Goal: Task Accomplishment & Management: Complete application form

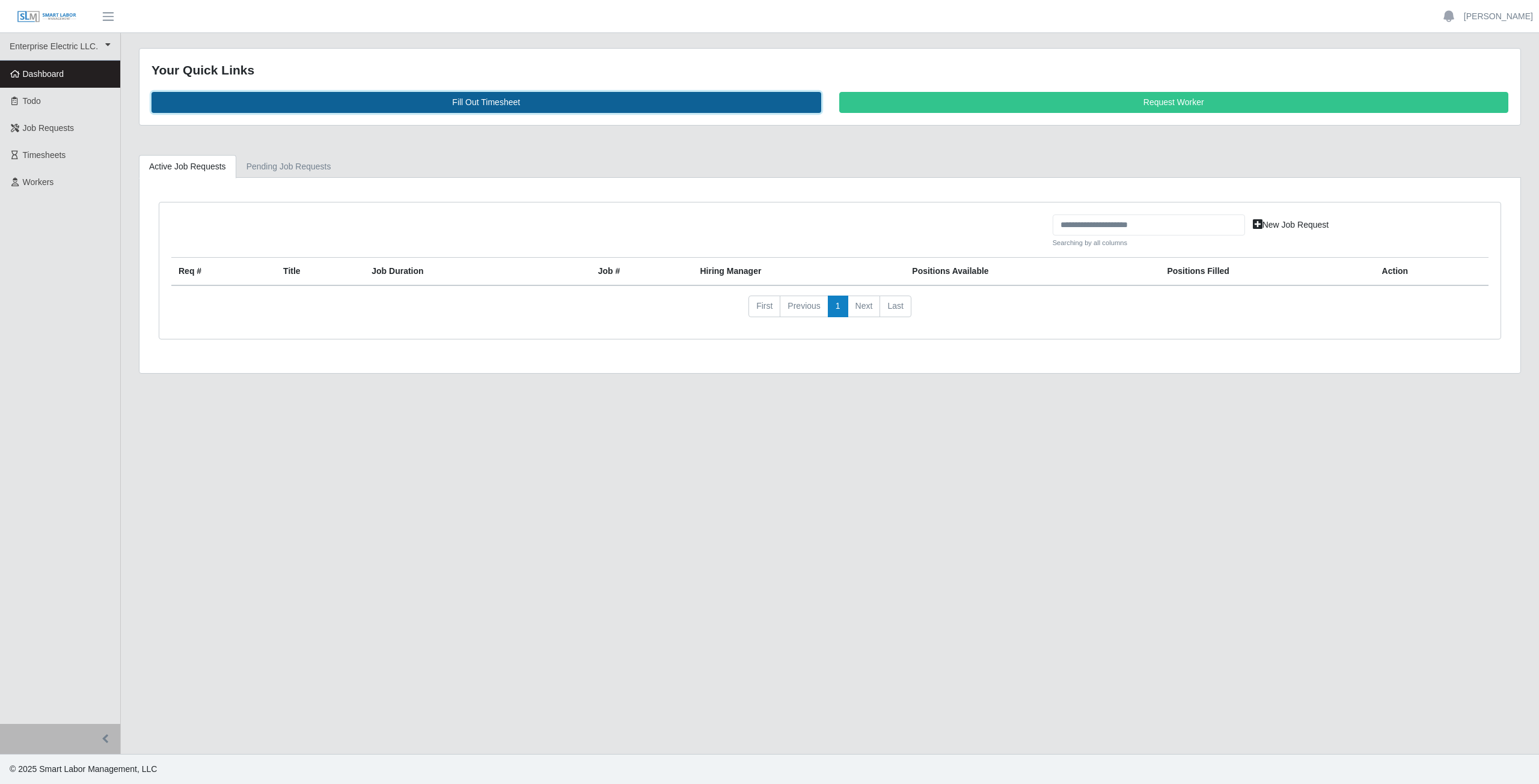
click at [483, 101] on link "Fill Out Timesheet" at bounding box center [486, 103] width 670 height 21
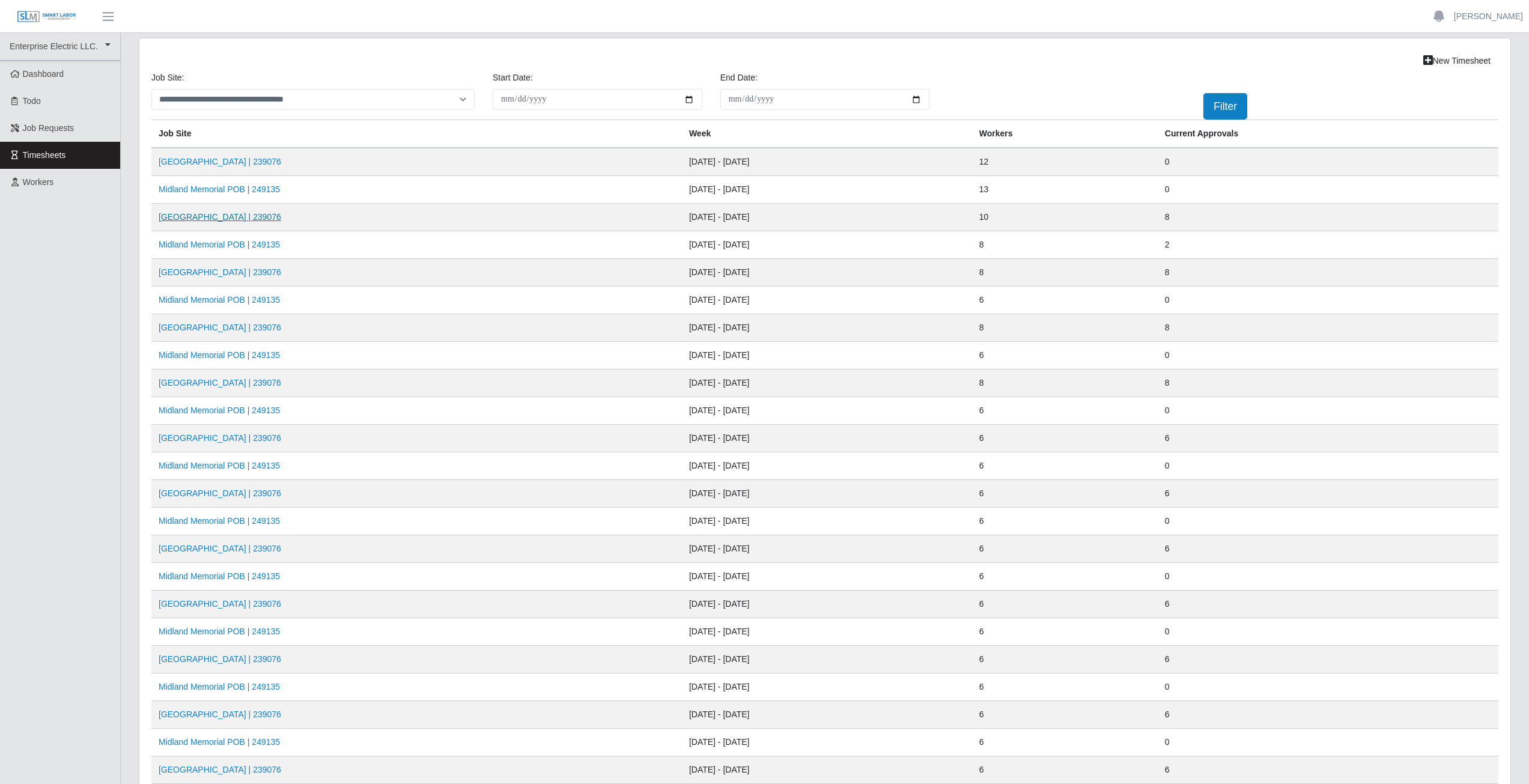
click at [234, 216] on link "Midland Memorial INFILL | 239076" at bounding box center [220, 217] width 123 height 10
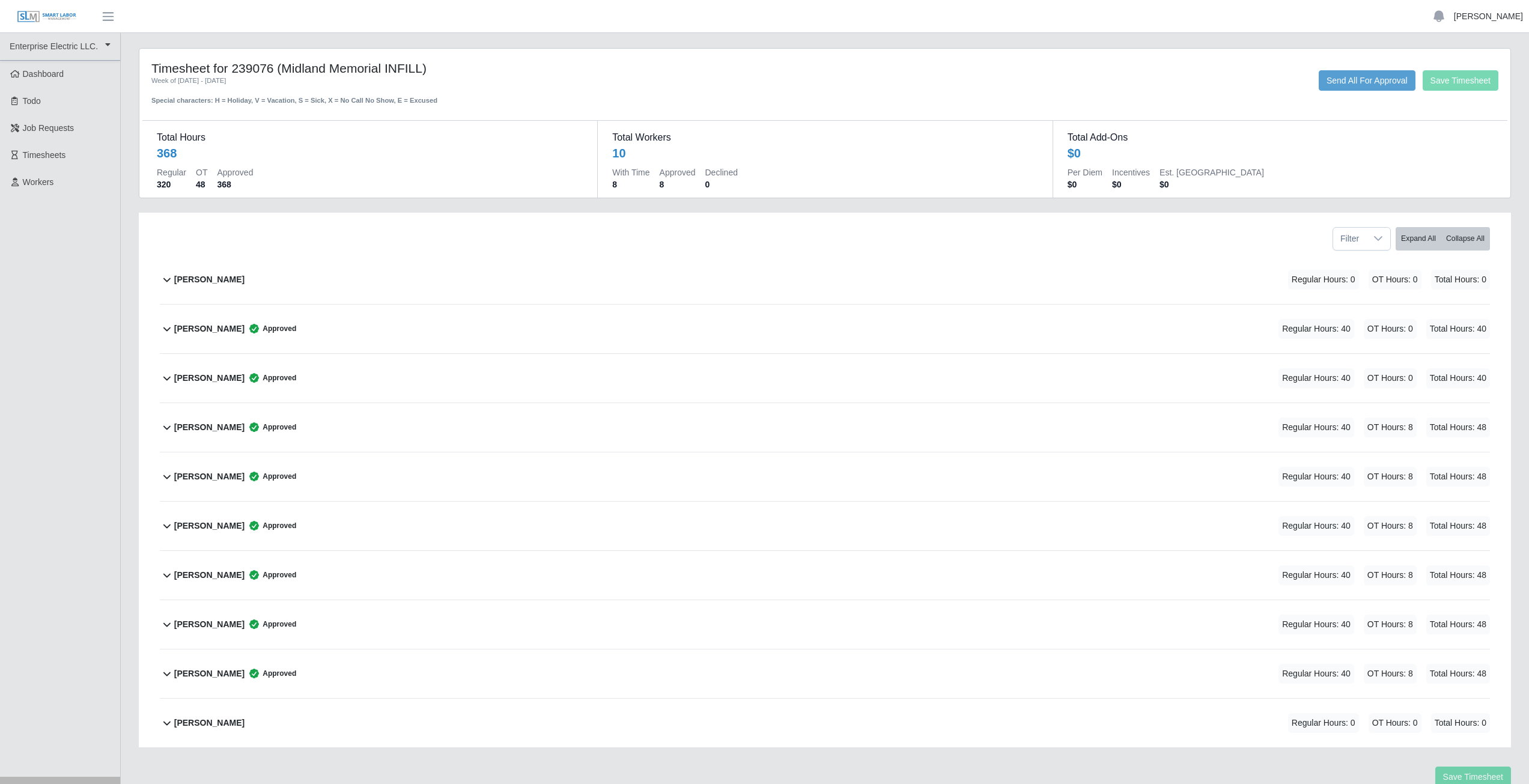
click at [1490, 18] on link "[PERSON_NAME]" at bounding box center [1488, 16] width 69 height 12
click at [1461, 91] on link "Logout" at bounding box center [1475, 84] width 108 height 26
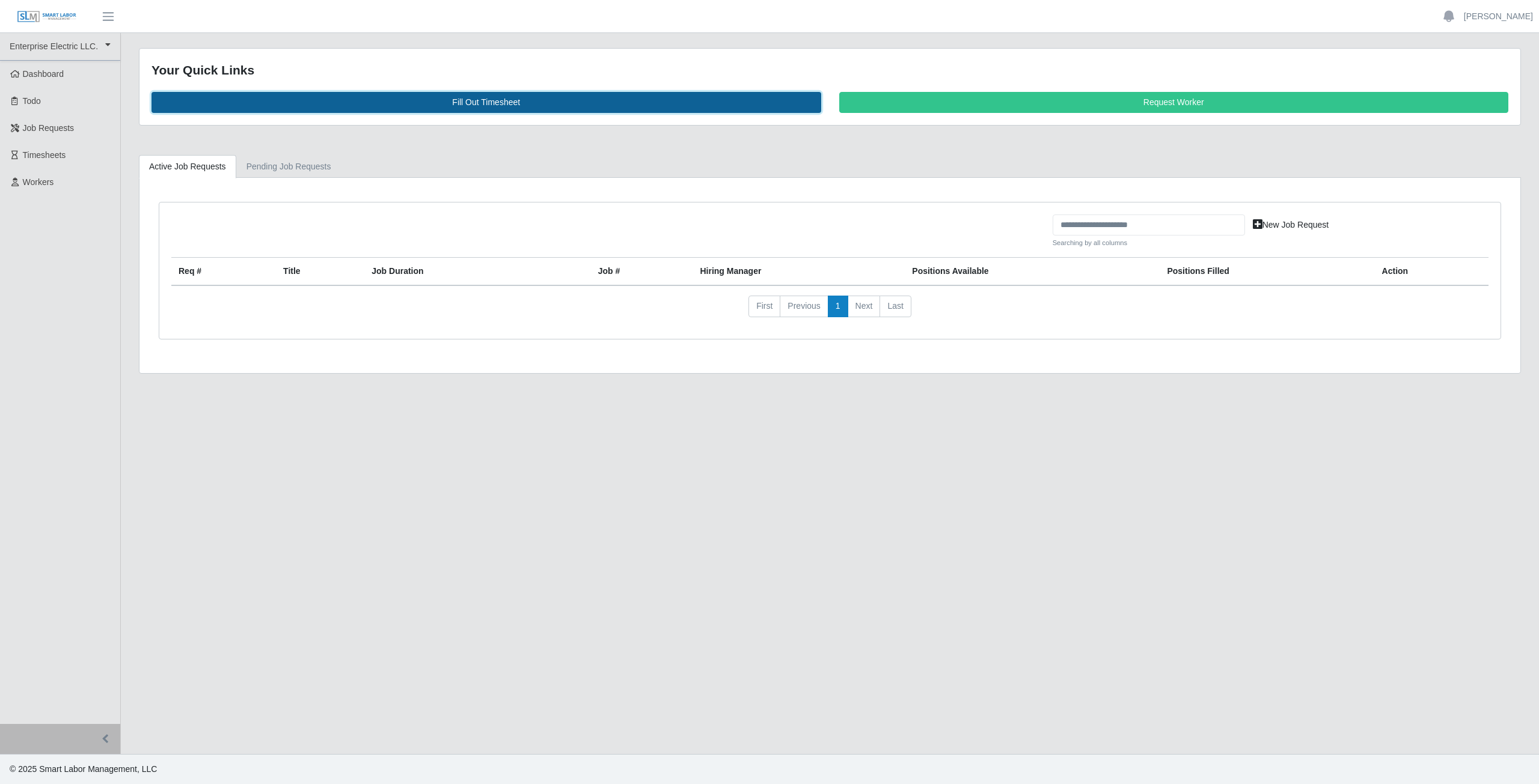
click at [467, 100] on link "Fill Out Timesheet" at bounding box center [486, 103] width 670 height 21
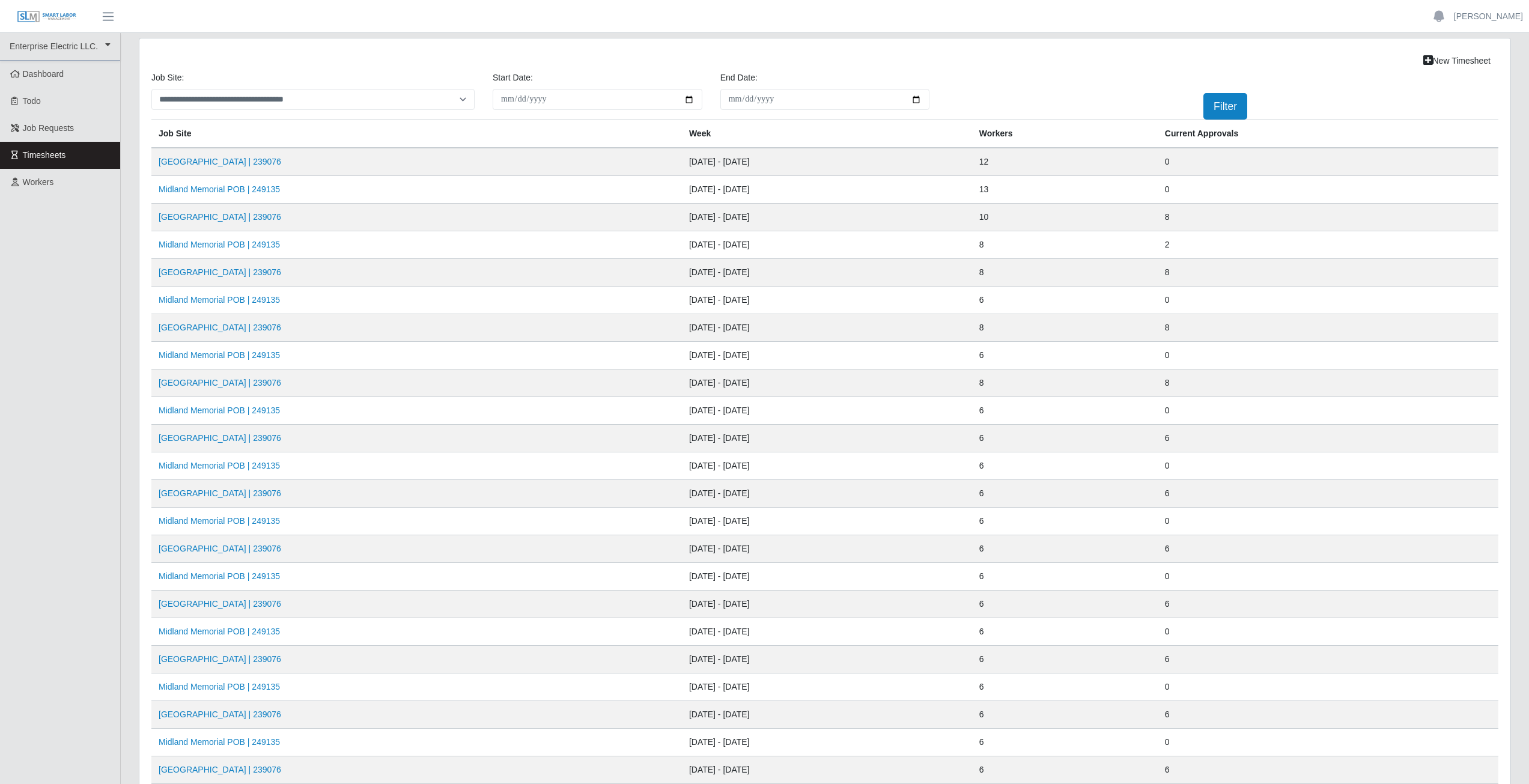
click at [216, 225] on td "Midland Memorial INFILL | 239076" at bounding box center [417, 217] width 531 height 28
click at [217, 220] on link "Midland Memorial INFILL | 239076" at bounding box center [220, 217] width 123 height 10
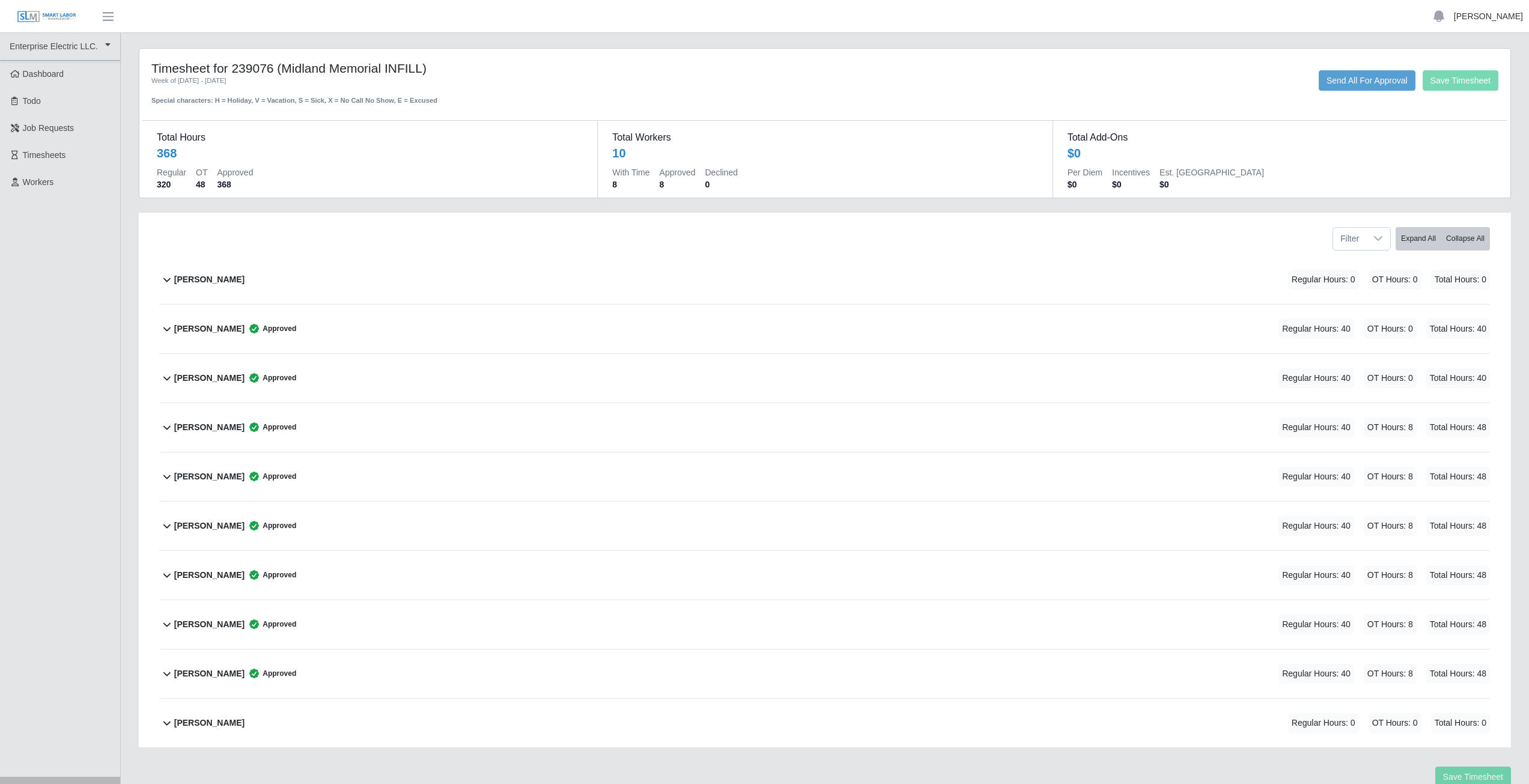
click at [1490, 12] on link "[PERSON_NAME]" at bounding box center [1488, 16] width 69 height 12
click at [1458, 84] on link "Logout" at bounding box center [1475, 84] width 108 height 26
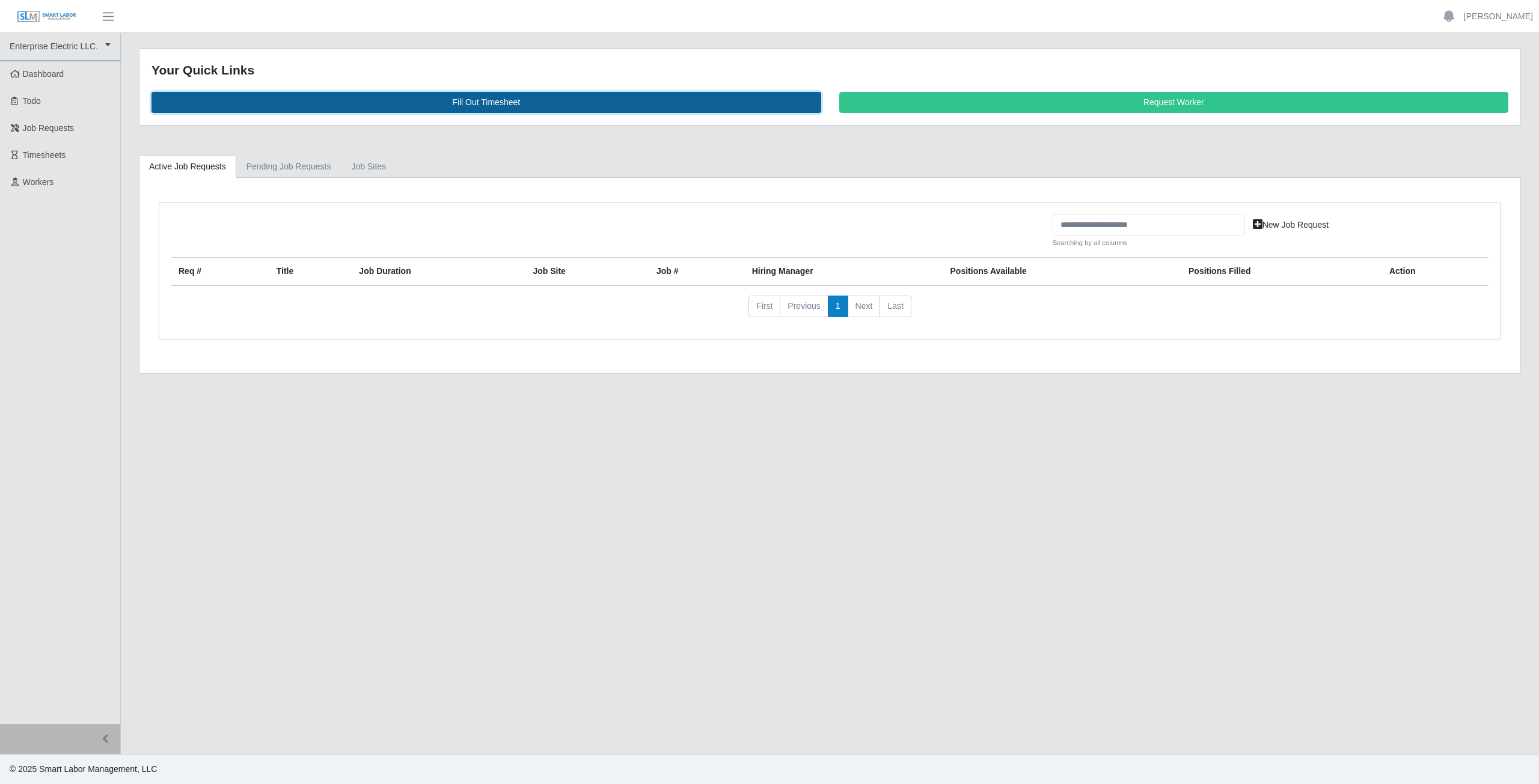
click at [477, 106] on link "Fill Out Timesheet" at bounding box center [486, 103] width 670 height 21
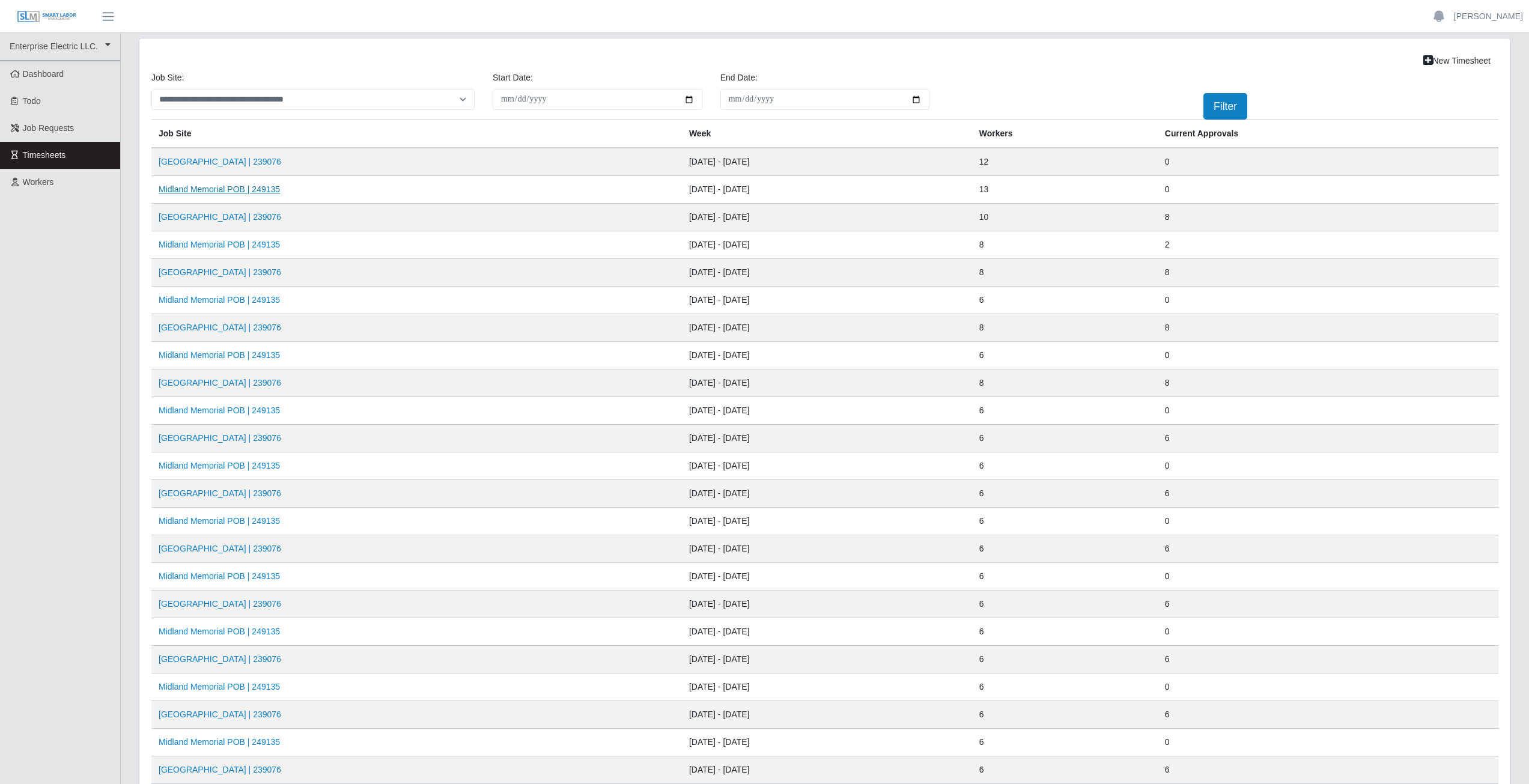
click at [213, 190] on link "Midland Memorial POB | 249135" at bounding box center [220, 189] width 122 height 10
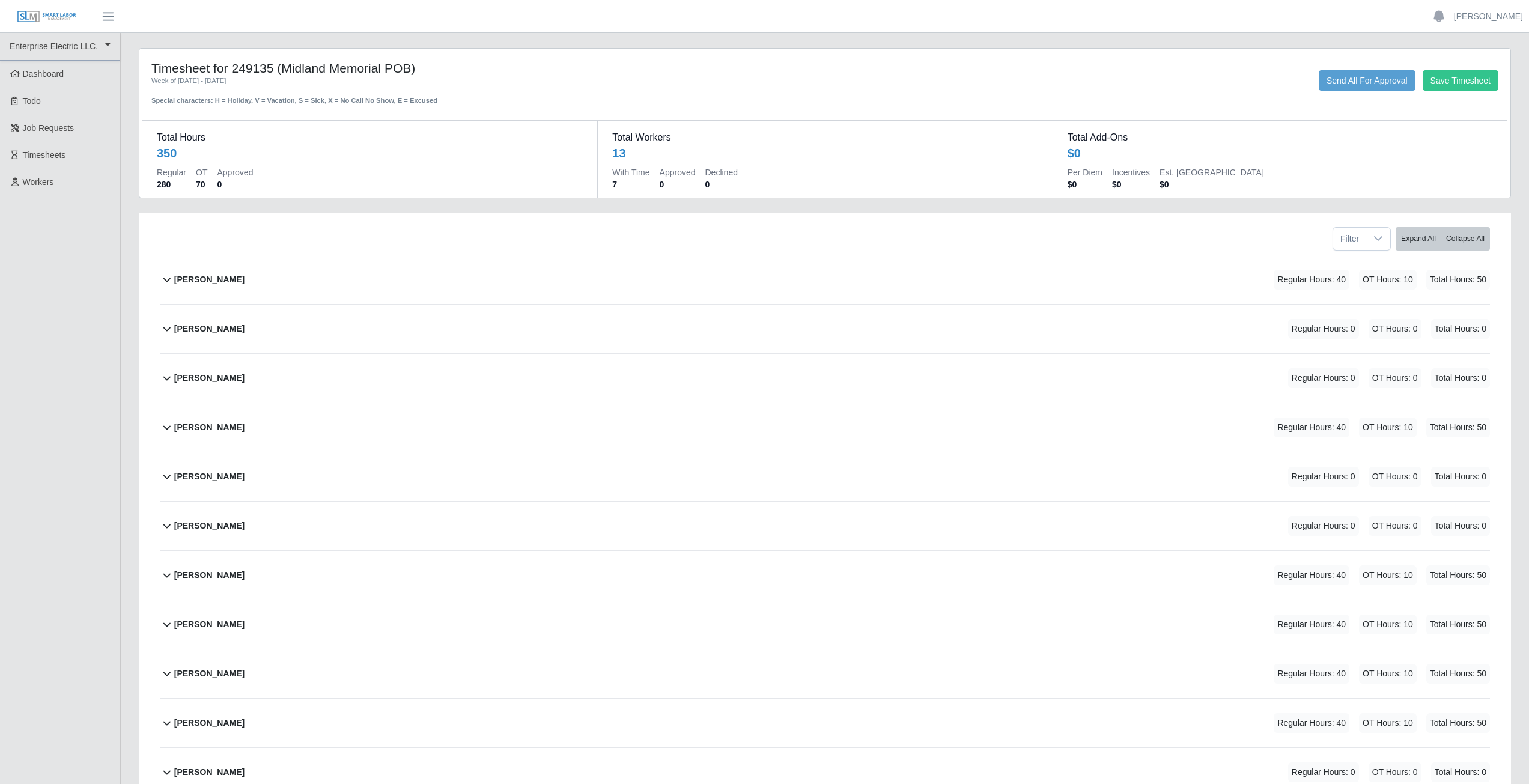
click at [158, 384] on div "Aiden Gavina Regular Hours: 40 OT Hours: 10 Total Hours: 50 Aiden Gavina Select…" at bounding box center [825, 575] width 1348 height 640
click at [177, 381] on b "Antonio Romero-Torrez" at bounding box center [209, 378] width 70 height 12
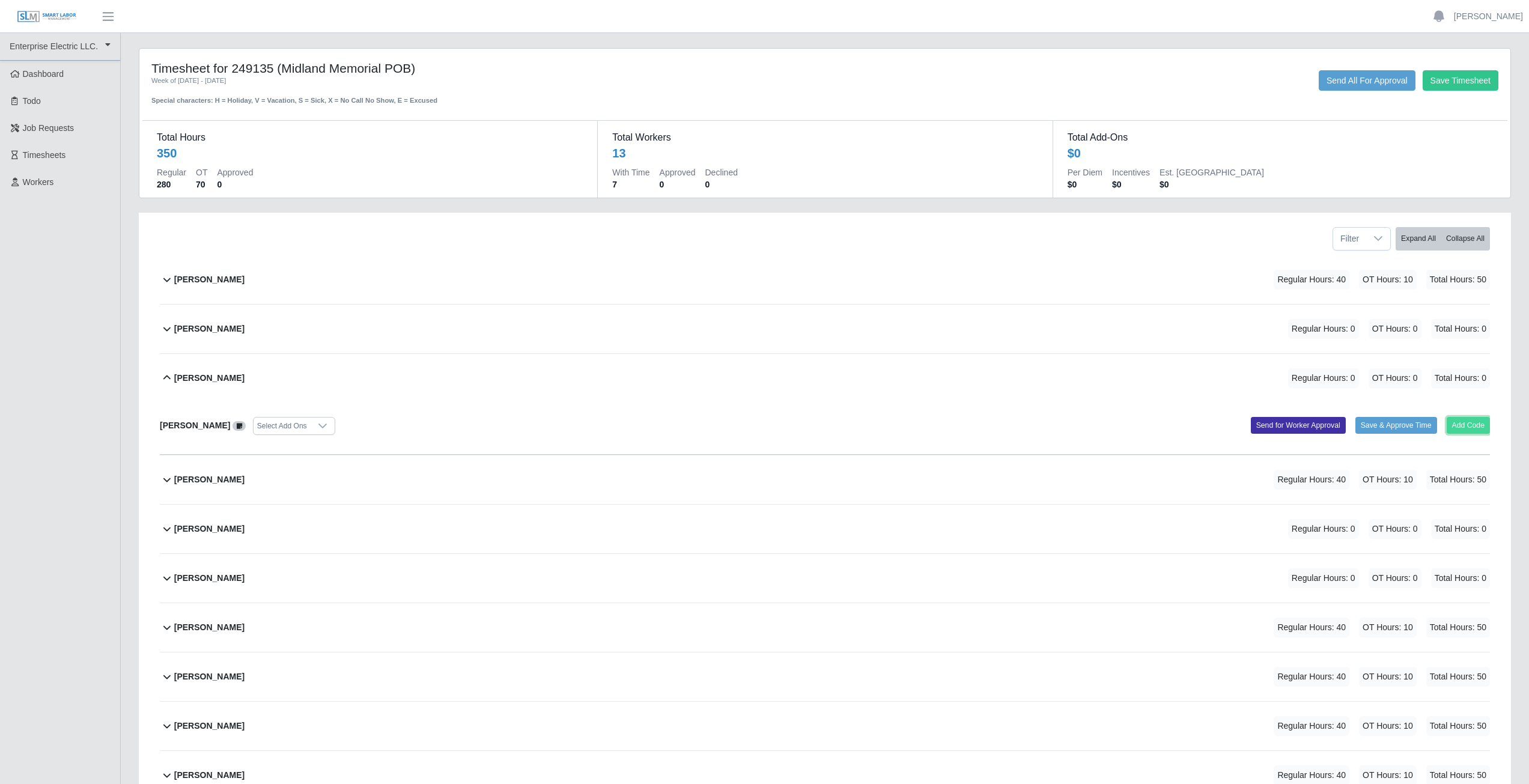
click at [1470, 423] on button "Add Code" at bounding box center [1469, 425] width 44 height 17
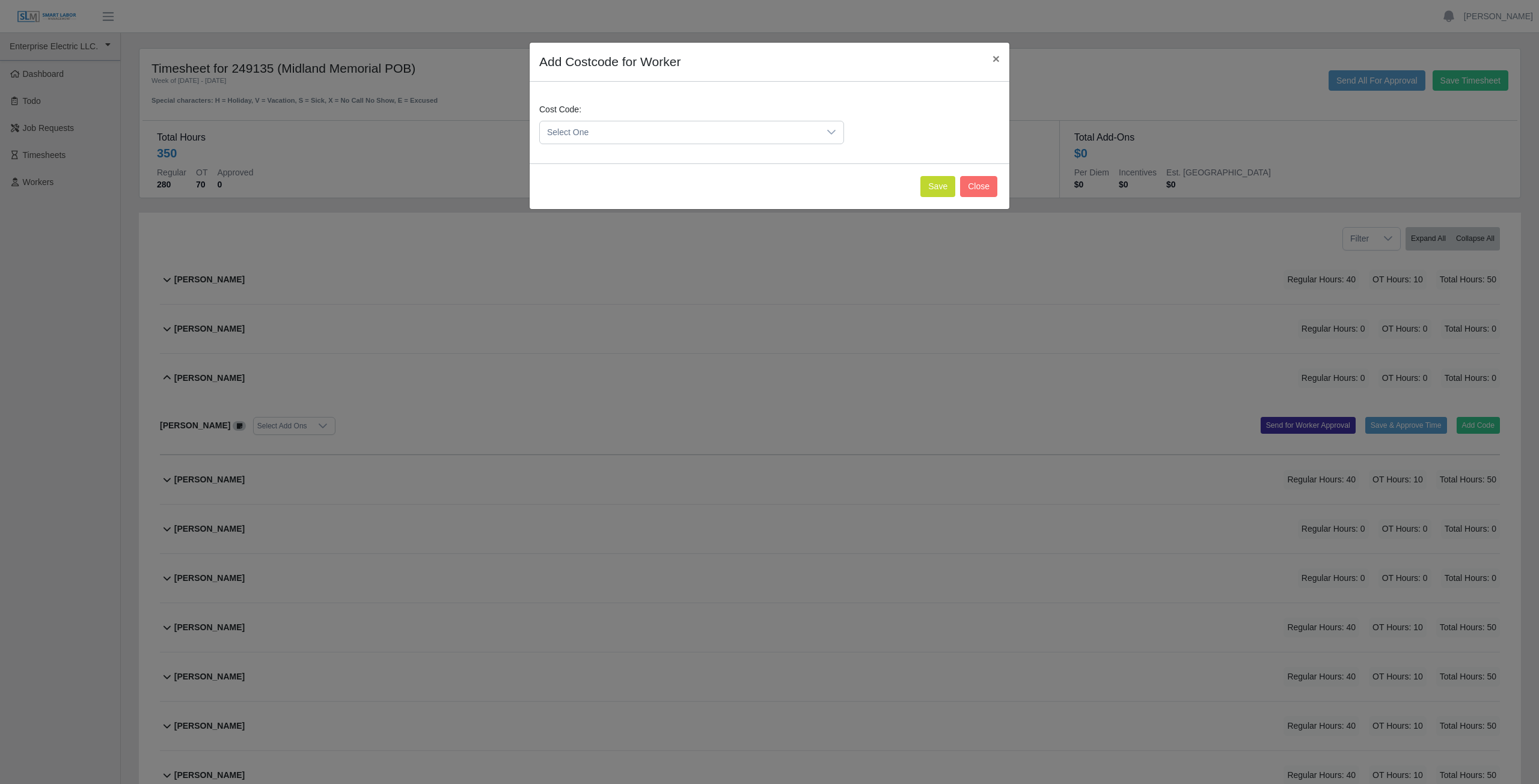
click at [599, 133] on span "Select One" at bounding box center [680, 132] width 280 height 22
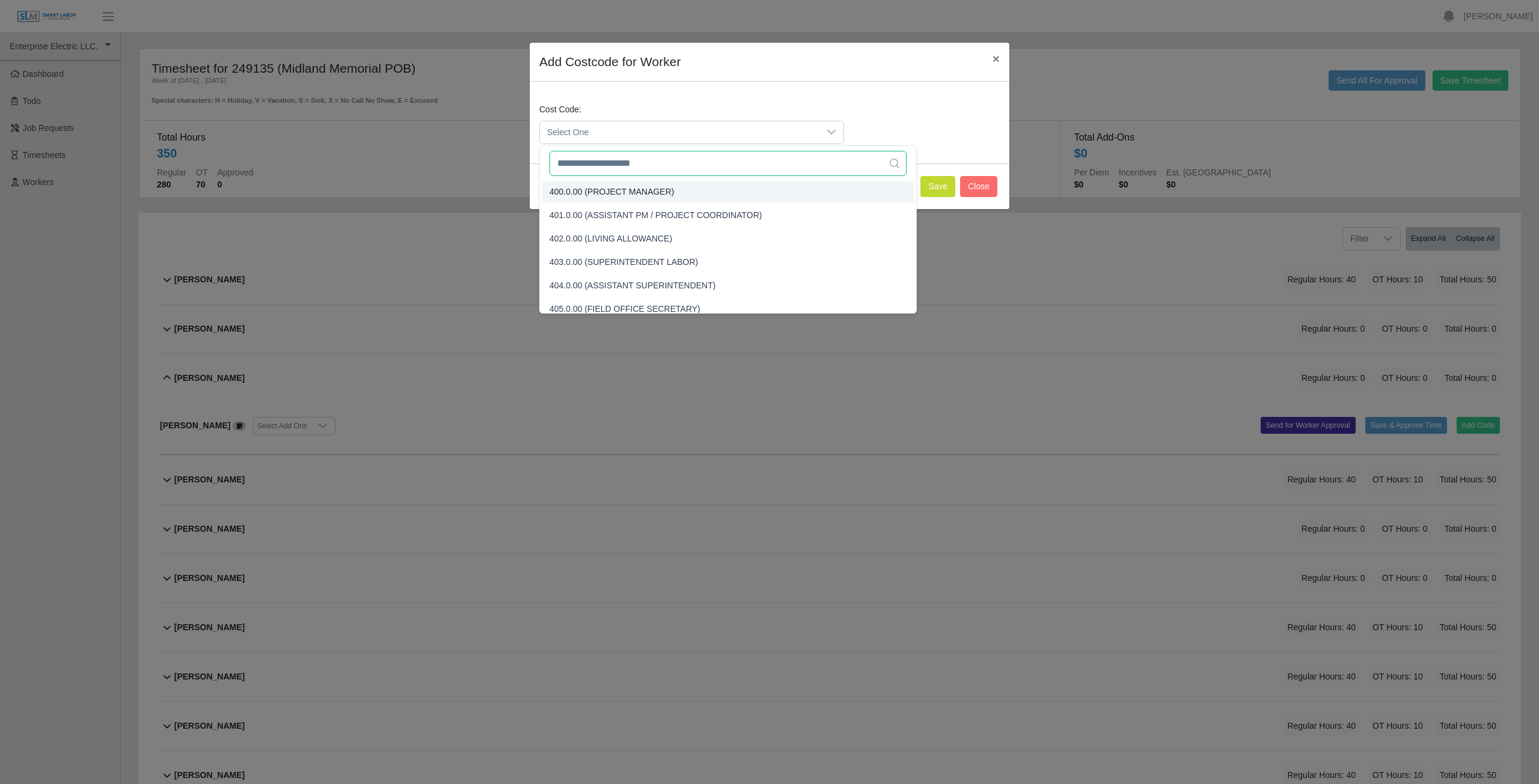
click at [593, 164] on input "text" at bounding box center [727, 164] width 357 height 26
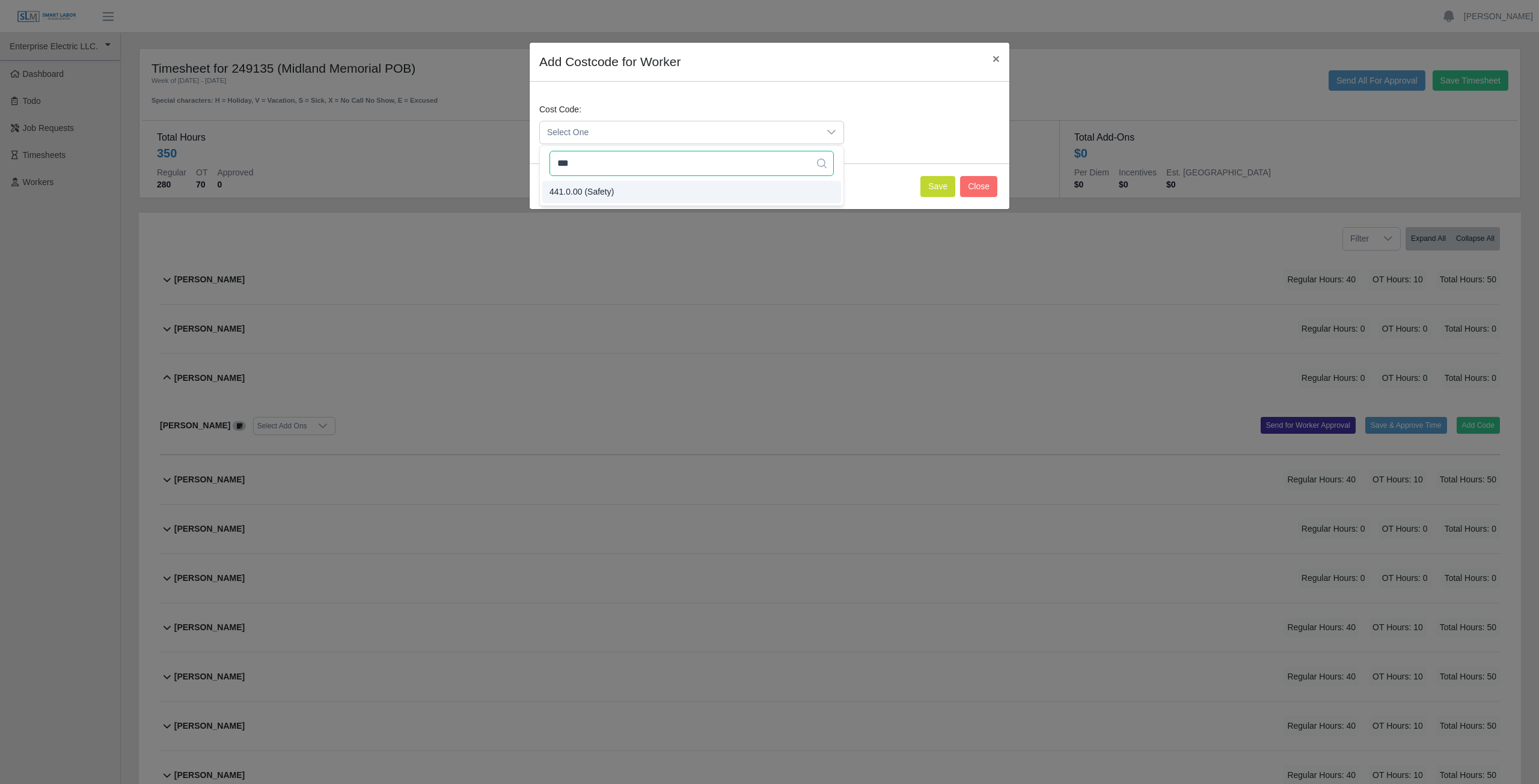
type input "***"
click at [588, 189] on span "441.0.00 (Safety)" at bounding box center [582, 191] width 65 height 12
click at [941, 187] on button "Save" at bounding box center [937, 186] width 35 height 21
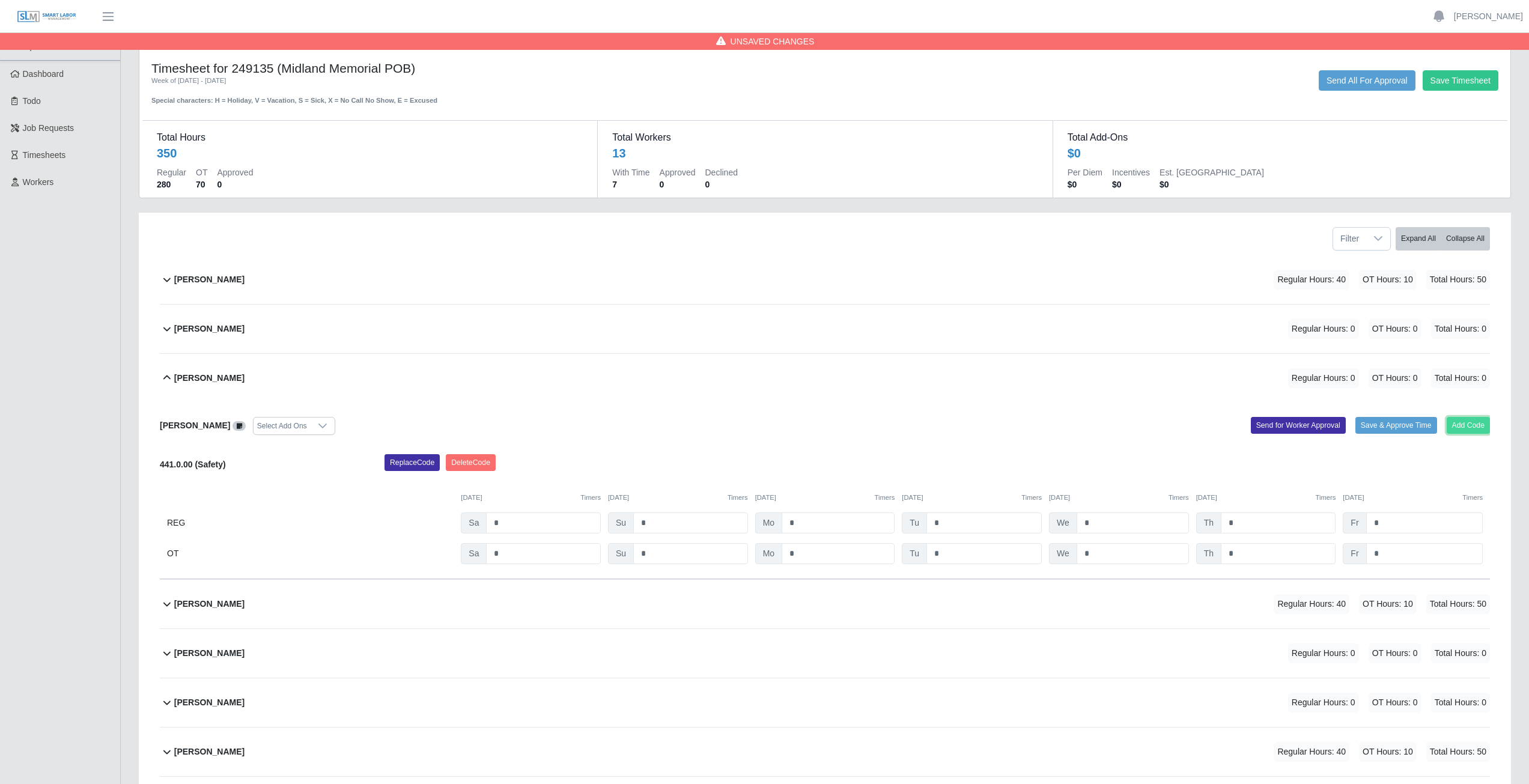
click at [1465, 425] on button "Add Code" at bounding box center [1469, 425] width 44 height 17
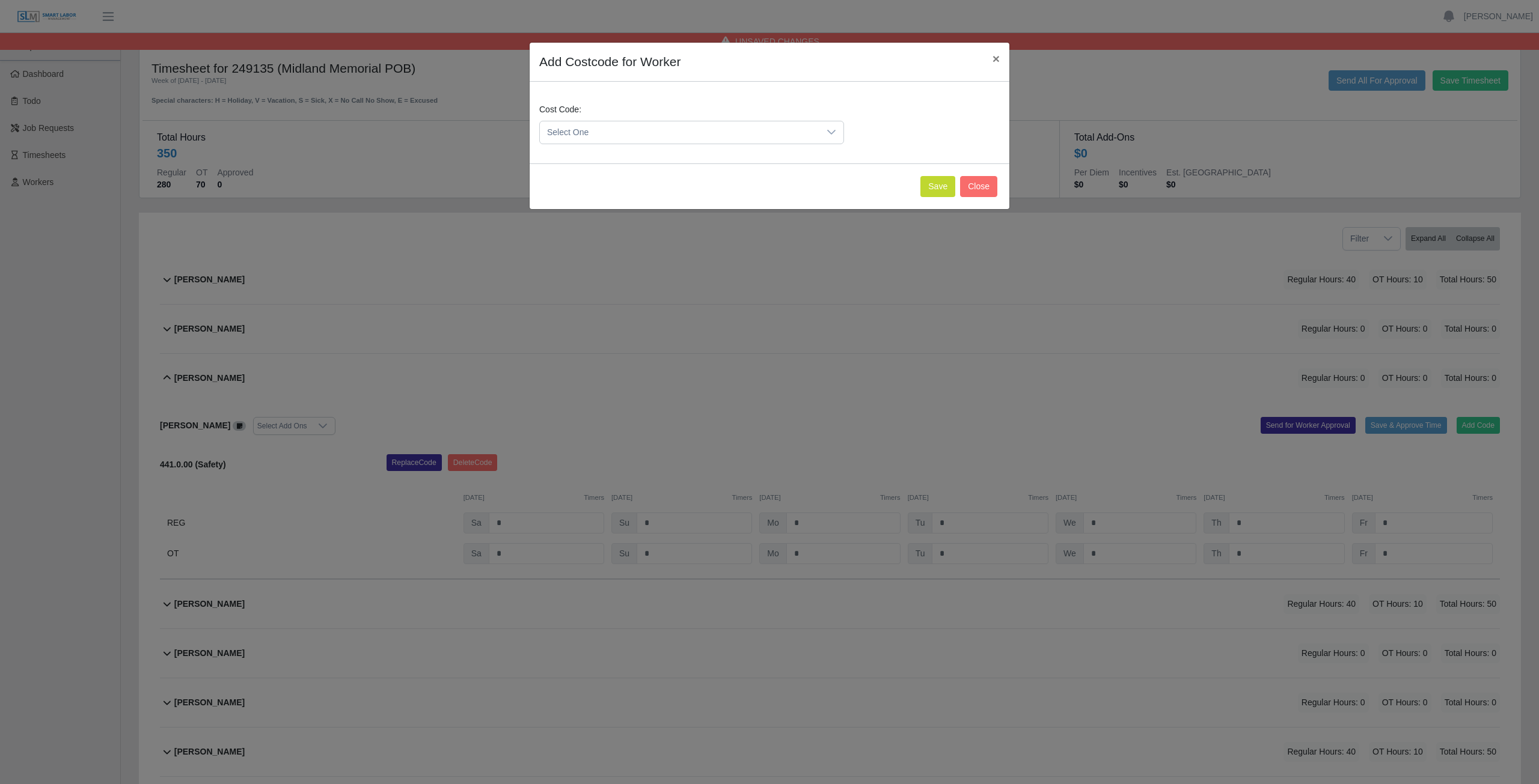
click at [608, 131] on span "Select One" at bounding box center [680, 132] width 280 height 22
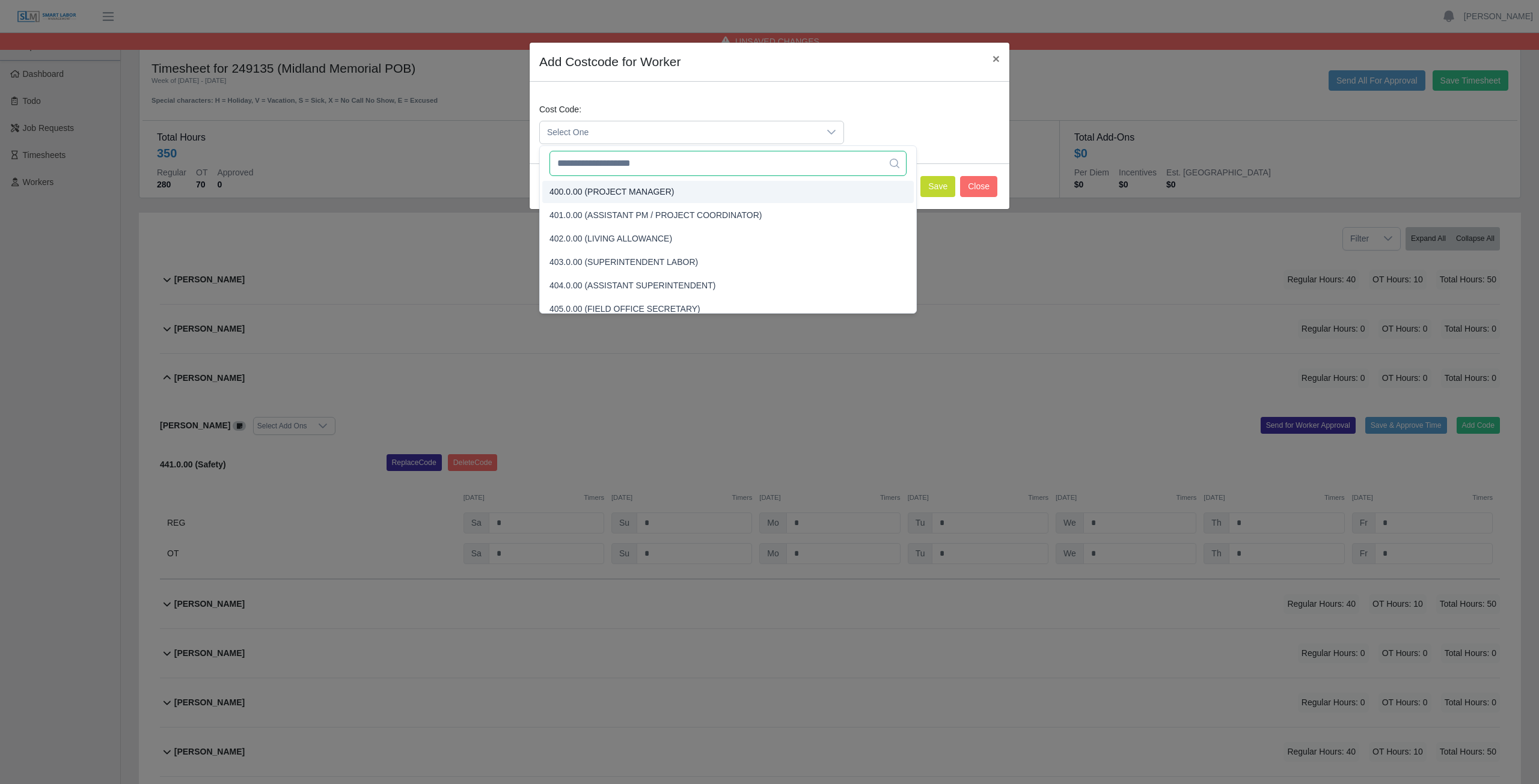
click at [604, 163] on input "text" at bounding box center [727, 164] width 357 height 26
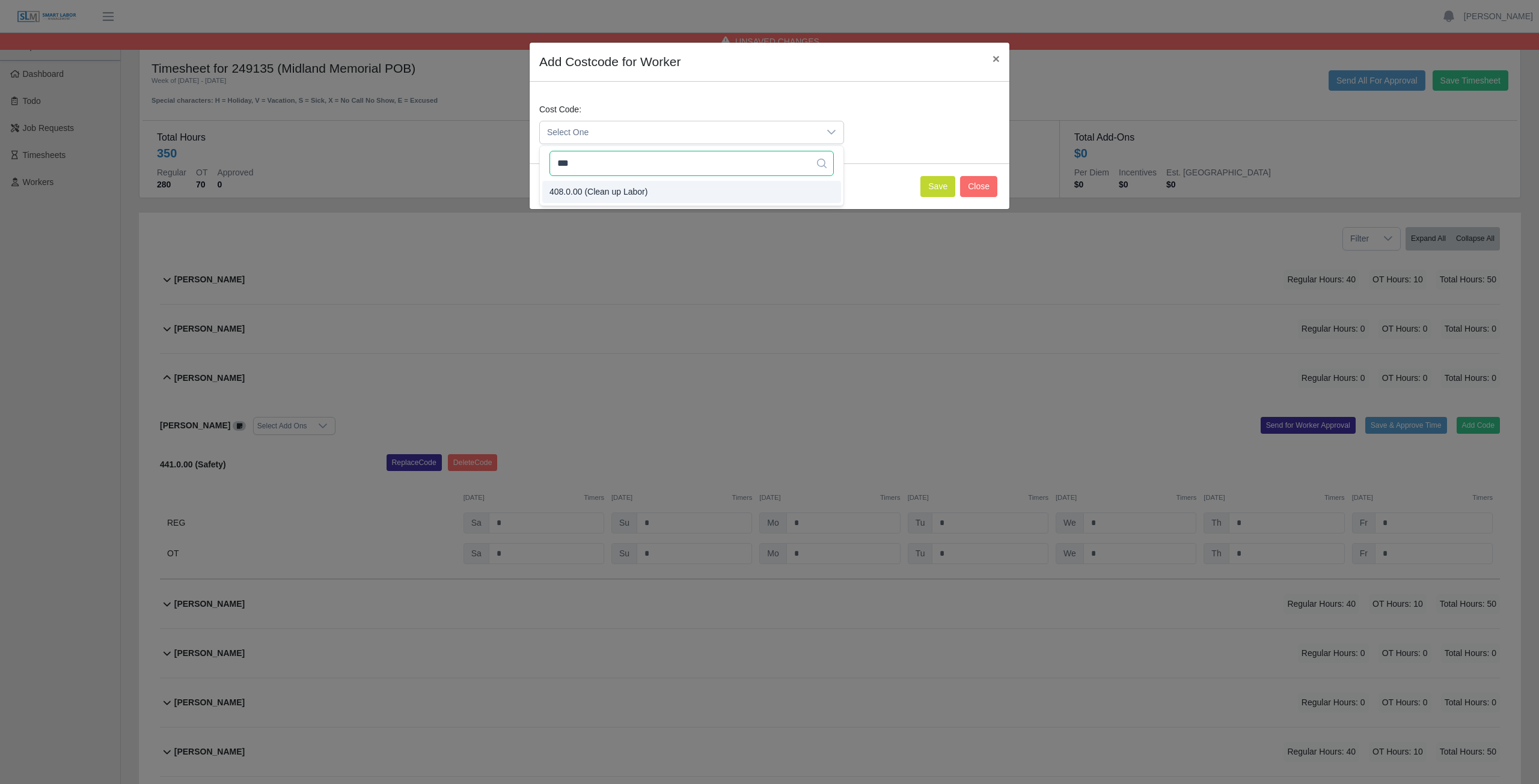
type input "***"
click at [575, 188] on span "408.0.00 (Clean up Labor)" at bounding box center [598, 191] width 98 height 12
drag, startPoint x: 941, startPoint y: 188, endPoint x: 924, endPoint y: 177, distance: 20.2
click at [941, 186] on button "Save" at bounding box center [937, 186] width 35 height 21
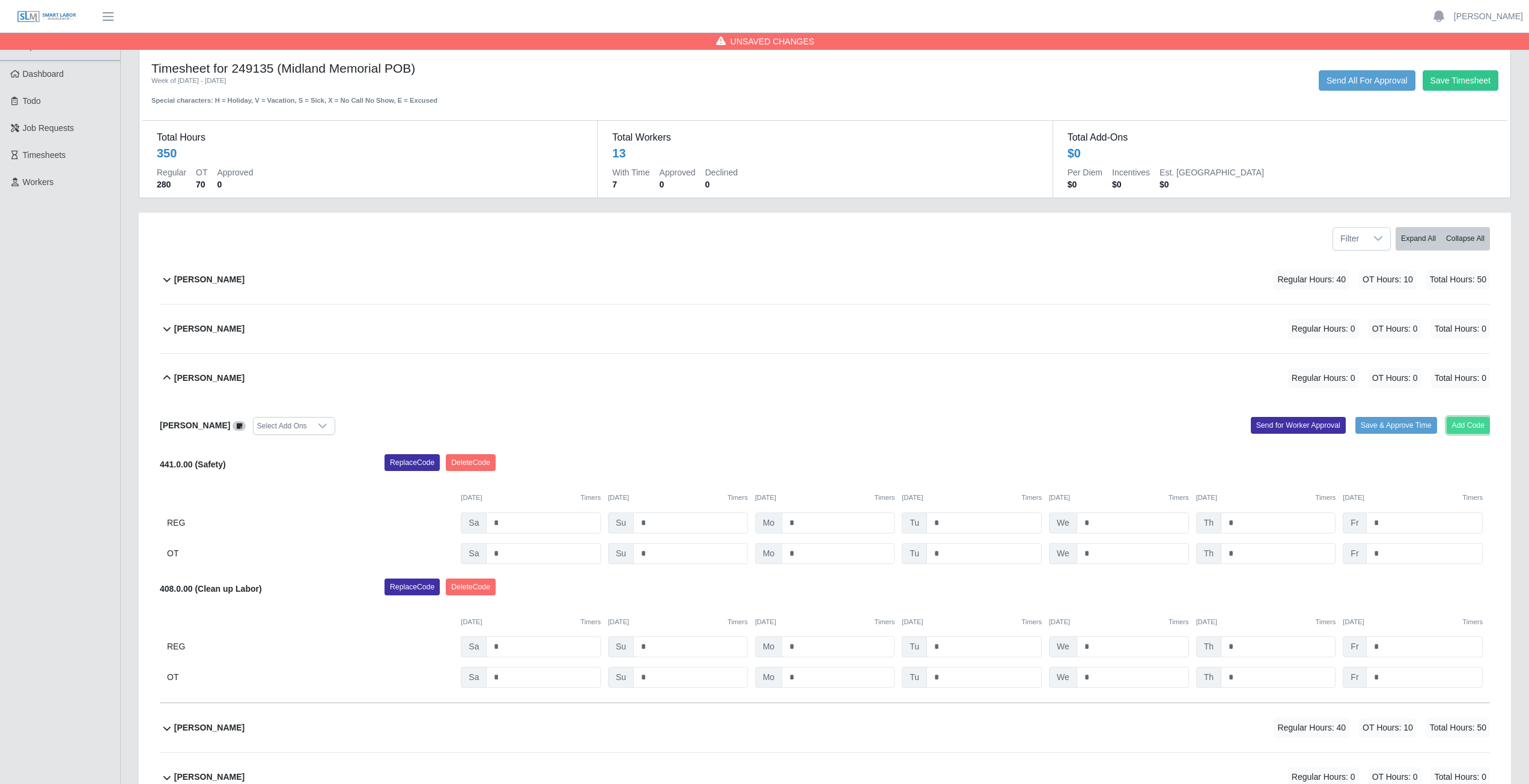
click at [1470, 425] on button "Add Code" at bounding box center [1469, 425] width 44 height 17
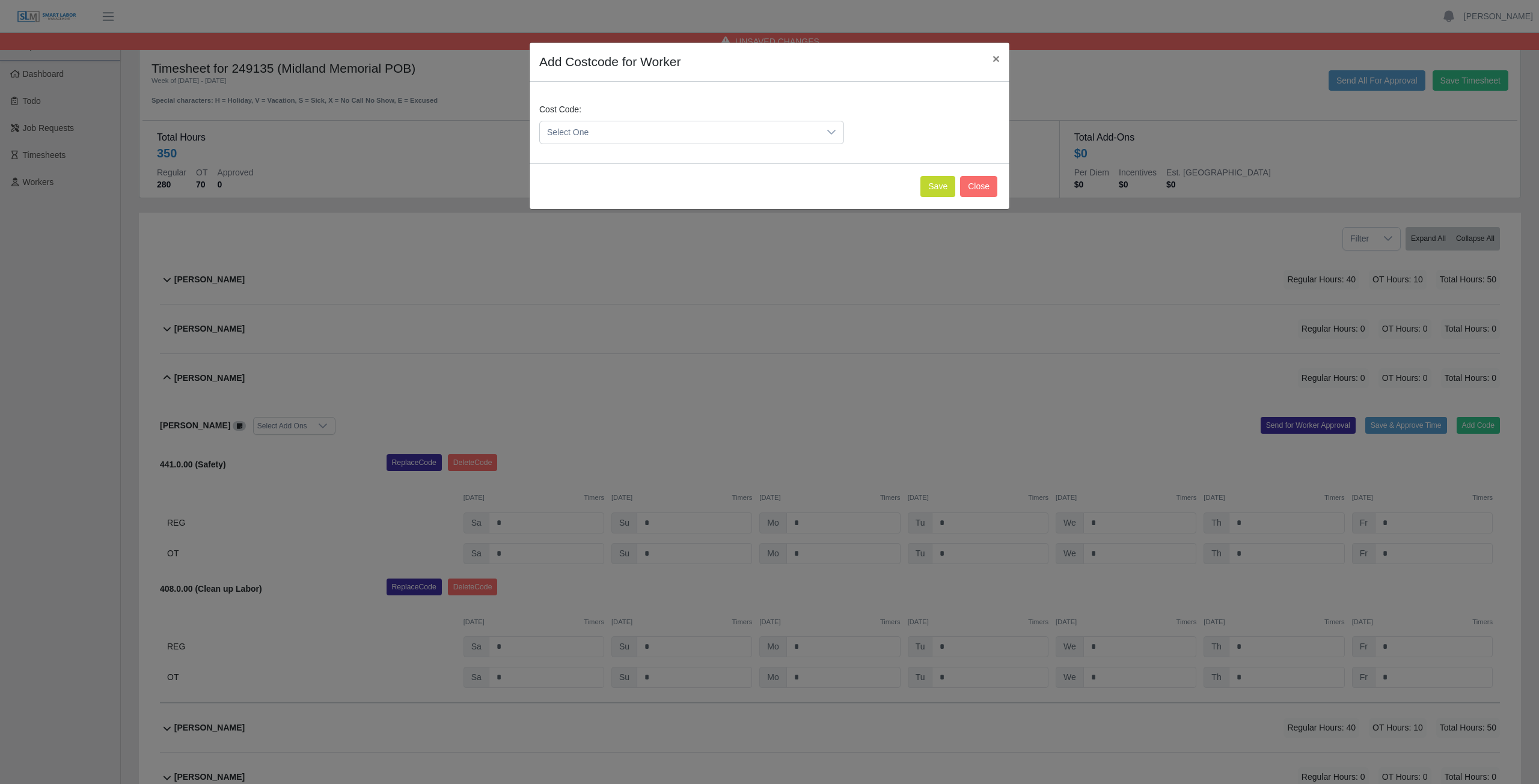
click at [597, 134] on span "Select One" at bounding box center [680, 132] width 280 height 22
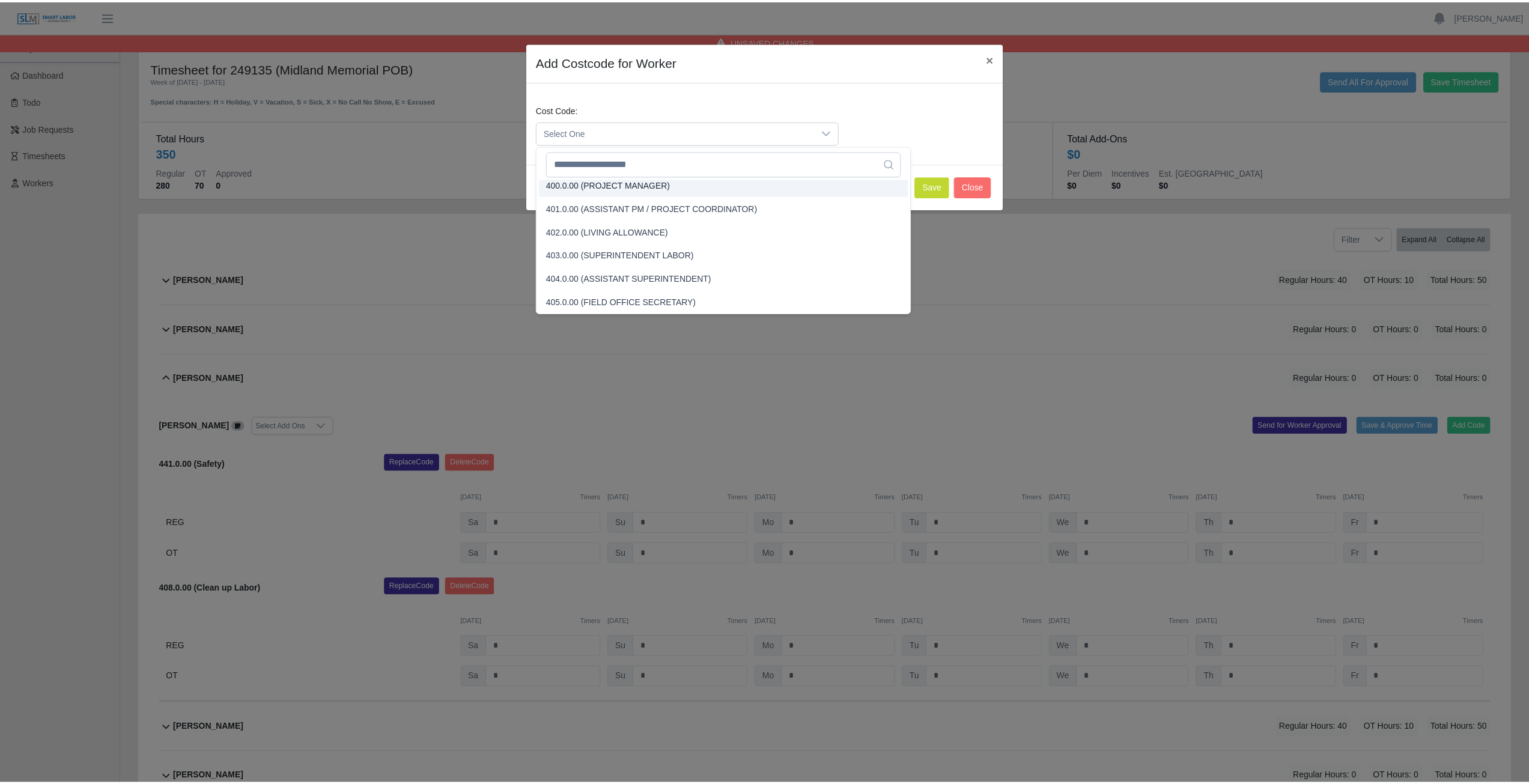
scroll to position [3, 0]
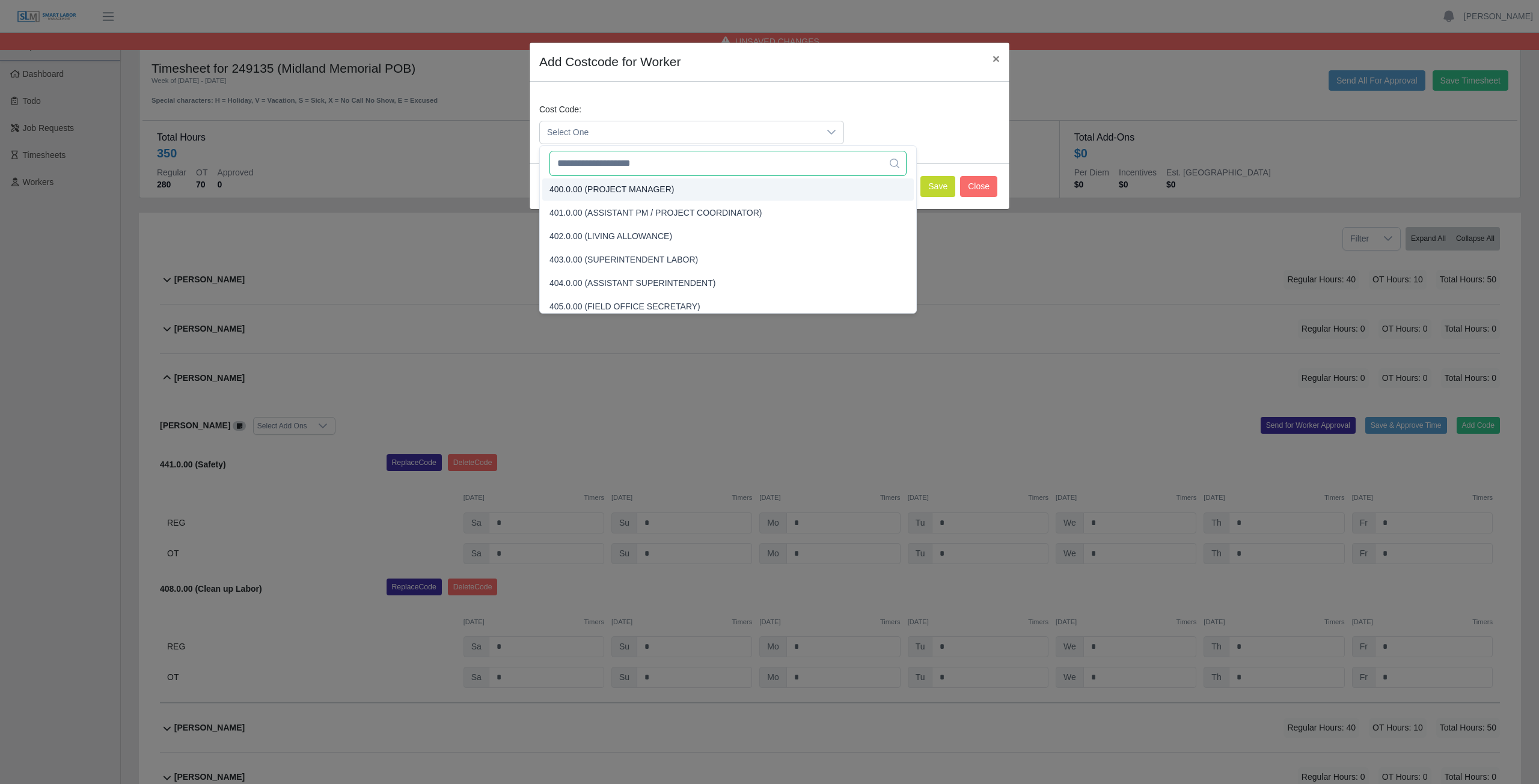
click at [660, 168] on input "text" at bounding box center [727, 164] width 357 height 26
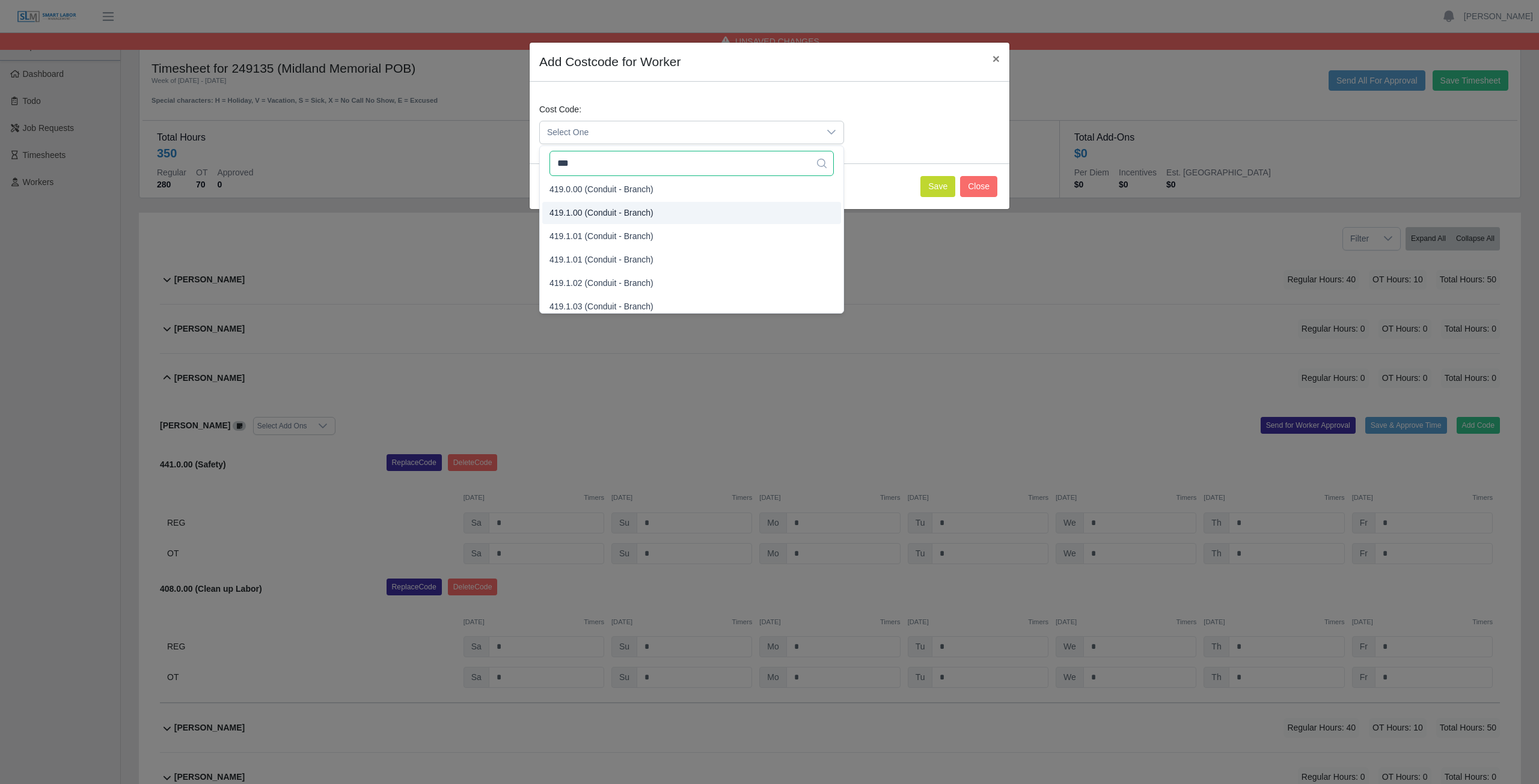
type input "***"
click at [626, 213] on span "419.1.00 (Conduit - Branch)" at bounding box center [601, 212] width 104 height 12
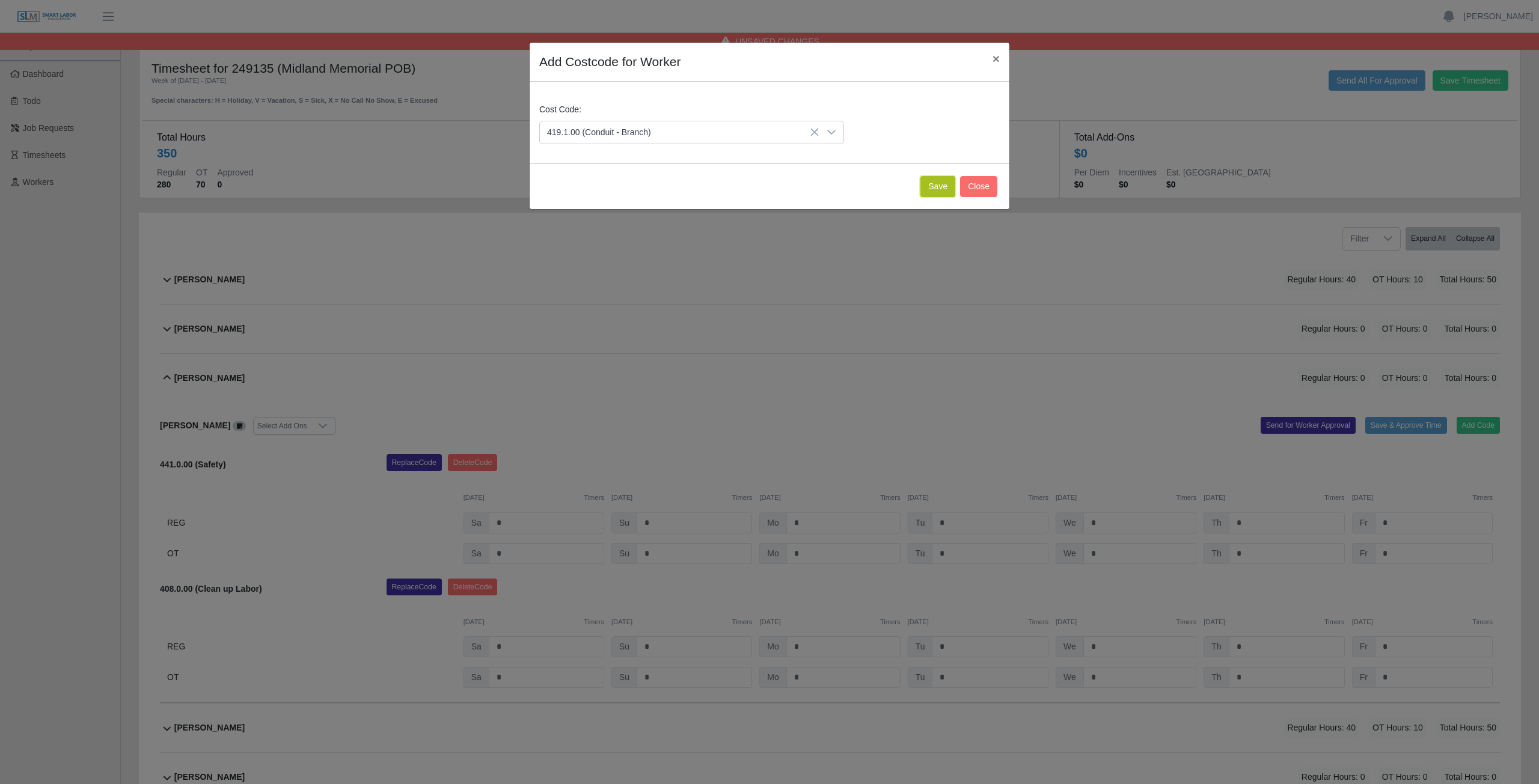
click at [934, 191] on button "Save" at bounding box center [937, 186] width 35 height 21
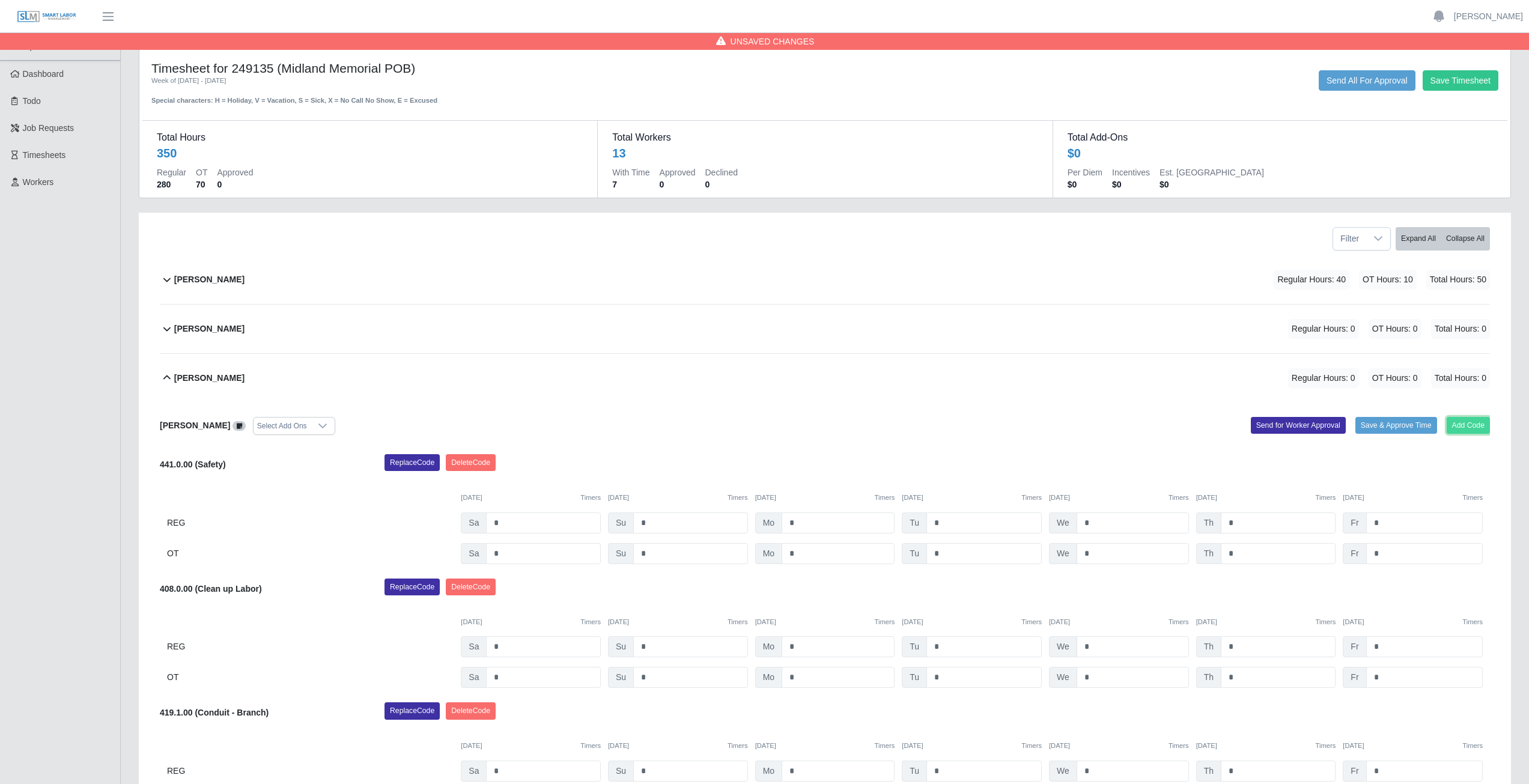
click at [1460, 424] on button "Add Code" at bounding box center [1469, 425] width 44 height 17
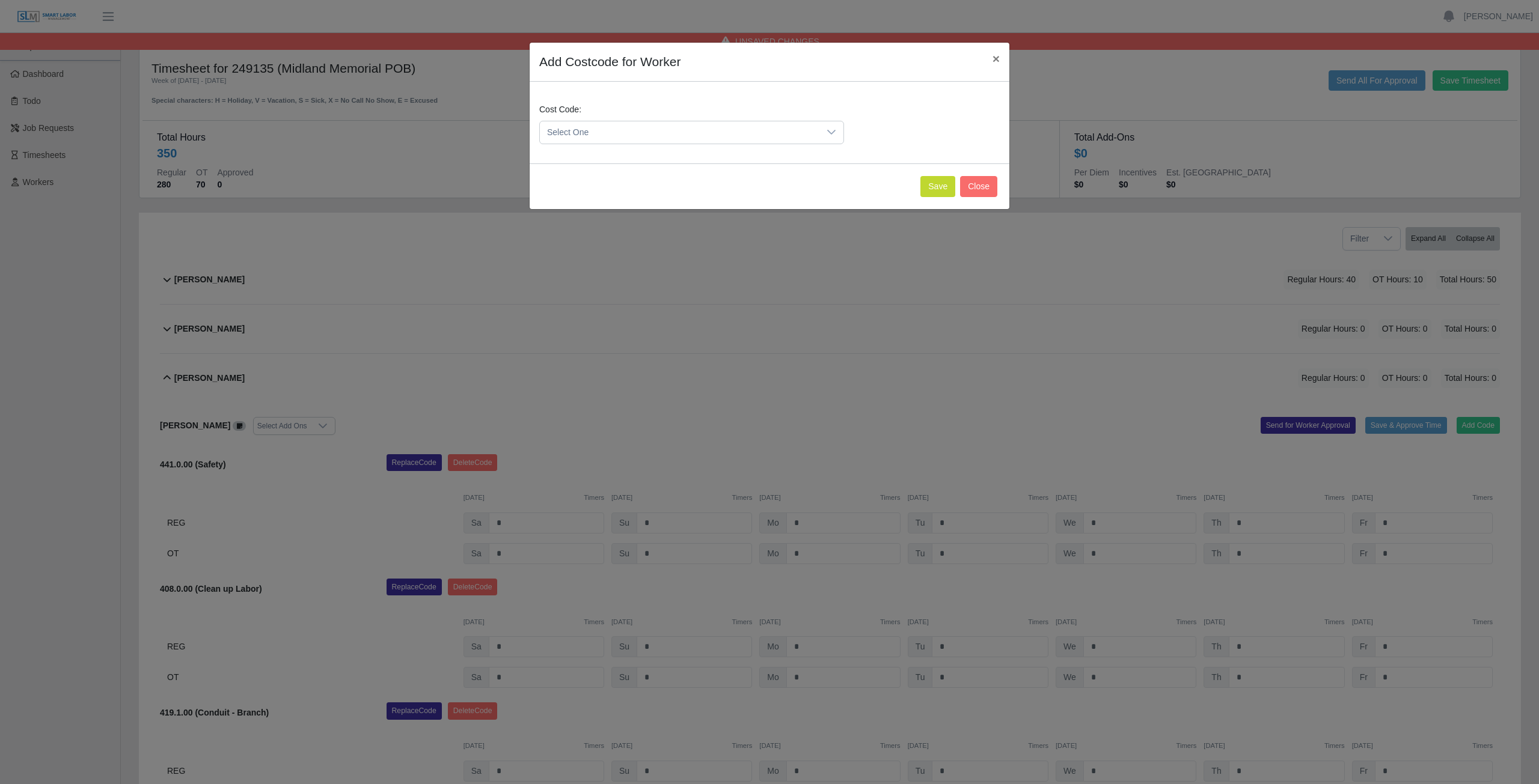
click at [606, 131] on span "Select One" at bounding box center [680, 132] width 280 height 22
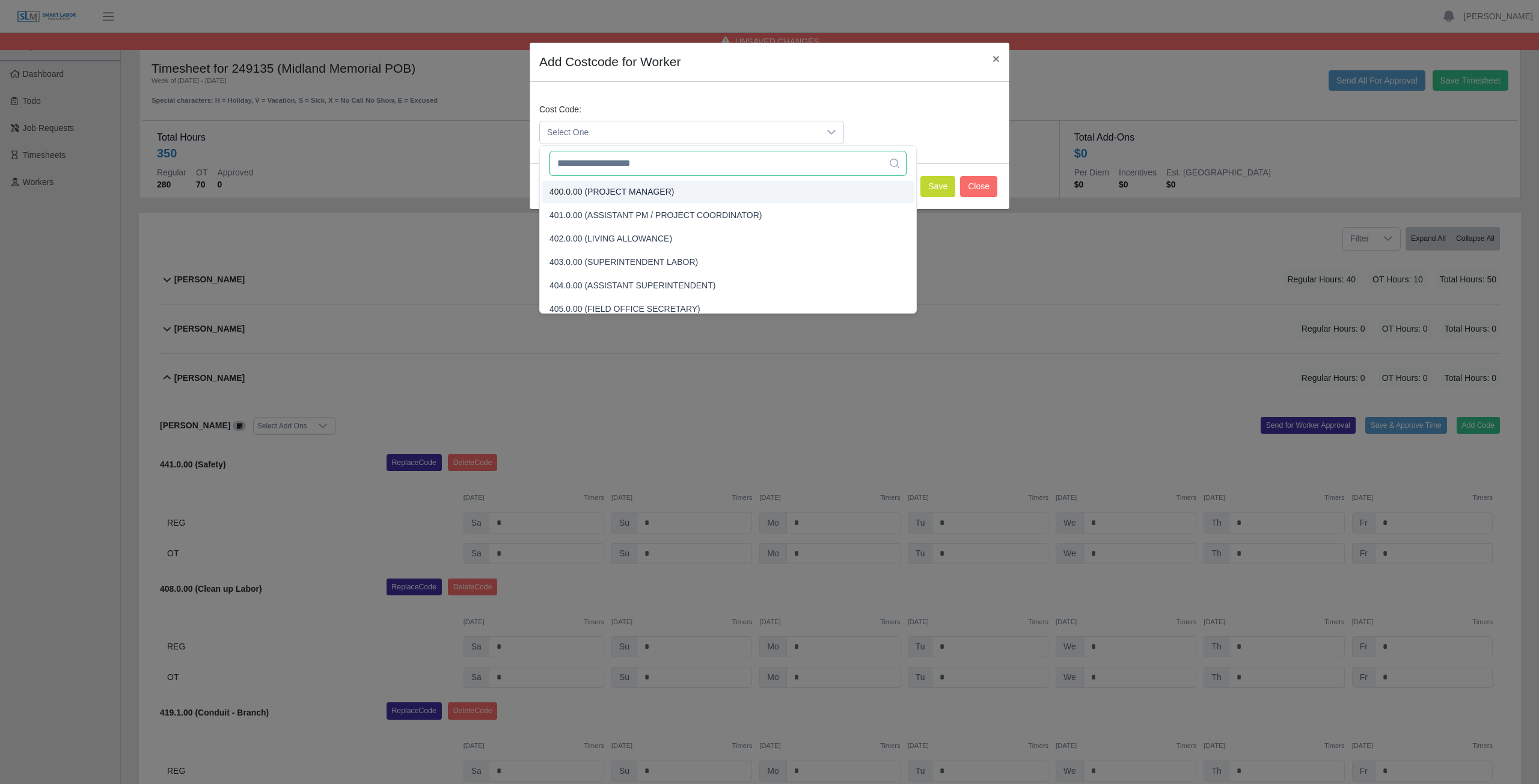
click at [597, 164] on input "text" at bounding box center [727, 164] width 357 height 26
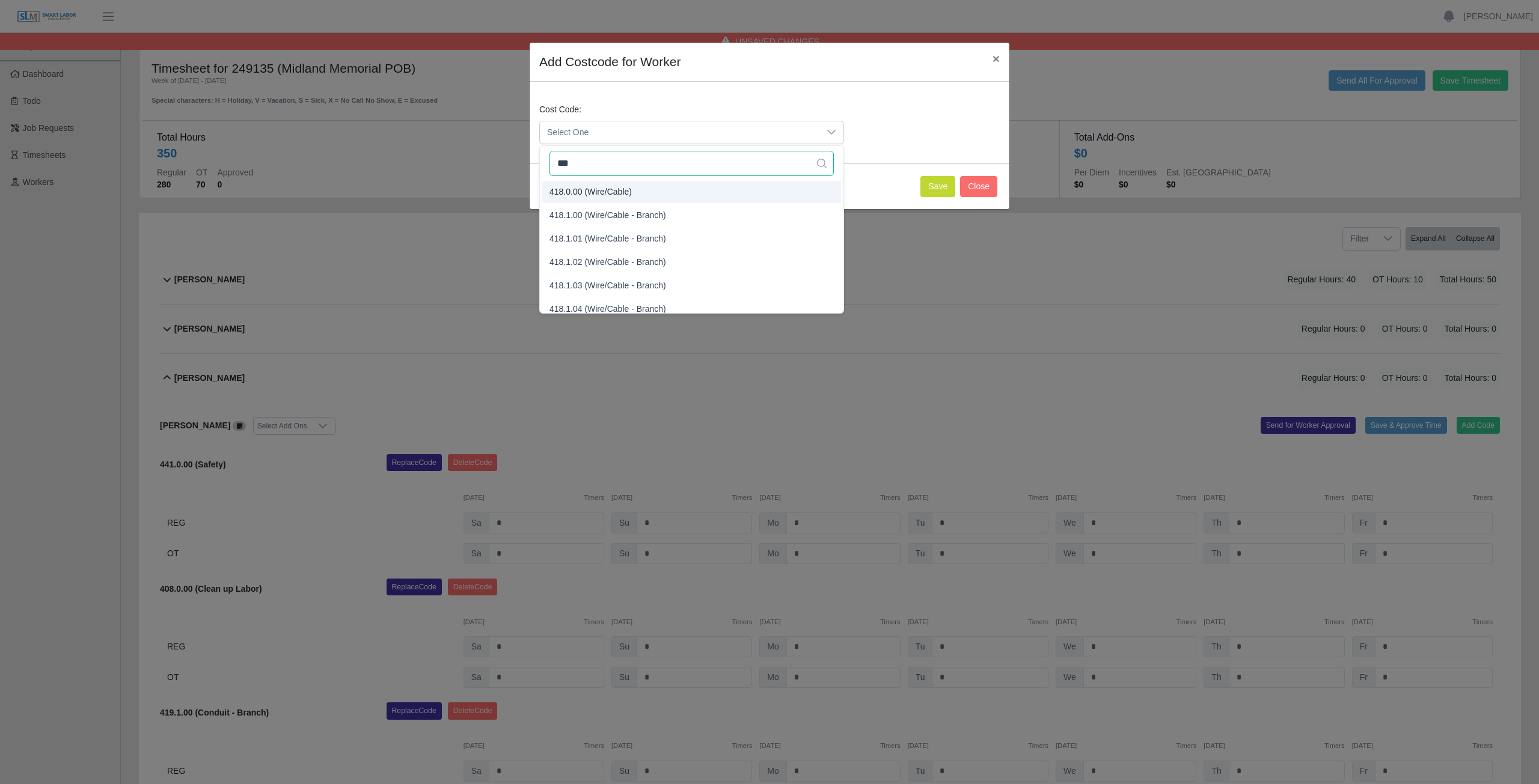
type input "***"
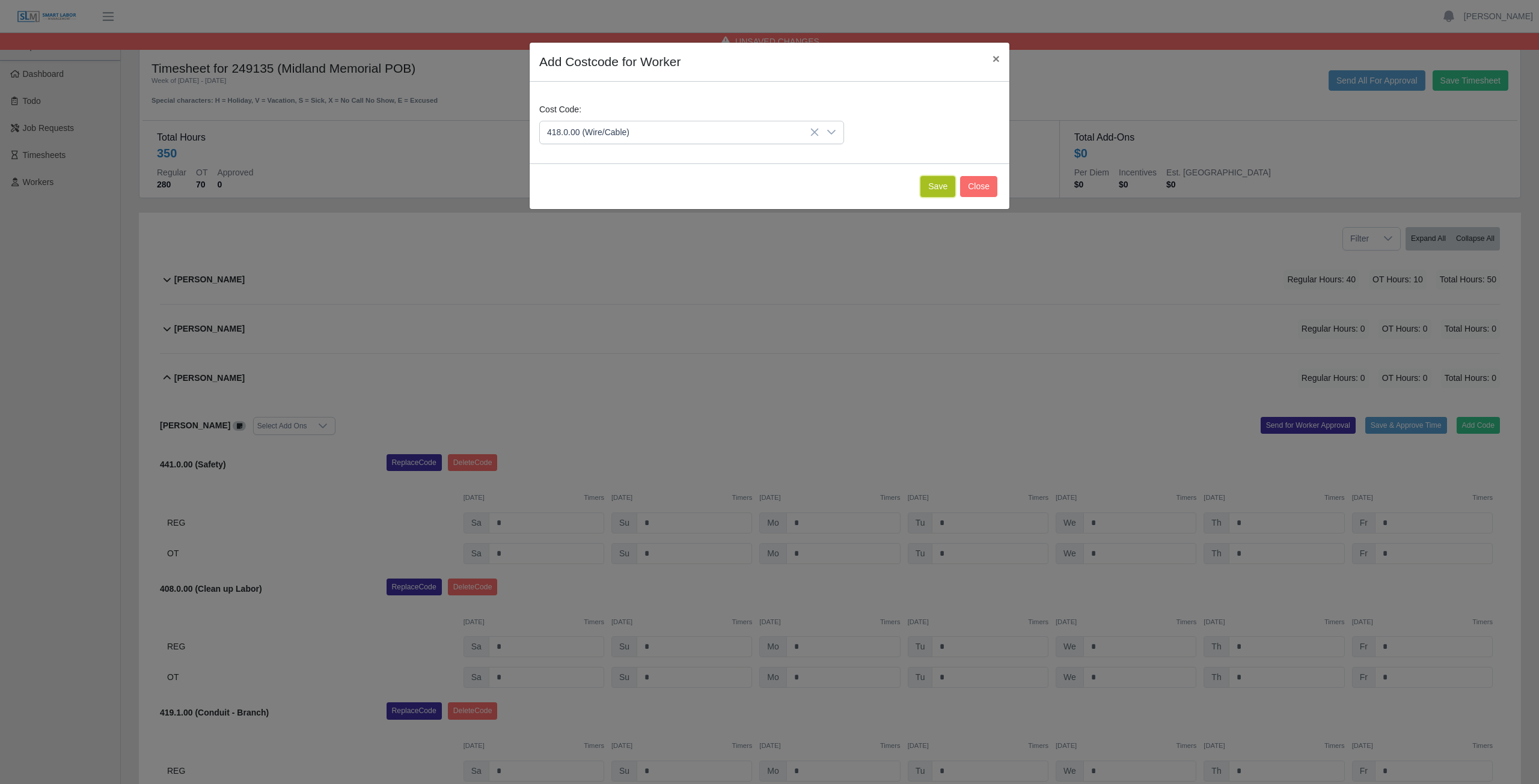
click at [933, 188] on button "Save" at bounding box center [937, 186] width 35 height 21
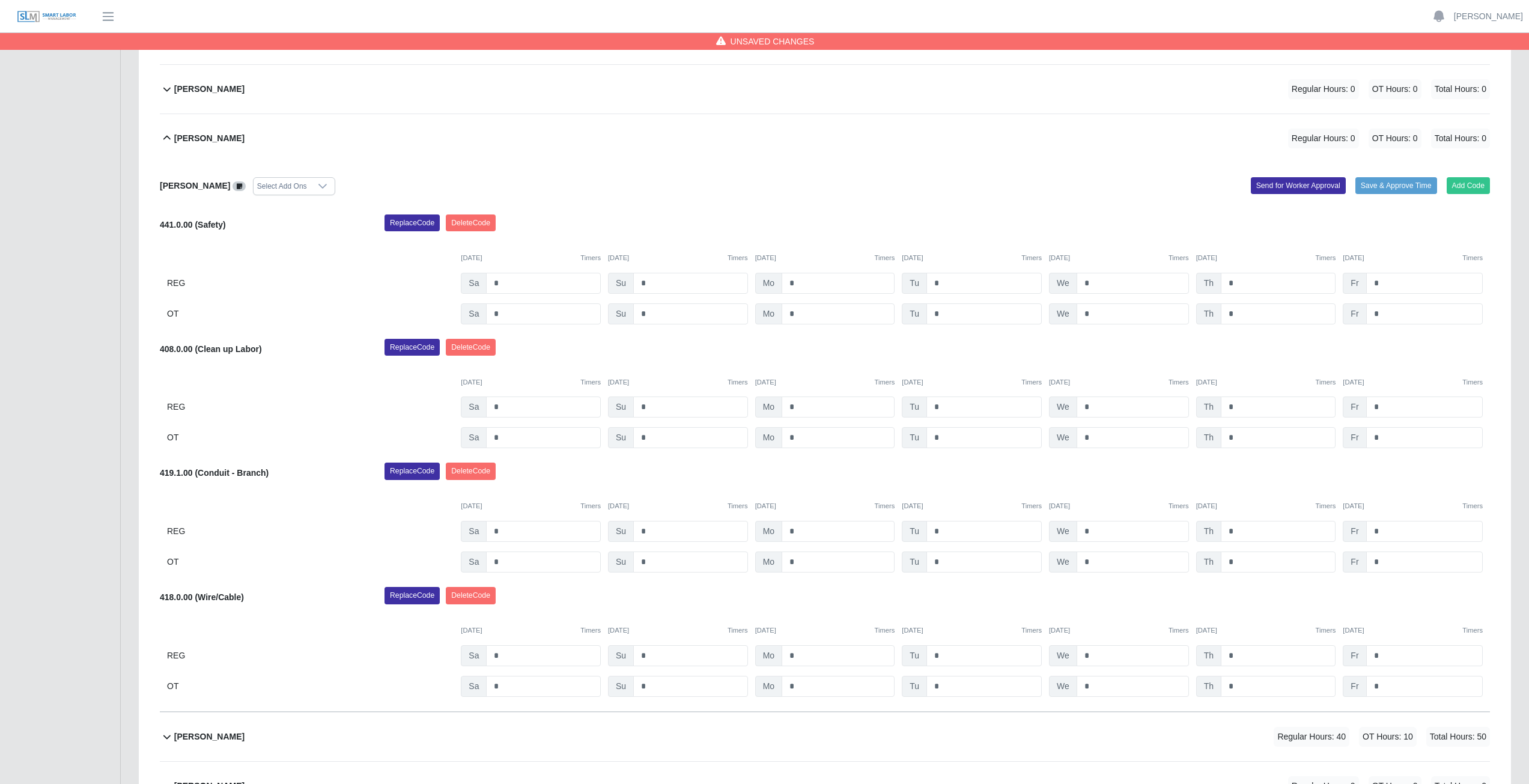
scroll to position [241, 0]
click at [800, 283] on input "*" at bounding box center [838, 283] width 113 height 21
type input "*"
click at [943, 275] on input "*" at bounding box center [984, 283] width 115 height 21
type input "*"
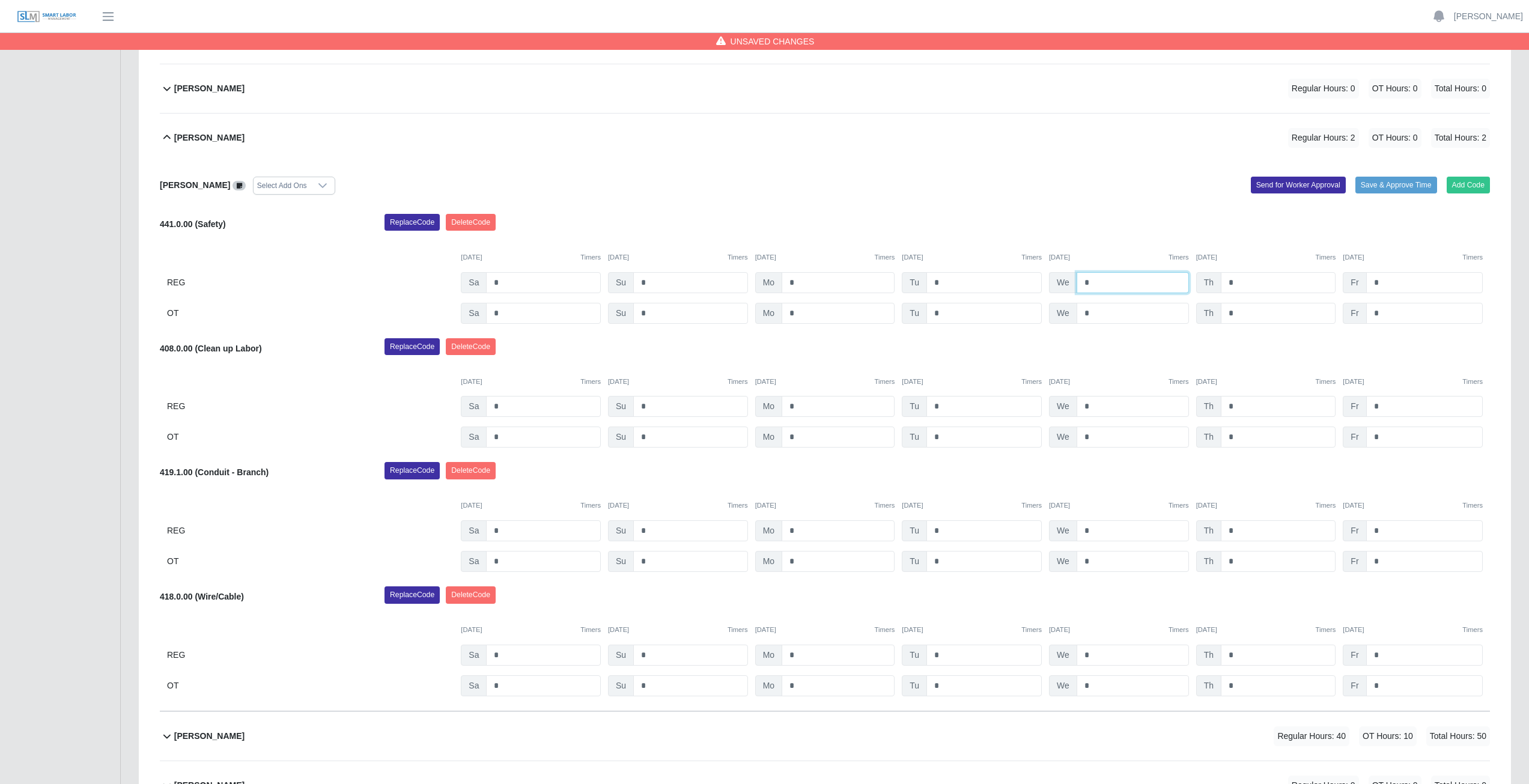
click at [1094, 282] on input "*" at bounding box center [1133, 283] width 112 height 21
type input "*"
click at [1238, 279] on input "*" at bounding box center [1278, 283] width 115 height 21
type input "*"
click at [1382, 283] on input "*" at bounding box center [1424, 283] width 117 height 21
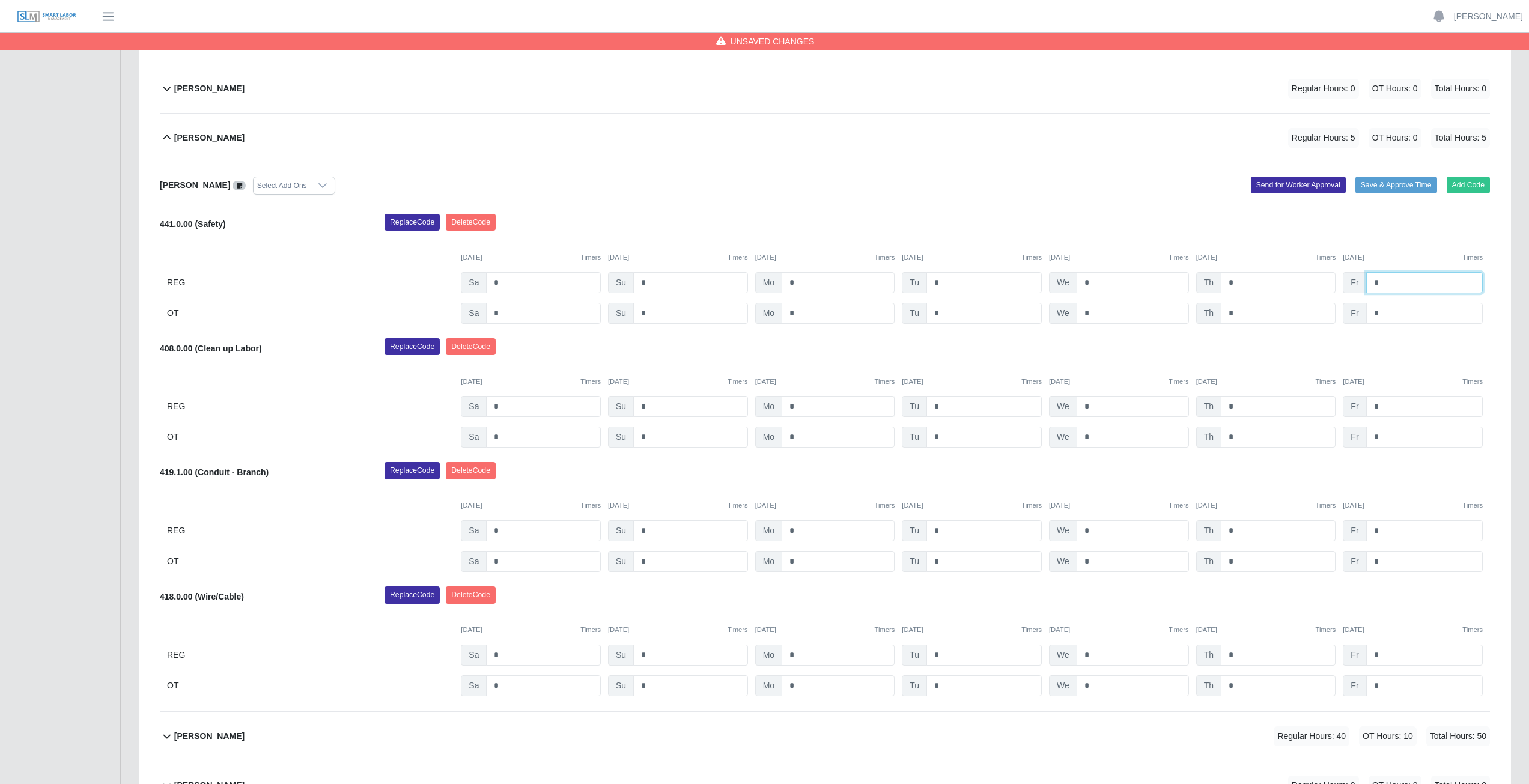
type input "*"
click at [796, 406] on input "*" at bounding box center [838, 406] width 113 height 21
type input "*"
click at [942, 410] on input "*" at bounding box center [984, 406] width 115 height 21
type input "*"
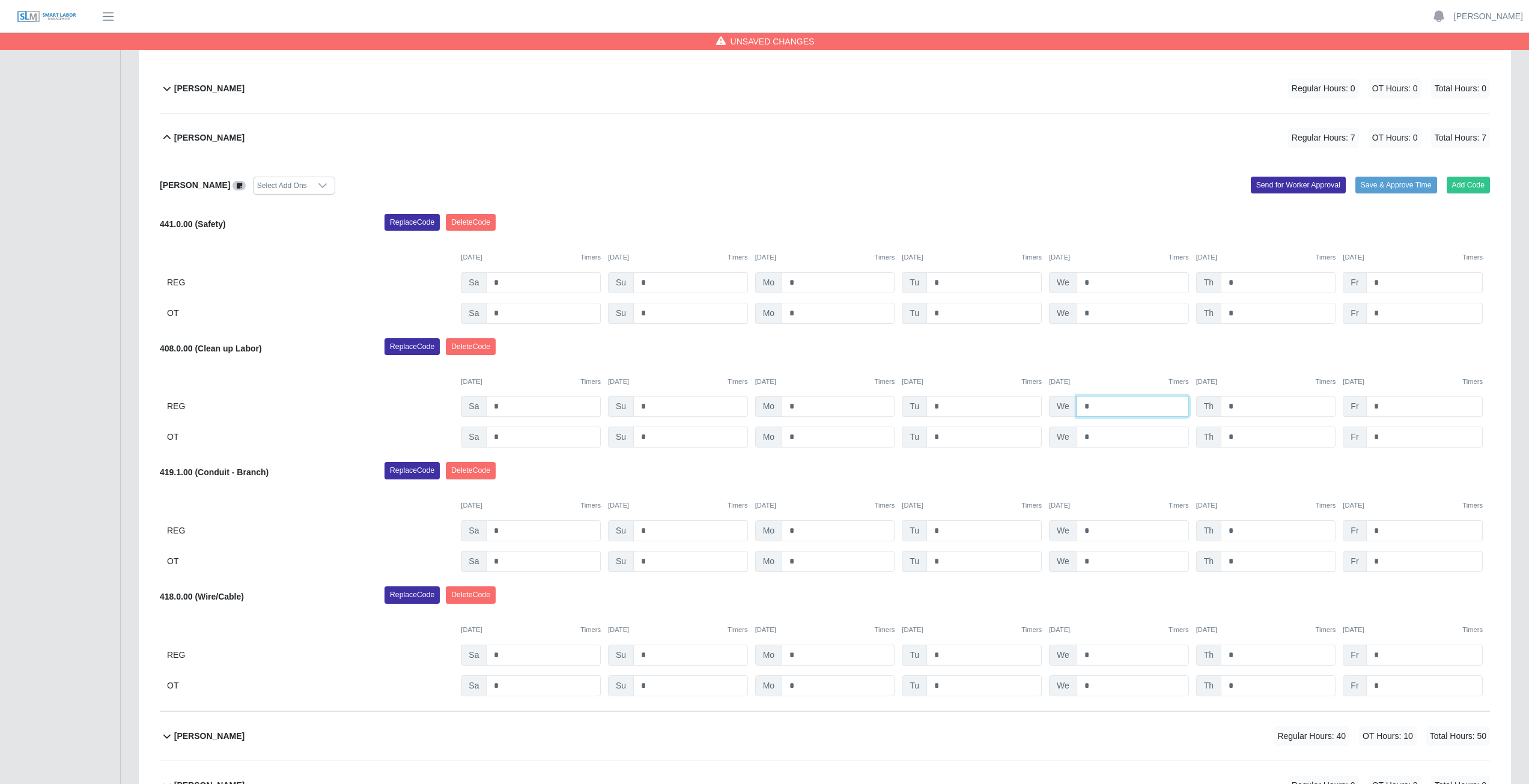
click at [1088, 402] on input "*" at bounding box center [1133, 406] width 112 height 21
type input "*"
click at [1236, 406] on input "*" at bounding box center [1278, 406] width 115 height 21
type input "*"
click at [1383, 409] on input "*" at bounding box center [1424, 406] width 117 height 21
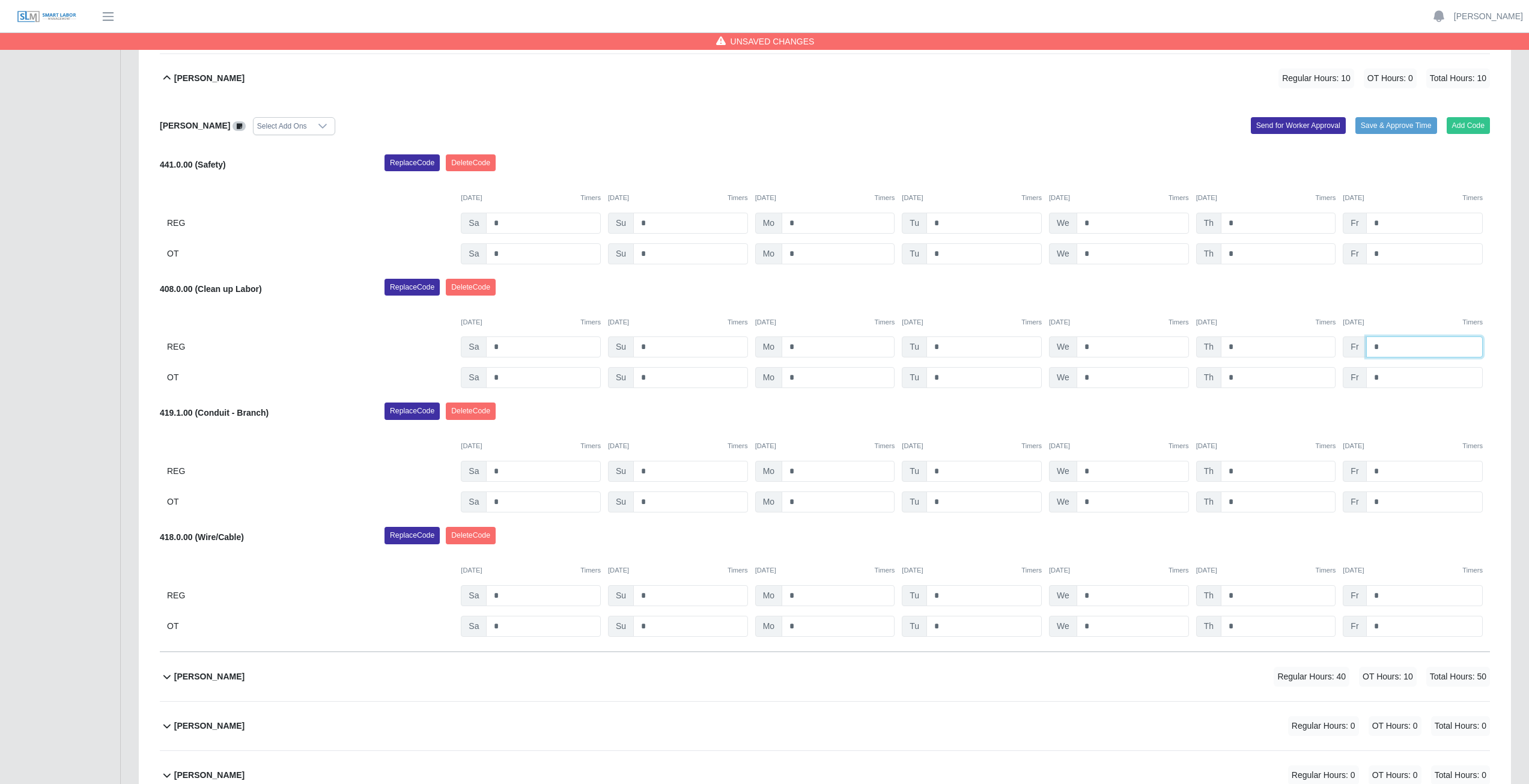
scroll to position [301, 0]
type input "*"
click at [1486, 21] on link "[PERSON_NAME]" at bounding box center [1488, 16] width 69 height 12
click at [1453, 89] on link "Logout" at bounding box center [1475, 84] width 108 height 26
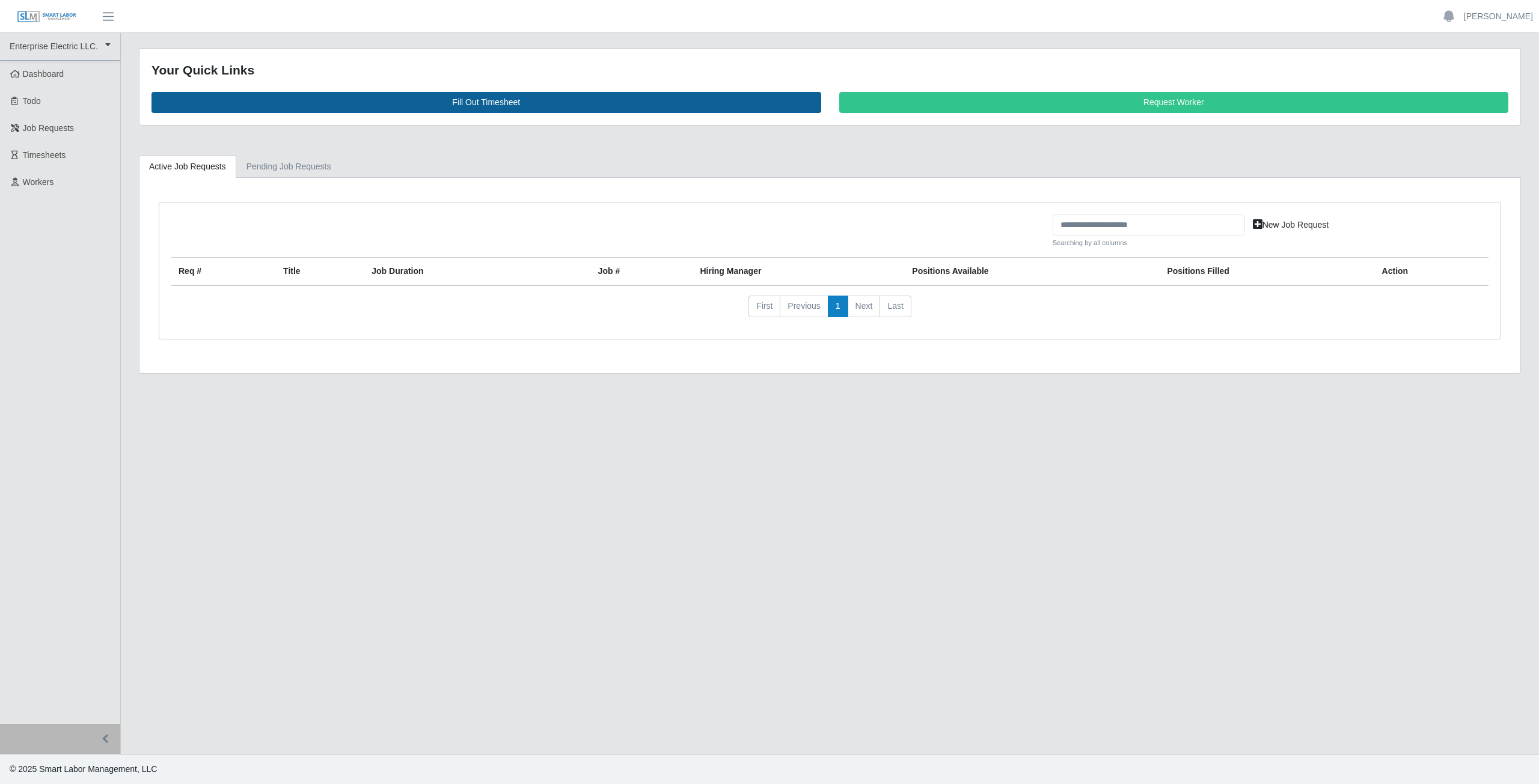
click at [488, 99] on link "Fill Out Timesheet" at bounding box center [486, 103] width 670 height 21
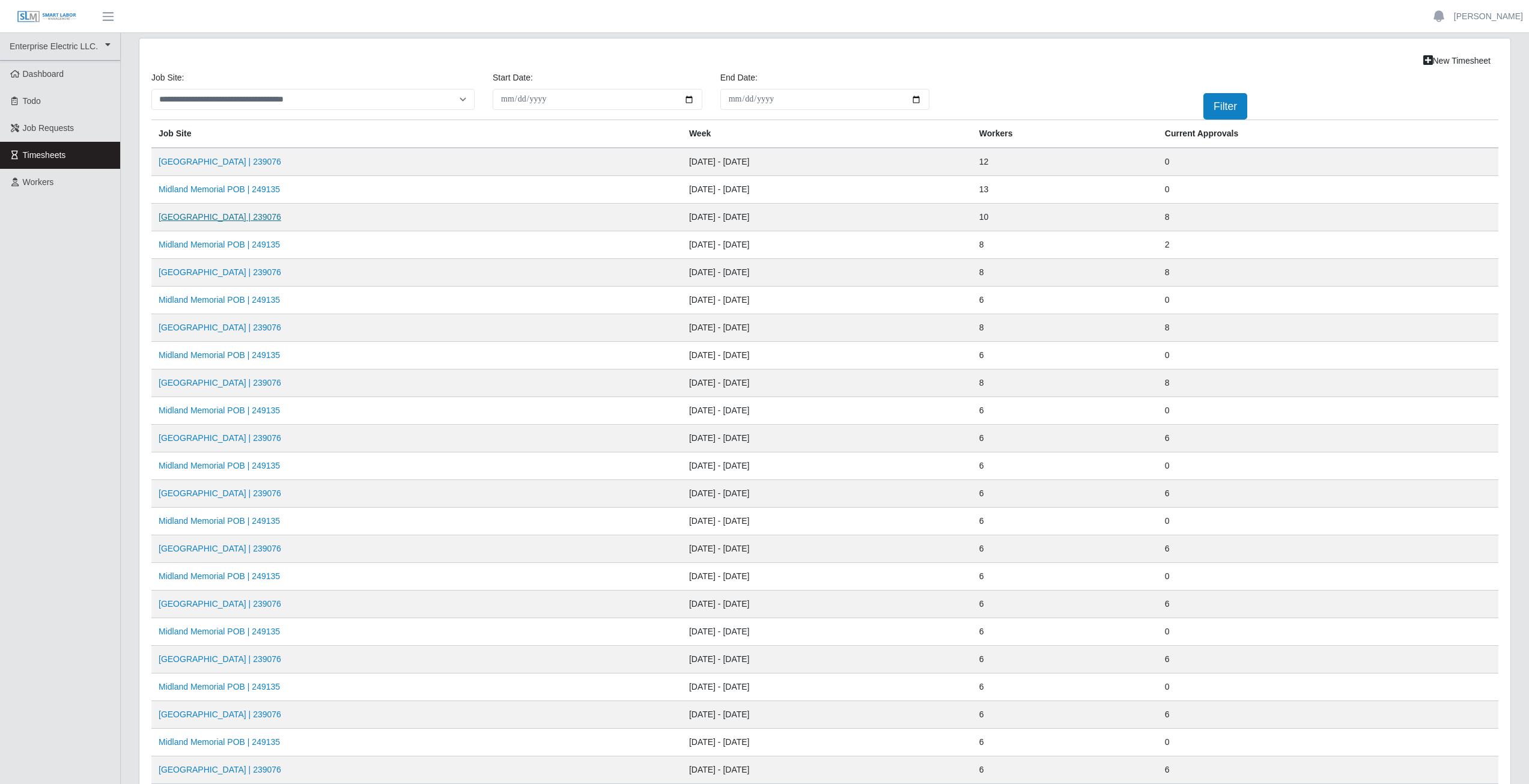
click at [228, 220] on link "[GEOGRAPHIC_DATA] | 239076" at bounding box center [220, 217] width 123 height 10
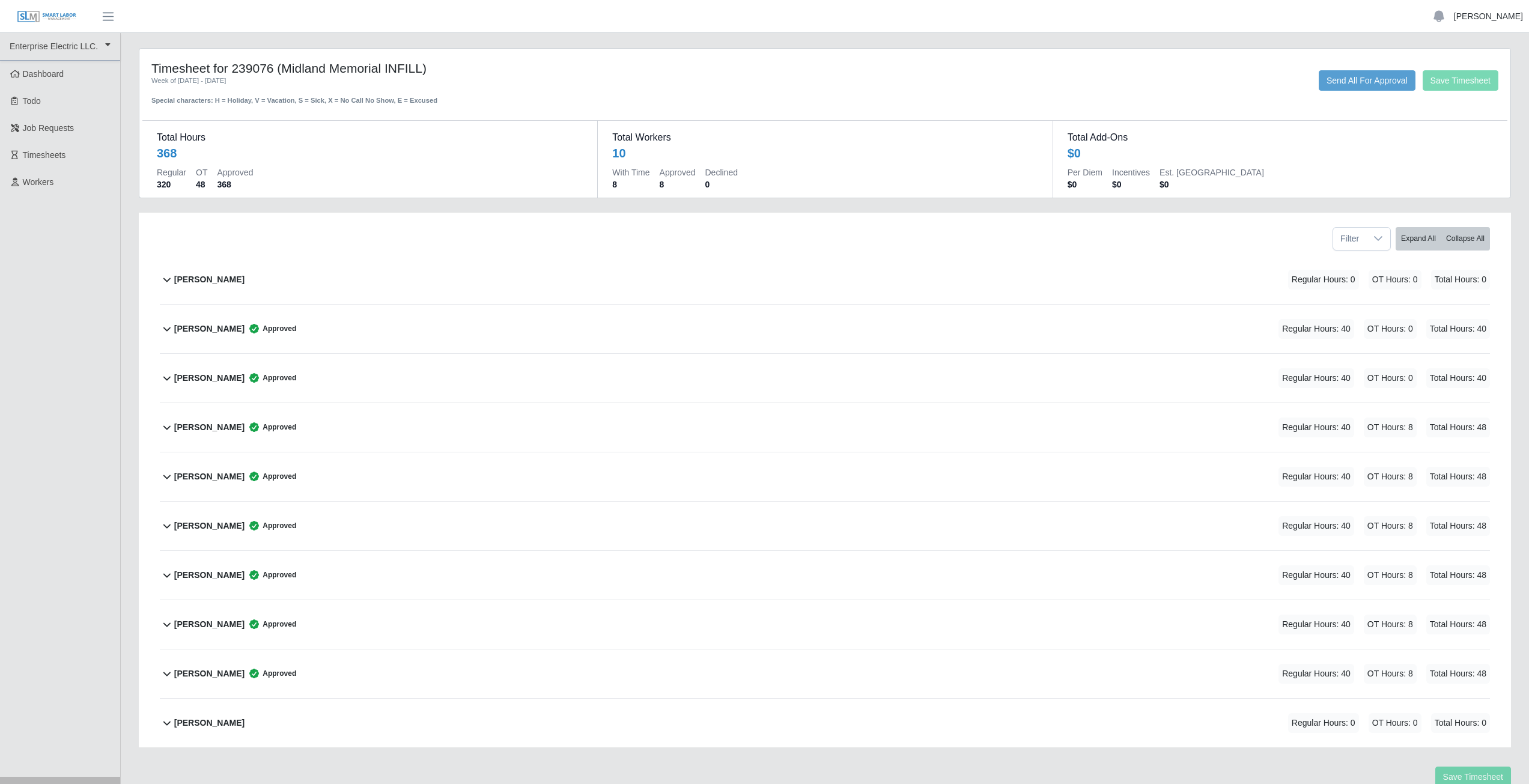
click at [1498, 21] on link "[PERSON_NAME]" at bounding box center [1488, 16] width 69 height 12
click at [1462, 93] on link "Logout" at bounding box center [1475, 84] width 108 height 26
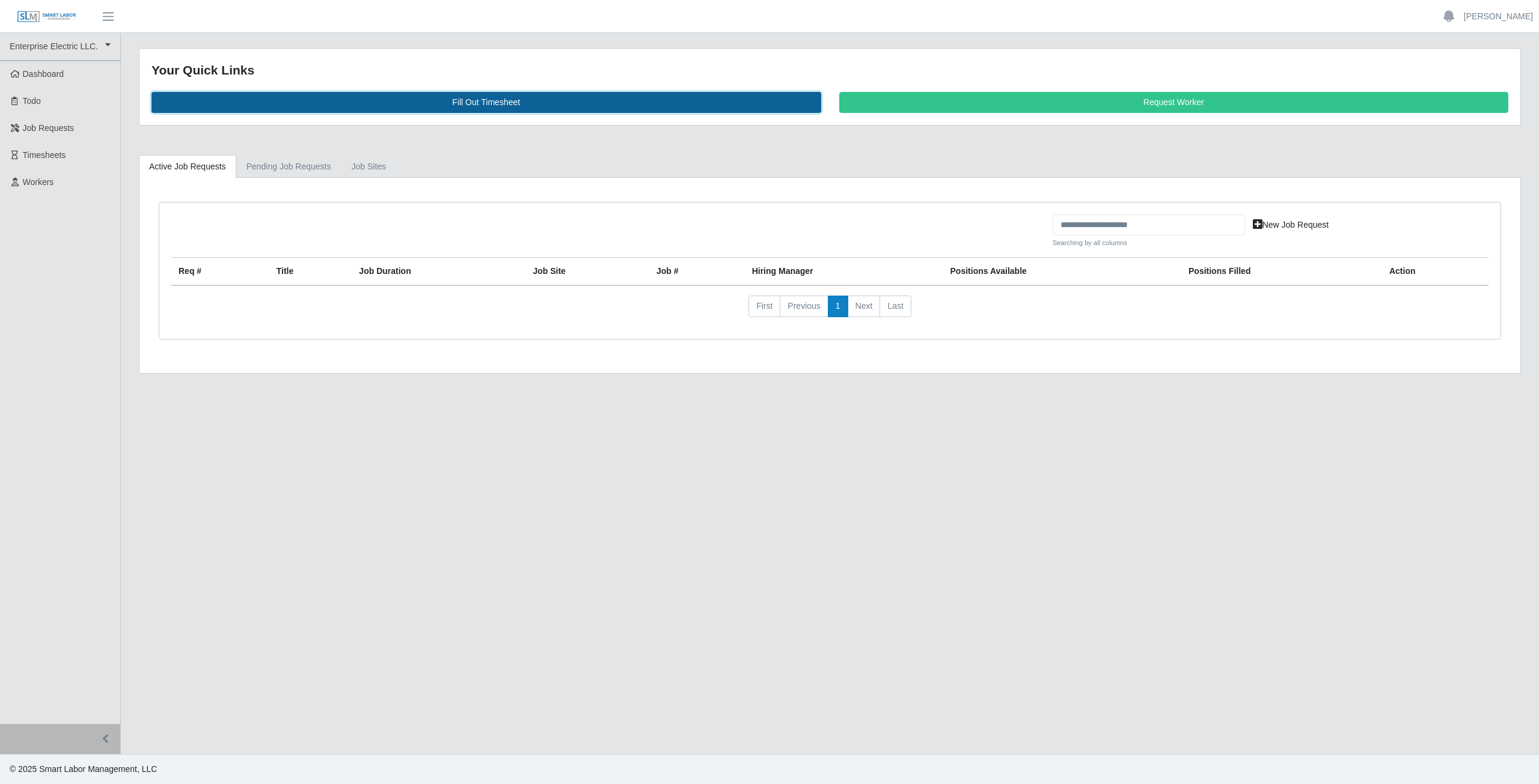
click at [495, 107] on link "Fill Out Timesheet" at bounding box center [486, 103] width 670 height 21
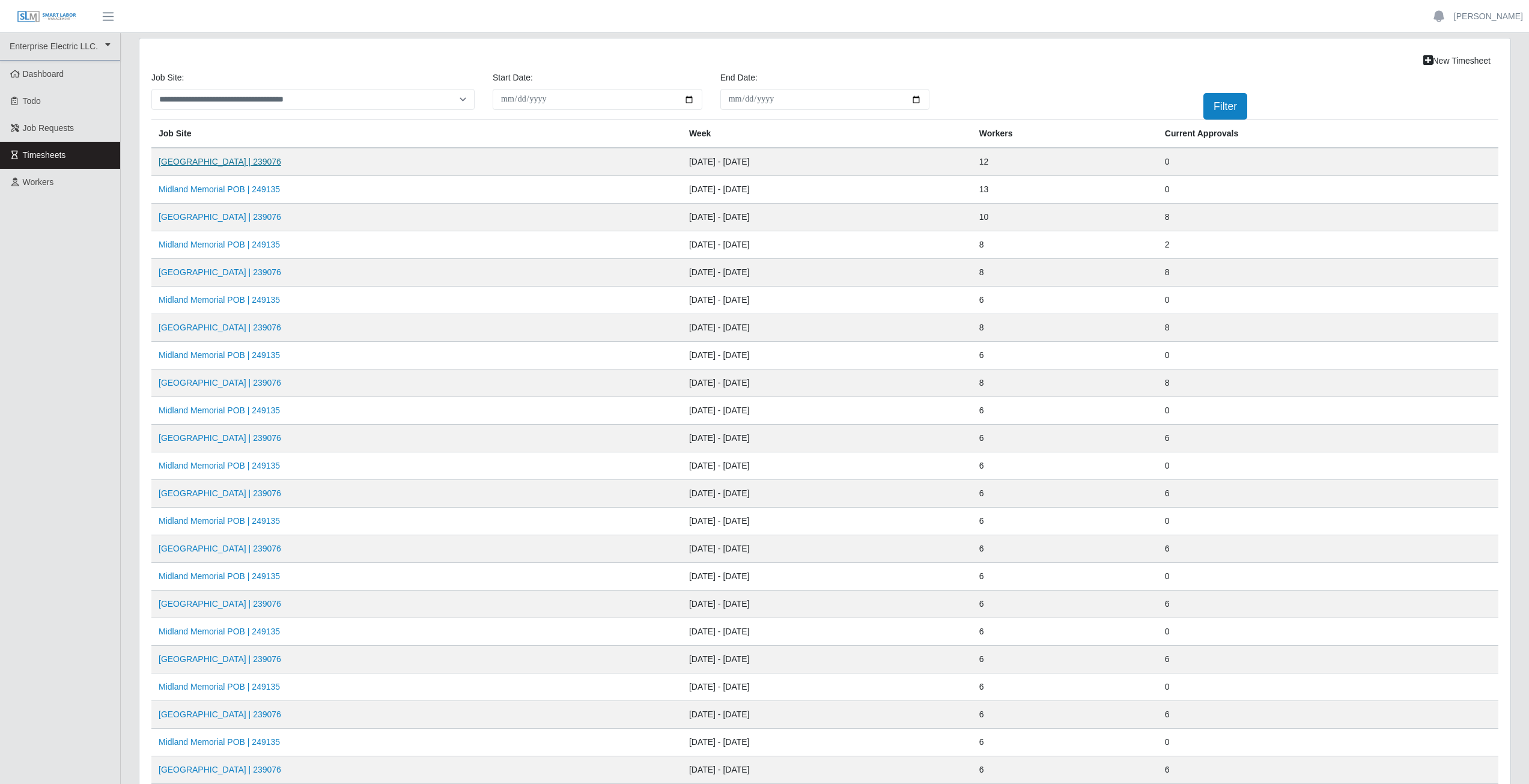
click at [199, 163] on link "[GEOGRAPHIC_DATA] | 239076" at bounding box center [220, 162] width 123 height 10
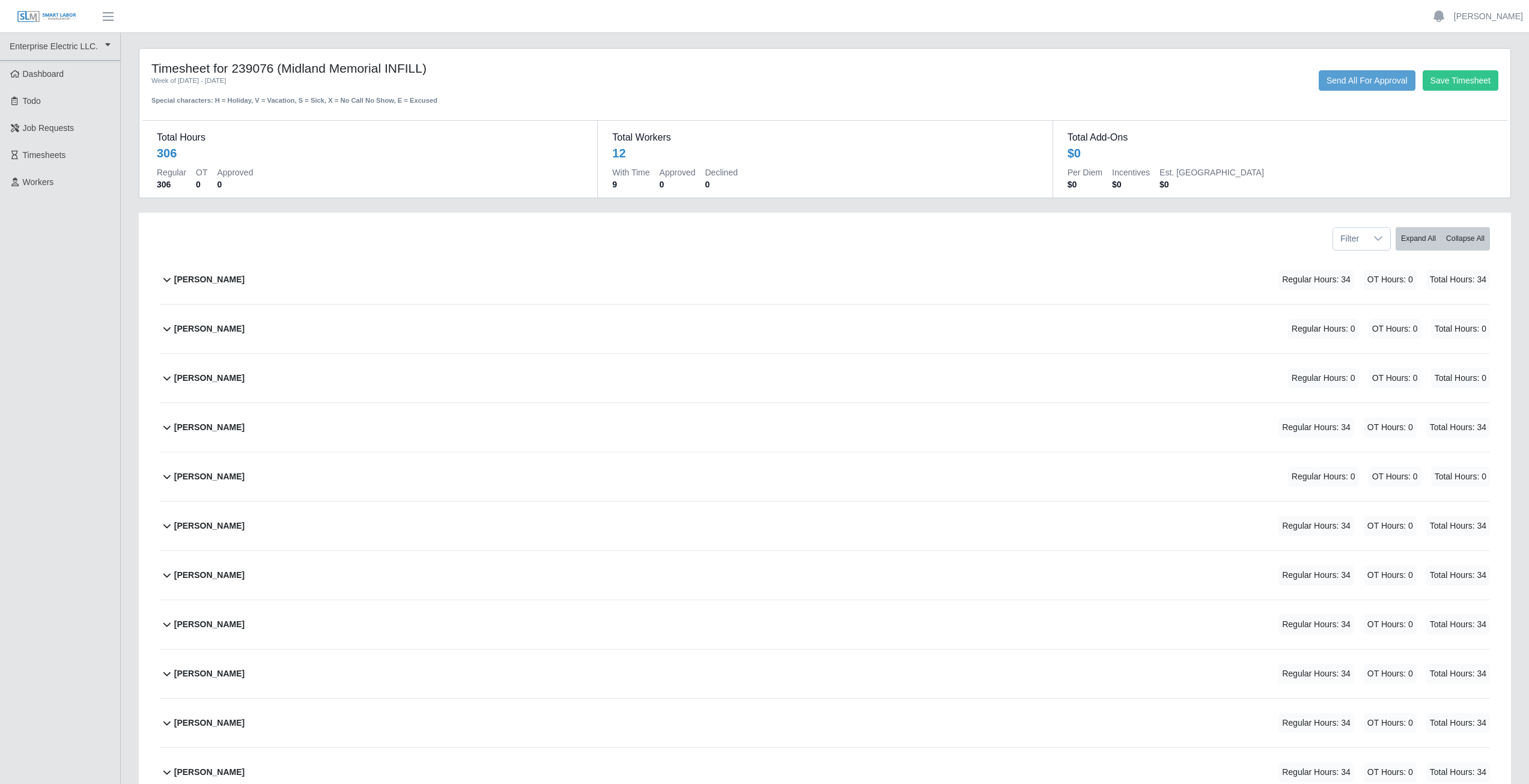
click at [165, 430] on icon at bounding box center [167, 426] width 14 height 14
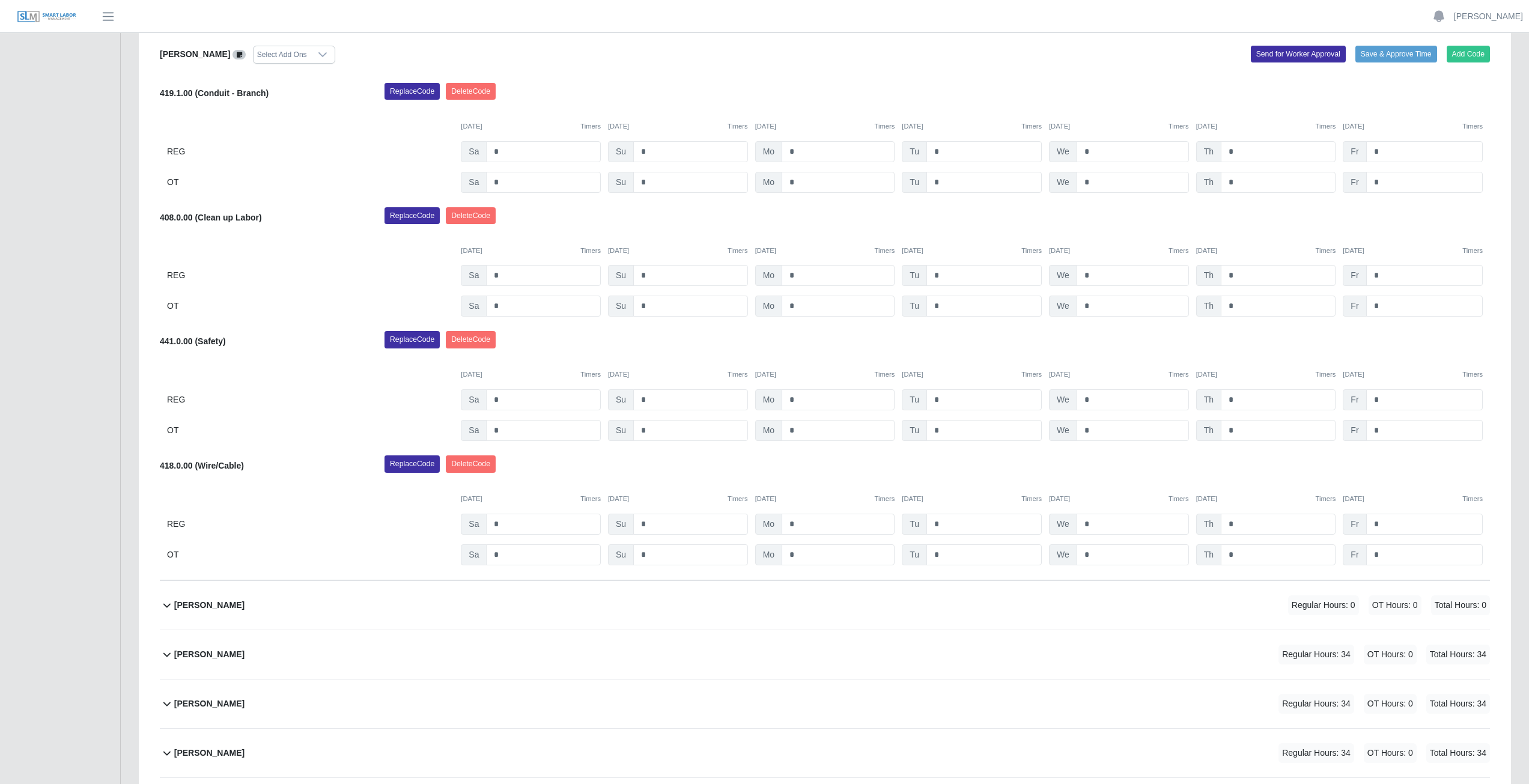
scroll to position [361, 0]
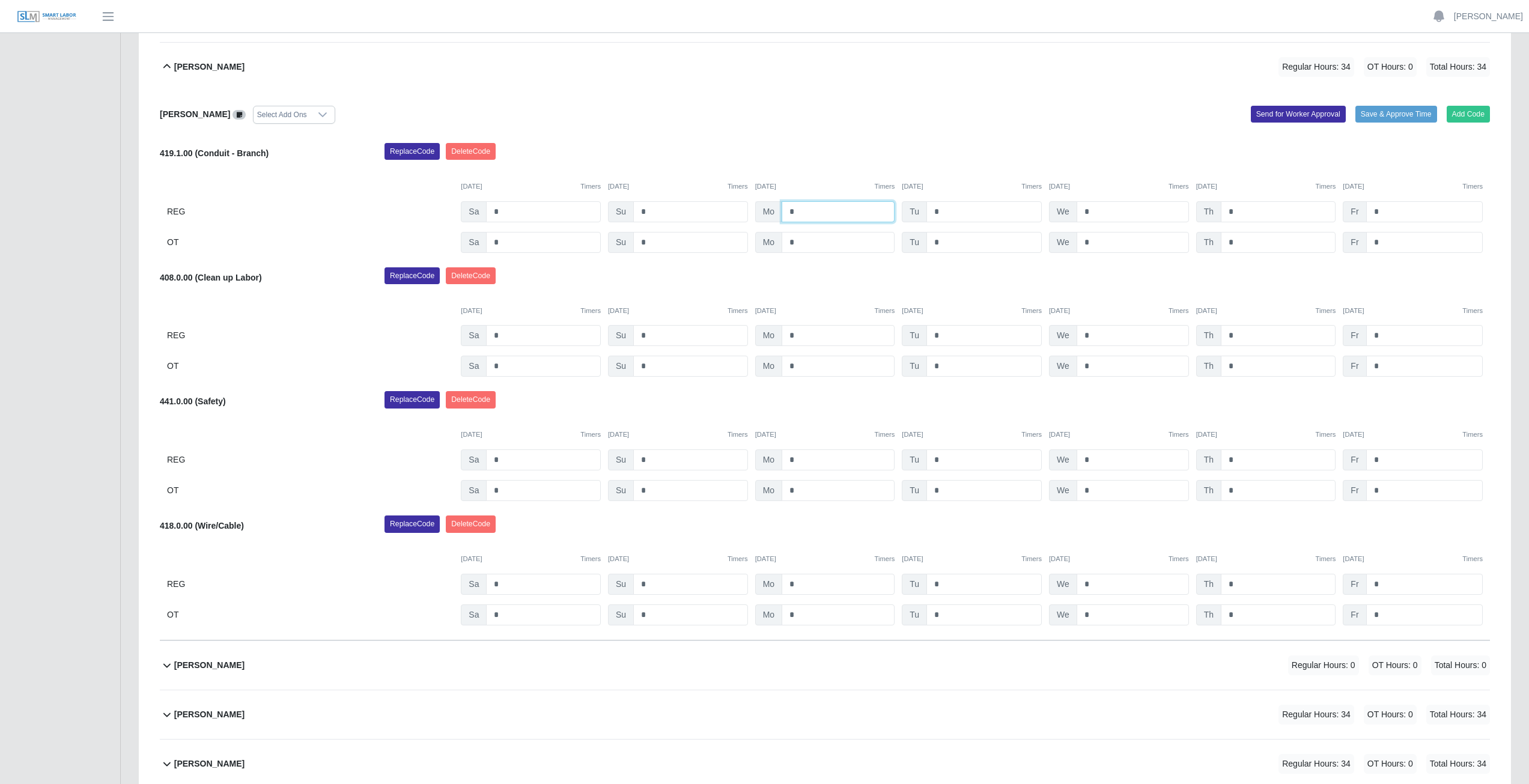
click at [802, 212] on input "*" at bounding box center [838, 212] width 113 height 21
type input "*"
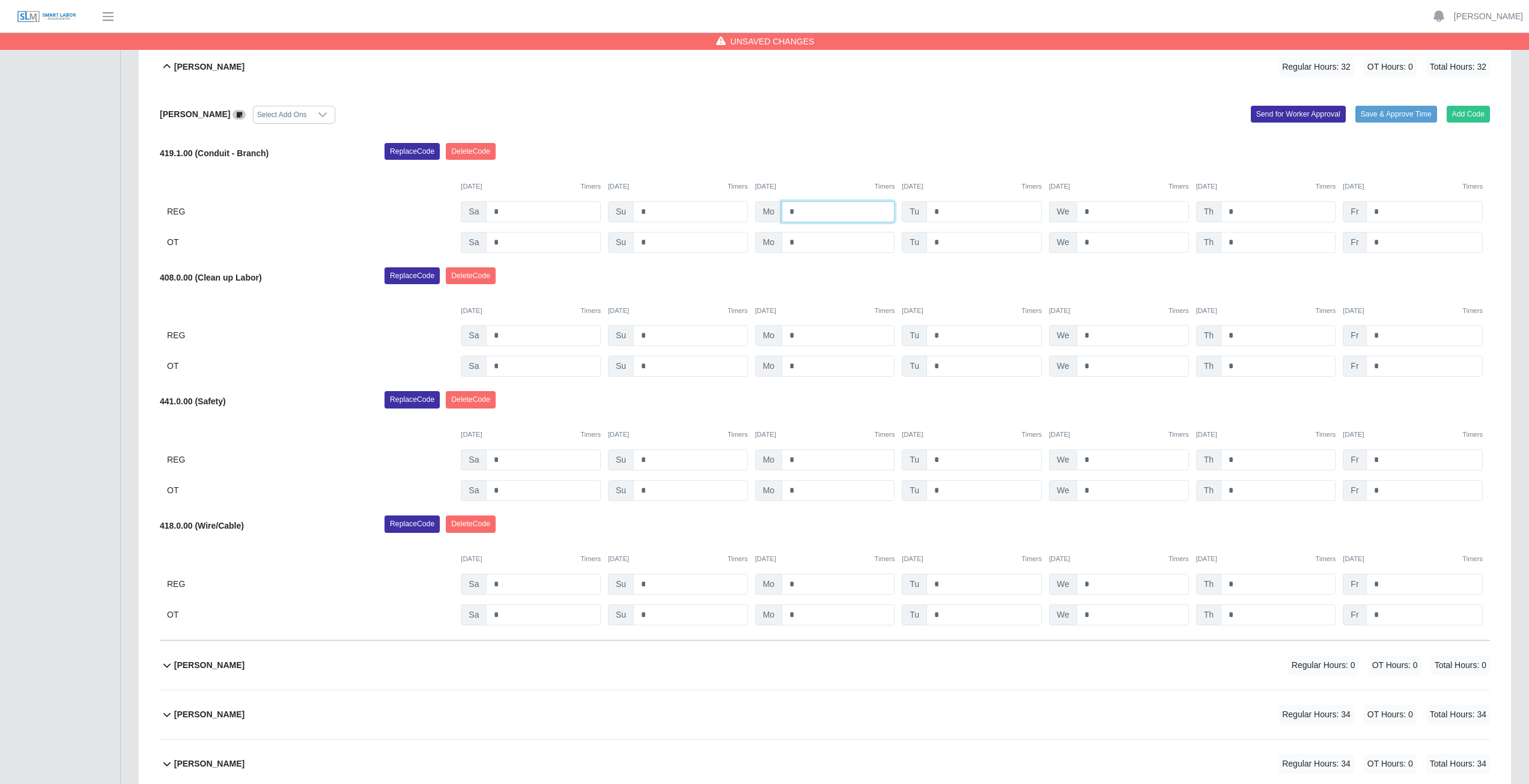
type input "*"
click at [799, 240] on input "*" at bounding box center [838, 243] width 113 height 21
type input "*"
click at [949, 212] on input "*" at bounding box center [984, 212] width 115 height 21
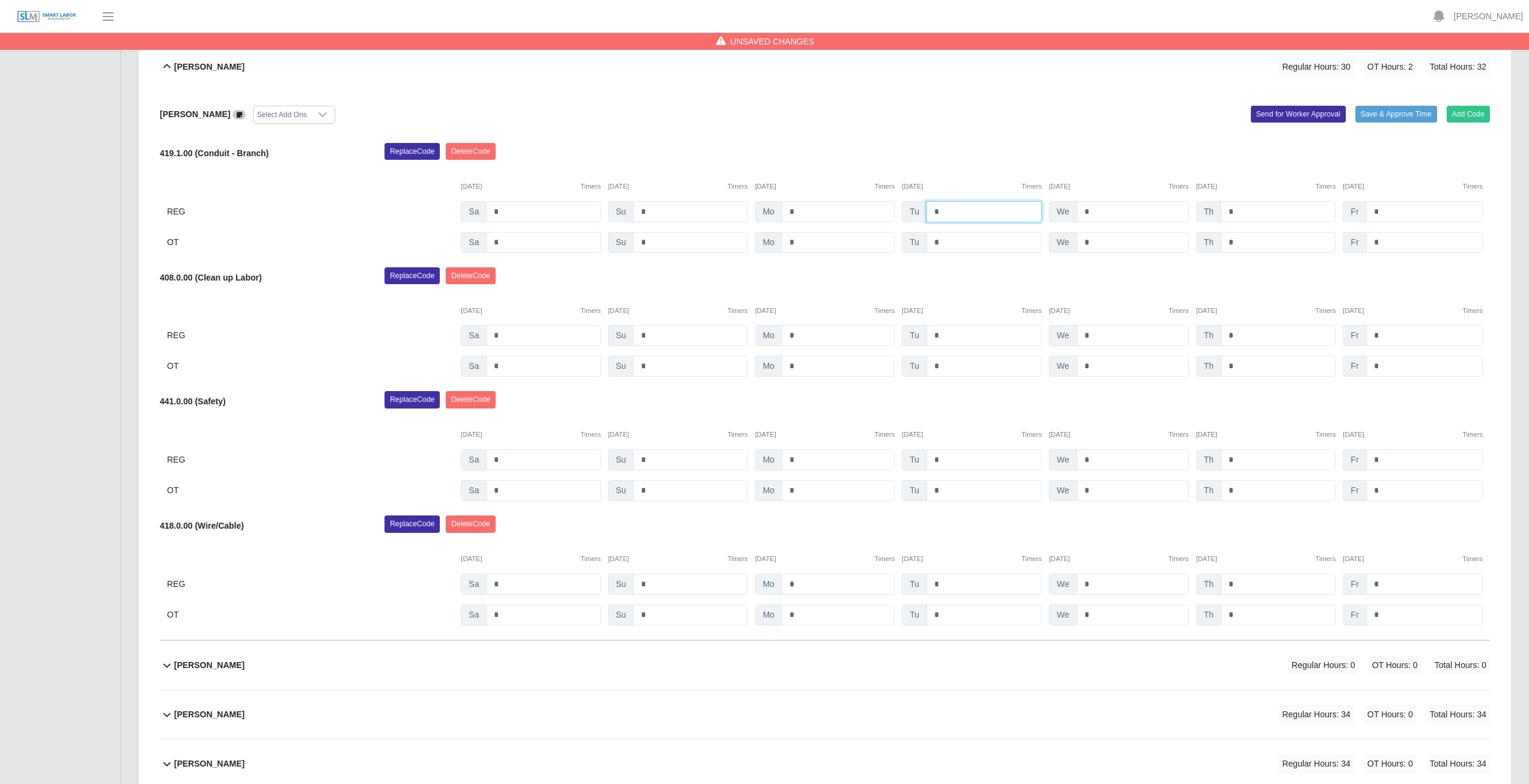
type input "*"
click at [944, 243] on input "*" at bounding box center [984, 243] width 115 height 21
type input "*"
click at [1097, 213] on input "*" at bounding box center [1133, 212] width 112 height 21
type input "*"
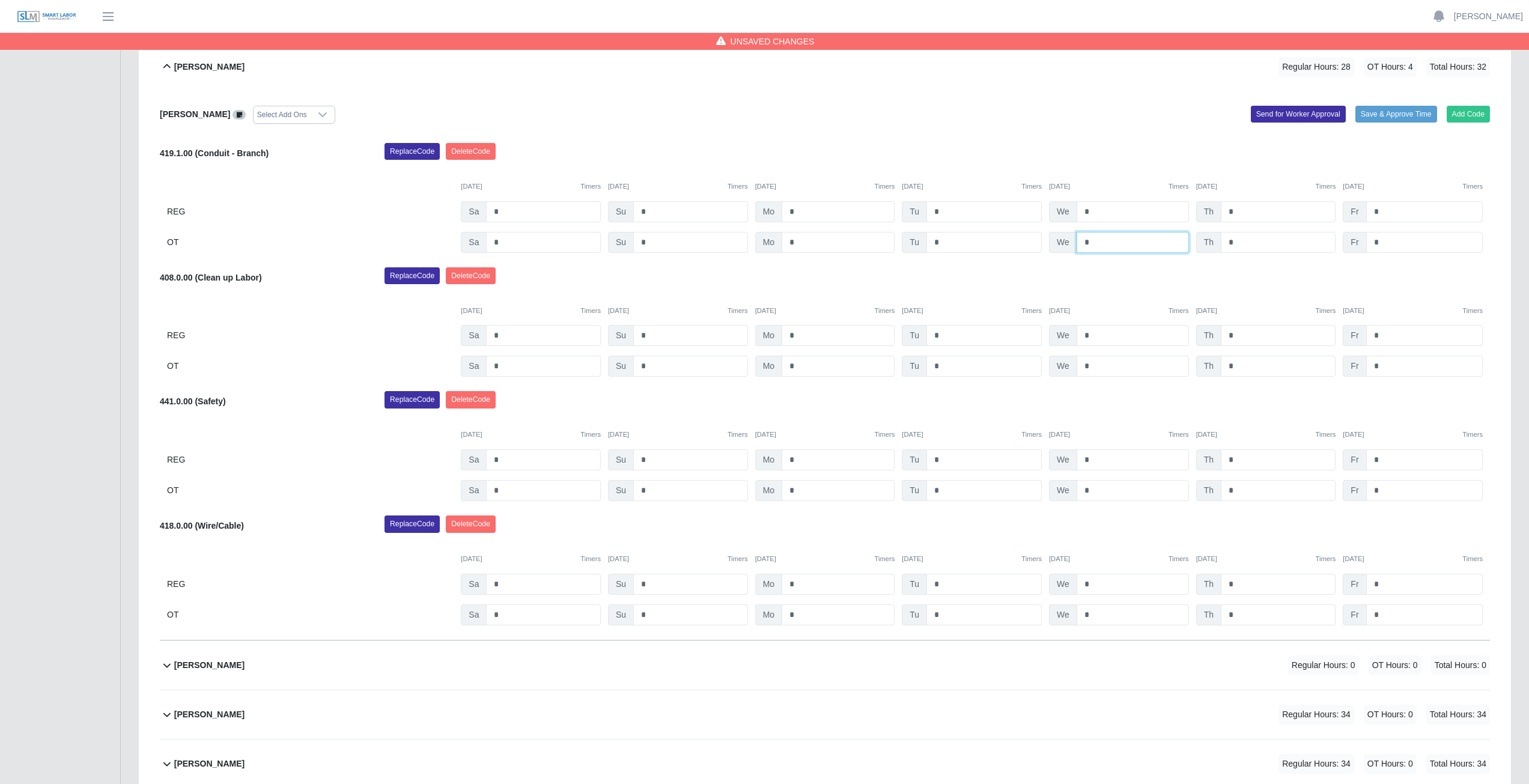
click at [1093, 245] on input "*" at bounding box center [1133, 243] width 112 height 21
type input "*"
click at [1239, 210] on input "*" at bounding box center [1278, 212] width 115 height 21
type input "*"
click at [1241, 242] on input "*" at bounding box center [1278, 243] width 115 height 21
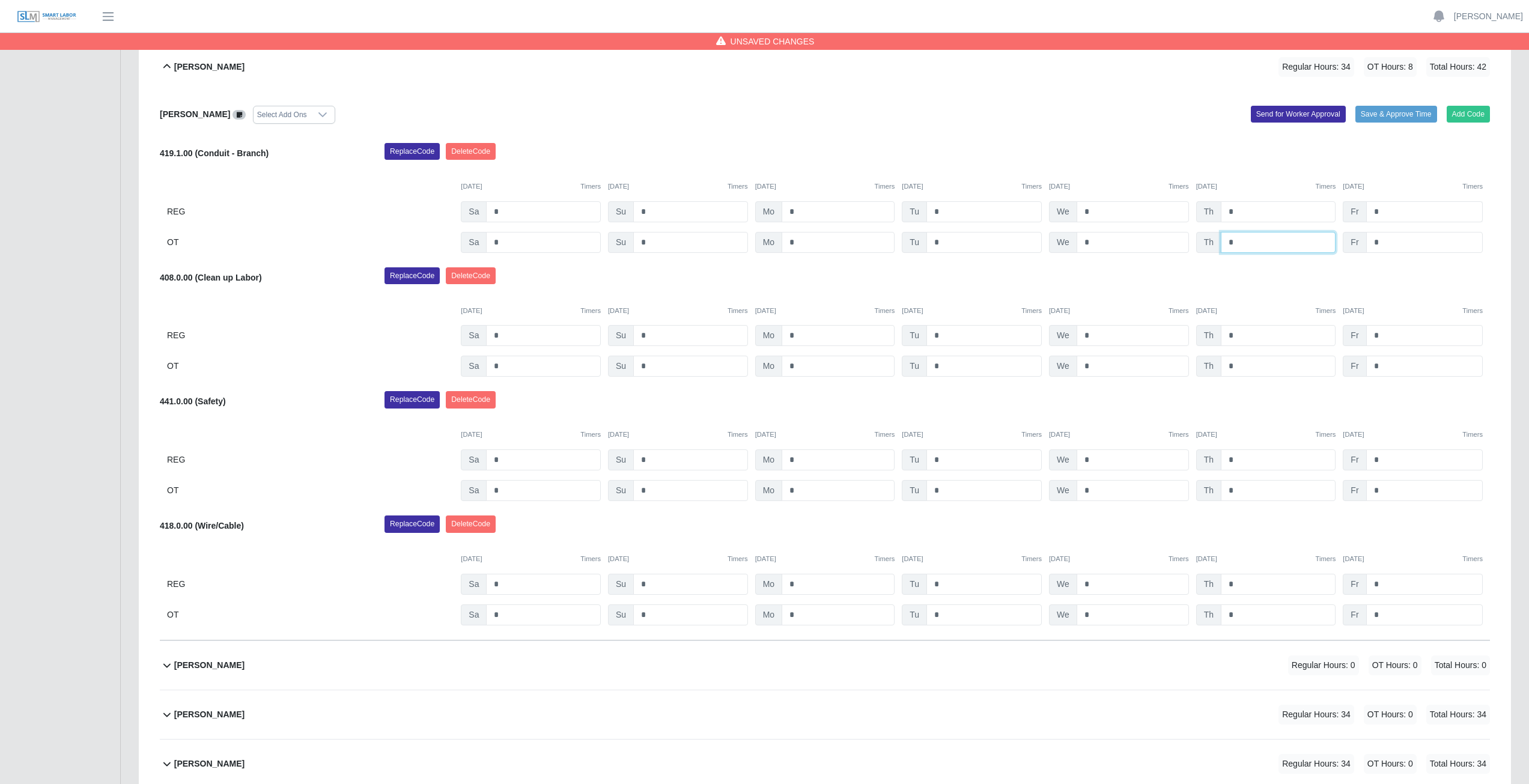
type input "*"
click at [1385, 211] on input "*" at bounding box center [1424, 212] width 117 height 21
type input "*"
click at [1387, 243] on input "*" at bounding box center [1424, 243] width 117 height 21
type input "*"
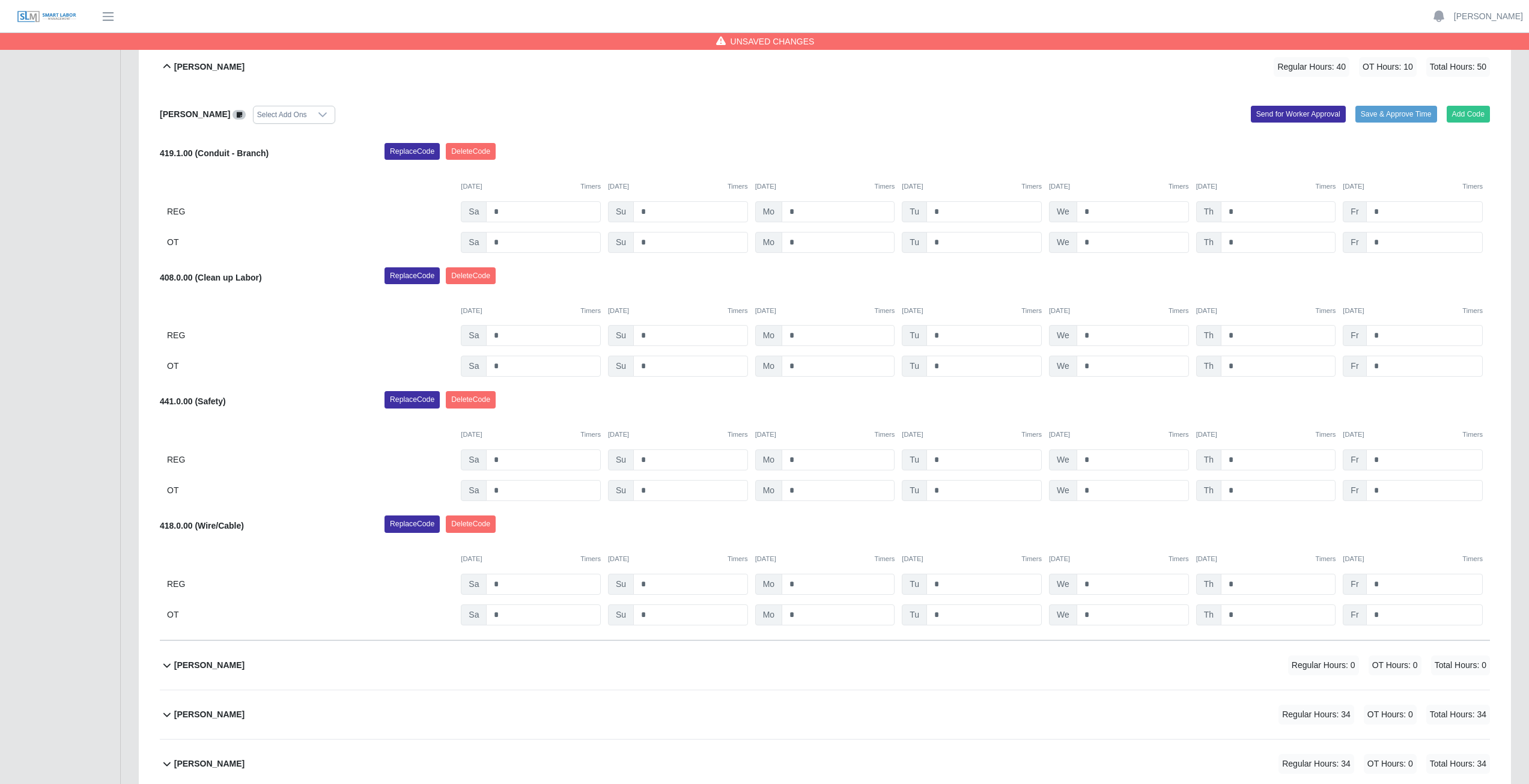
click at [1397, 277] on div "Replace Code Delete Code" at bounding box center [937, 279] width 1124 height 24
click at [167, 65] on icon at bounding box center [167, 67] width 8 height 4
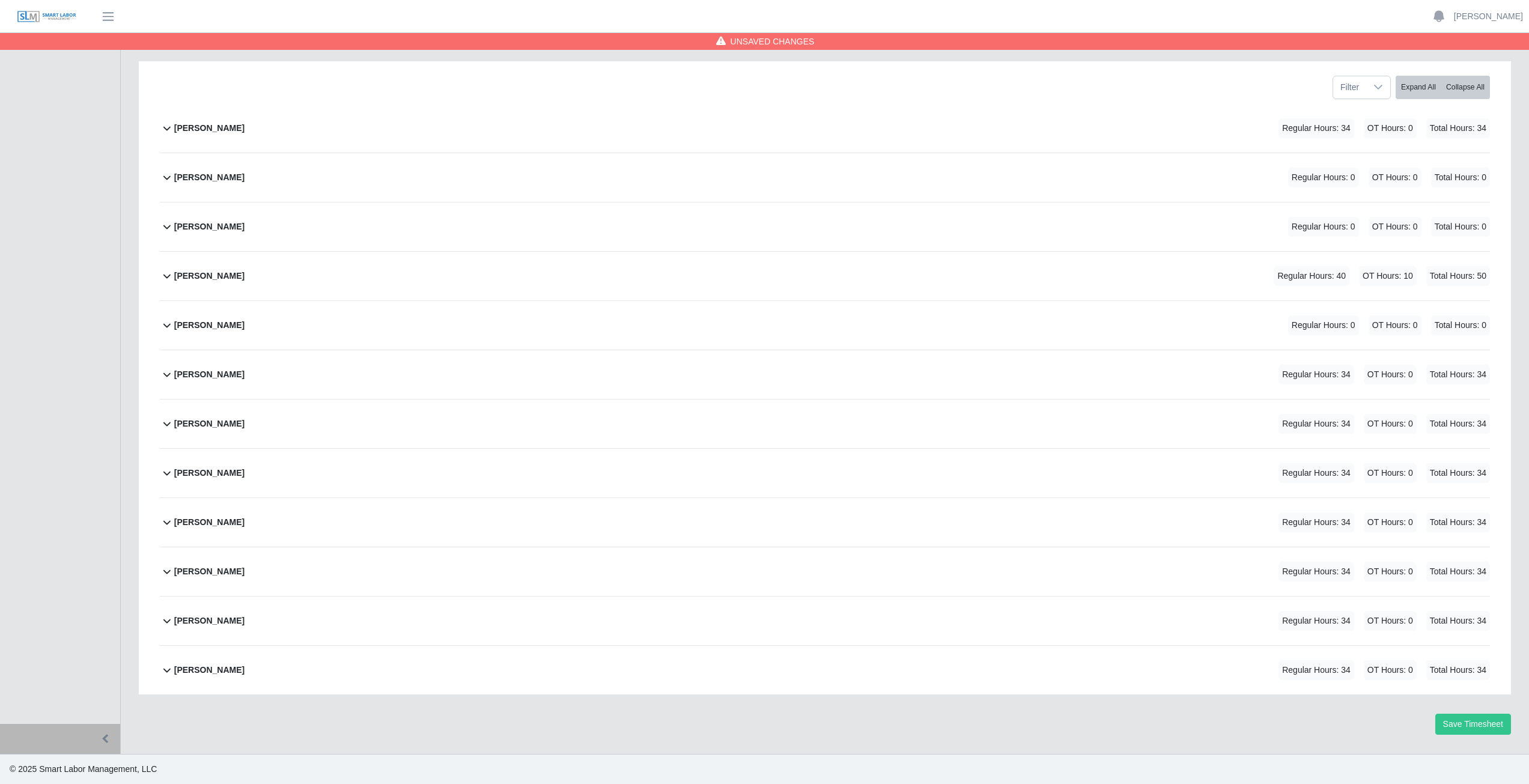
scroll to position [151, 0]
click at [202, 129] on b "Aiden Gavina" at bounding box center [209, 127] width 70 height 12
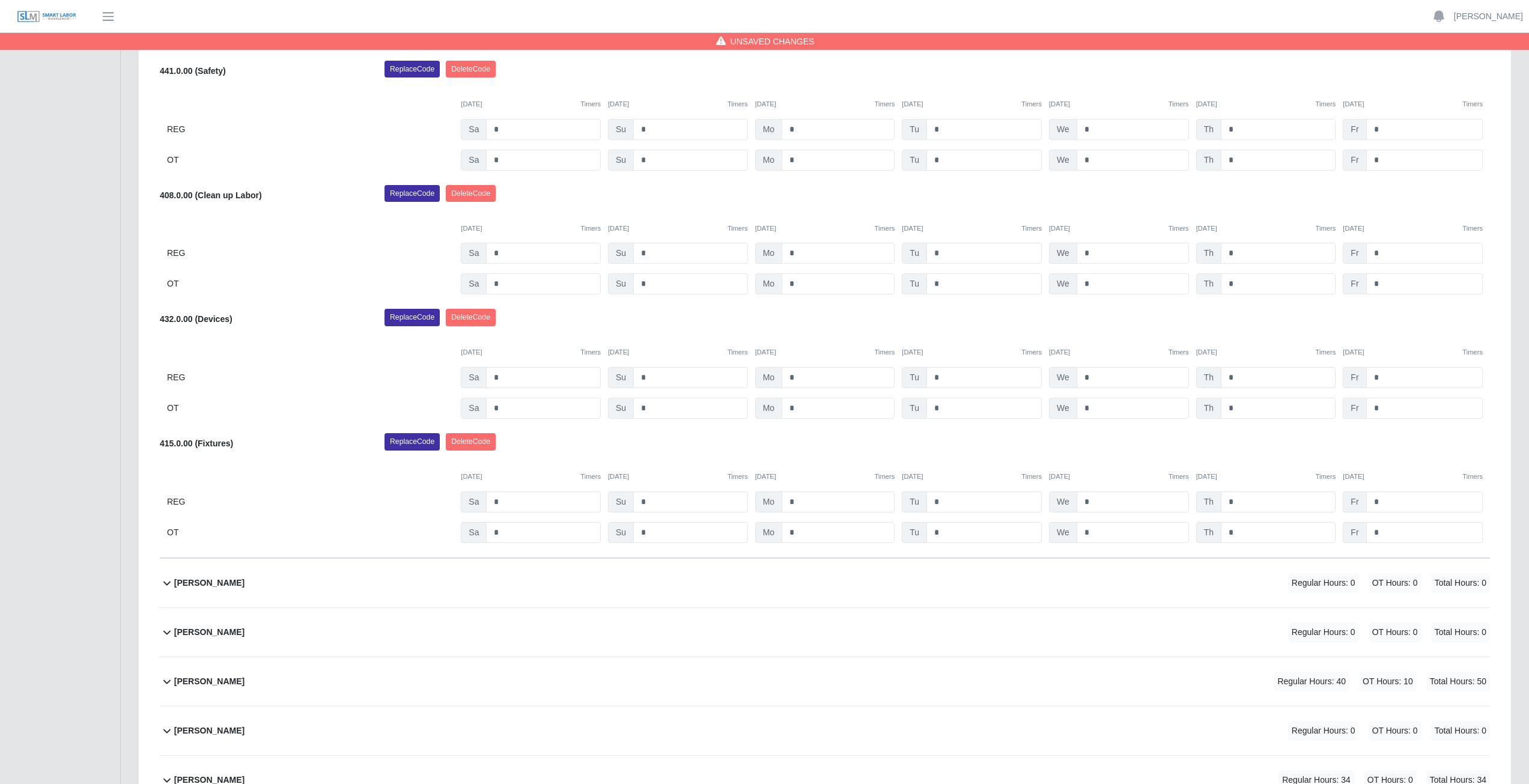
scroll to position [0, 0]
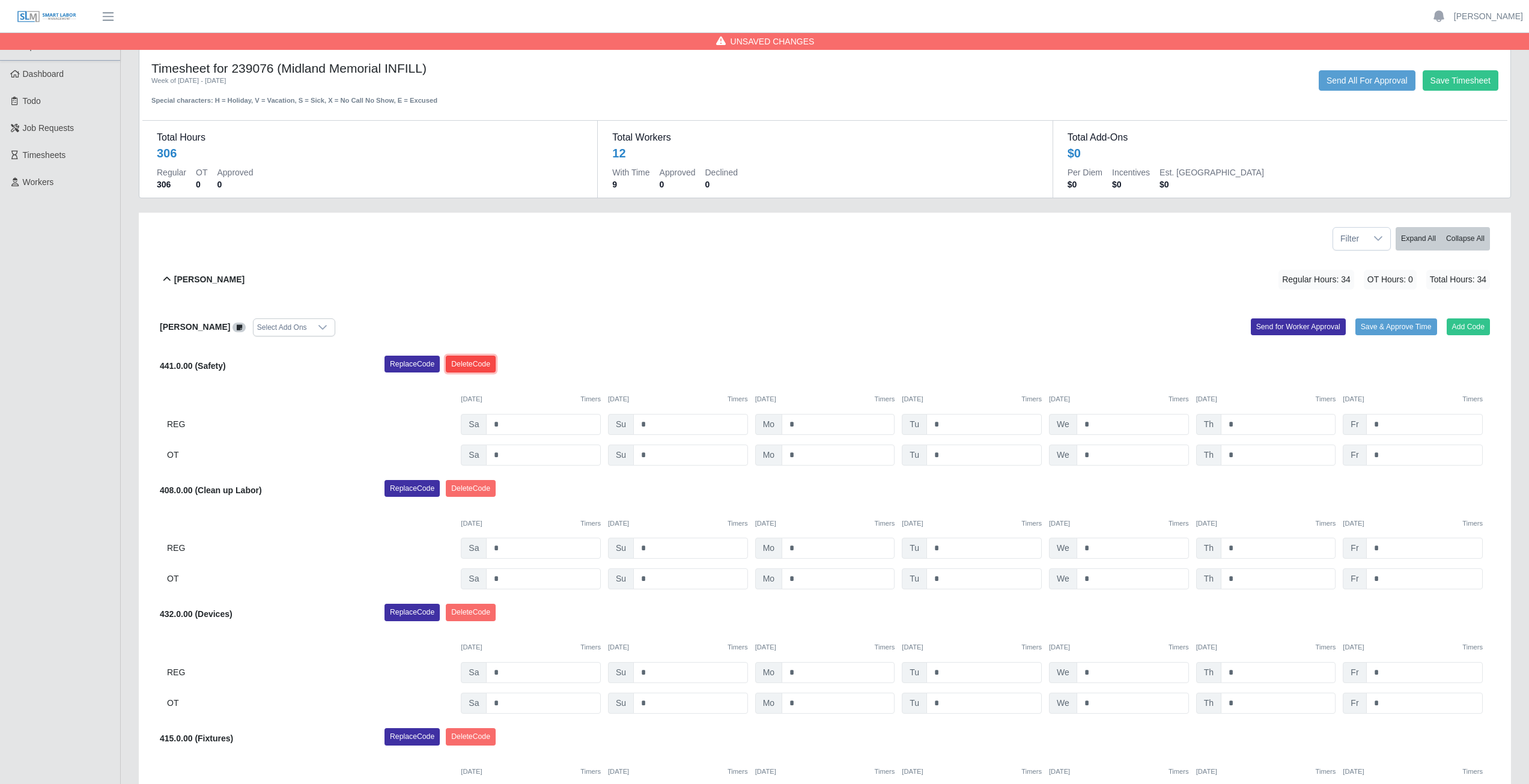
click at [479, 360] on button "Delete Code" at bounding box center [471, 364] width 49 height 17
click at [487, 364] on button "Delete Code" at bounding box center [471, 364] width 49 height 17
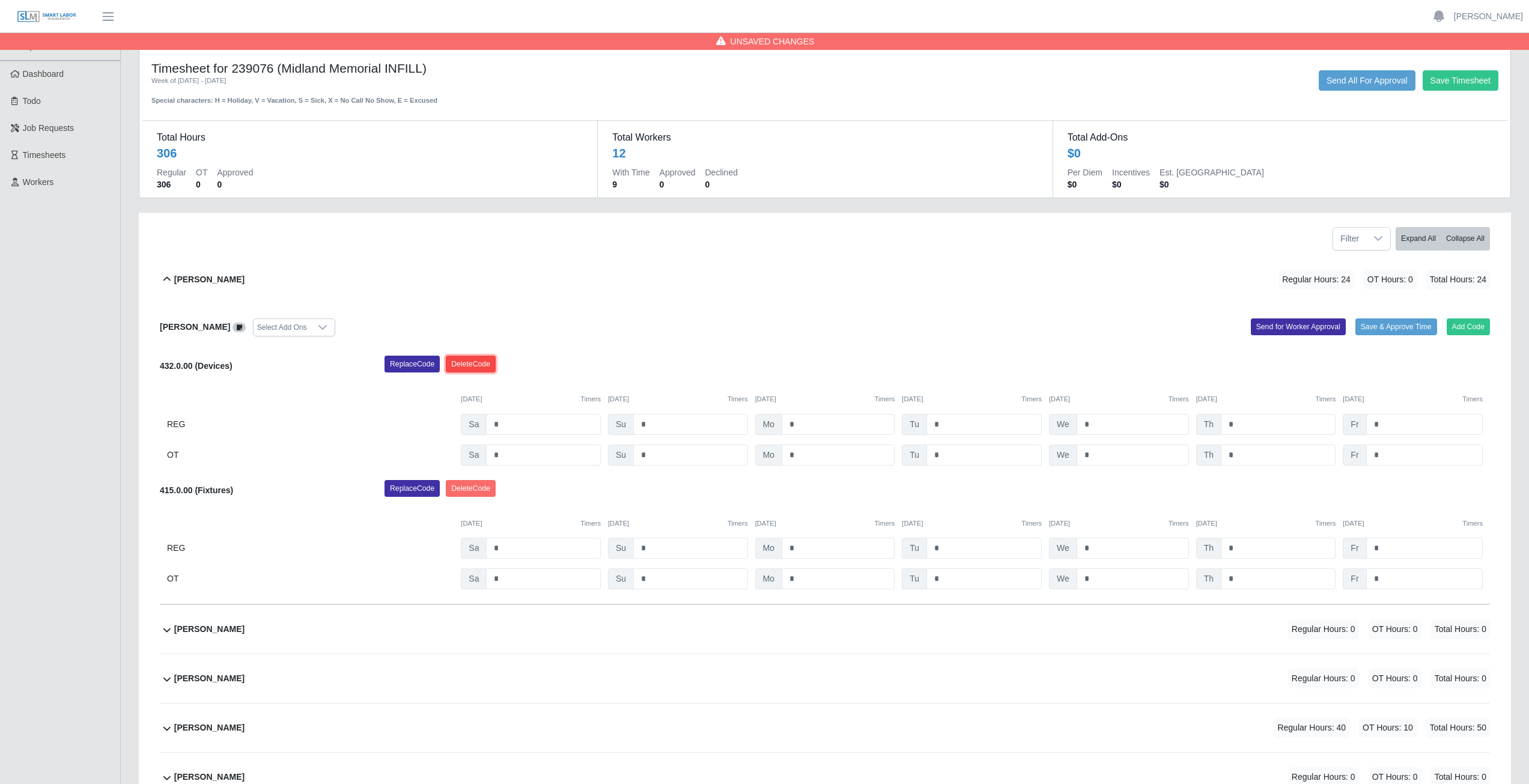
click at [479, 366] on button "Delete Code" at bounding box center [471, 364] width 49 height 17
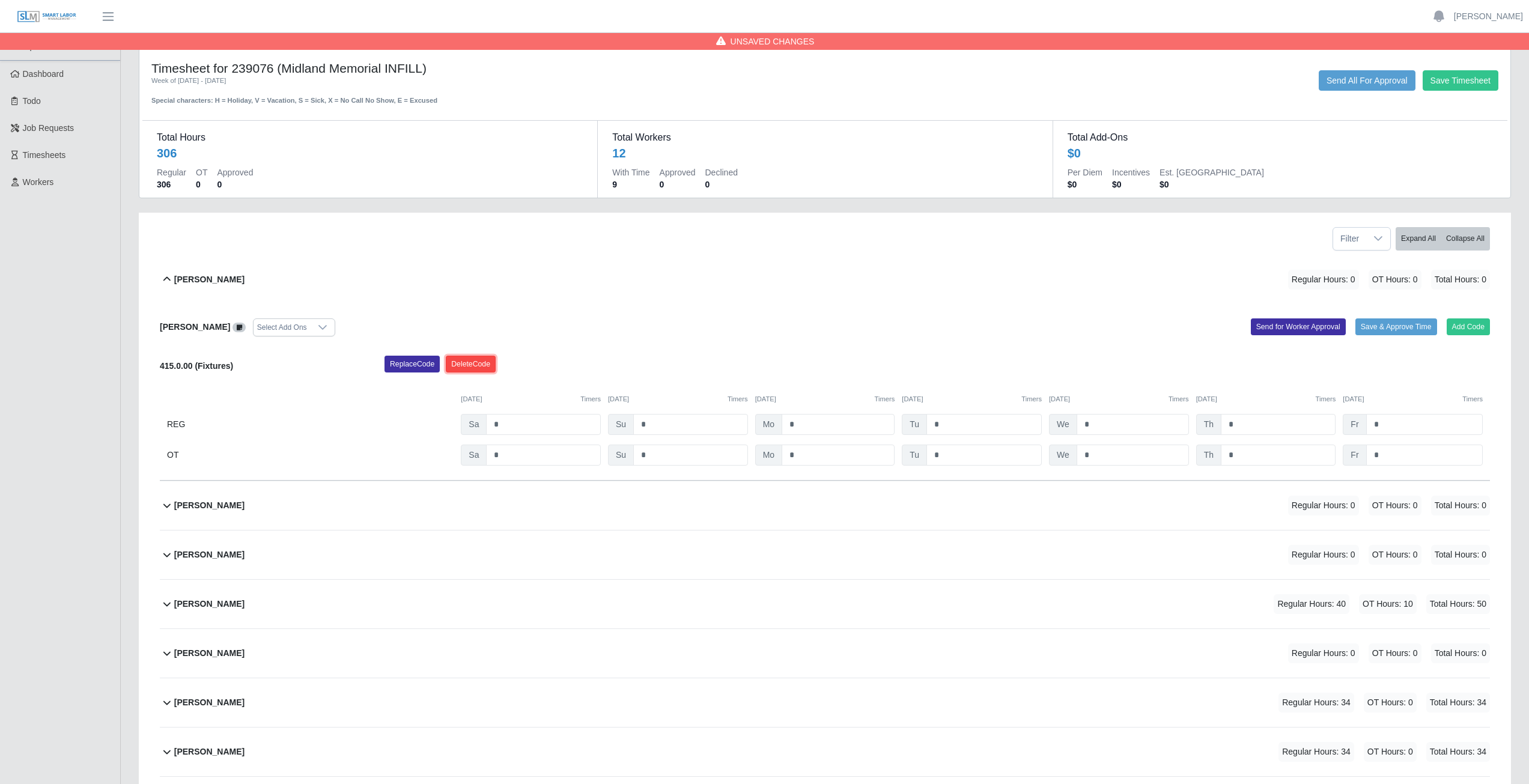
drag, startPoint x: 474, startPoint y: 359, endPoint x: 828, endPoint y: 61, distance: 462.7
click at [476, 359] on button "Delete Code" at bounding box center [471, 364] width 49 height 17
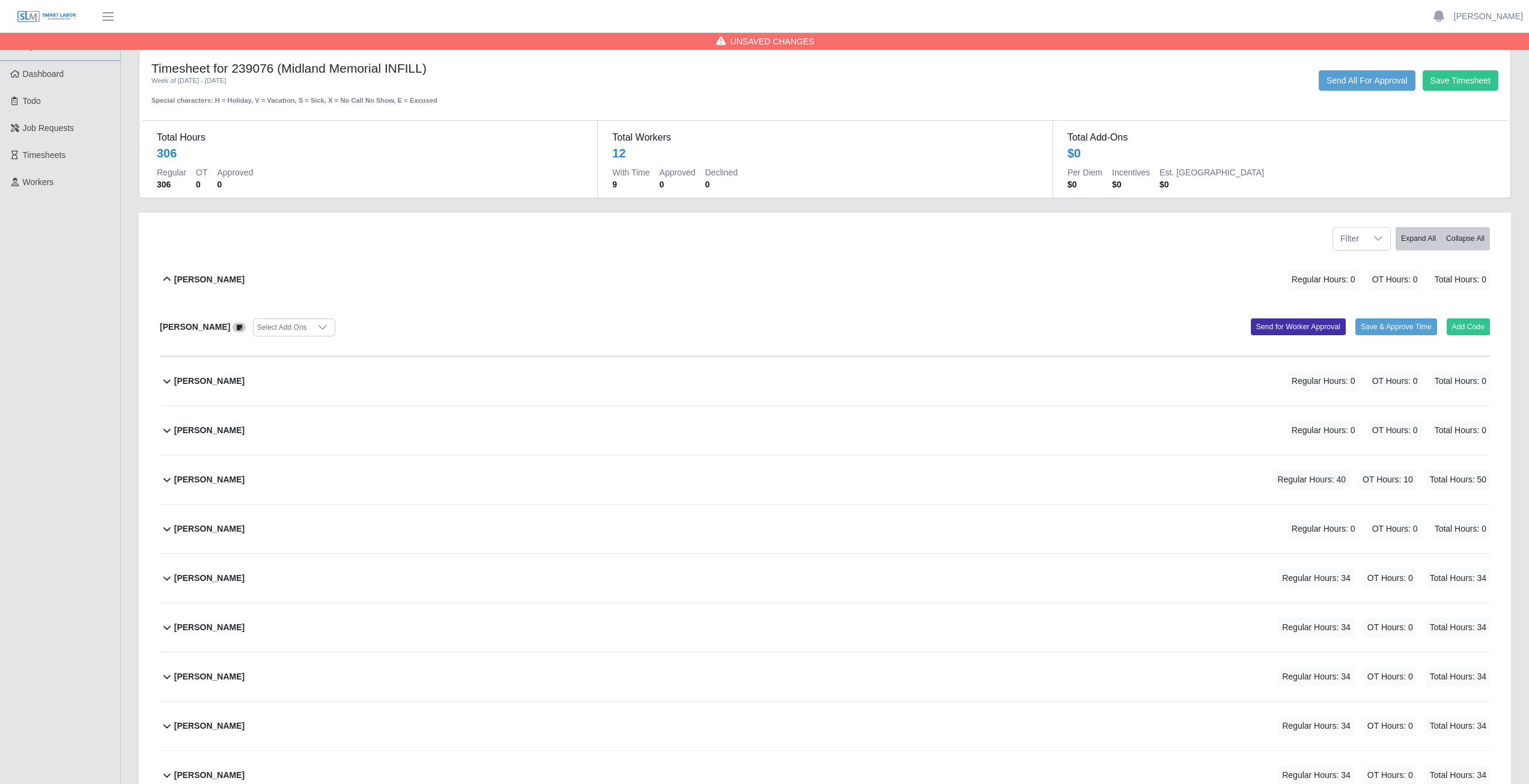
click at [167, 530] on icon at bounding box center [167, 530] width 8 height 4
click at [166, 528] on icon at bounding box center [167, 528] width 8 height 4
click at [168, 582] on icon at bounding box center [167, 578] width 14 height 14
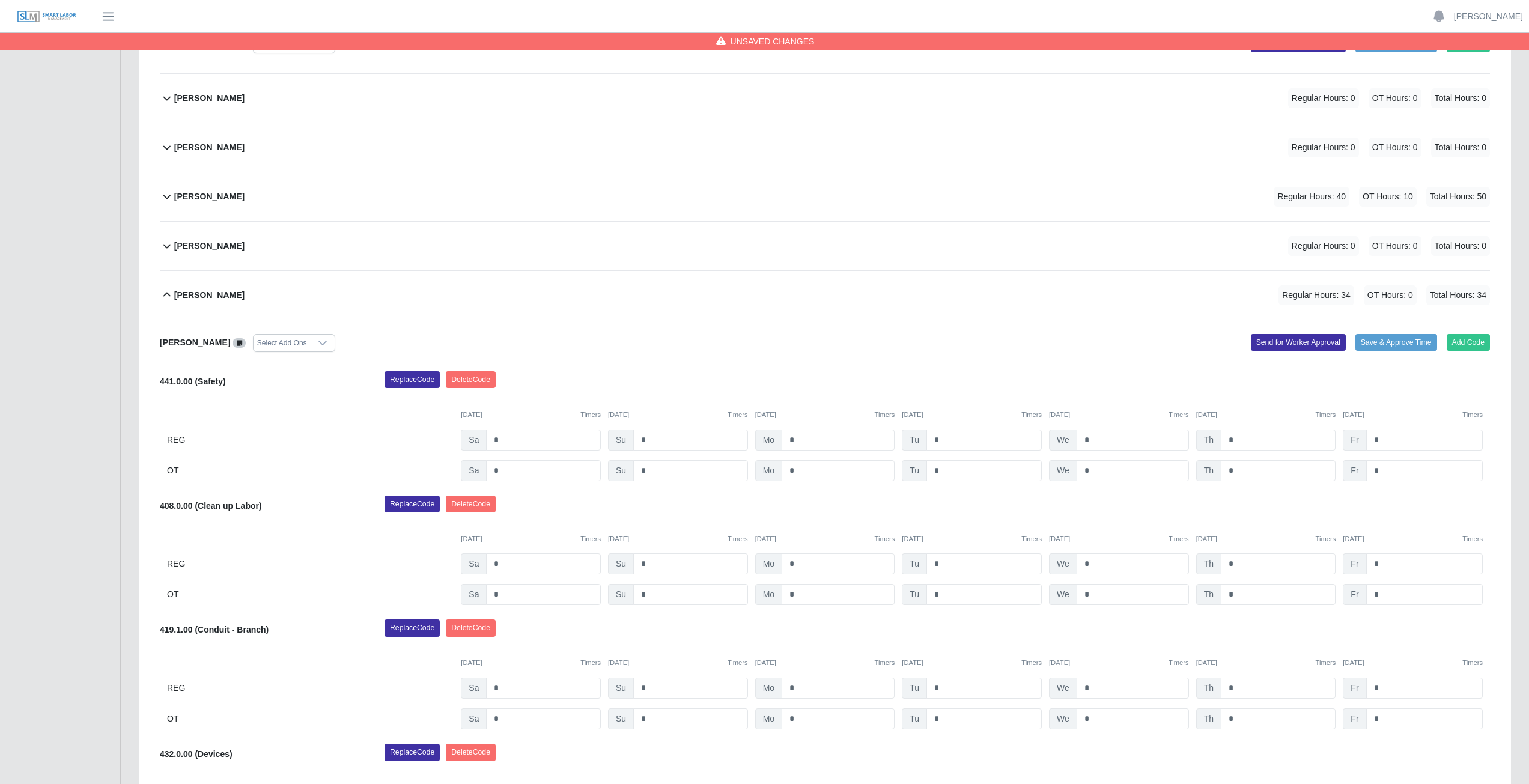
scroll to position [241, 0]
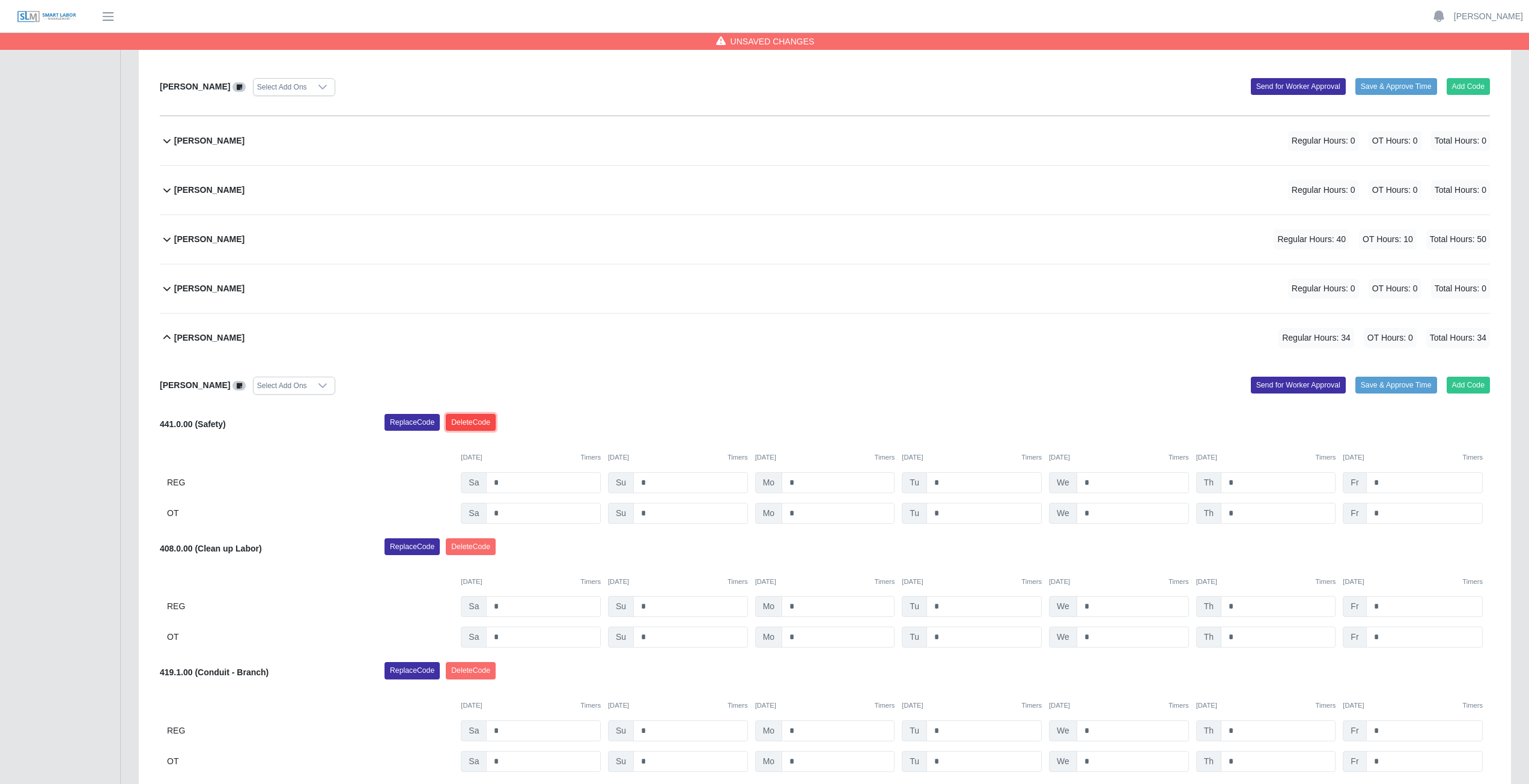
click at [475, 421] on button "Delete Code" at bounding box center [471, 422] width 49 height 17
click at [479, 418] on button "Delete Code" at bounding box center [471, 422] width 49 height 17
click at [483, 425] on button "Delete Code" at bounding box center [471, 422] width 49 height 17
drag, startPoint x: 471, startPoint y: 422, endPoint x: 507, endPoint y: 485, distance: 72.6
click at [471, 422] on button "Delete Code" at bounding box center [471, 422] width 49 height 17
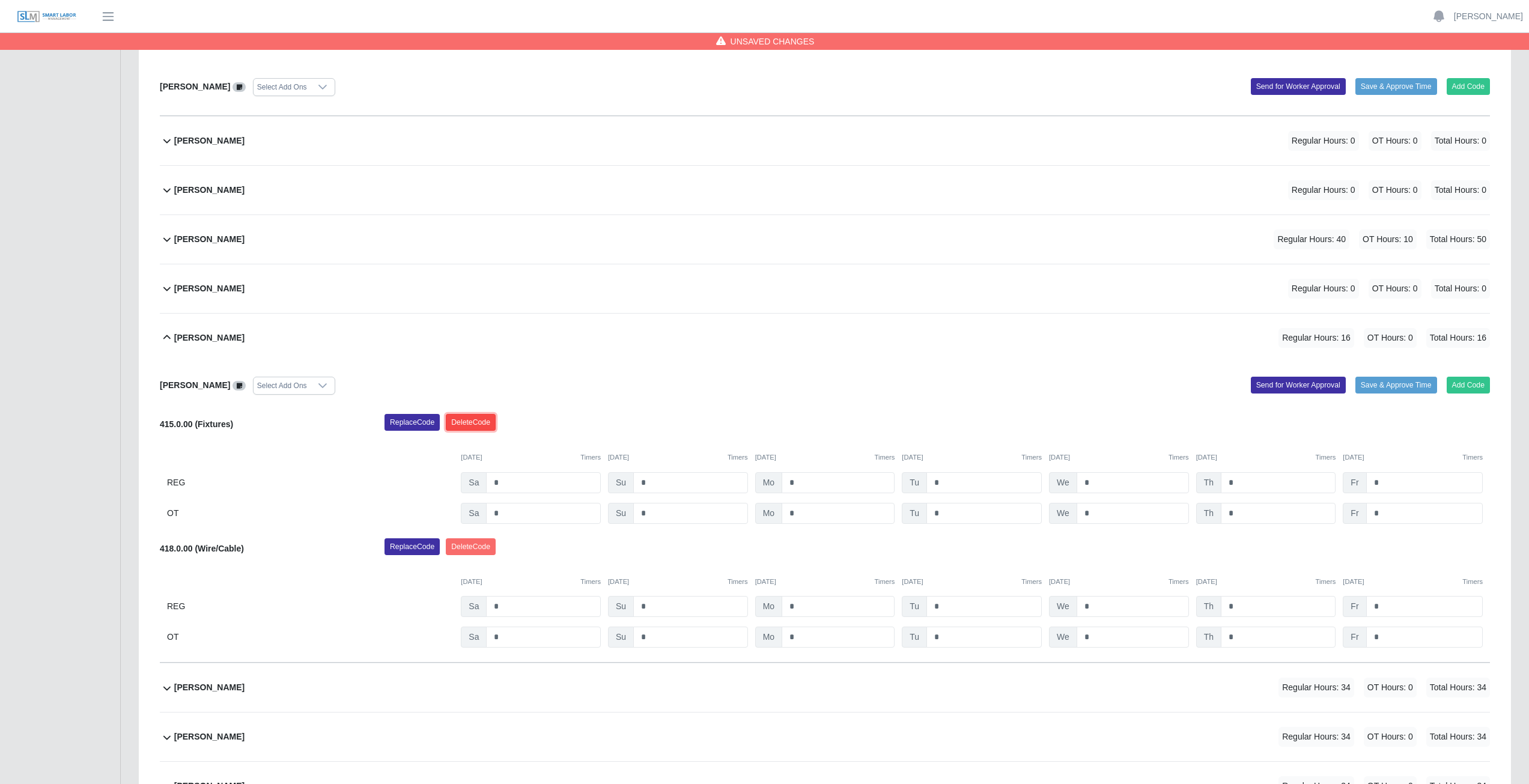
drag, startPoint x: 481, startPoint y: 419, endPoint x: 454, endPoint y: 590, distance: 173.1
click at [483, 416] on button "Delete Code" at bounding box center [471, 422] width 49 height 17
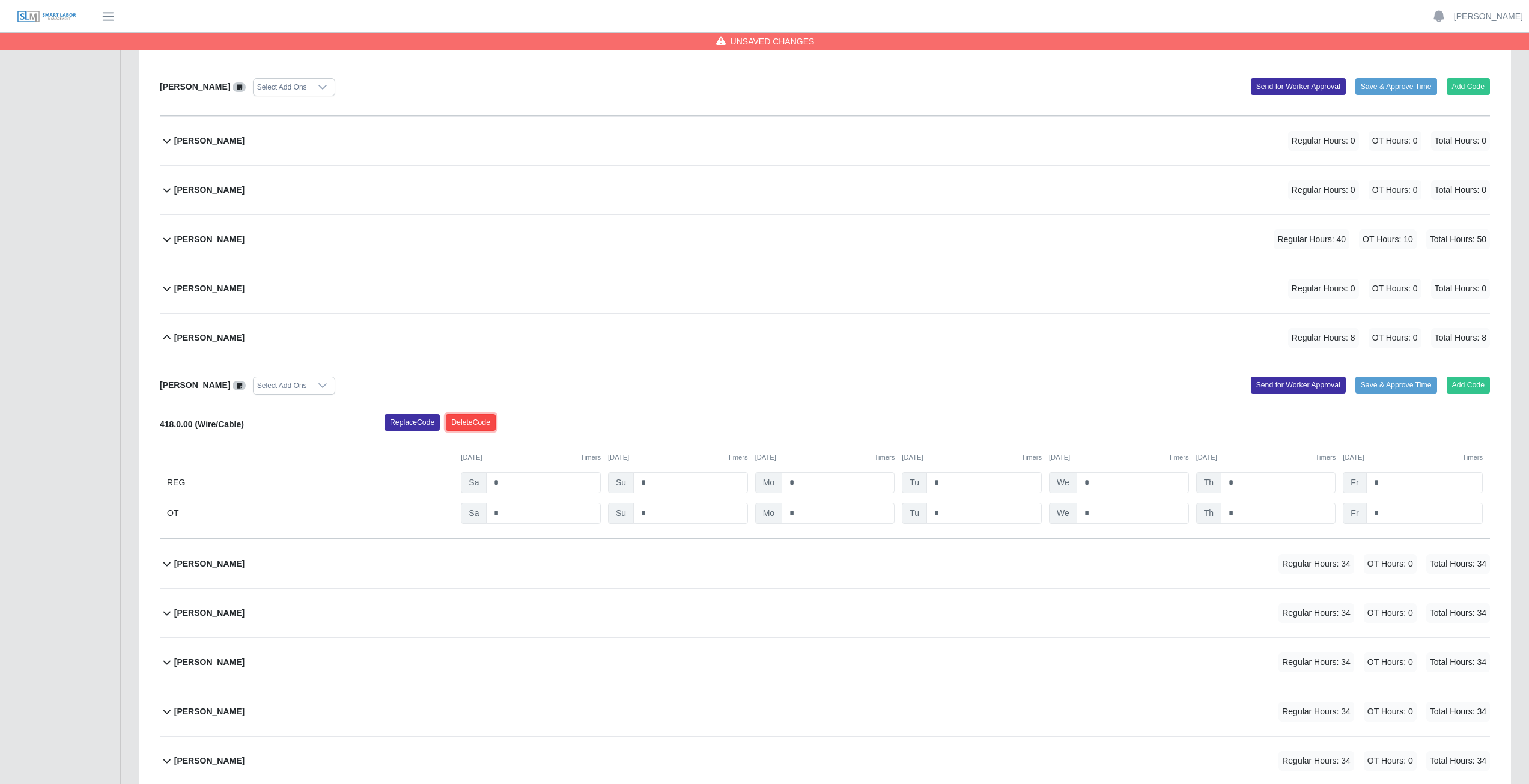
drag, startPoint x: 472, startPoint y: 426, endPoint x: 798, endPoint y: 171, distance: 413.9
click at [478, 417] on button "Delete Code" at bounding box center [471, 422] width 49 height 17
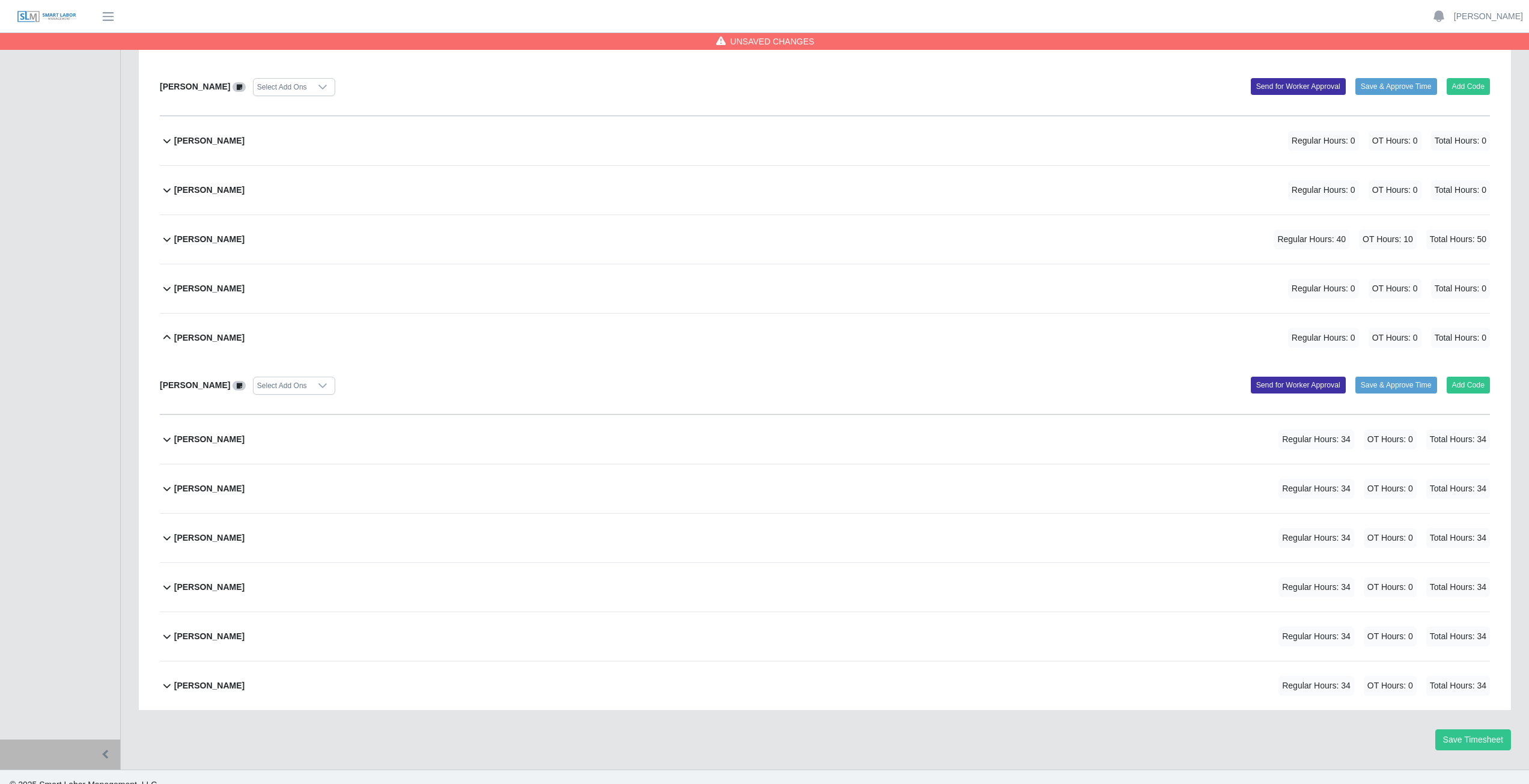
click at [165, 339] on icon at bounding box center [167, 337] width 8 height 4
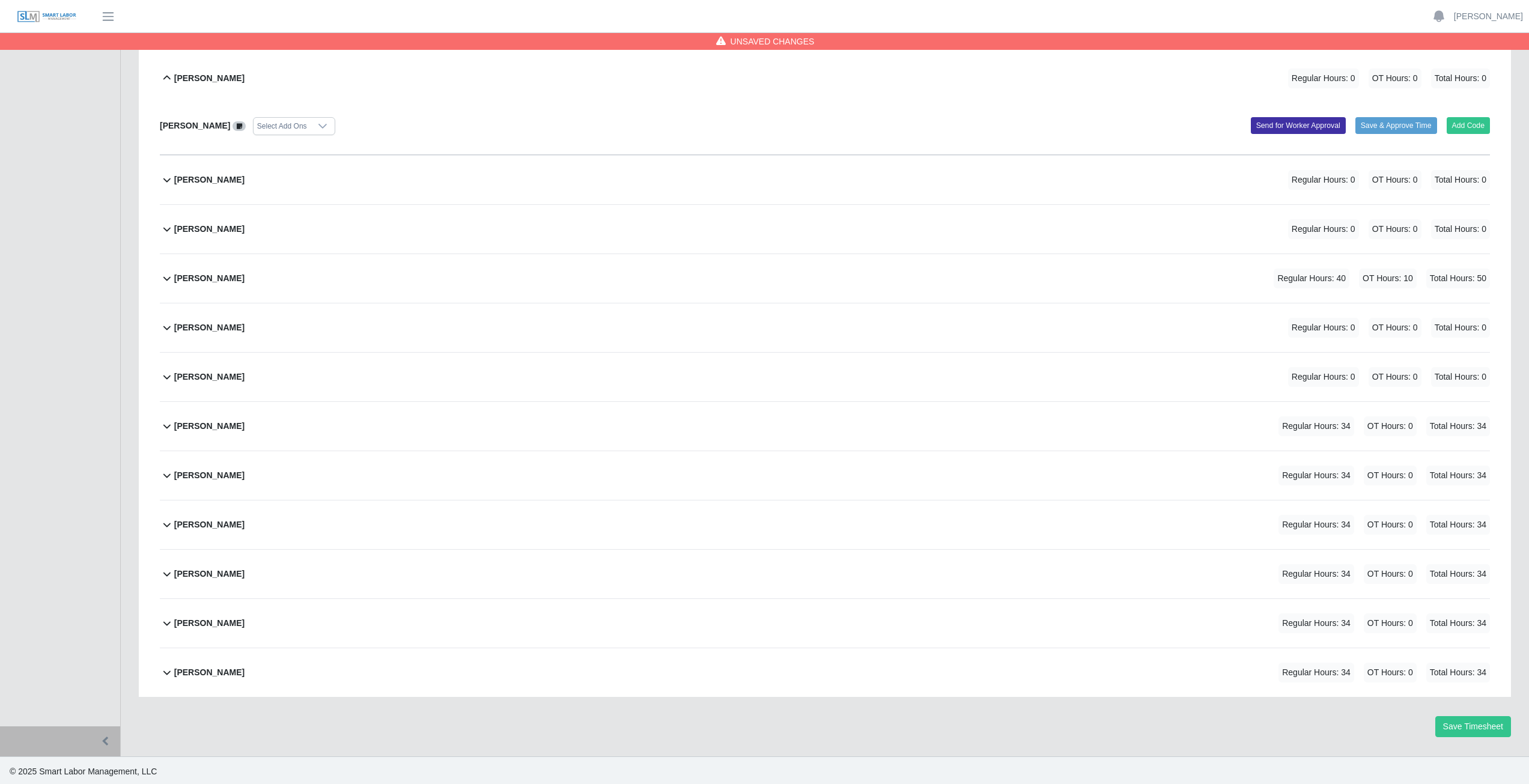
scroll to position [188, 0]
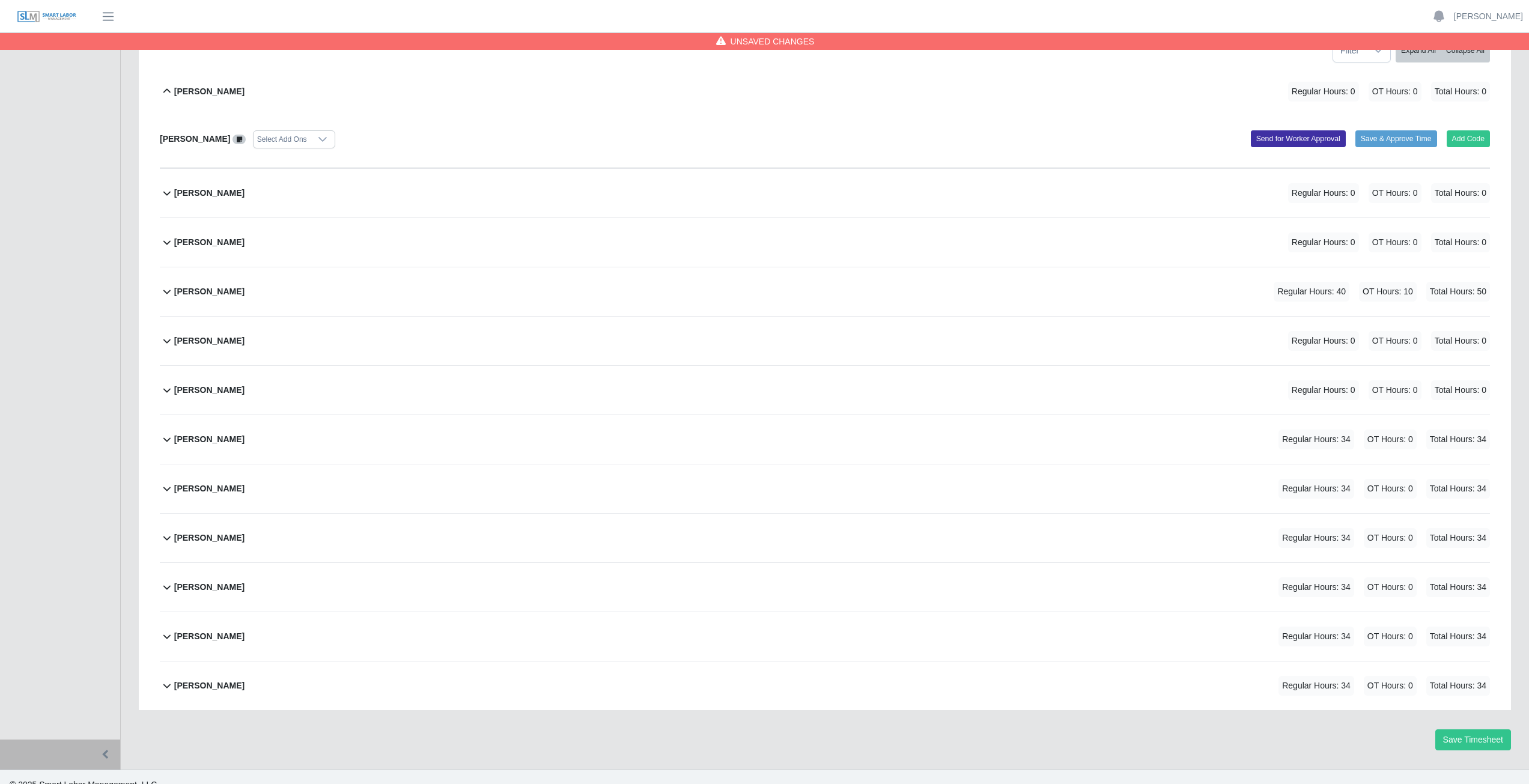
click at [167, 441] on icon at bounding box center [167, 439] width 14 height 14
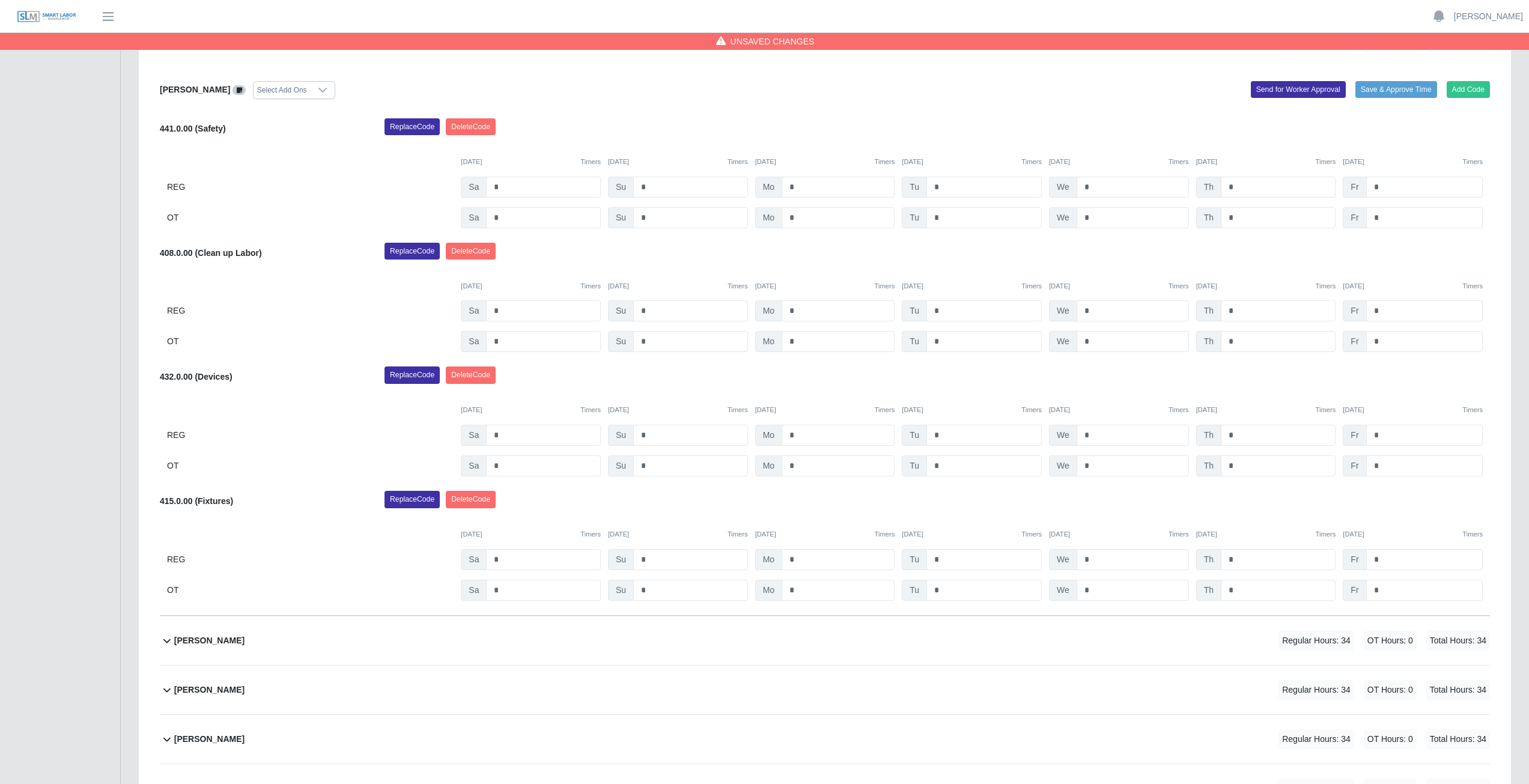
scroll to position [737, 0]
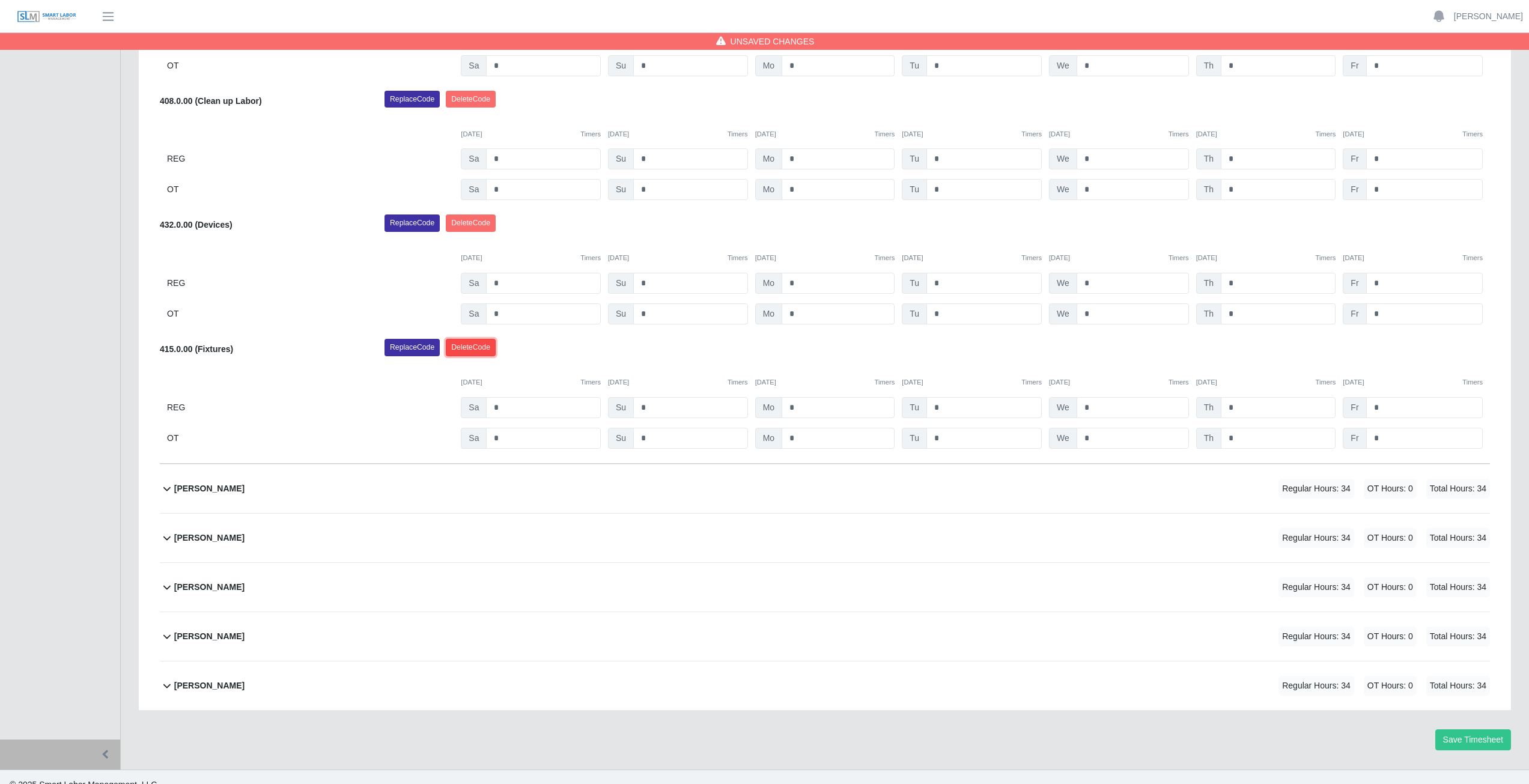
click at [467, 343] on button "Delete Code" at bounding box center [471, 347] width 49 height 17
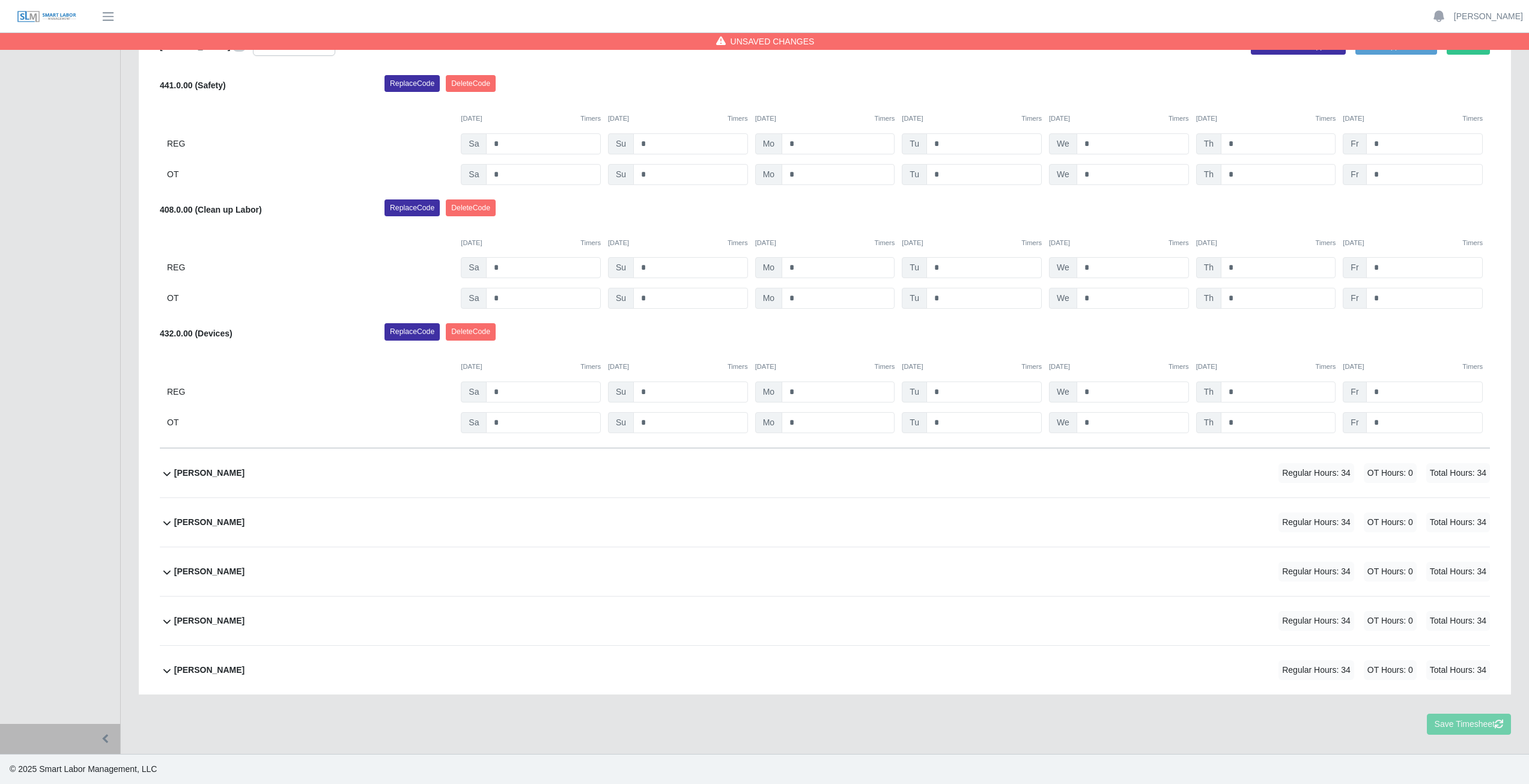
scroll to position [613, 0]
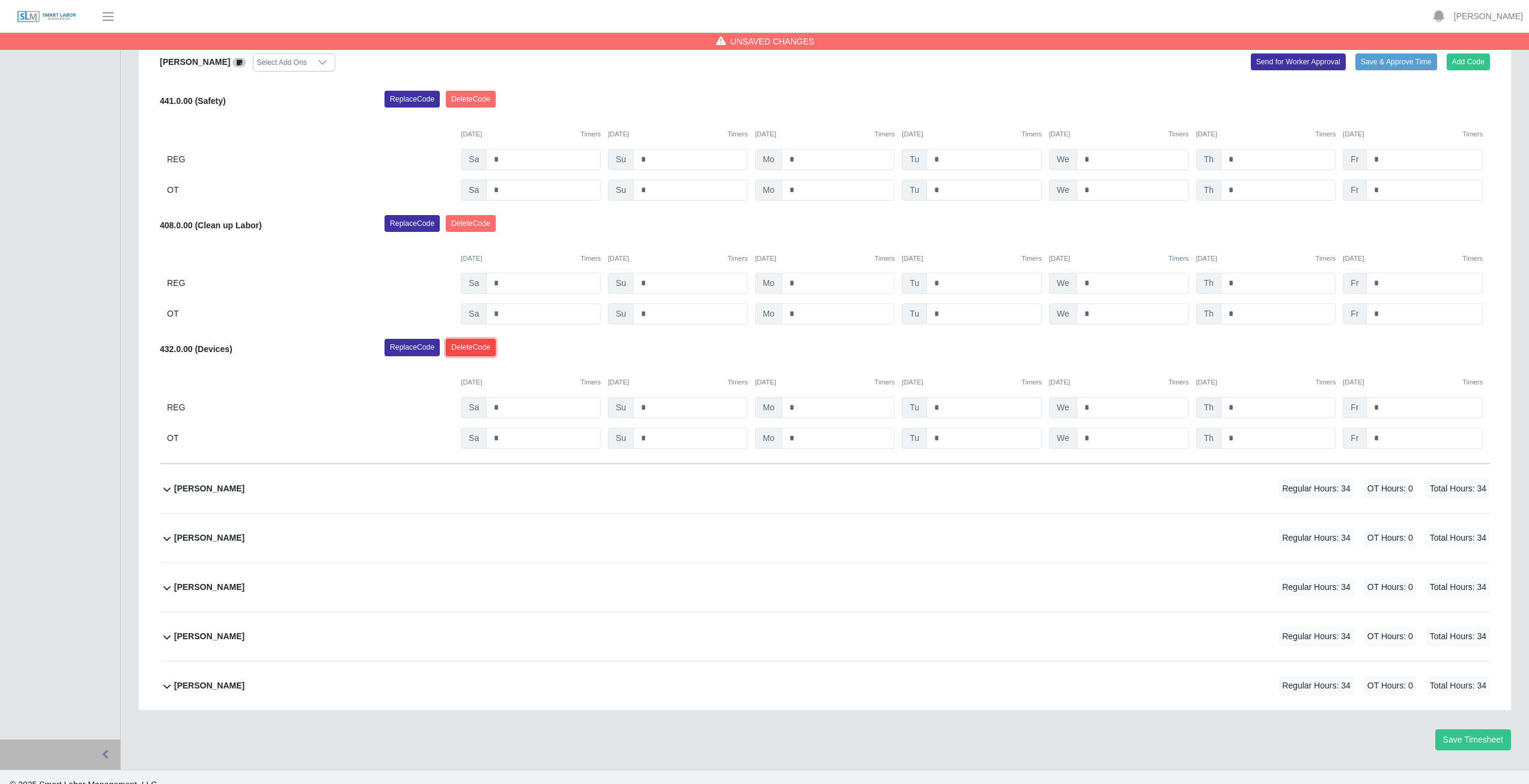
click at [474, 350] on button "Delete Code" at bounding box center [471, 347] width 49 height 17
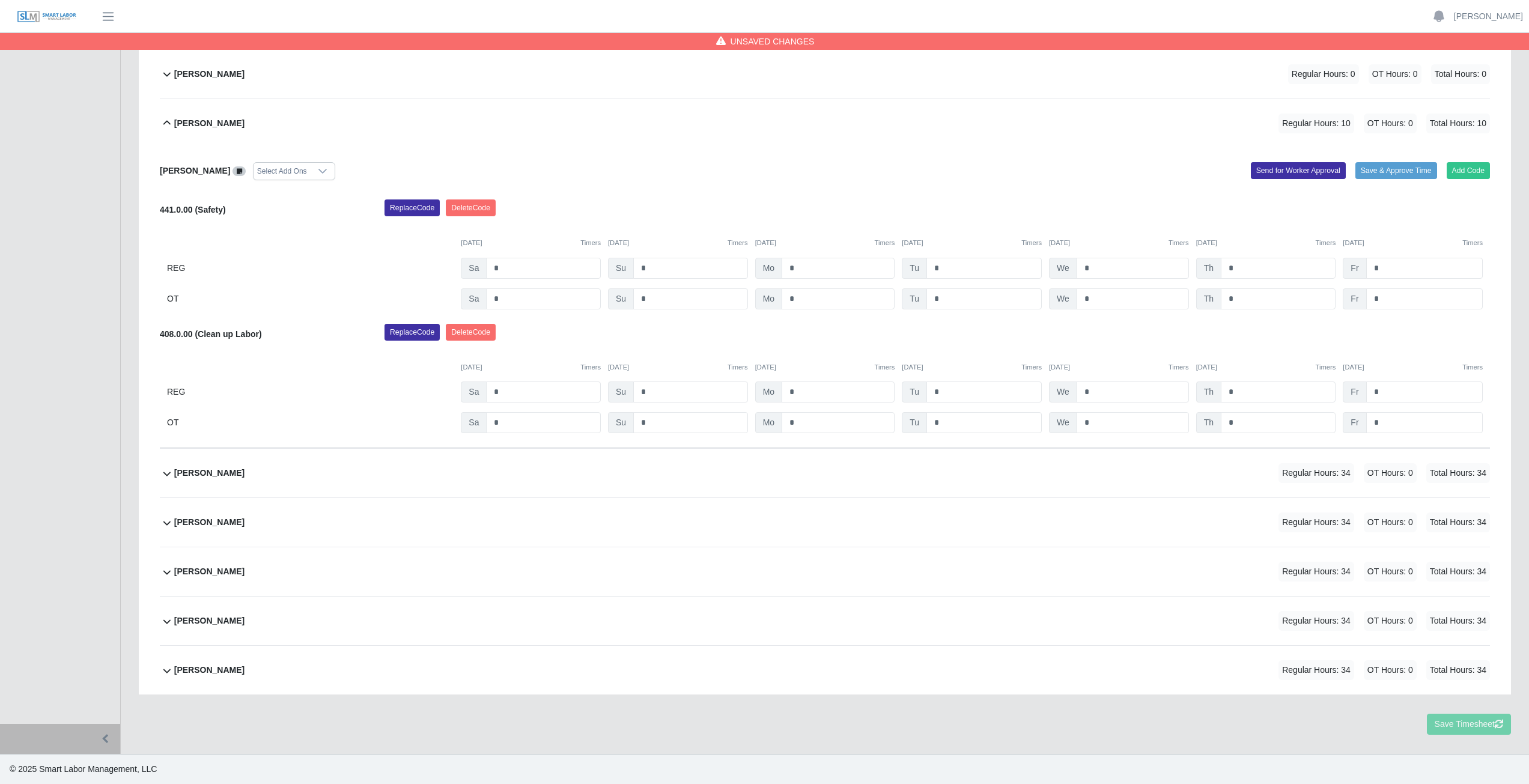
scroll to position [488, 0]
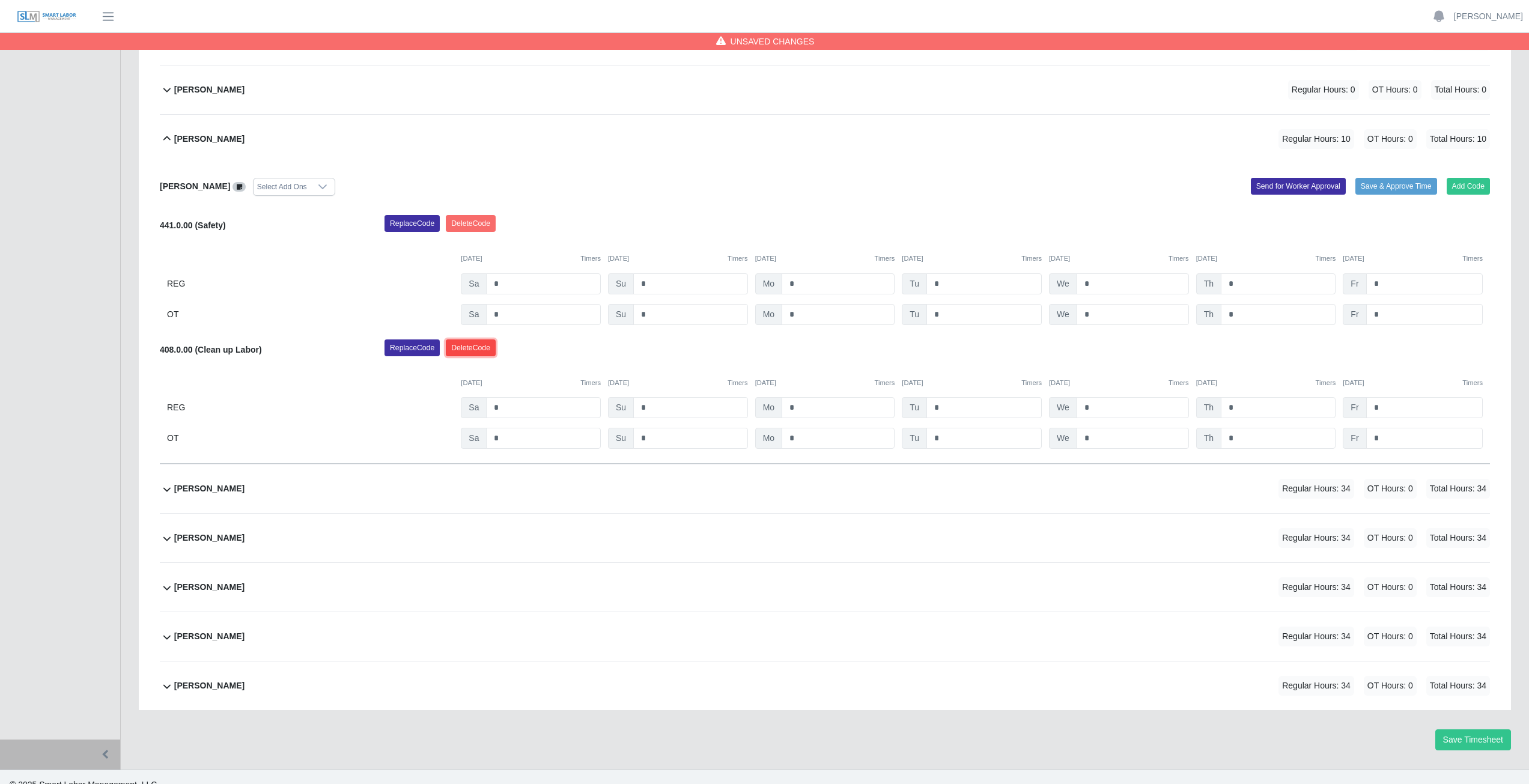
click at [476, 348] on button "Delete Code" at bounding box center [471, 348] width 49 height 17
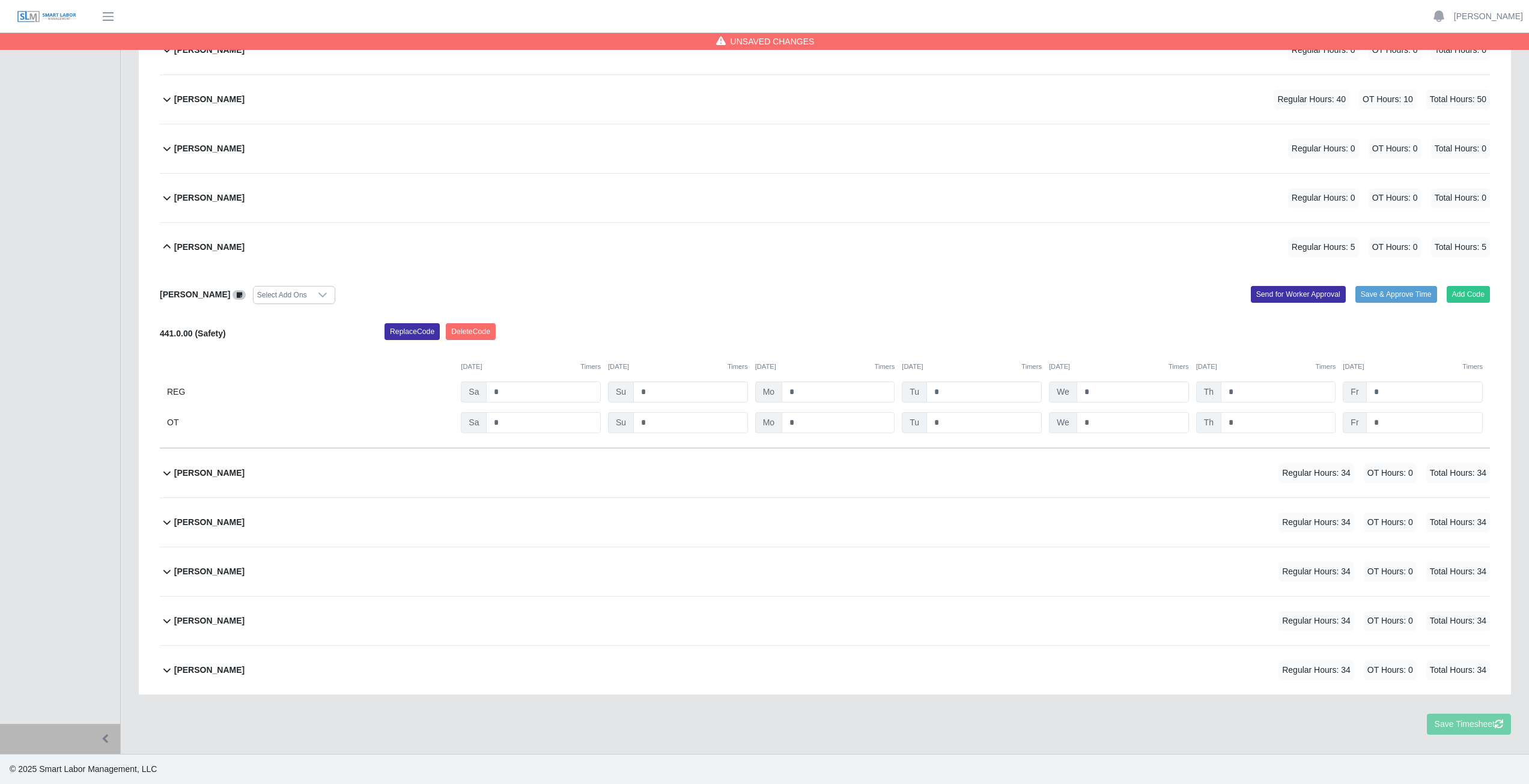
scroll to position [364, 0]
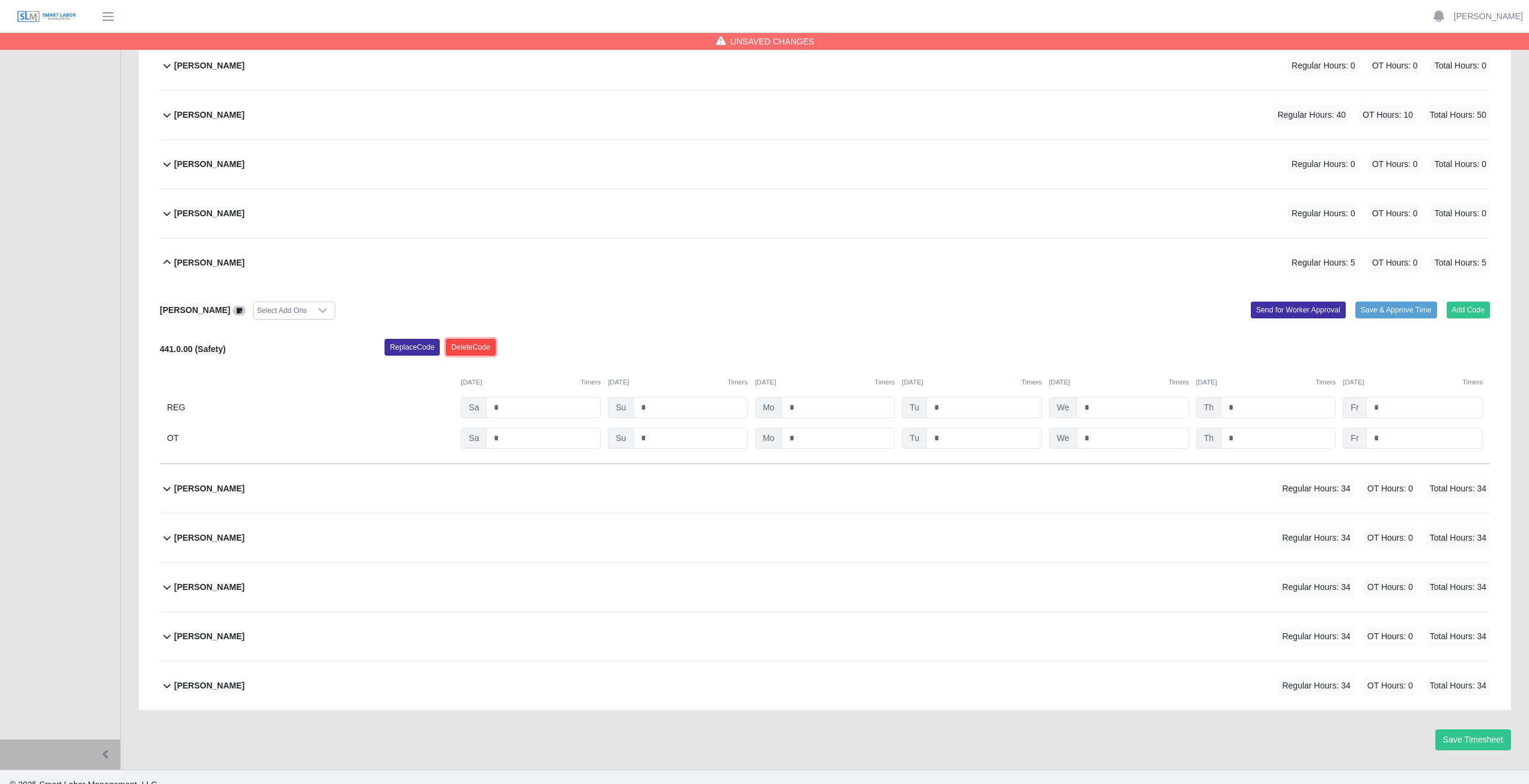
click at [471, 356] on button "Delete Code" at bounding box center [471, 347] width 49 height 17
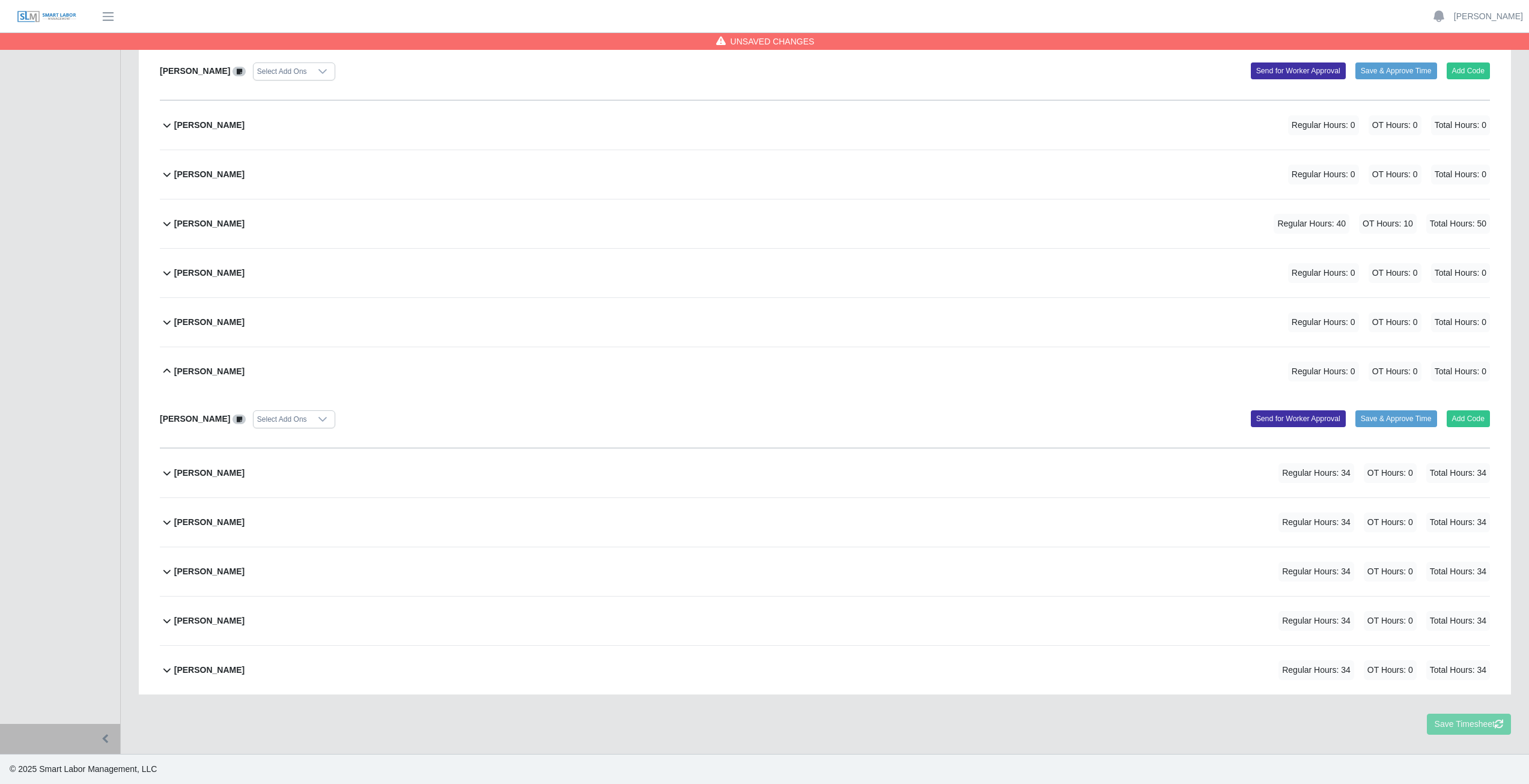
scroll to position [241, 0]
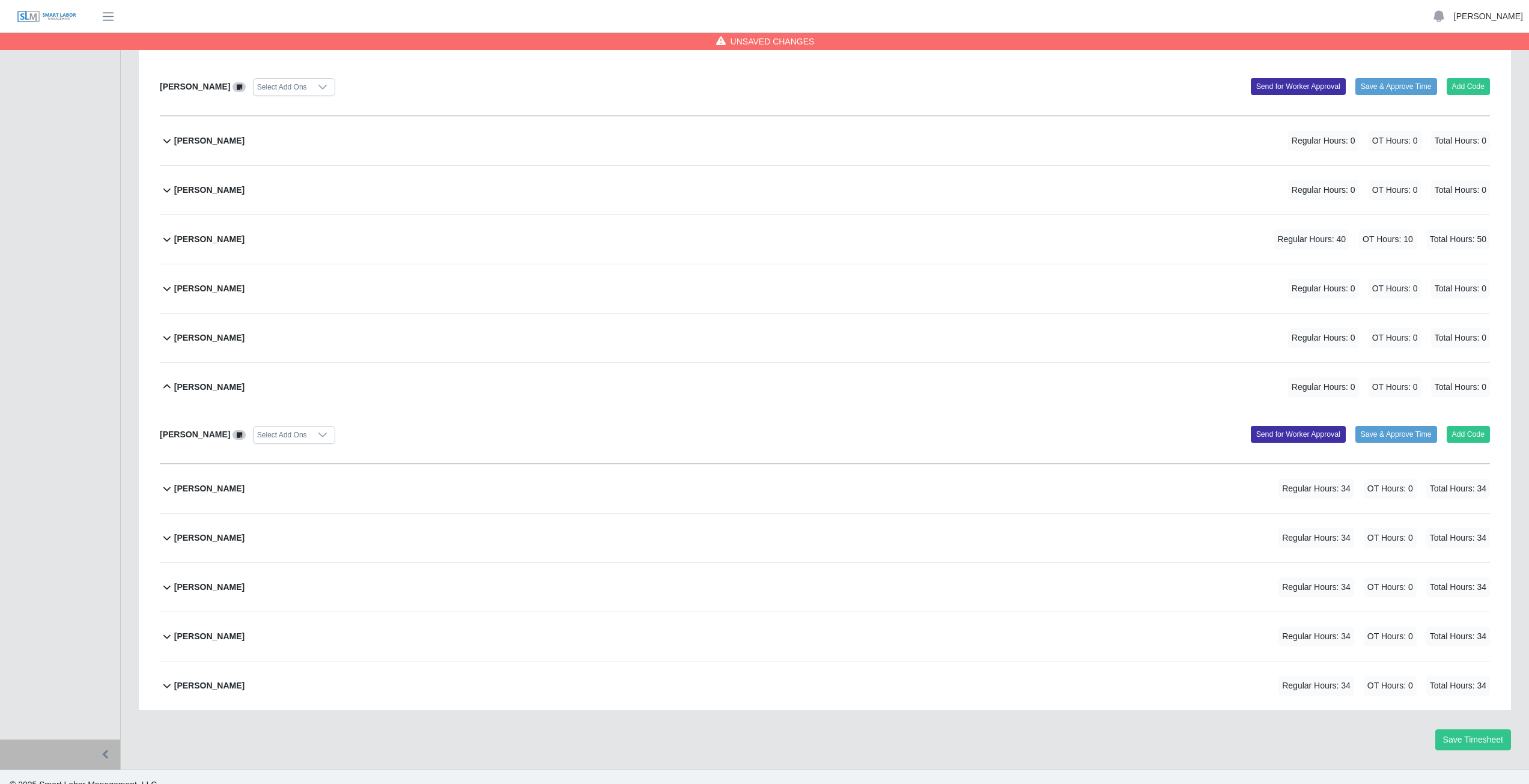
click at [1497, 12] on link "[PERSON_NAME]" at bounding box center [1488, 16] width 69 height 12
click at [1463, 88] on link "Logout" at bounding box center [1475, 84] width 108 height 26
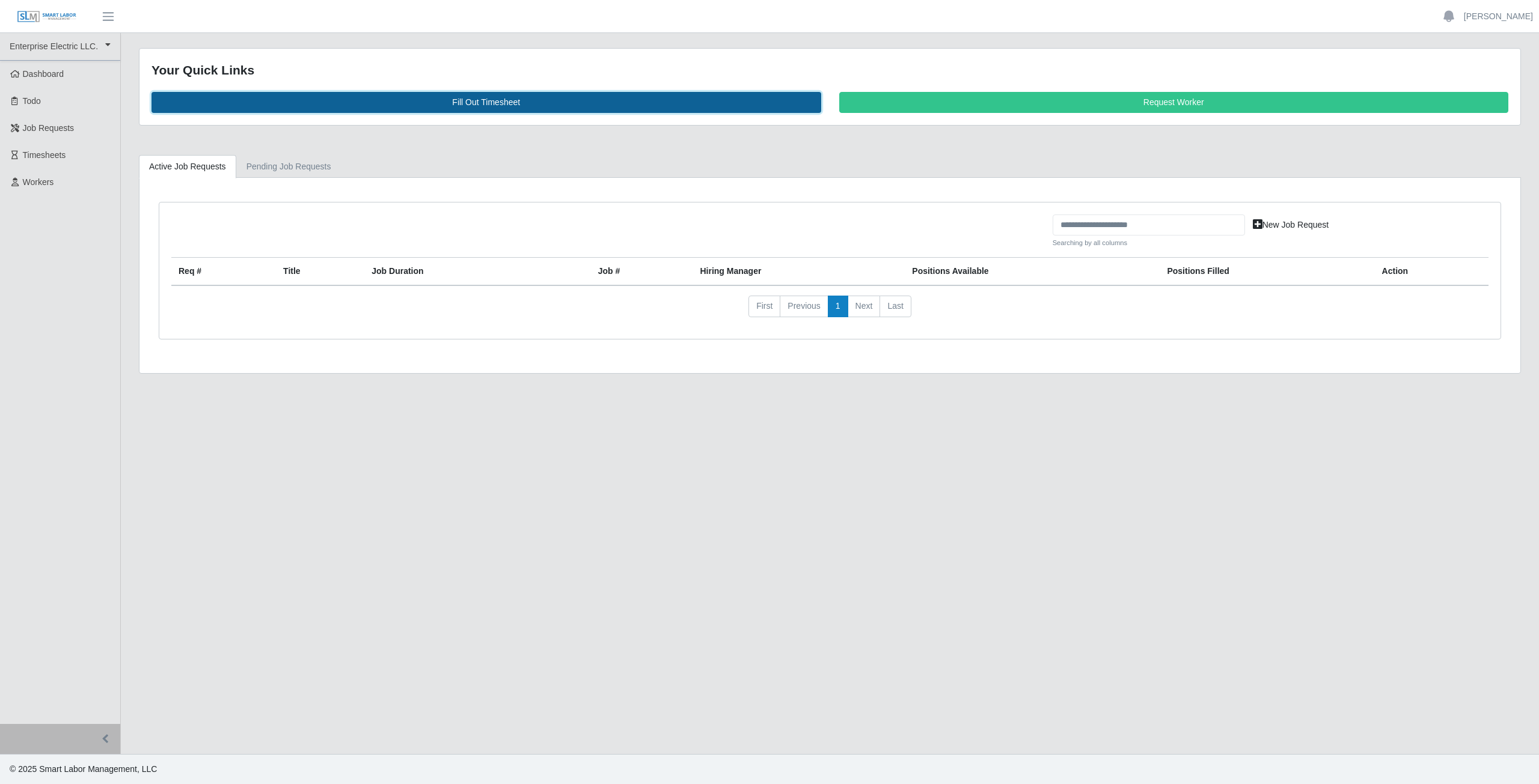
click at [495, 104] on link "Fill Out Timesheet" at bounding box center [486, 103] width 670 height 21
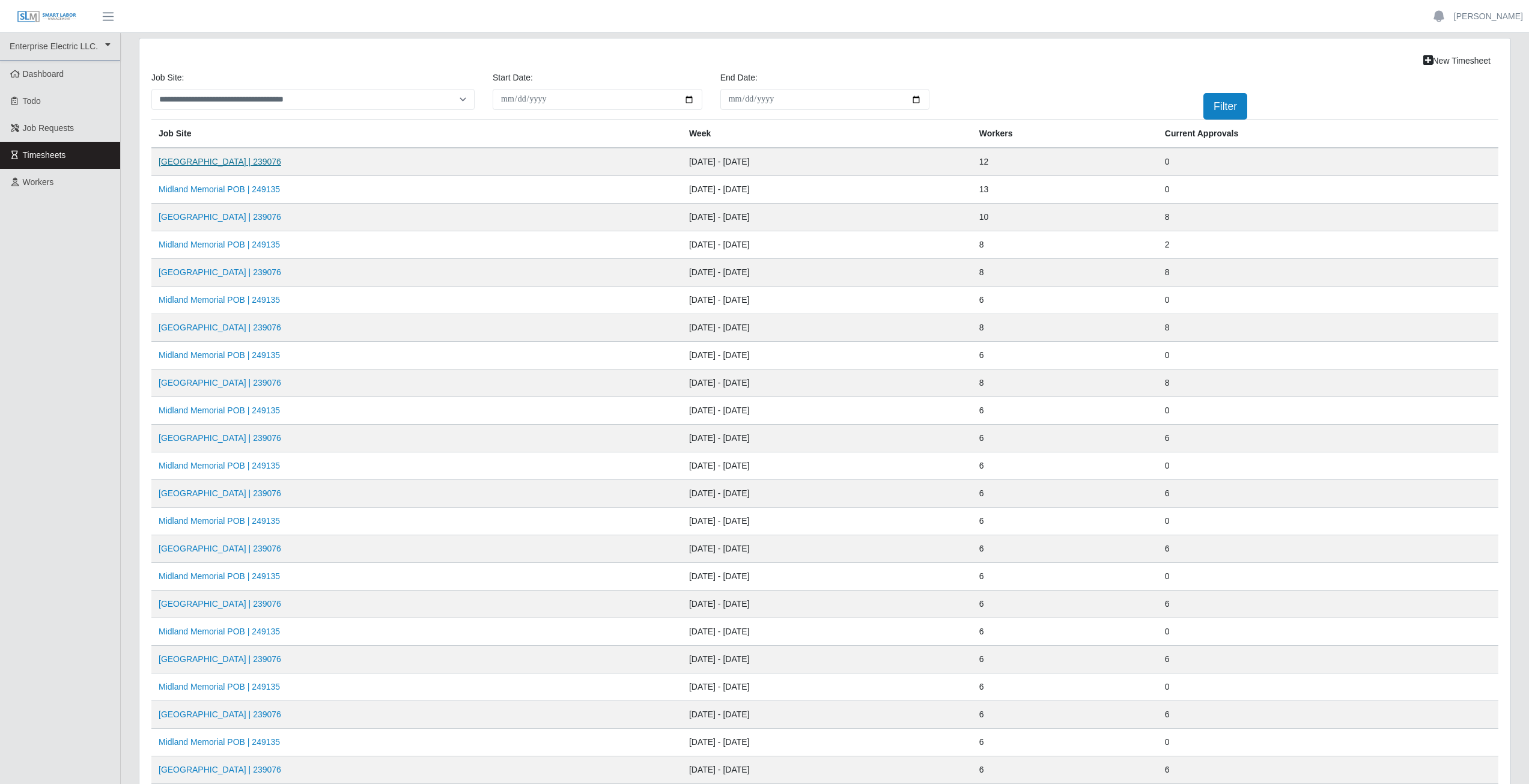
click at [222, 166] on link "[GEOGRAPHIC_DATA] | 239076" at bounding box center [220, 162] width 123 height 10
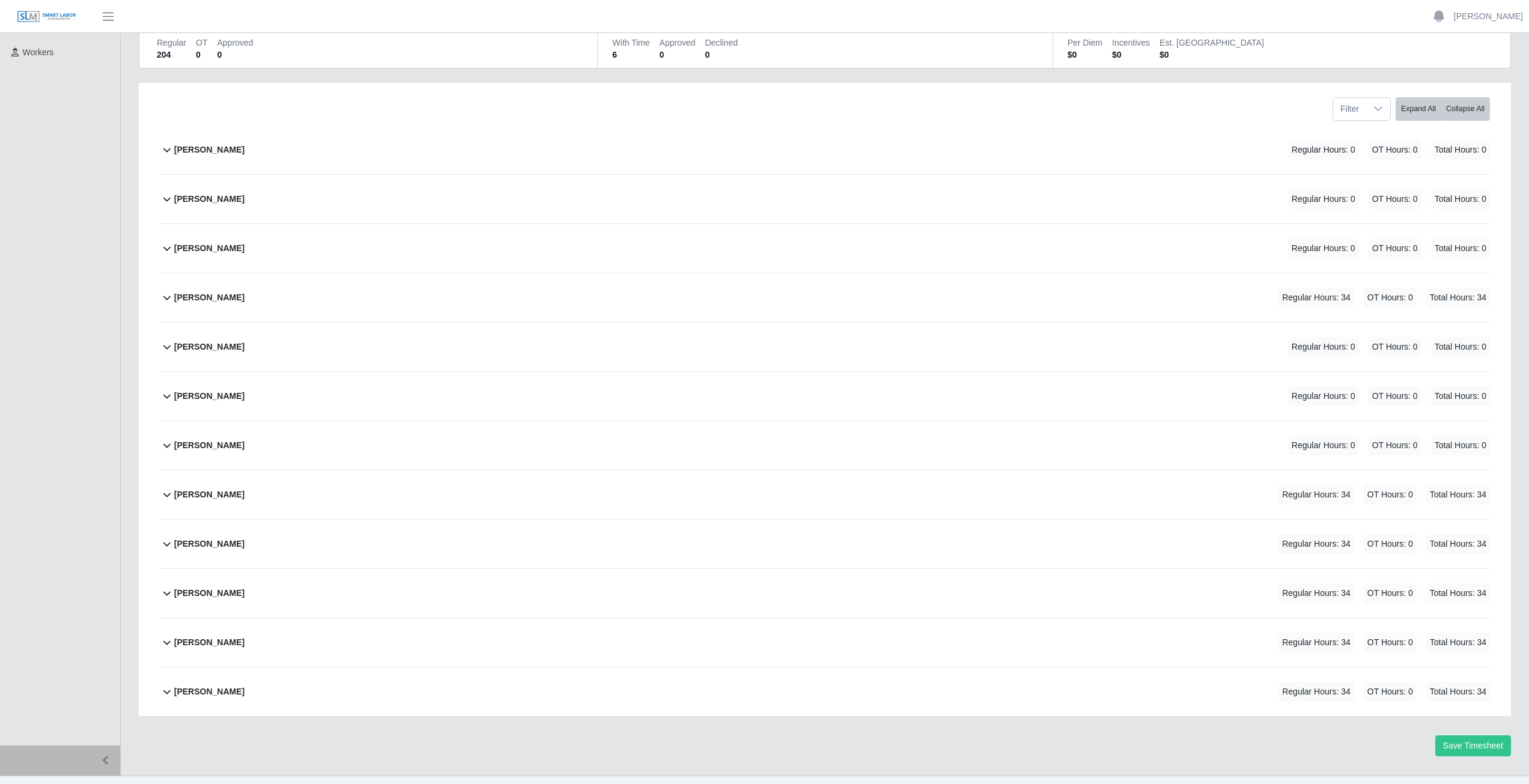
scroll to position [151, 0]
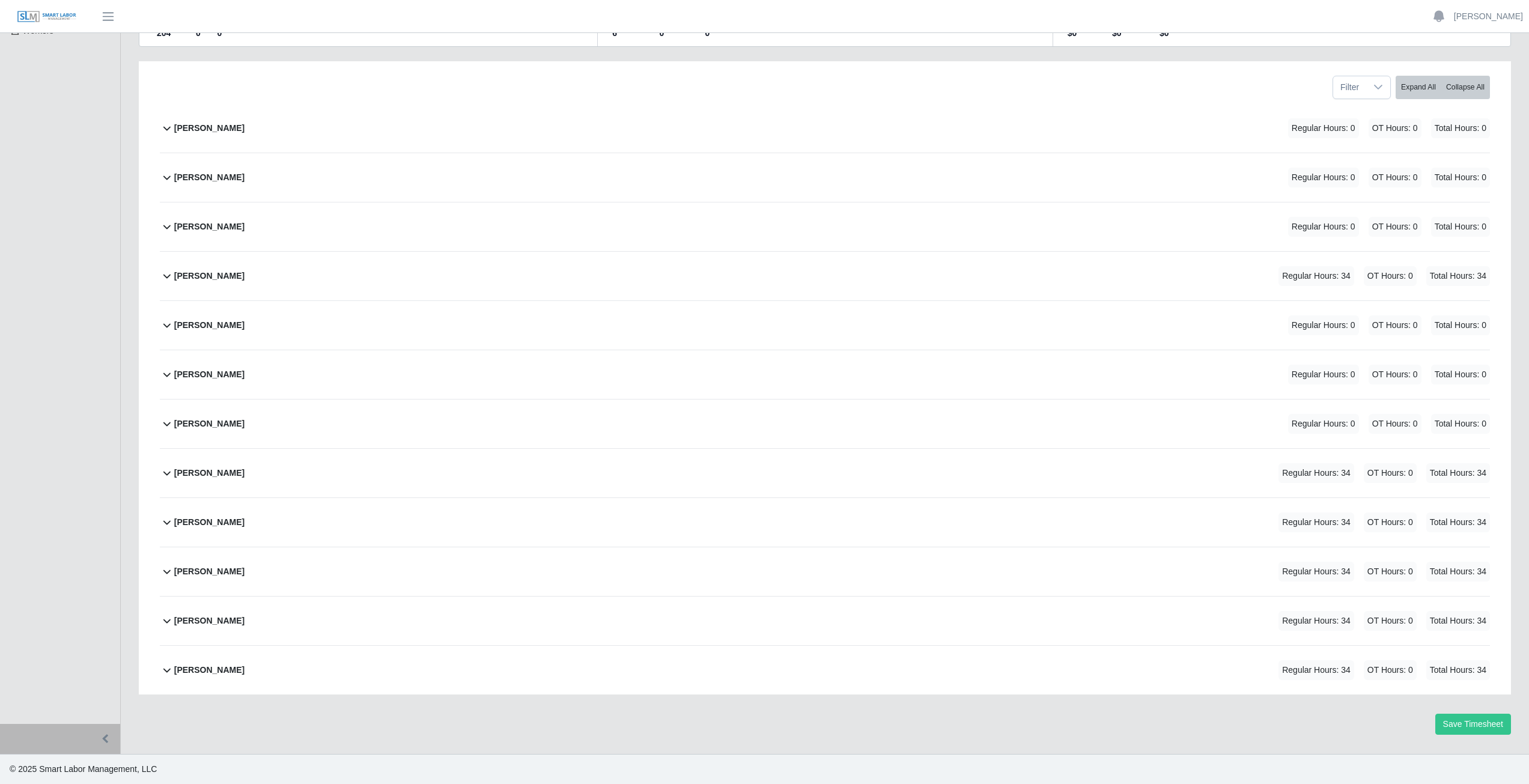
click at [167, 522] on icon at bounding box center [167, 521] width 14 height 14
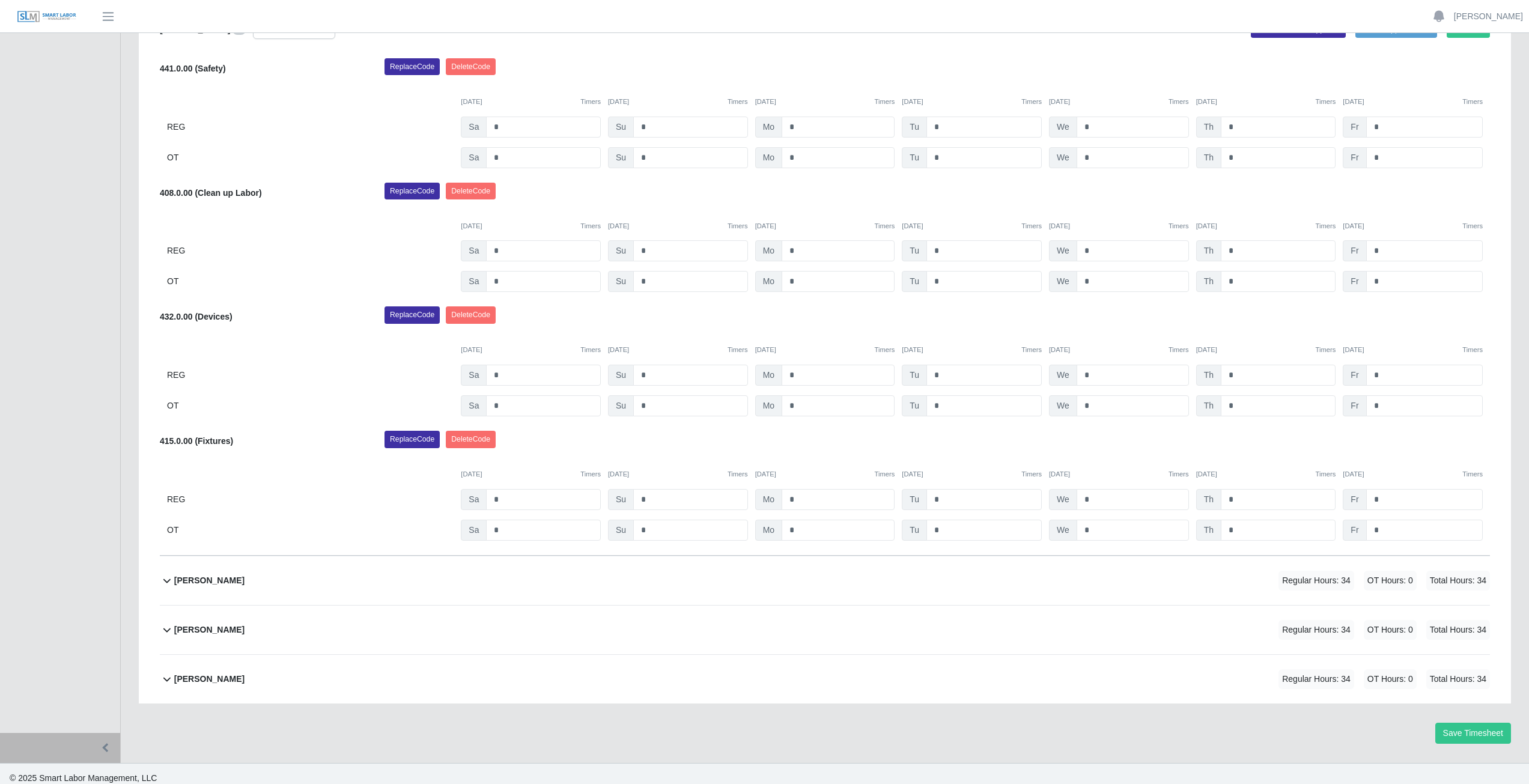
scroll to position [700, 0]
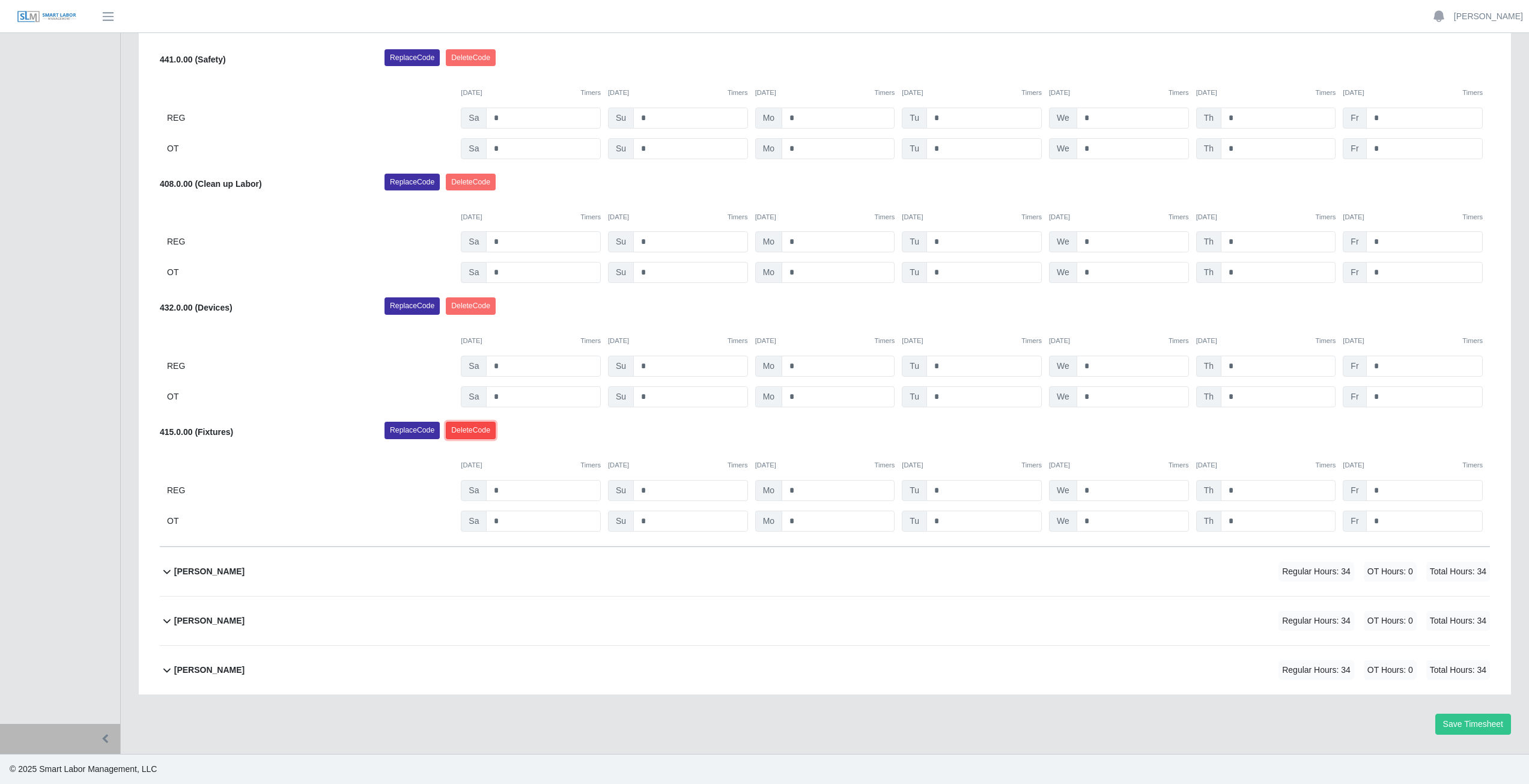
drag, startPoint x: 481, startPoint y: 431, endPoint x: 687, endPoint y: 295, distance: 246.8
click at [482, 429] on button "Delete Code" at bounding box center [471, 430] width 49 height 17
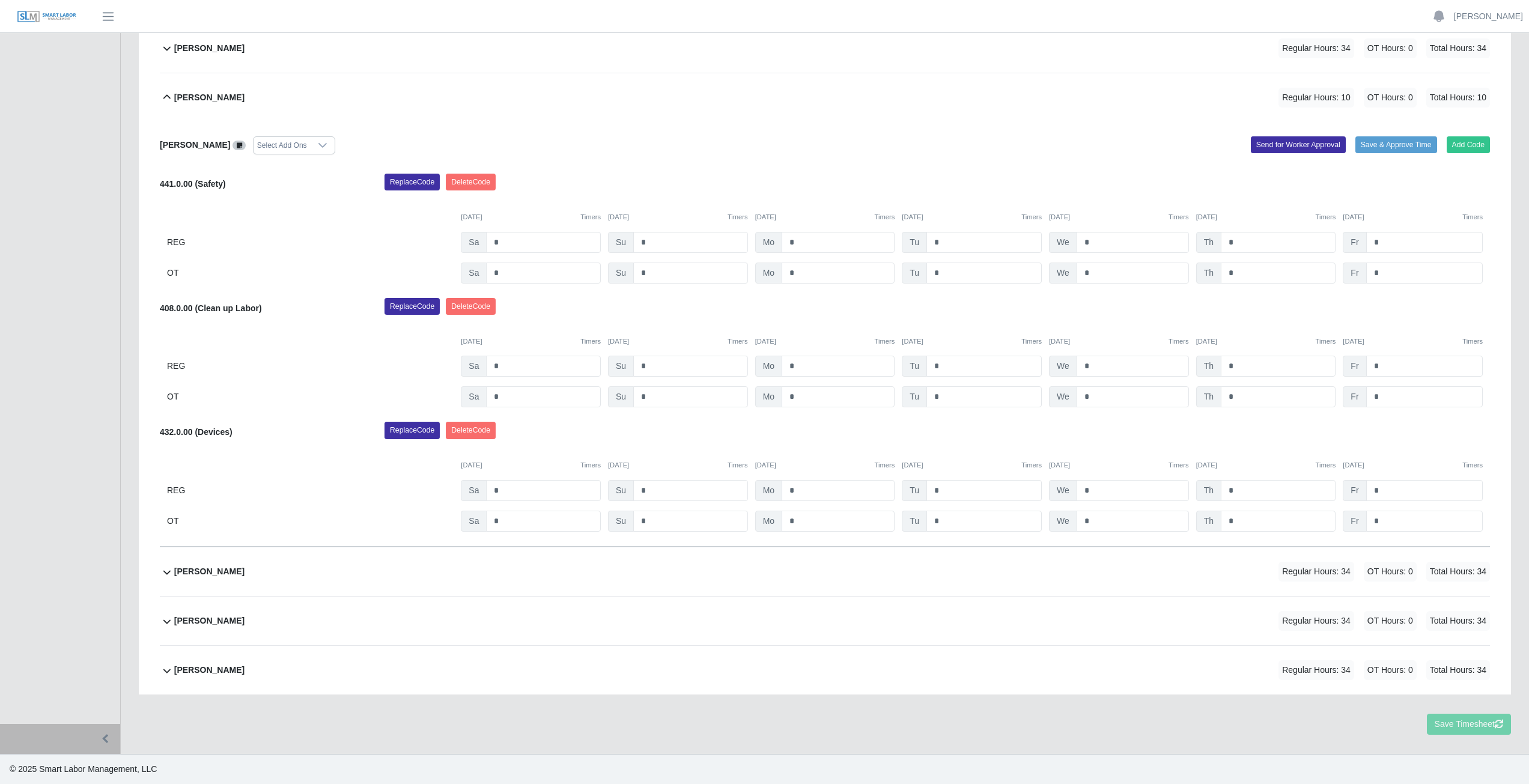
scroll to position [577, 0]
drag, startPoint x: 464, startPoint y: 433, endPoint x: 756, endPoint y: 101, distance: 442.1
click at [464, 433] on button "Delete Code" at bounding box center [471, 430] width 49 height 17
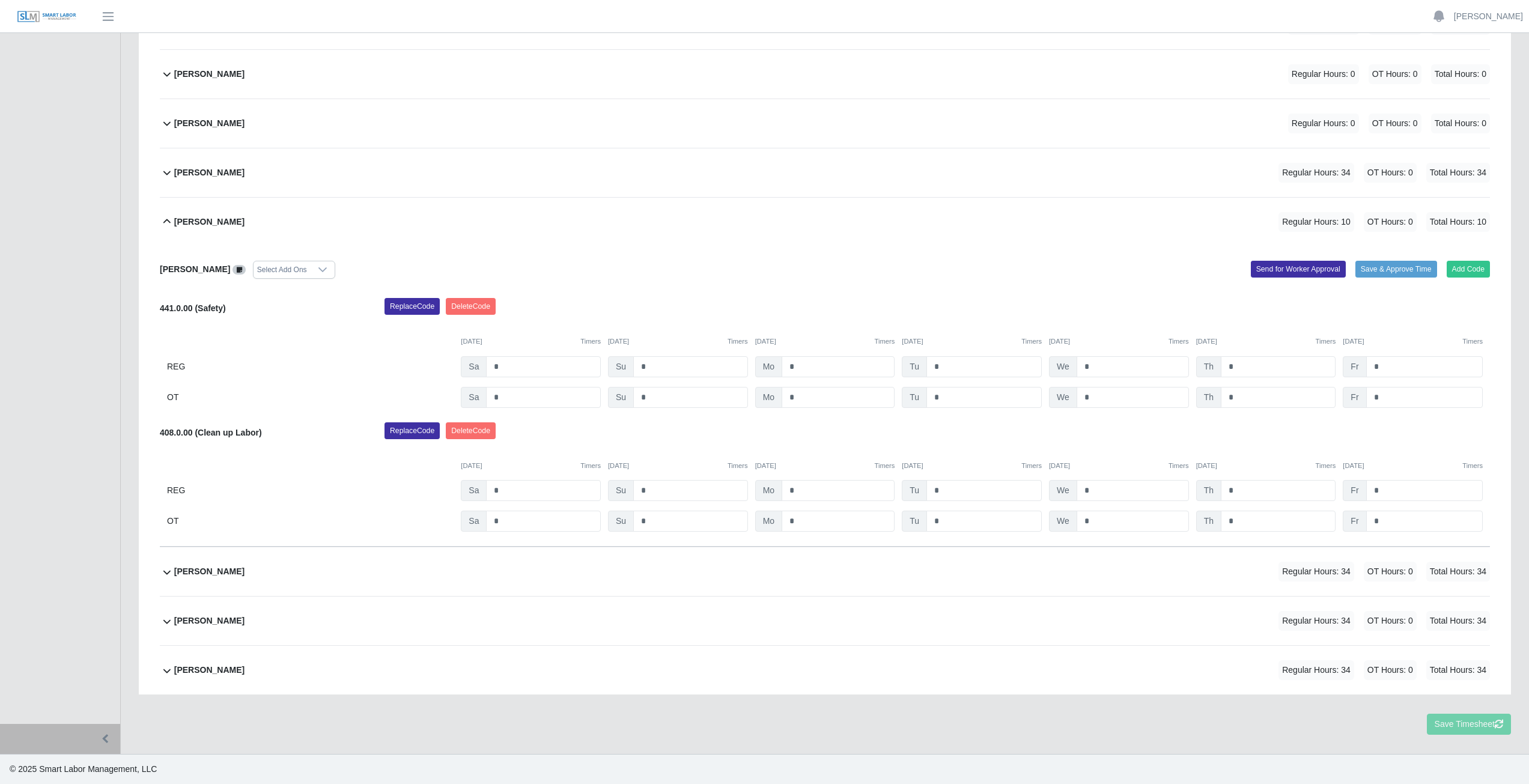
scroll to position [452, 0]
click at [464, 433] on button "Delete Code" at bounding box center [471, 431] width 49 height 17
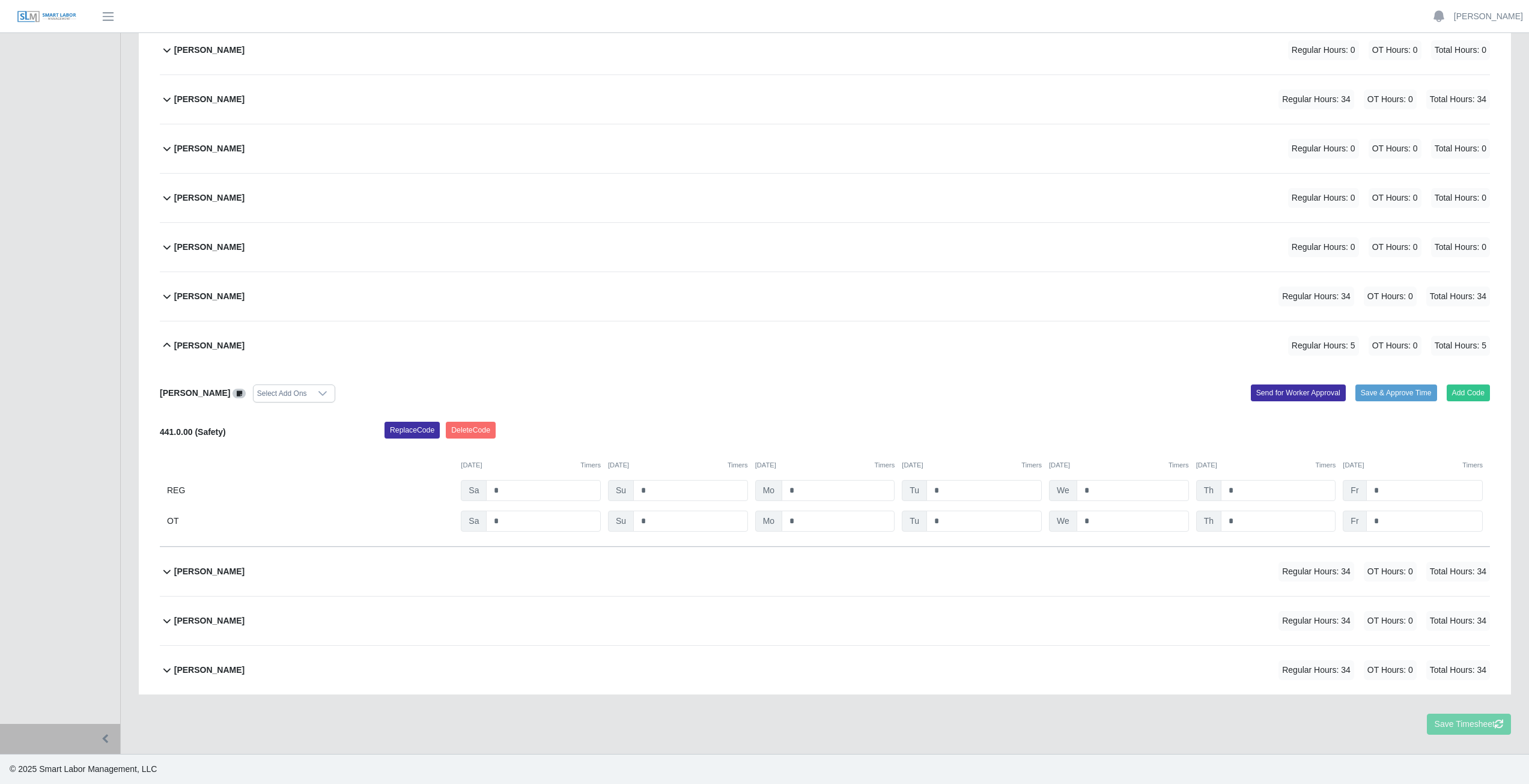
scroll to position [328, 0]
drag, startPoint x: 477, startPoint y: 426, endPoint x: 820, endPoint y: 65, distance: 498.0
click at [477, 425] on button "Delete Code" at bounding box center [471, 430] width 49 height 17
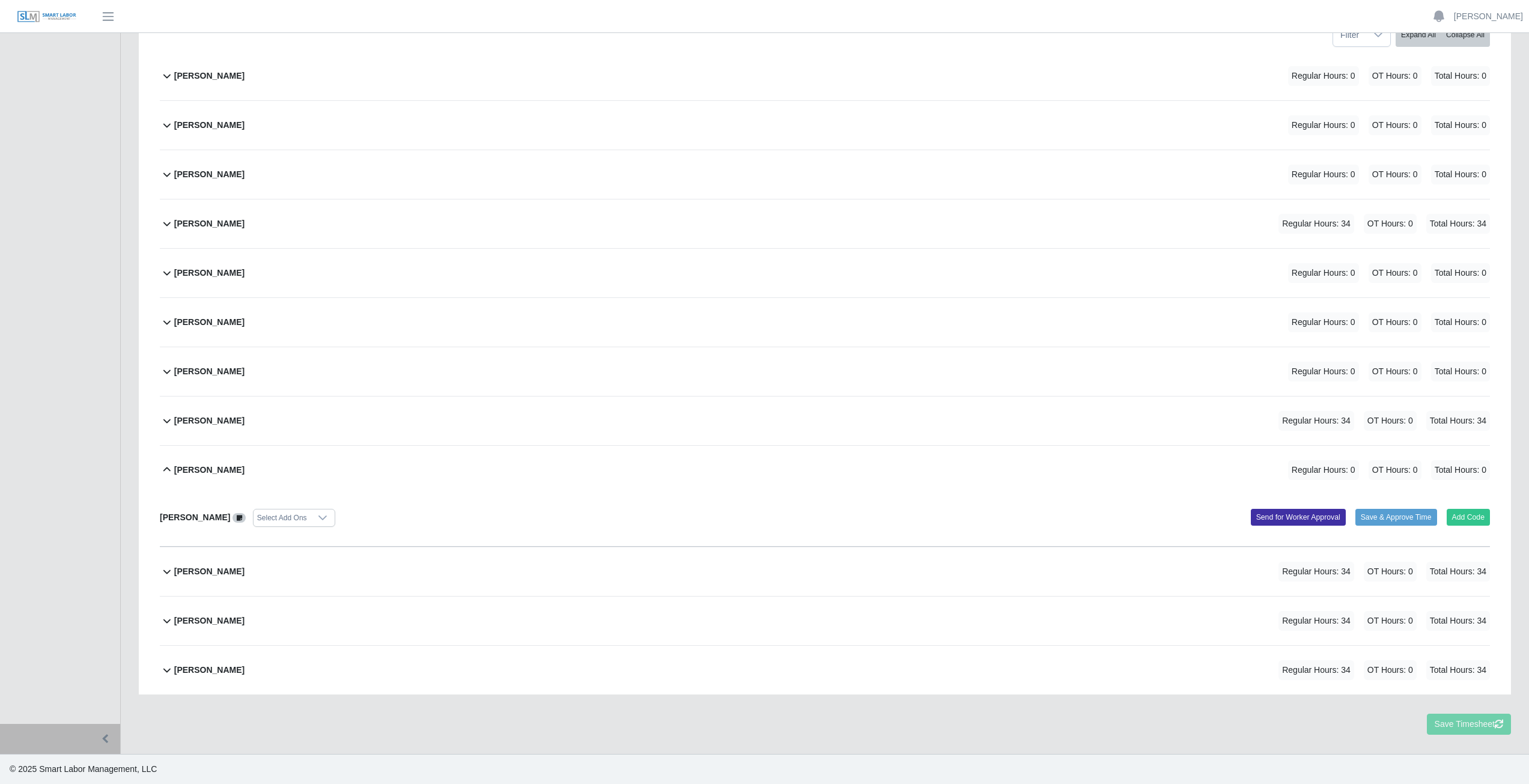
scroll to position [204, 0]
click at [167, 465] on icon at bounding box center [167, 469] width 14 height 14
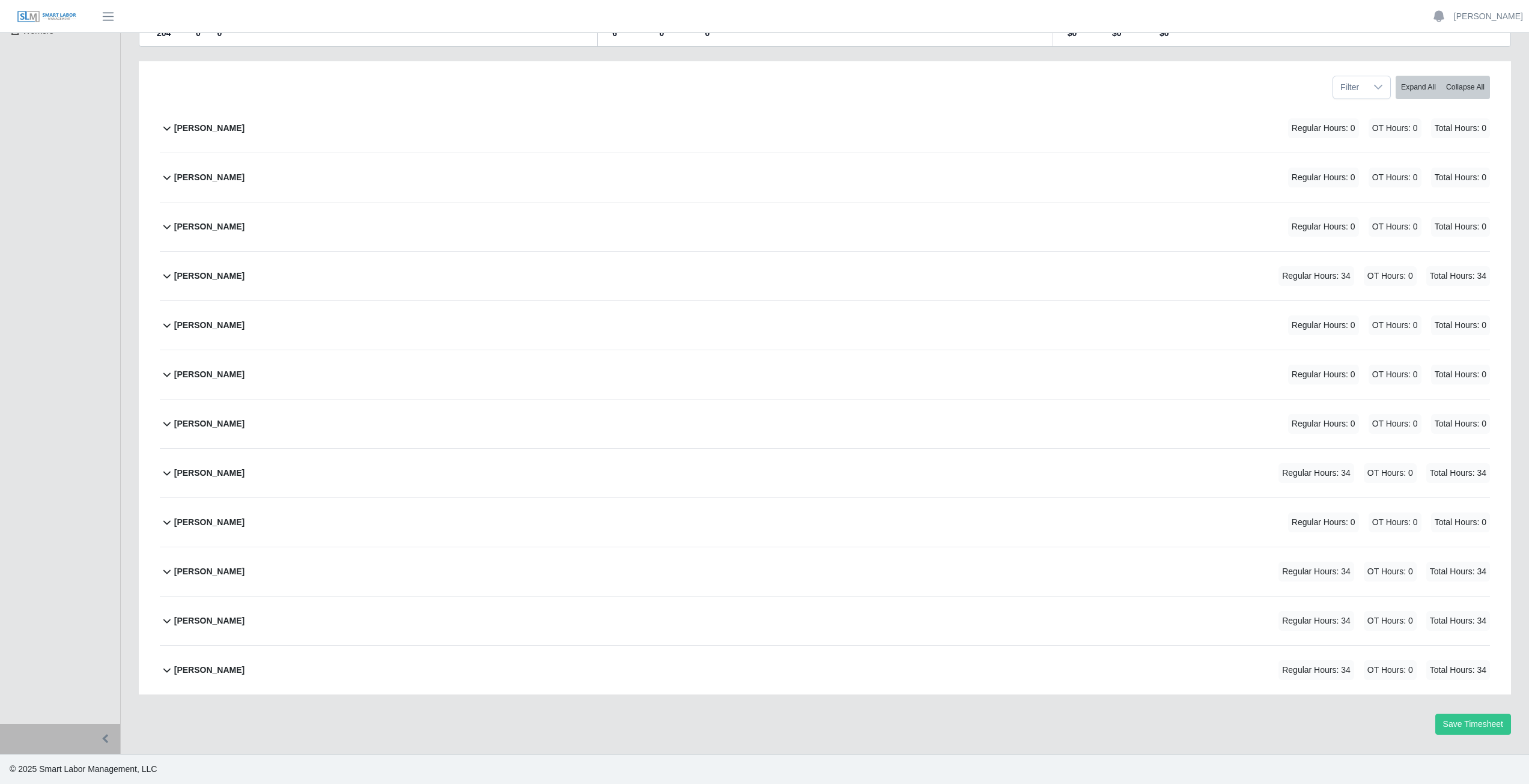
scroll to position [151, 0]
click at [168, 575] on icon at bounding box center [167, 571] width 14 height 14
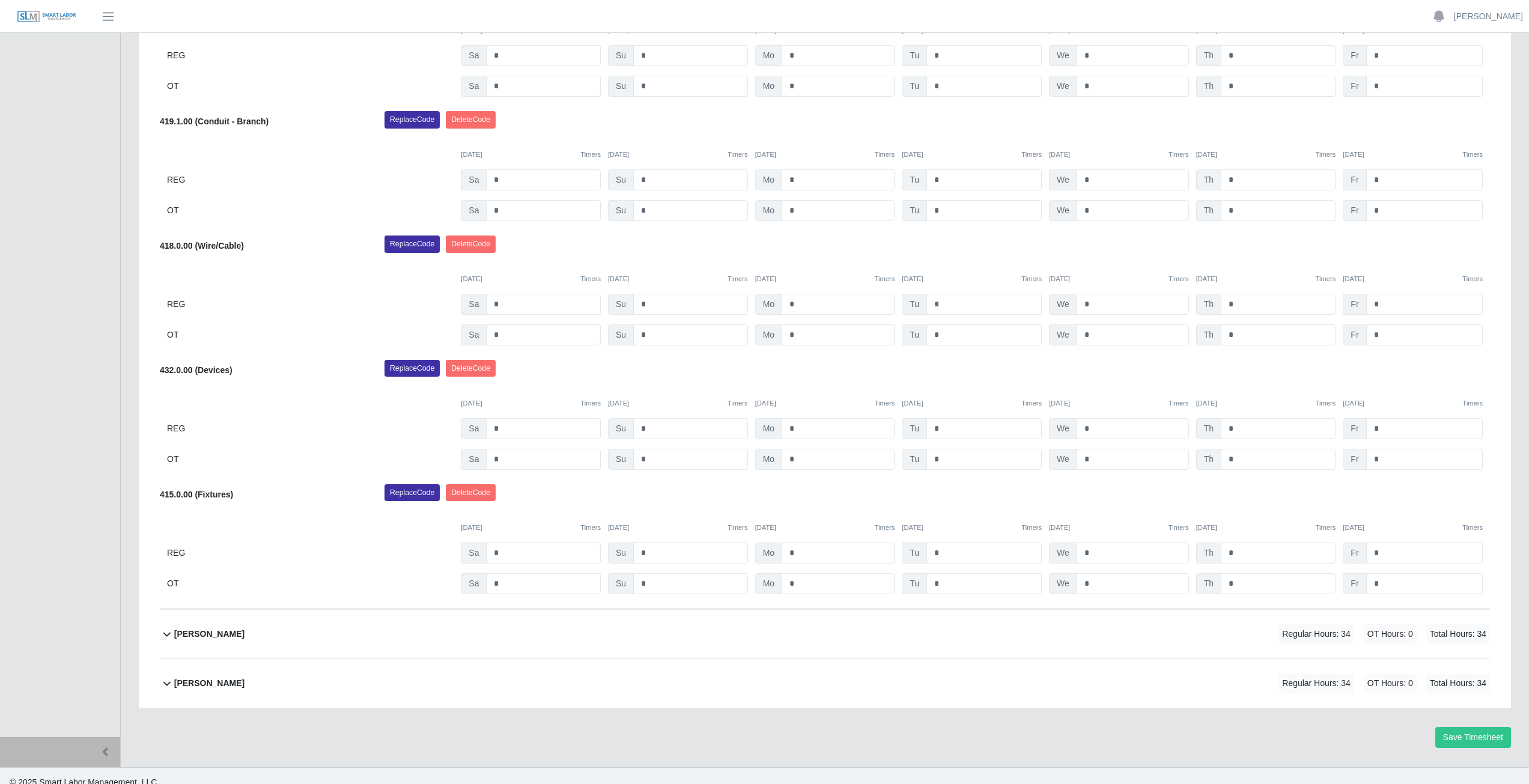
scroll to position [950, 0]
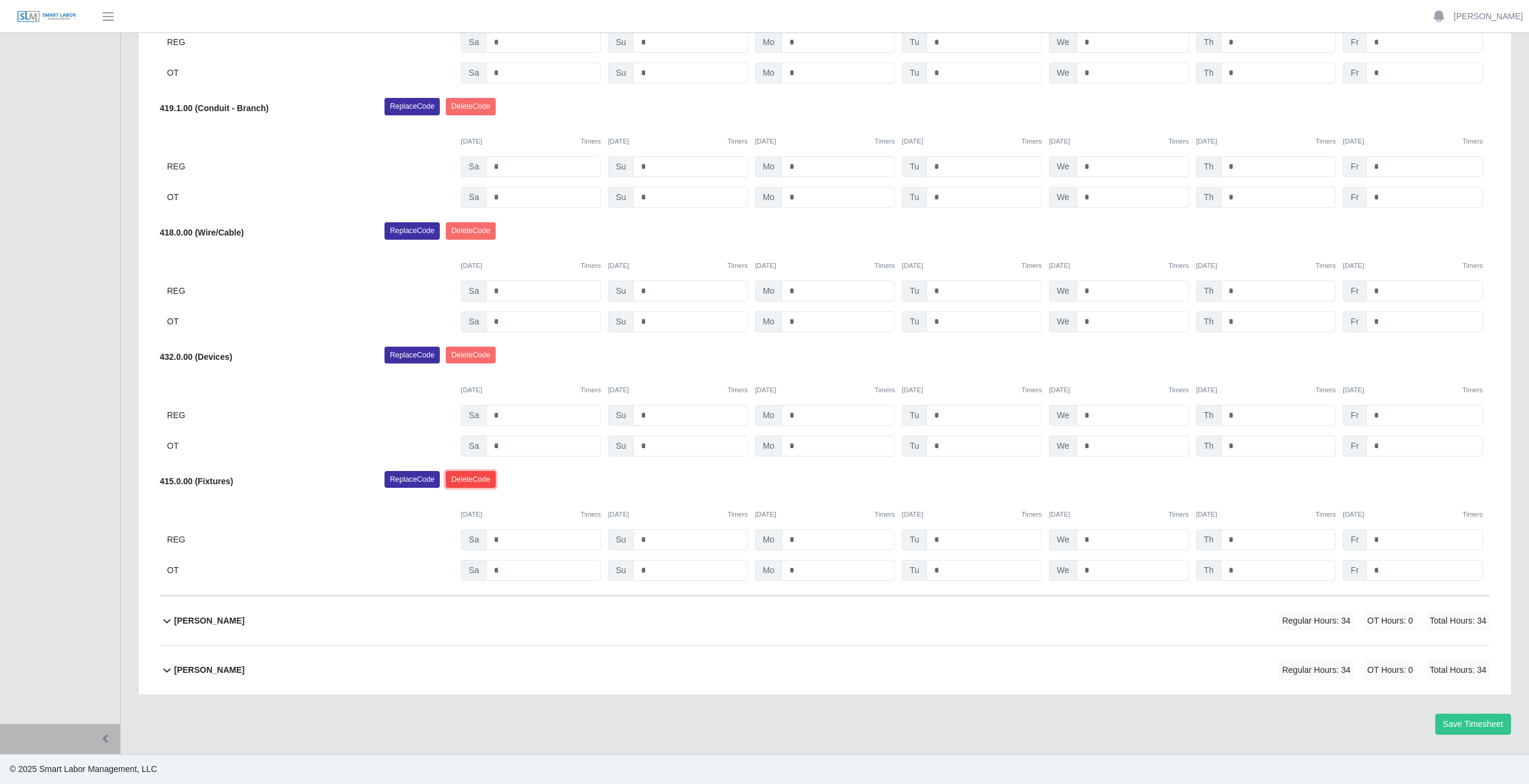
click at [460, 480] on button "Delete Code" at bounding box center [471, 480] width 49 height 17
drag, startPoint x: 464, startPoint y: 476, endPoint x: 438, endPoint y: 508, distance: 41.2
click at [465, 476] on button "Delete Code" at bounding box center [471, 480] width 49 height 17
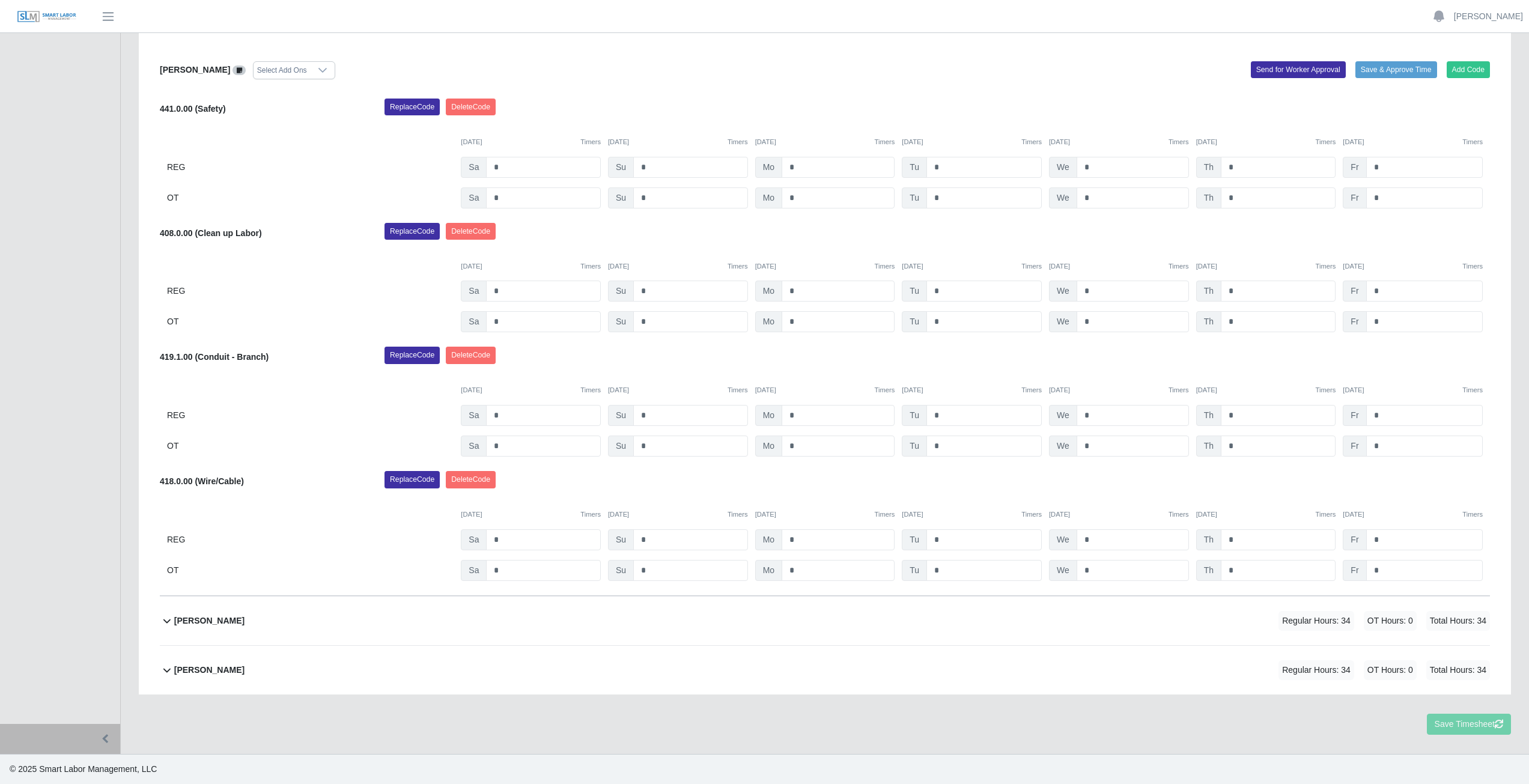
scroll to position [700, 0]
click at [470, 482] on button "Delete Code" at bounding box center [471, 480] width 49 height 17
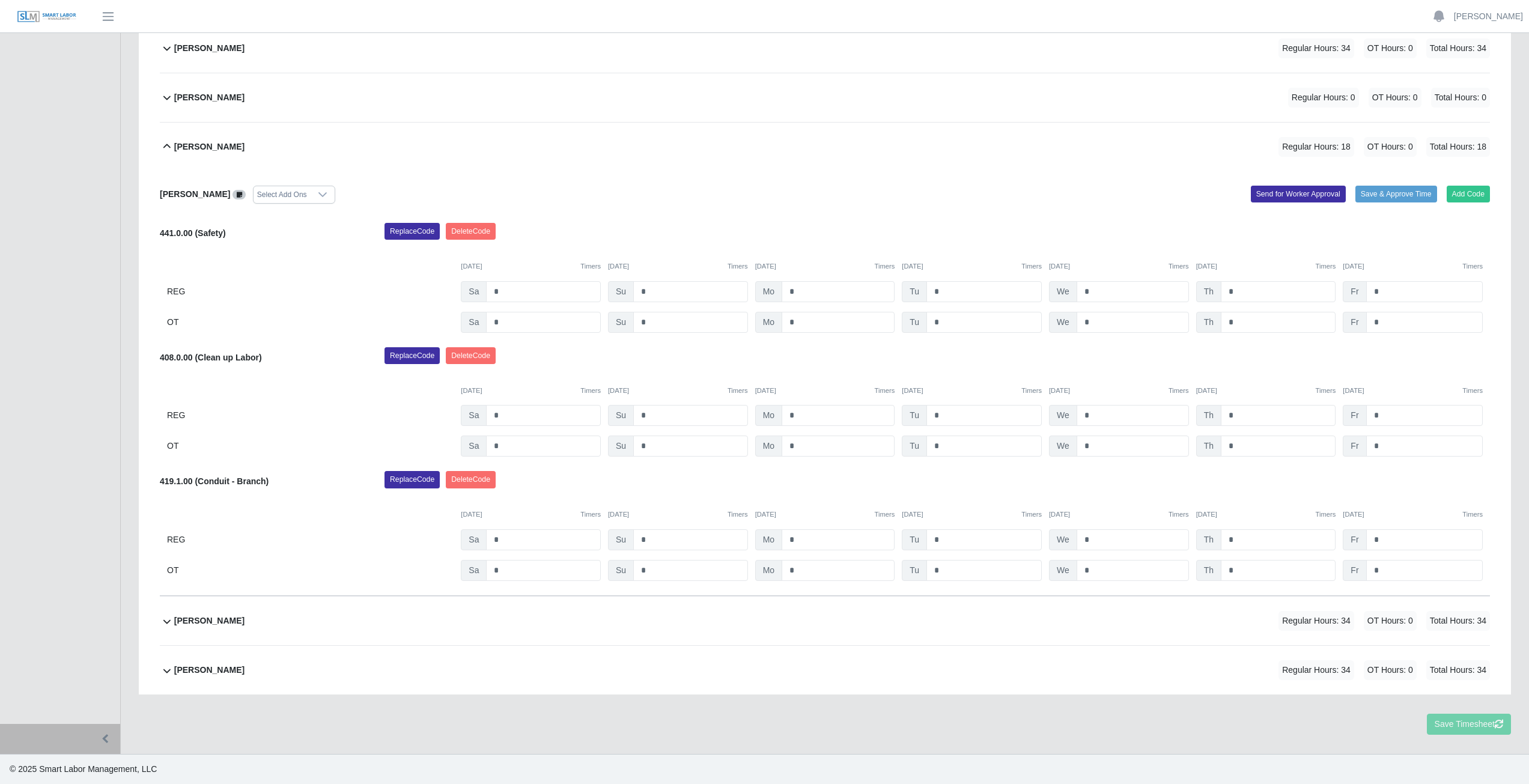
scroll to position [577, 0]
drag, startPoint x: 472, startPoint y: 478, endPoint x: 711, endPoint y: 211, distance: 358.3
click at [476, 478] on button "Delete Code" at bounding box center [471, 480] width 49 height 17
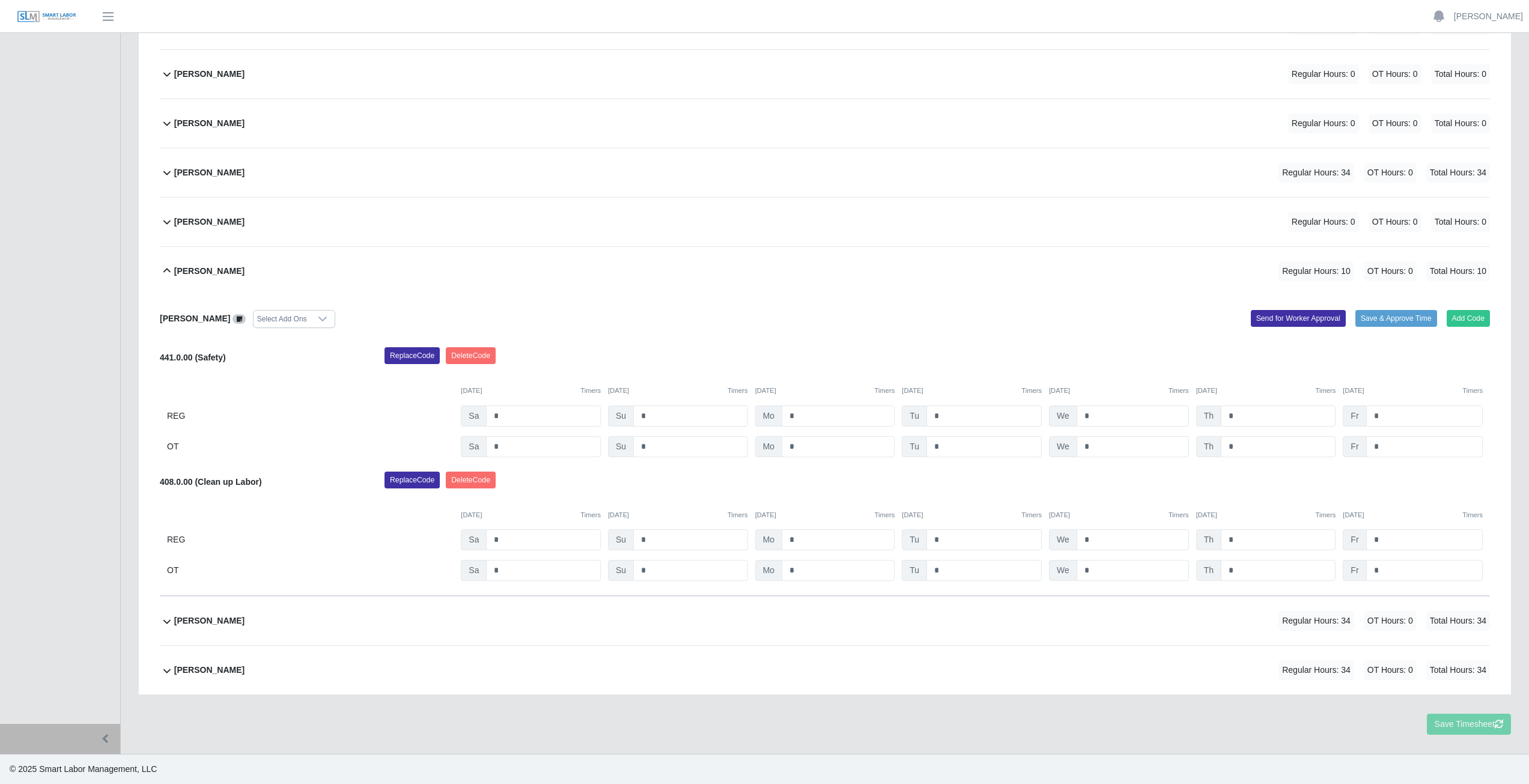
scroll to position [452, 0]
drag, startPoint x: 472, startPoint y: 476, endPoint x: 638, endPoint y: 303, distance: 239.8
click at [473, 473] on button "Delete Code" at bounding box center [471, 480] width 49 height 17
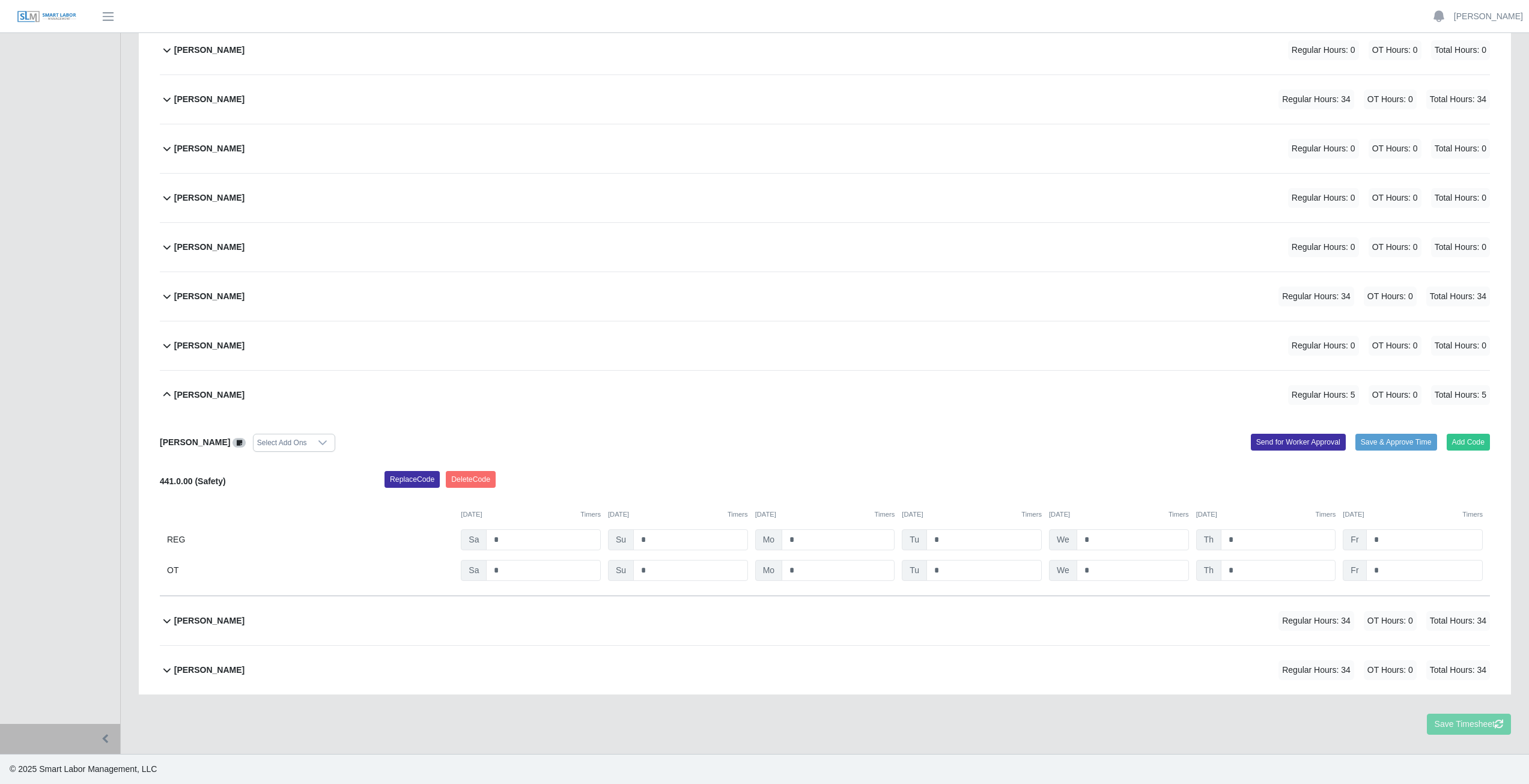
scroll to position [328, 0]
drag, startPoint x: 469, startPoint y: 480, endPoint x: 811, endPoint y: 60, distance: 541.6
click at [469, 479] on button "Delete Code" at bounding box center [471, 480] width 49 height 17
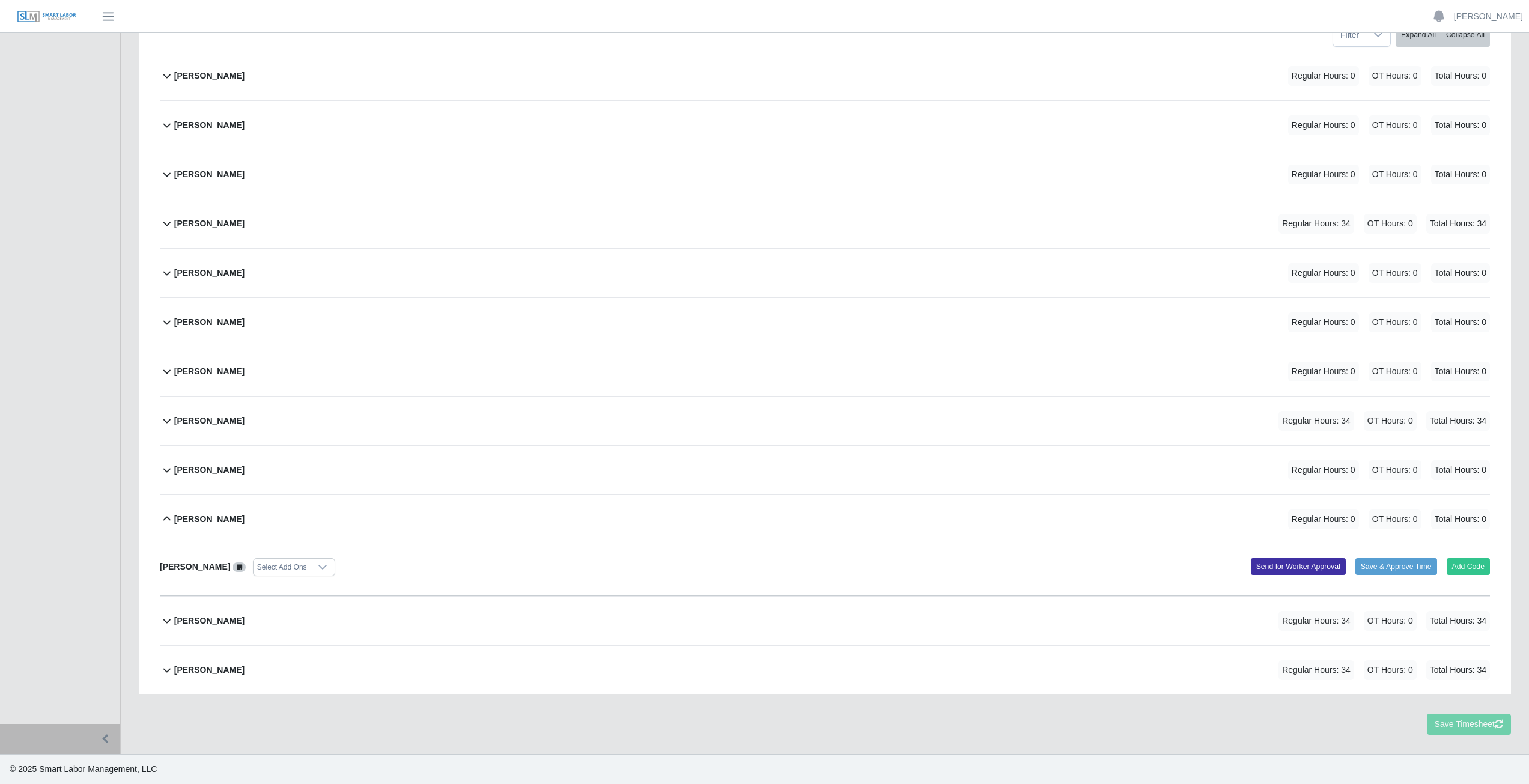
scroll to position [204, 0]
click at [166, 515] on icon at bounding box center [167, 519] width 14 height 14
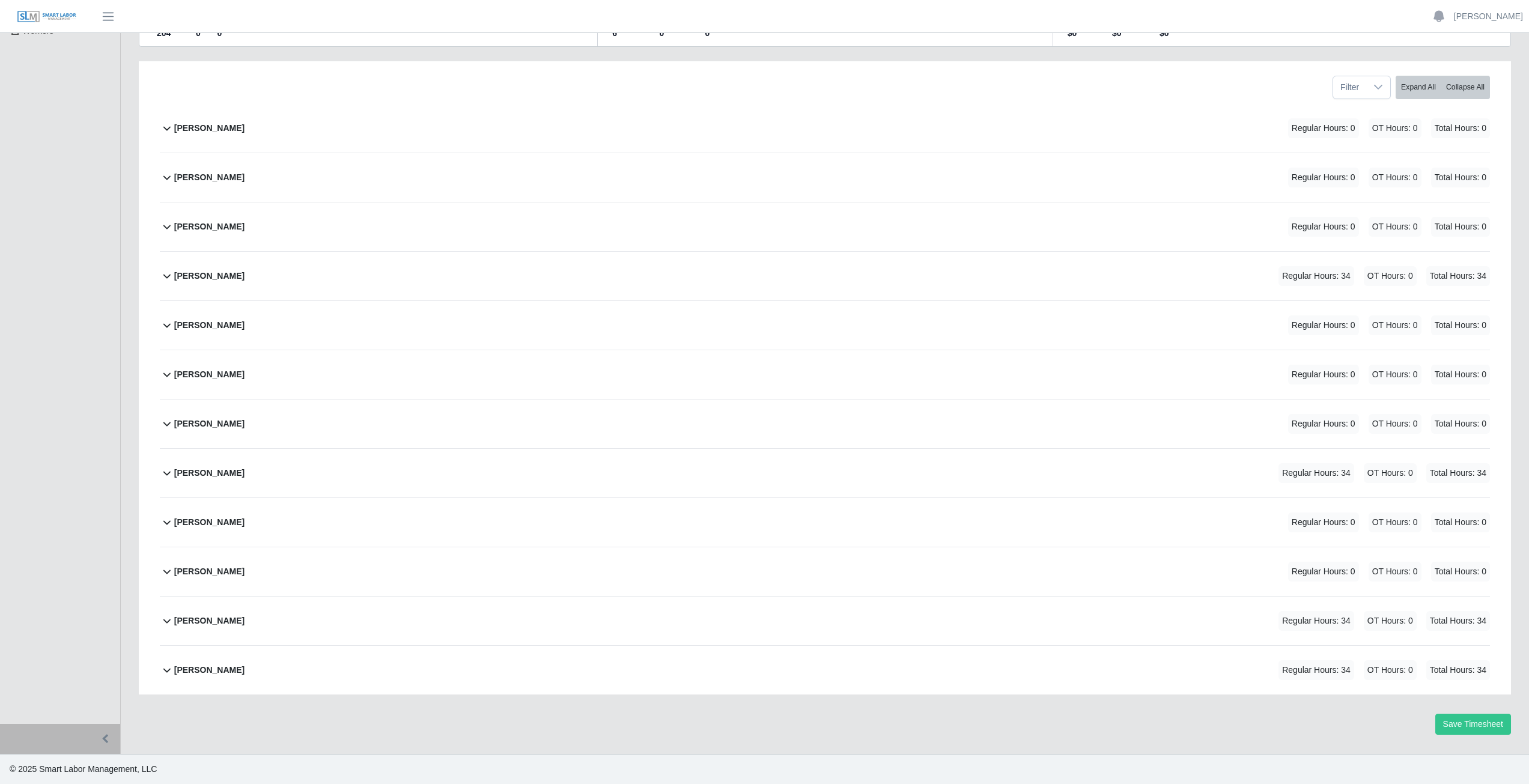
scroll to position [151, 0]
click at [168, 624] on icon at bounding box center [167, 620] width 14 height 14
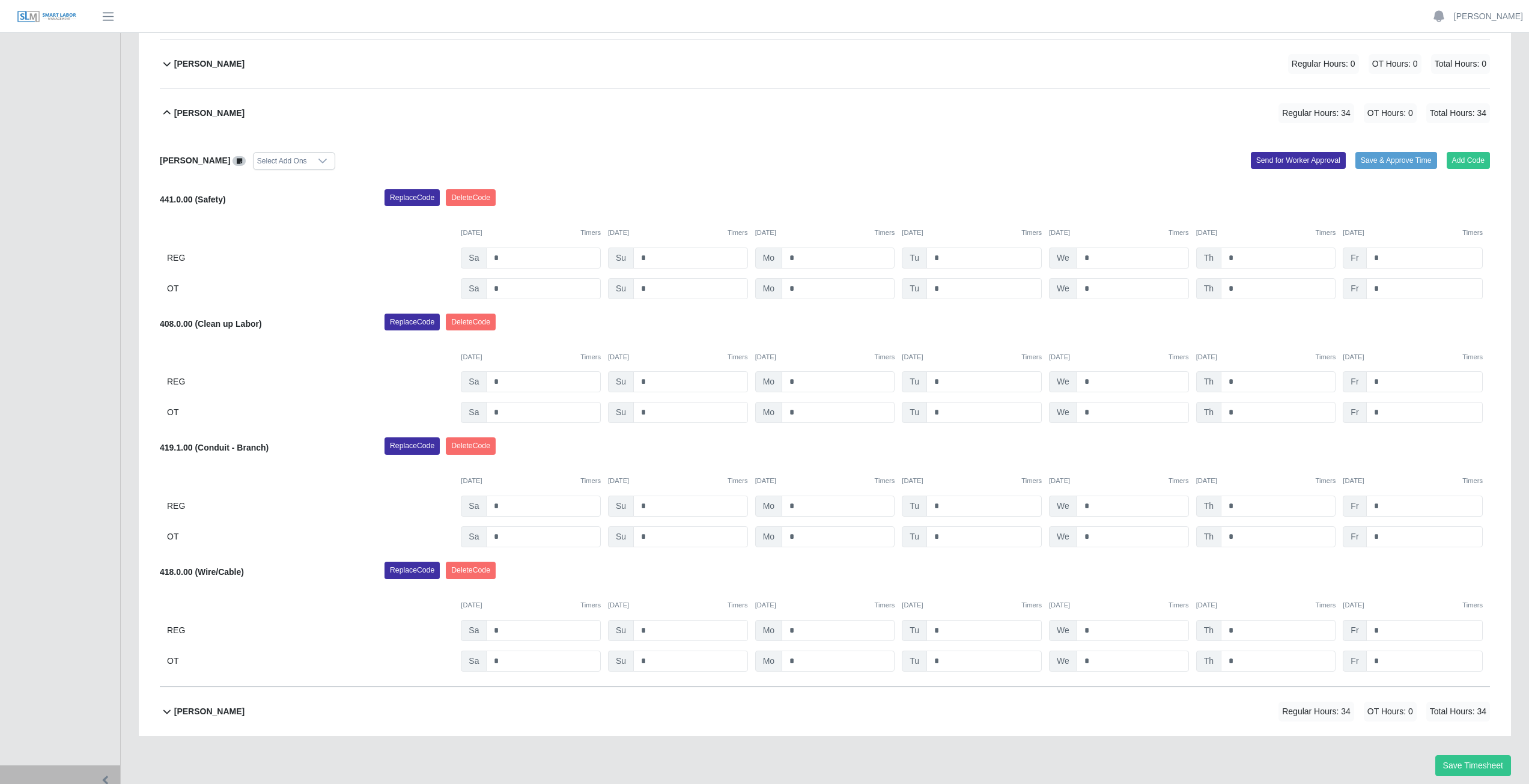
scroll to position [700, 0]
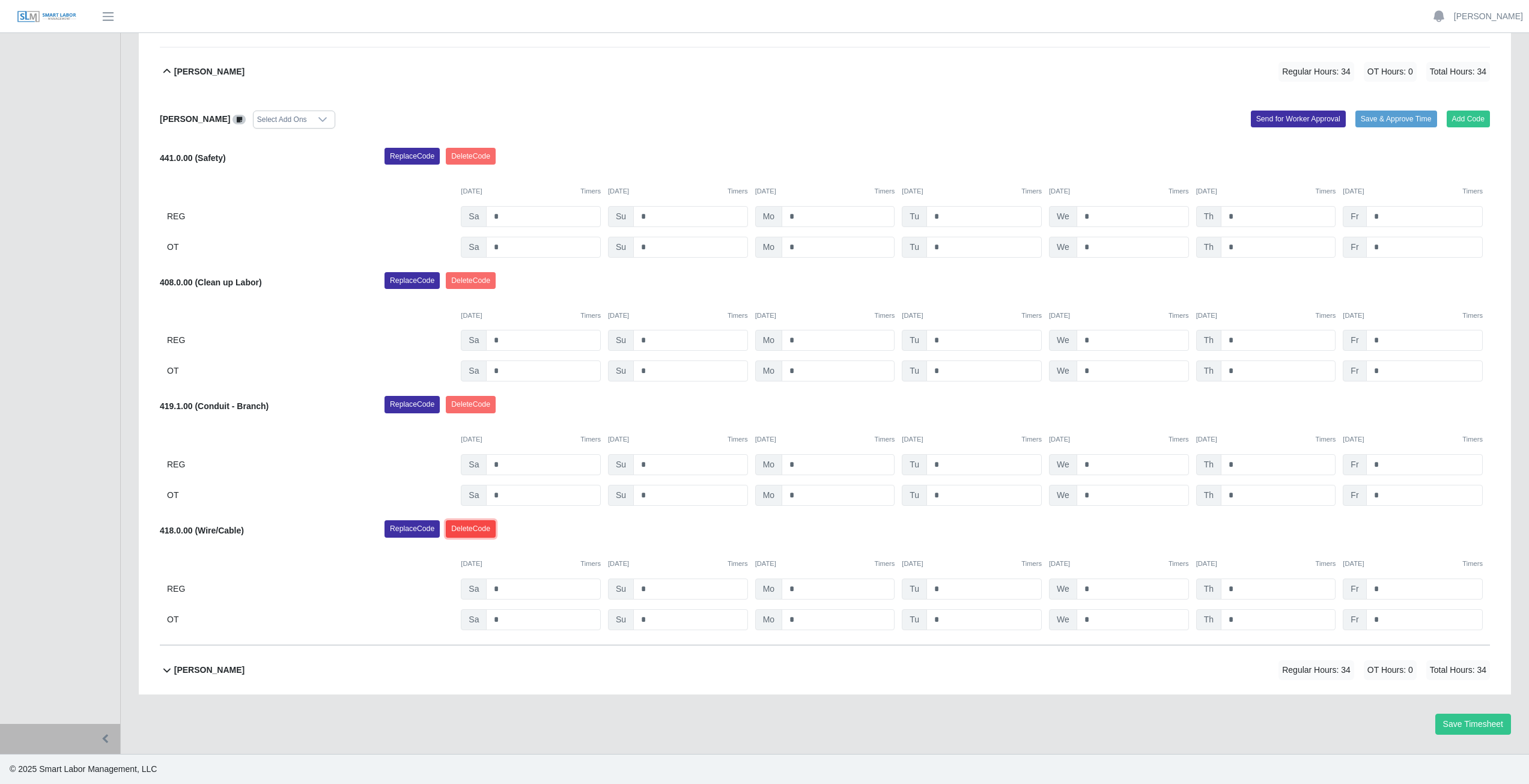
drag, startPoint x: 474, startPoint y: 534, endPoint x: 734, endPoint y: 189, distance: 432.0
click at [477, 533] on button "Delete Code" at bounding box center [471, 529] width 49 height 17
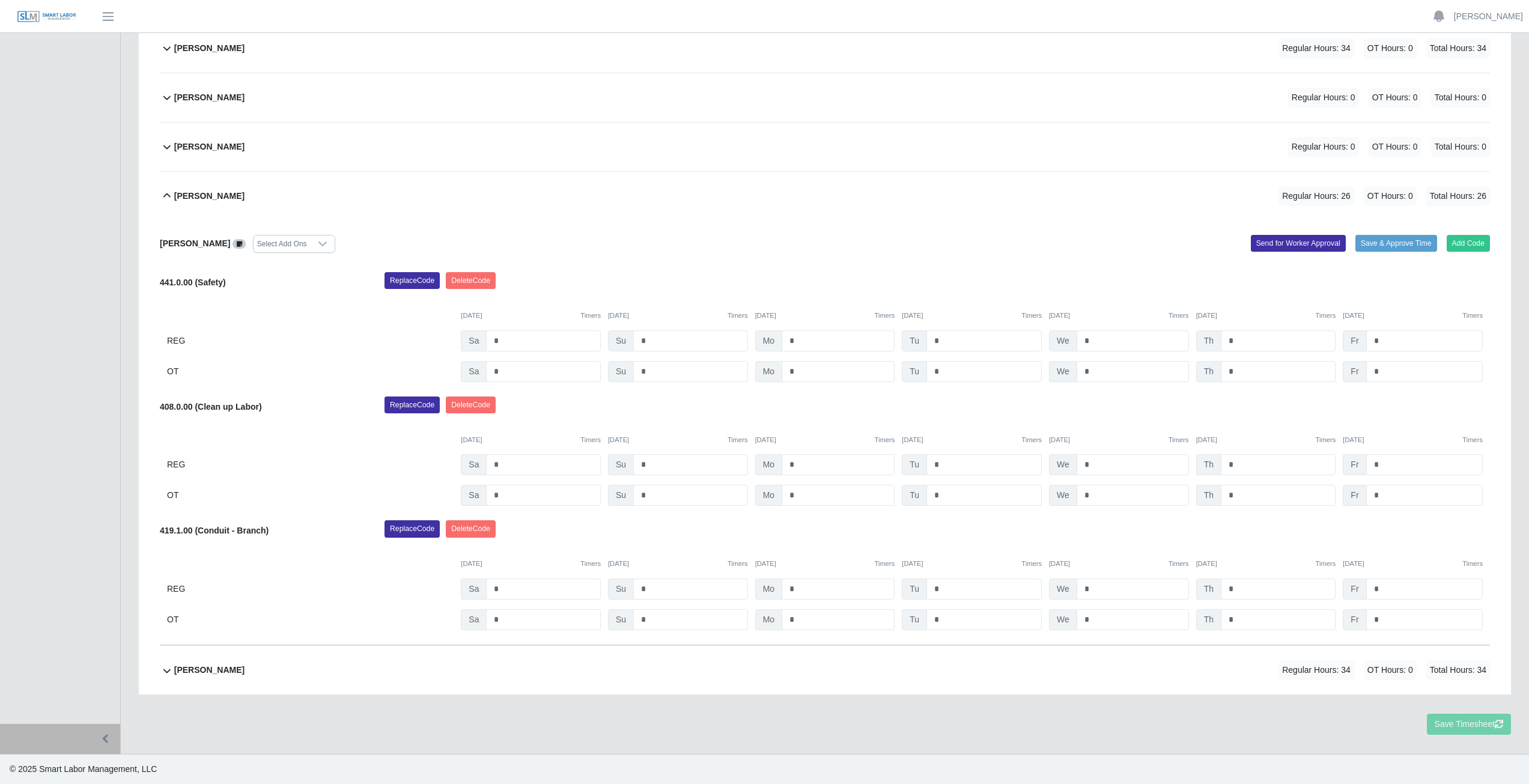
scroll to position [577, 0]
click at [487, 527] on button "Delete Code" at bounding box center [471, 529] width 49 height 17
click at [803, 588] on input "*" at bounding box center [838, 589] width 113 height 21
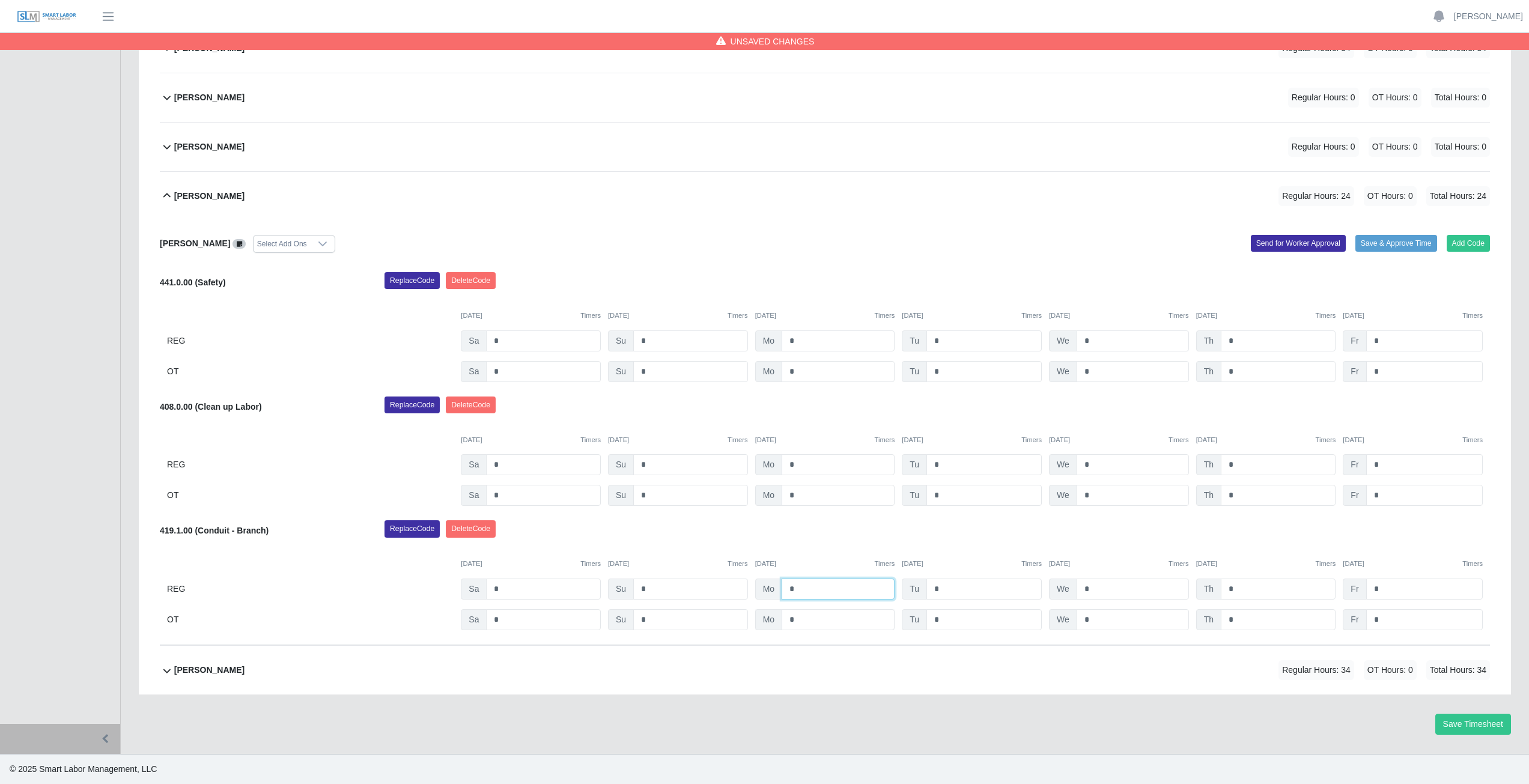
type input "*"
click at [799, 617] on input "*" at bounding box center [838, 619] width 113 height 21
type input "*"
click at [847, 544] on div "Replace Code Delete Code" at bounding box center [937, 532] width 1124 height 24
drag, startPoint x: 948, startPoint y: 593, endPoint x: 951, endPoint y: 584, distance: 9.5
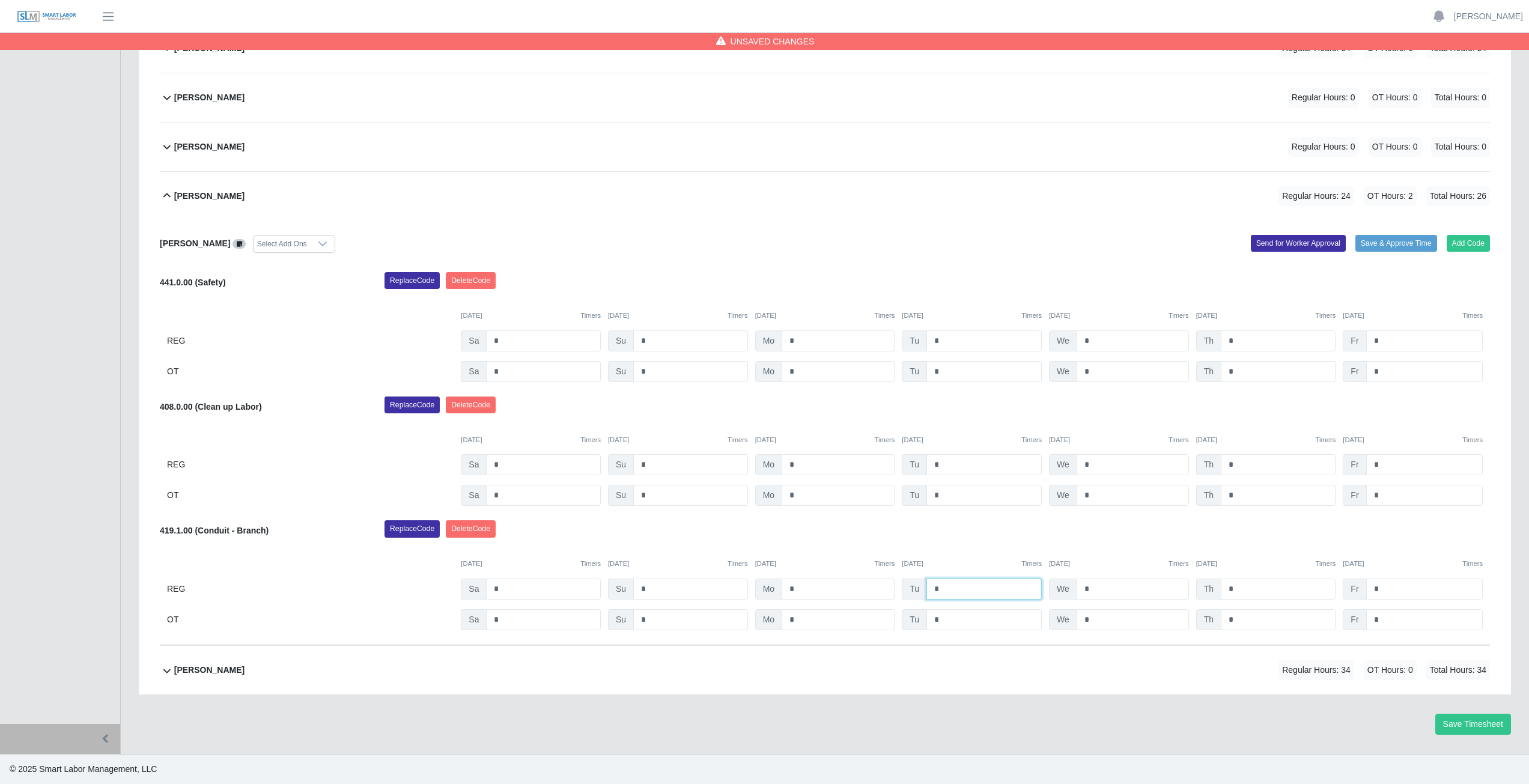
click at [951, 585] on input "*" at bounding box center [984, 589] width 115 height 21
type input "*"
click at [945, 620] on input "*" at bounding box center [984, 619] width 115 height 21
type input "*"
click at [1101, 591] on input "*" at bounding box center [1133, 589] width 112 height 21
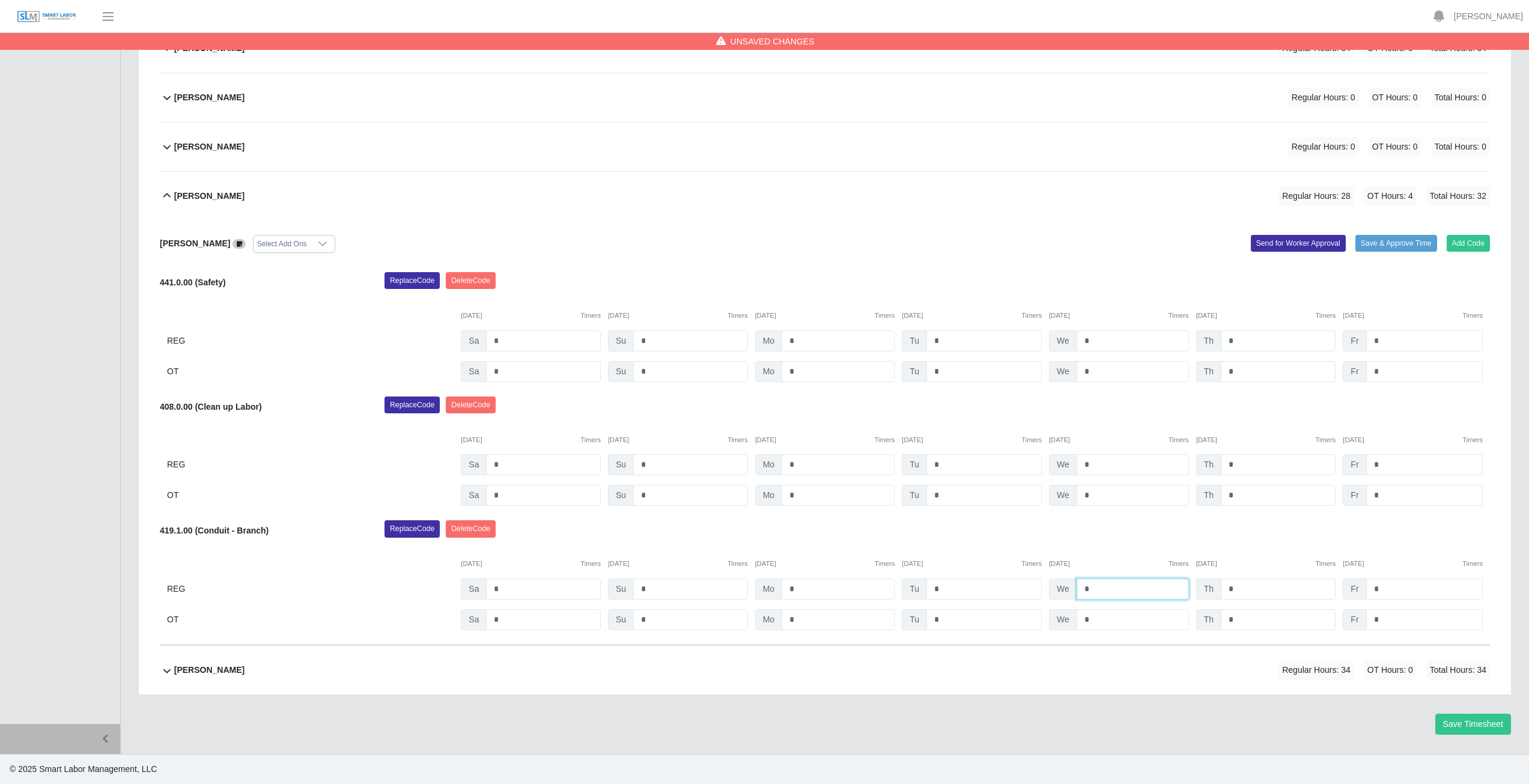
type input "*"
click at [1090, 620] on input "*" at bounding box center [1133, 619] width 112 height 21
type input "*"
click at [1241, 590] on input "*" at bounding box center [1278, 589] width 115 height 21
type input "*"
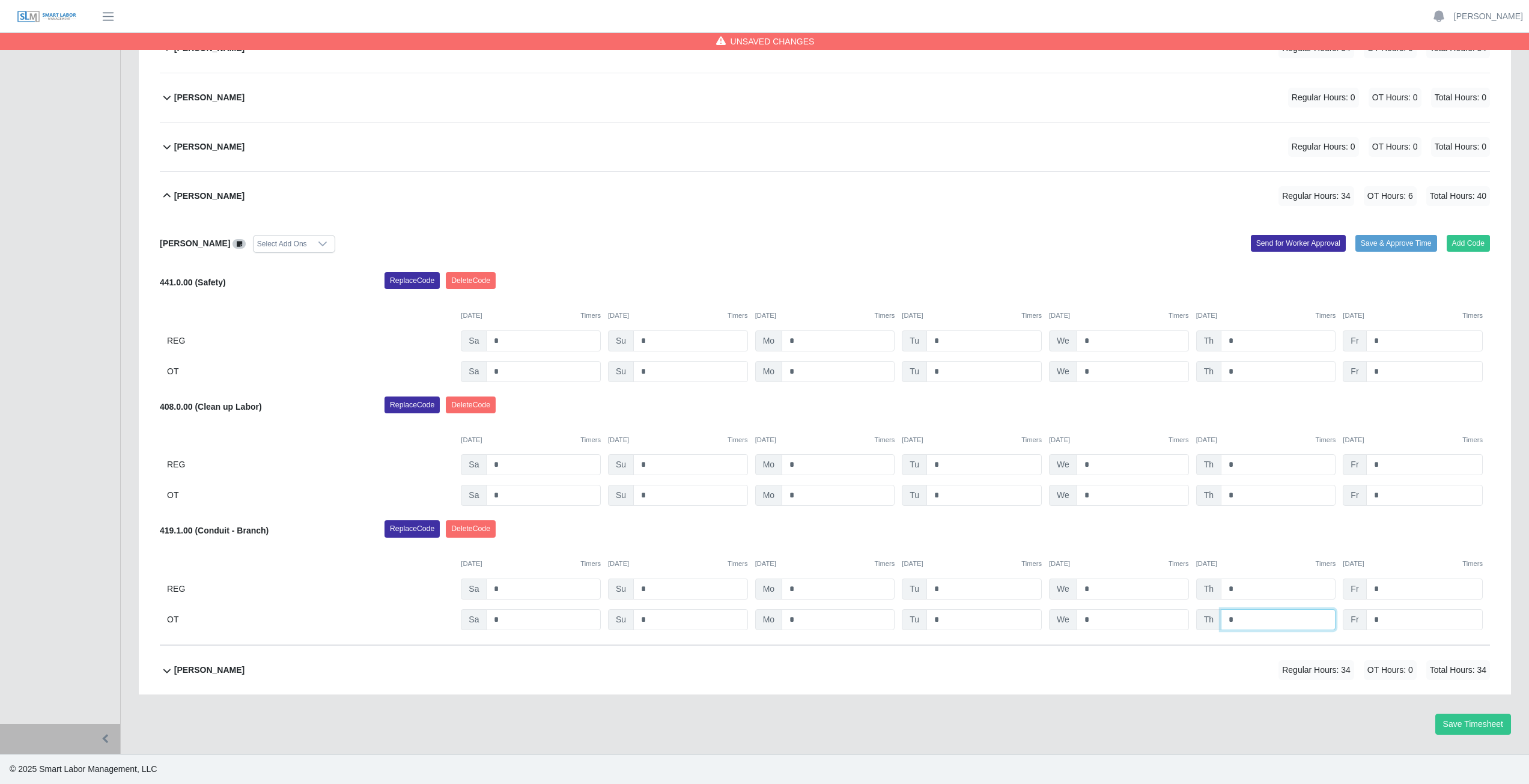
click at [1242, 619] on input "*" at bounding box center [1278, 619] width 115 height 21
type input "*"
drag, startPoint x: 1266, startPoint y: 533, endPoint x: 1270, endPoint y: 526, distance: 8.1
click at [1270, 528] on div "Replace Code Delete Code" at bounding box center [937, 532] width 1124 height 24
click at [164, 197] on icon at bounding box center [167, 195] width 14 height 14
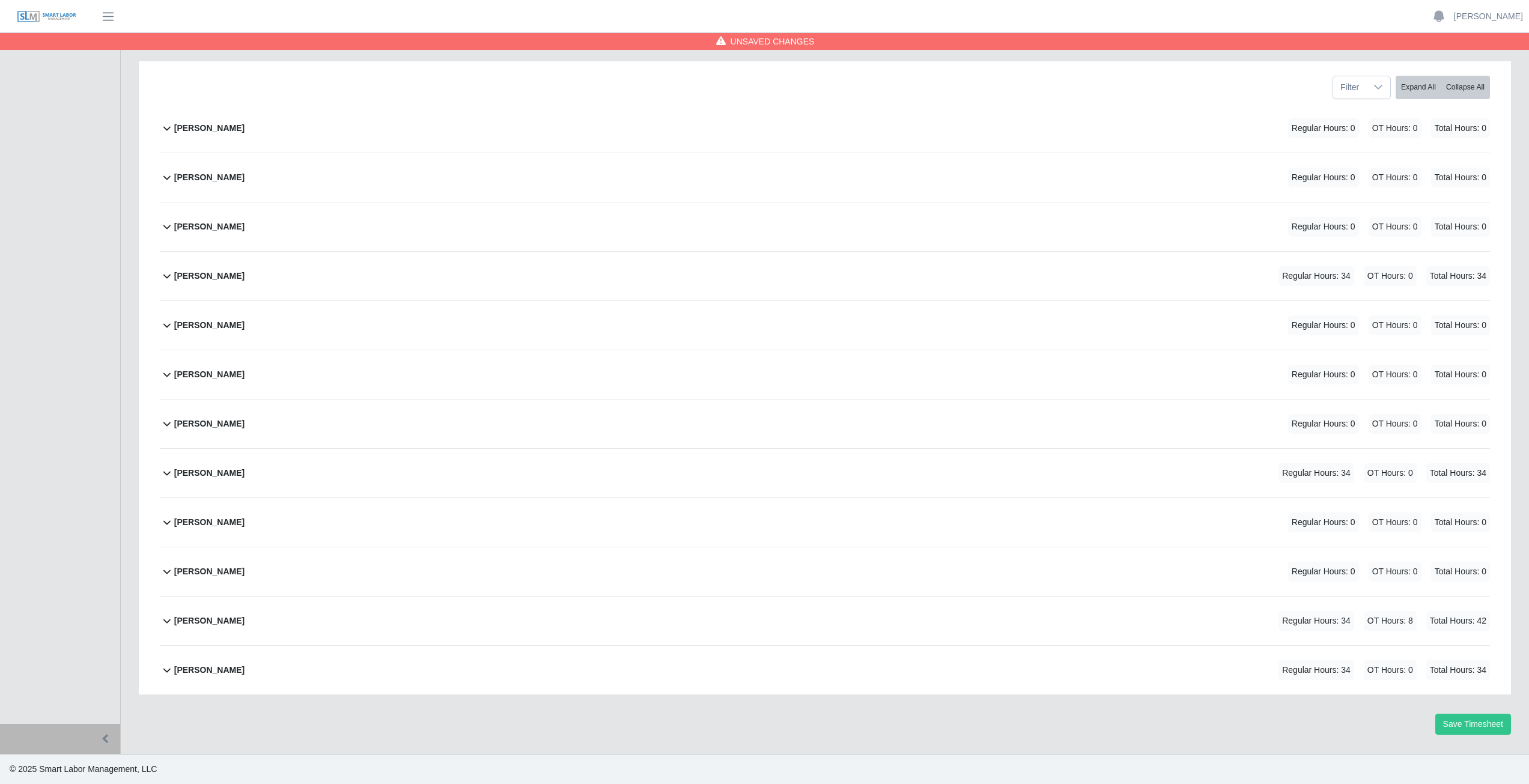
scroll to position [151, 0]
click at [168, 675] on icon at bounding box center [167, 670] width 14 height 14
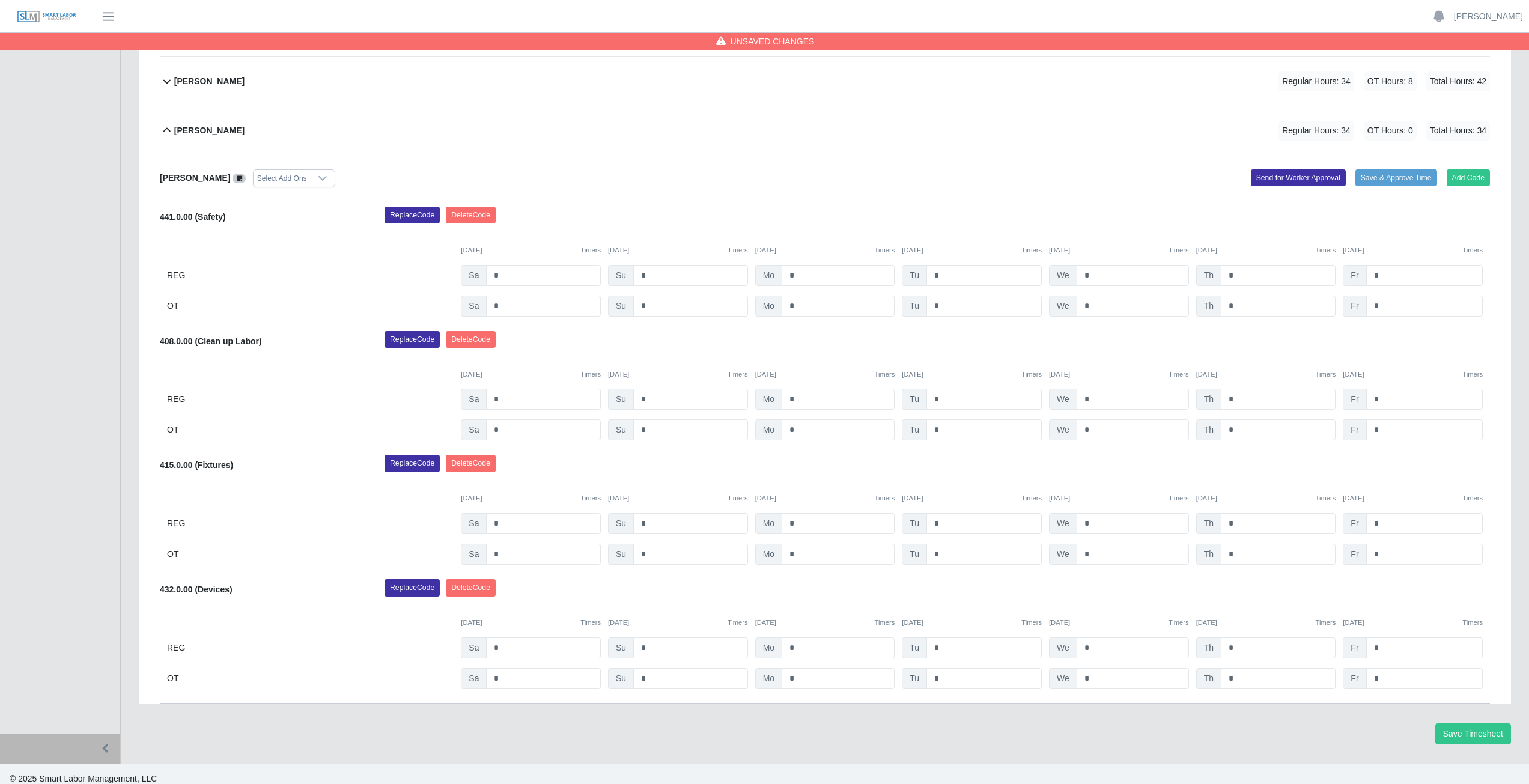
scroll to position [700, 0]
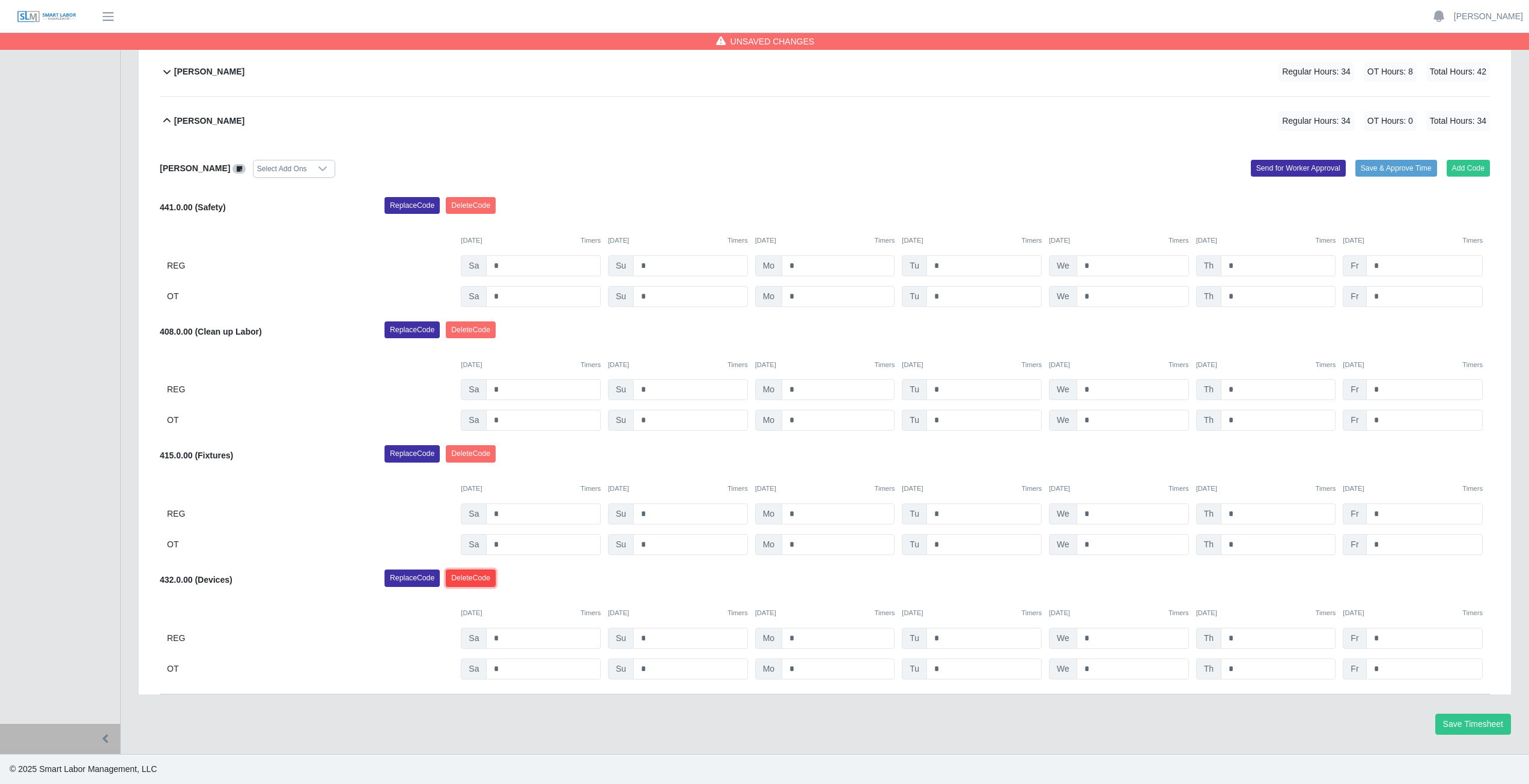
click at [465, 578] on button "Delete Code" at bounding box center [471, 578] width 49 height 17
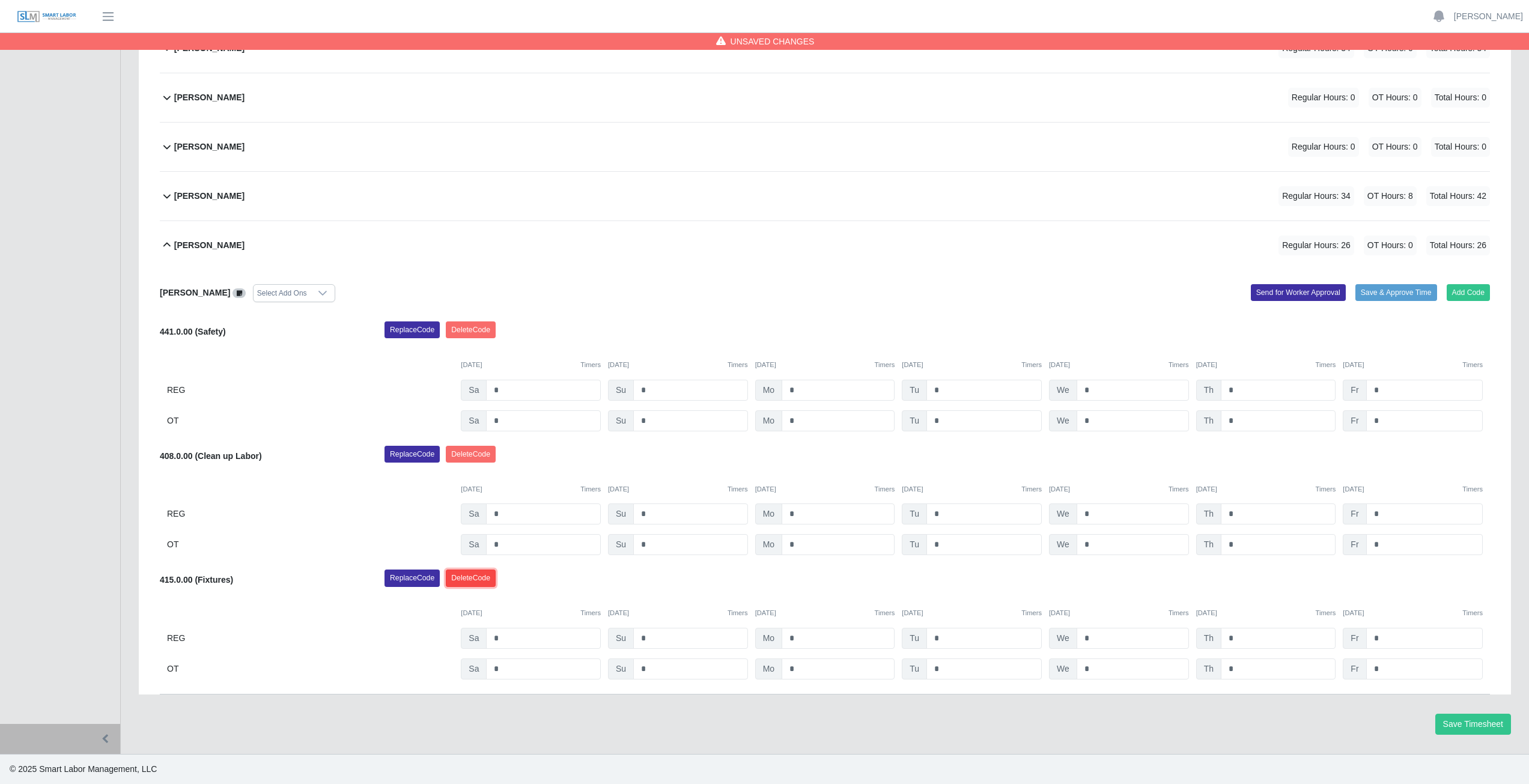
click at [477, 576] on button "Delete Code" at bounding box center [471, 578] width 49 height 17
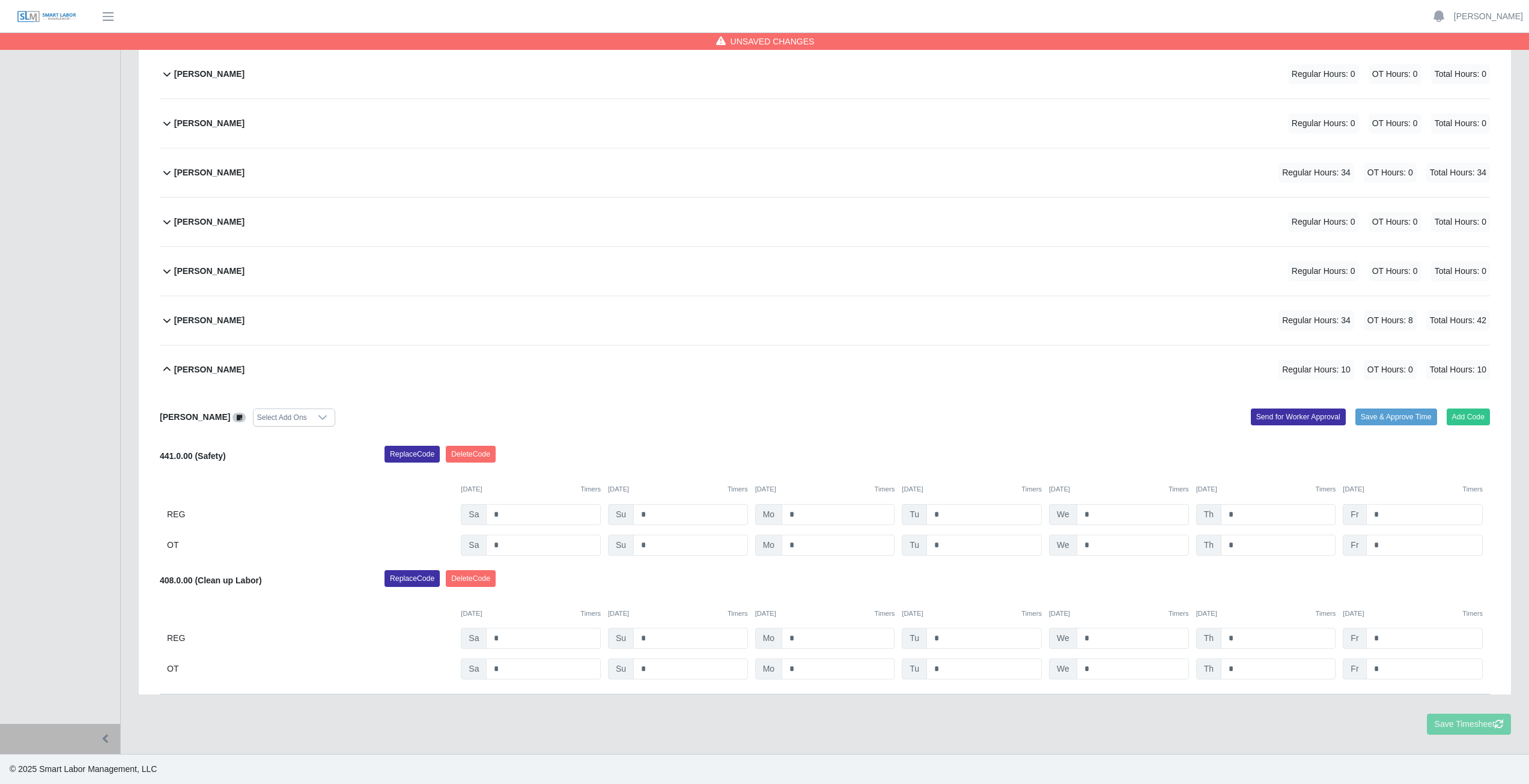
scroll to position [452, 0]
click at [481, 578] on button "Delete Code" at bounding box center [471, 578] width 49 height 17
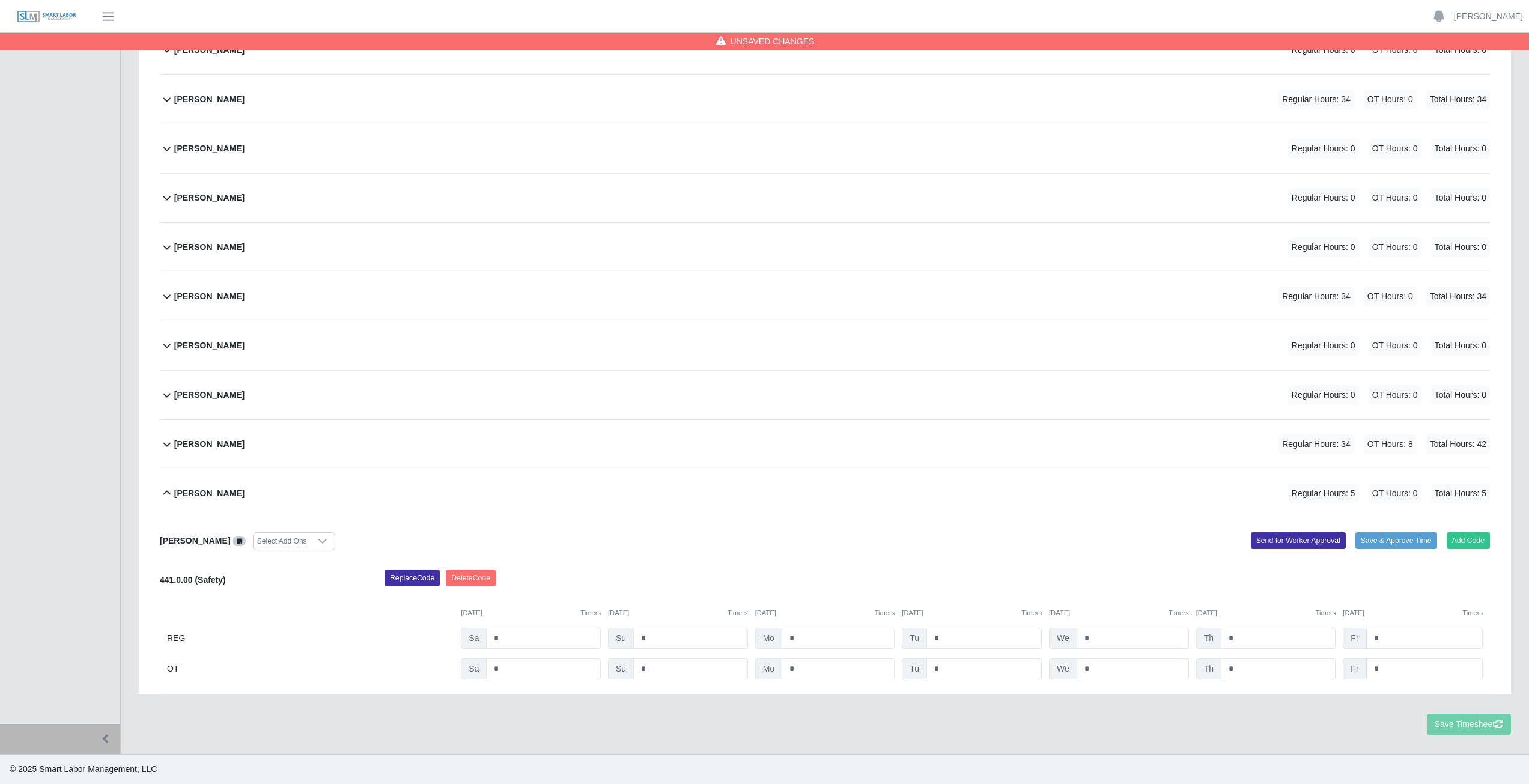
scroll to position [328, 0]
drag, startPoint x: 471, startPoint y: 577, endPoint x: 814, endPoint y: 58, distance: 622.1
click at [471, 575] on button "Delete Code" at bounding box center [471, 578] width 49 height 17
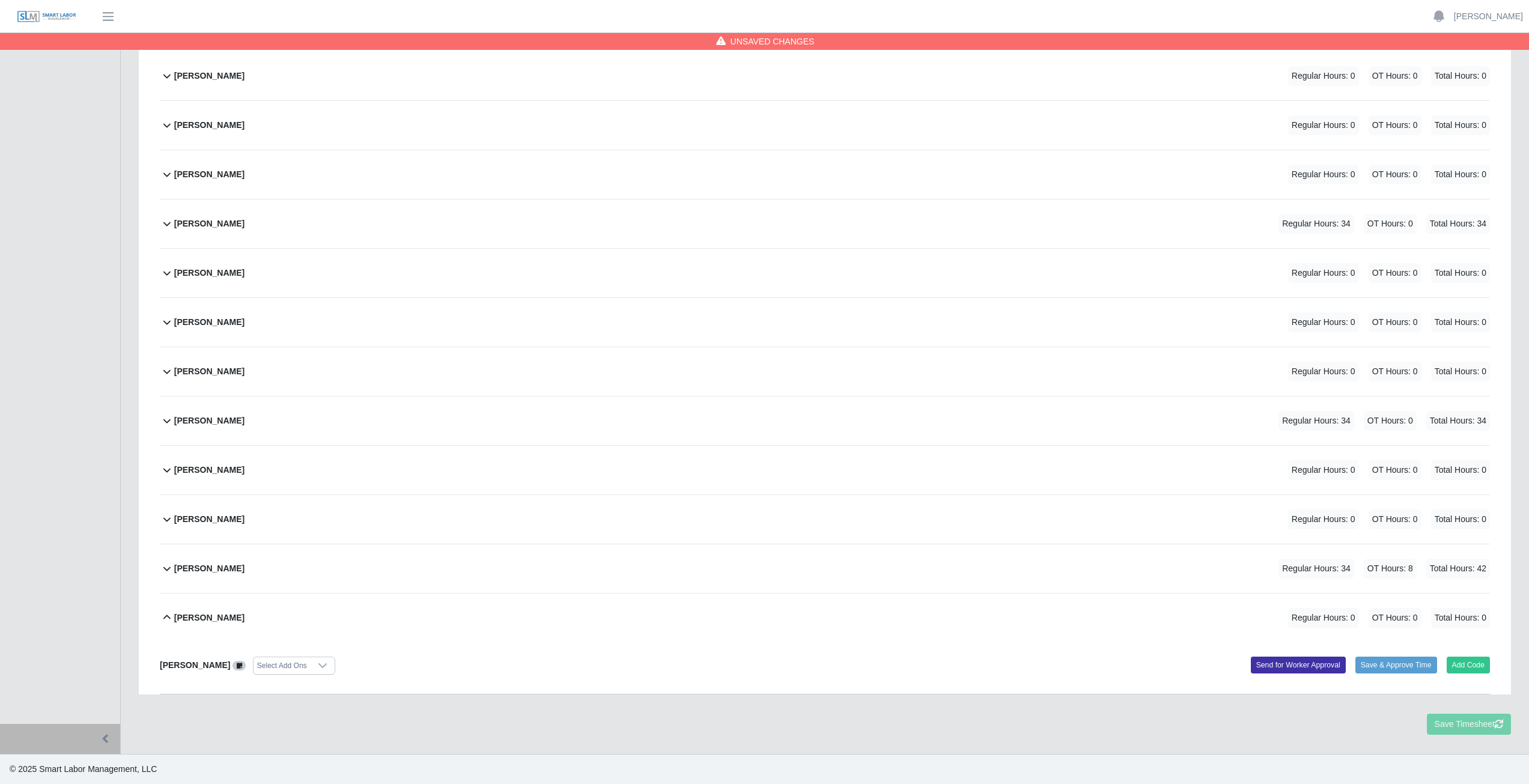
scroll to position [204, 0]
click at [168, 619] on icon at bounding box center [167, 617] width 14 height 14
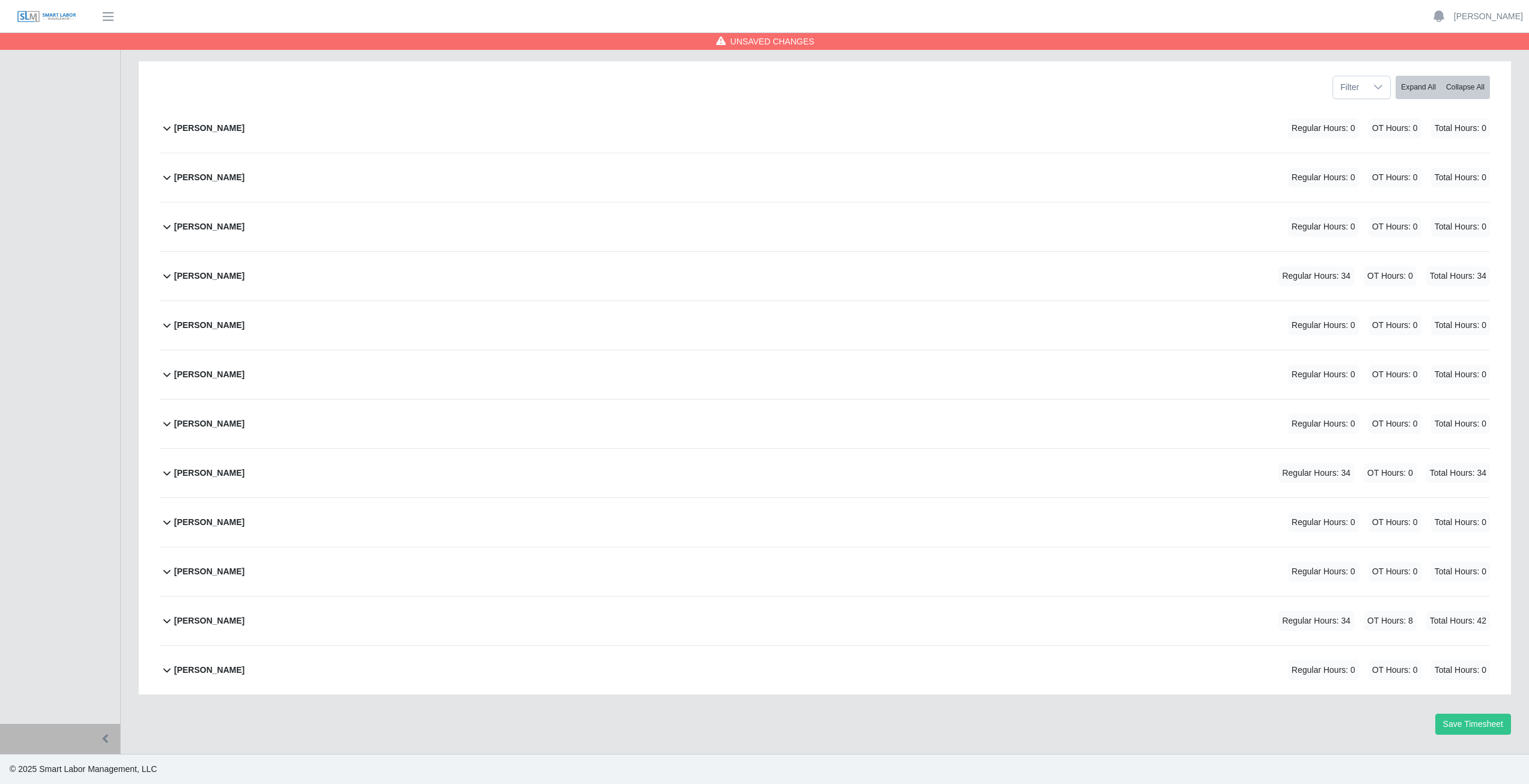
scroll to position [151, 0]
click at [166, 475] on icon at bounding box center [167, 472] width 14 height 14
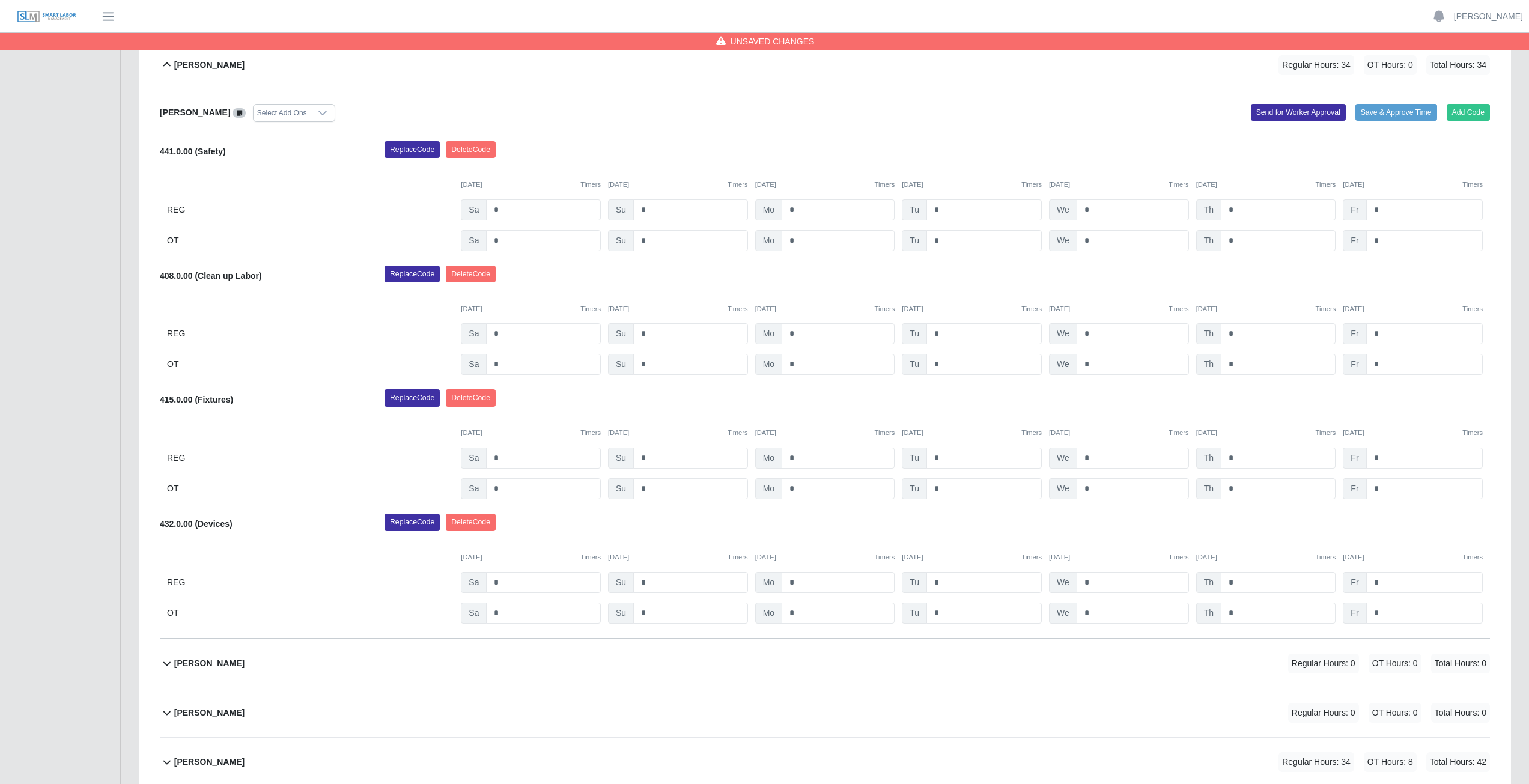
scroll to position [700, 0]
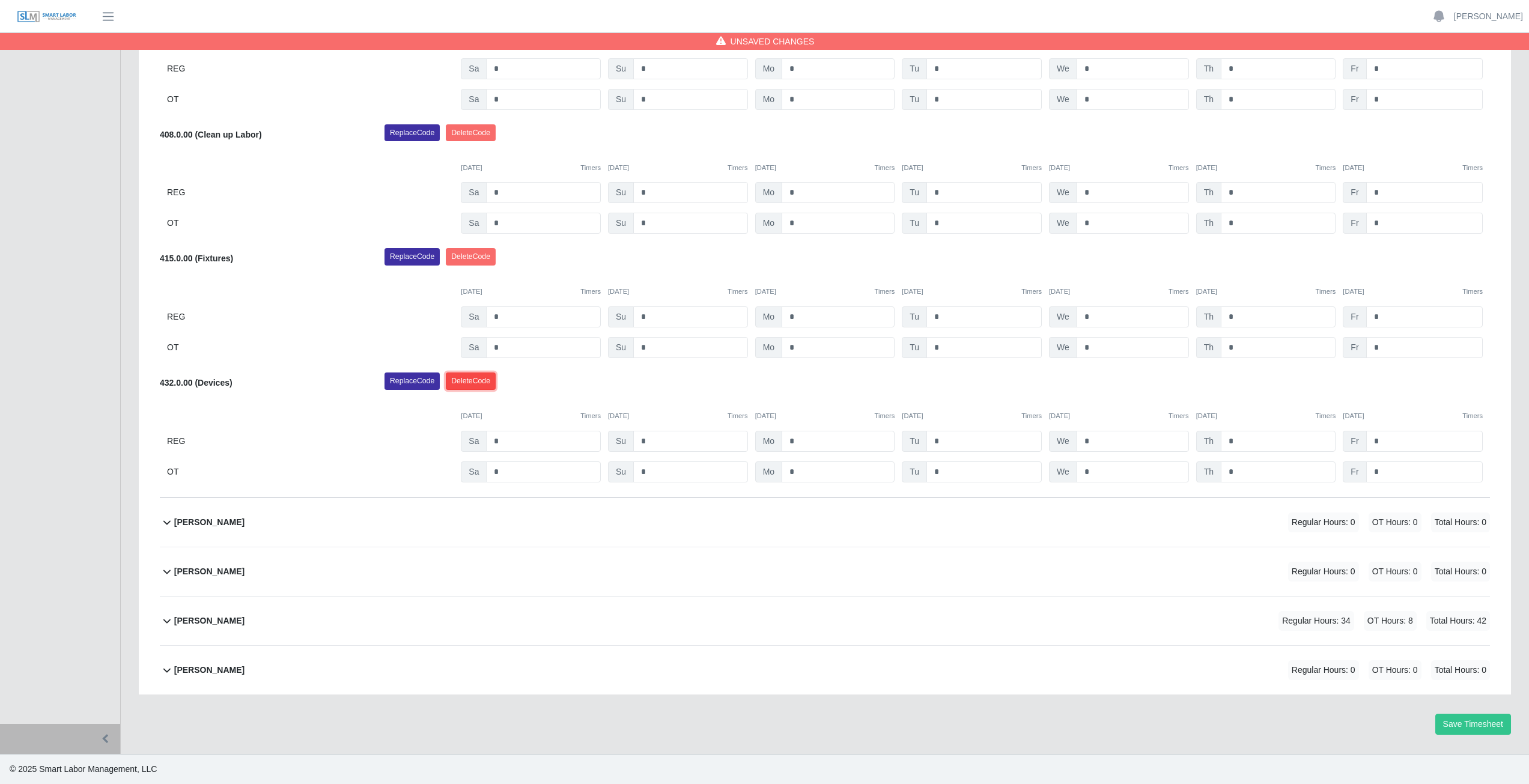
click at [471, 384] on button "Delete Code" at bounding box center [471, 382] width 49 height 17
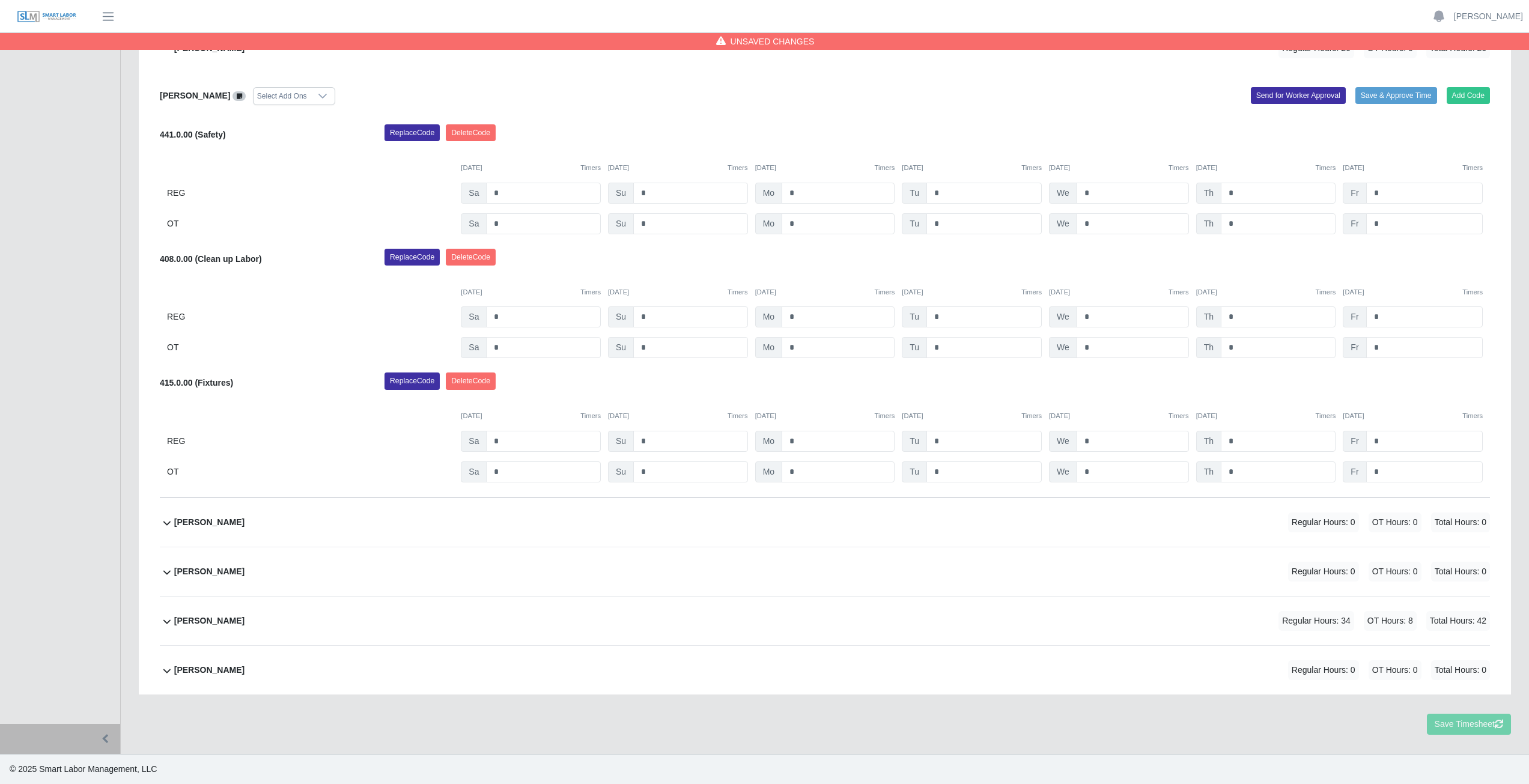
scroll to position [577, 0]
click at [478, 381] on button "Delete Code" at bounding box center [471, 382] width 49 height 17
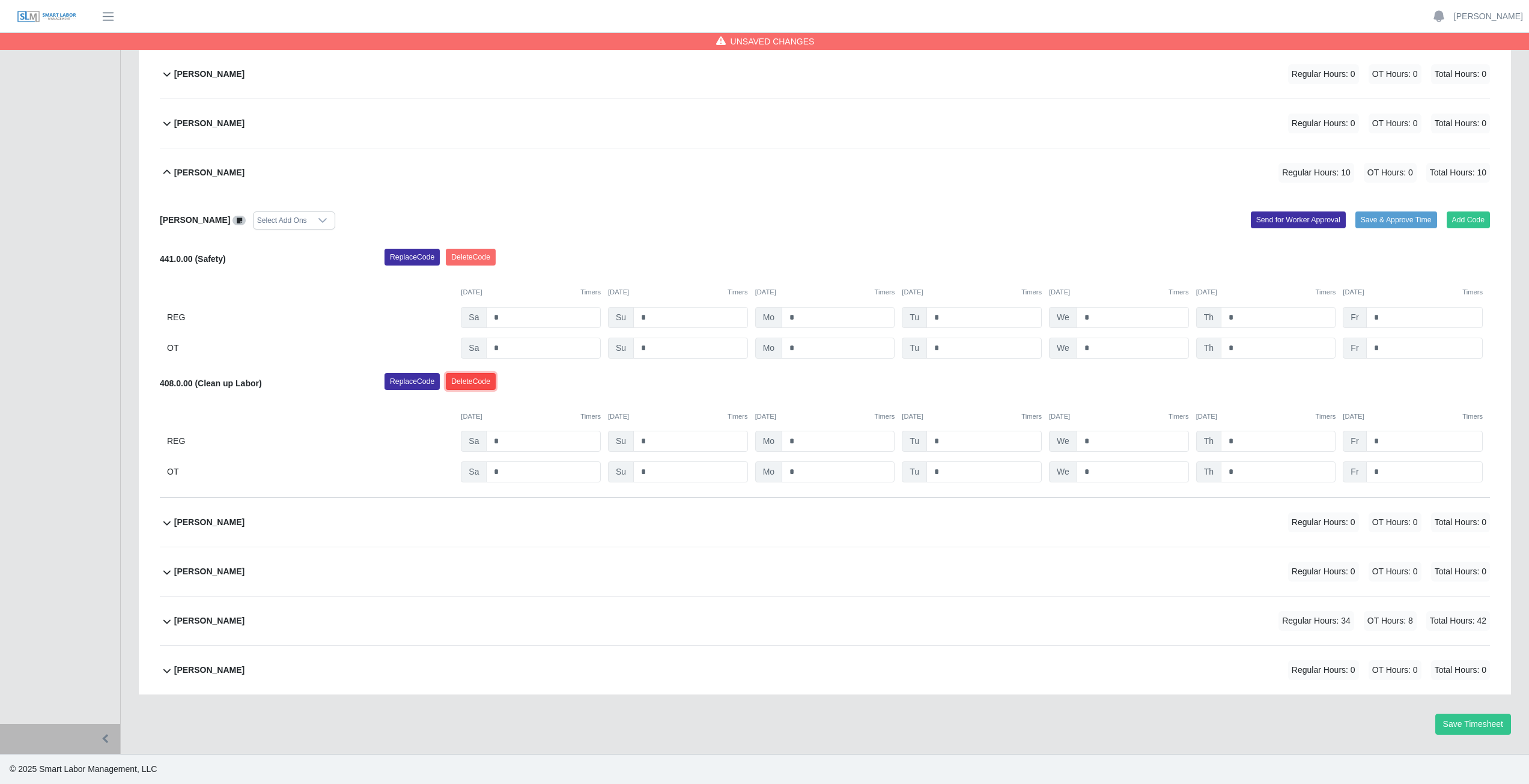
click at [471, 382] on button "Delete Code" at bounding box center [471, 382] width 49 height 17
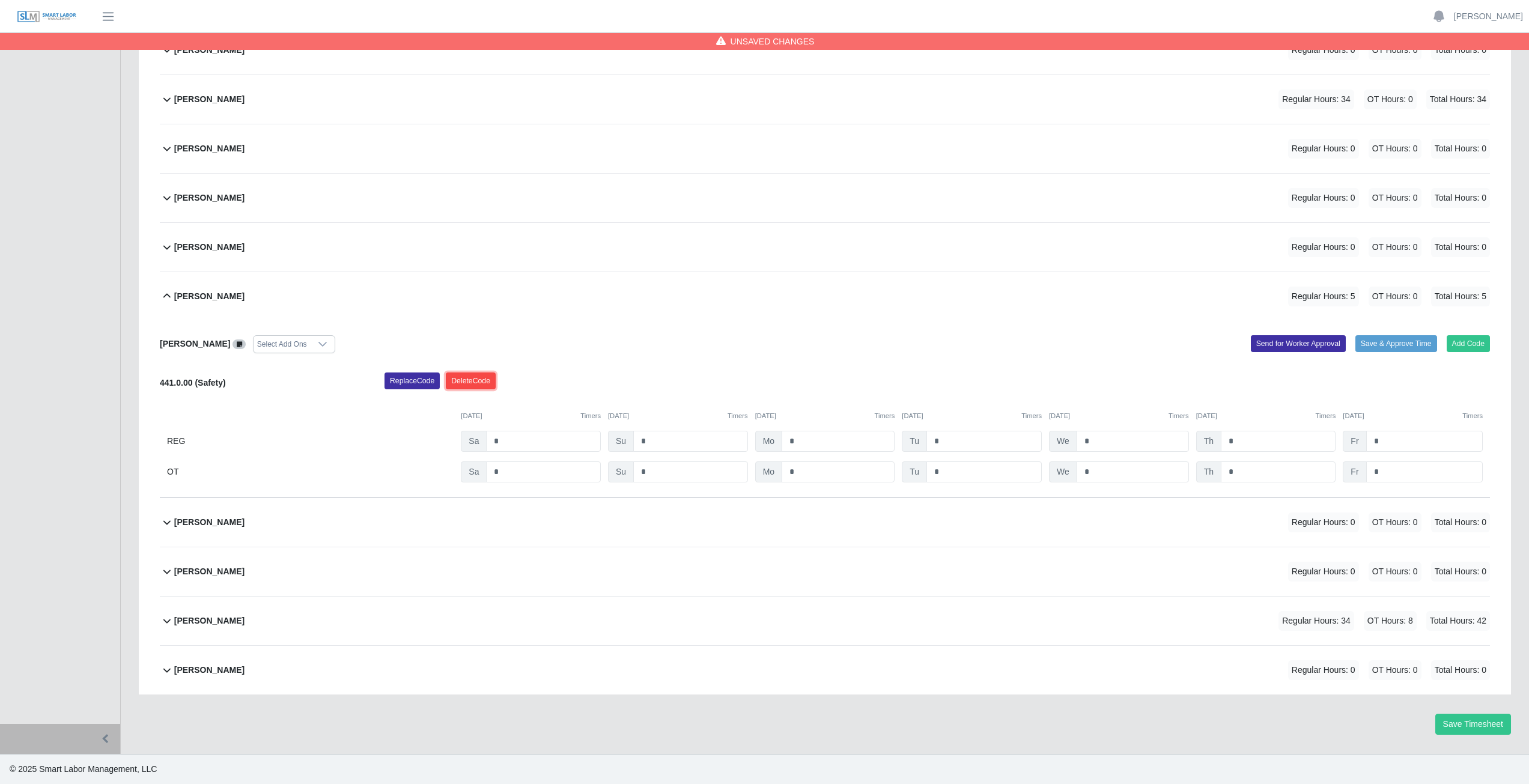
click at [480, 380] on button "Delete Code" at bounding box center [471, 382] width 49 height 17
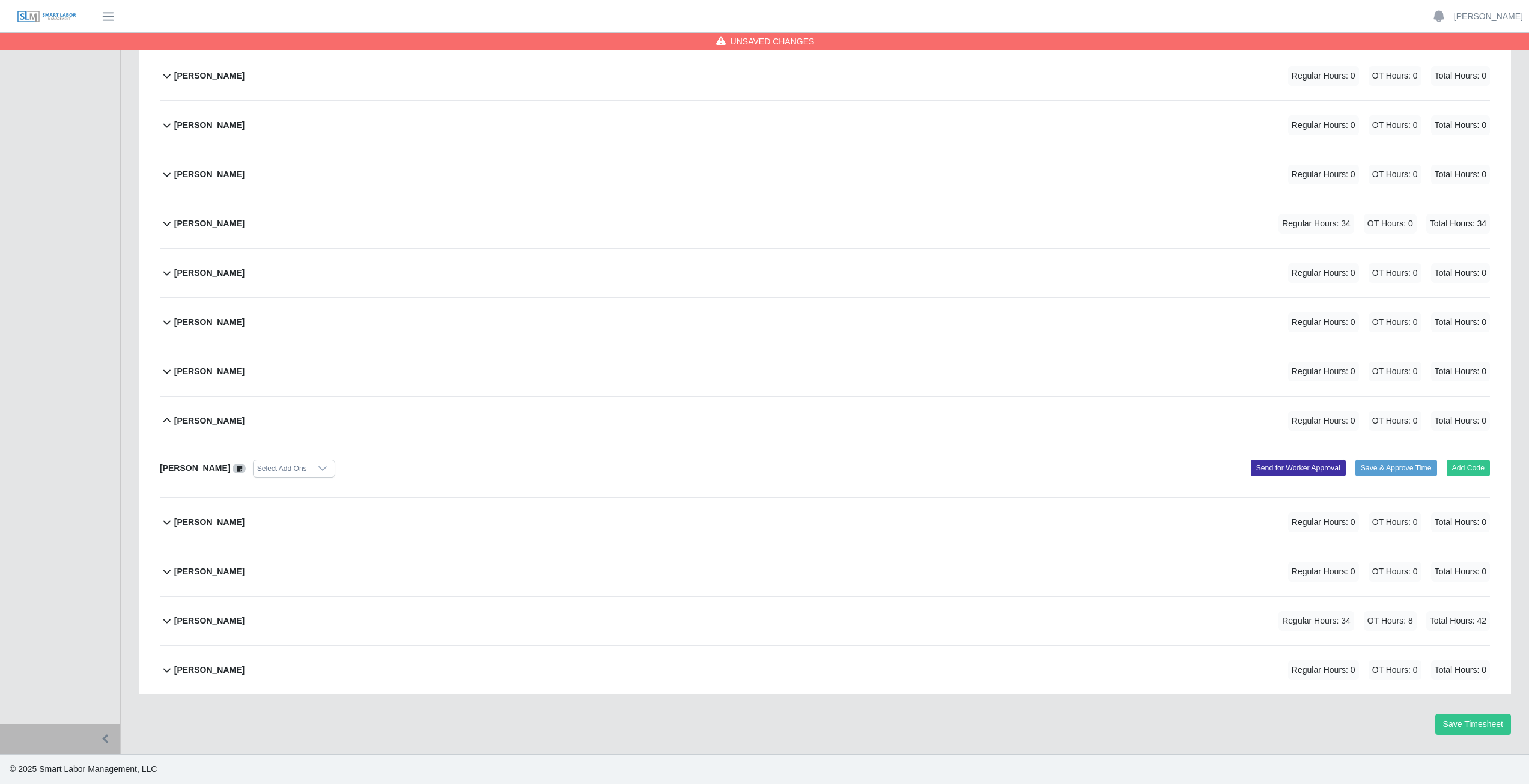
click at [166, 225] on icon at bounding box center [167, 223] width 14 height 14
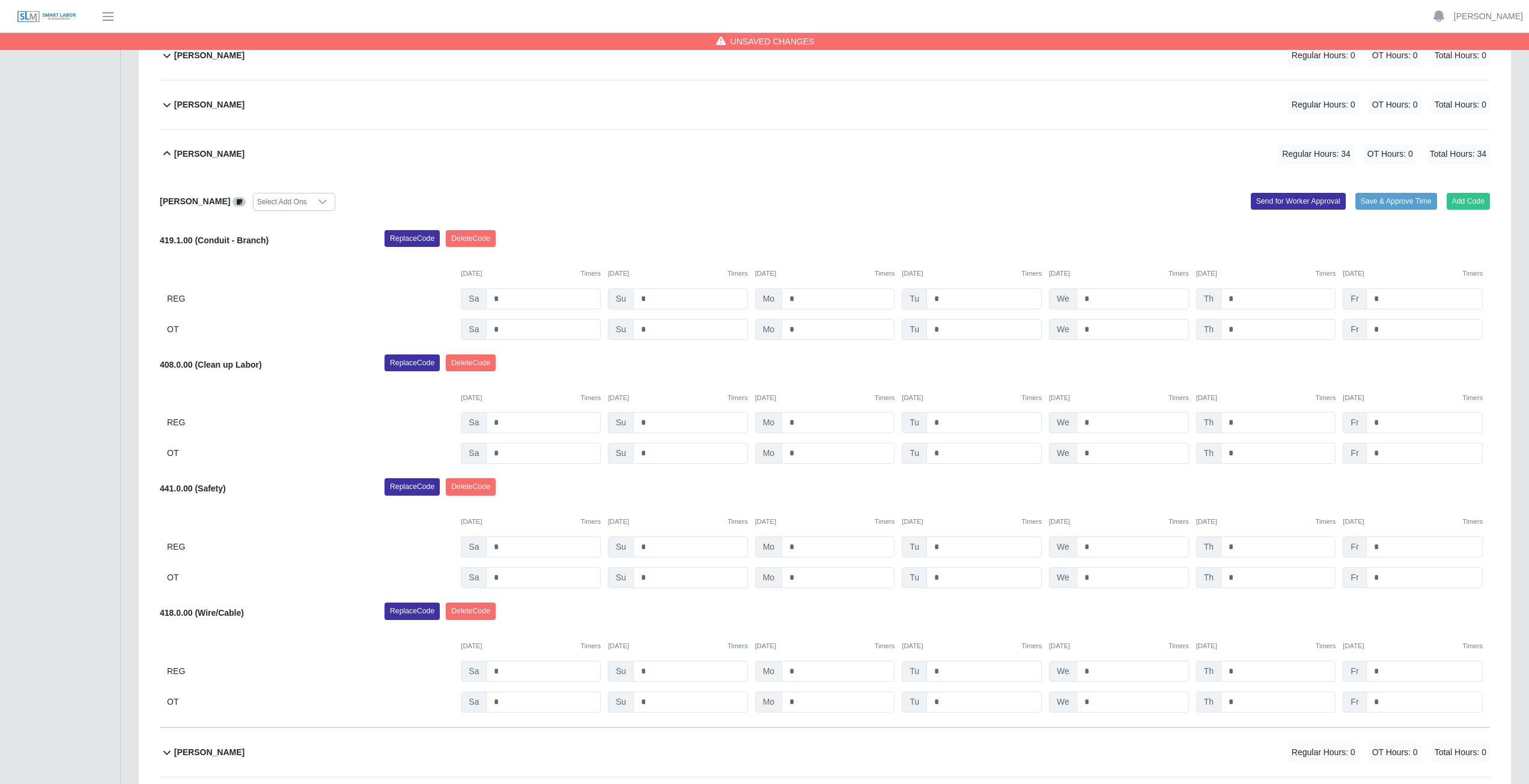
scroll to position [272, 0]
click at [803, 300] on input "*" at bounding box center [838, 300] width 113 height 21
type input "*"
click at [797, 327] on input "*" at bounding box center [838, 331] width 113 height 21
type input "*"
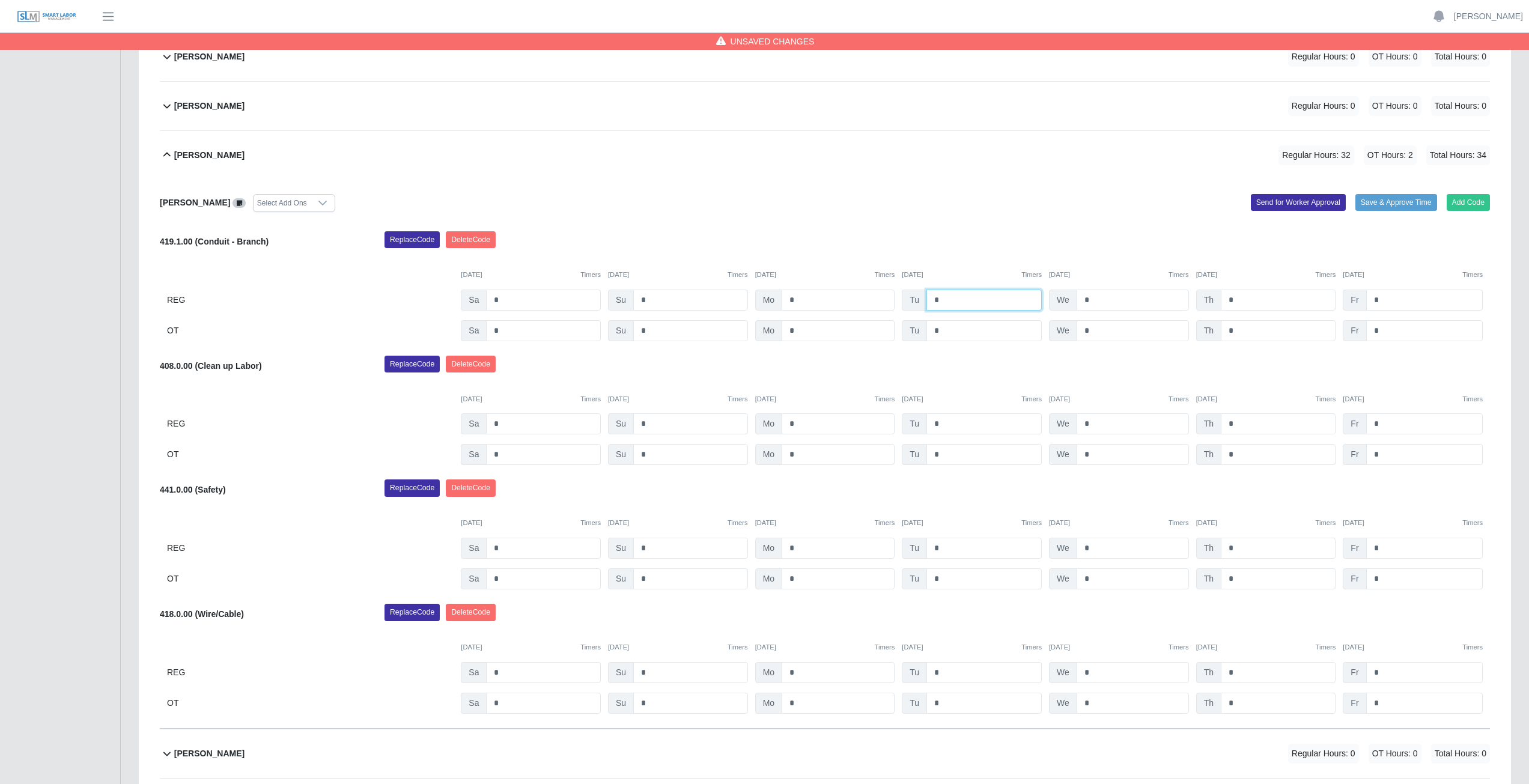
click at [942, 300] on input "*" at bounding box center [984, 300] width 115 height 21
type input "*"
click at [947, 332] on input "*" at bounding box center [984, 331] width 115 height 21
type input "*"
click at [1097, 301] on input "*" at bounding box center [1133, 300] width 112 height 21
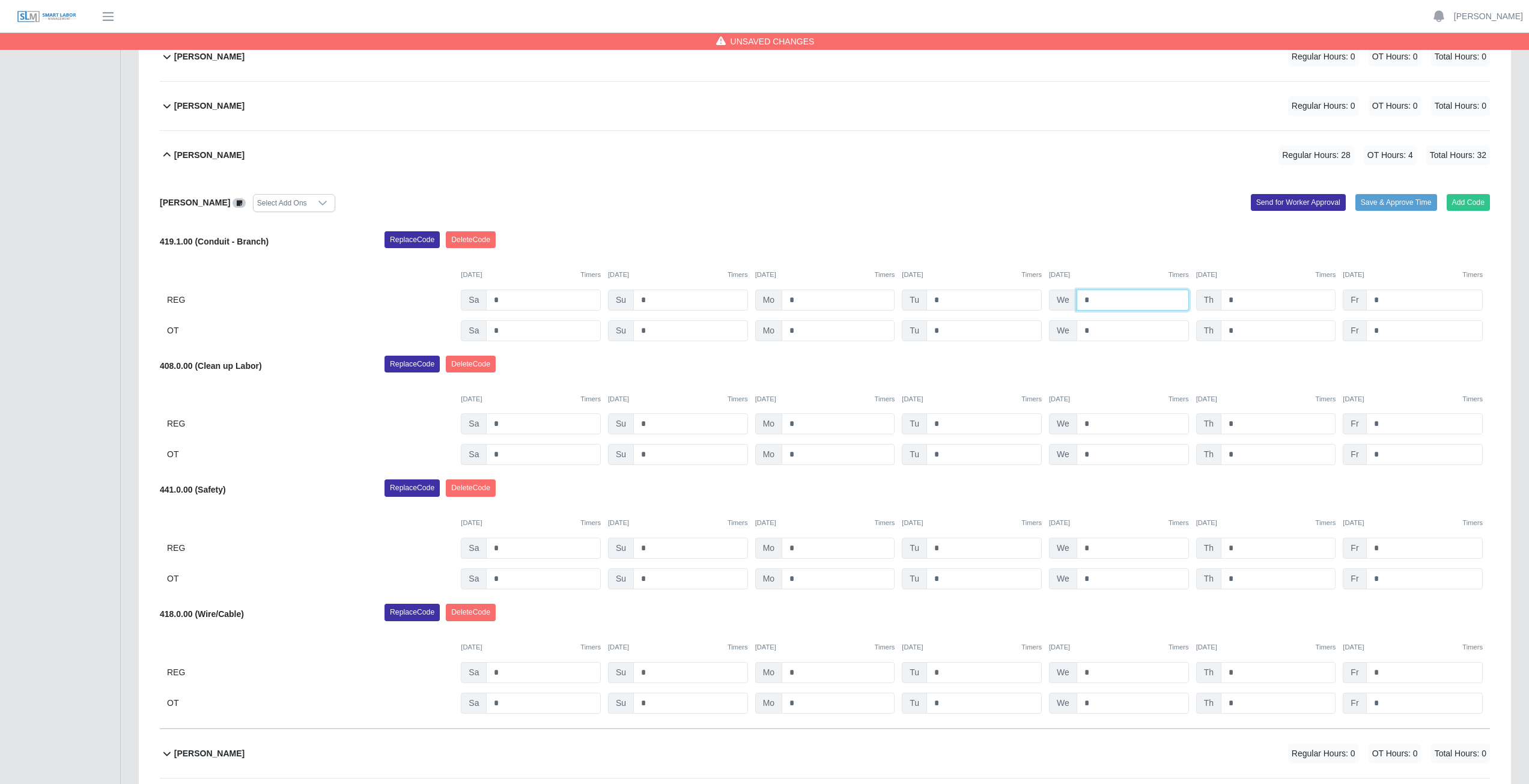
type input "*"
click at [1094, 330] on input "*" at bounding box center [1133, 331] width 112 height 21
type input "*"
click at [1117, 362] on div "Replace Code [GEOGRAPHIC_DATA] Code" at bounding box center [937, 367] width 1124 height 24
click at [1246, 300] on input "*" at bounding box center [1278, 300] width 115 height 21
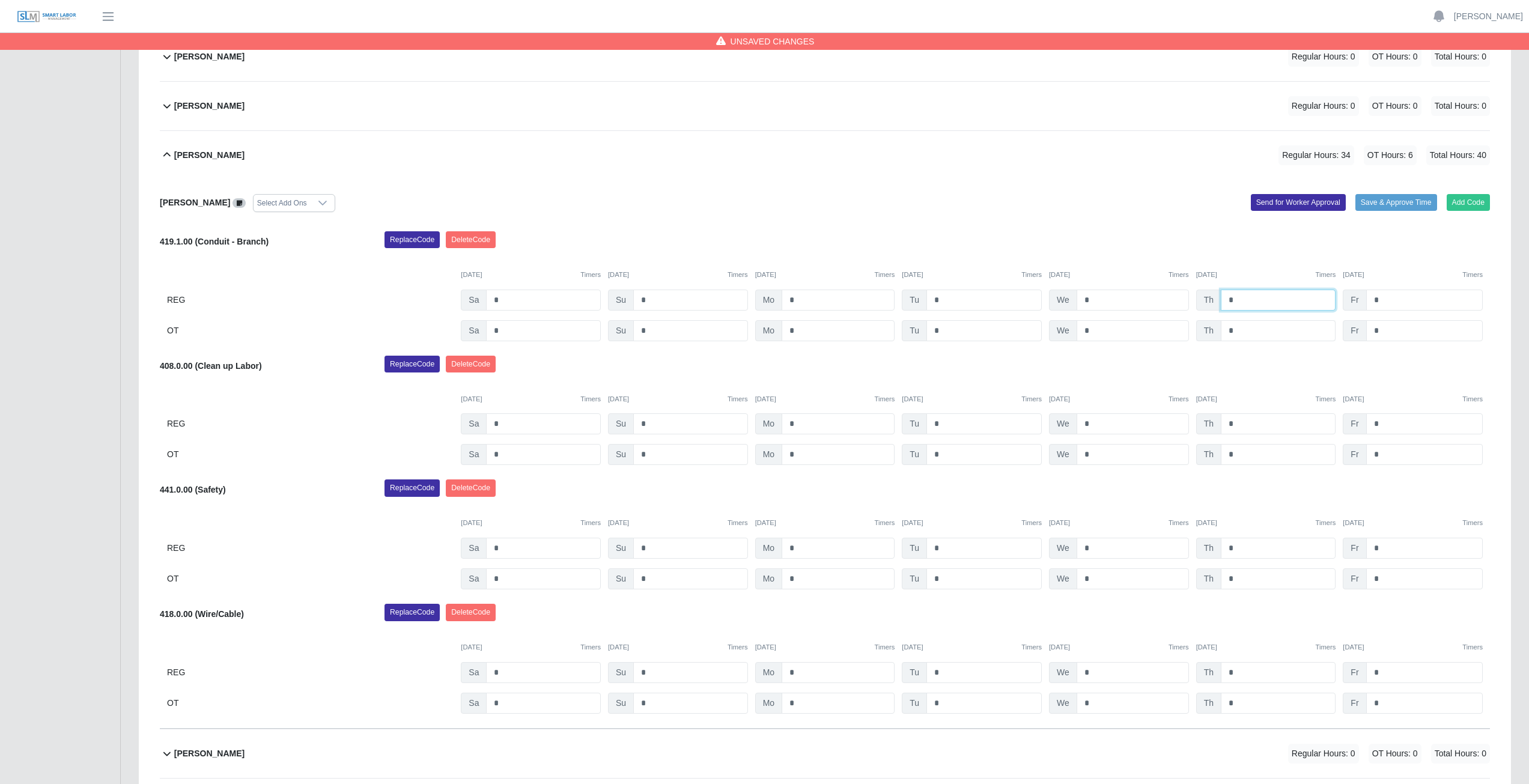
type input "*"
click at [1241, 332] on input "*" at bounding box center [1278, 331] width 115 height 21
type input "*"
click at [1241, 354] on div "Antonio Romero-Torrez Select Add Ons Add Code Save & Approve Time Send for Work…" at bounding box center [825, 454] width 1330 height 549
click at [164, 156] on icon at bounding box center [167, 154] width 8 height 4
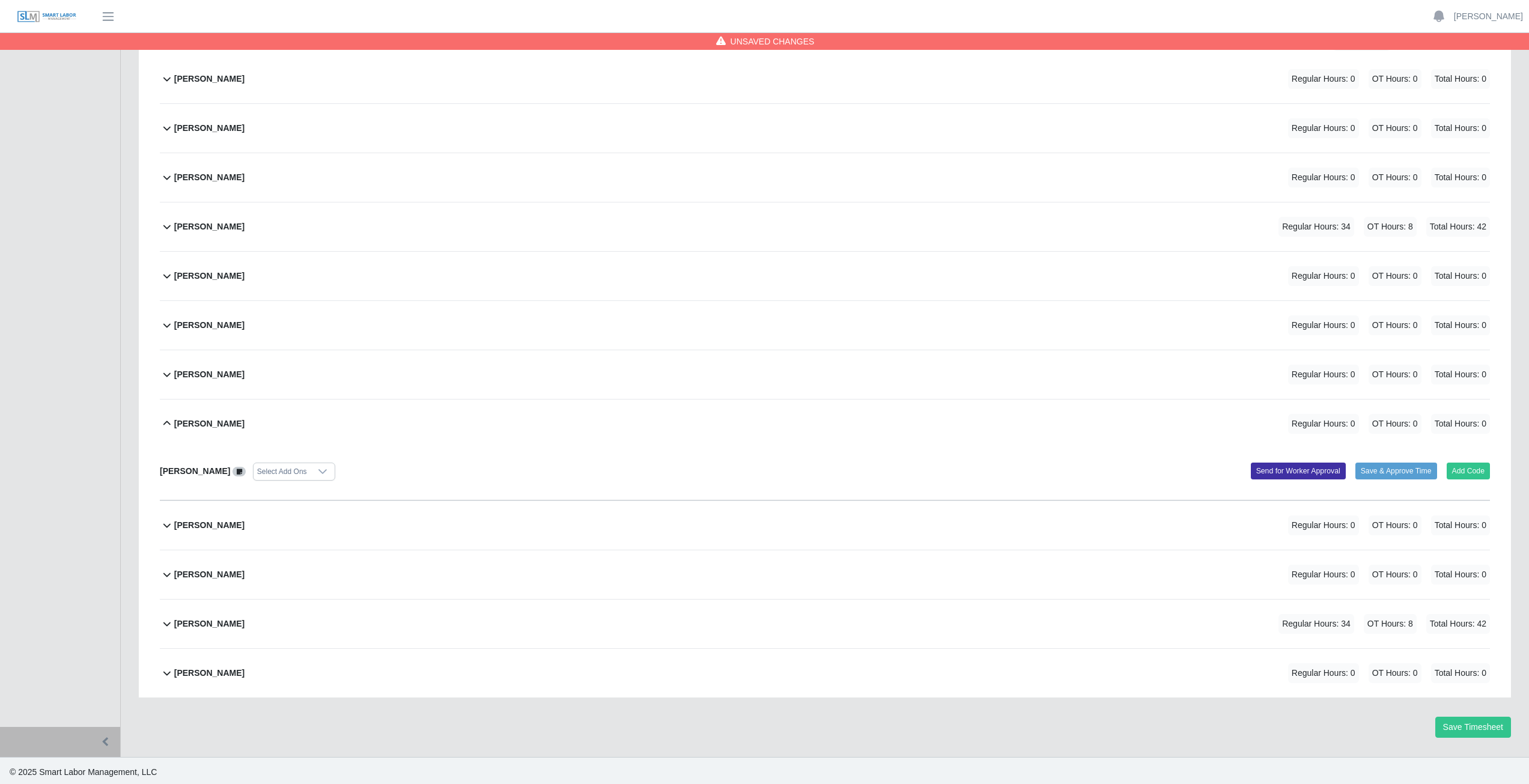
scroll to position [204, 0]
click at [167, 421] on icon at bounding box center [167, 421] width 14 height 14
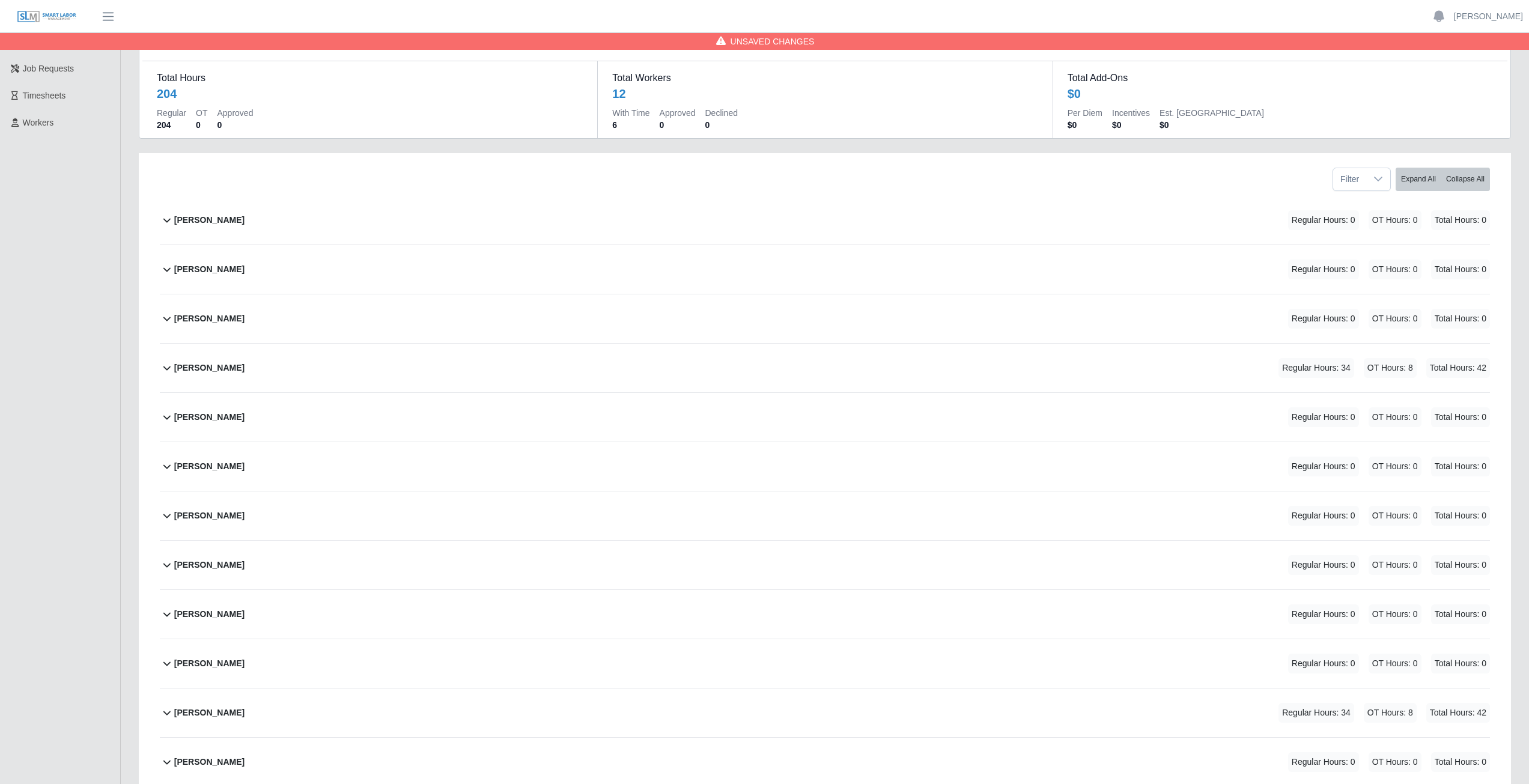
scroll to position [151, 0]
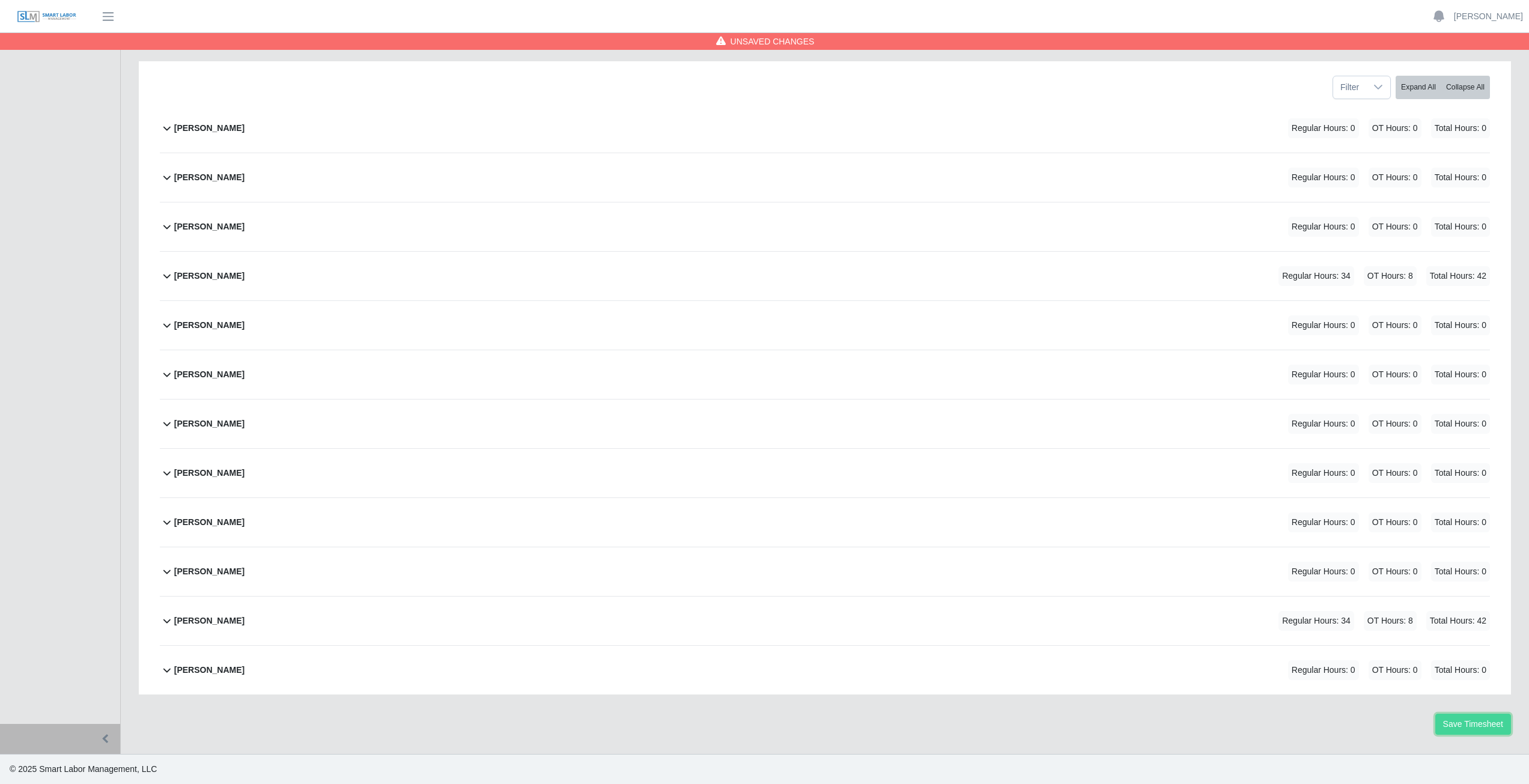
click at [1467, 723] on button "Save Timesheet" at bounding box center [1474, 724] width 76 height 21
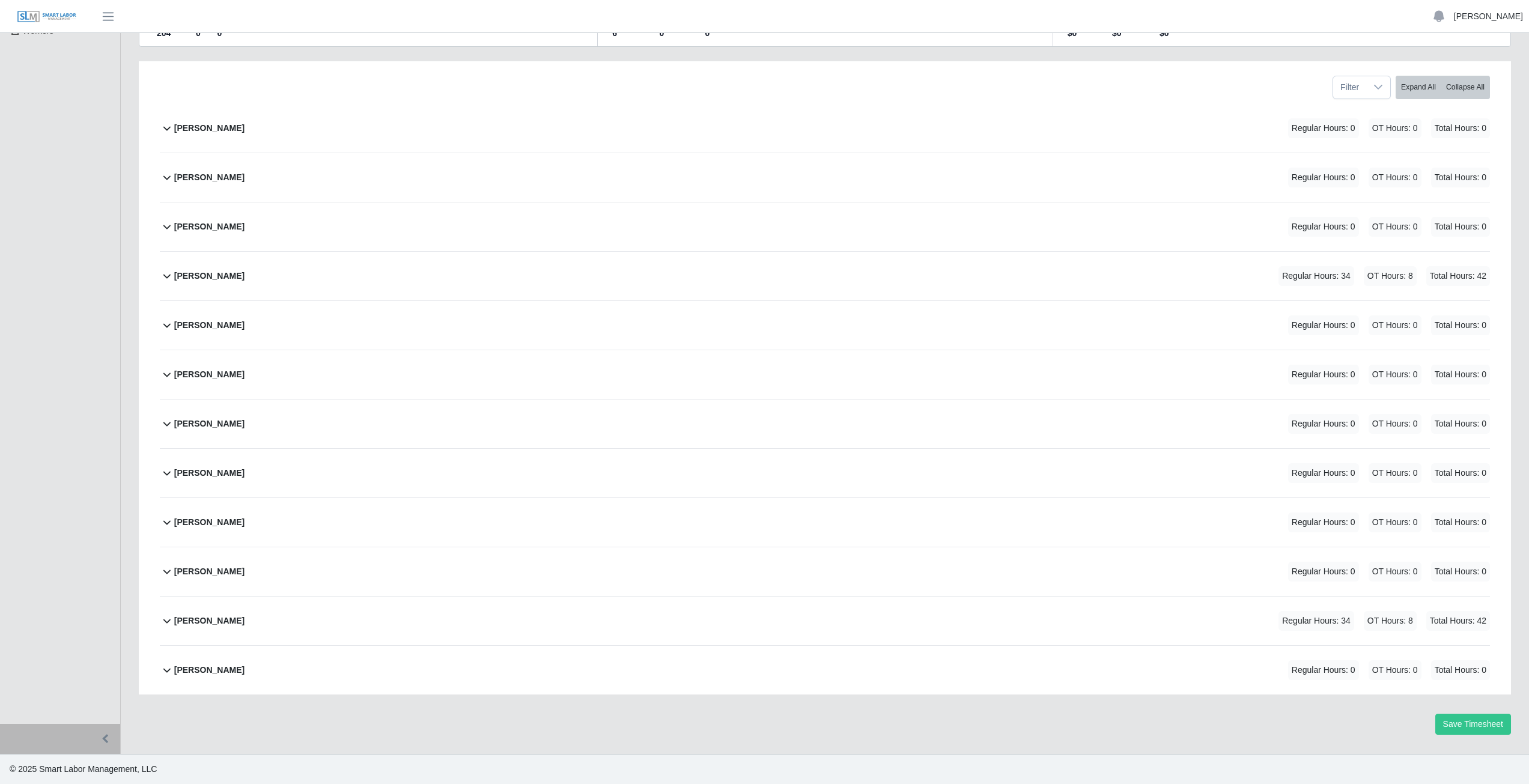
click at [1489, 10] on link "[PERSON_NAME]" at bounding box center [1488, 16] width 69 height 12
click at [1455, 83] on link "Logout" at bounding box center [1475, 84] width 108 height 26
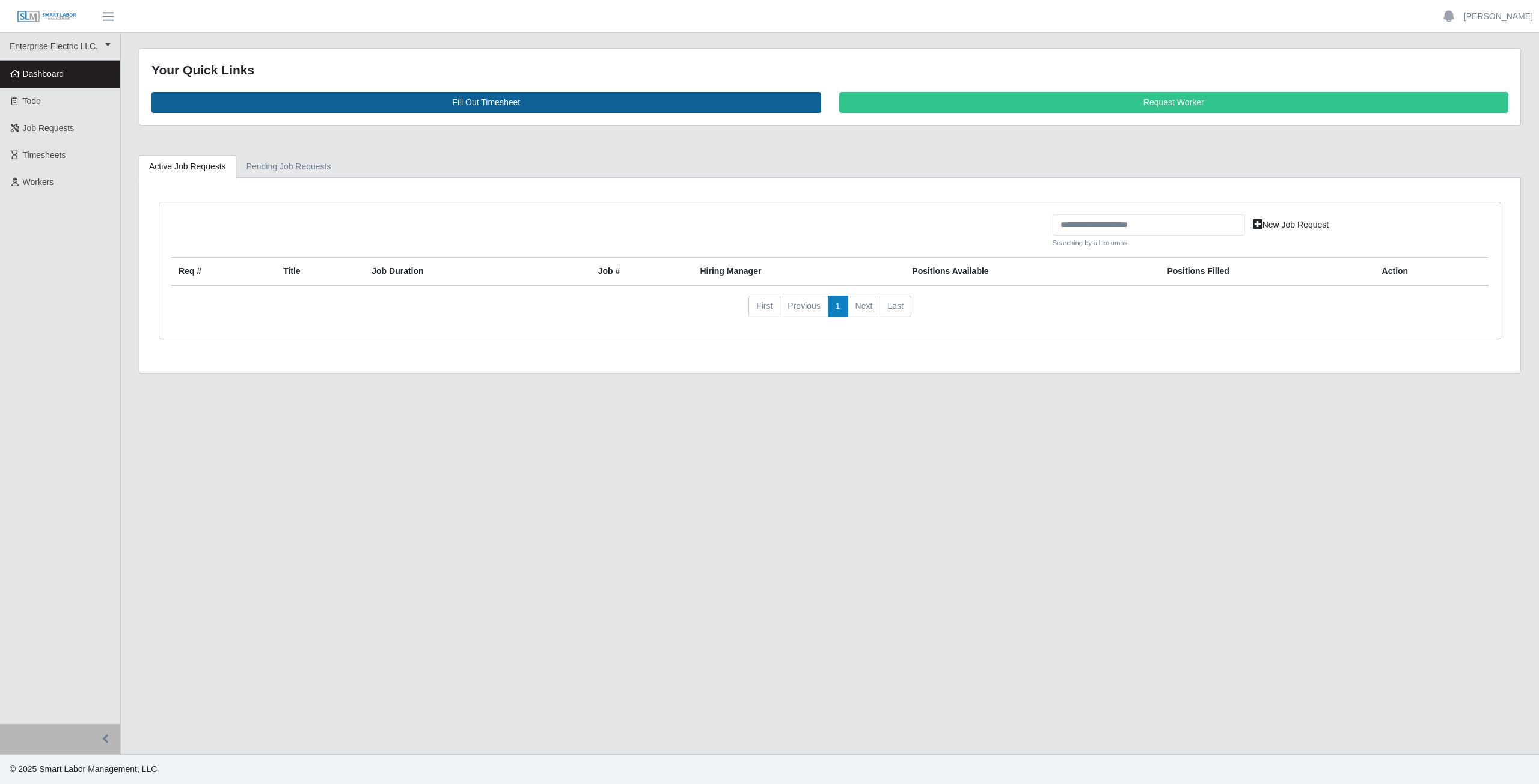
click at [480, 97] on link "Fill Out Timesheet" at bounding box center [486, 103] width 670 height 21
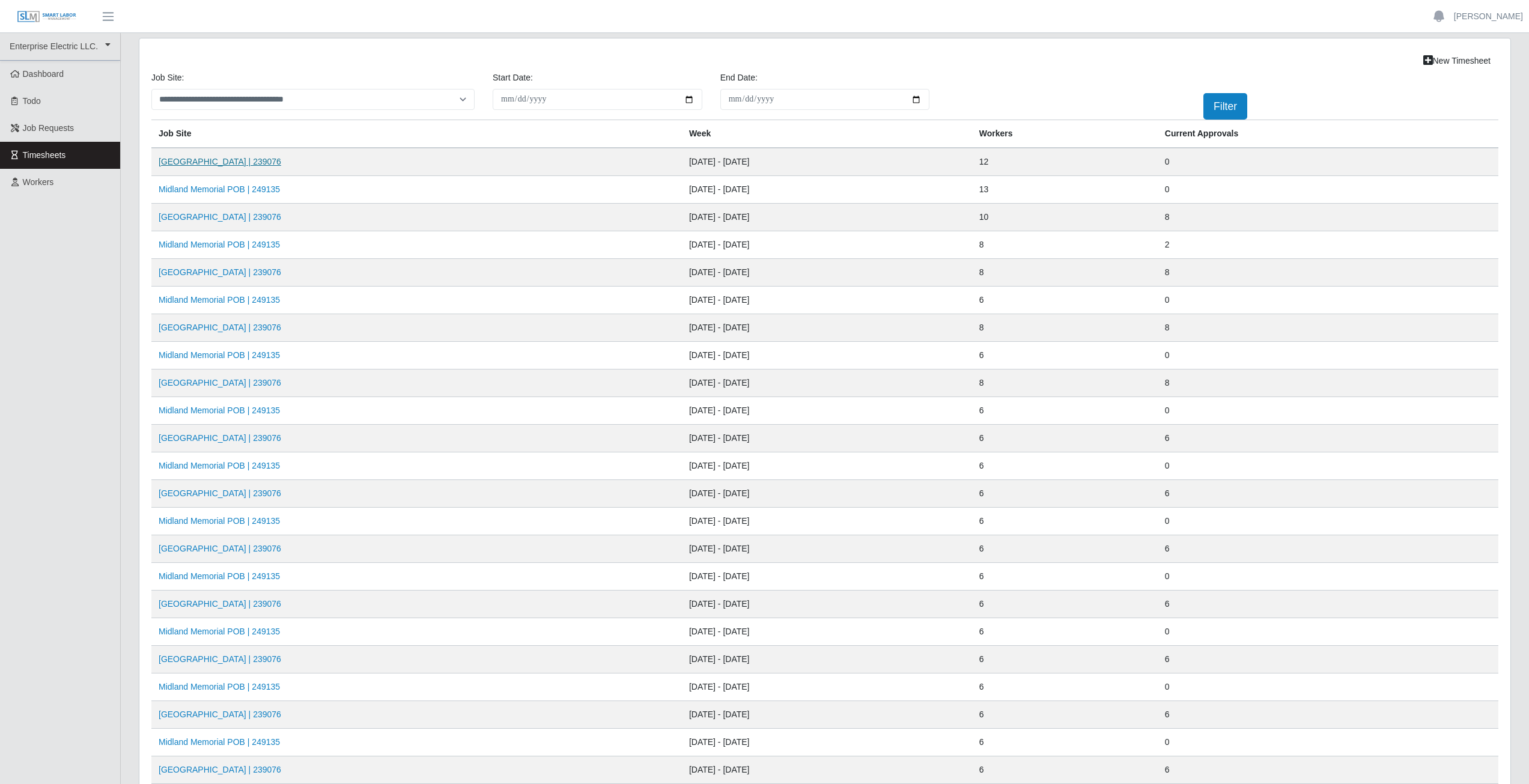
click at [225, 165] on link "[GEOGRAPHIC_DATA] | 239076" at bounding box center [220, 162] width 123 height 10
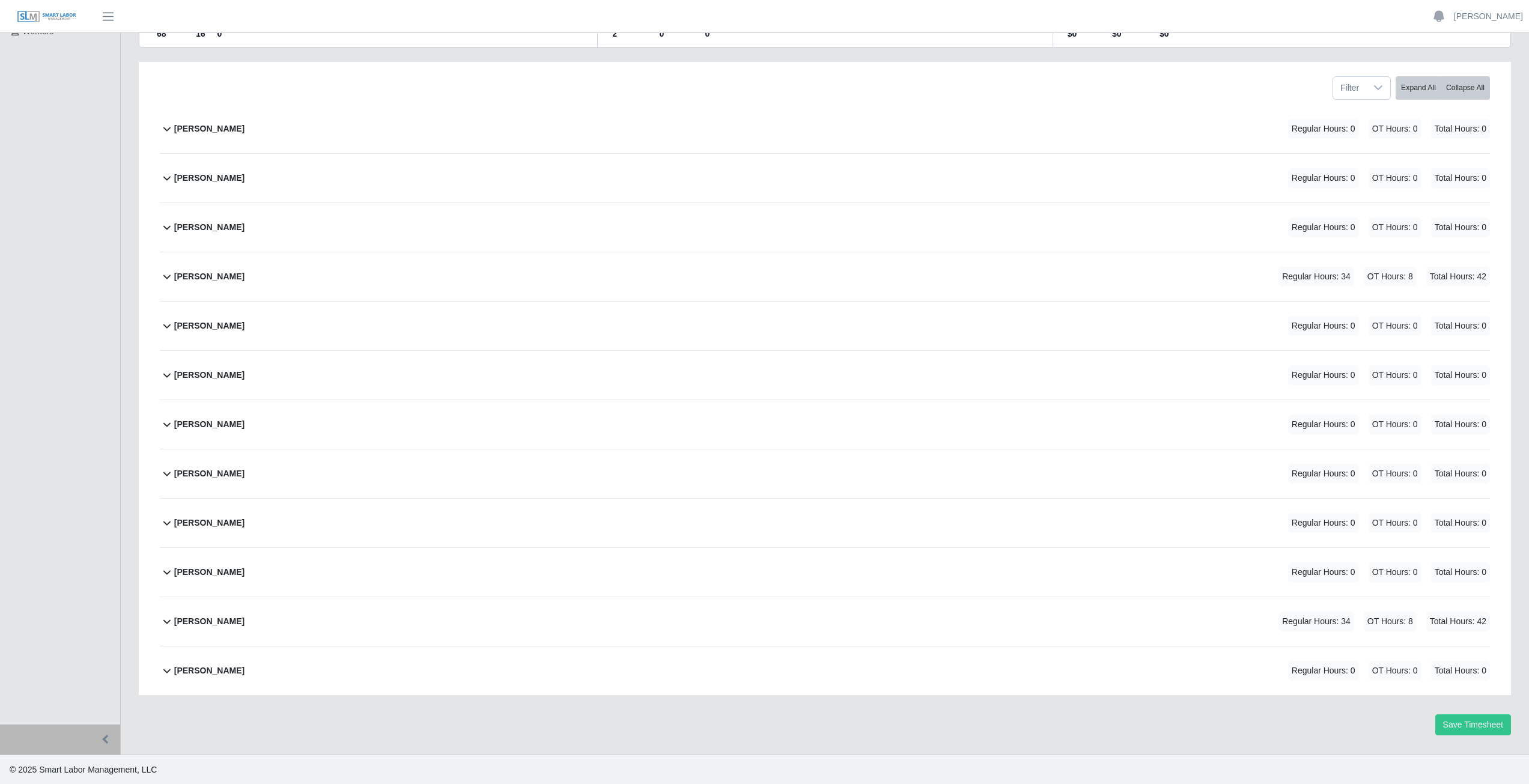
scroll to position [151, 0]
click at [1490, 14] on link "[PERSON_NAME]" at bounding box center [1488, 16] width 69 height 12
click at [1460, 83] on link "Logout" at bounding box center [1475, 84] width 108 height 26
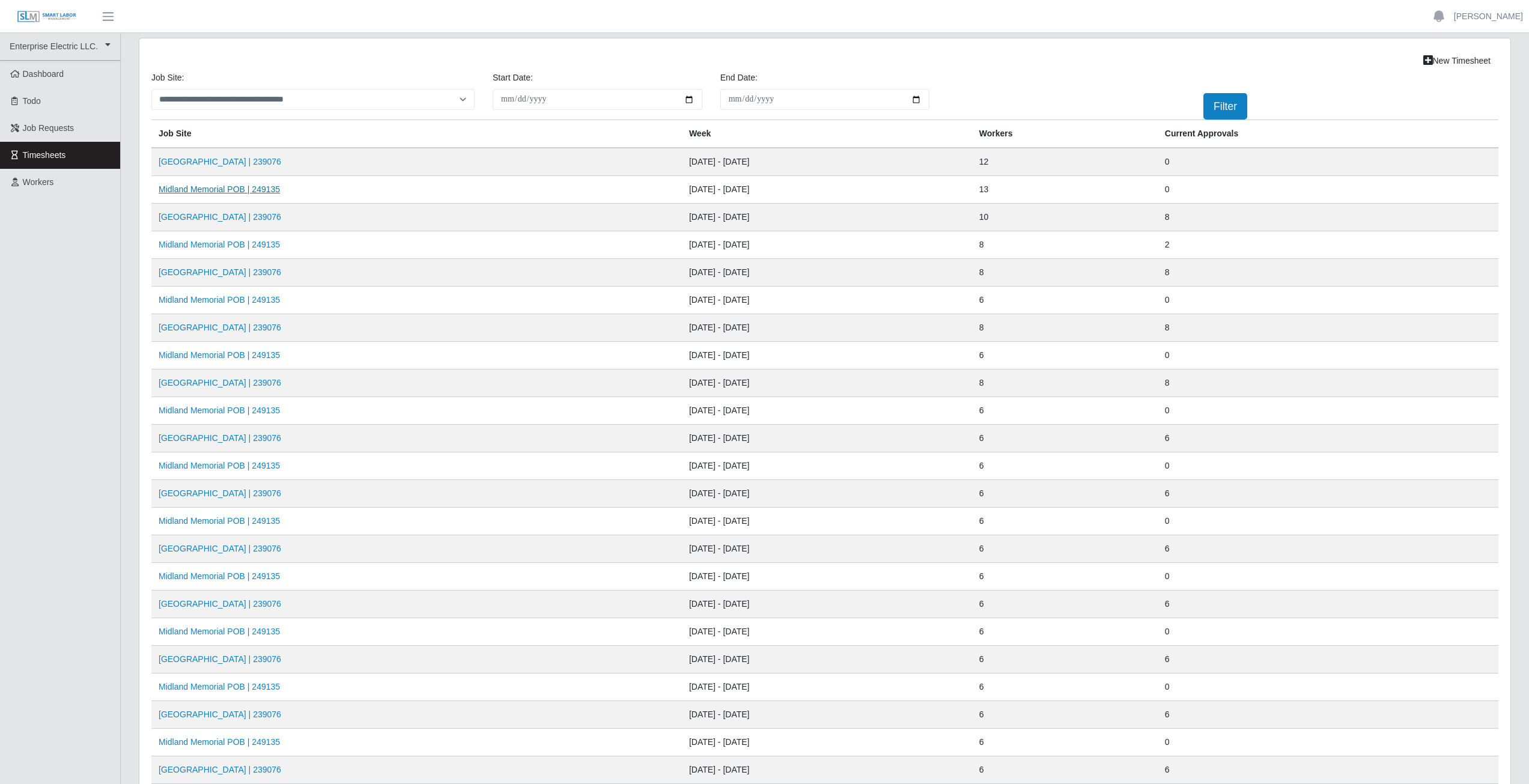
click at [235, 191] on link "Midland Memorial POB | 249135" at bounding box center [220, 189] width 122 height 10
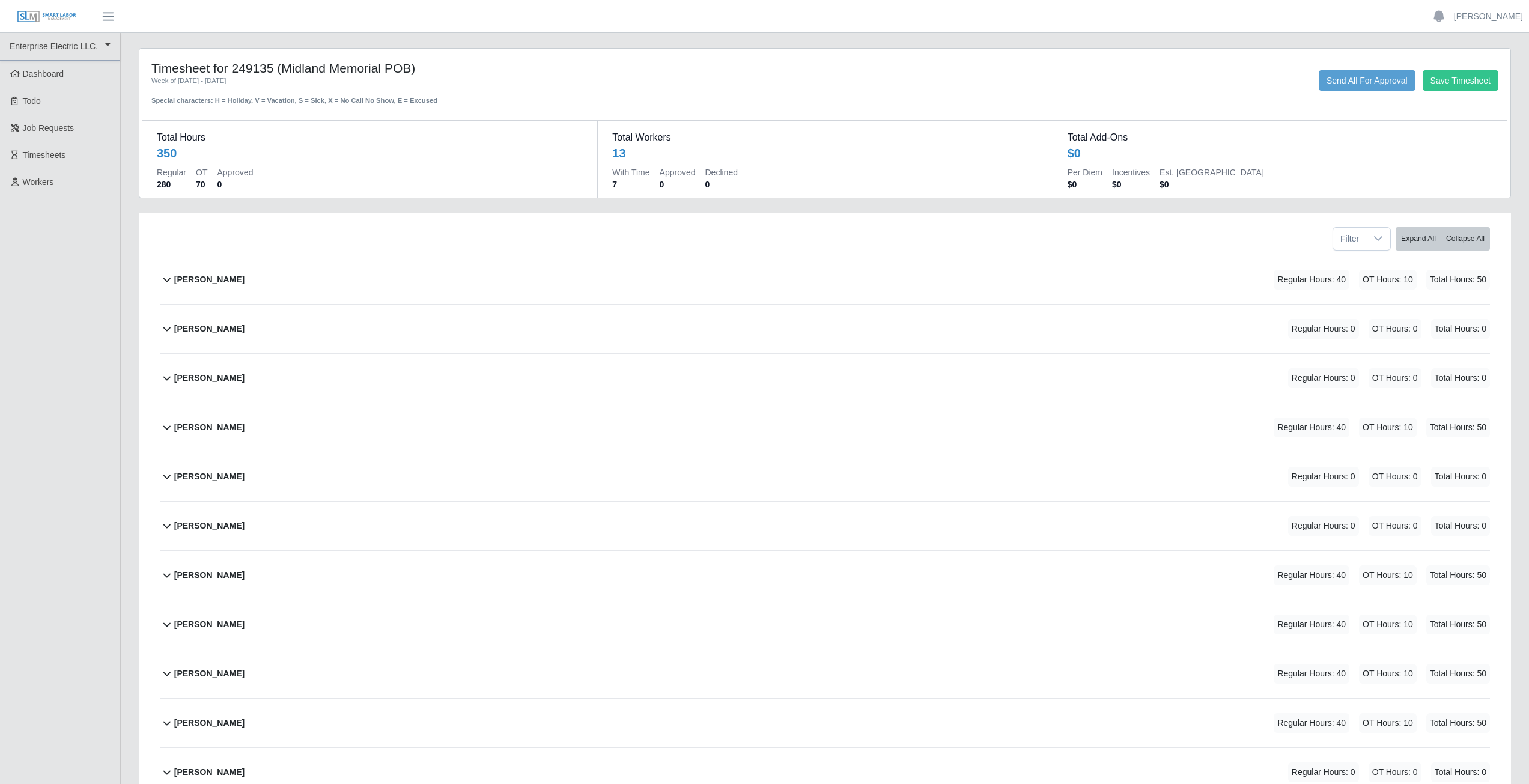
click at [187, 487] on div "[PERSON_NAME] Regular Hours: 0 OT Hours: 0 Total Hours: 0" at bounding box center [832, 477] width 1316 height 49
click at [164, 479] on icon at bounding box center [167, 476] width 14 height 14
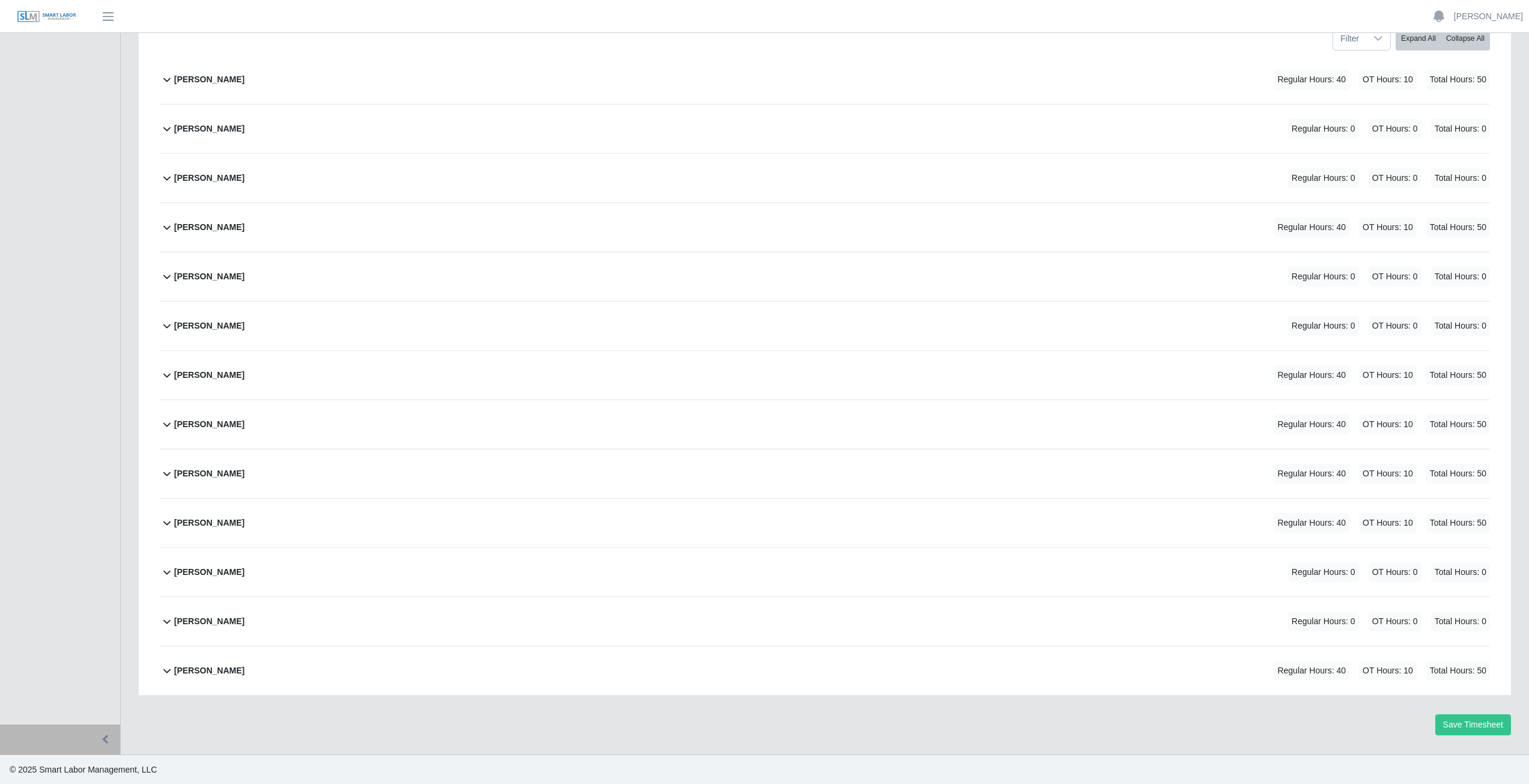
scroll to position [201, 0]
click at [166, 576] on icon at bounding box center [167, 571] width 14 height 14
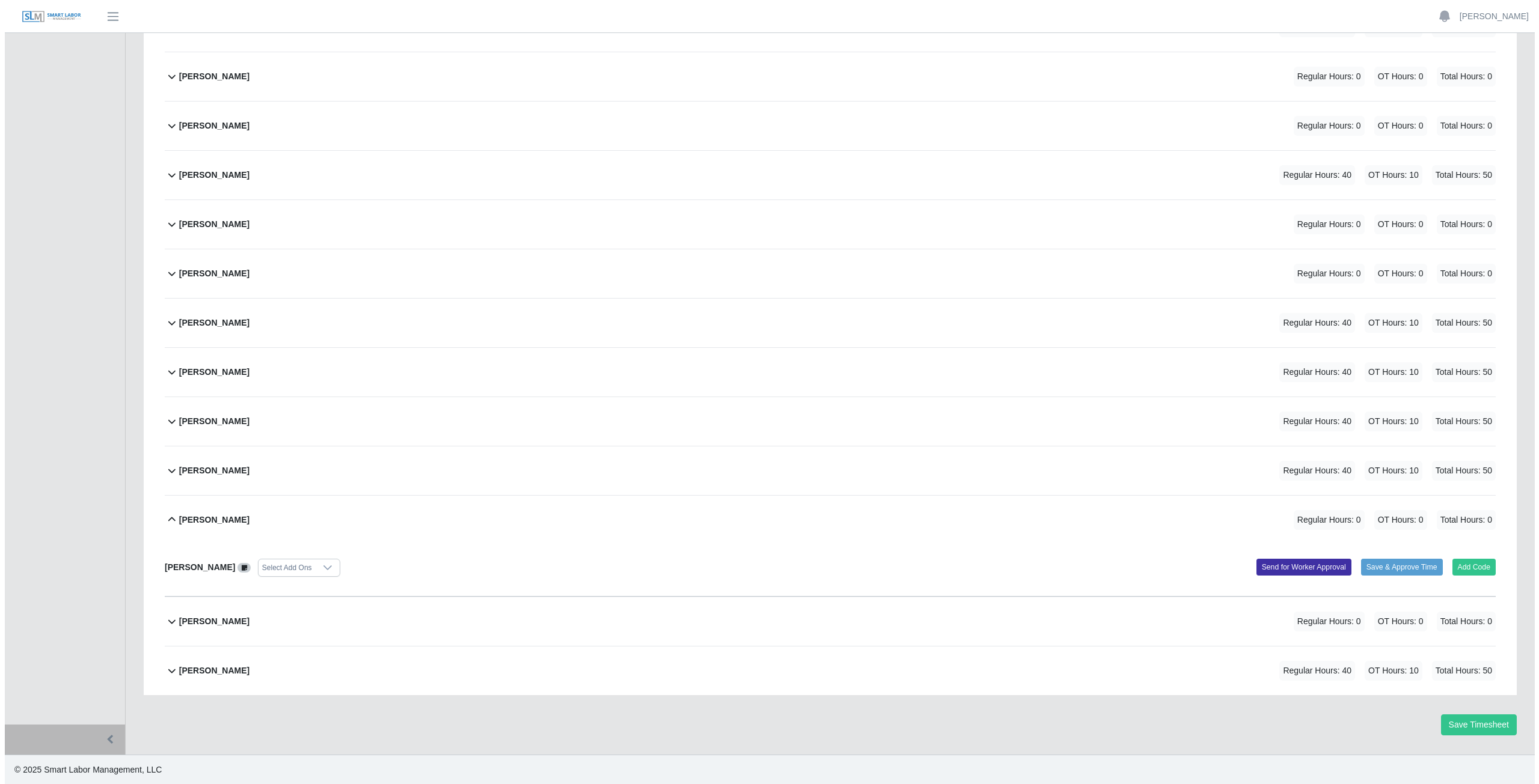
scroll to position [253, 0]
click at [1468, 569] on button "Add Code" at bounding box center [1470, 567] width 44 height 17
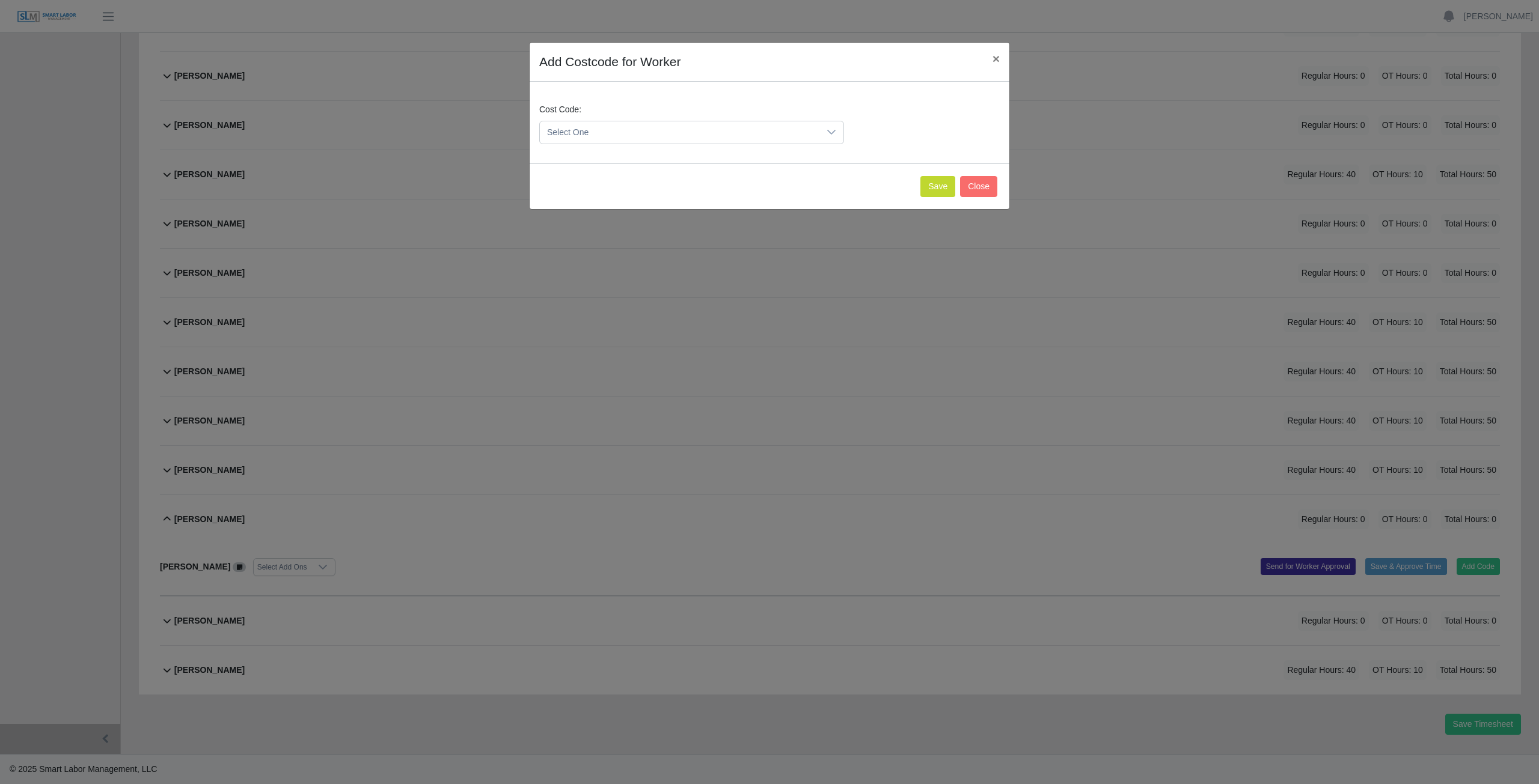
click at [622, 130] on span "Select One" at bounding box center [680, 132] width 280 height 22
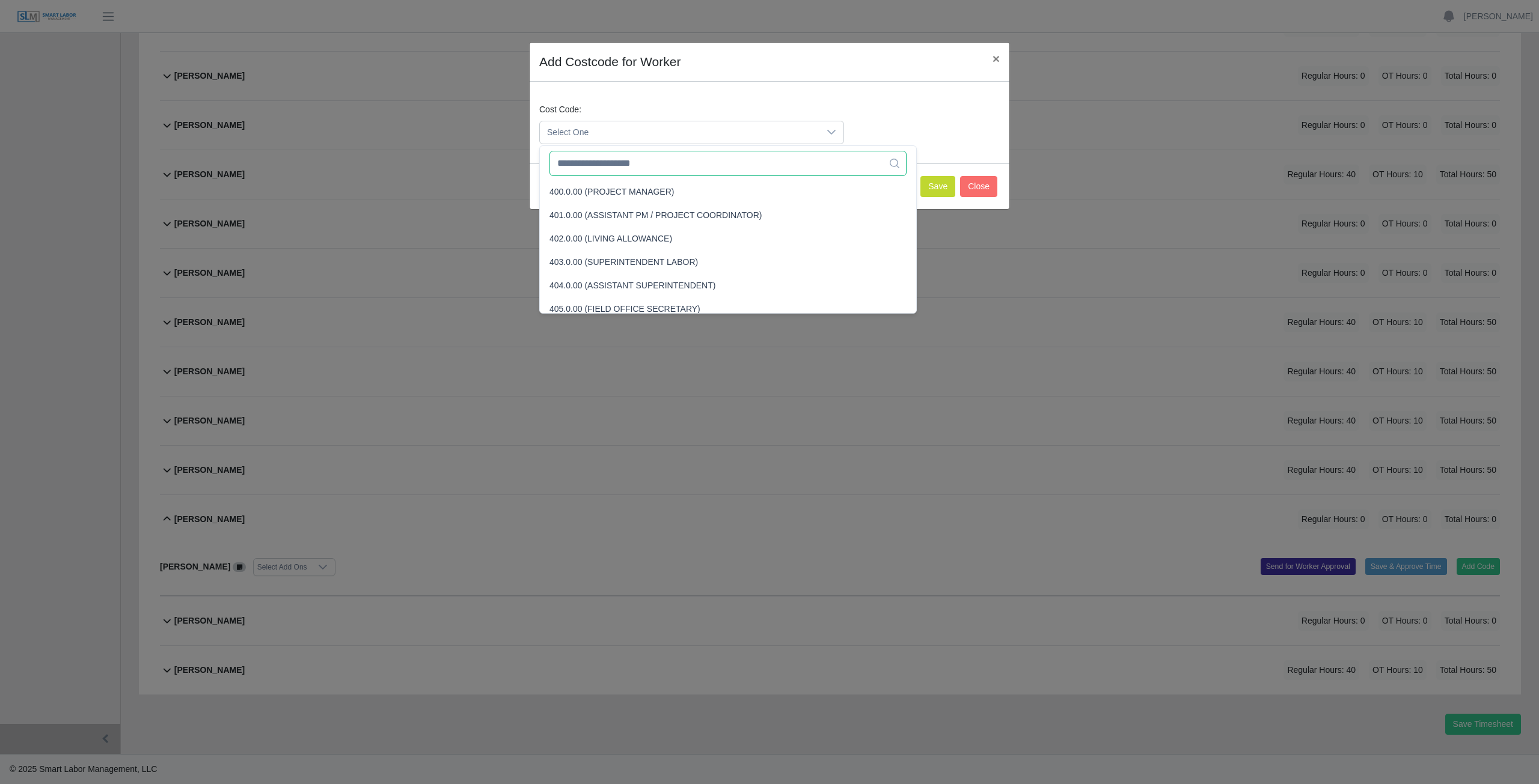
click at [608, 169] on input "text" at bounding box center [727, 164] width 357 height 26
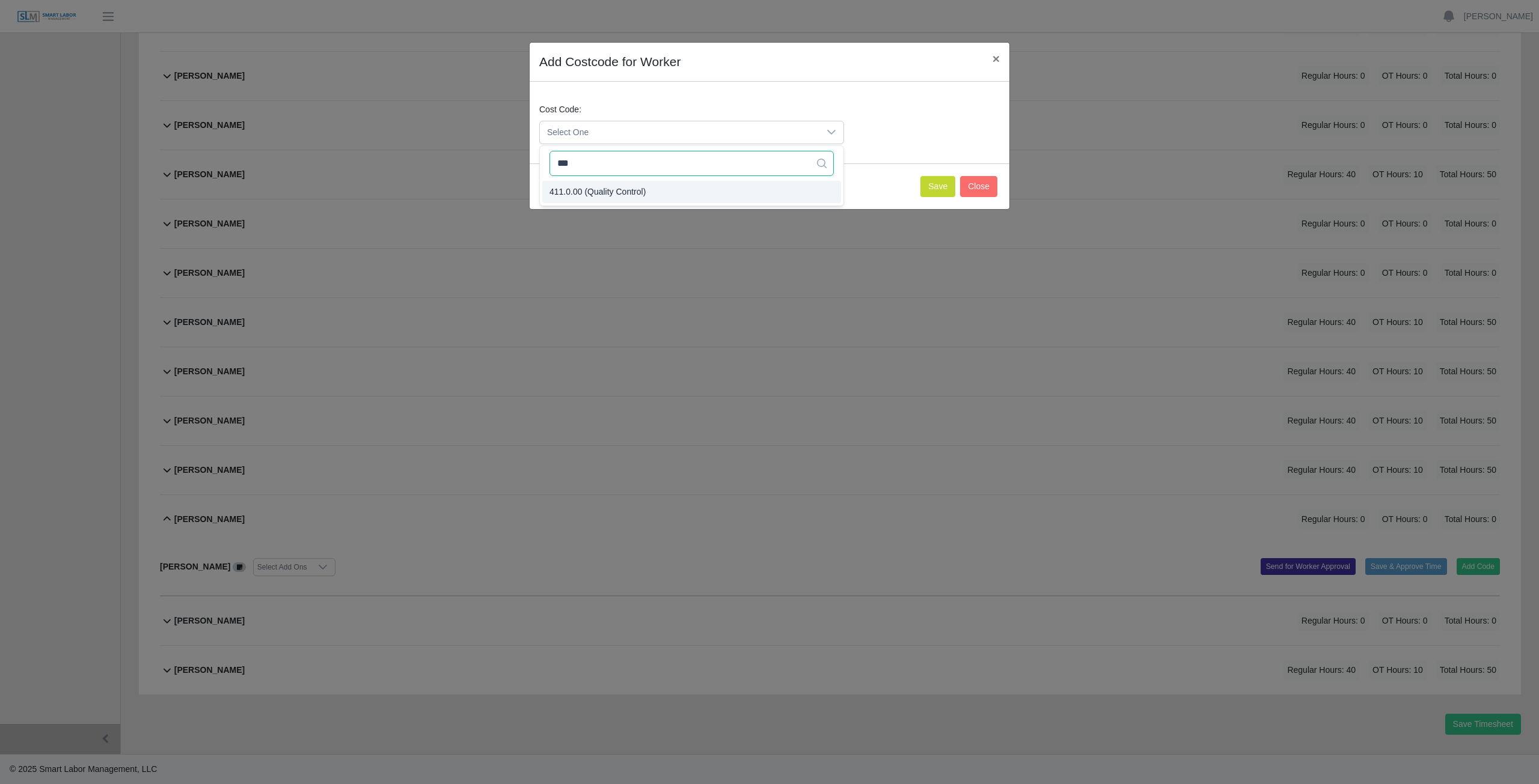
type input "***"
click at [602, 189] on span "411.0.00 (Quality Control)" at bounding box center [597, 191] width 96 height 12
click at [933, 186] on button "Save" at bounding box center [937, 186] width 35 height 21
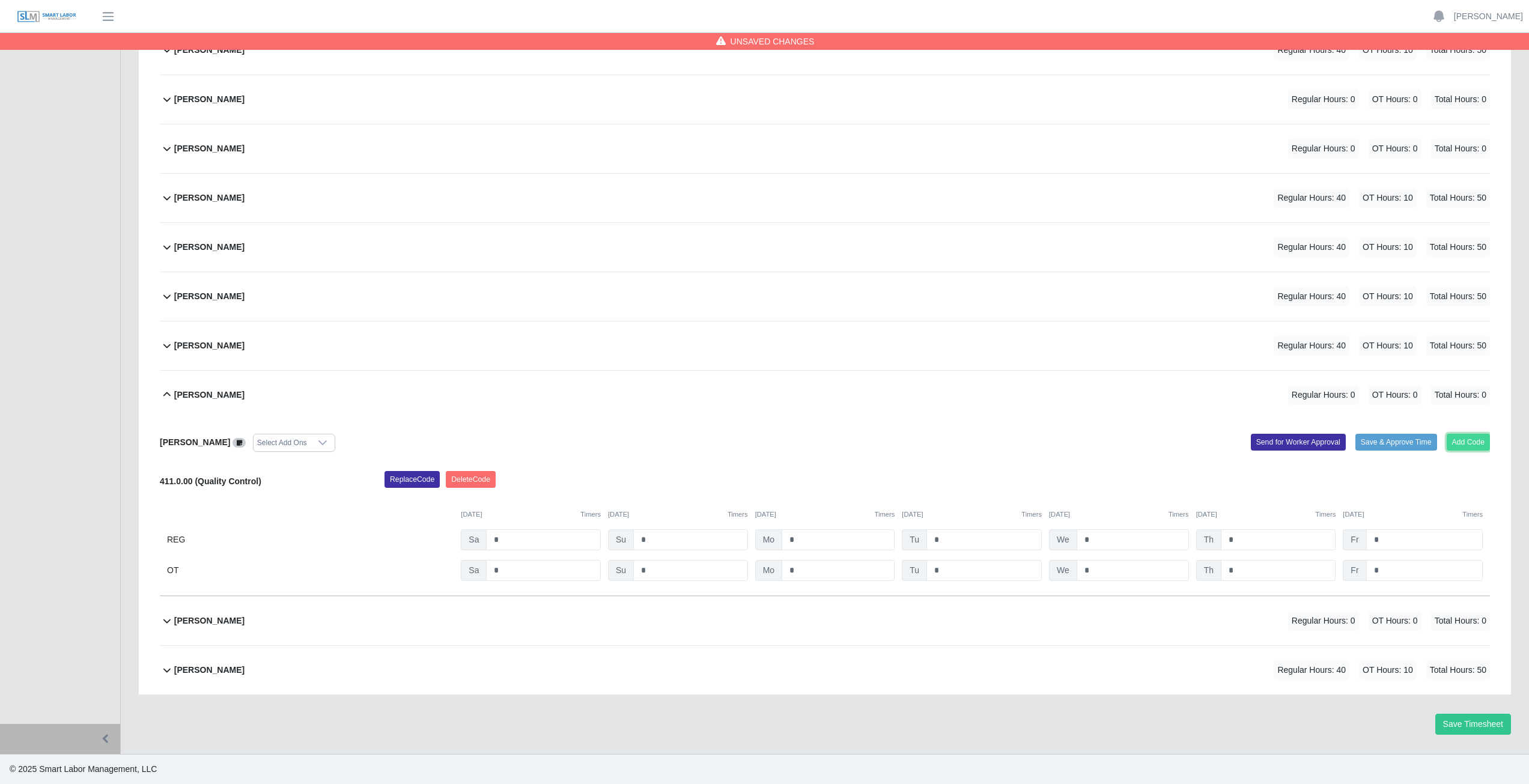
click at [1458, 441] on button "Add Code" at bounding box center [1469, 442] width 44 height 17
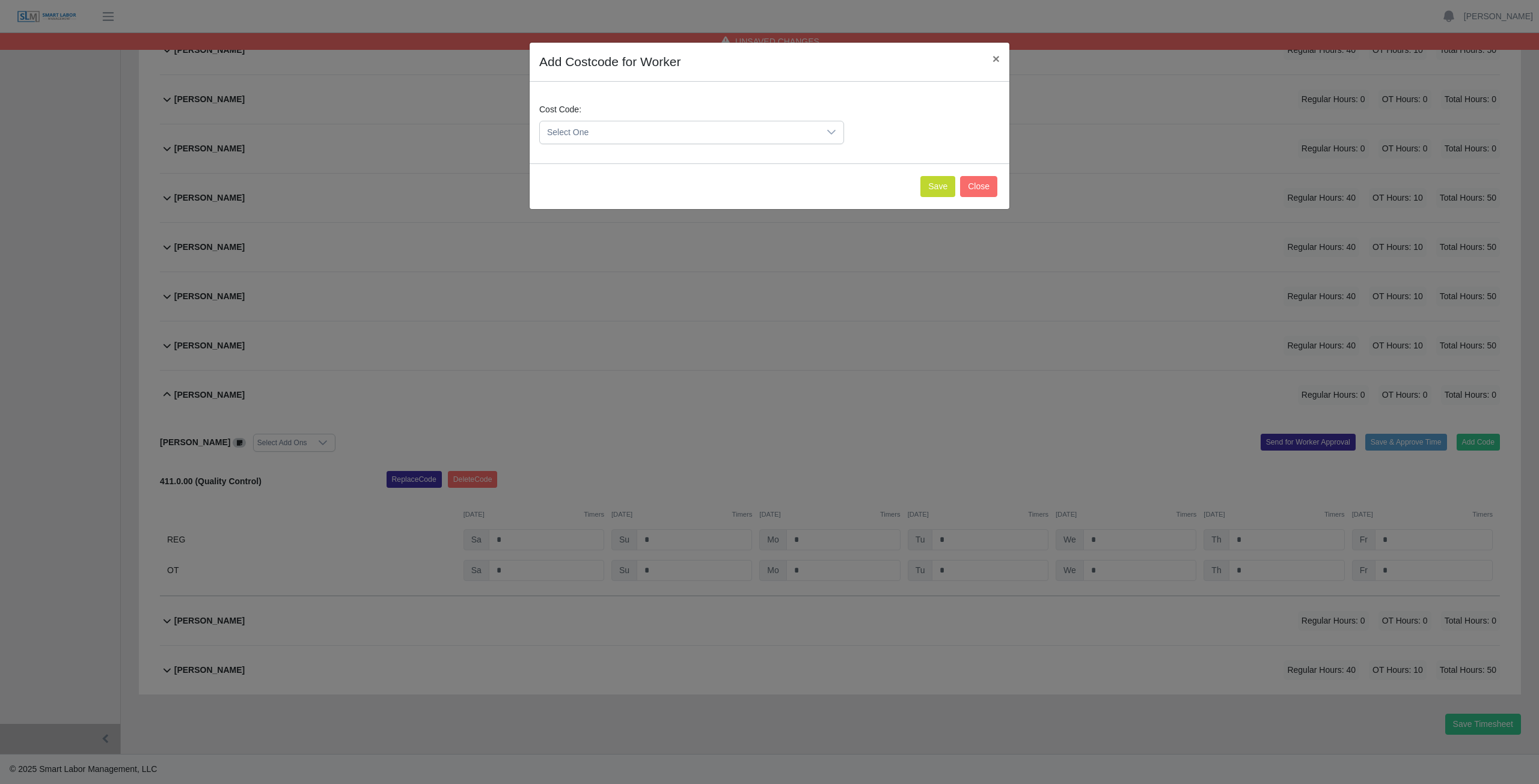
click at [635, 128] on span "Select One" at bounding box center [680, 132] width 280 height 22
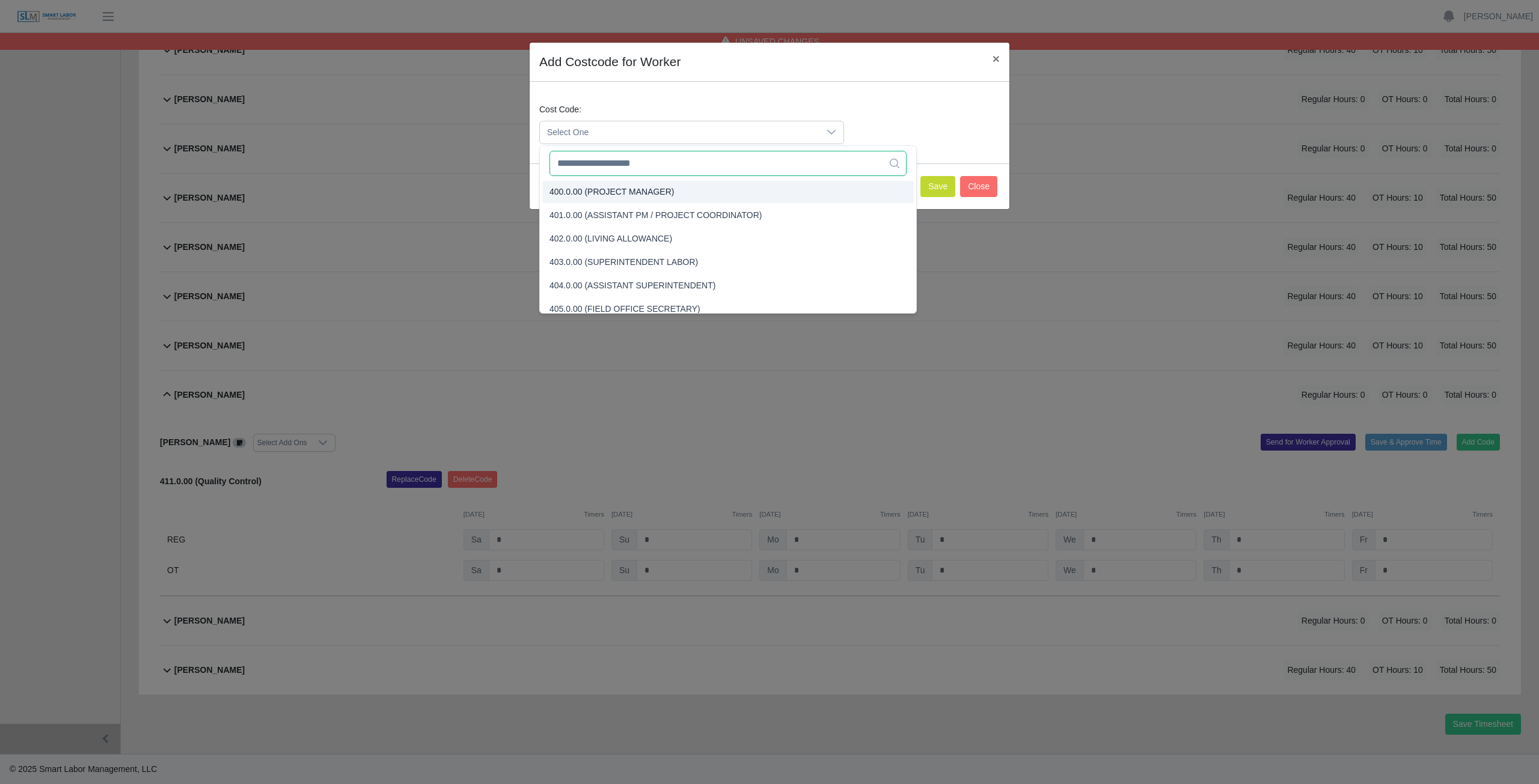
click at [611, 167] on input "text" at bounding box center [727, 164] width 357 height 26
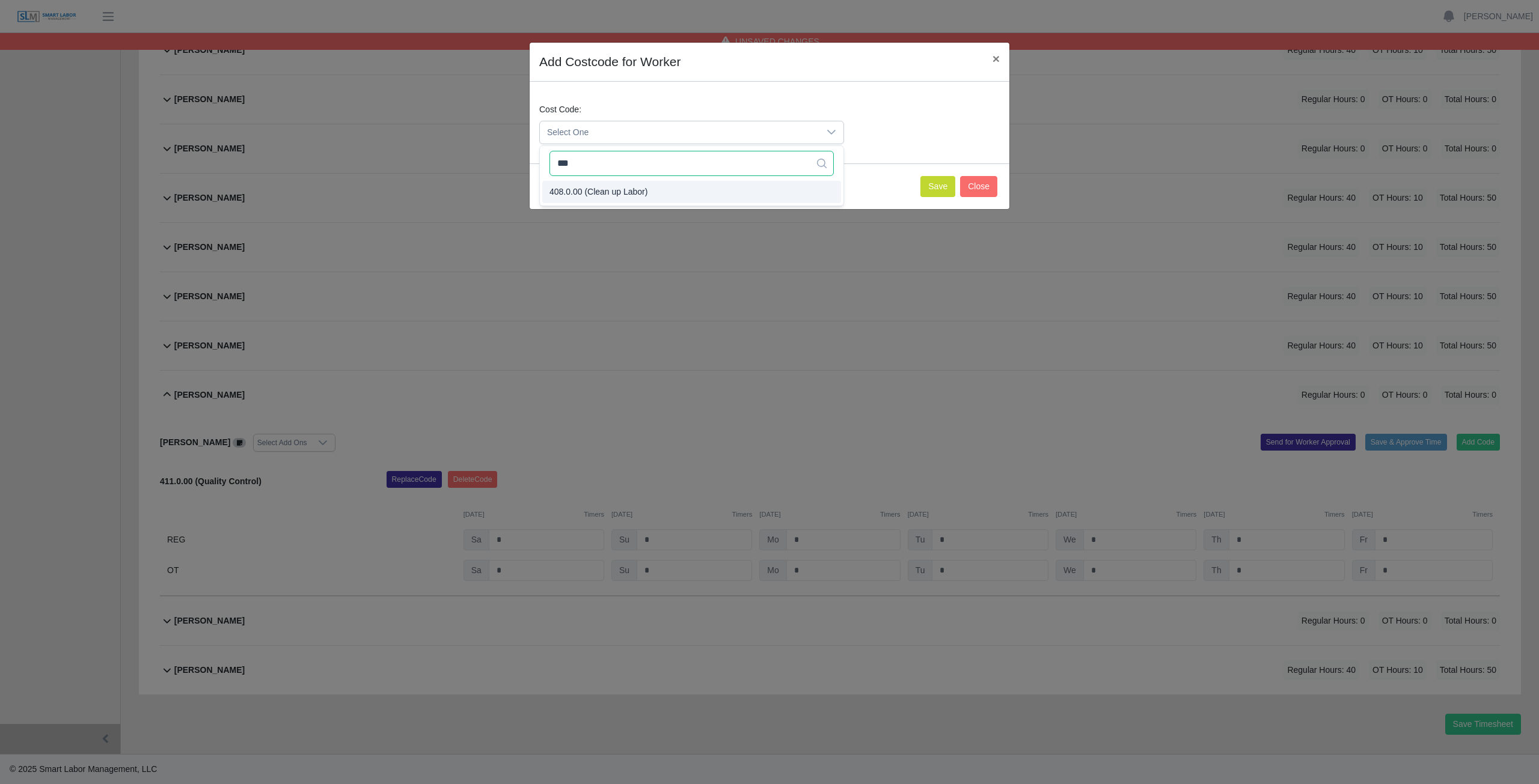
type input "***"
click at [610, 188] on span "408.0.00 (Clean up Labor)" at bounding box center [598, 191] width 98 height 12
click at [936, 193] on button "Save" at bounding box center [937, 186] width 35 height 21
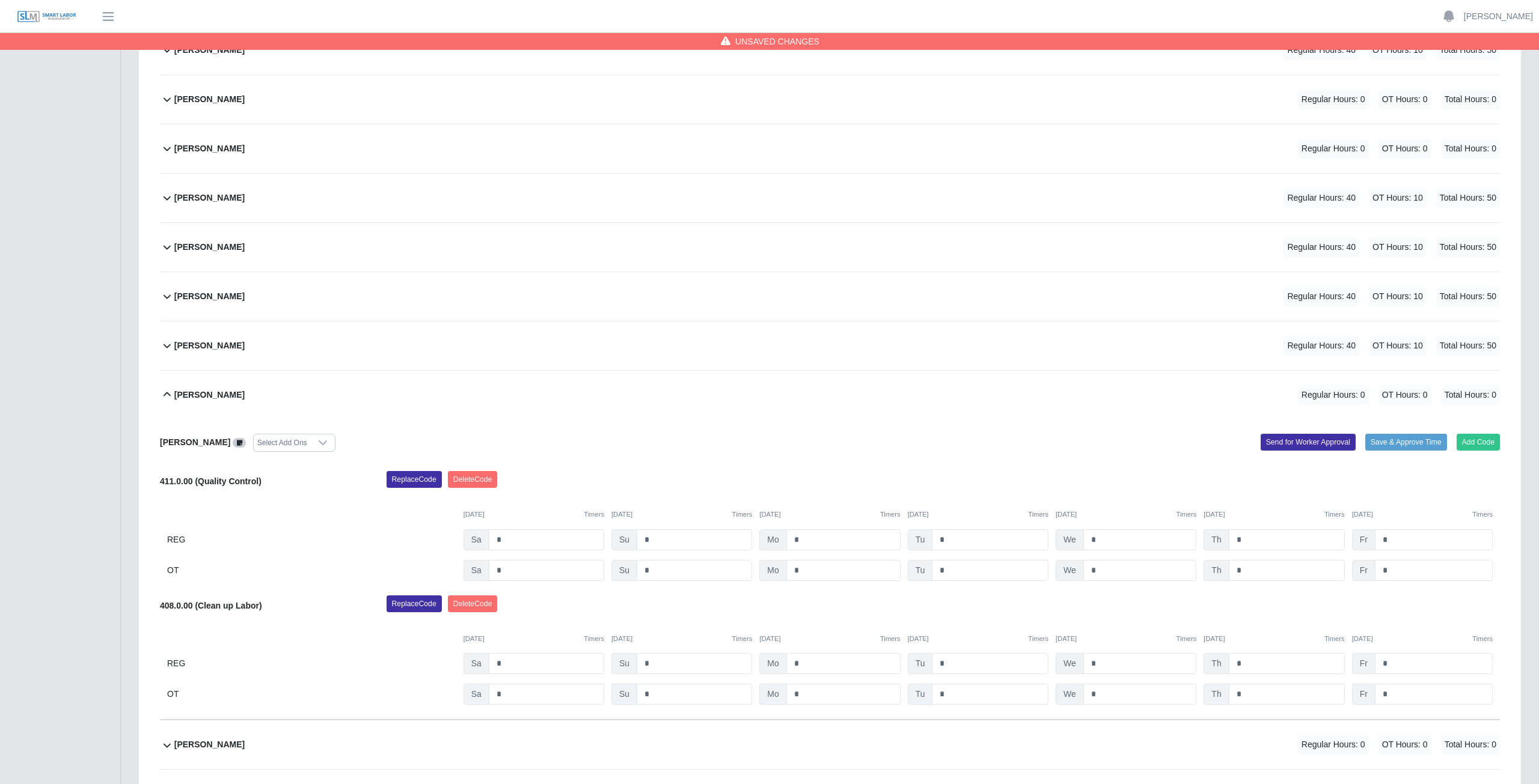
scroll to position [501, 0]
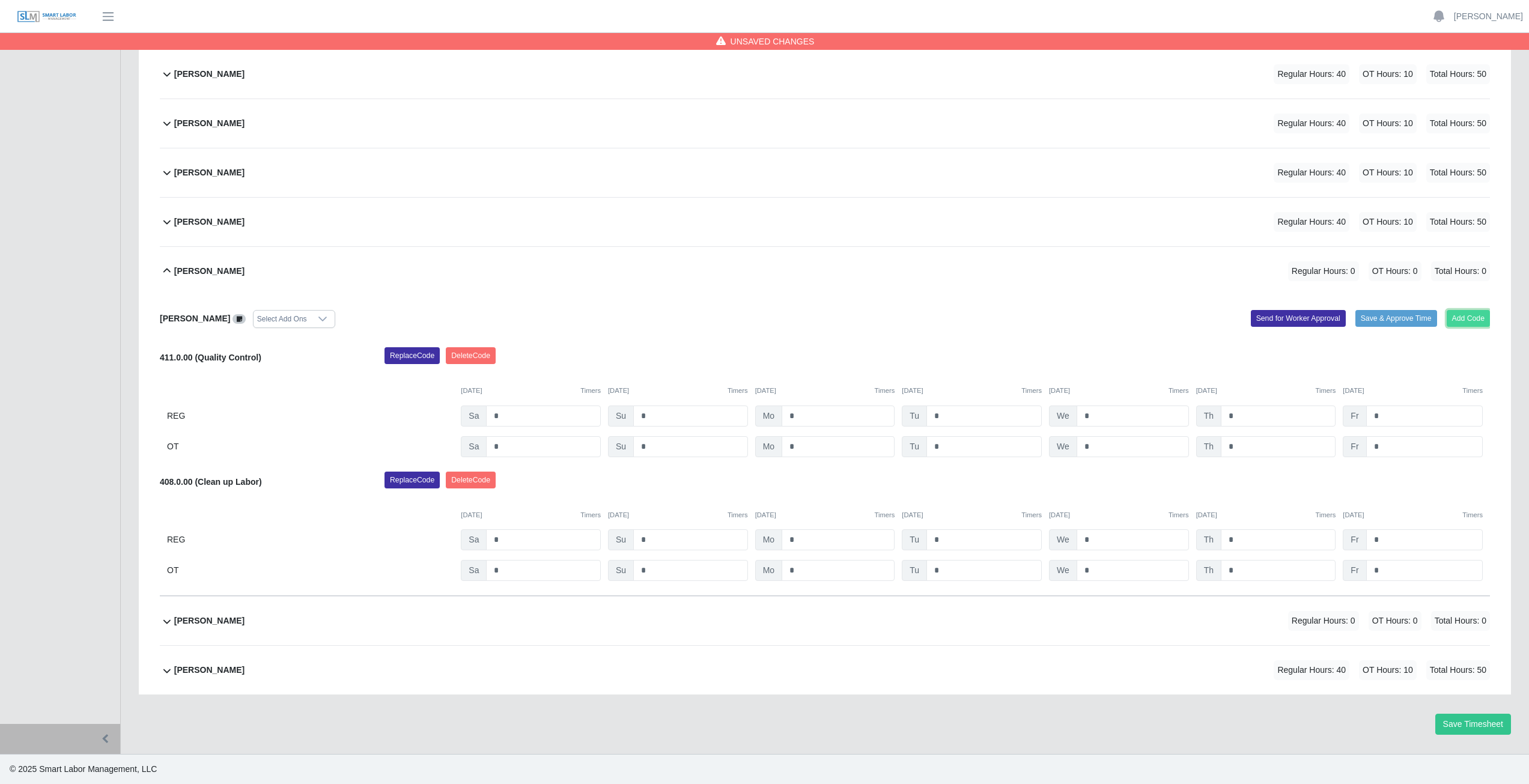
click at [1471, 319] on button "Add Code" at bounding box center [1469, 319] width 44 height 17
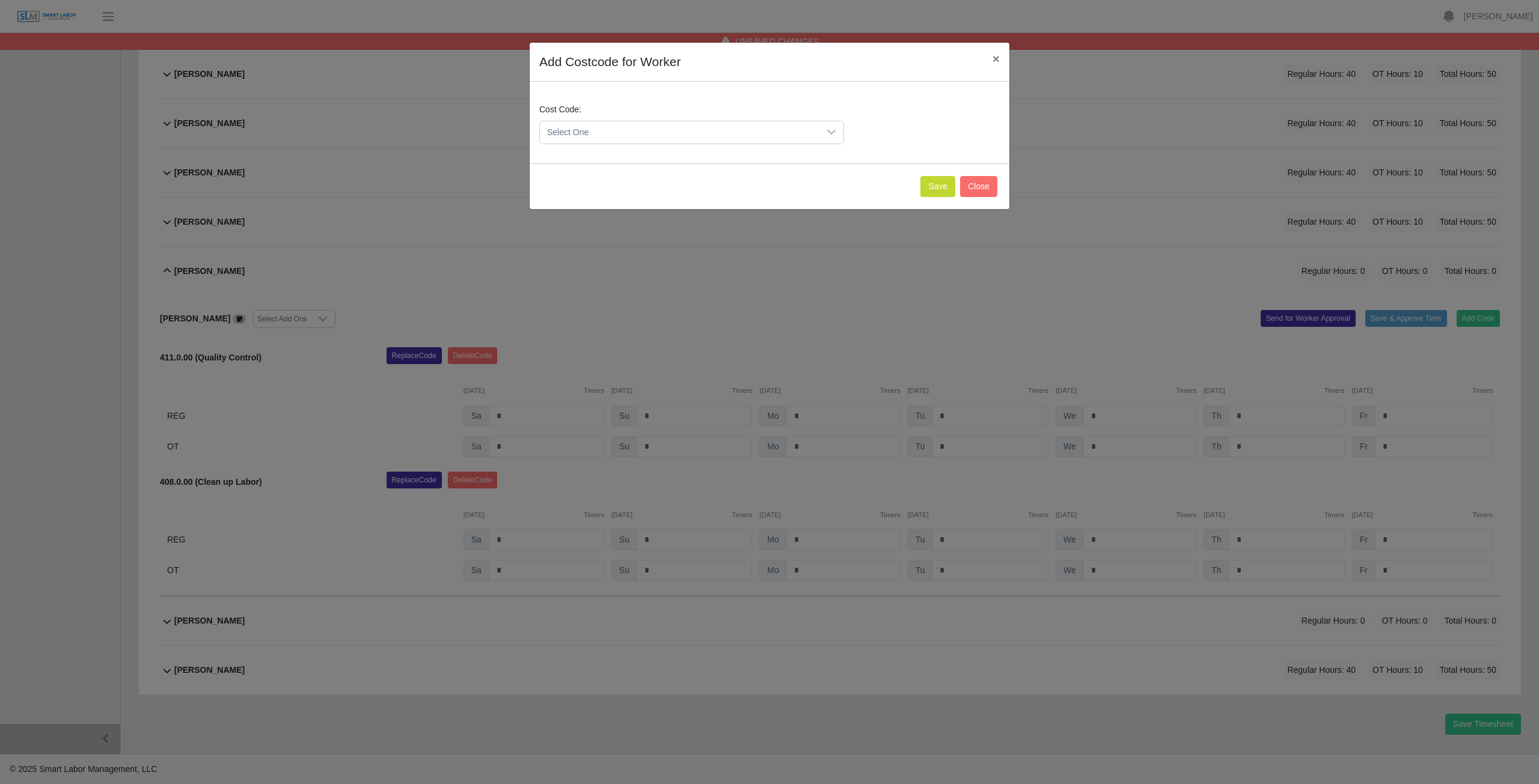
click at [615, 131] on span "Select One" at bounding box center [680, 132] width 280 height 22
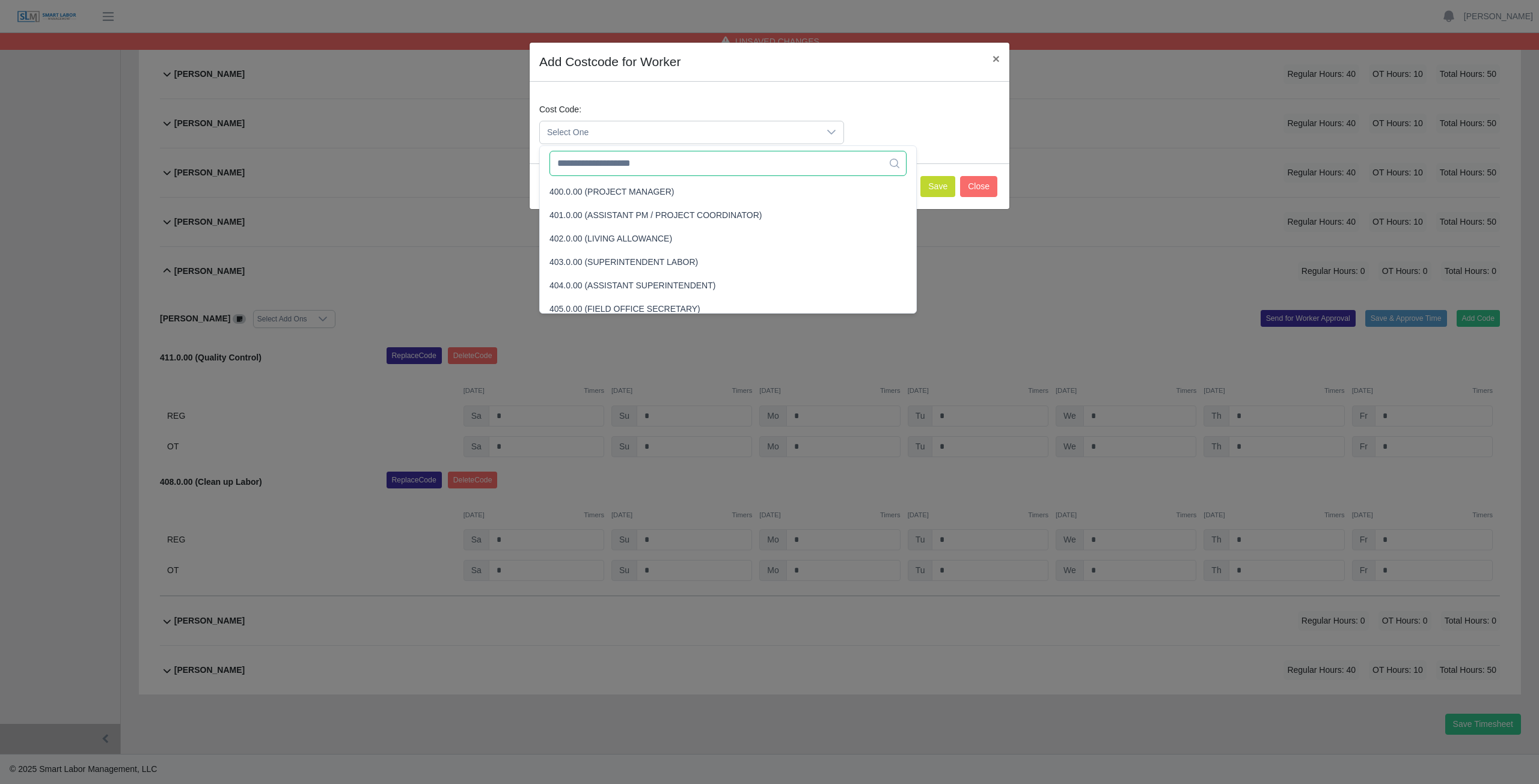
click at [594, 171] on input "text" at bounding box center [727, 164] width 357 height 26
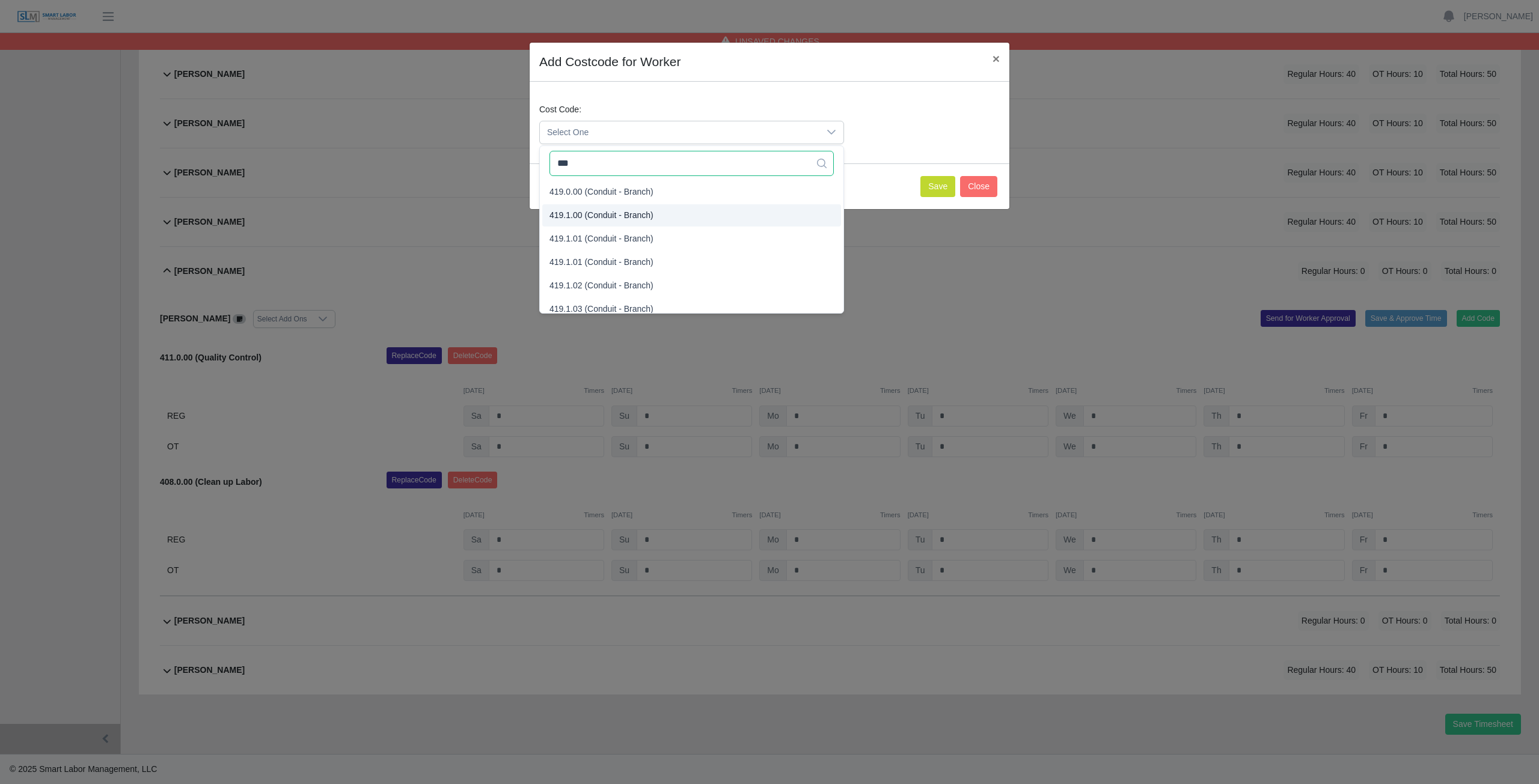
type input "***"
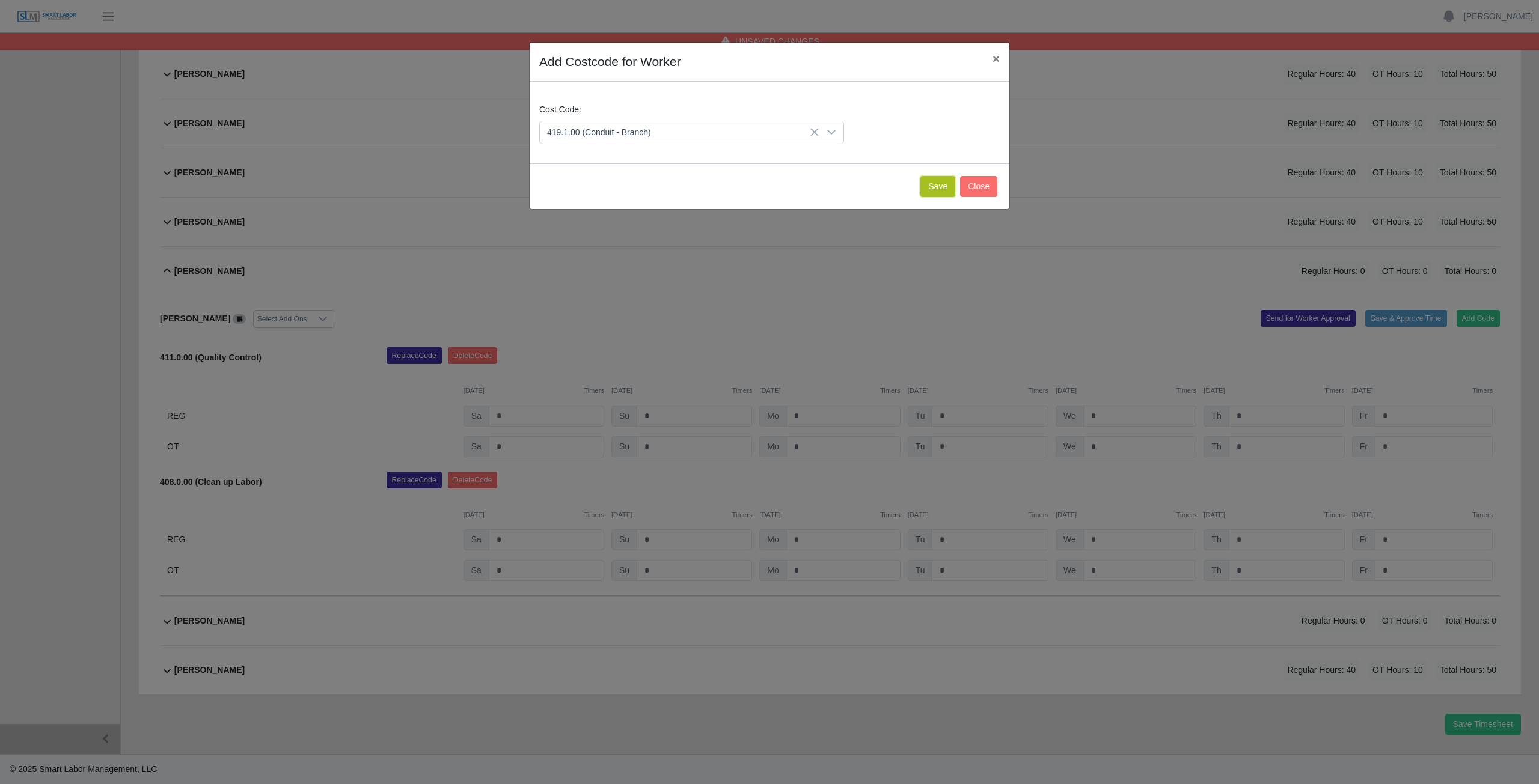
click at [942, 186] on button "Save" at bounding box center [937, 186] width 35 height 21
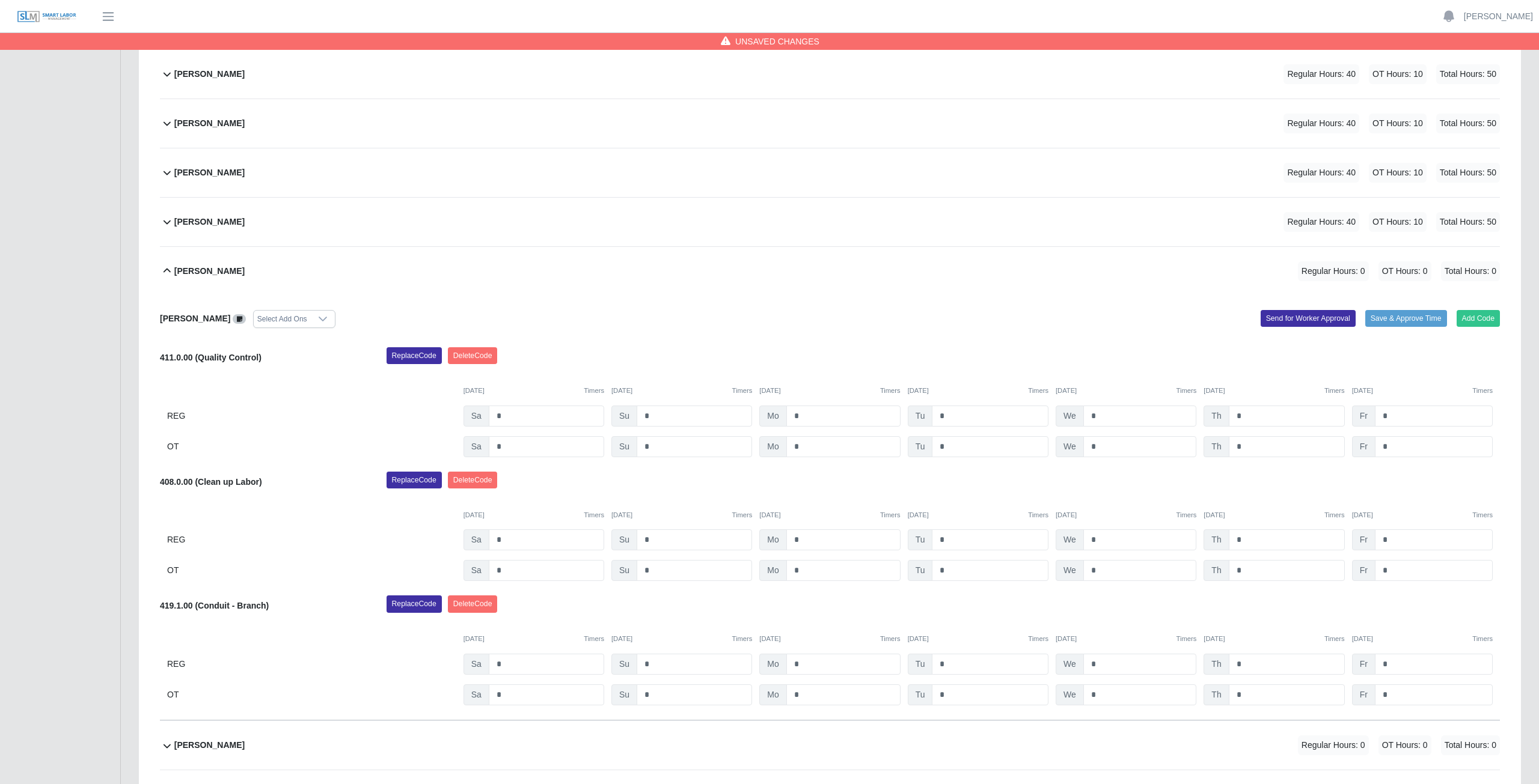
scroll to position [625, 0]
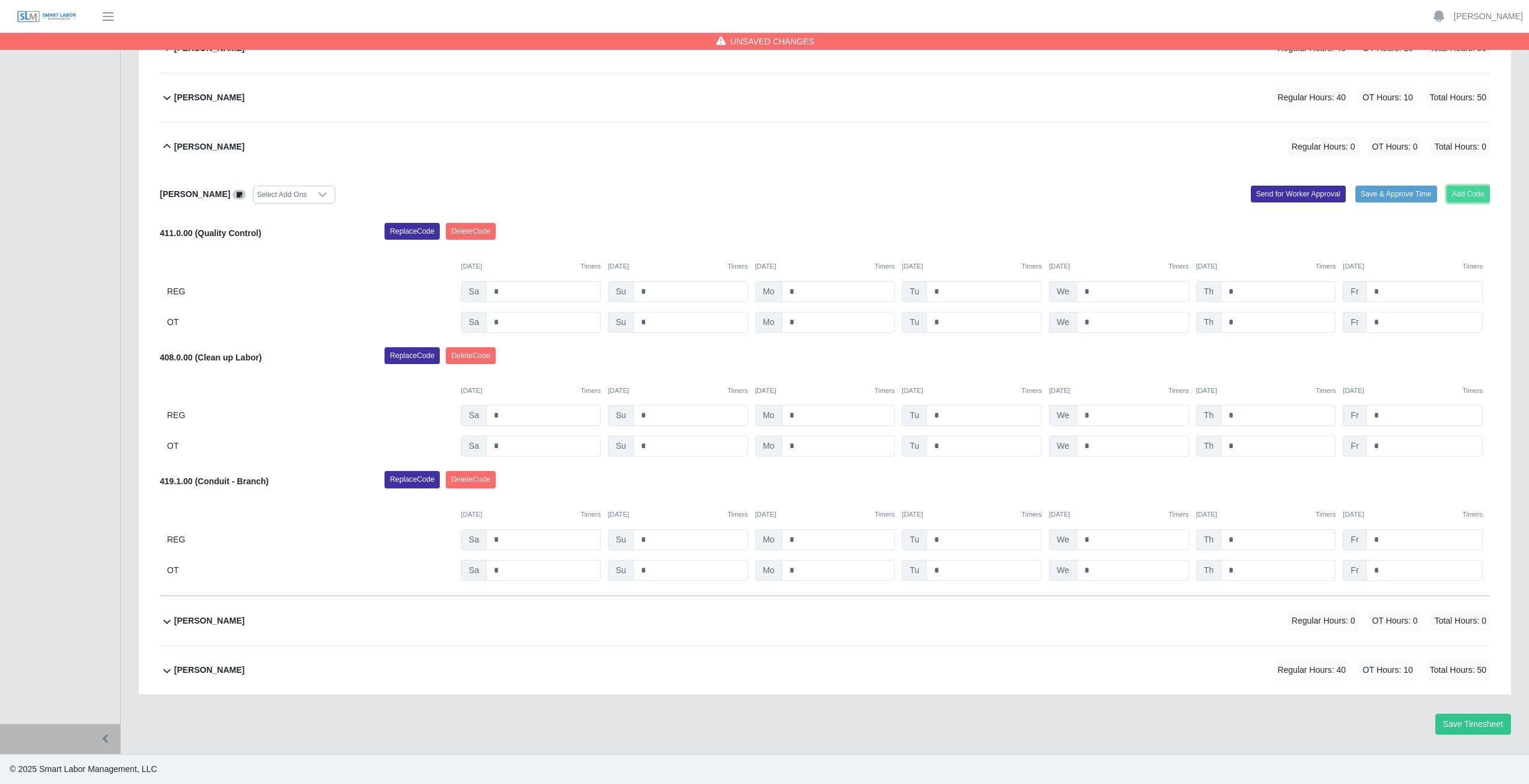
click at [1473, 193] on button "Add Code" at bounding box center [1469, 194] width 44 height 17
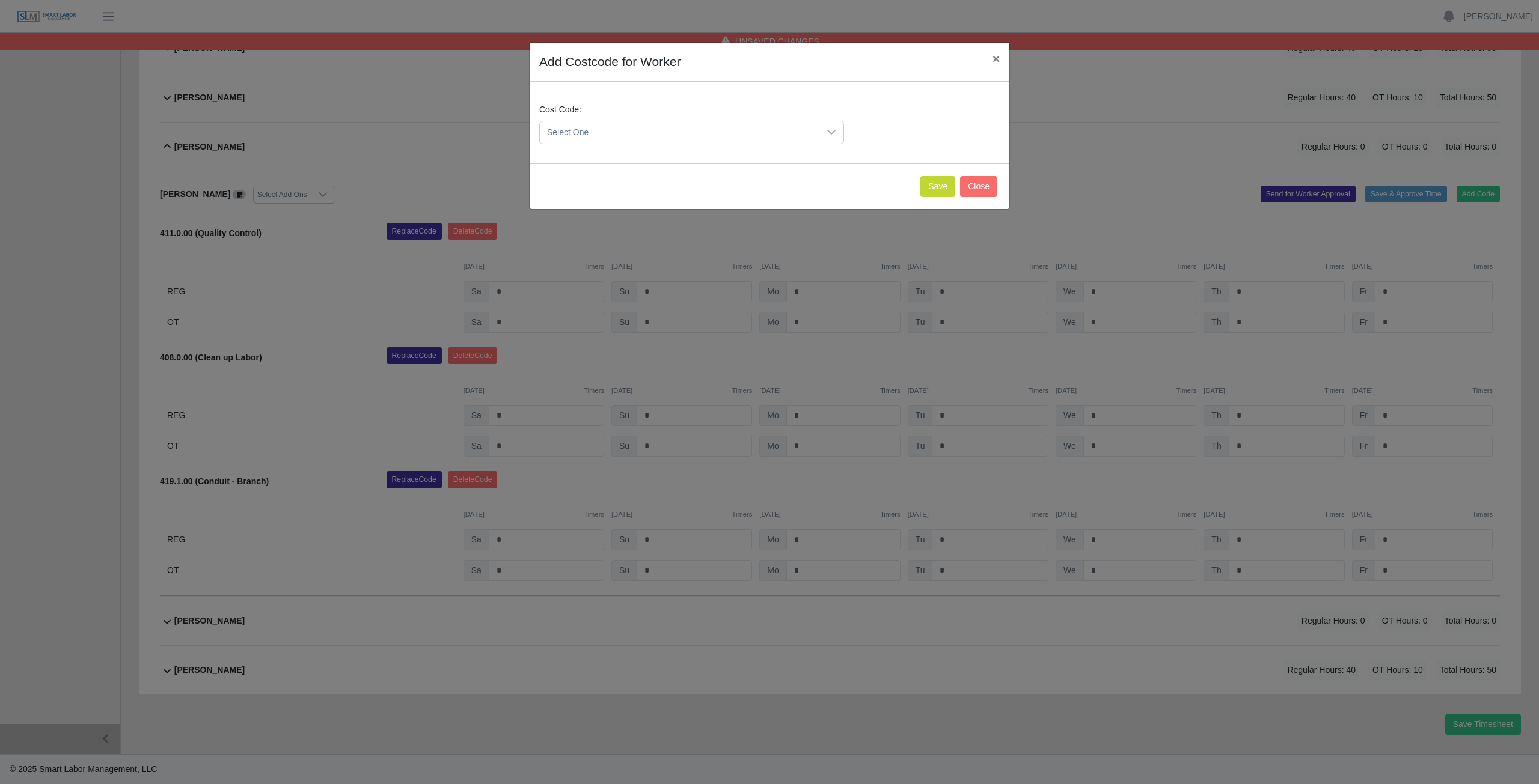
drag, startPoint x: 615, startPoint y: 131, endPoint x: 622, endPoint y: 127, distance: 8.1
click at [621, 125] on span "Select One" at bounding box center [680, 132] width 280 height 22
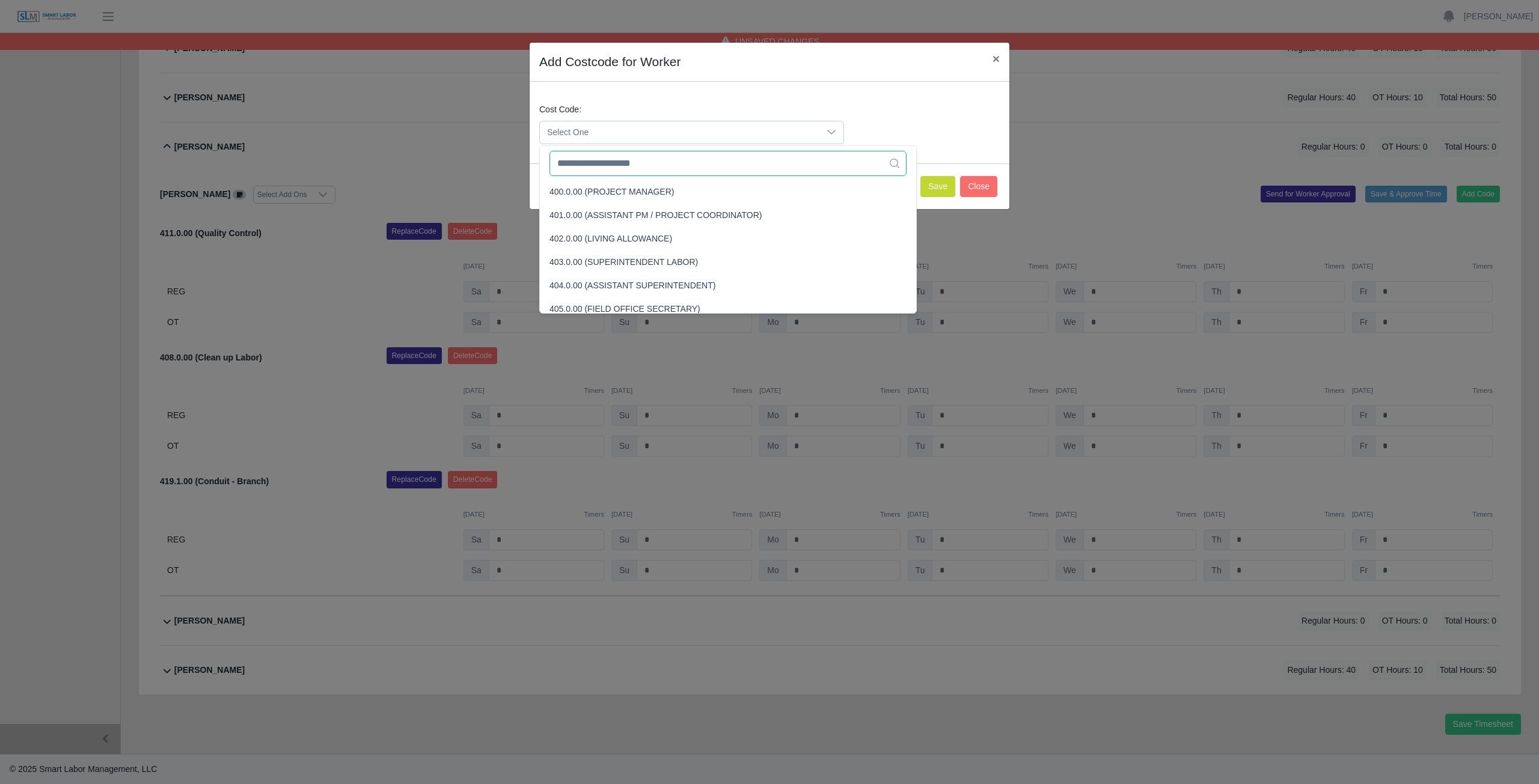
click at [607, 168] on input "text" at bounding box center [727, 164] width 357 height 26
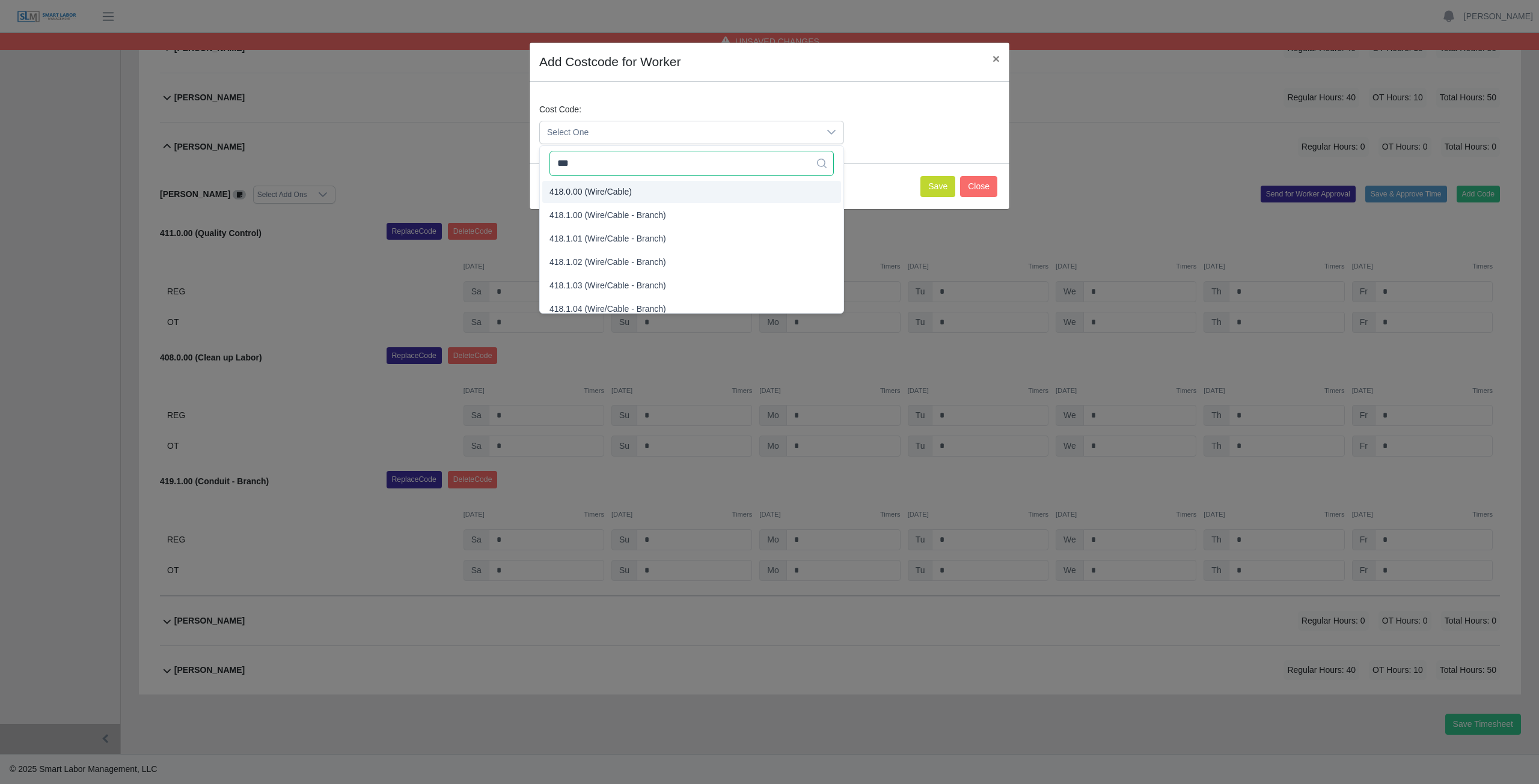
type input "***"
click at [590, 190] on span "418.0.00 (Wire/Cable)" at bounding box center [590, 191] width 83 height 12
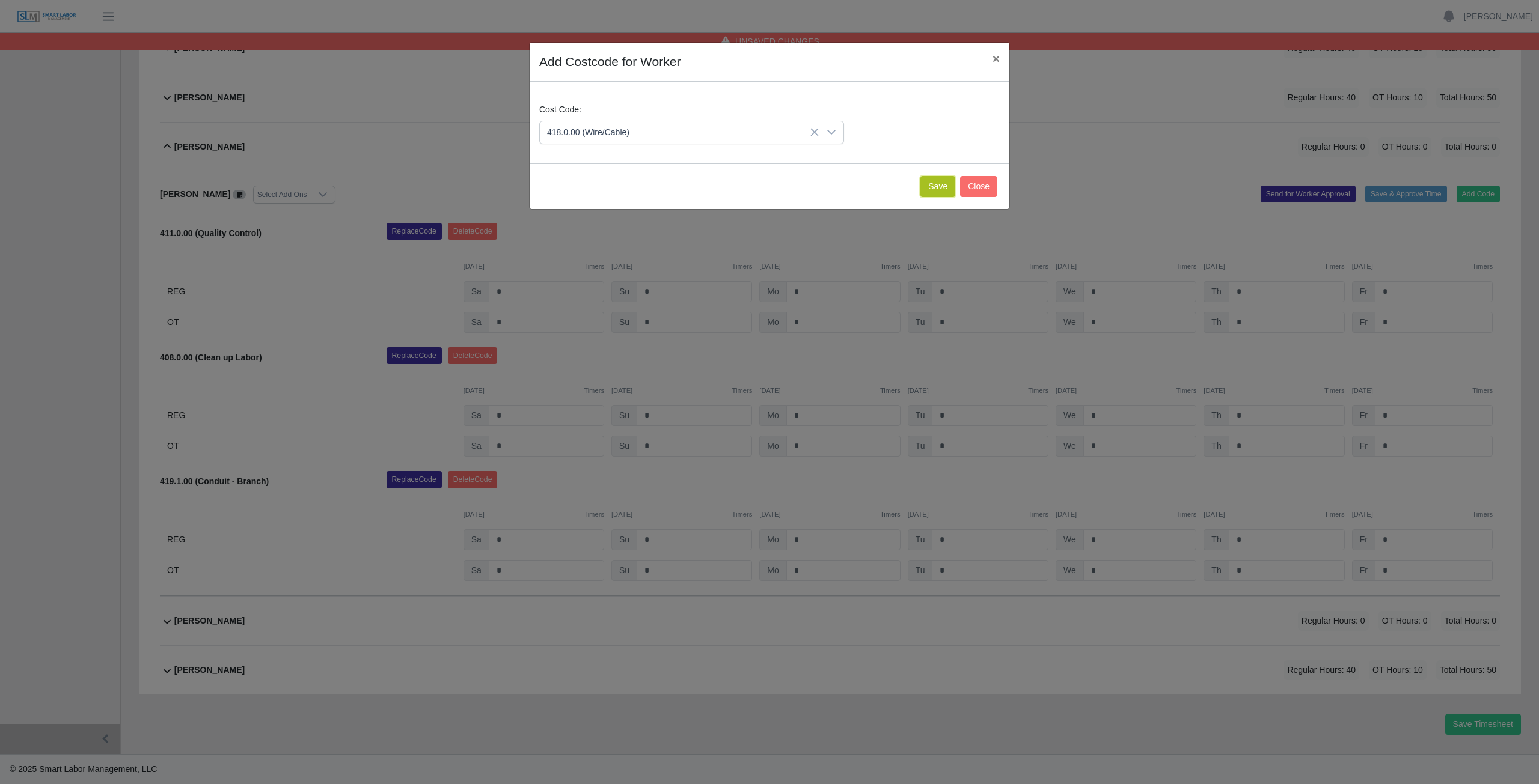
click at [937, 186] on button "Save" at bounding box center [937, 186] width 35 height 21
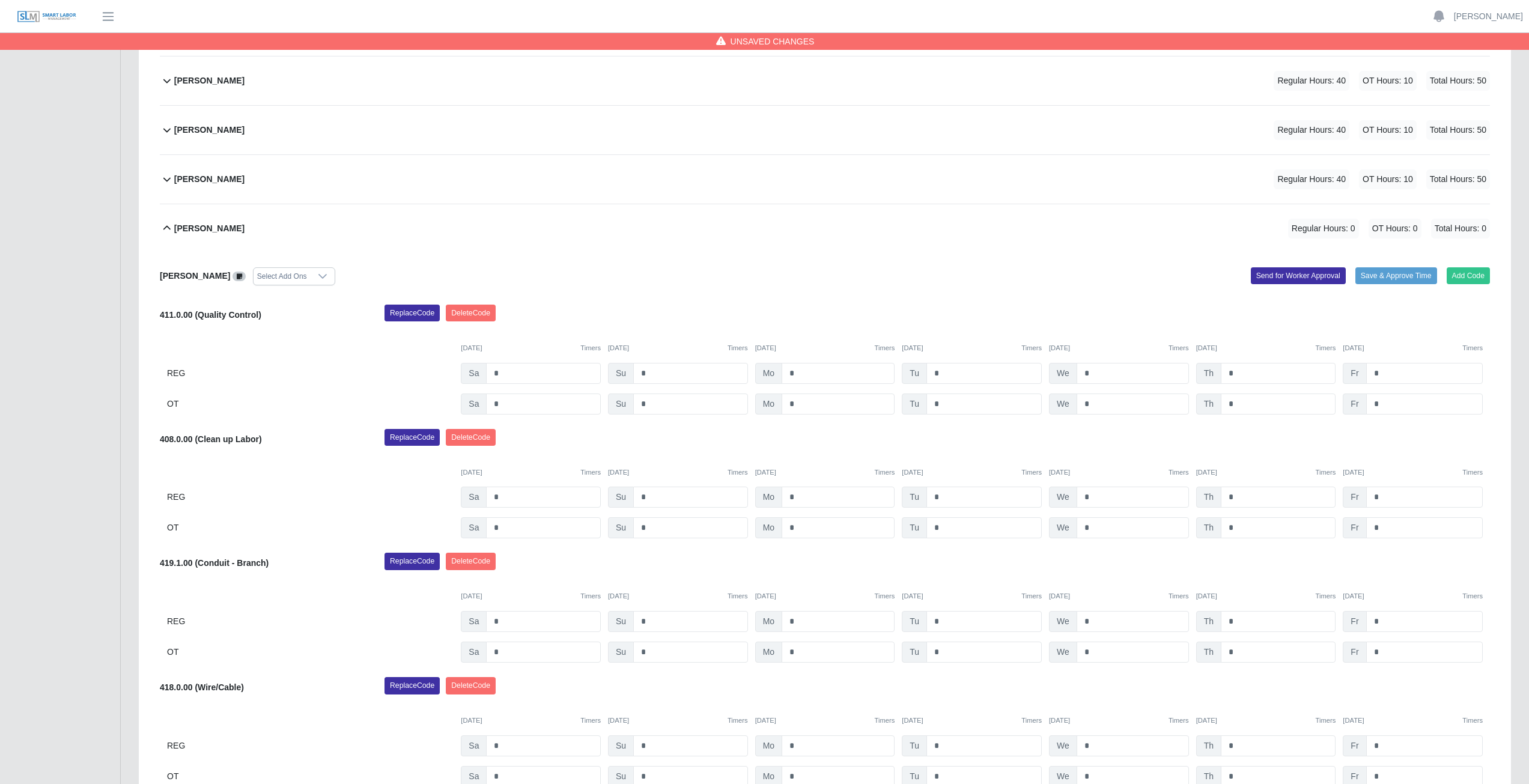
scroll to position [630, 0]
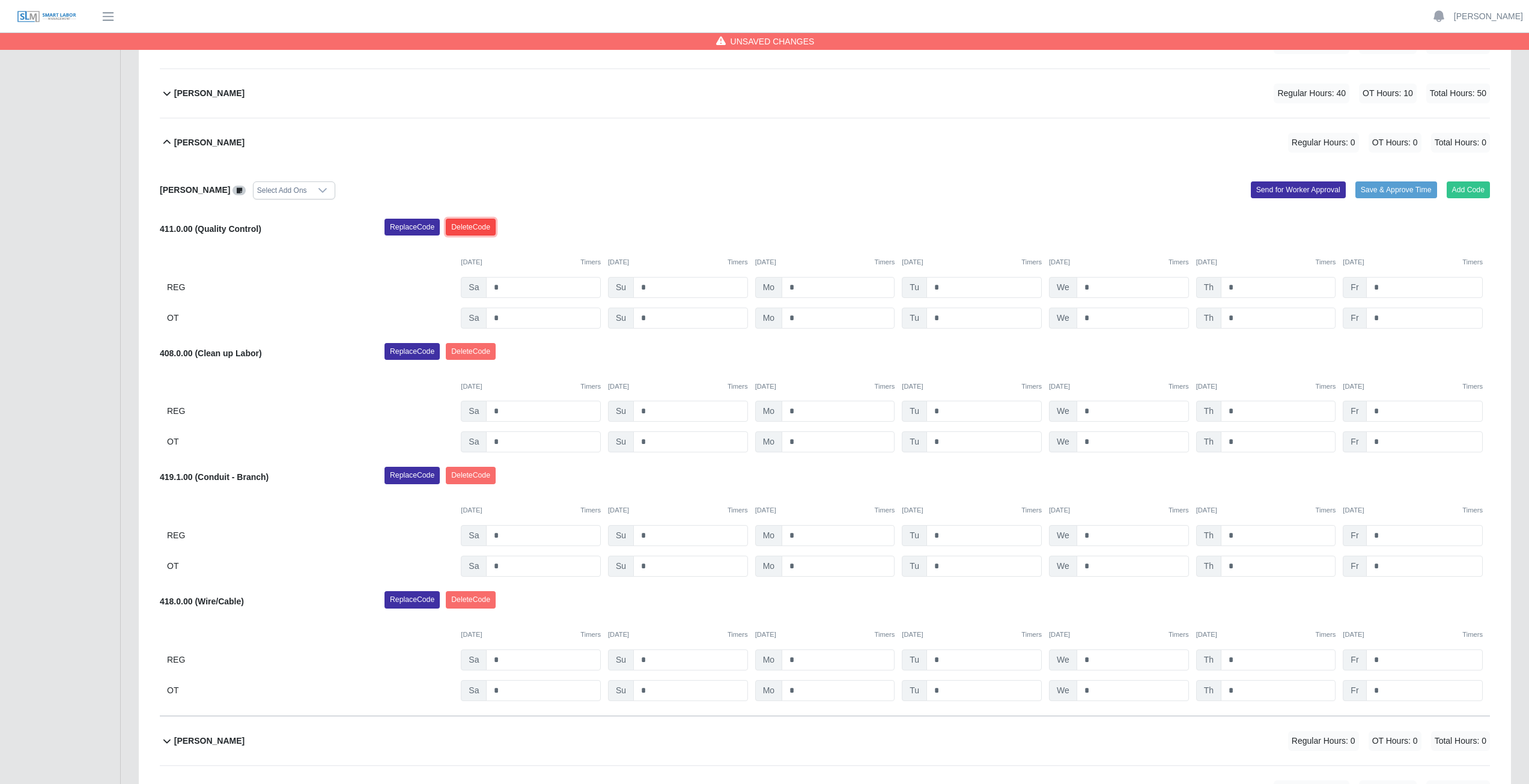
click at [476, 227] on button "Delete Code" at bounding box center [471, 227] width 49 height 17
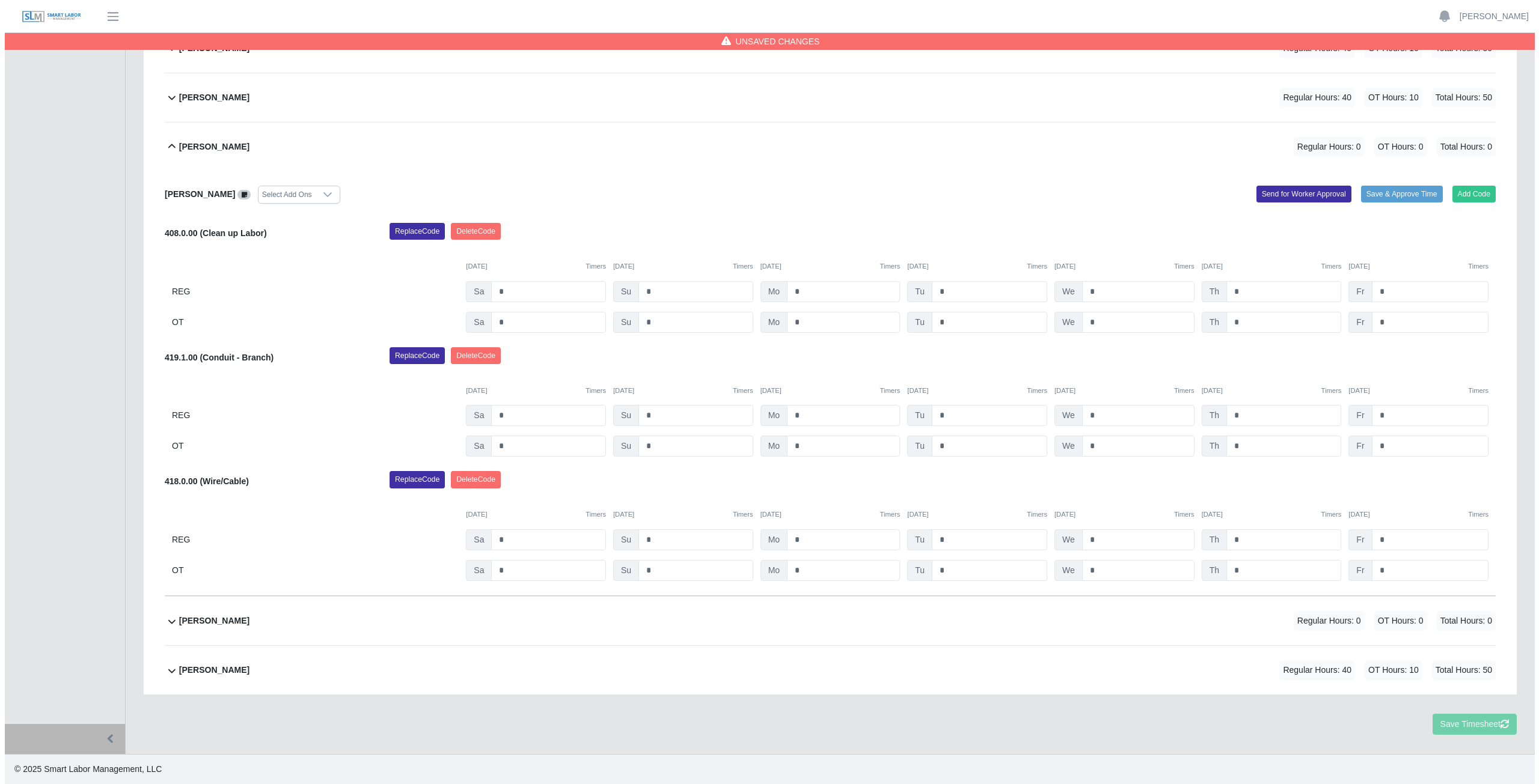
scroll to position [625, 0]
click at [1465, 198] on button "Add Code" at bounding box center [1470, 194] width 44 height 17
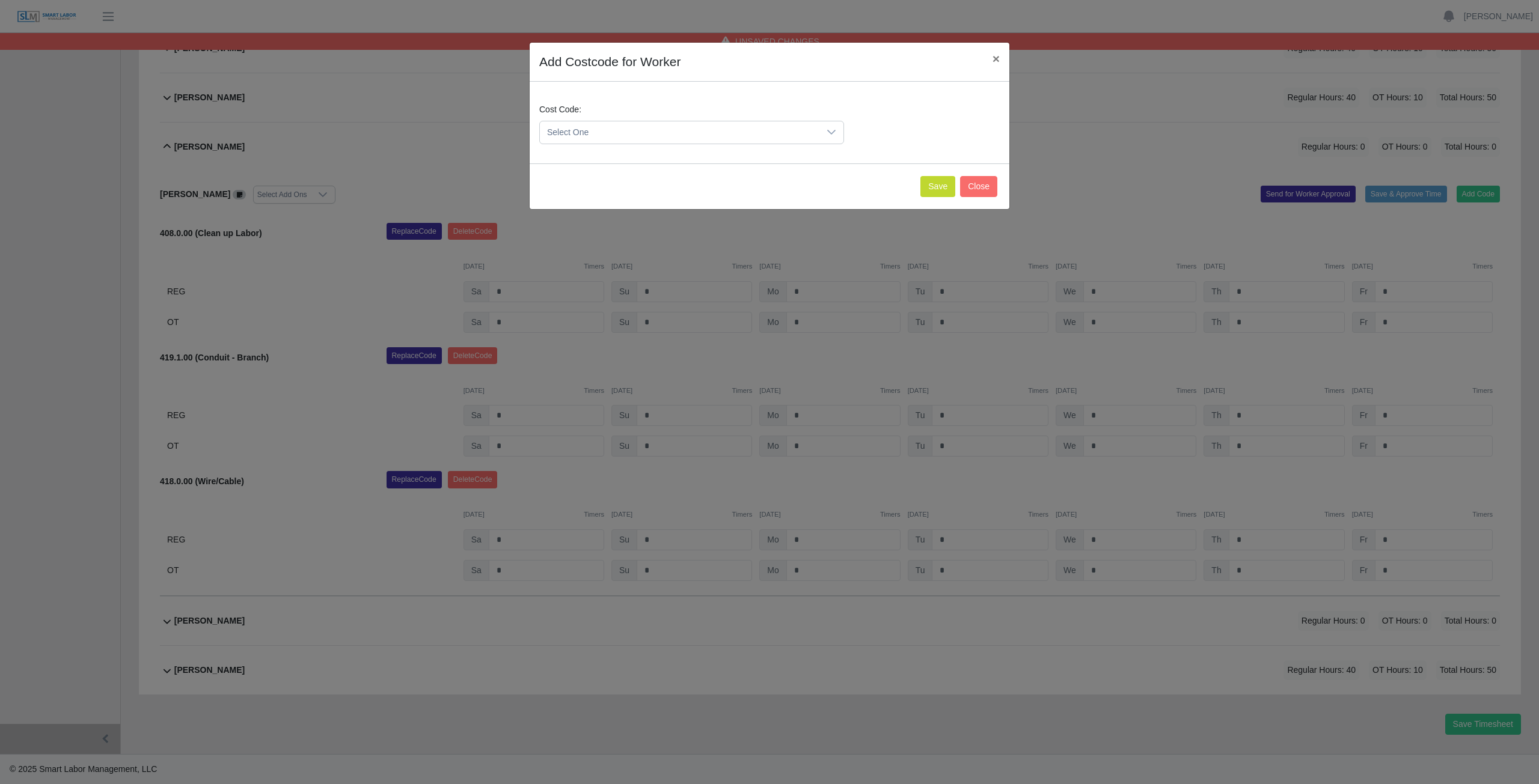
click at [598, 128] on span "Select One" at bounding box center [680, 132] width 280 height 22
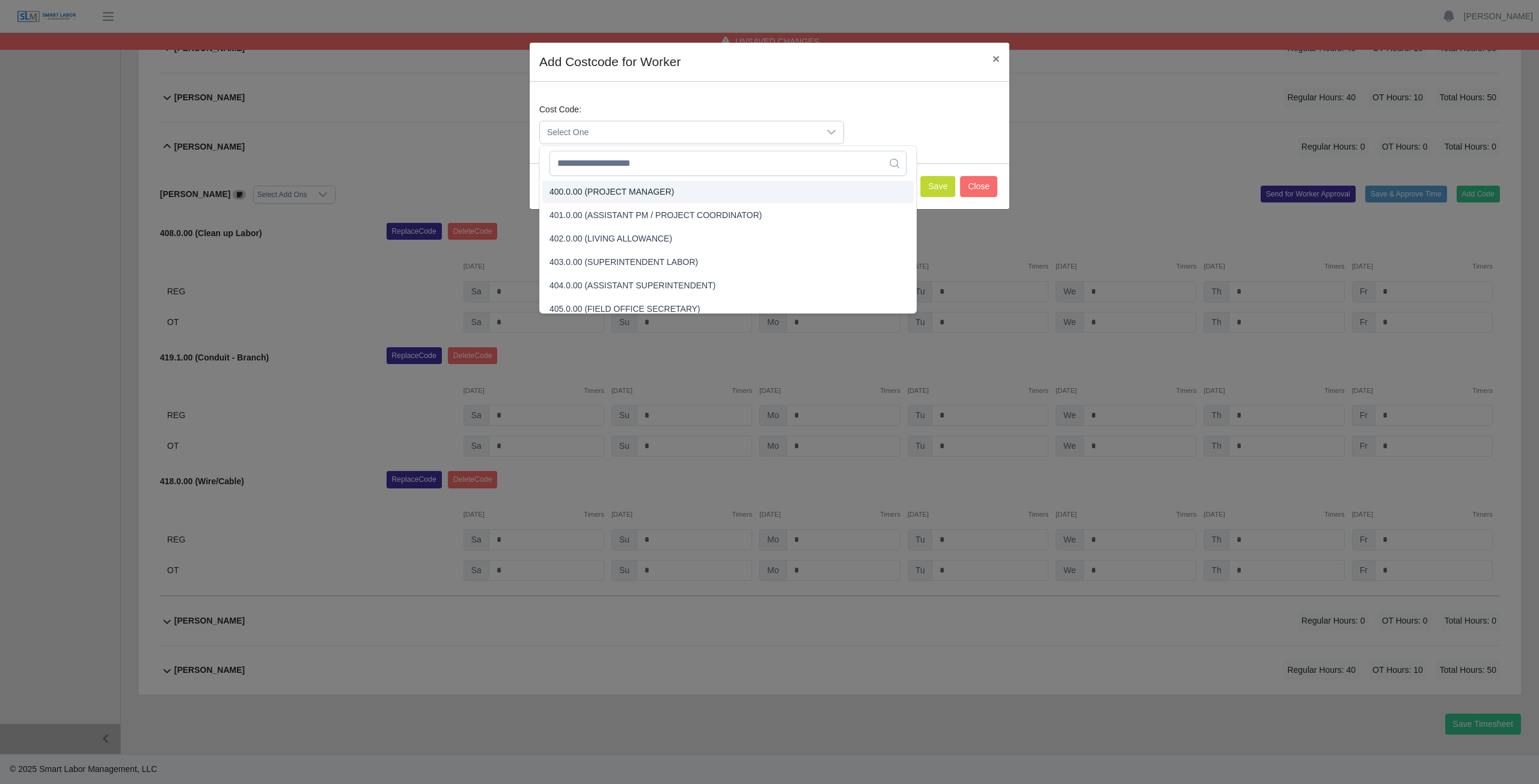
scroll to position [1366, 0]
click at [591, 166] on input "text" at bounding box center [727, 164] width 357 height 26
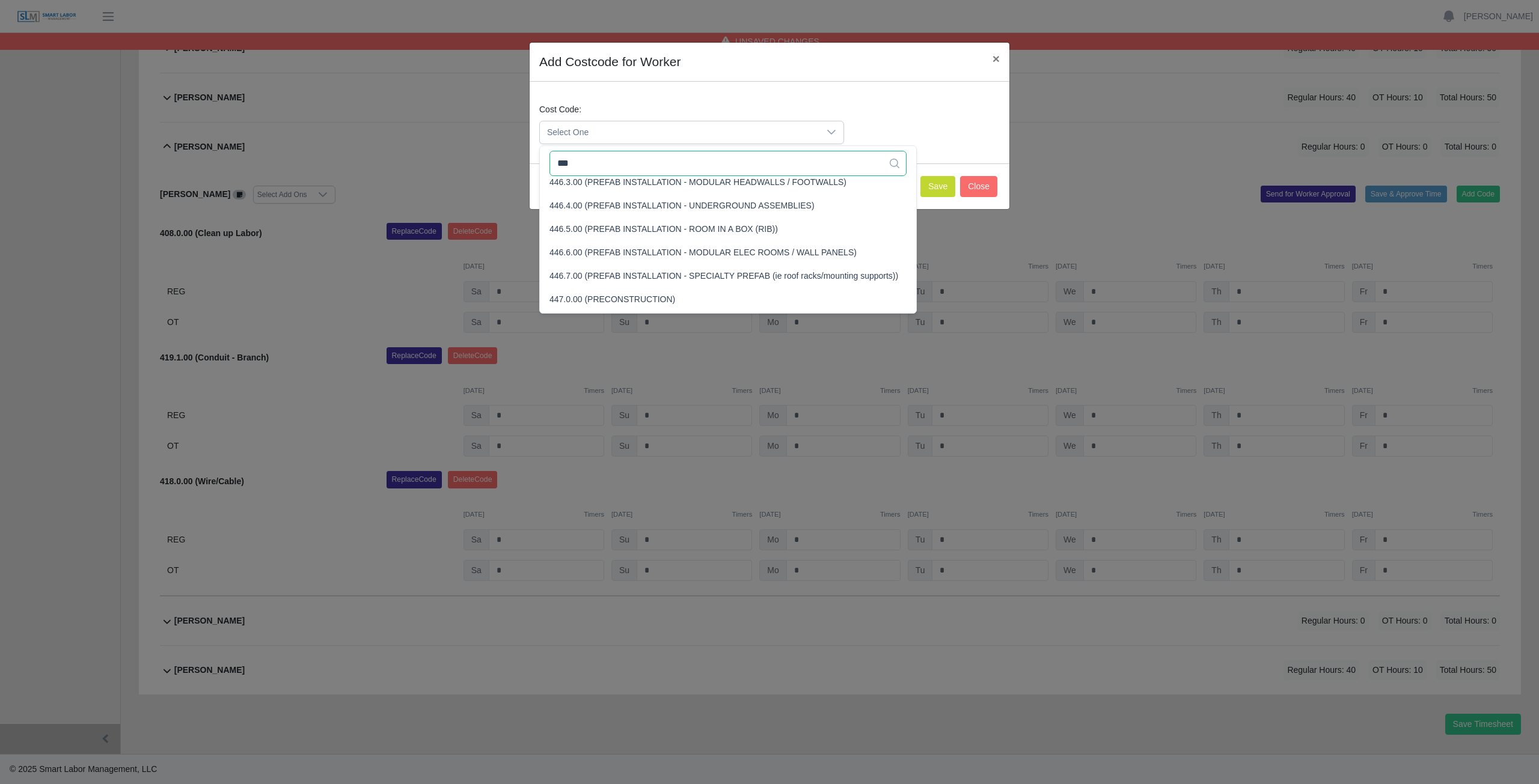
scroll to position [0, 0]
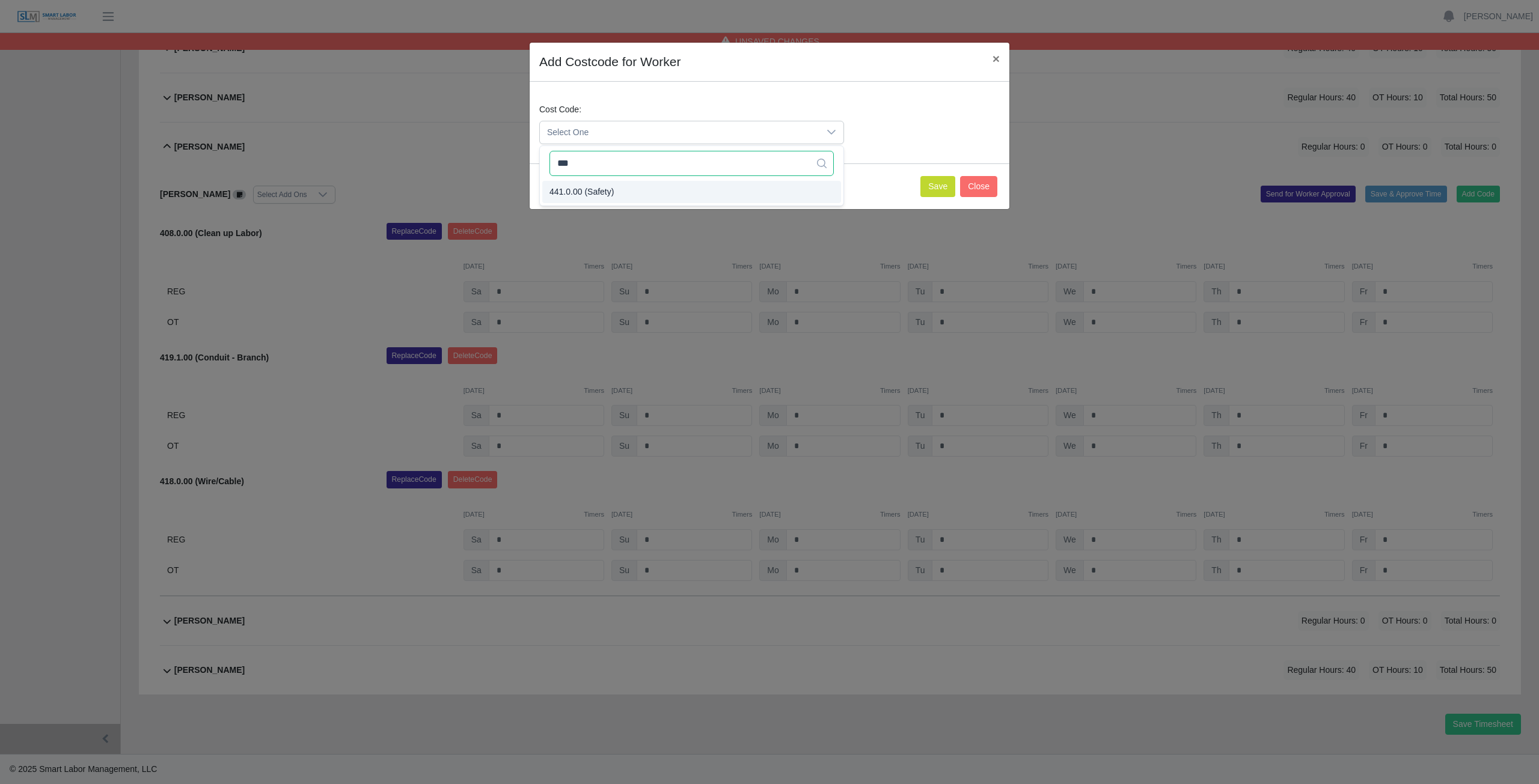
type input "***"
click at [937, 185] on button "Save" at bounding box center [937, 186] width 35 height 21
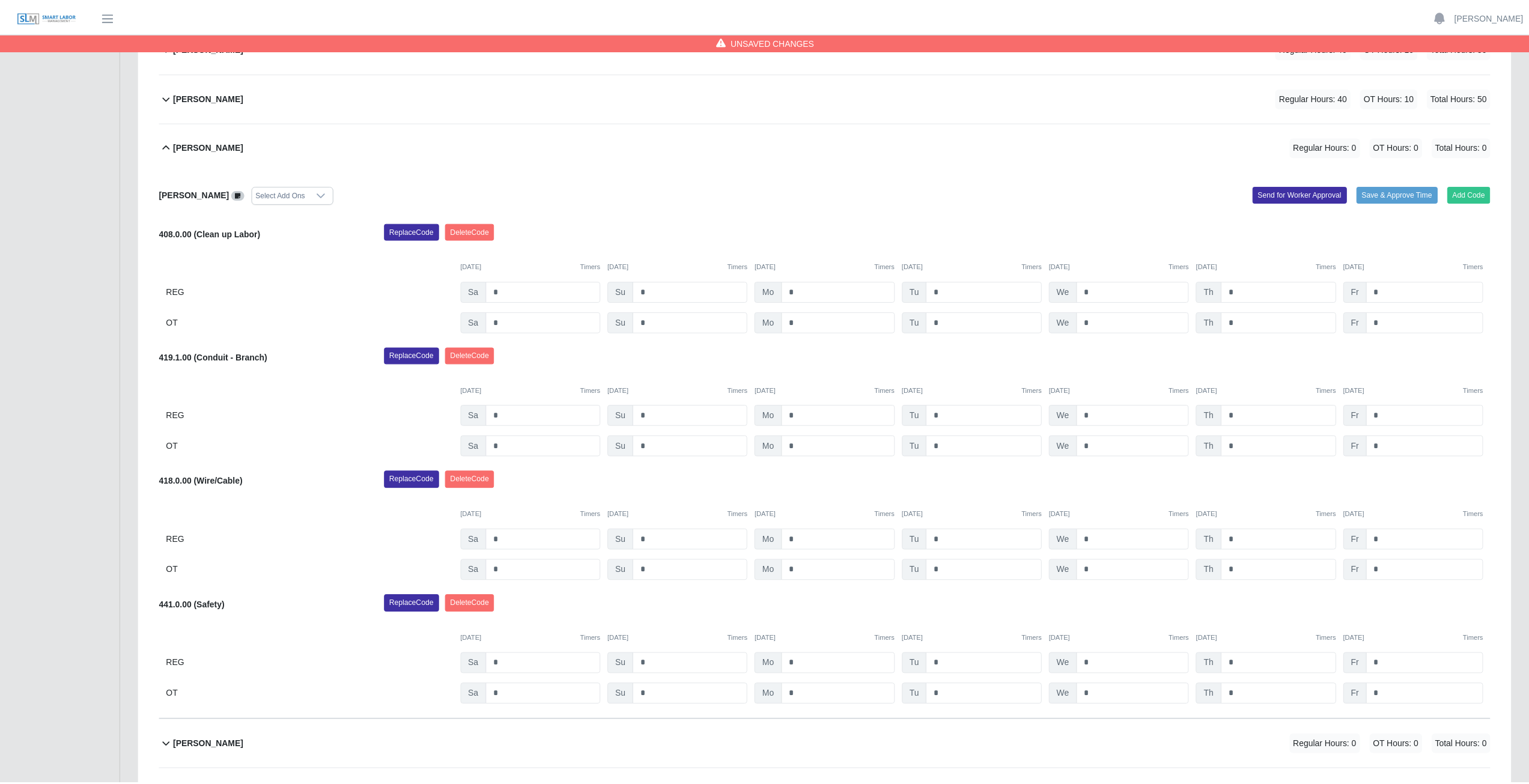
scroll to position [750, 0]
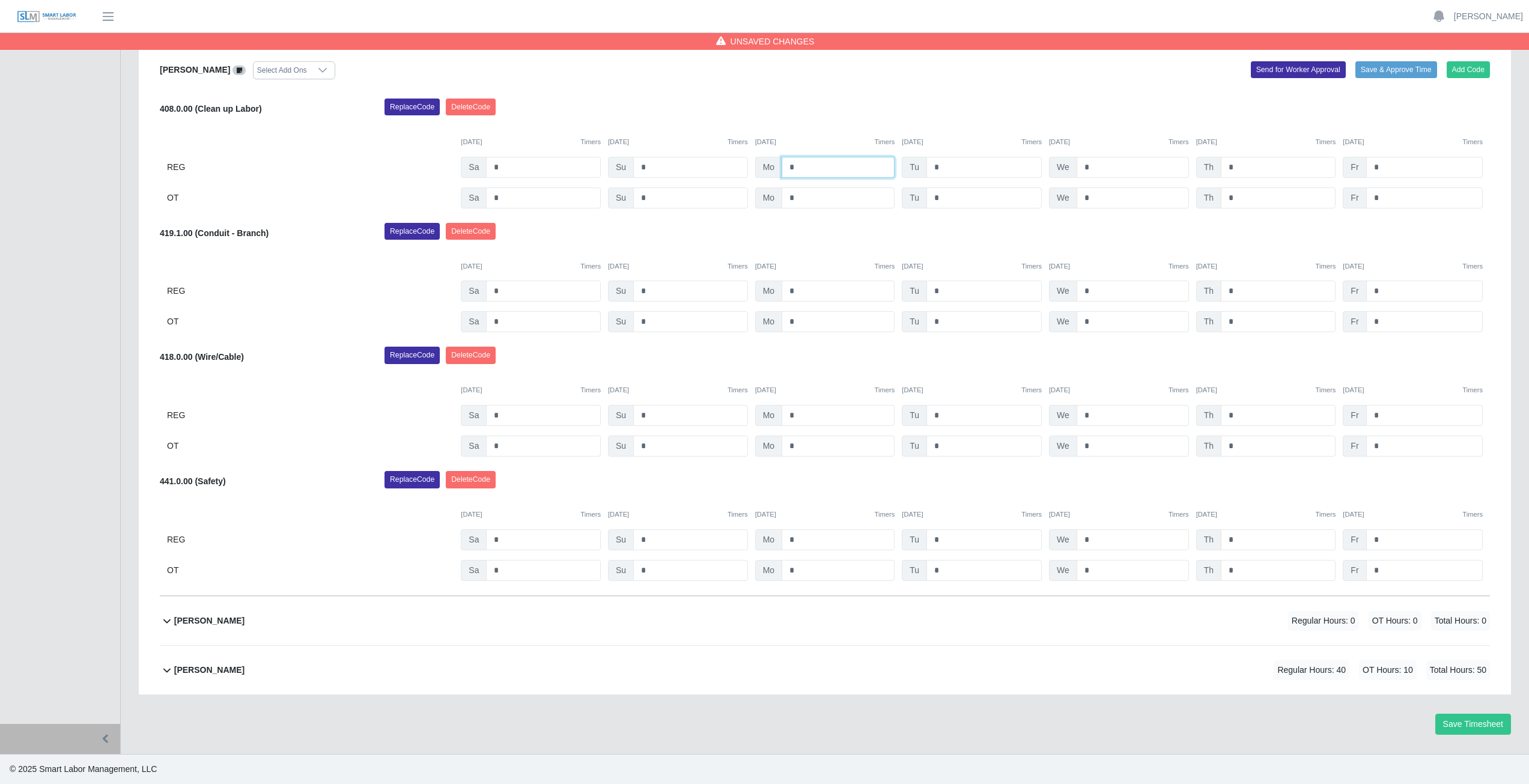
click at [805, 169] on input "*" at bounding box center [838, 167] width 113 height 21
type input "*"
click at [944, 166] on input "*" at bounding box center [984, 167] width 115 height 21
type input "*"
click at [1095, 166] on input "*" at bounding box center [1133, 167] width 112 height 21
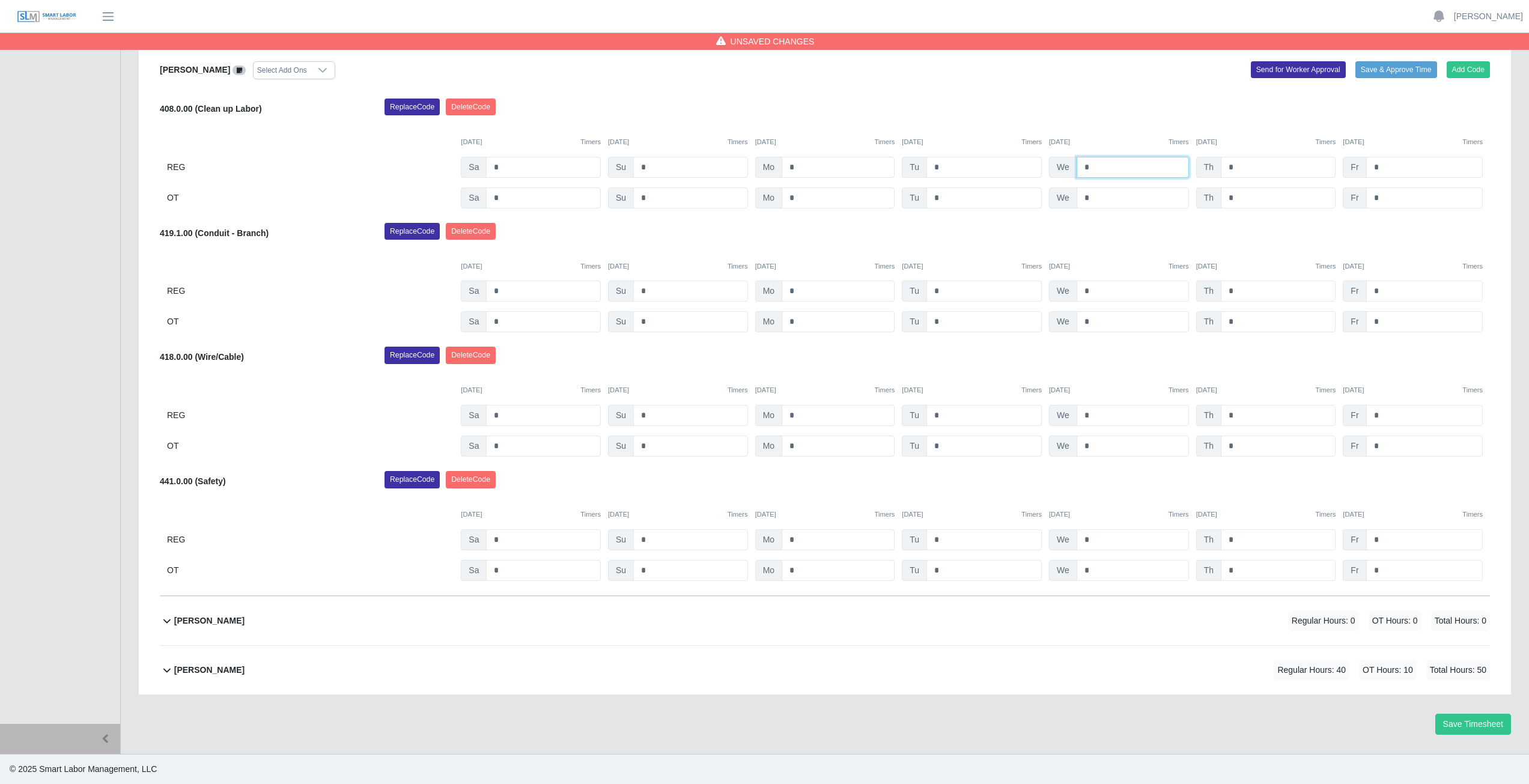
type input "*"
click at [1247, 168] on input "*" at bounding box center [1278, 167] width 115 height 21
type input "*"
click at [1390, 167] on input "*" at bounding box center [1424, 167] width 117 height 21
type input "*"
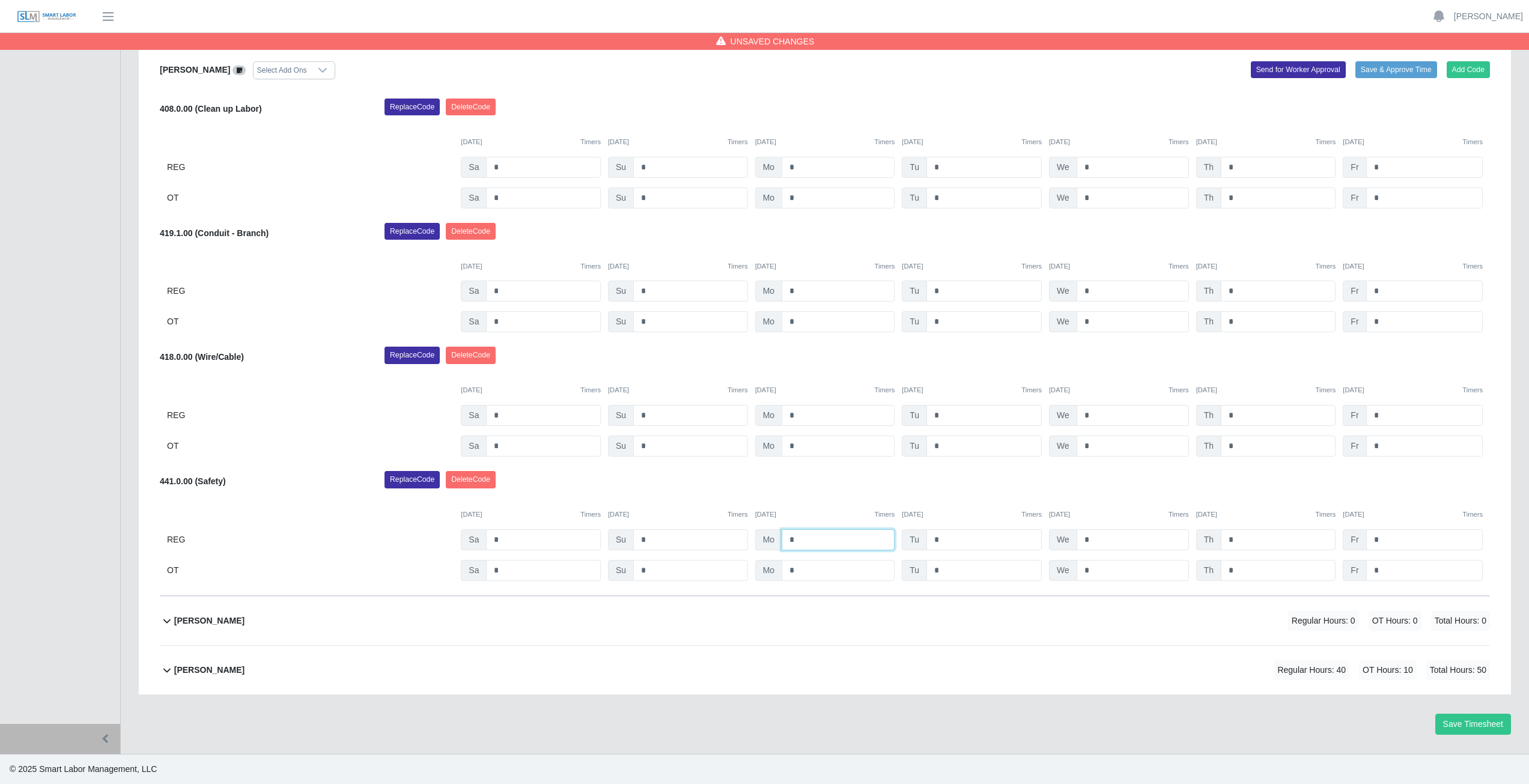
click at [801, 539] on input "*" at bounding box center [838, 539] width 113 height 21
type input "*"
click at [945, 540] on input "*" at bounding box center [984, 539] width 115 height 21
type input "*"
click at [1090, 542] on input "*" at bounding box center [1133, 539] width 112 height 21
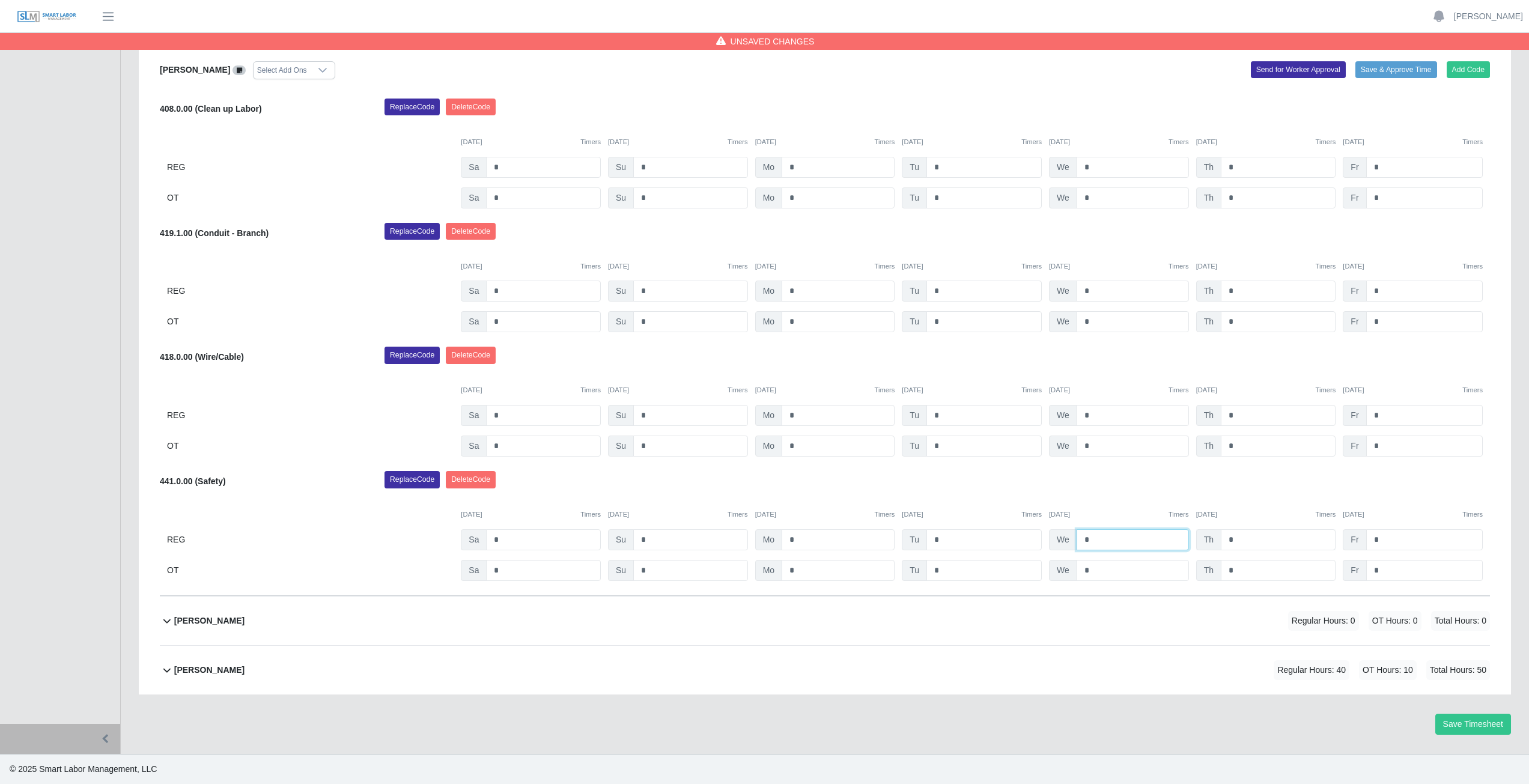
type input "*"
click at [1240, 538] on input "*" at bounding box center [1278, 539] width 115 height 21
type input "*"
click at [1385, 542] on input "*" at bounding box center [1424, 539] width 117 height 21
type input "*"
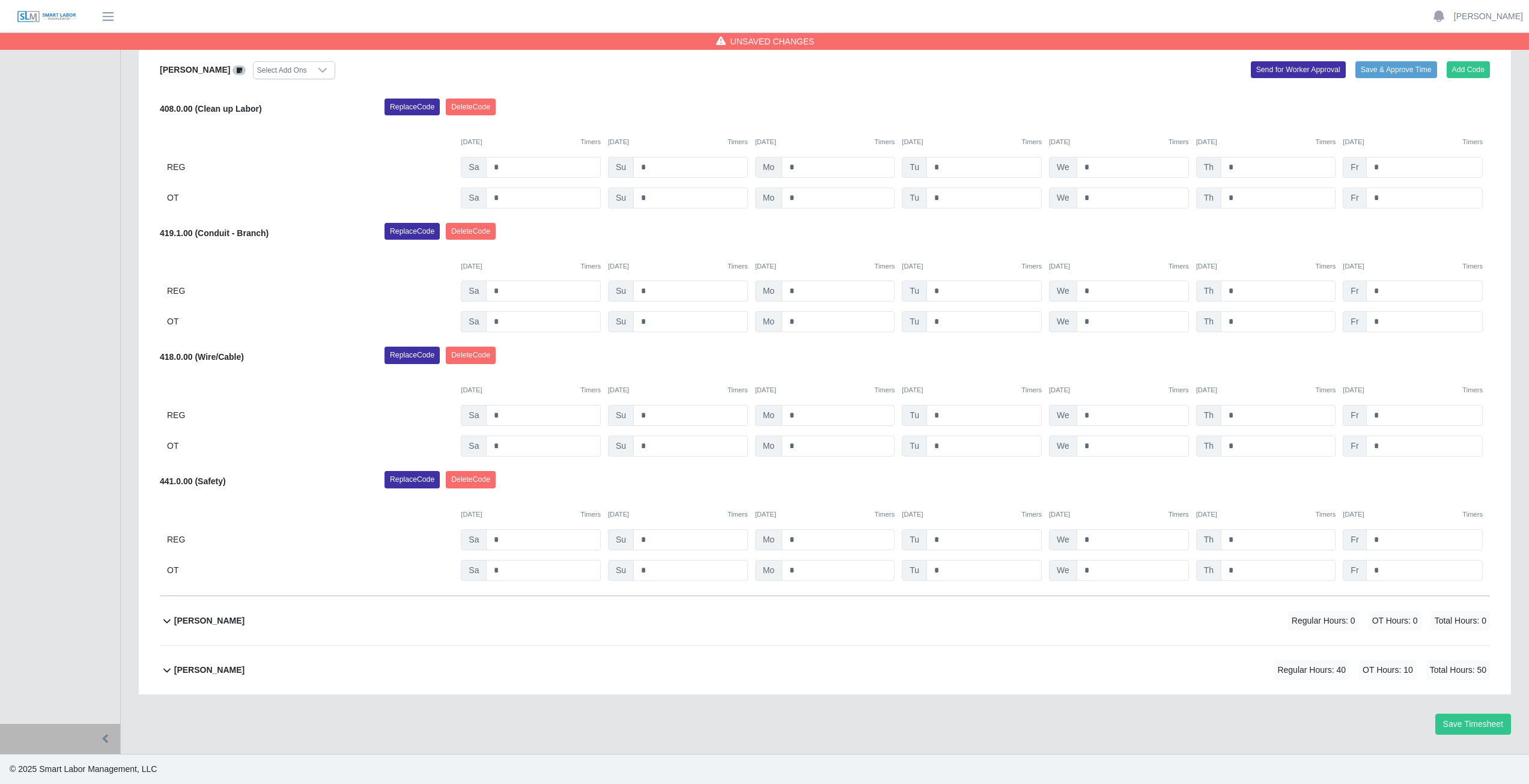
click at [1416, 494] on div "441.0.00 (Safety) Replace Code Delete Code 09/13/2025 Timers 09/14/2025 Timers …" at bounding box center [825, 526] width 1330 height 110
click at [671, 371] on div "Replace Code Delete Code" at bounding box center [937, 358] width 1124 height 24
click at [798, 291] on input "*" at bounding box center [838, 291] width 113 height 21
type input "*"
click at [800, 319] on input "*" at bounding box center [838, 322] width 113 height 21
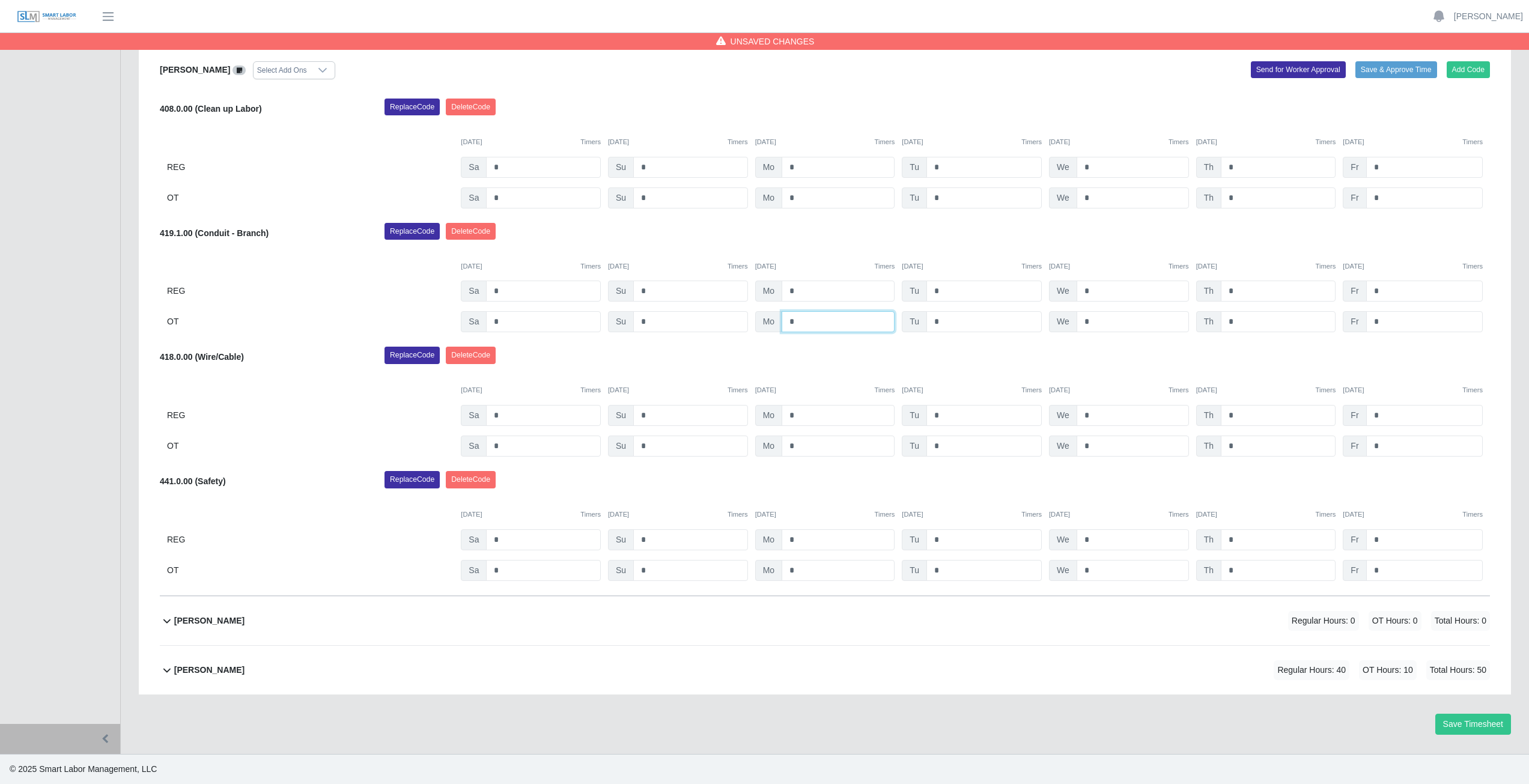
type input "*"
click at [850, 361] on div "Replace Code Delete Code" at bounding box center [937, 358] width 1124 height 24
click at [947, 289] on input "*" at bounding box center [984, 291] width 115 height 21
type input "*"
click at [939, 323] on input "*" at bounding box center [984, 322] width 115 height 21
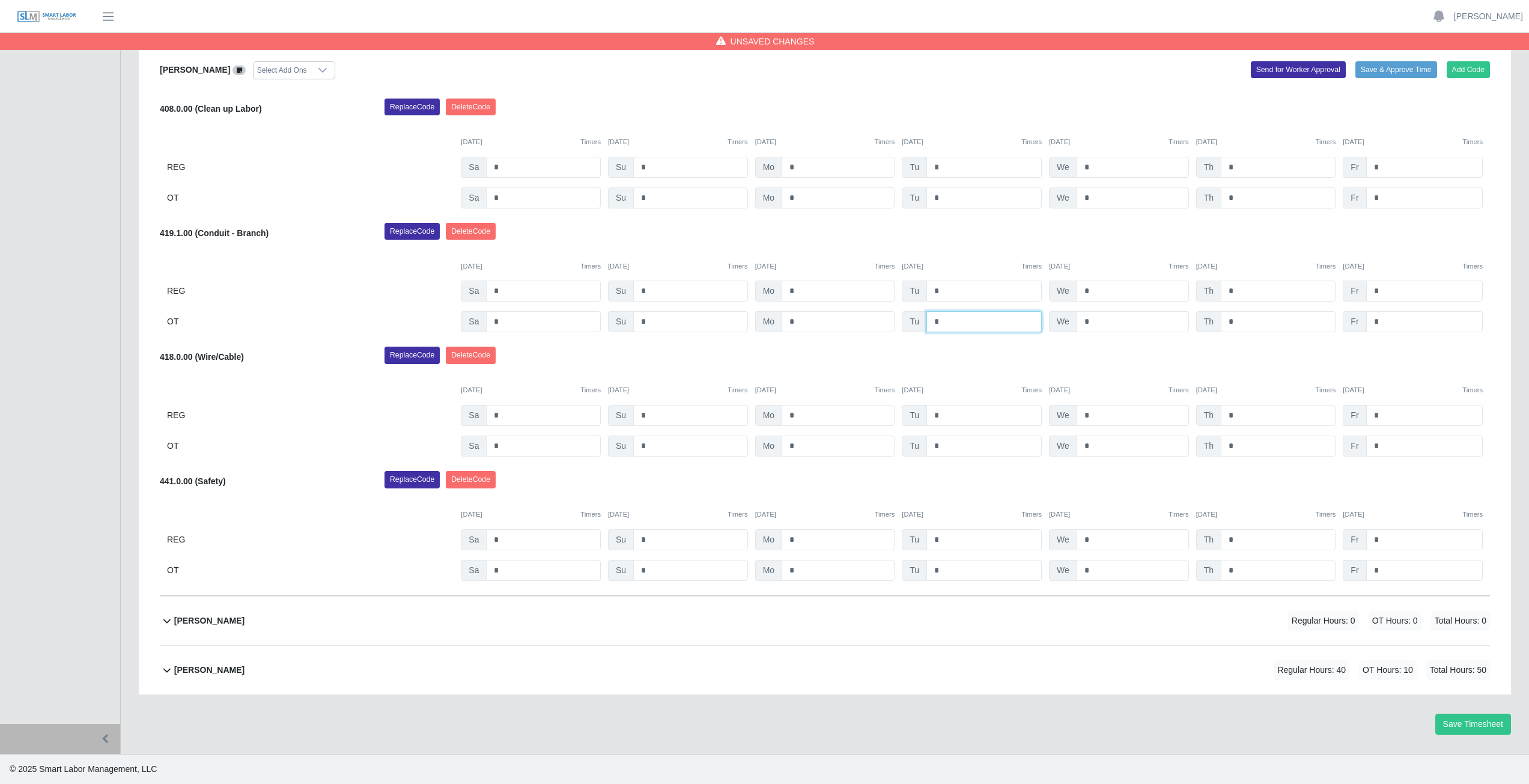
type input "*"
click at [1101, 416] on input "*" at bounding box center [1133, 416] width 112 height 21
type input "*"
click at [1097, 449] on input "*" at bounding box center [1133, 446] width 112 height 21
type input "*"
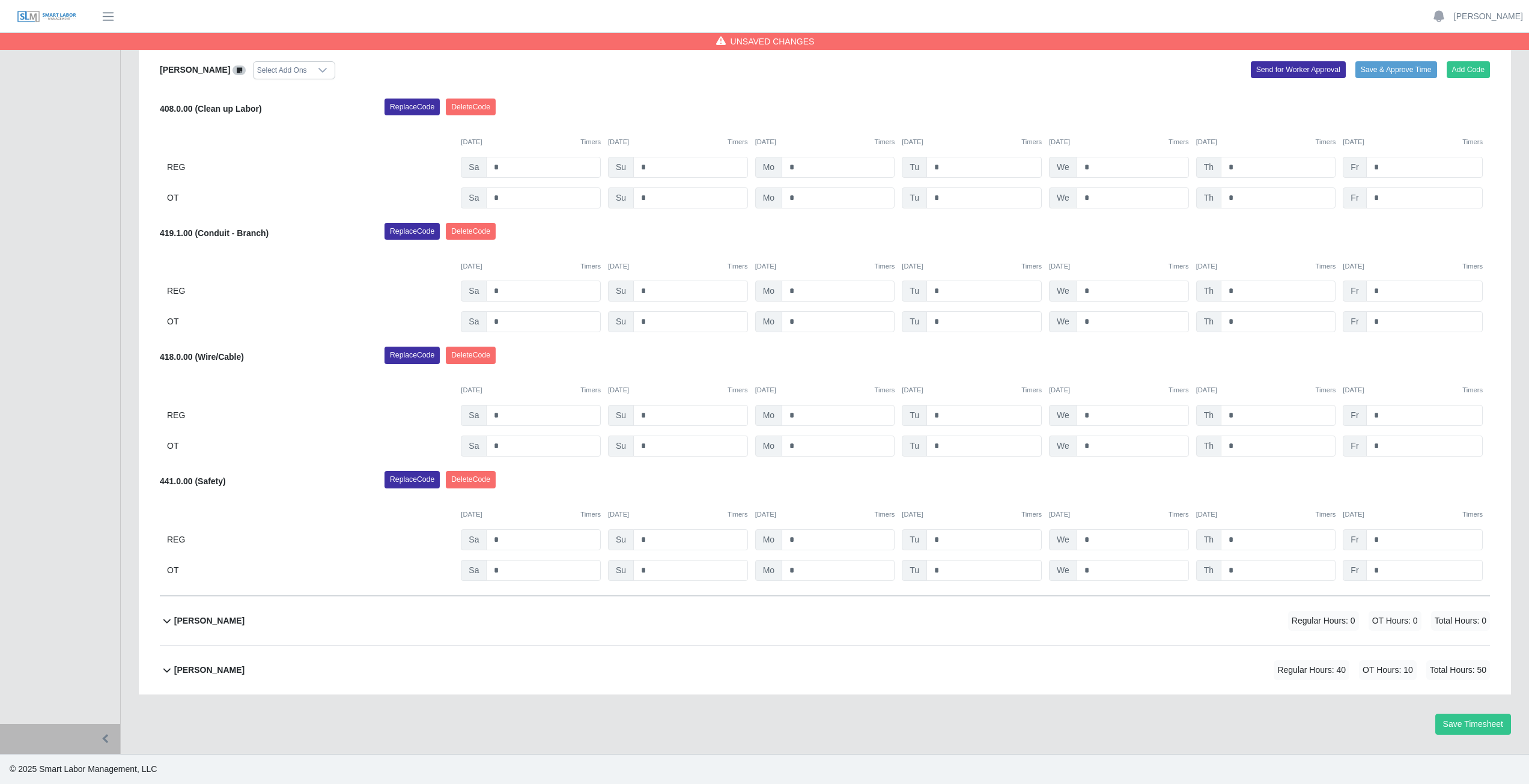
click at [1116, 357] on div "Replace Code Delete Code" at bounding box center [937, 358] width 1124 height 24
click at [1239, 291] on input "*" at bounding box center [1278, 291] width 115 height 21
type input "*"
click at [1236, 322] on input "*" at bounding box center [1278, 322] width 115 height 21
type input "*"
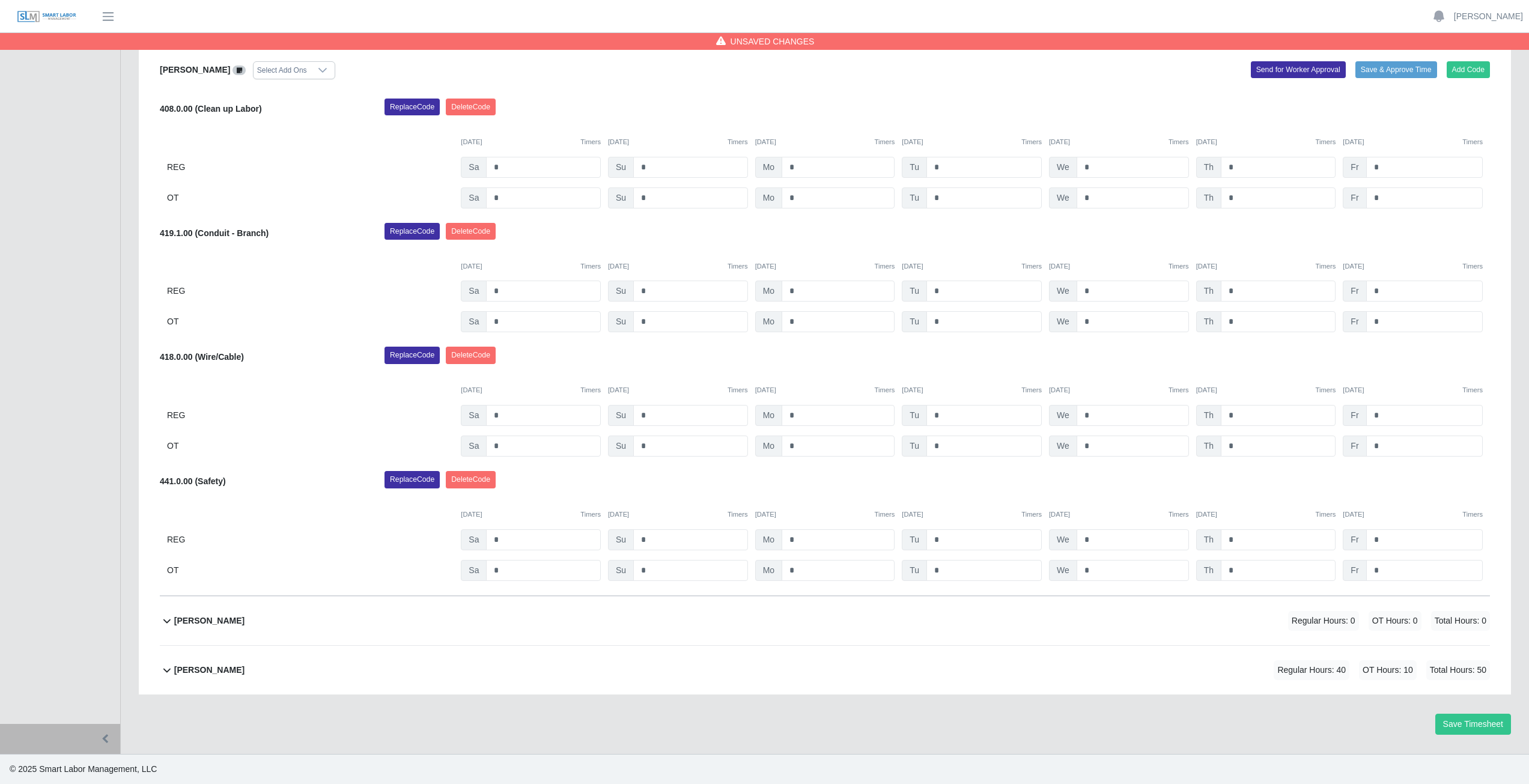
click at [1253, 244] on div "Replace Code Delete Code" at bounding box center [937, 234] width 1124 height 24
click at [1390, 288] on input "*" at bounding box center [1424, 291] width 117 height 21
type input "*"
click at [1387, 327] on input "*" at bounding box center [1424, 322] width 117 height 21
type input "*"
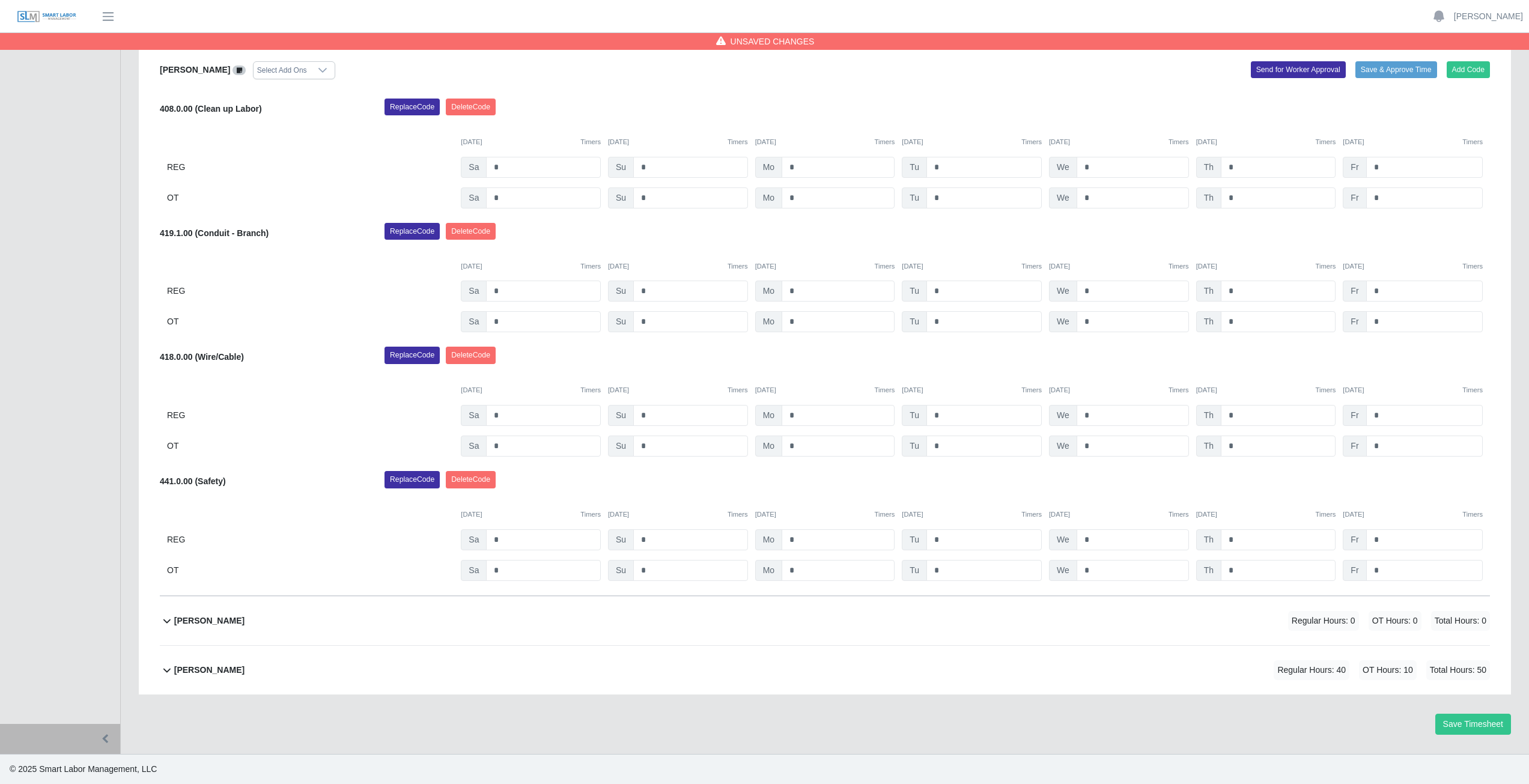
click at [1307, 343] on div "Orlando Aguirre Select Add Ons Add Code Save & Approve Time Send for Worker App…" at bounding box center [825, 321] width 1330 height 549
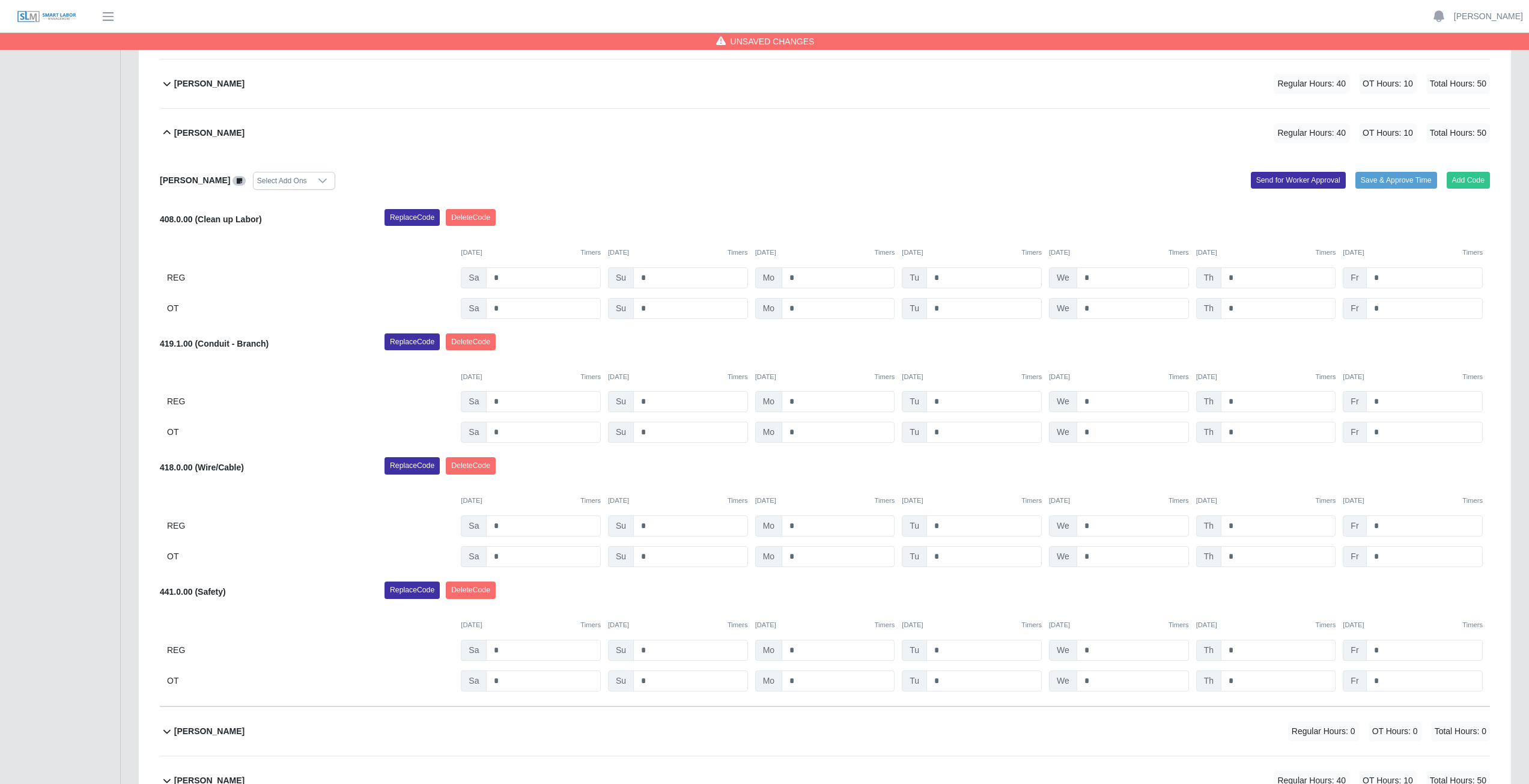
scroll to position [630, 0]
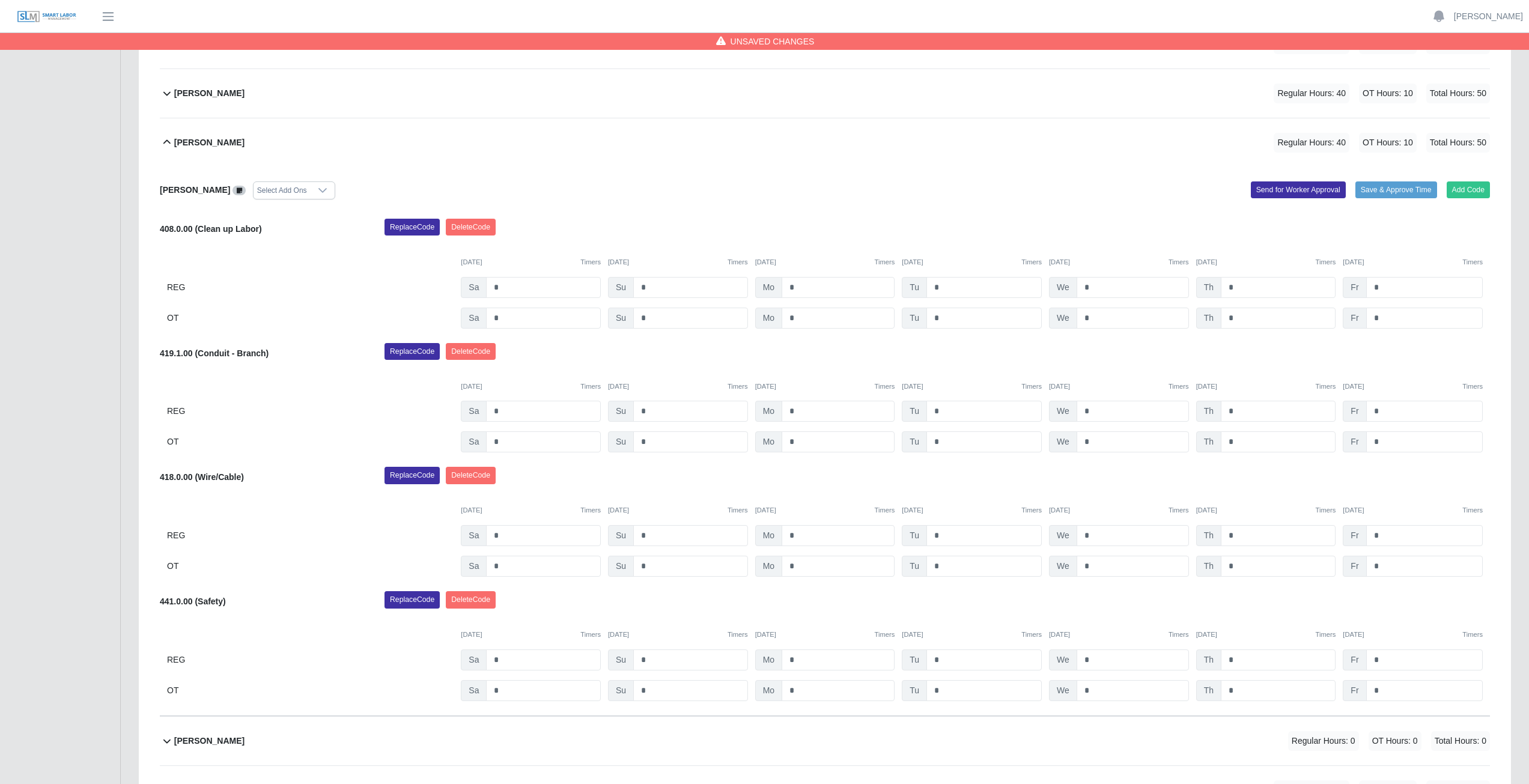
click at [167, 145] on icon at bounding box center [167, 142] width 14 height 14
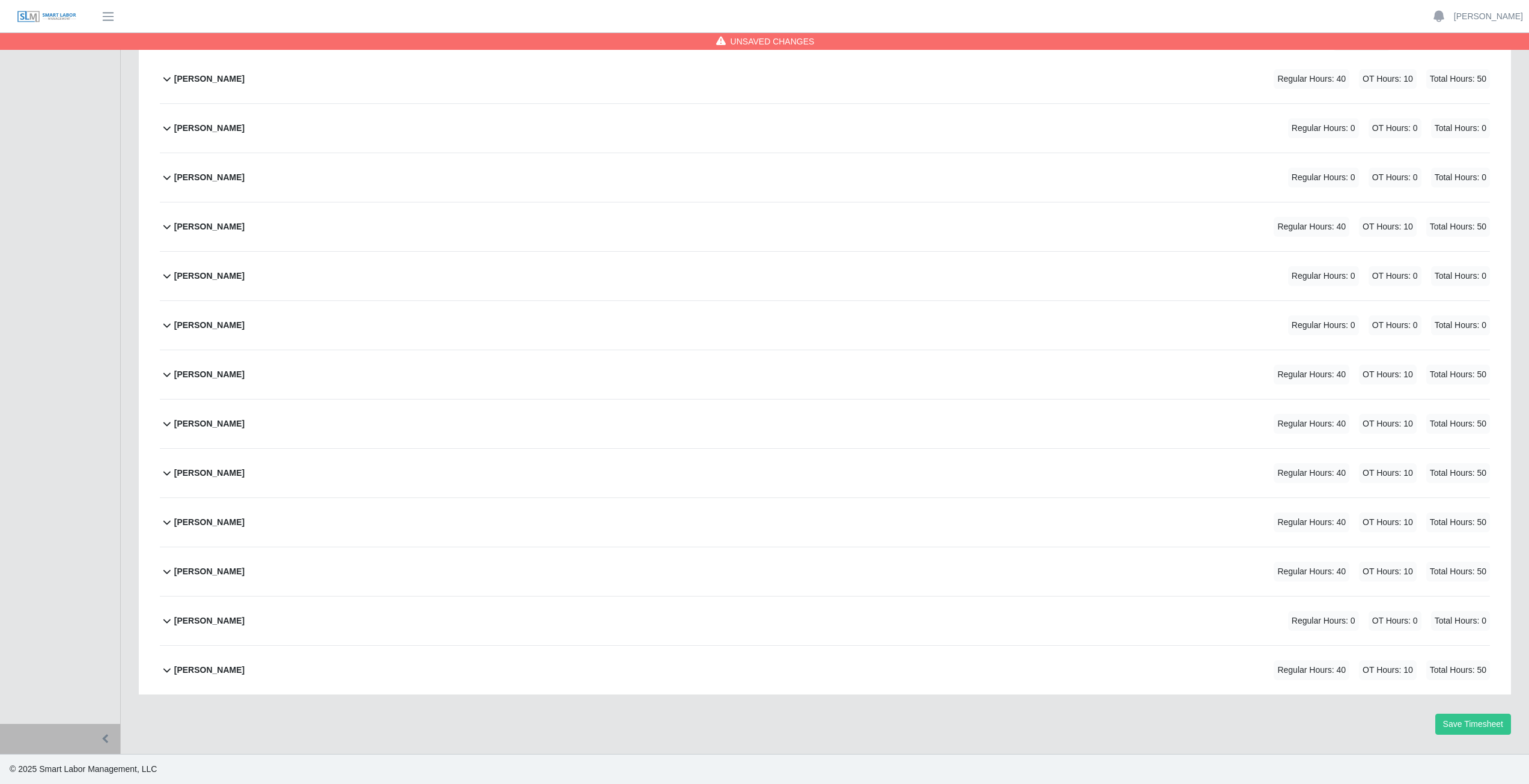
scroll to position [201, 0]
click at [167, 131] on icon at bounding box center [167, 127] width 14 height 14
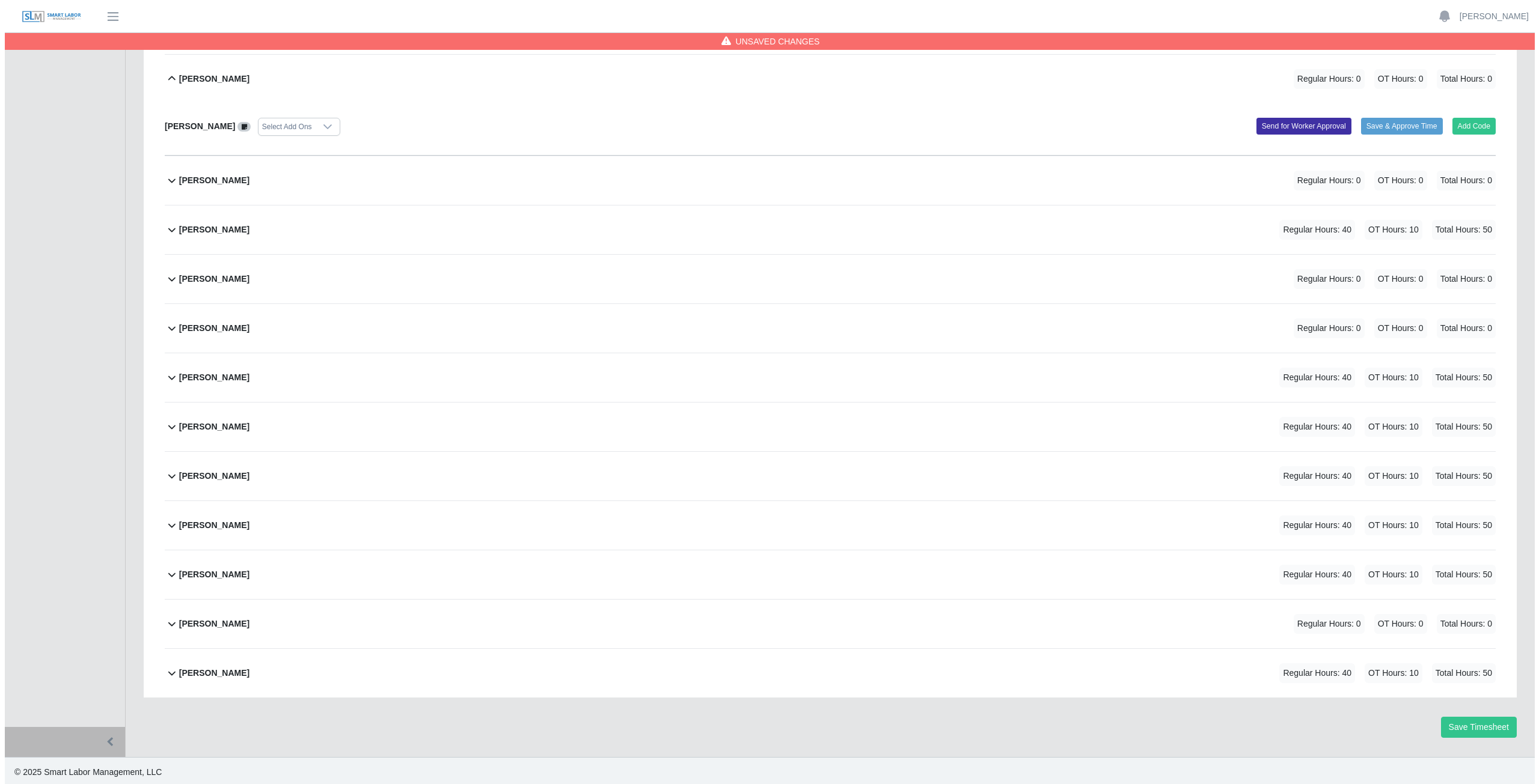
scroll to position [253, 0]
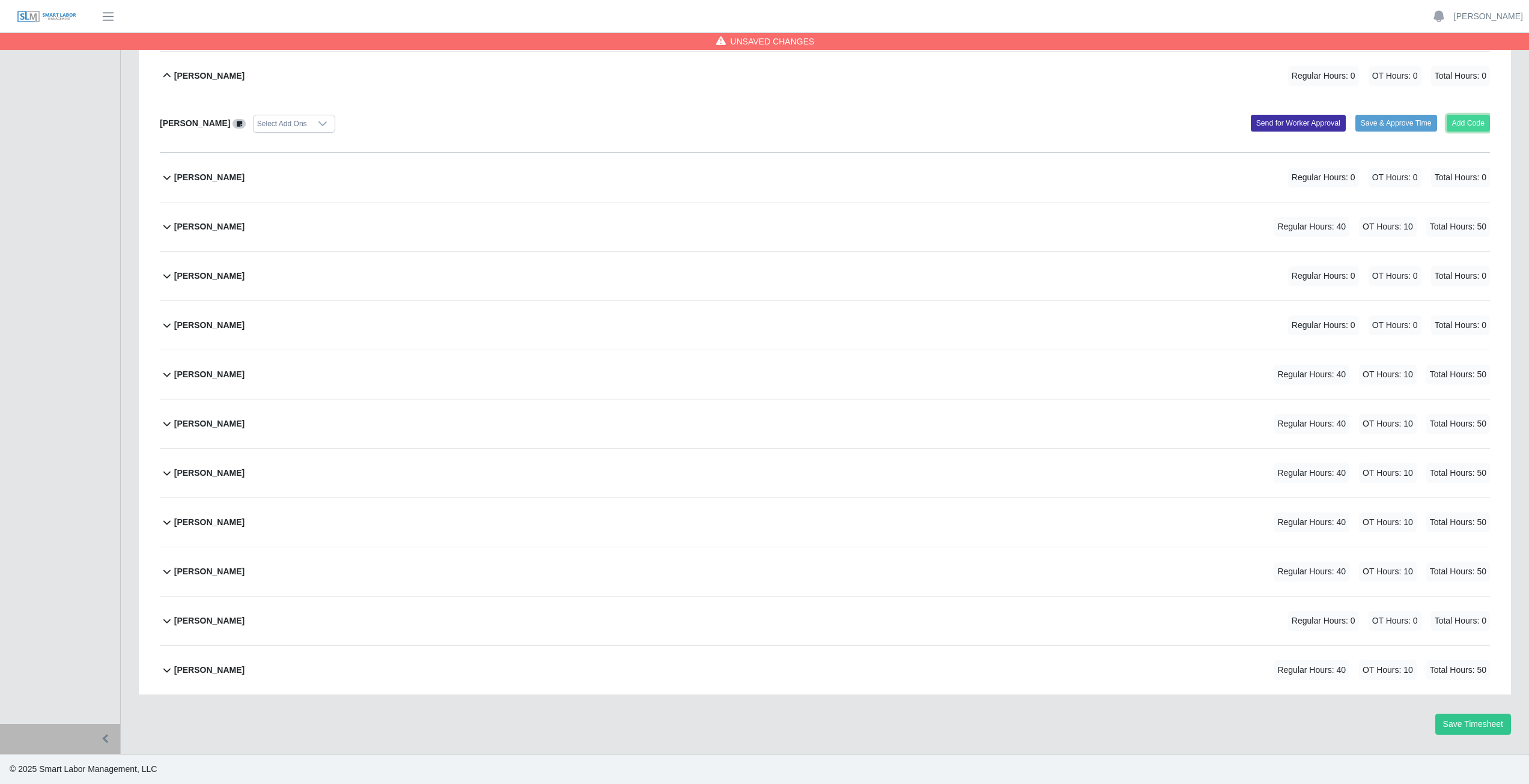
click at [1467, 123] on button "Add Code" at bounding box center [1469, 124] width 44 height 17
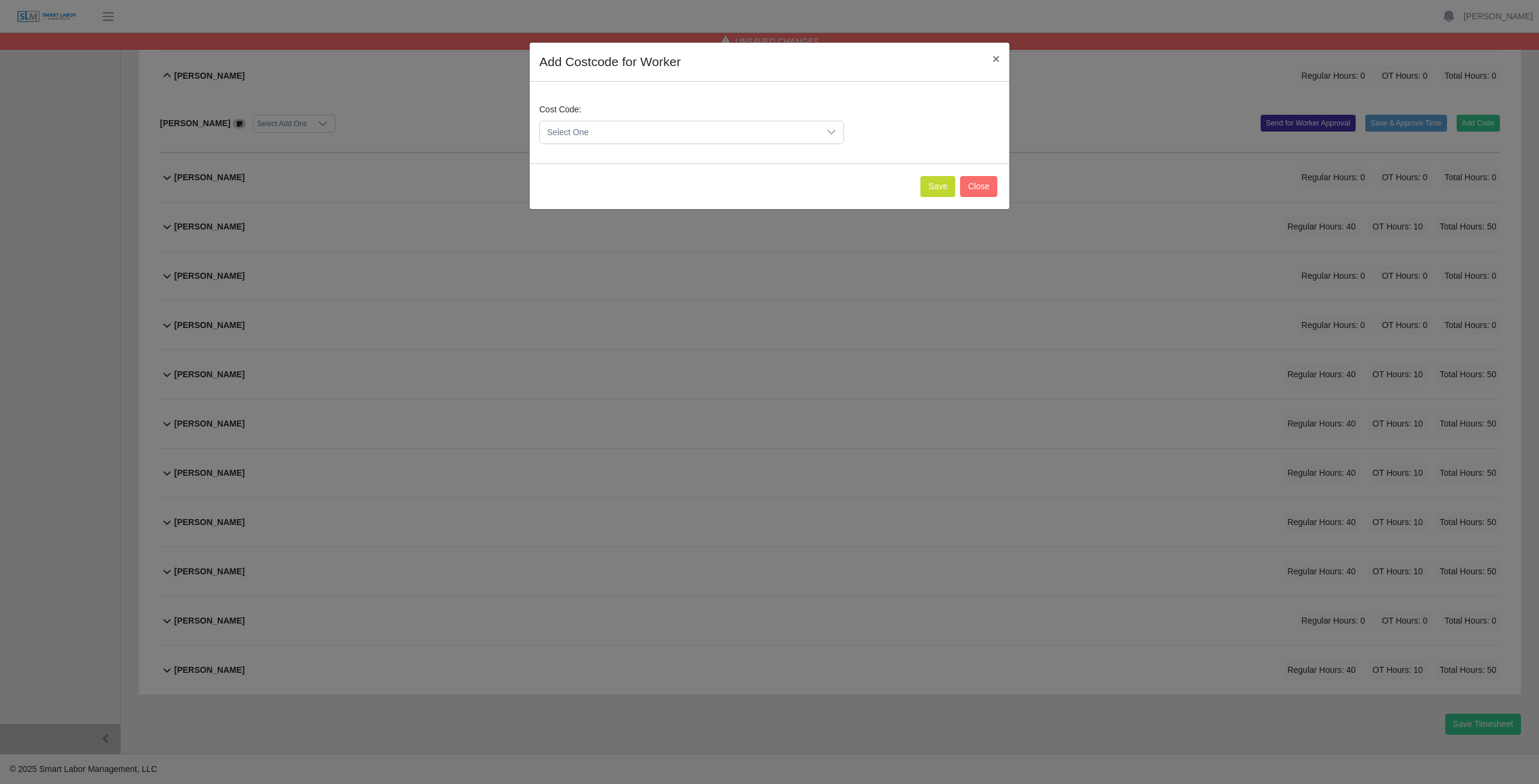
click at [633, 136] on span "Select One" at bounding box center [680, 132] width 280 height 22
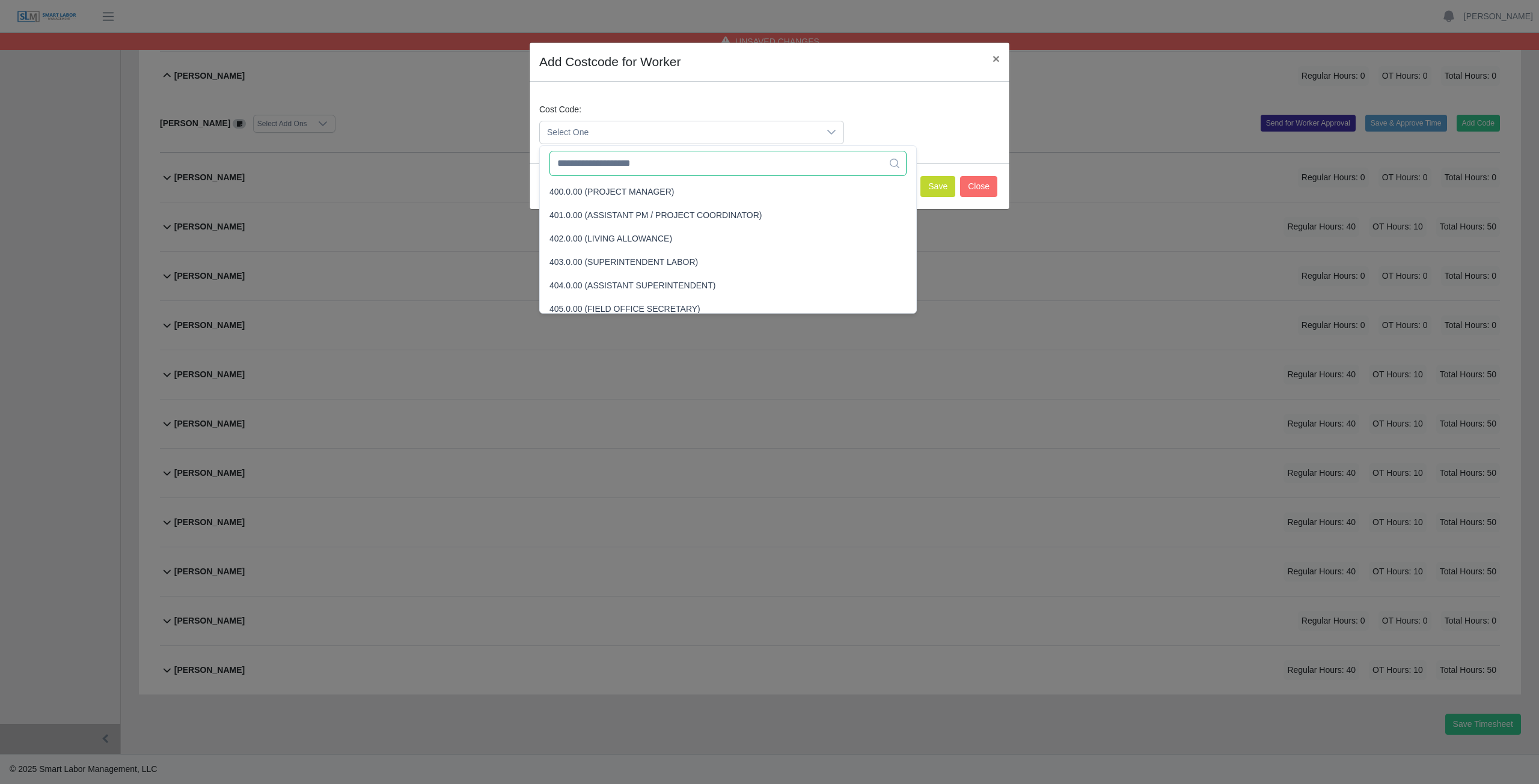
click at [614, 166] on input "text" at bounding box center [727, 164] width 357 height 26
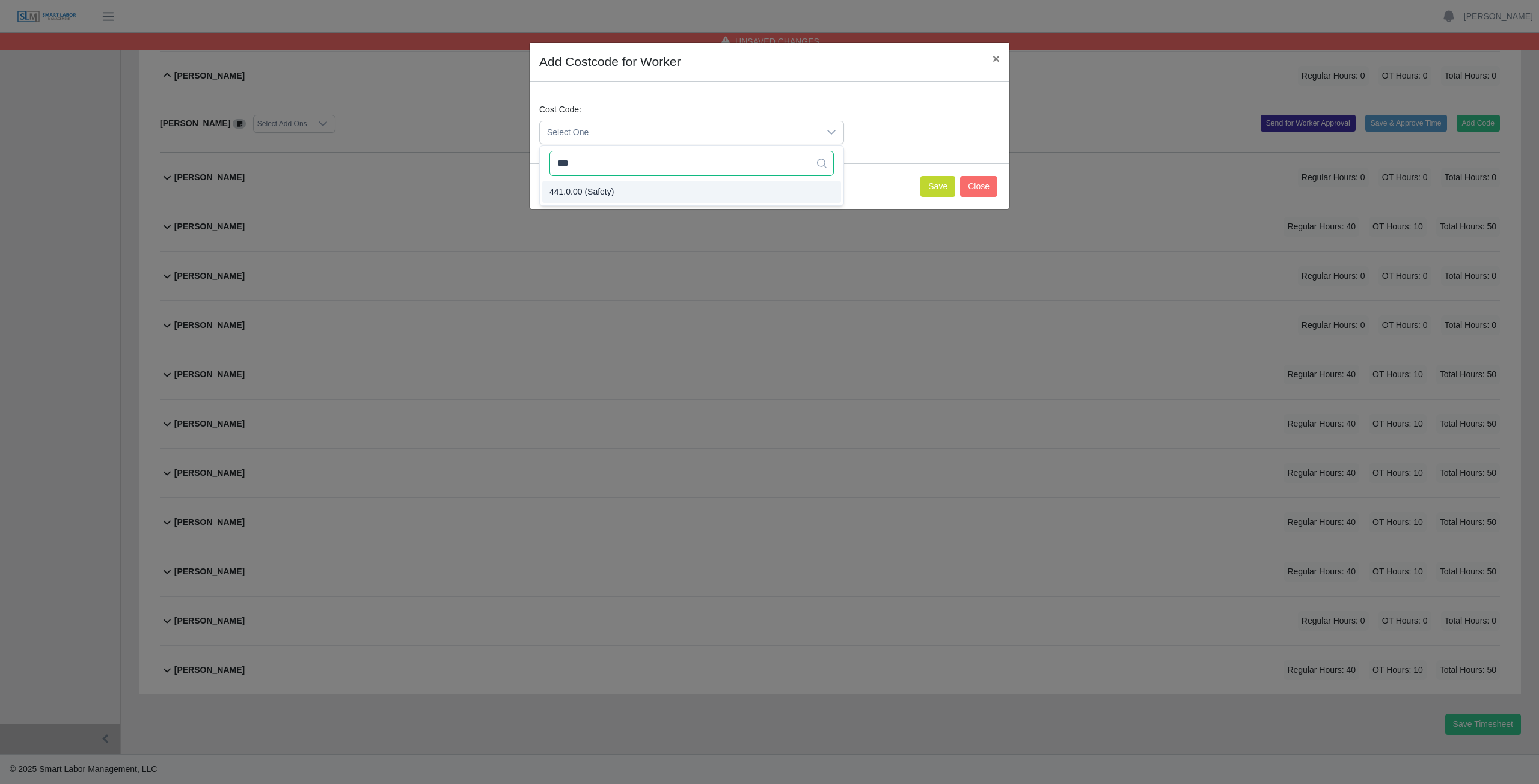
type input "***"
click at [592, 193] on span "441.0.00 (Safety)" at bounding box center [582, 191] width 65 height 12
click at [936, 187] on button "Save" at bounding box center [937, 186] width 35 height 21
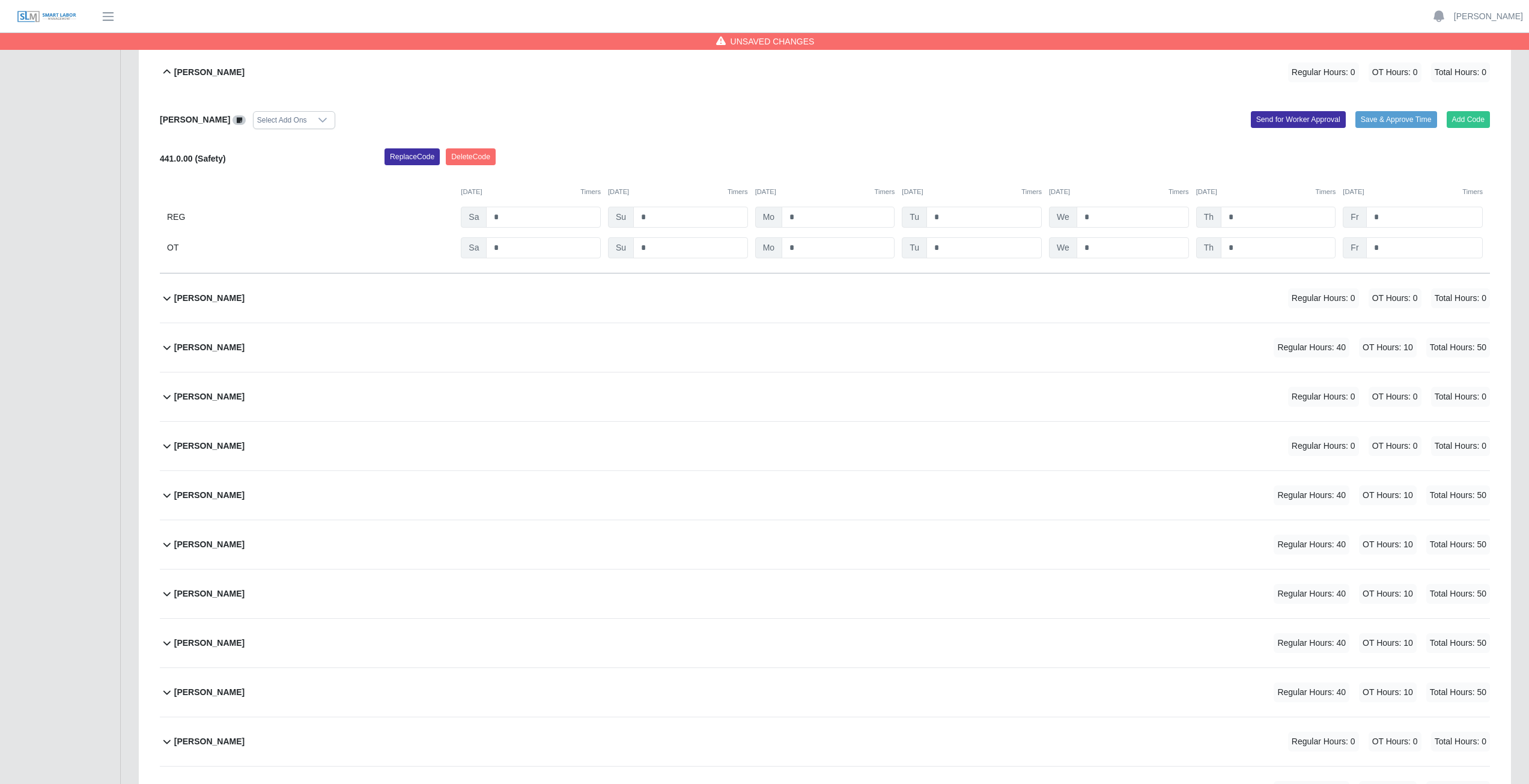
scroll to position [137, 0]
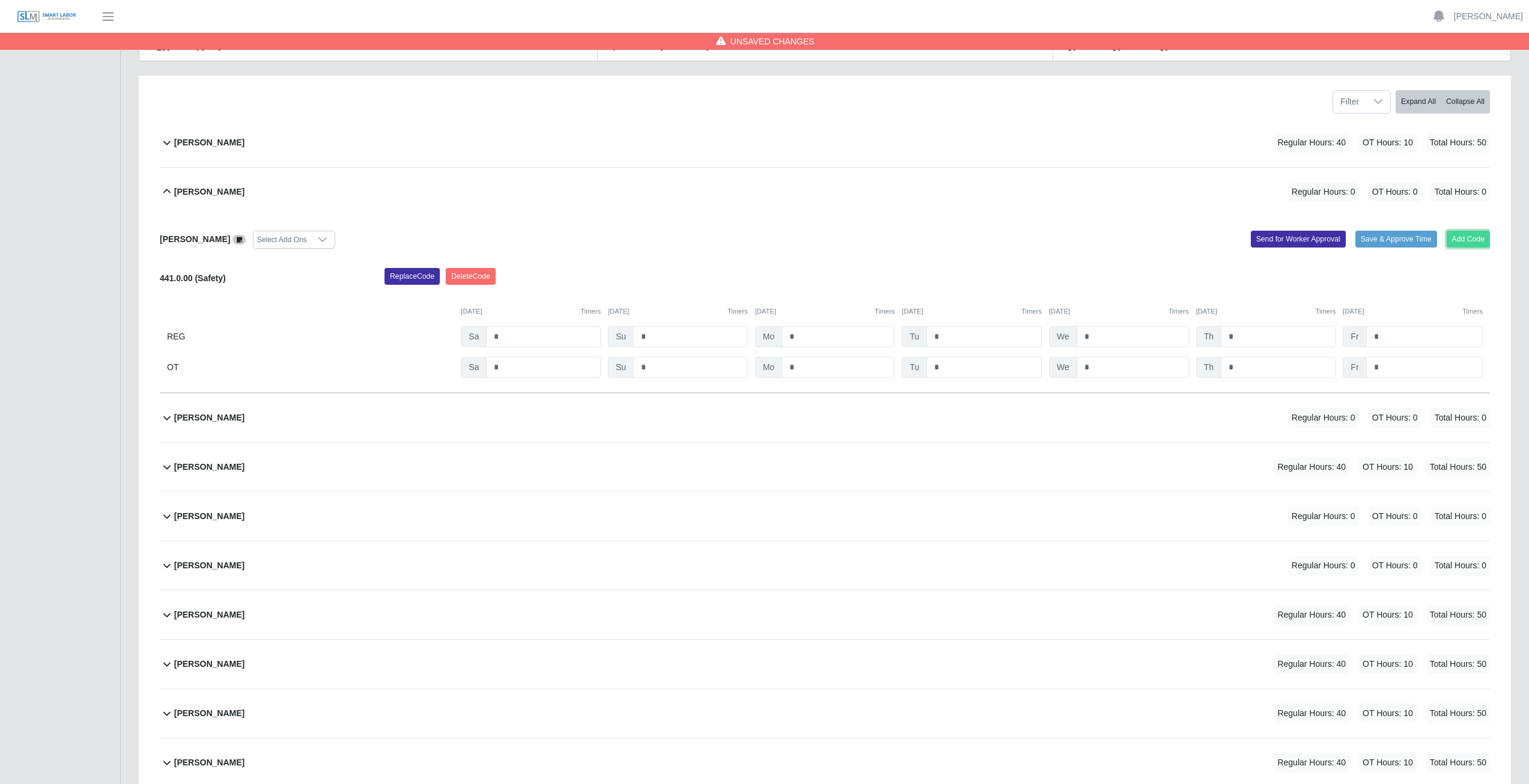
click at [1469, 241] on button "Add Code" at bounding box center [1469, 240] width 44 height 17
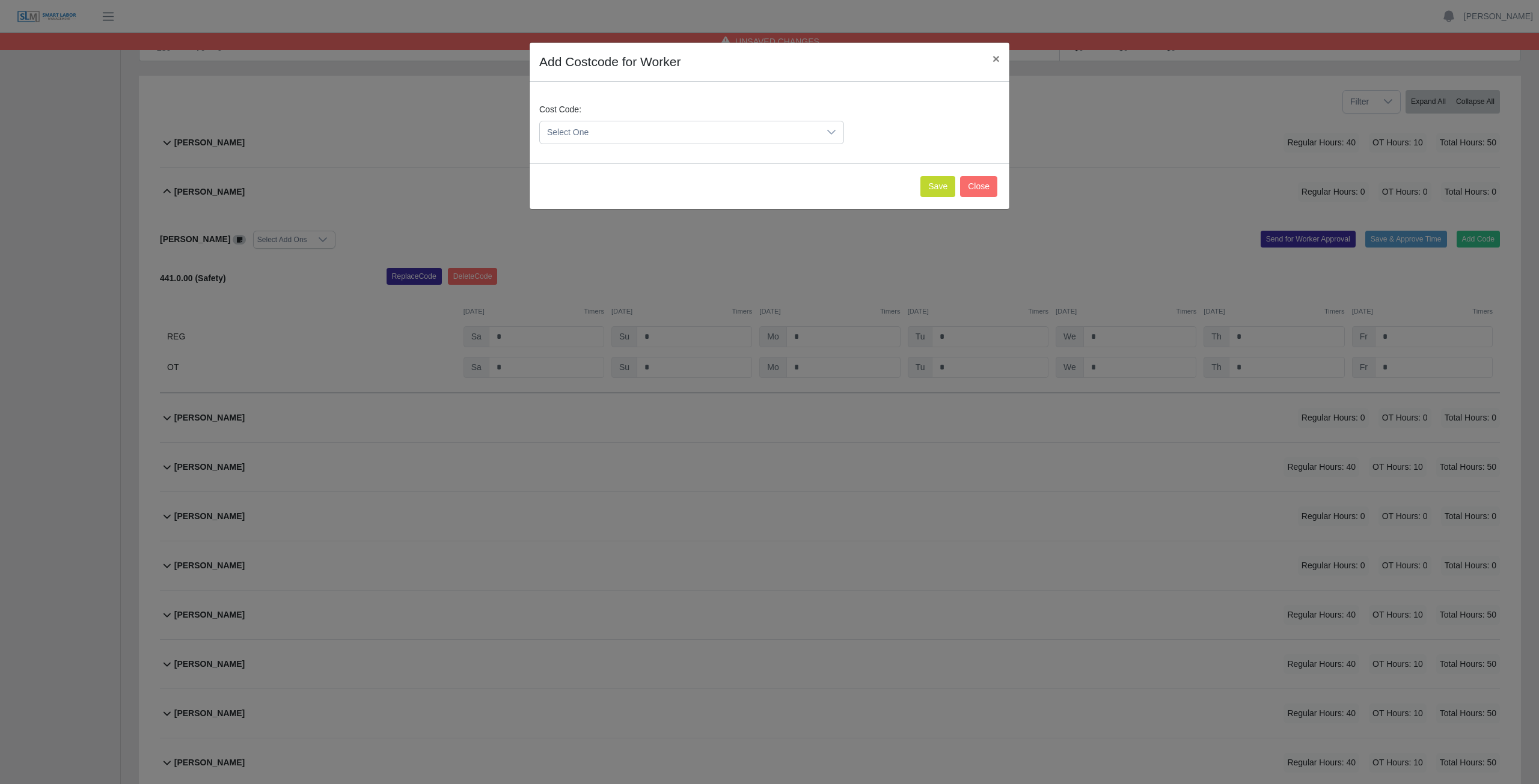
click at [596, 130] on span "Select One" at bounding box center [680, 132] width 280 height 22
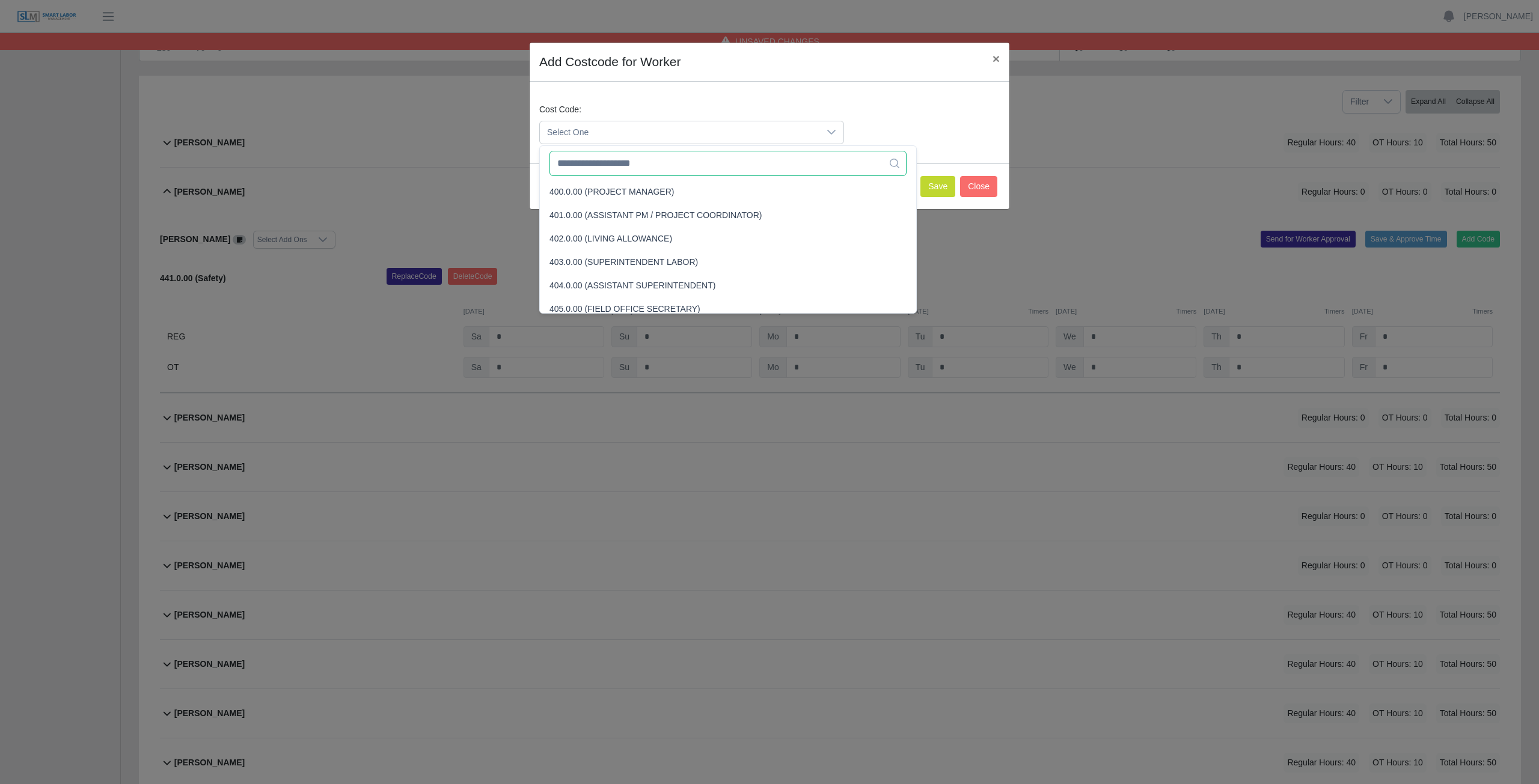
click at [595, 168] on input "text" at bounding box center [727, 164] width 357 height 26
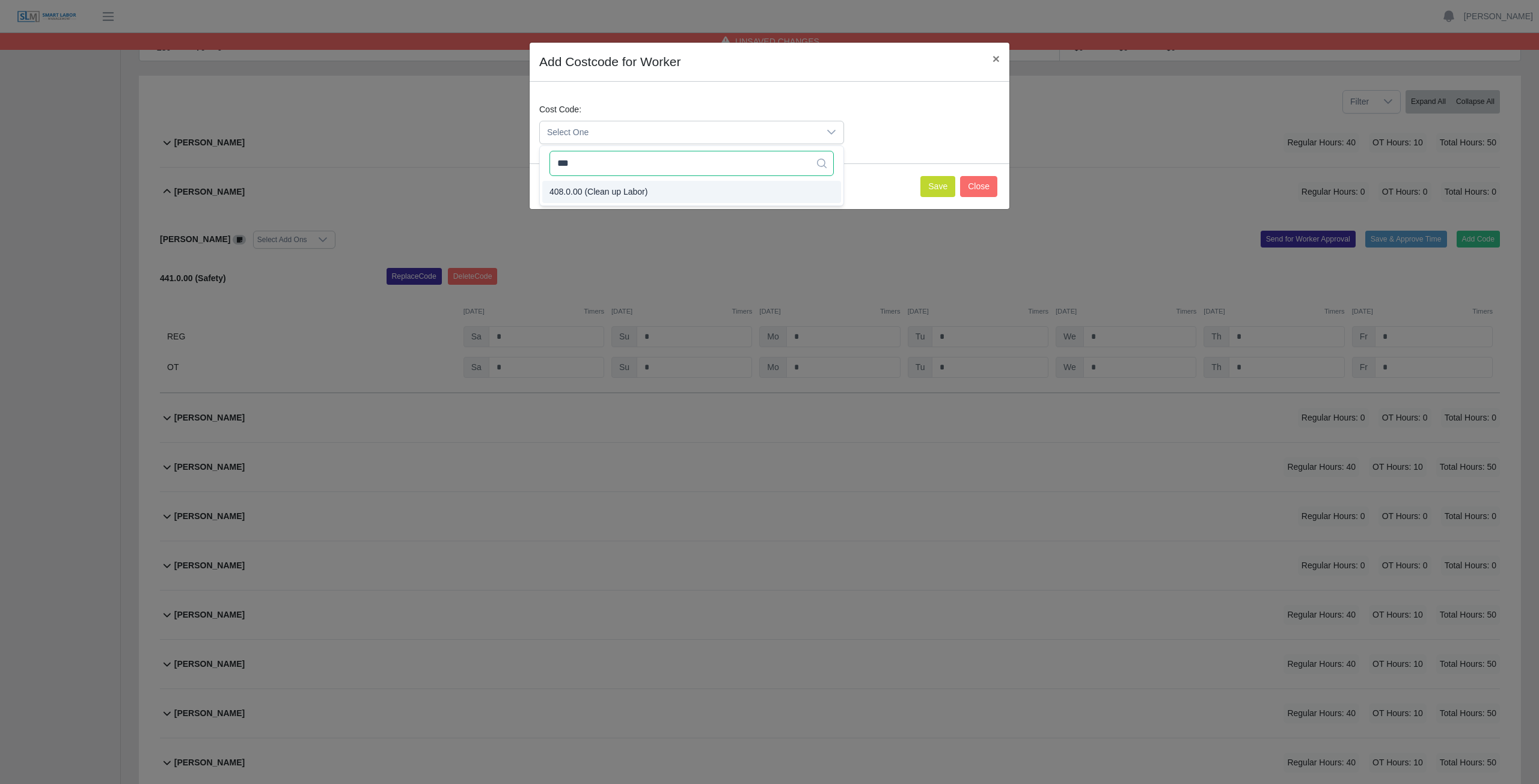
type input "***"
drag, startPoint x: 598, startPoint y: 191, endPoint x: 606, endPoint y: 186, distance: 9.4
click at [600, 190] on span "408.0.00 (Clean up Labor)" at bounding box center [598, 191] width 98 height 12
click at [973, 187] on button "Close" at bounding box center [978, 186] width 37 height 21
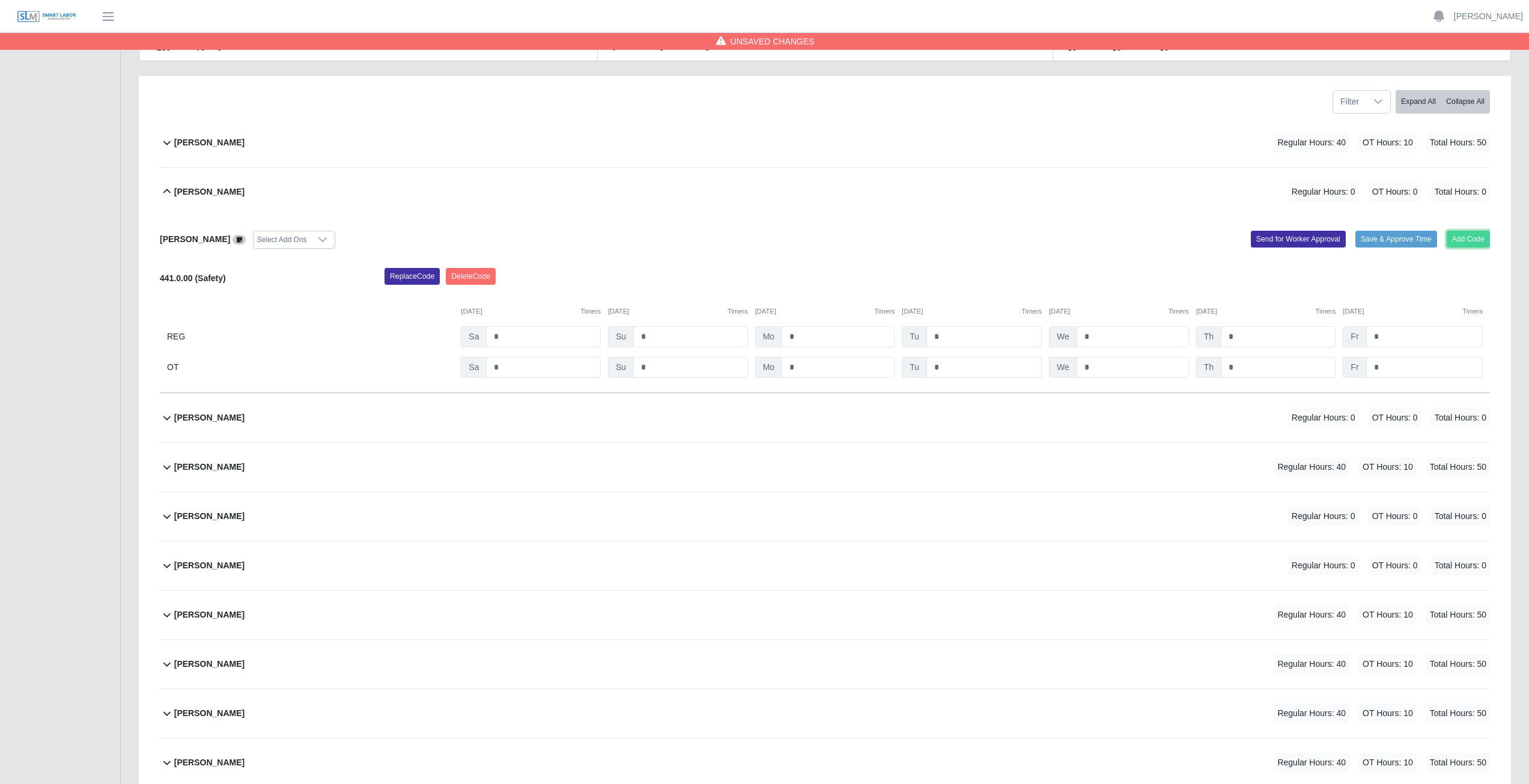
click at [1460, 234] on button "Add Code" at bounding box center [1469, 240] width 44 height 17
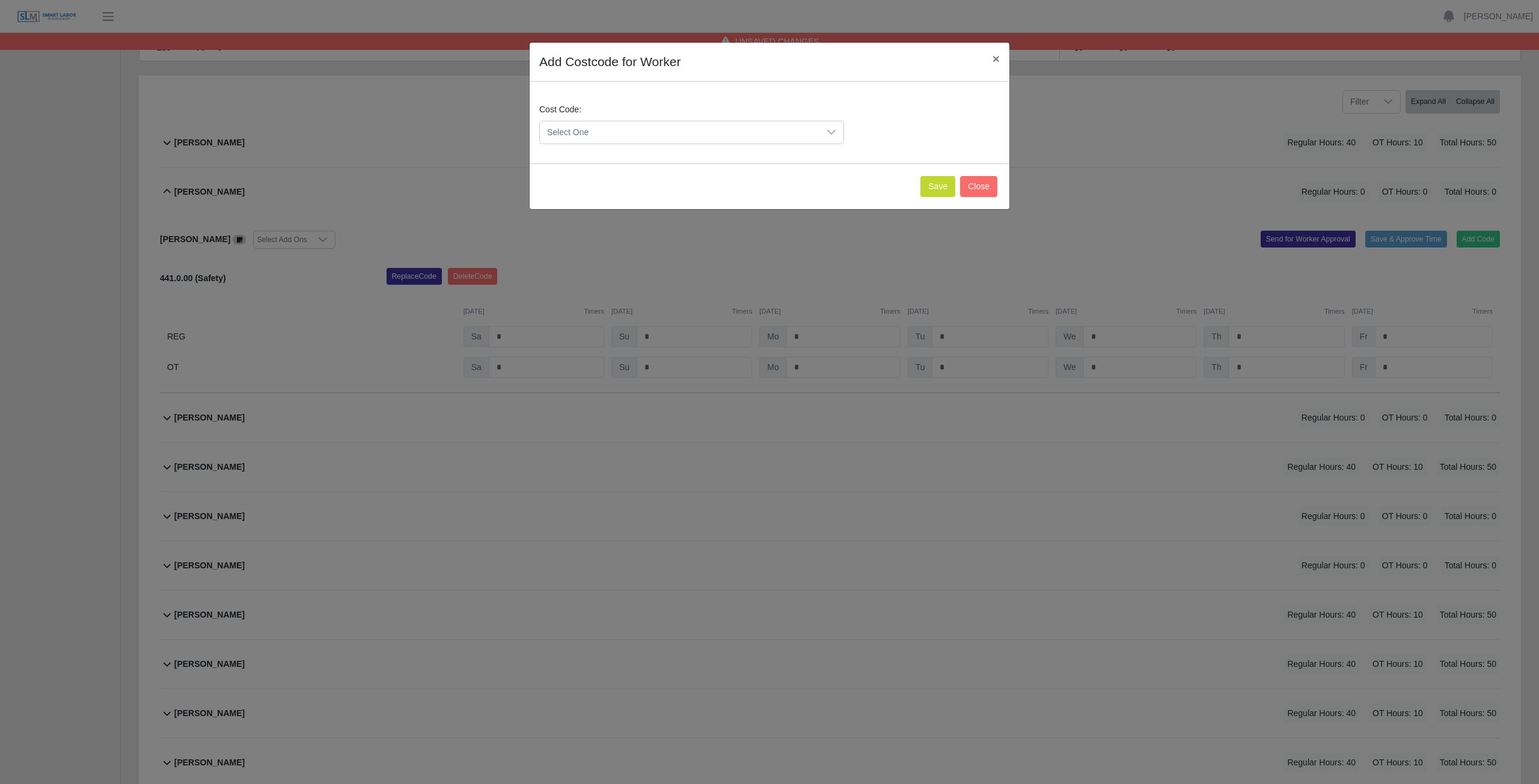
click at [617, 133] on span "Select One" at bounding box center [680, 132] width 280 height 22
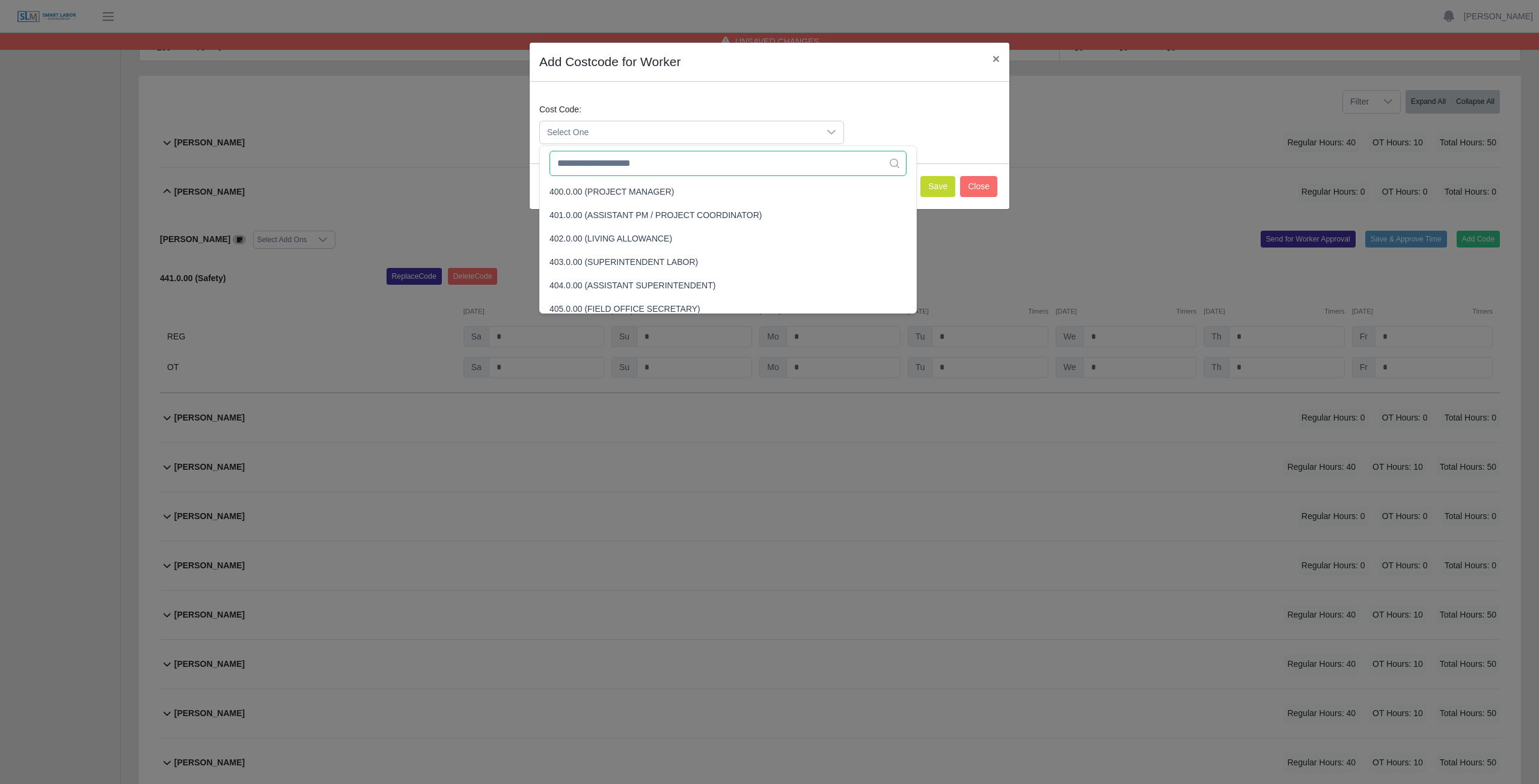
click at [624, 166] on input "text" at bounding box center [727, 164] width 357 height 26
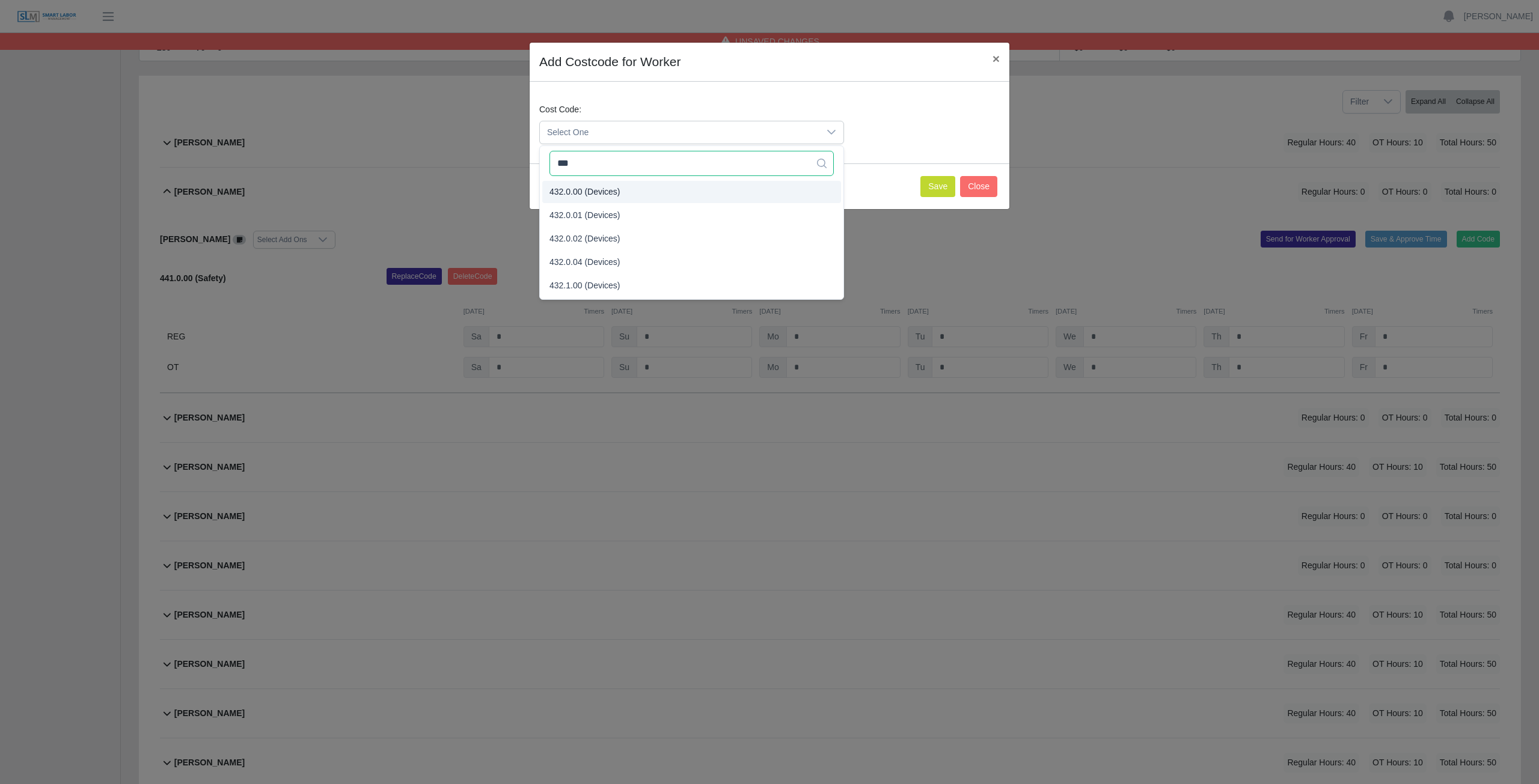
type input "***"
click at [585, 188] on span "432.0.00 (Devices)" at bounding box center [584, 191] width 71 height 12
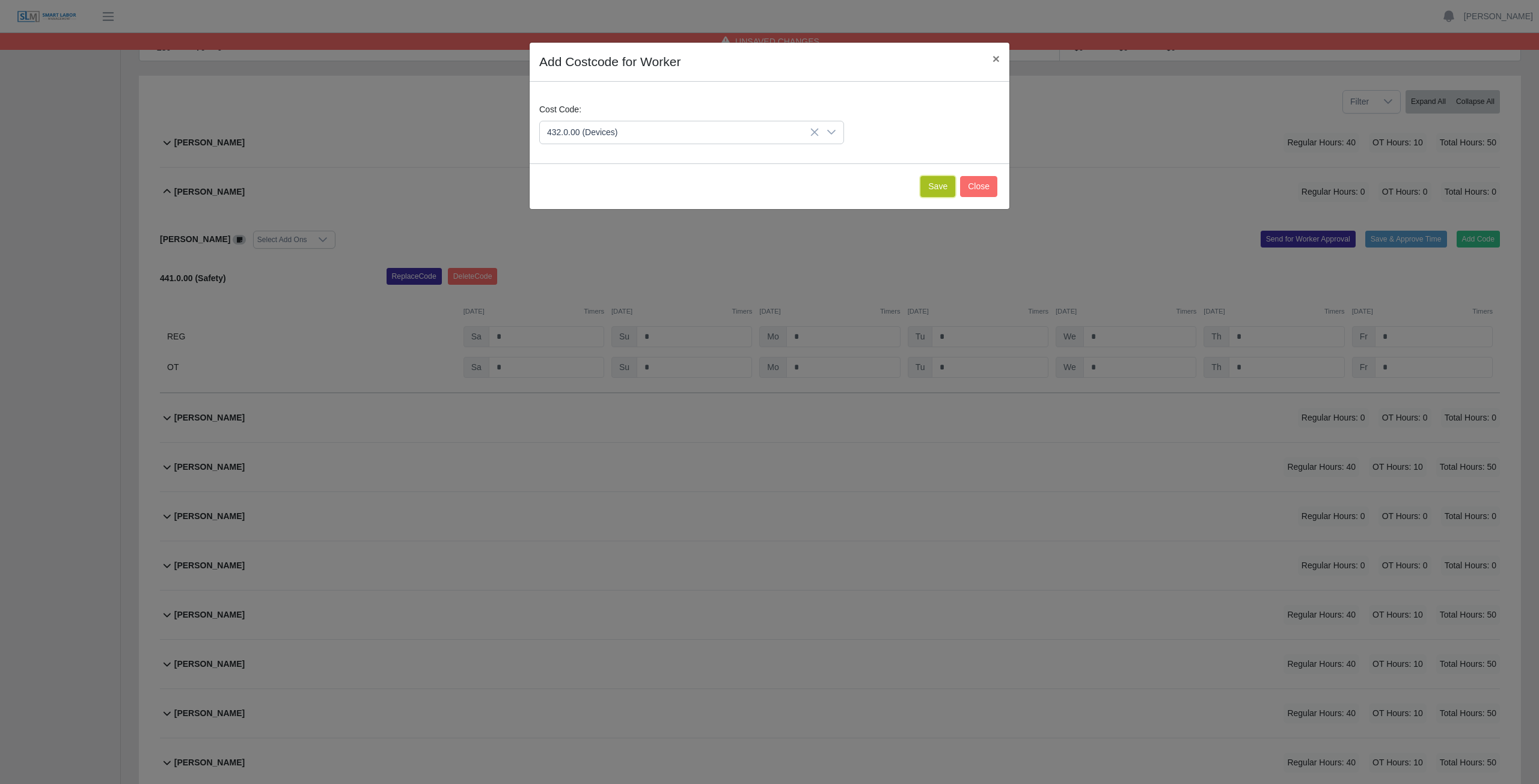
click at [945, 189] on button "Save" at bounding box center [937, 186] width 35 height 21
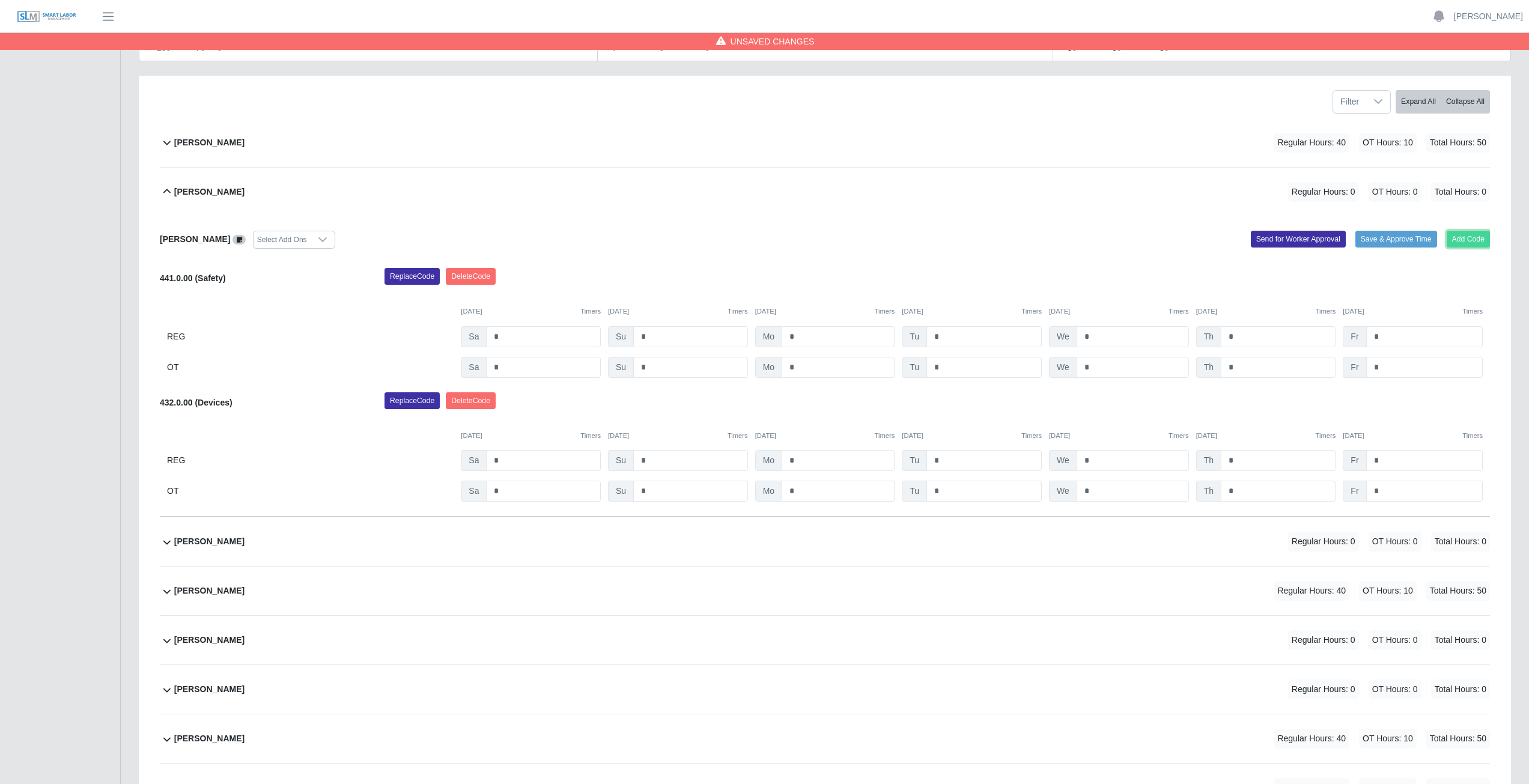
click at [1456, 237] on button "Add Code" at bounding box center [1469, 240] width 44 height 17
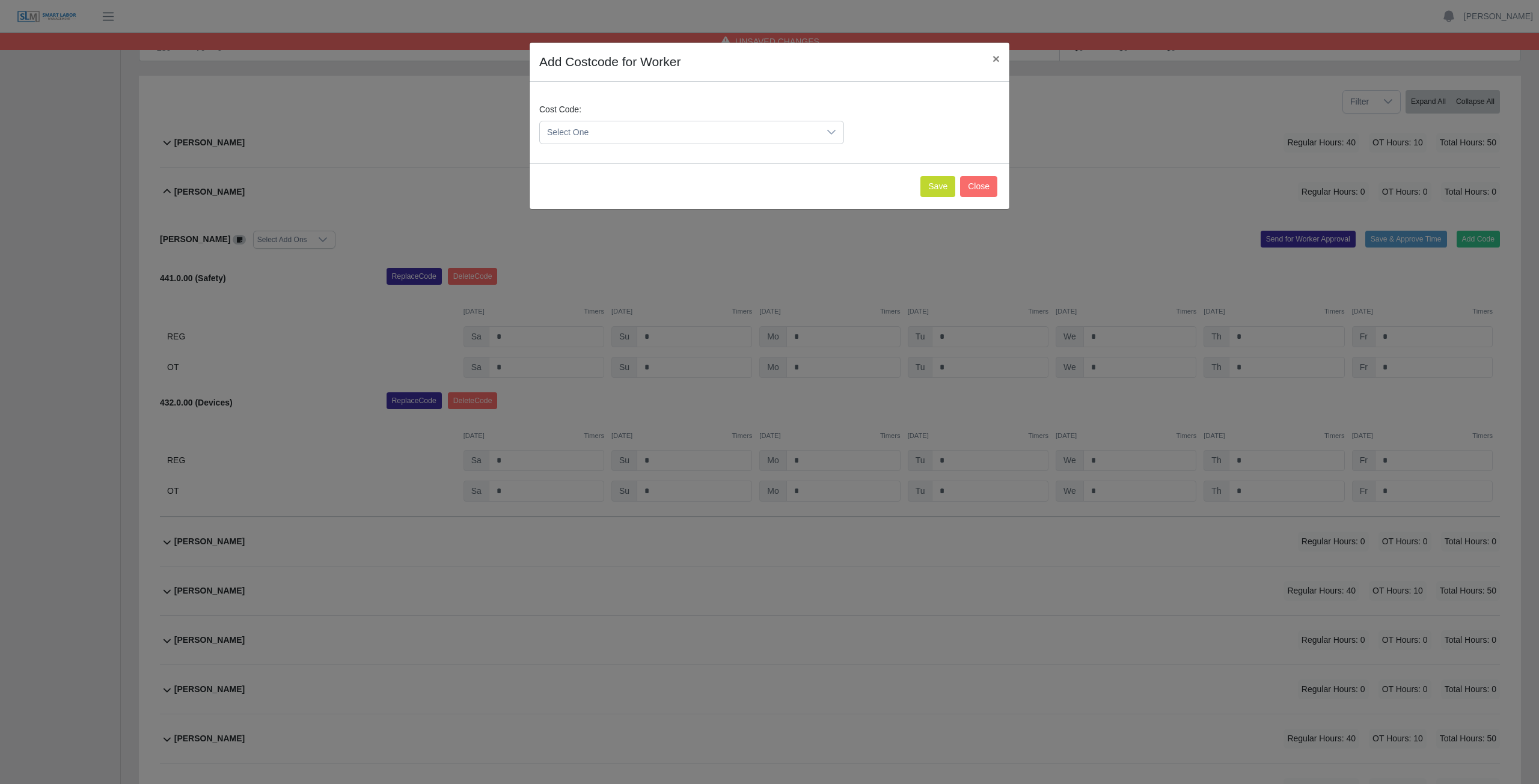
click at [641, 133] on span "Select One" at bounding box center [680, 132] width 280 height 22
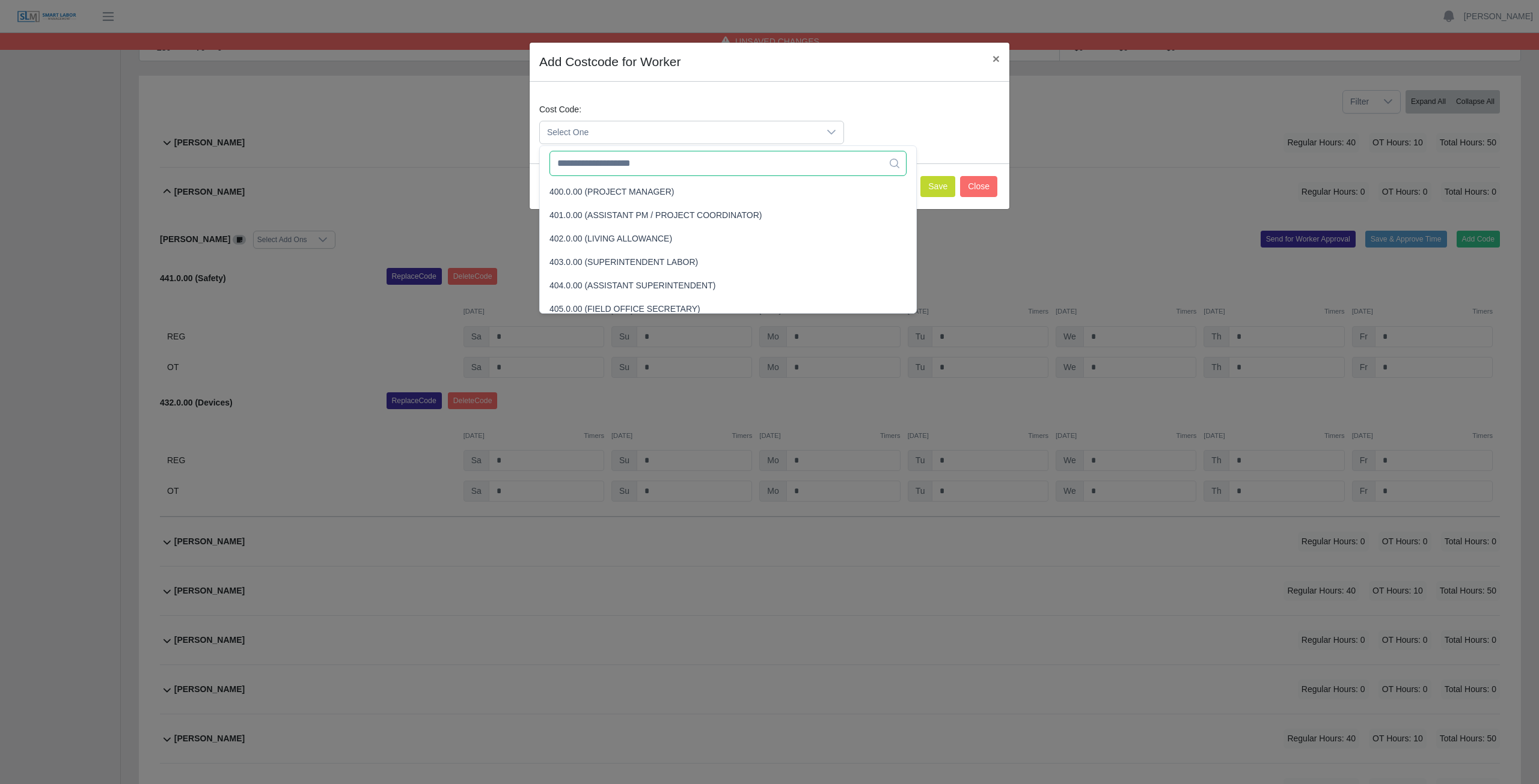
click at [637, 168] on input "text" at bounding box center [727, 164] width 357 height 26
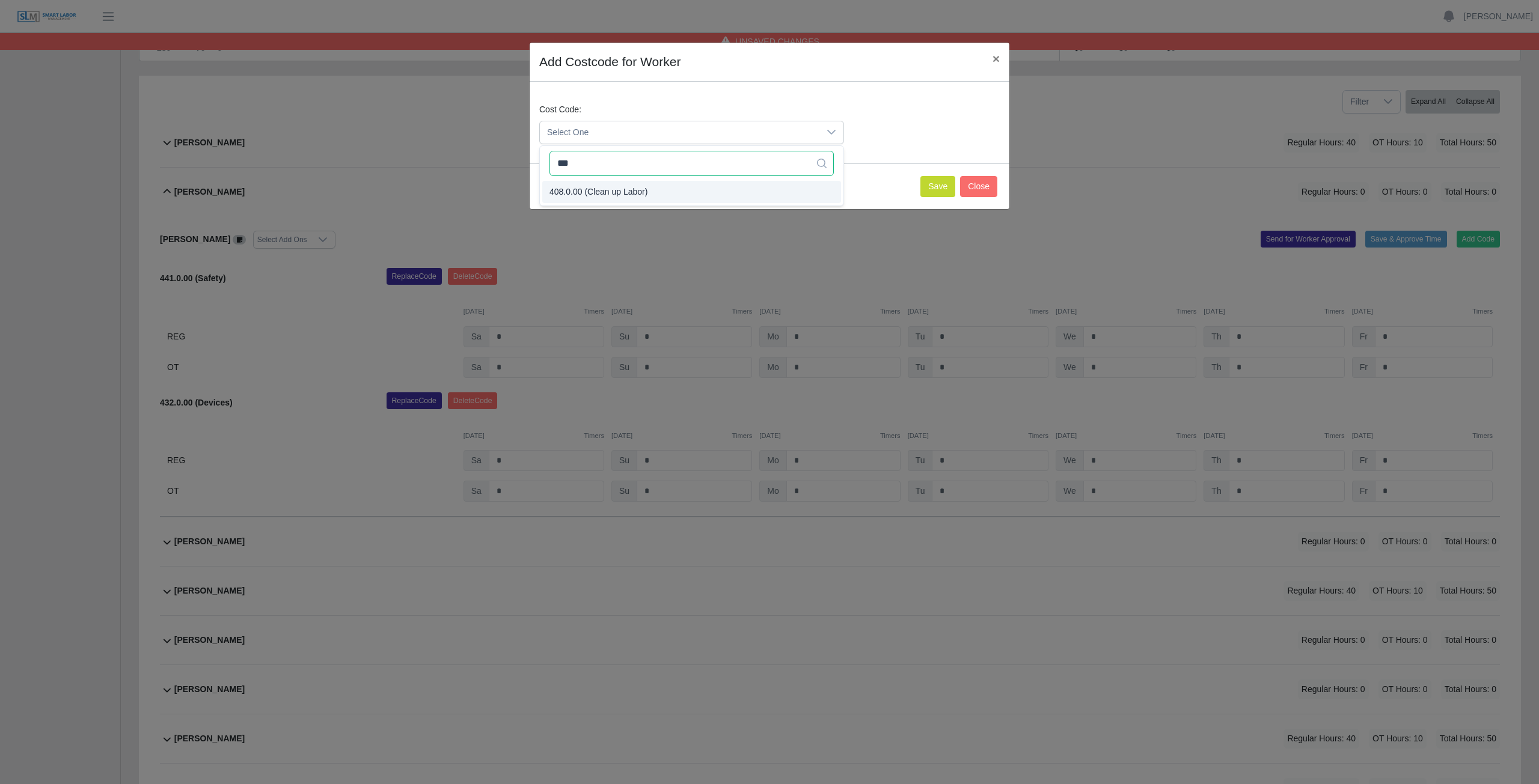
type input "***"
click at [942, 187] on button "Save" at bounding box center [937, 186] width 35 height 21
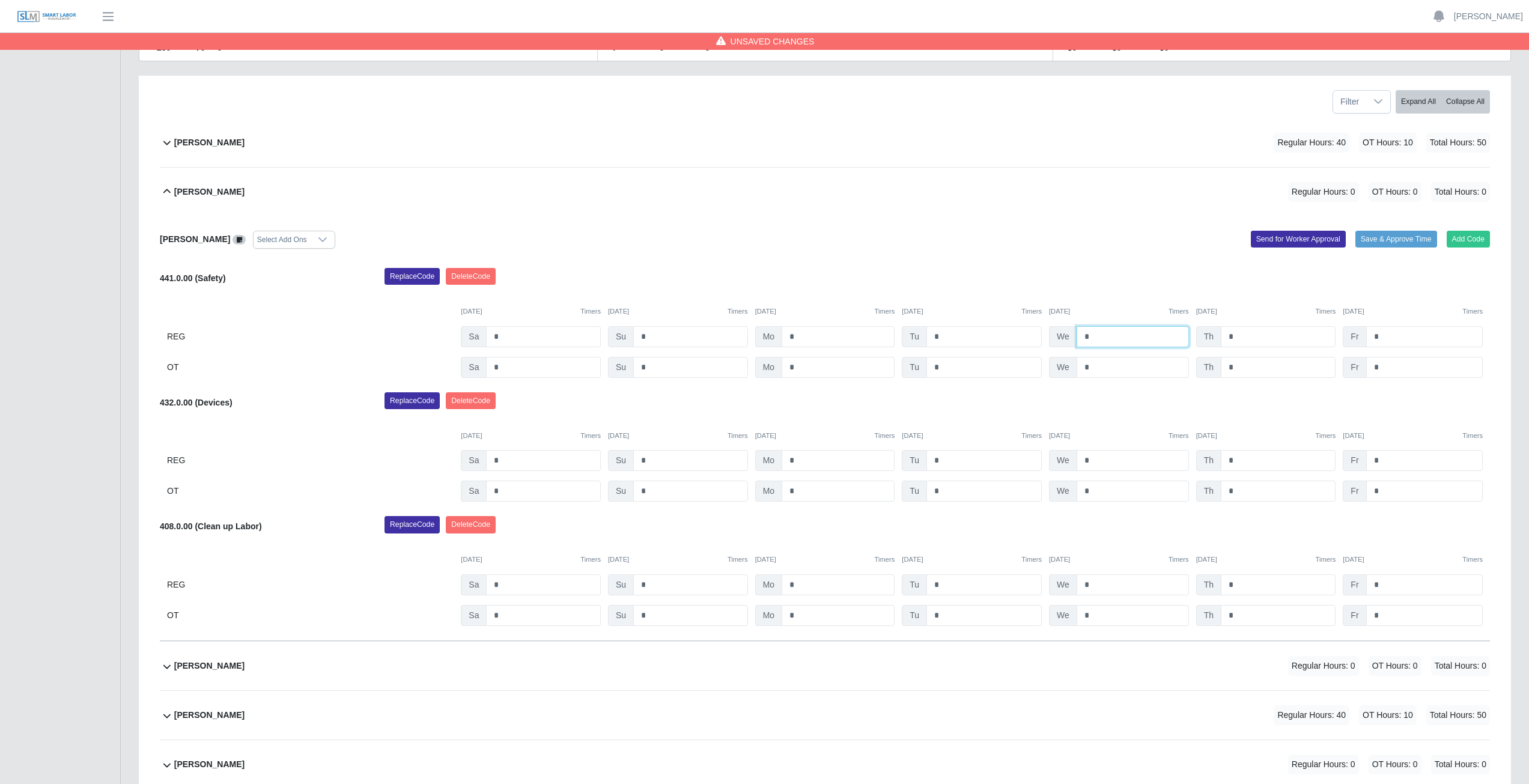
click at [1099, 338] on input "*" at bounding box center [1133, 337] width 112 height 21
type input "*"
click at [1100, 582] on input "*" at bounding box center [1133, 585] width 112 height 21
type input "*"
click at [1094, 460] on input "*" at bounding box center [1133, 461] width 112 height 21
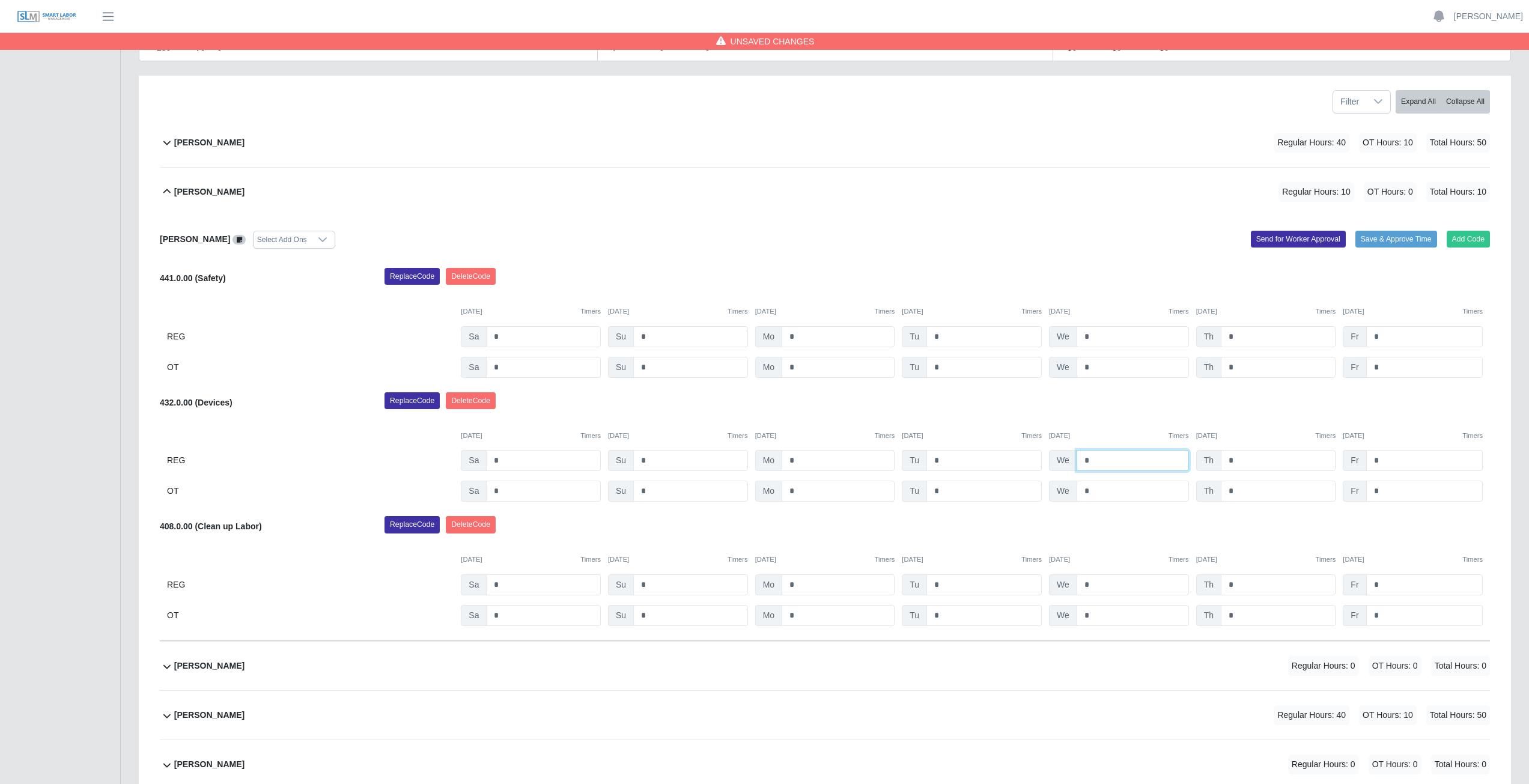
type input "*"
click at [1139, 411] on div "Replace Code Delete Code" at bounding box center [937, 403] width 1124 height 24
click at [1241, 336] on input "*" at bounding box center [1278, 337] width 115 height 21
type input "*"
click at [1240, 460] on input "*" at bounding box center [1278, 461] width 115 height 21
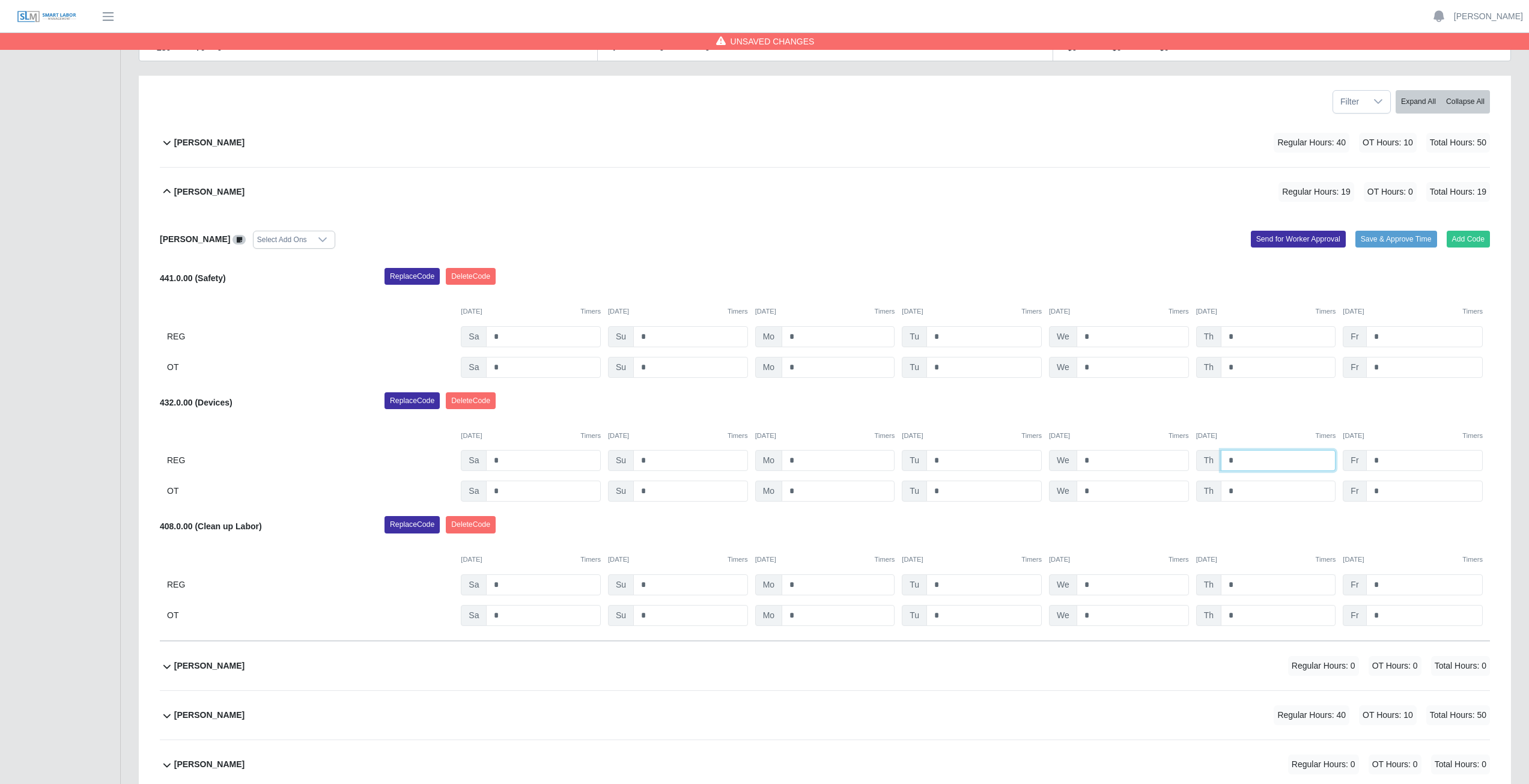
type input "*"
click at [1248, 583] on input "*" at bounding box center [1278, 585] width 115 height 21
type input "*"
click at [1270, 398] on div "Replace Code Delete Code" at bounding box center [937, 403] width 1124 height 24
click at [1395, 338] on input "*" at bounding box center [1424, 337] width 117 height 21
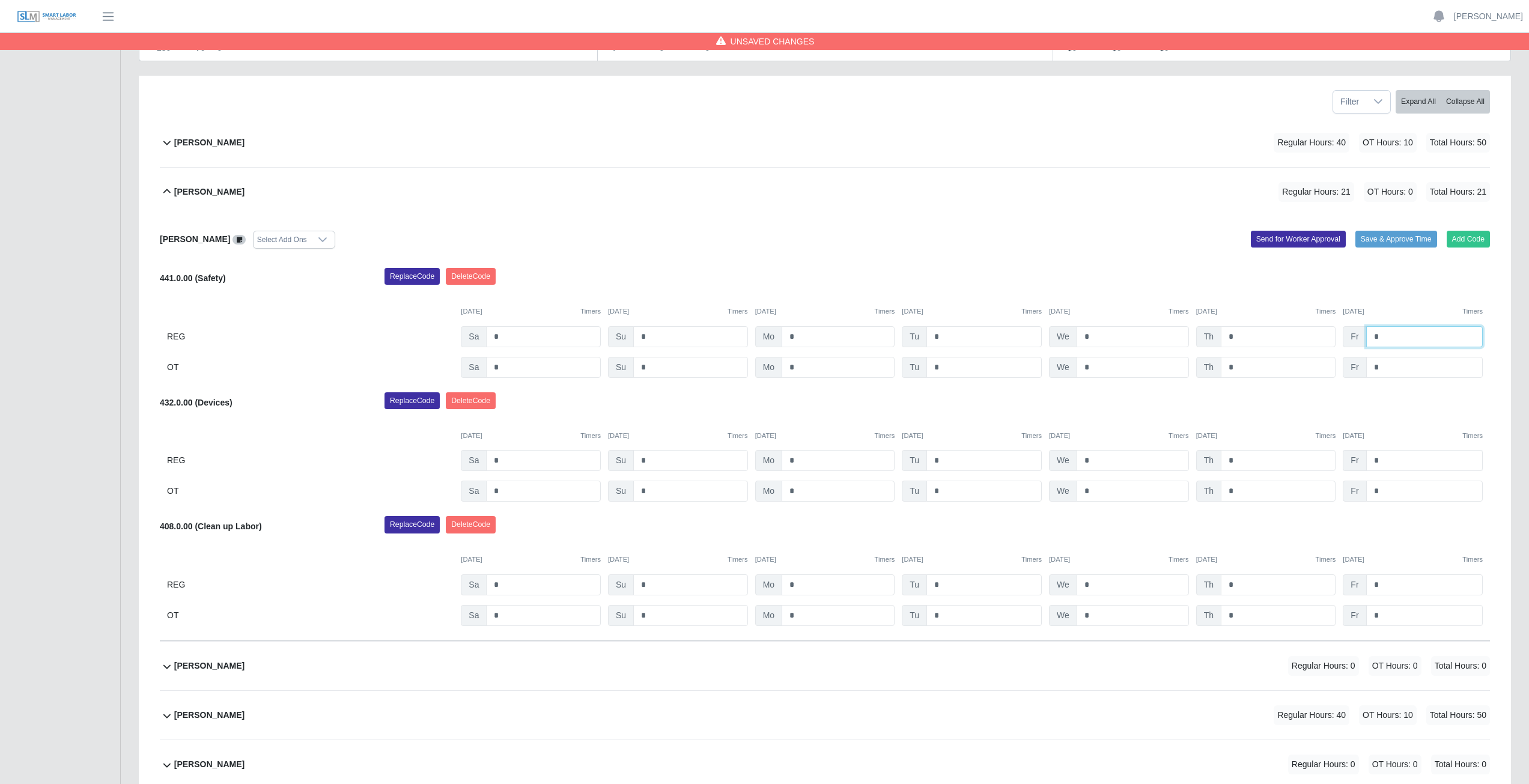
type input "*"
click at [1385, 461] on input "*" at bounding box center [1424, 461] width 117 height 21
type input "*"
click at [1389, 586] on input "*" at bounding box center [1424, 585] width 117 height 21
type input "*"
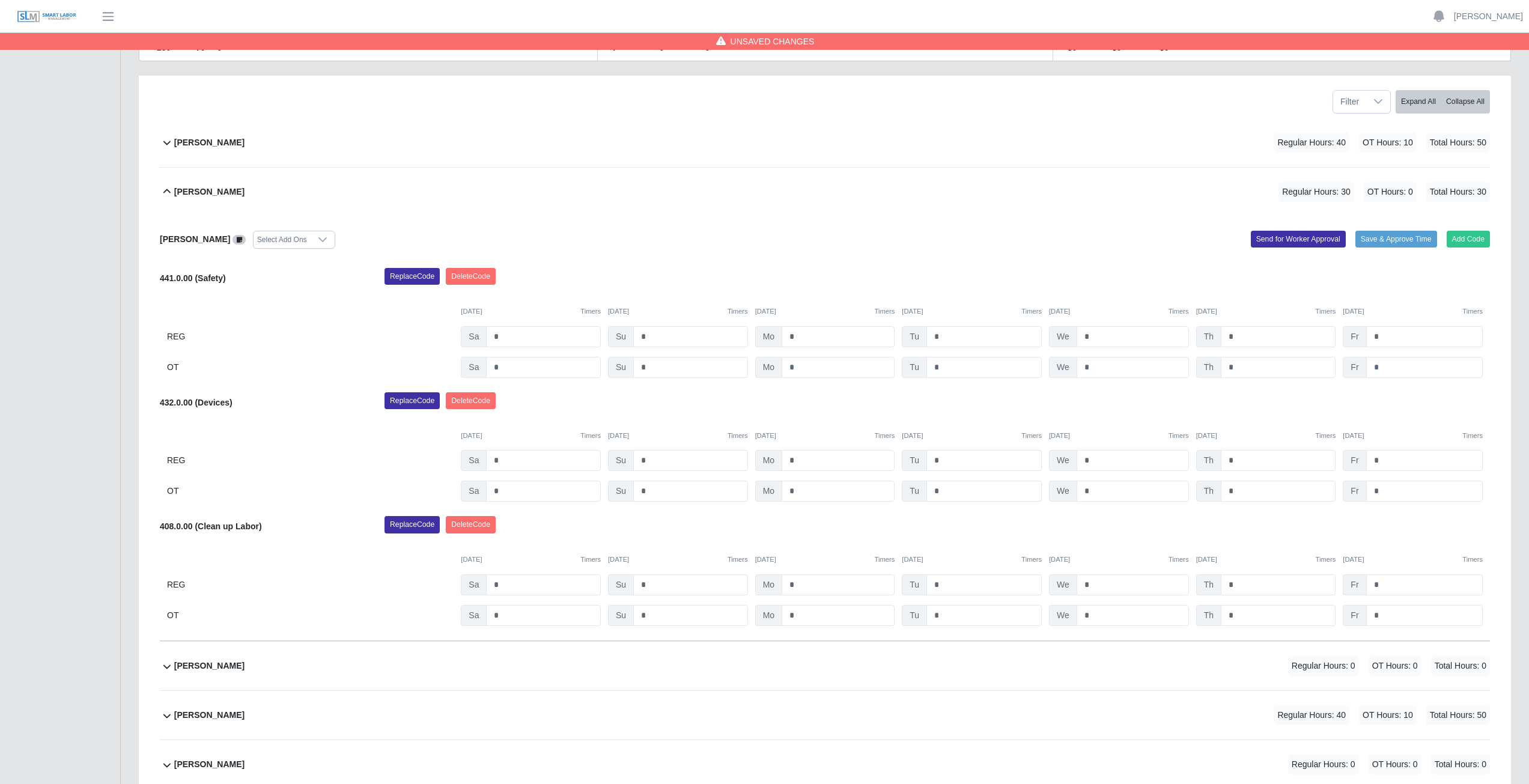
click at [1312, 547] on div "09/13/2025 Timers 09/14/2025 Timers 09/15/2025 Timers 09/16/2025 Timers 09/17/2…" at bounding box center [825, 553] width 1330 height 25
click at [166, 196] on icon at bounding box center [167, 191] width 14 height 14
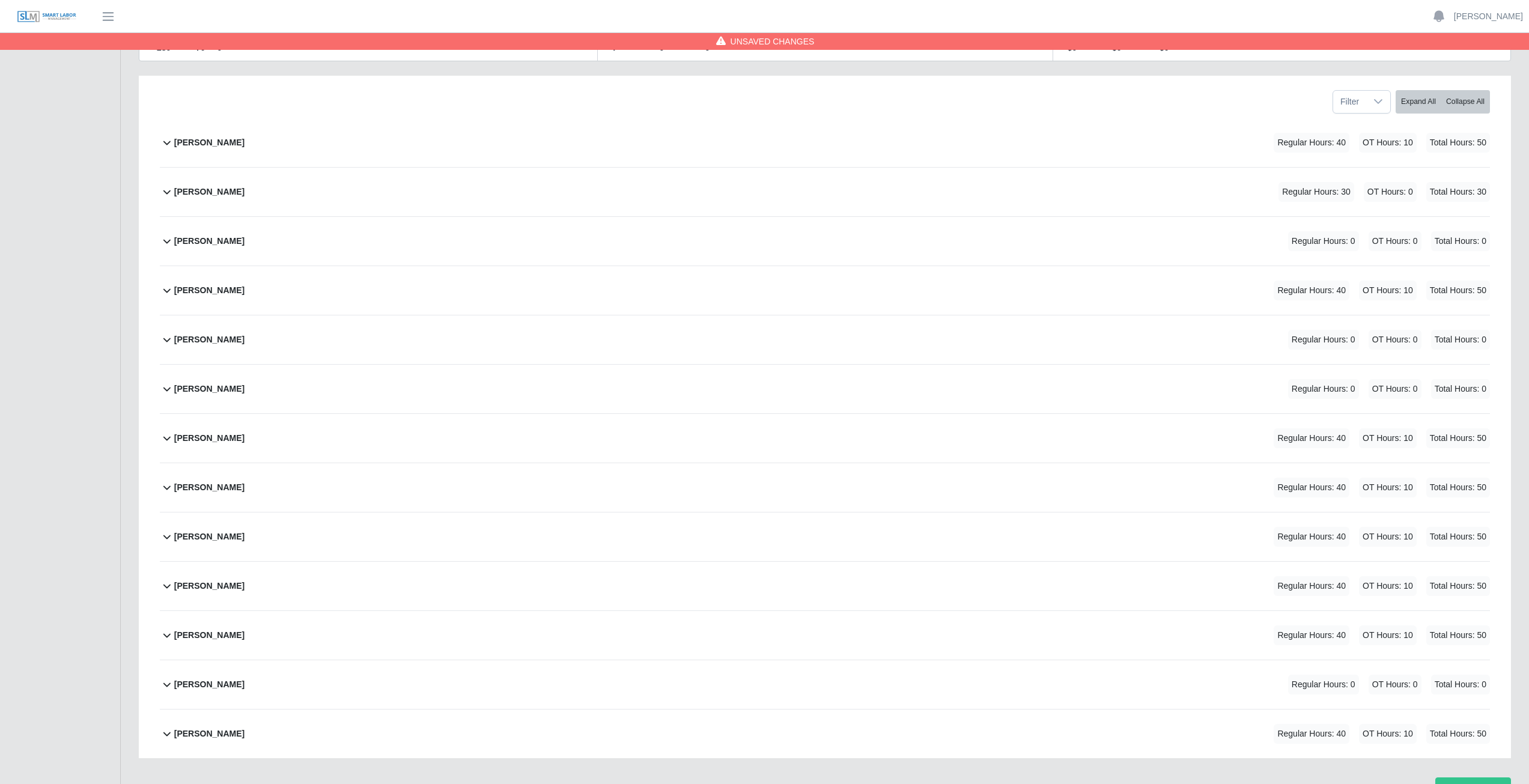
click at [164, 342] on icon at bounding box center [167, 339] width 14 height 14
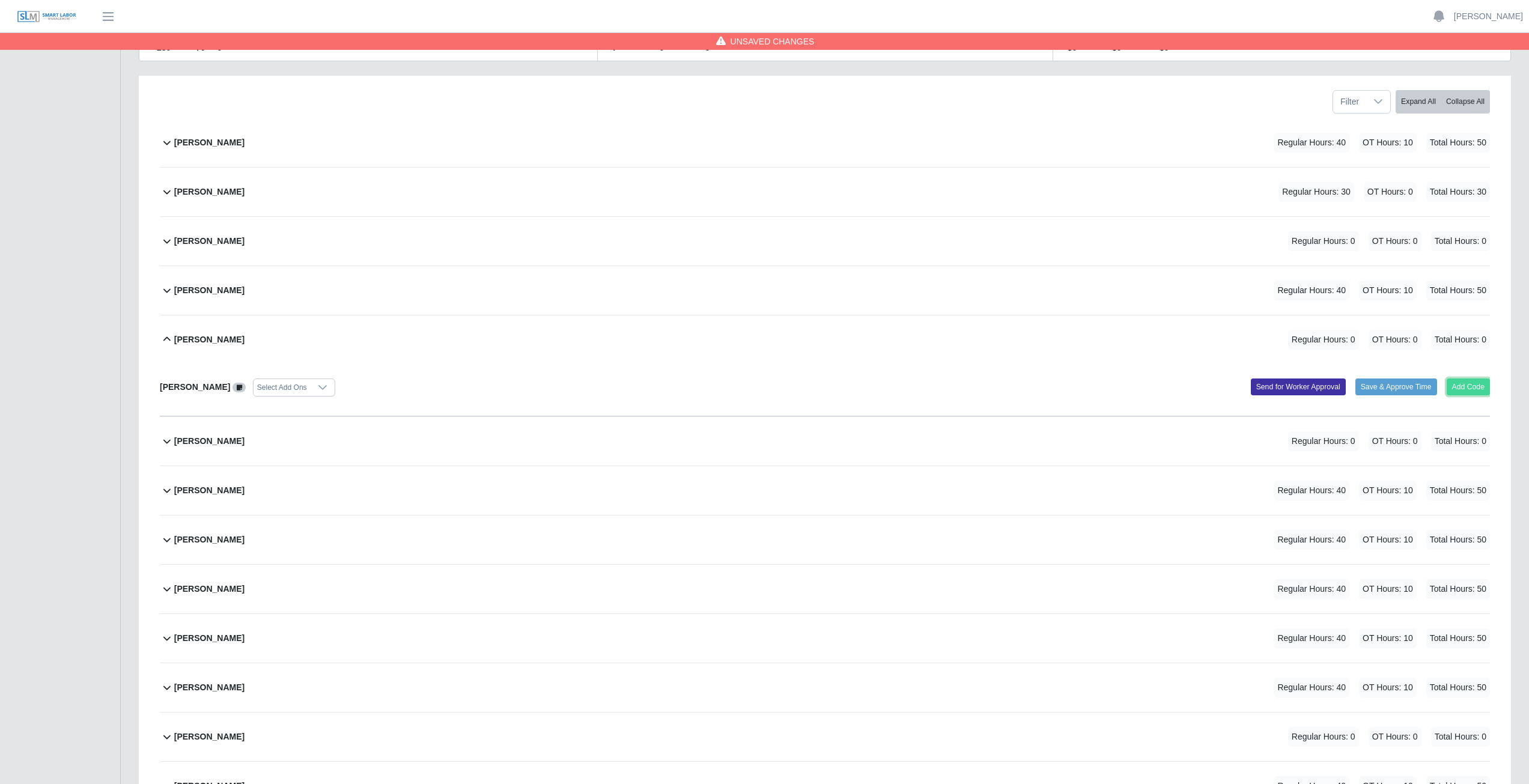
click at [1470, 389] on button "Add Code" at bounding box center [1469, 387] width 44 height 17
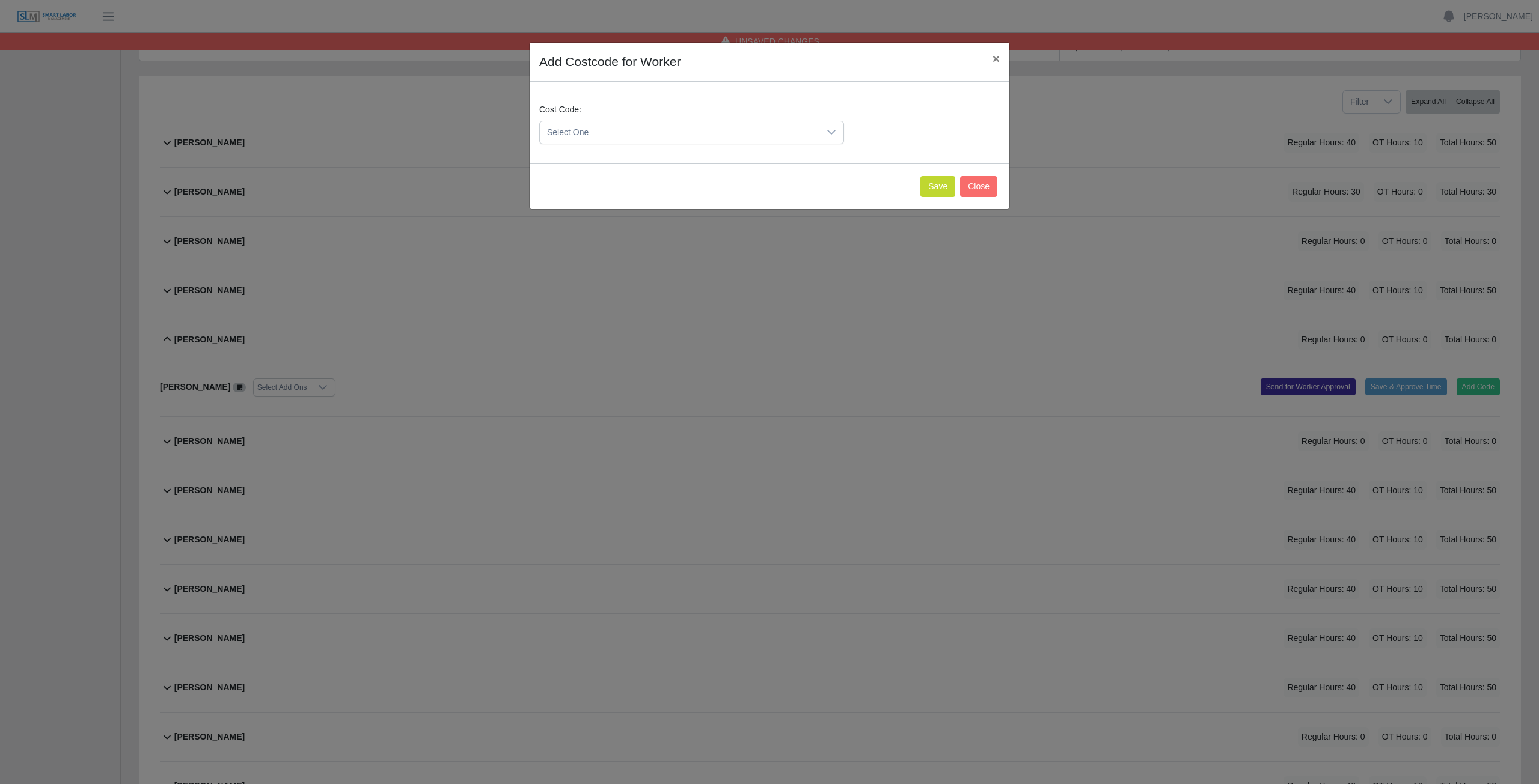
click at [624, 131] on span "Select One" at bounding box center [680, 132] width 280 height 22
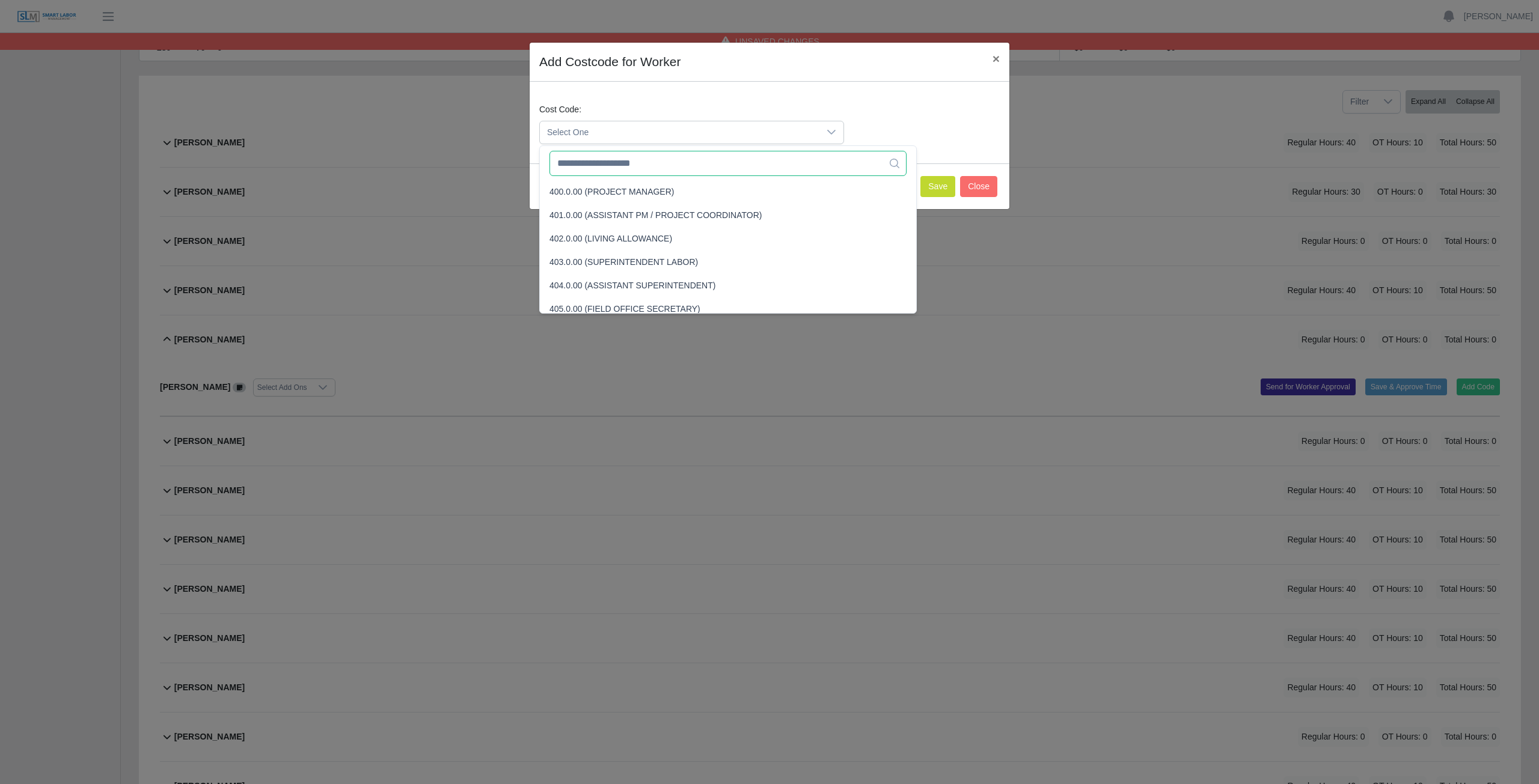
click at [620, 170] on input "text" at bounding box center [727, 164] width 357 height 26
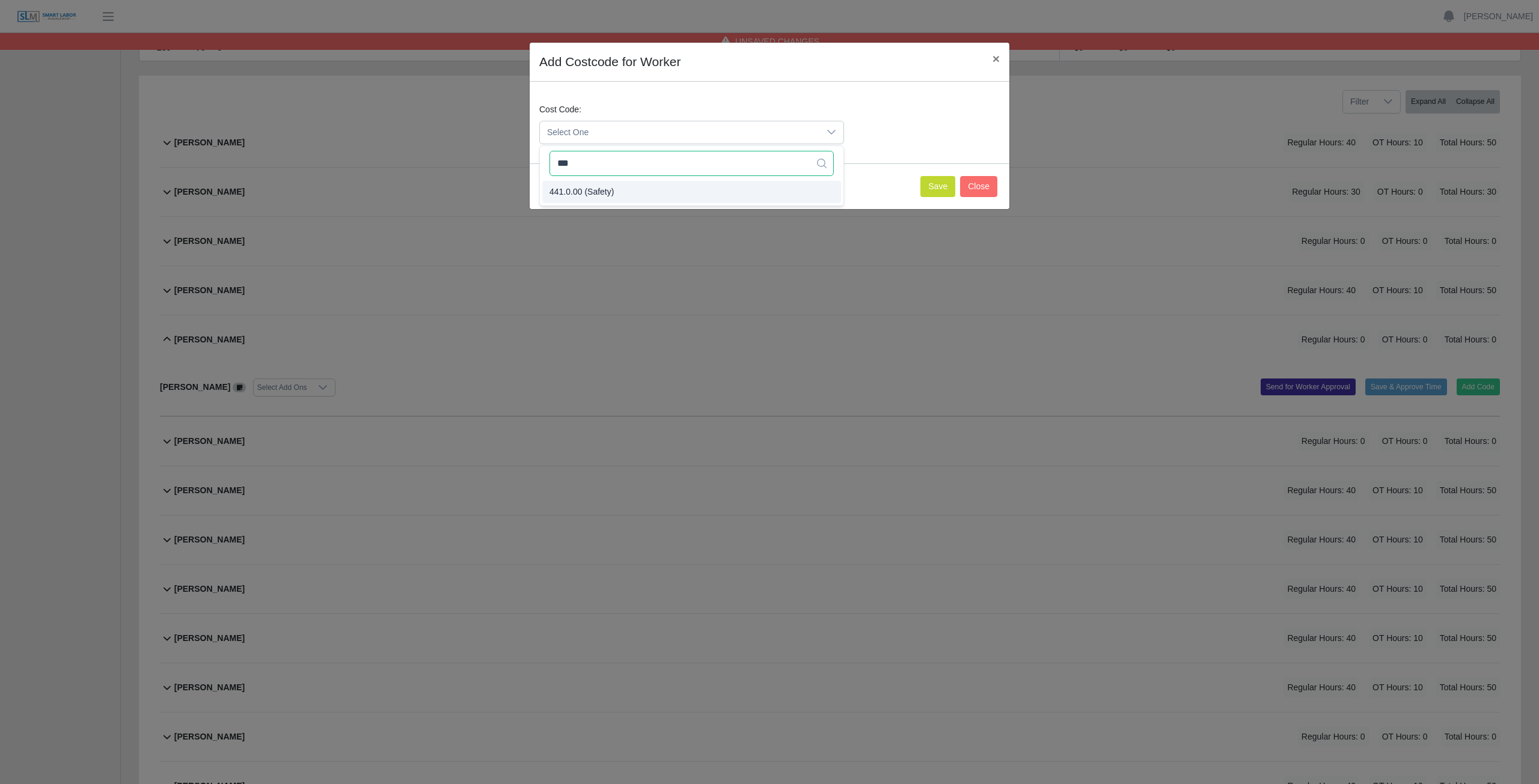
type input "***"
click at [610, 189] on span "441.0.00 (Safety)" at bounding box center [582, 191] width 65 height 12
click at [936, 185] on button "Save" at bounding box center [937, 186] width 35 height 21
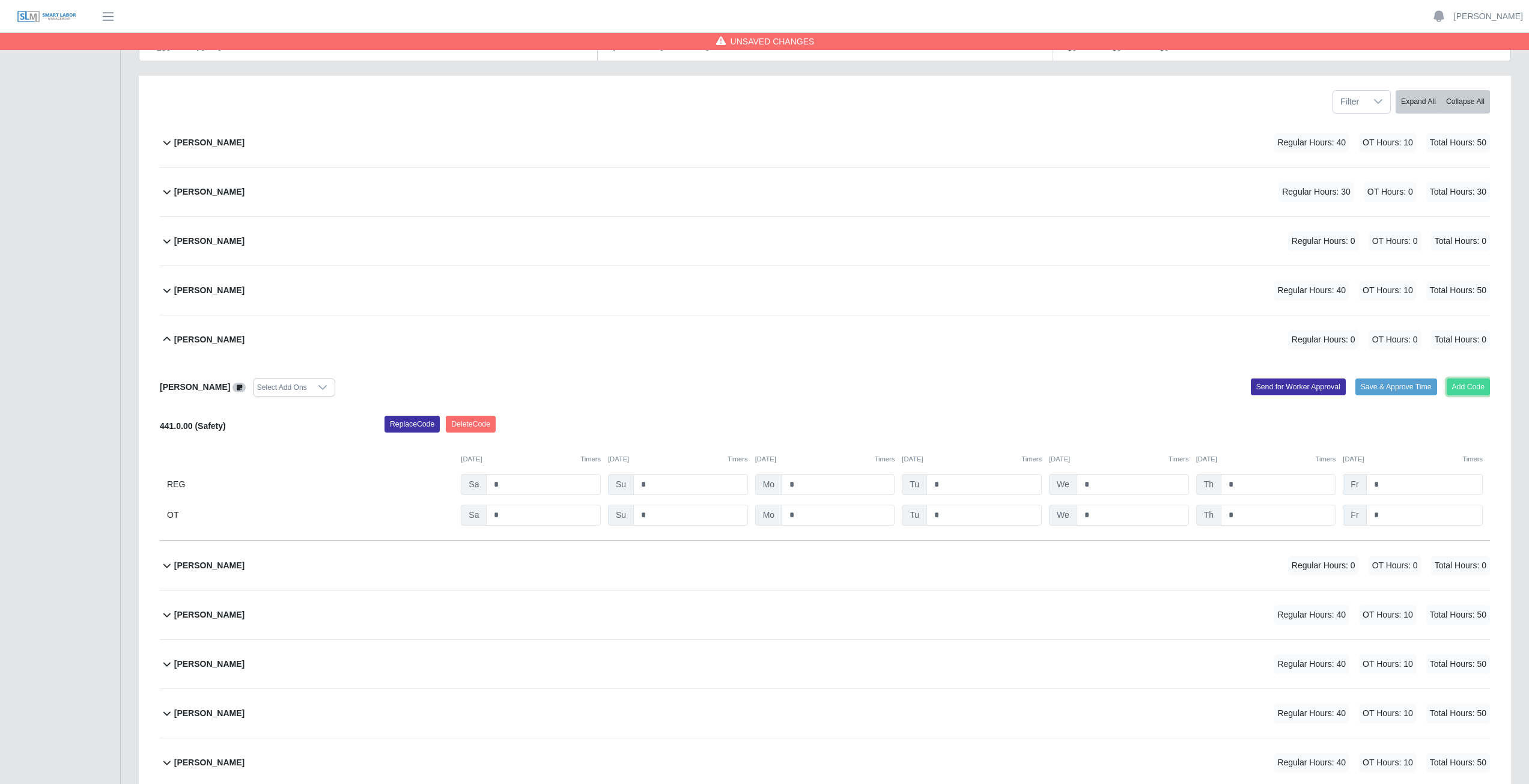
click at [1458, 388] on button "Add Code" at bounding box center [1469, 387] width 44 height 17
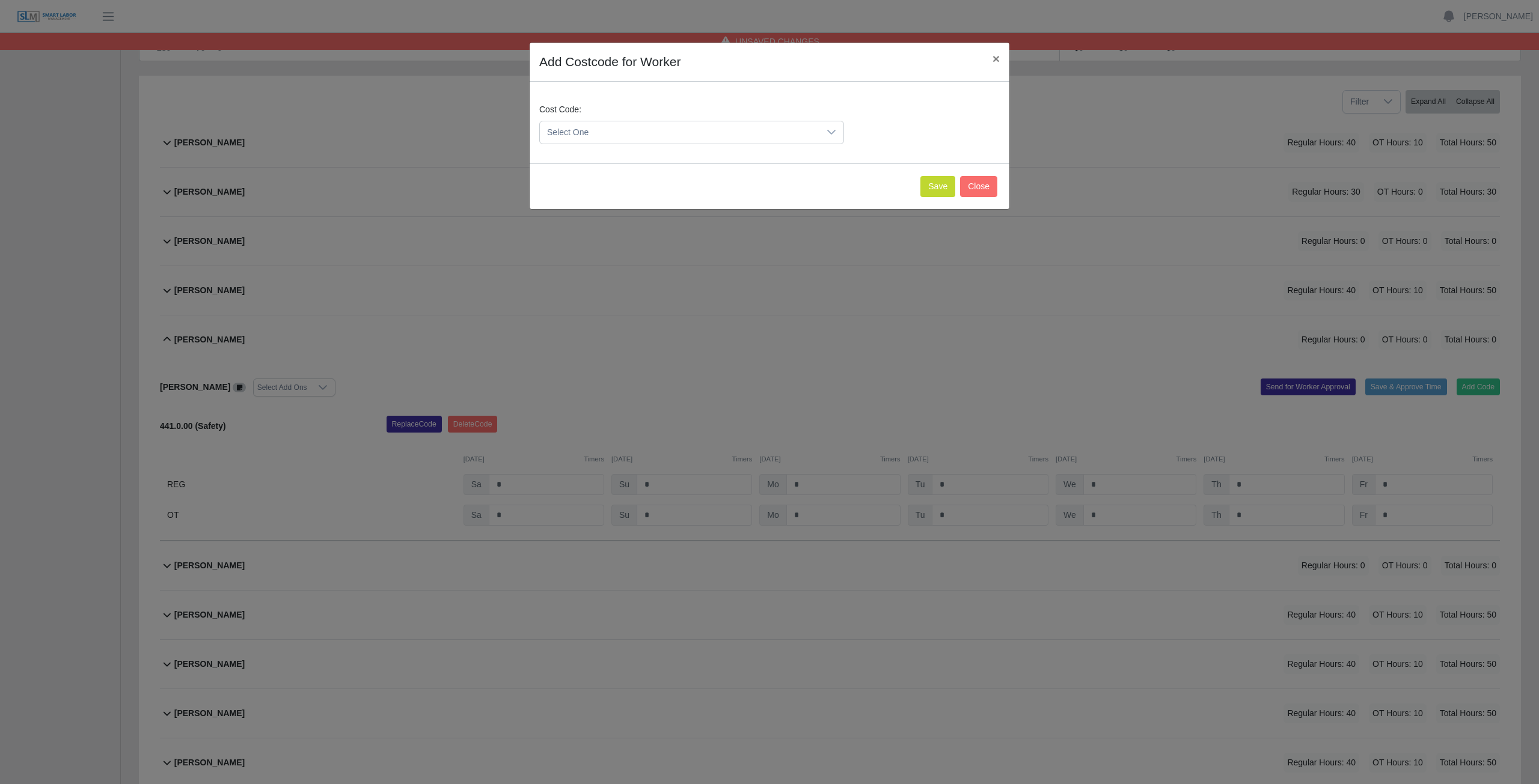
click at [615, 133] on span "Select One" at bounding box center [680, 132] width 280 height 22
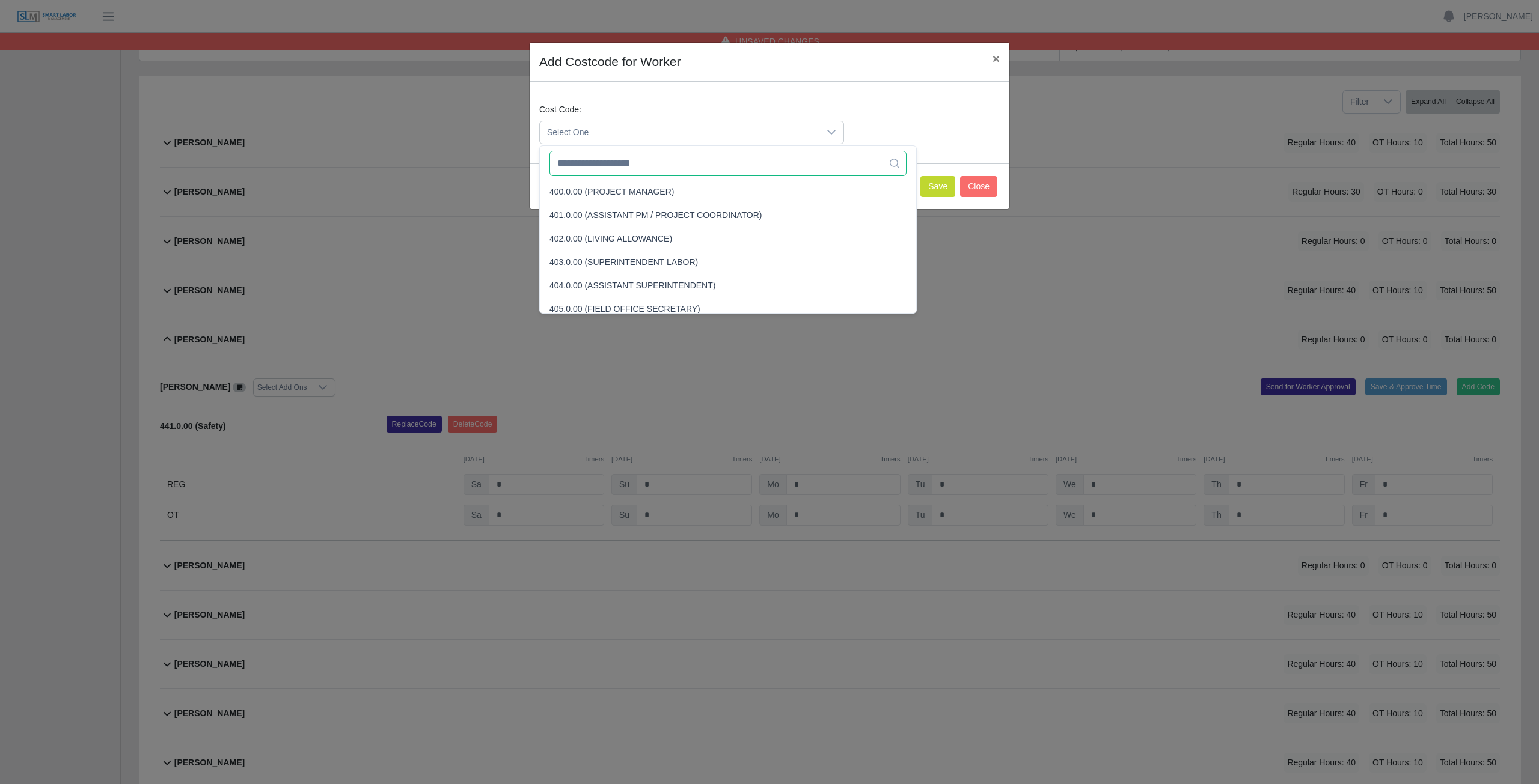
click at [602, 167] on input "text" at bounding box center [727, 164] width 357 height 26
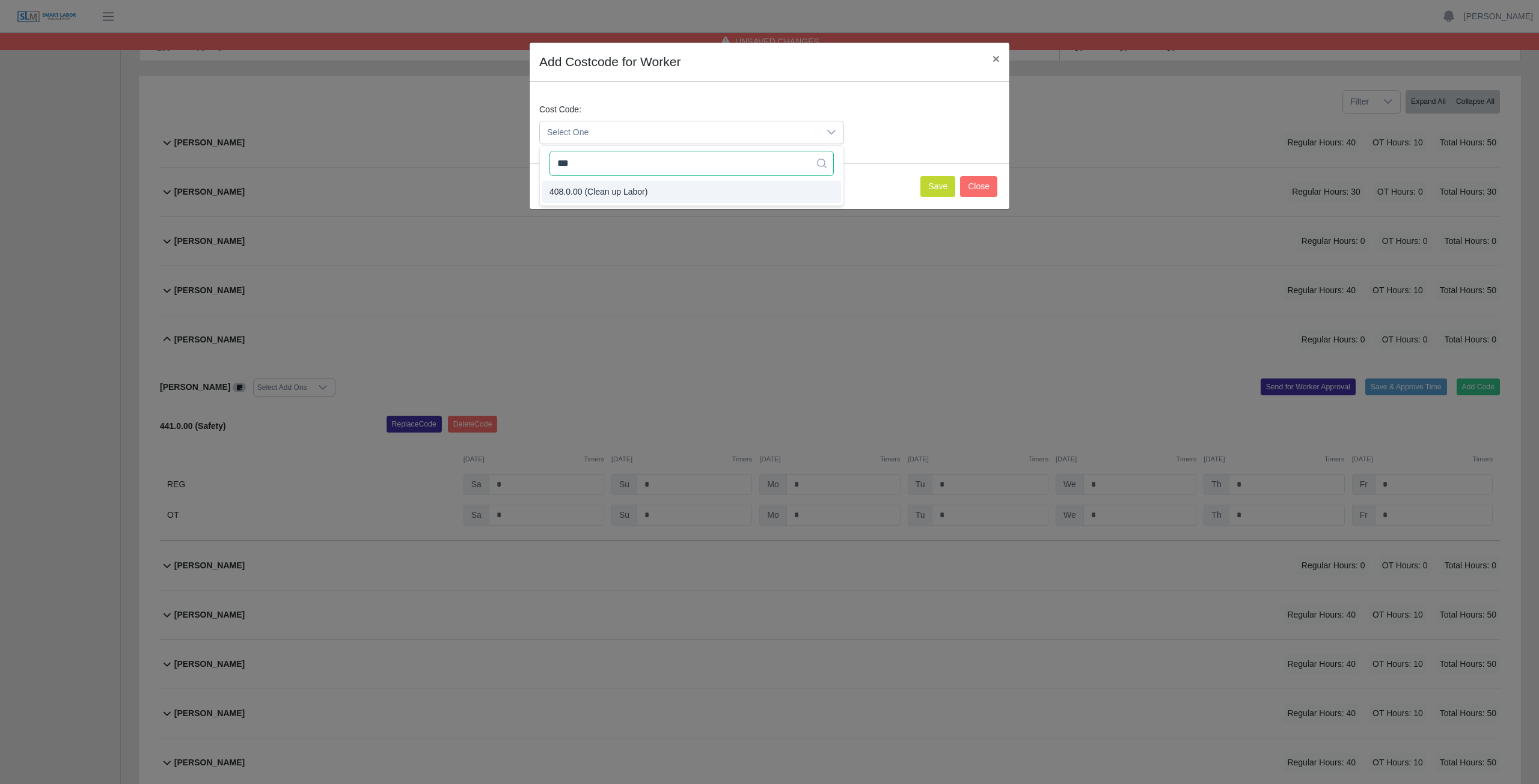
type input "***"
click at [602, 190] on span "408.0.00 (Clean up Labor)" at bounding box center [598, 191] width 98 height 12
click at [944, 185] on button "Save" at bounding box center [937, 186] width 35 height 21
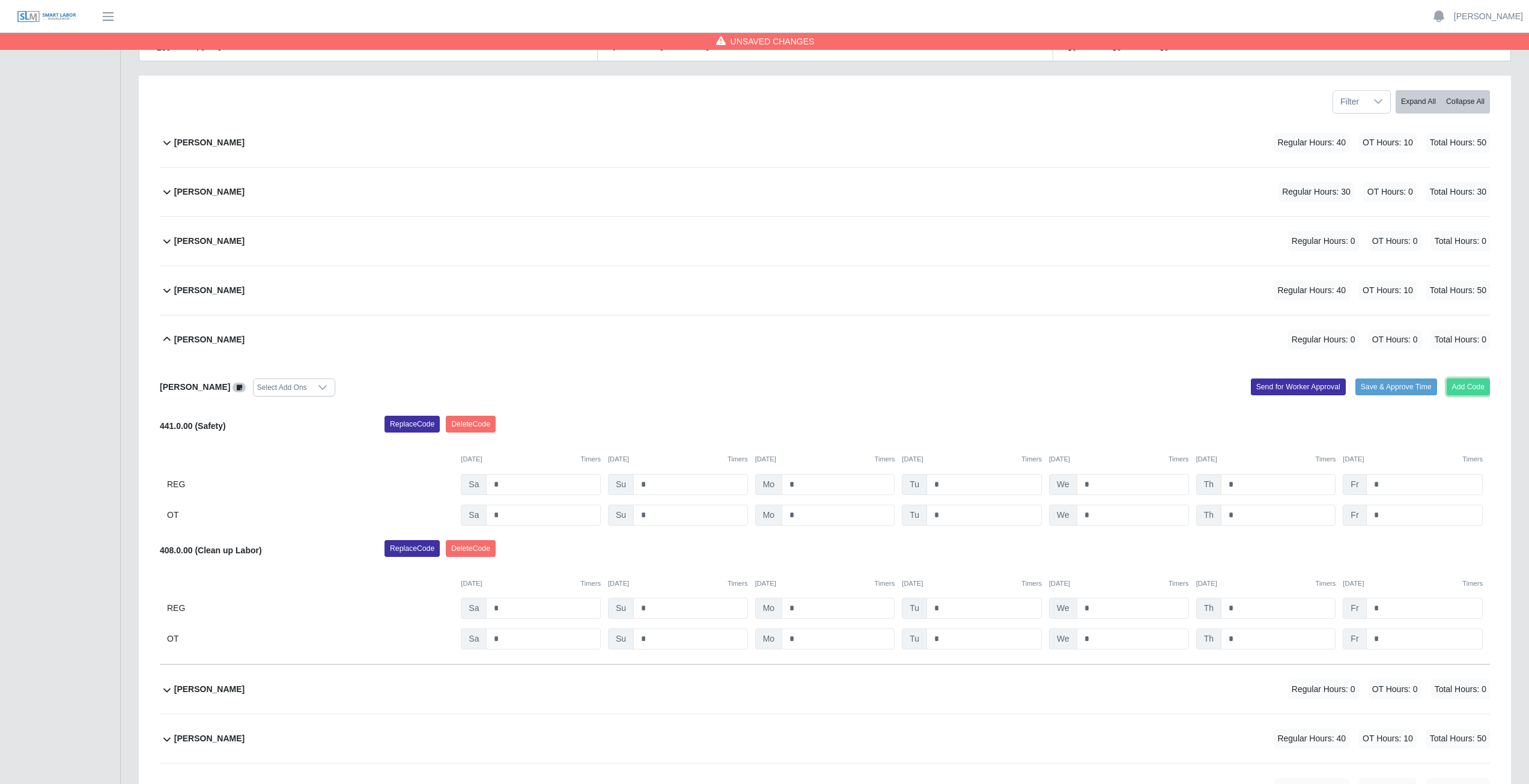
click at [1465, 389] on button "Add Code" at bounding box center [1469, 387] width 44 height 17
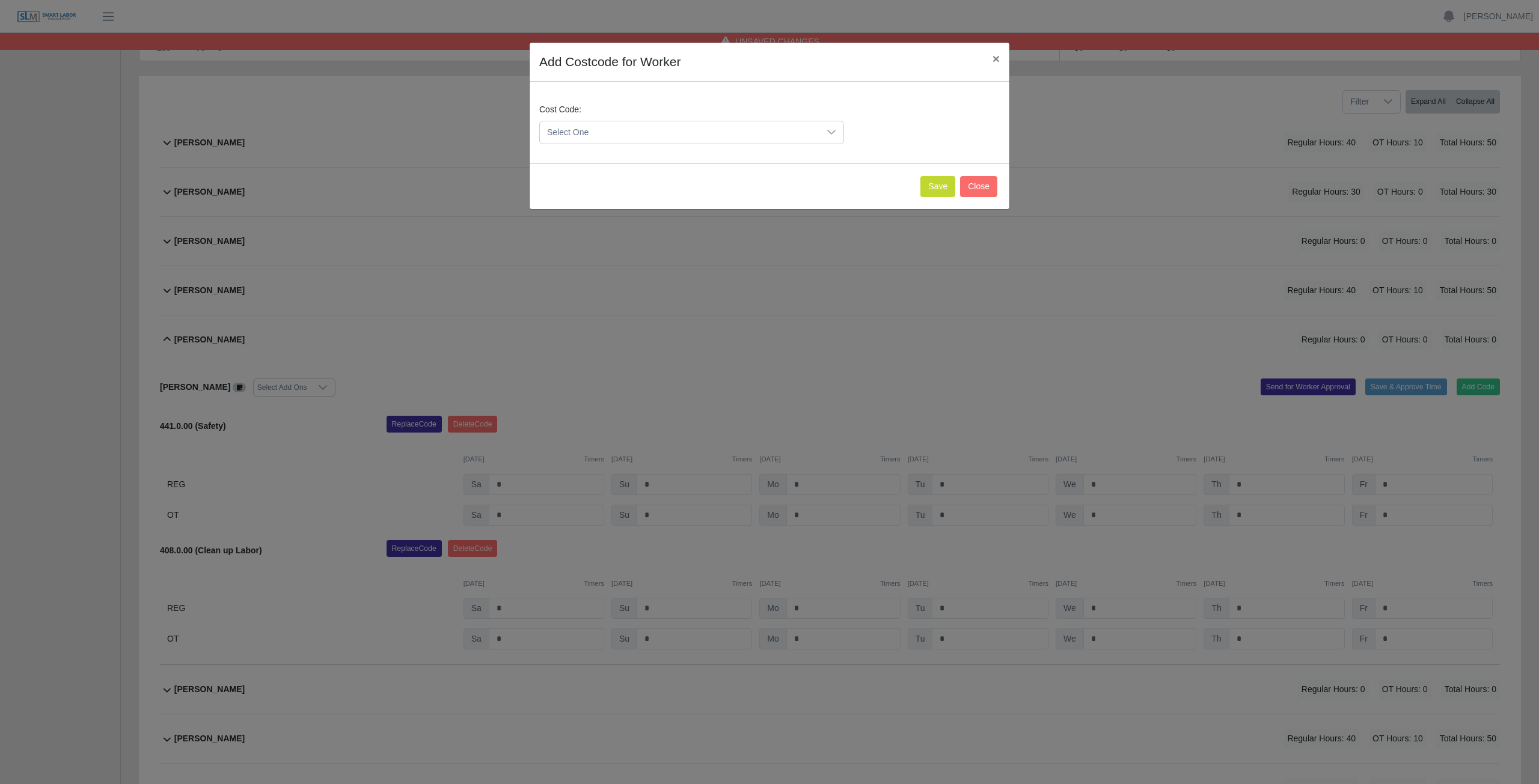
click at [598, 136] on span "Select One" at bounding box center [680, 132] width 280 height 22
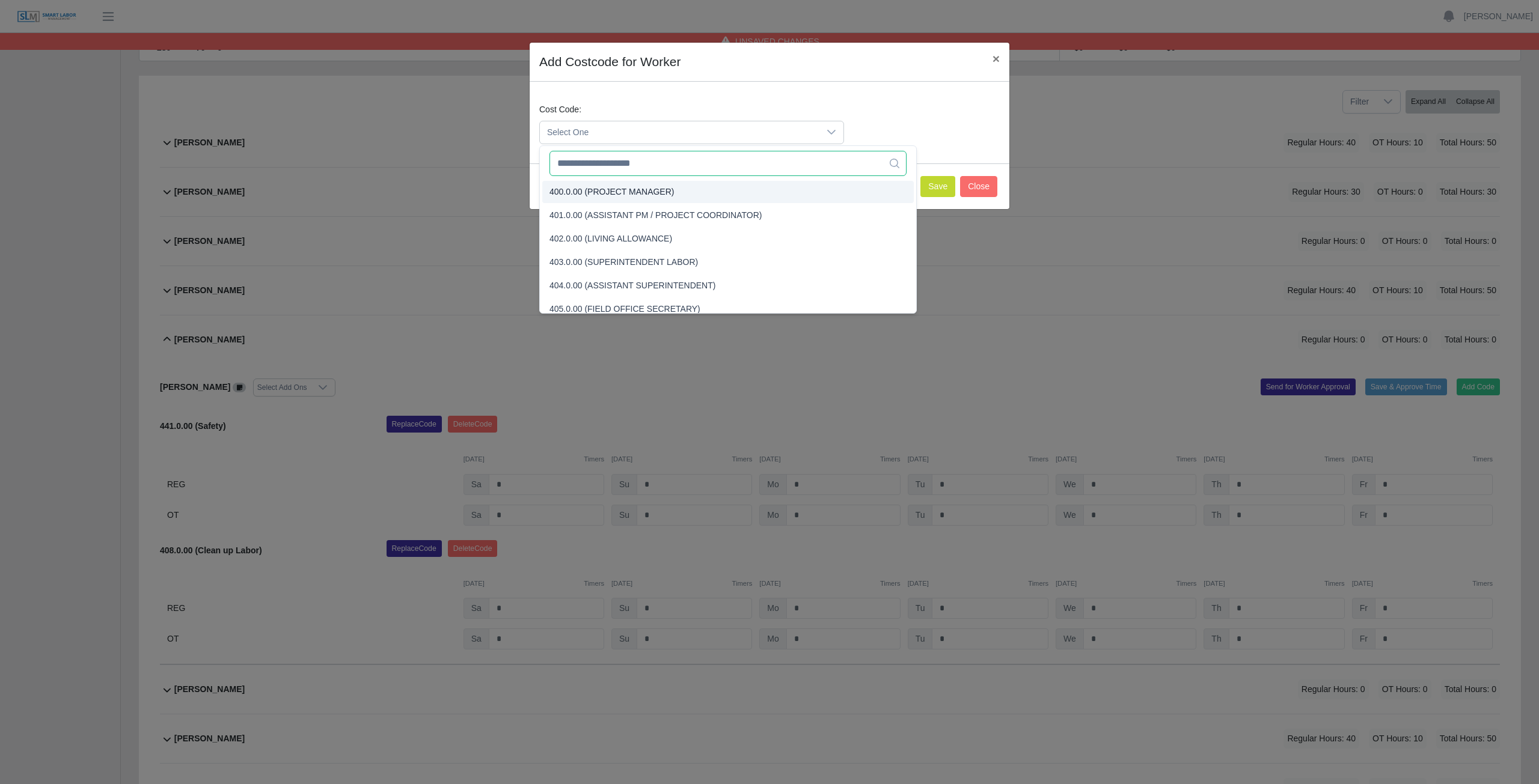
click at [592, 164] on input "text" at bounding box center [727, 164] width 357 height 26
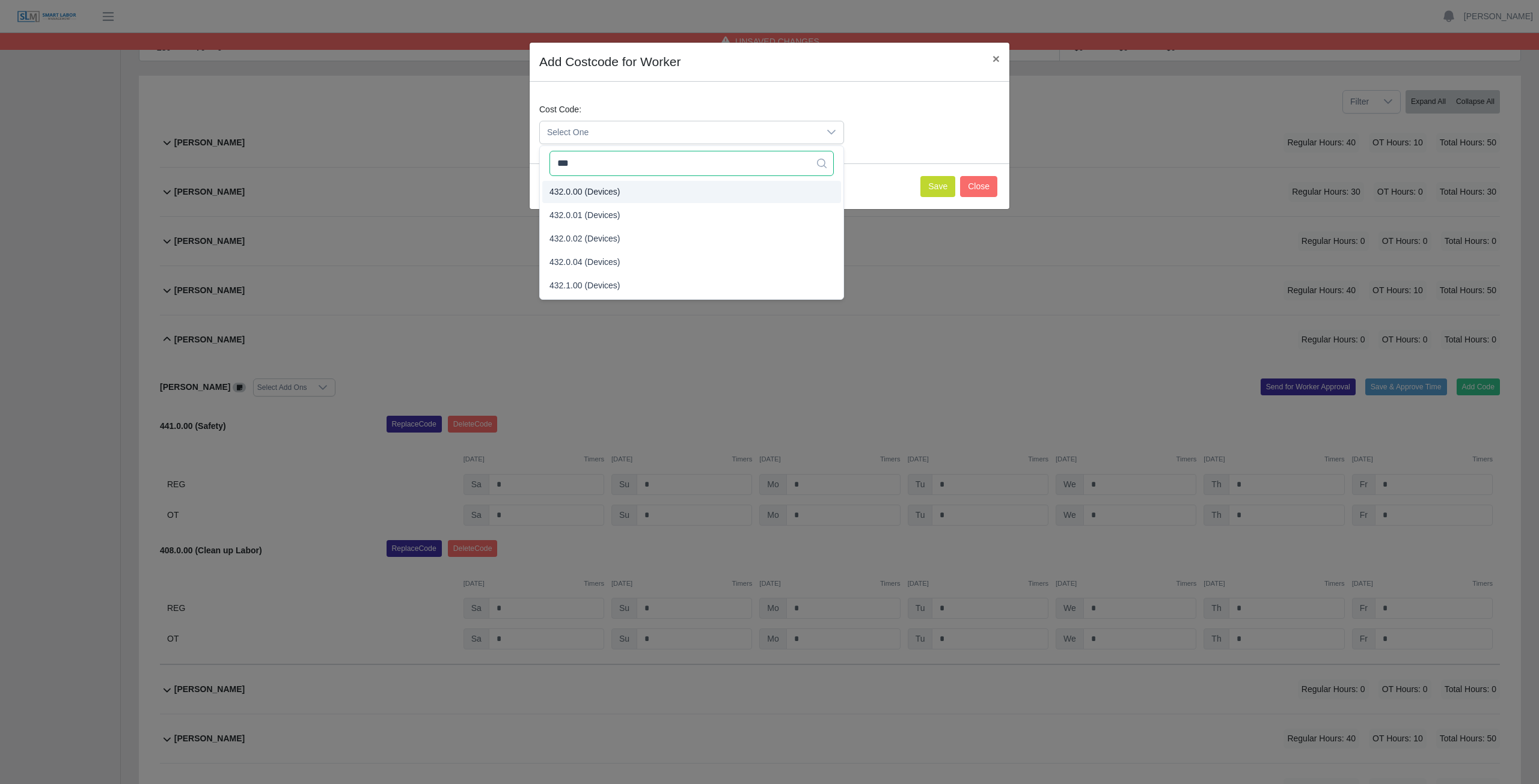
type input "***"
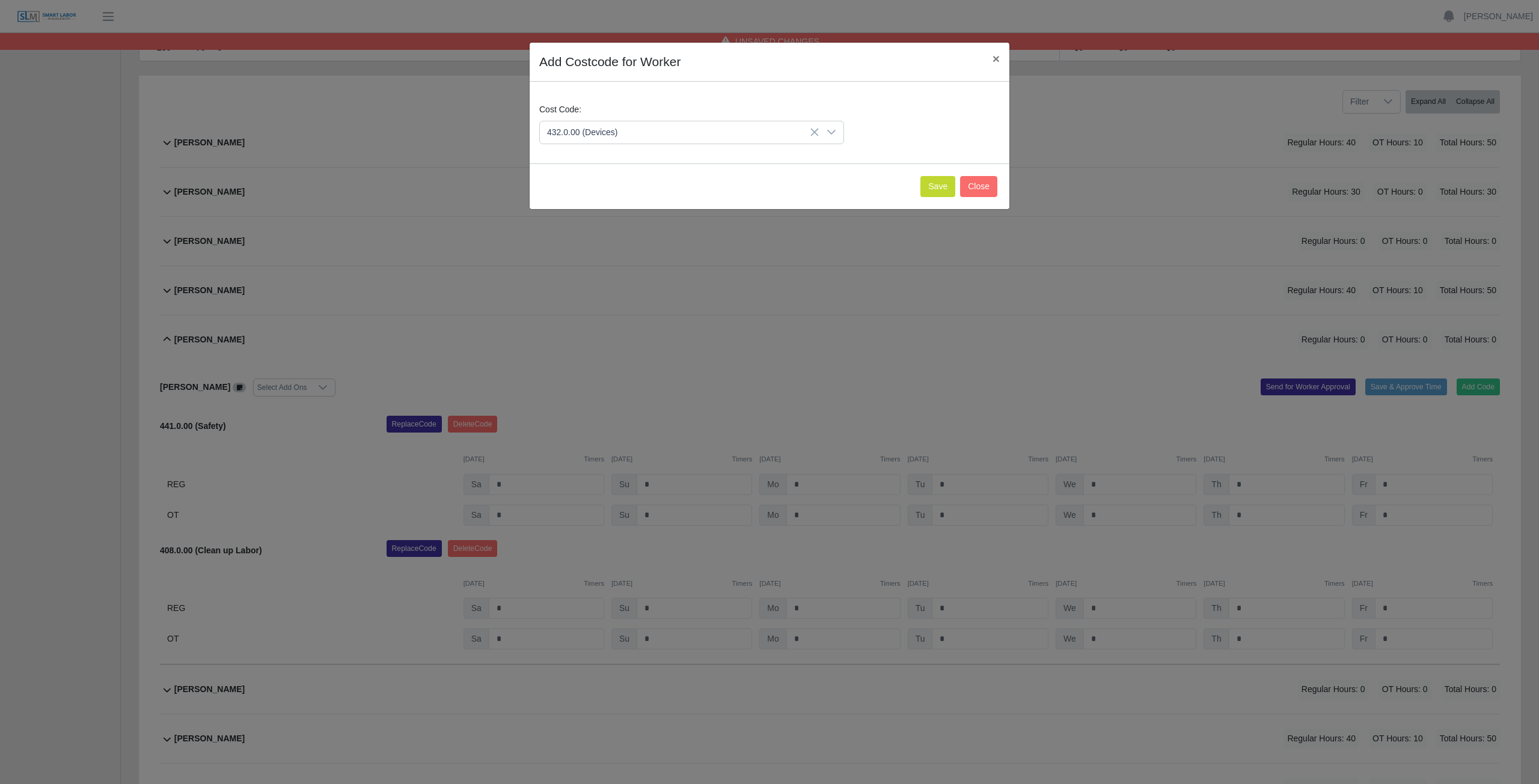
click at [579, 190] on span "432.0.00 (Devices)" at bounding box center [584, 191] width 71 height 12
click at [939, 188] on button "Save" at bounding box center [937, 186] width 35 height 21
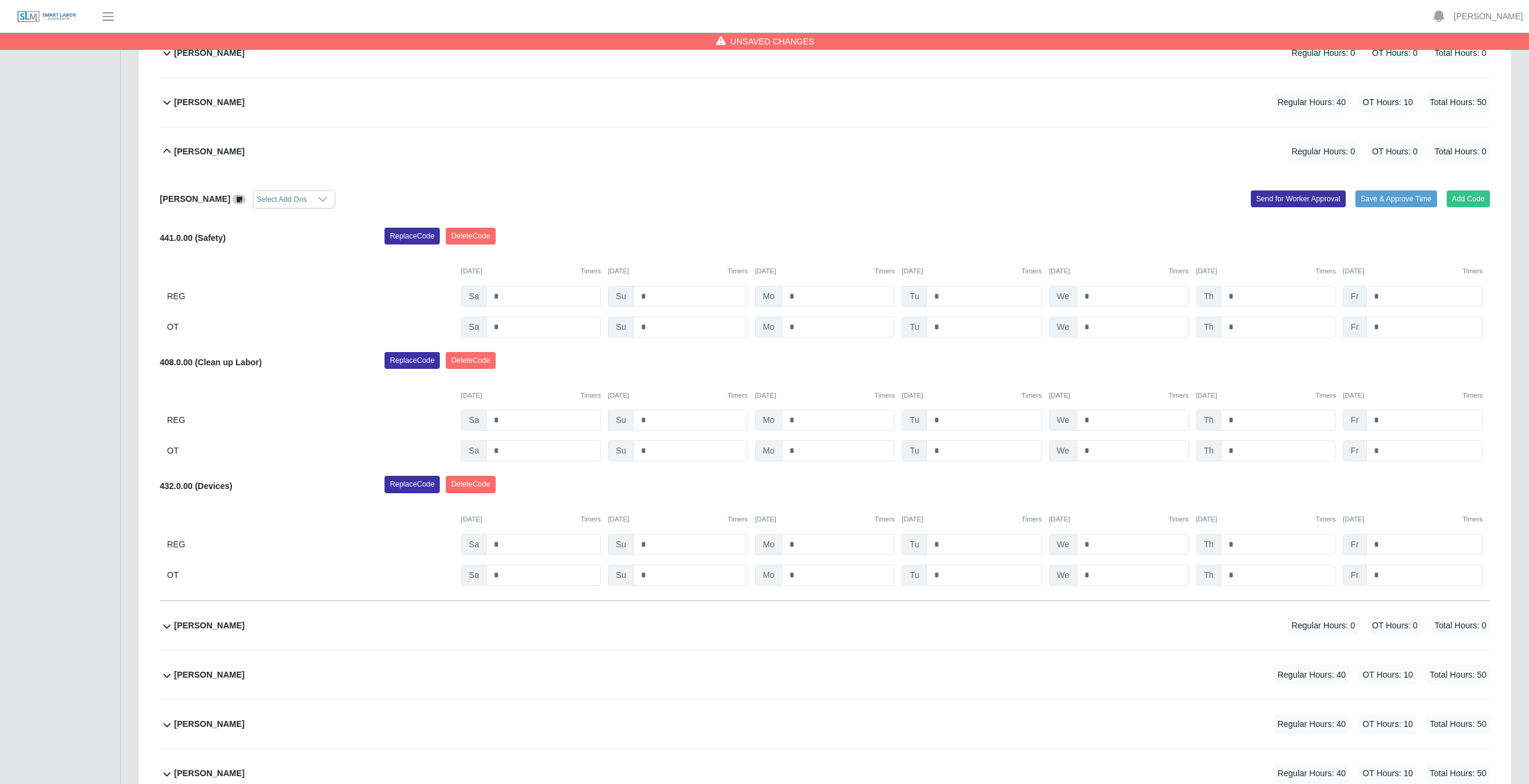
scroll to position [378, 0]
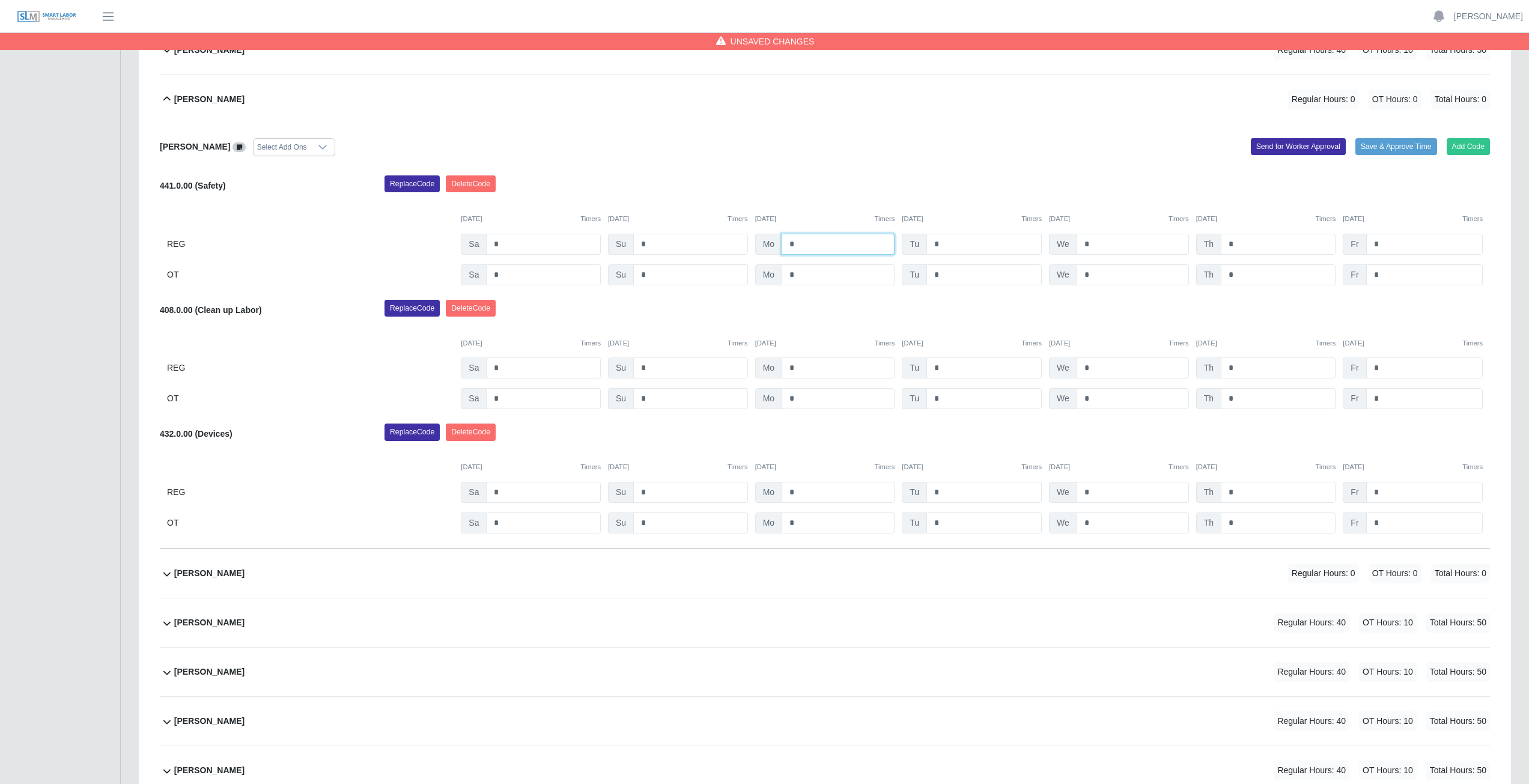
click at [802, 245] on input "*" at bounding box center [838, 245] width 113 height 21
type input "*"
click at [952, 245] on input "*" at bounding box center [984, 245] width 115 height 21
type input "*"
click at [805, 245] on input "*" at bounding box center [838, 245] width 113 height 21
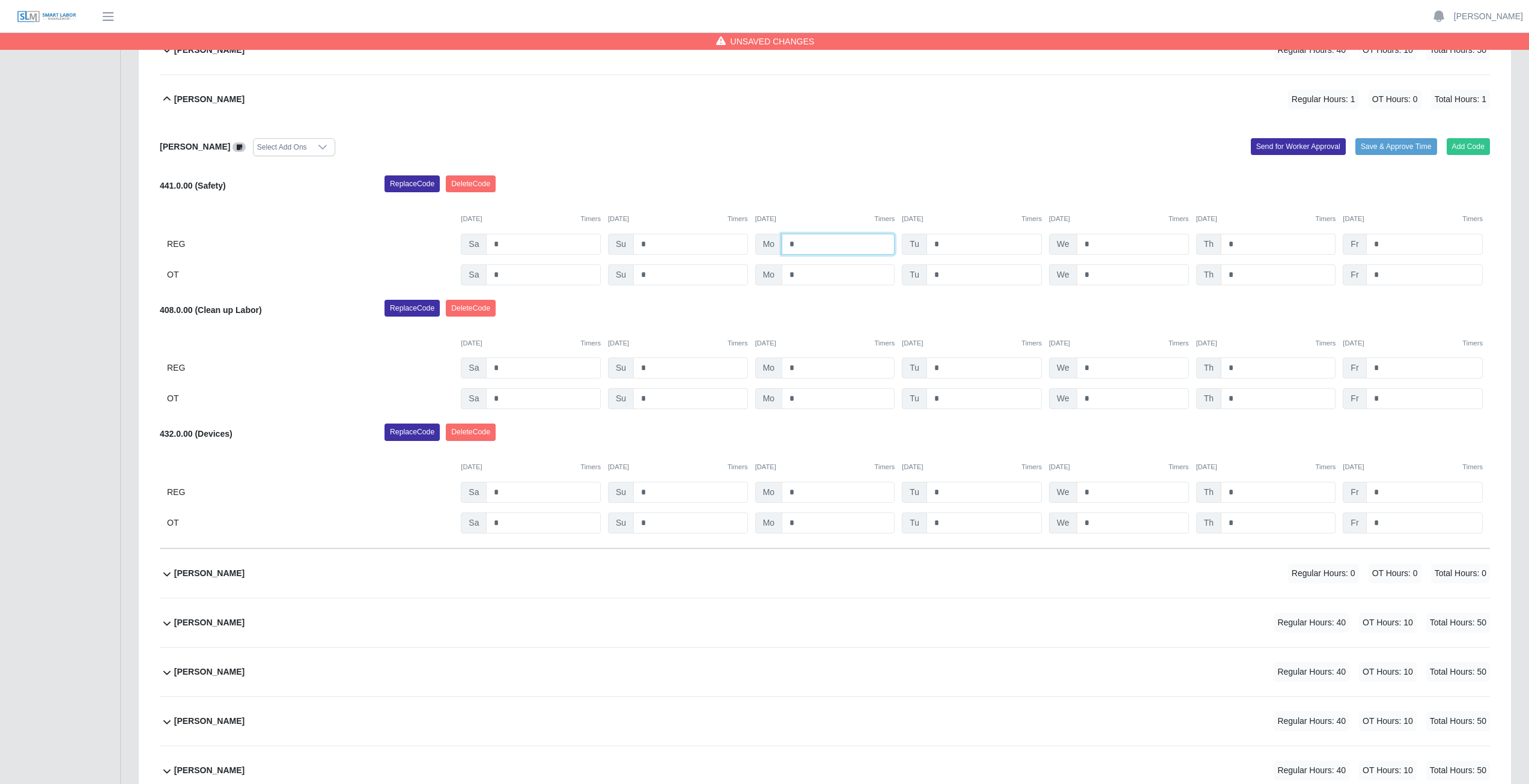
type input "*"
click at [949, 247] on input "*" at bounding box center [984, 245] width 115 height 21
type input "*"
click at [1094, 246] on input "*" at bounding box center [1133, 245] width 112 height 21
type input "*"
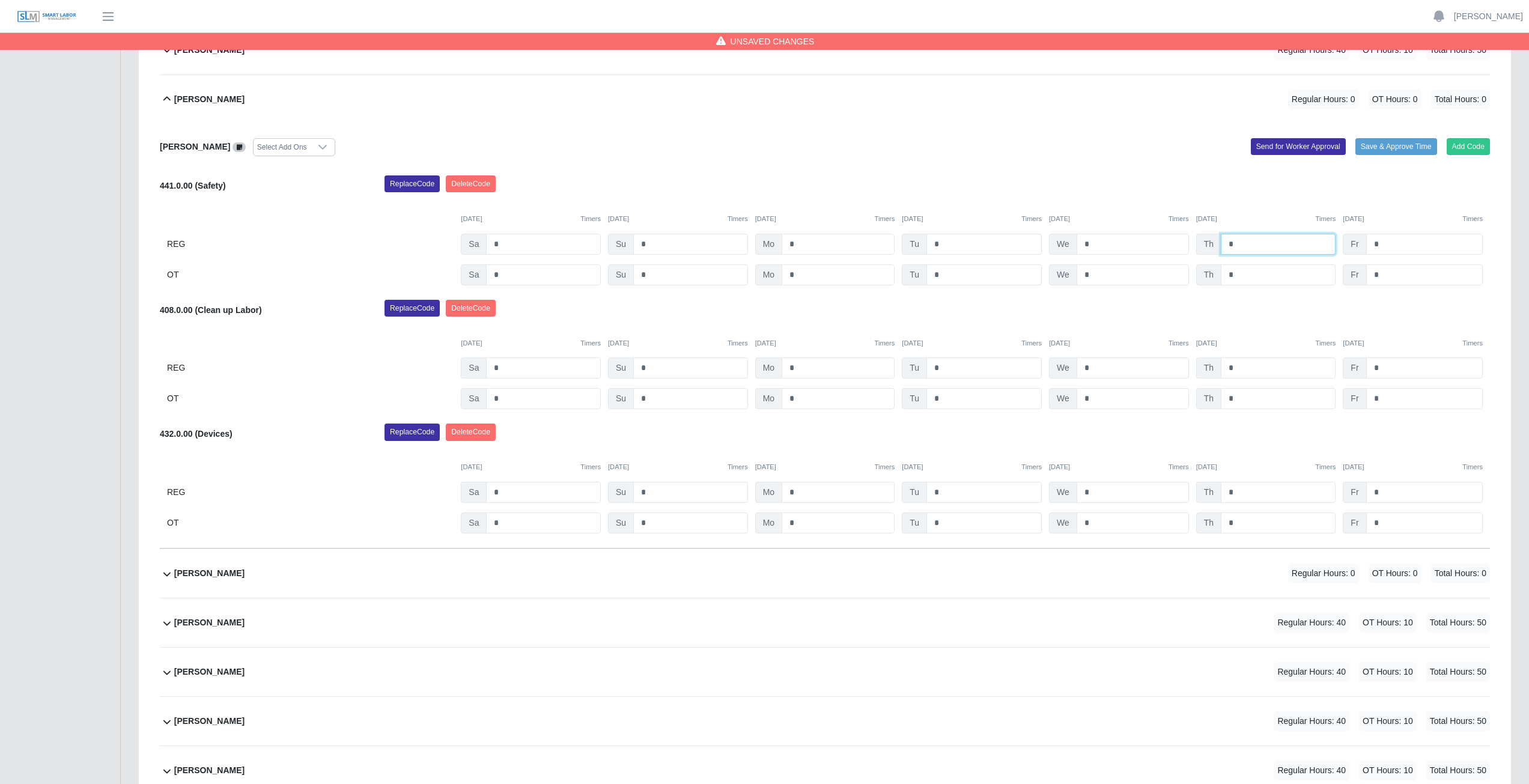
click at [1248, 244] on input "*" at bounding box center [1278, 245] width 115 height 21
type input "*"
click at [1238, 370] on input "*" at bounding box center [1278, 368] width 115 height 21
type input "*"
drag, startPoint x: 1242, startPoint y: 487, endPoint x: 1244, endPoint y: 494, distance: 7.3
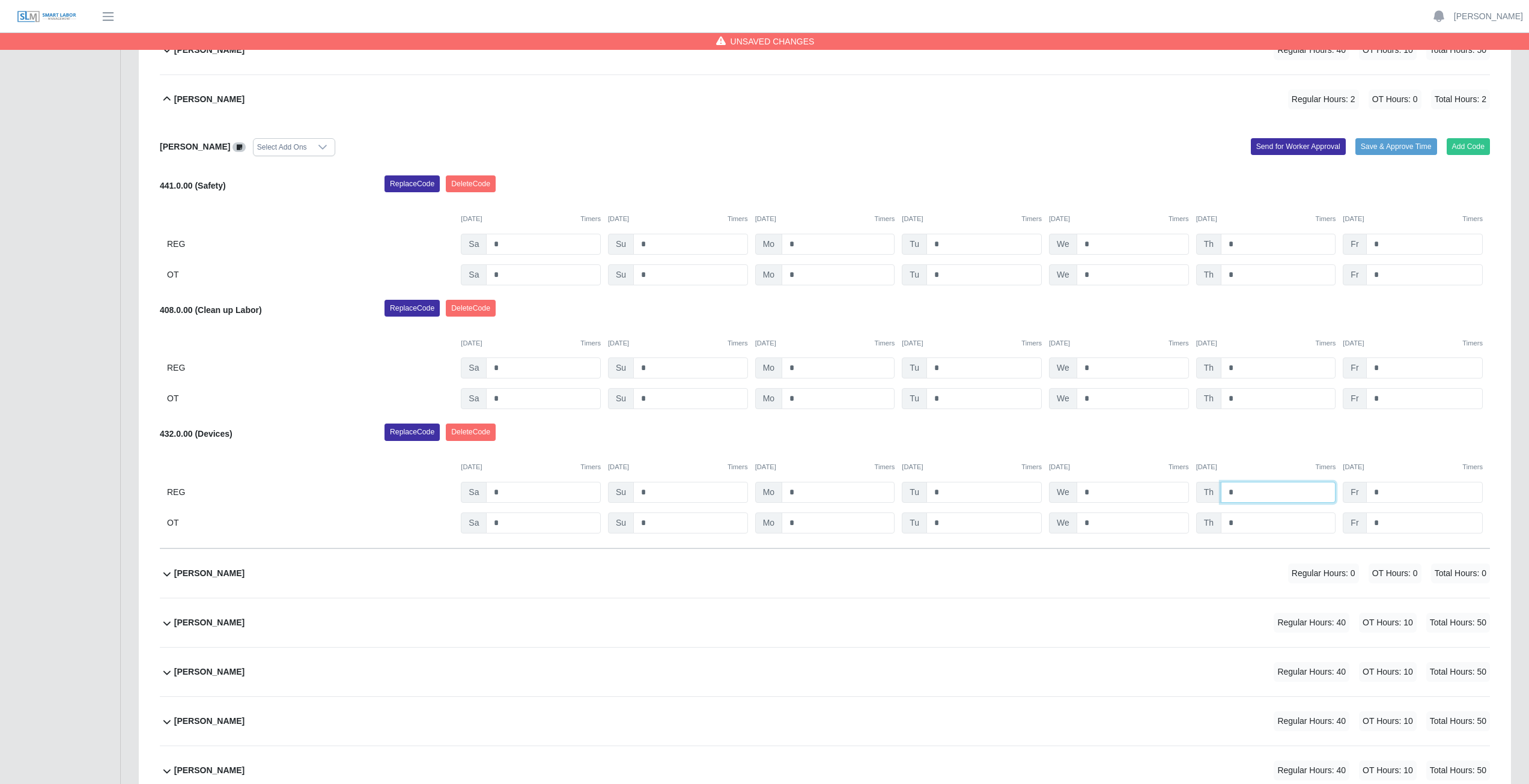
click at [1243, 492] on input "*" at bounding box center [1278, 493] width 115 height 21
type input "*"
click at [1264, 440] on div "Replace Code Delete Code" at bounding box center [937, 435] width 1124 height 24
click at [1385, 244] on input "*" at bounding box center [1424, 245] width 117 height 21
type input "*"
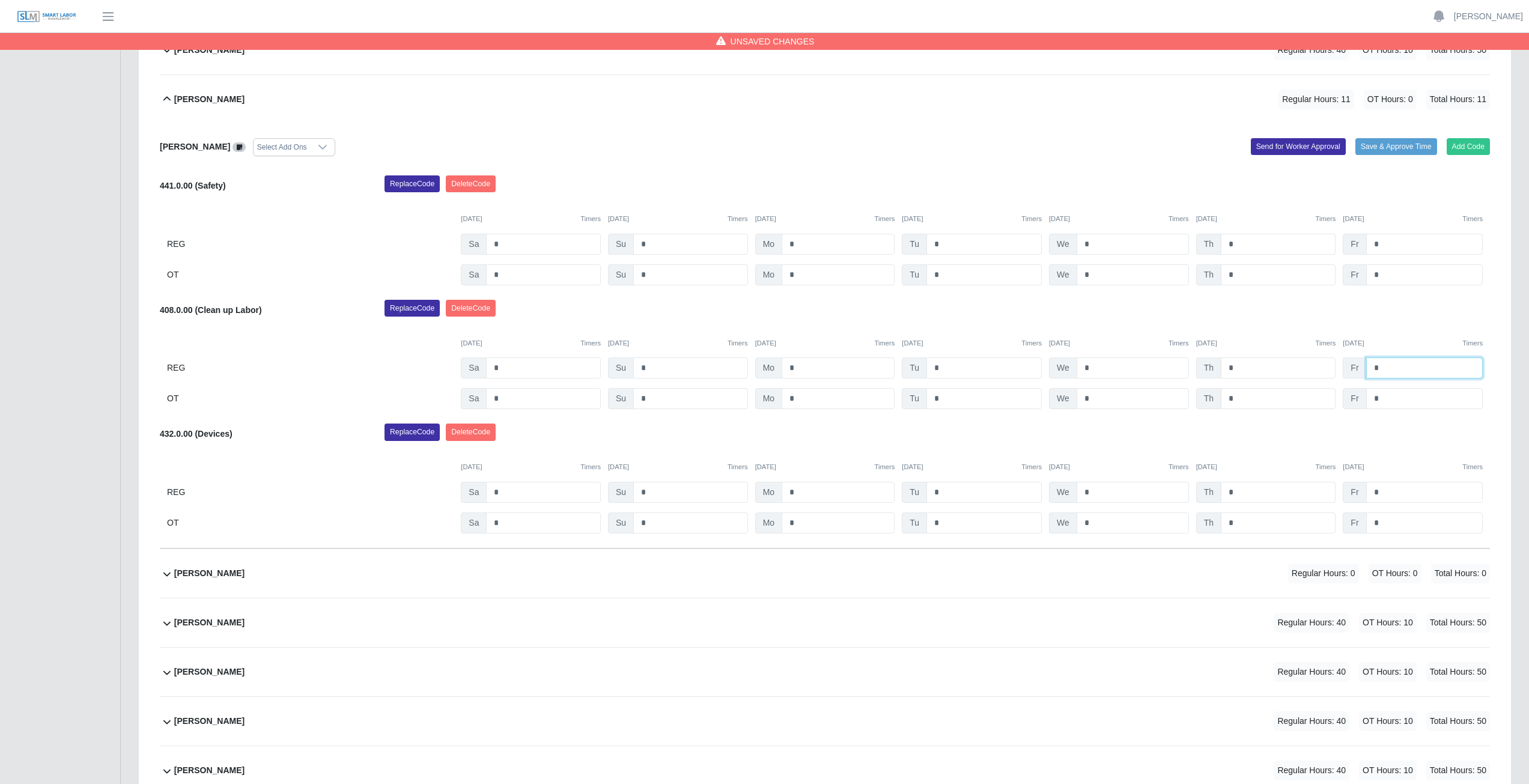
click at [1389, 369] on input "*" at bounding box center [1424, 368] width 117 height 21
type input "*"
click at [1385, 495] on input "*" at bounding box center [1424, 493] width 117 height 21
type input "*"
click at [1376, 438] on div "Replace Code Delete Code" at bounding box center [937, 435] width 1124 height 24
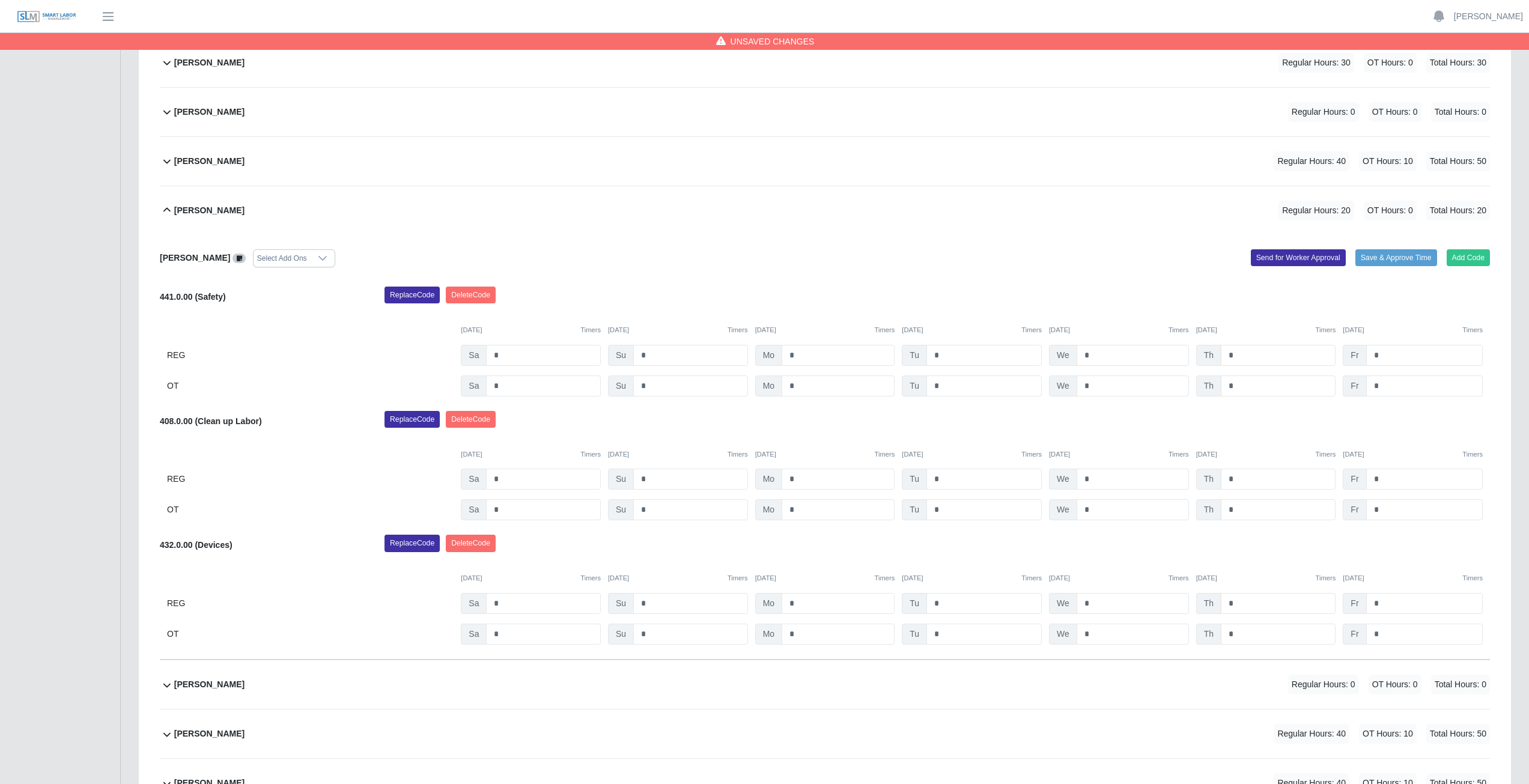
scroll to position [257, 0]
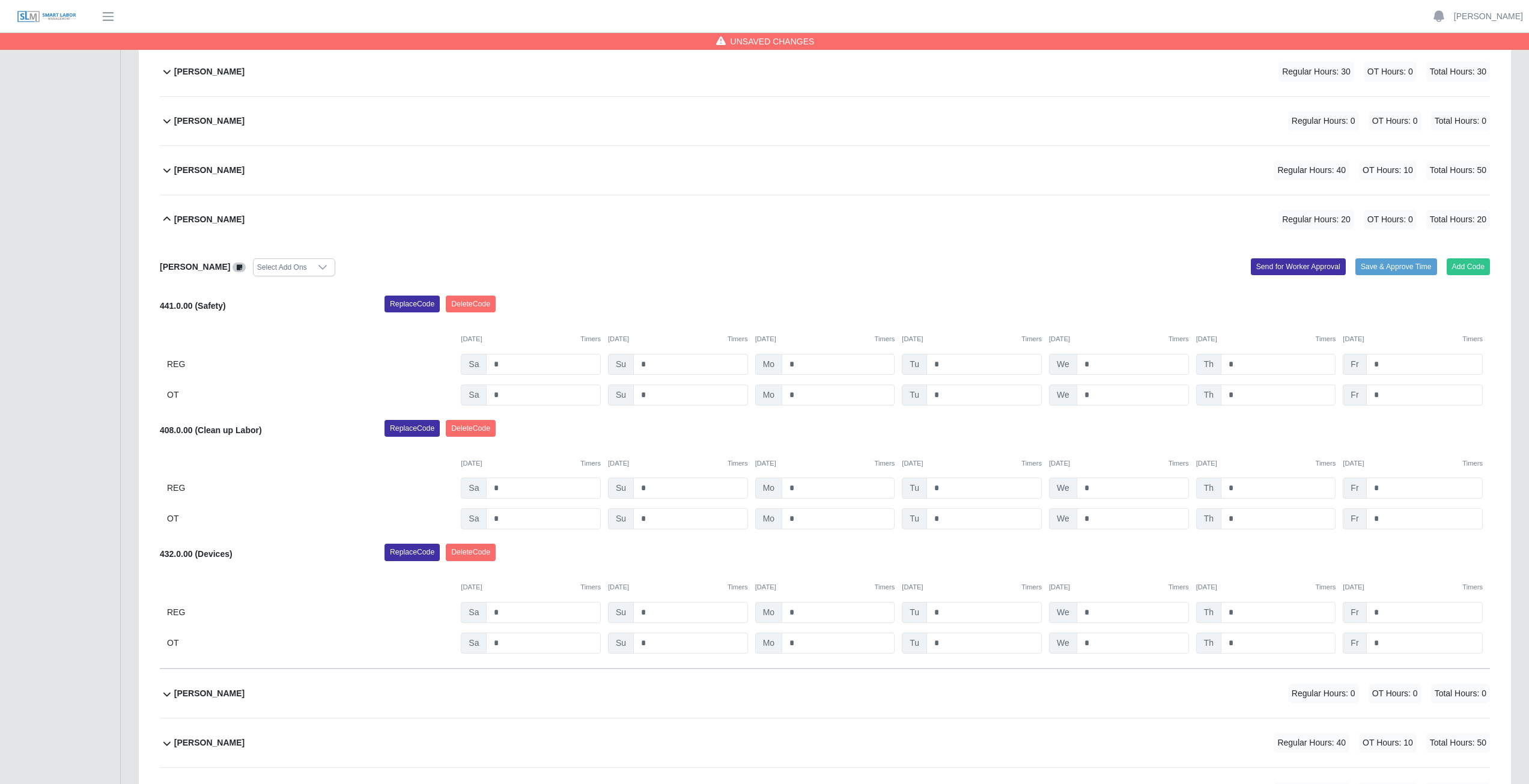
click at [167, 218] on icon at bounding box center [167, 219] width 8 height 4
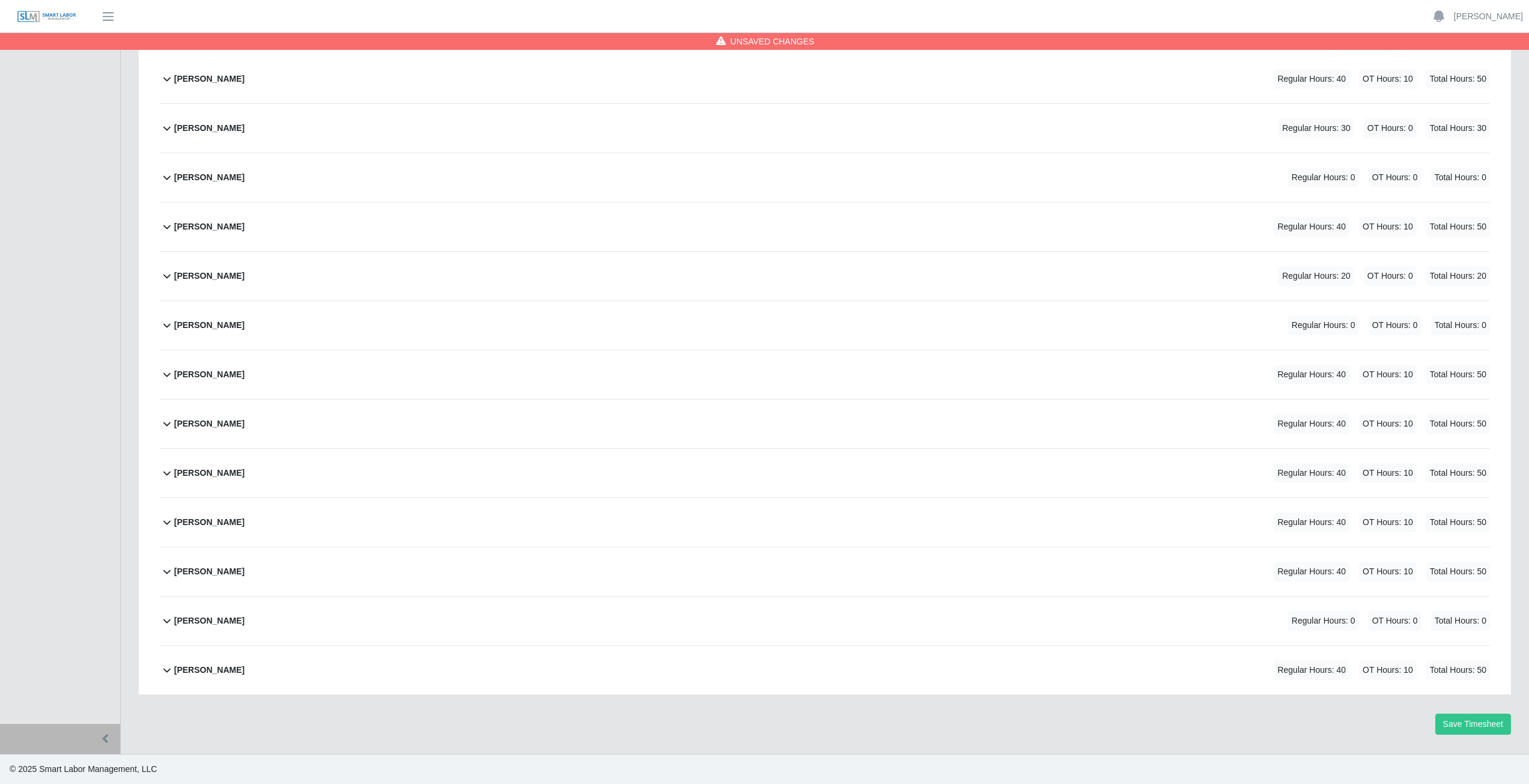
scroll to position [201, 0]
click at [167, 325] on icon at bounding box center [167, 324] width 14 height 14
click at [1467, 318] on button "Add Code" at bounding box center [1469, 321] width 44 height 17
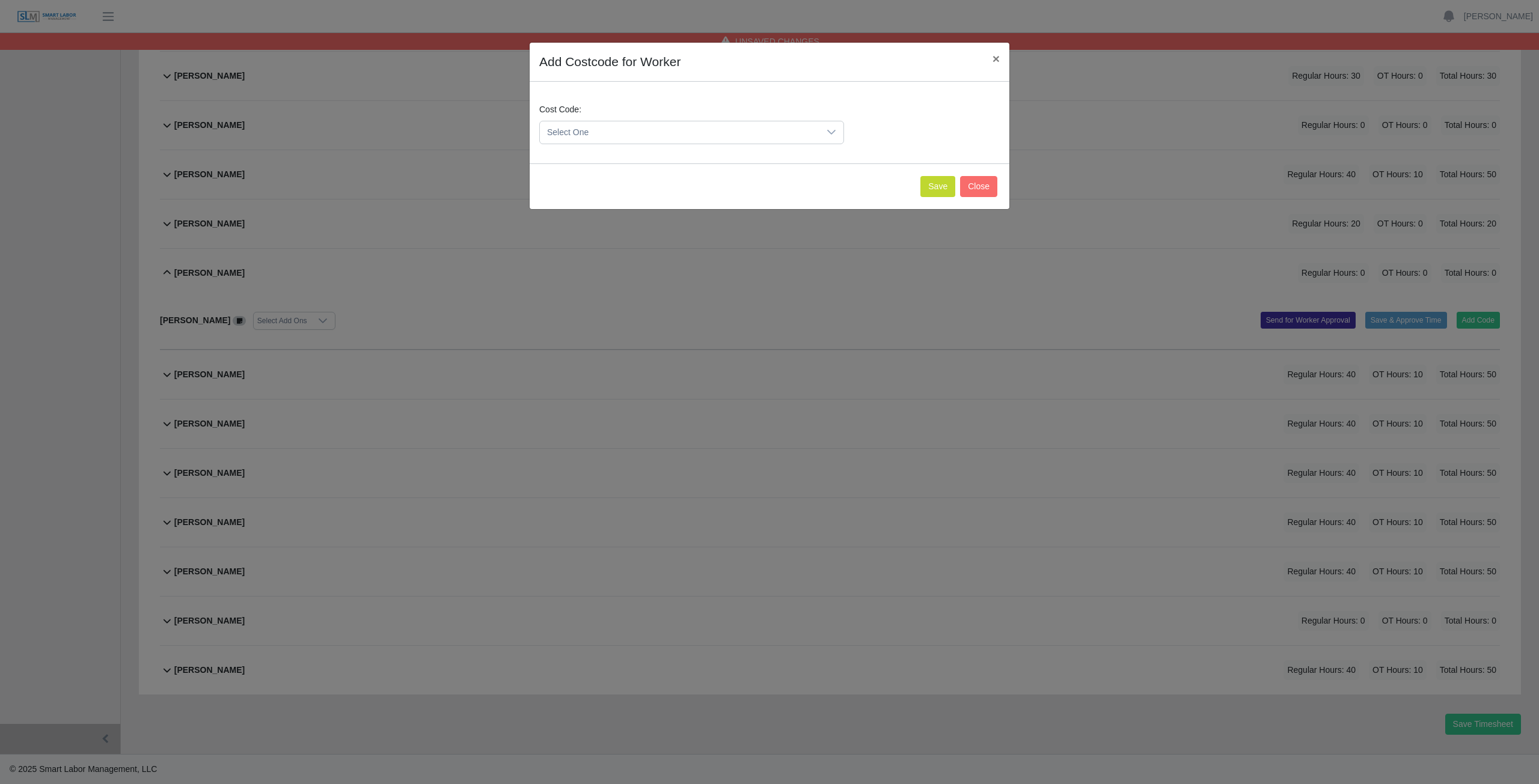
click at [606, 134] on span "Select One" at bounding box center [680, 132] width 280 height 22
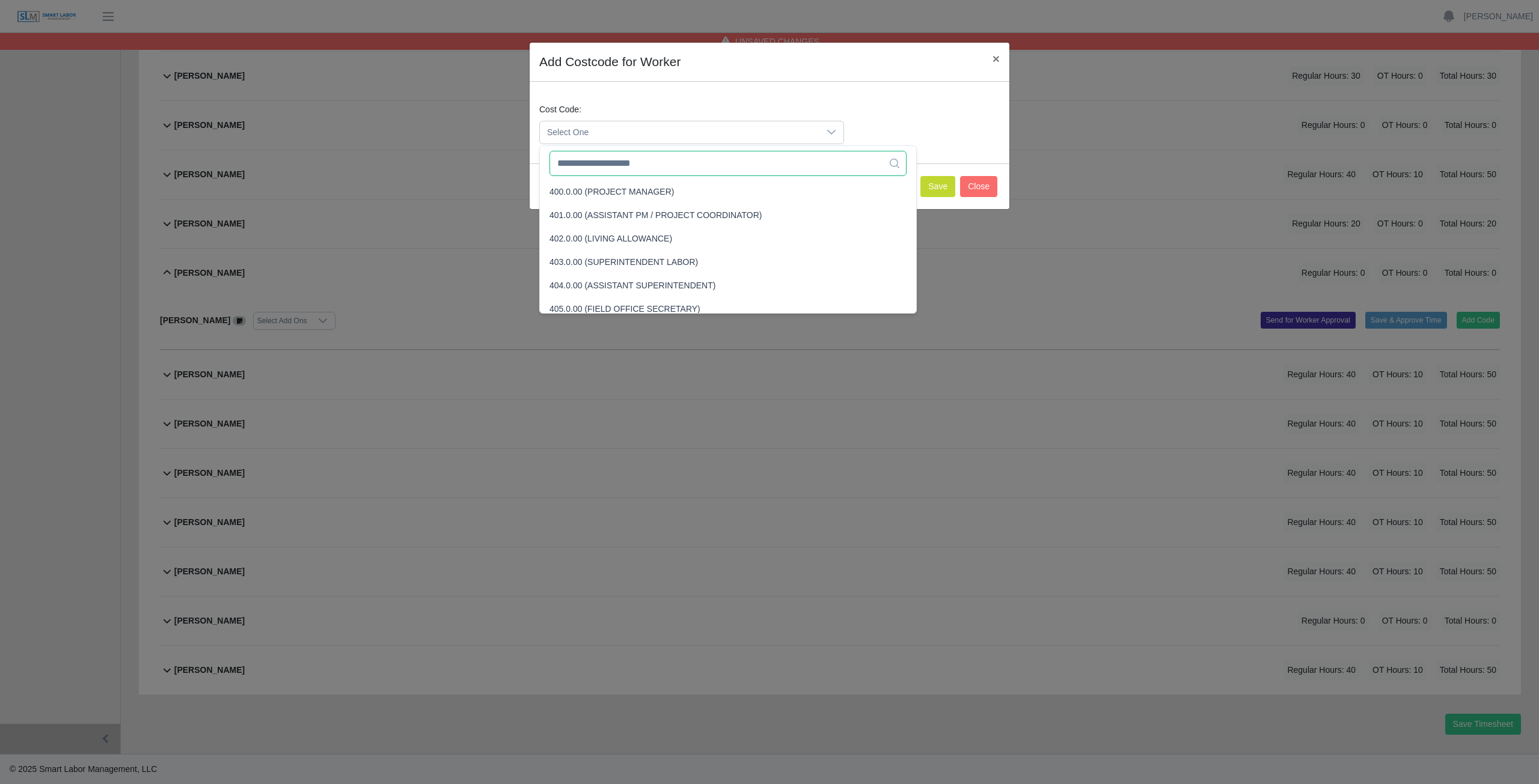
click at [606, 163] on input "text" at bounding box center [727, 164] width 357 height 26
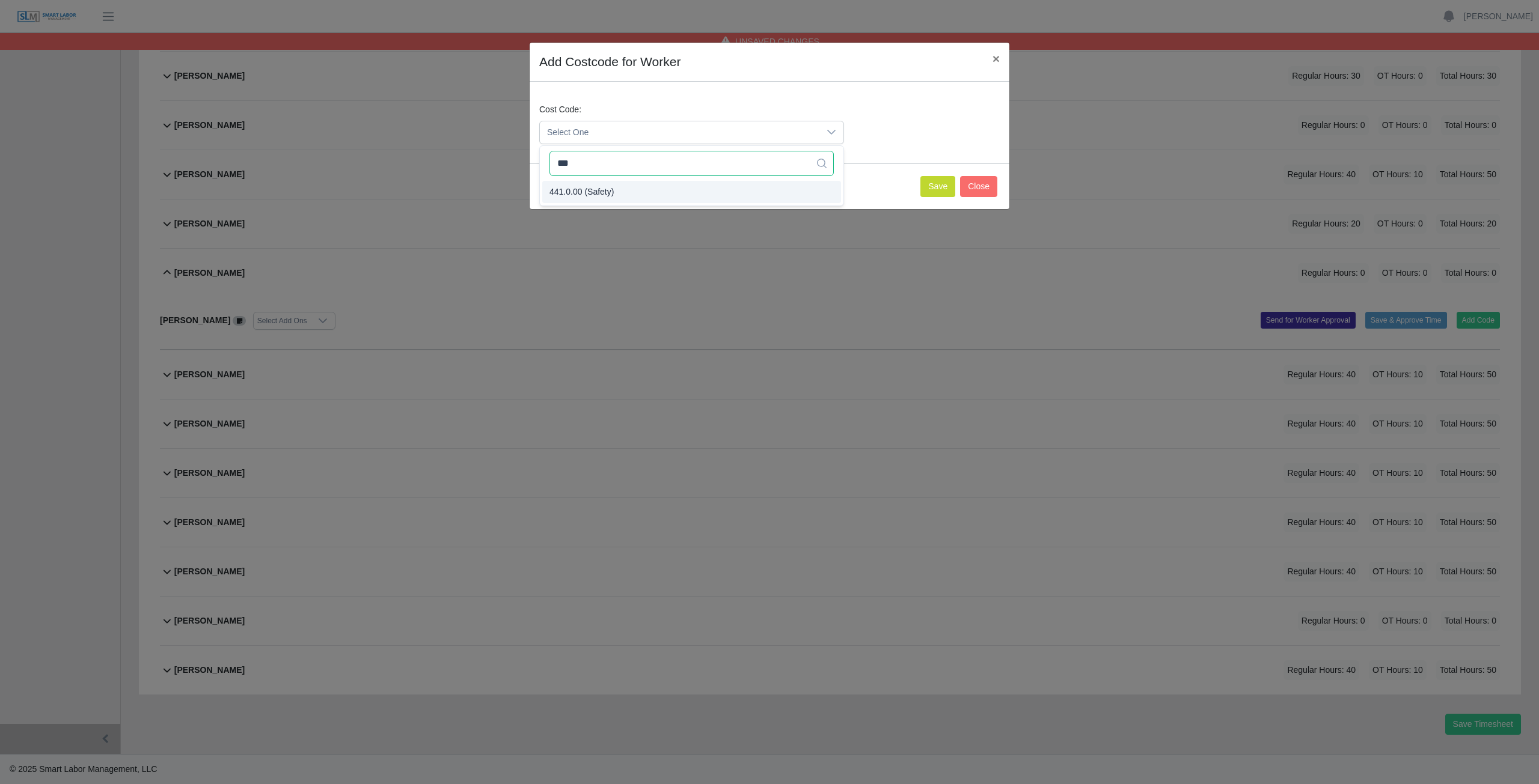
type input "***"
click at [603, 189] on span "441.0.00 (Safety)" at bounding box center [582, 191] width 65 height 12
click at [949, 186] on button "Save" at bounding box center [937, 186] width 35 height 21
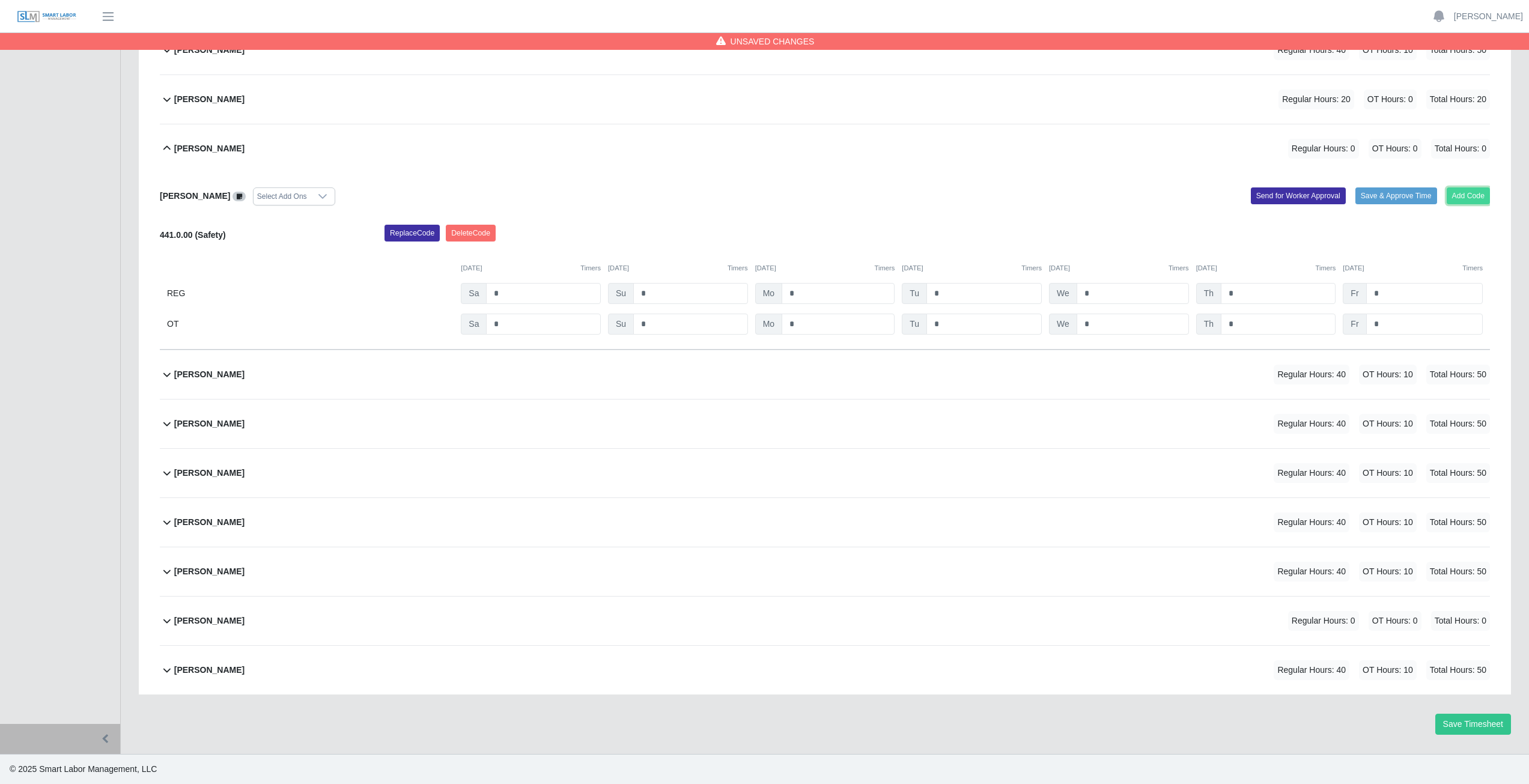
click at [1475, 195] on button "Add Code" at bounding box center [1469, 196] width 44 height 17
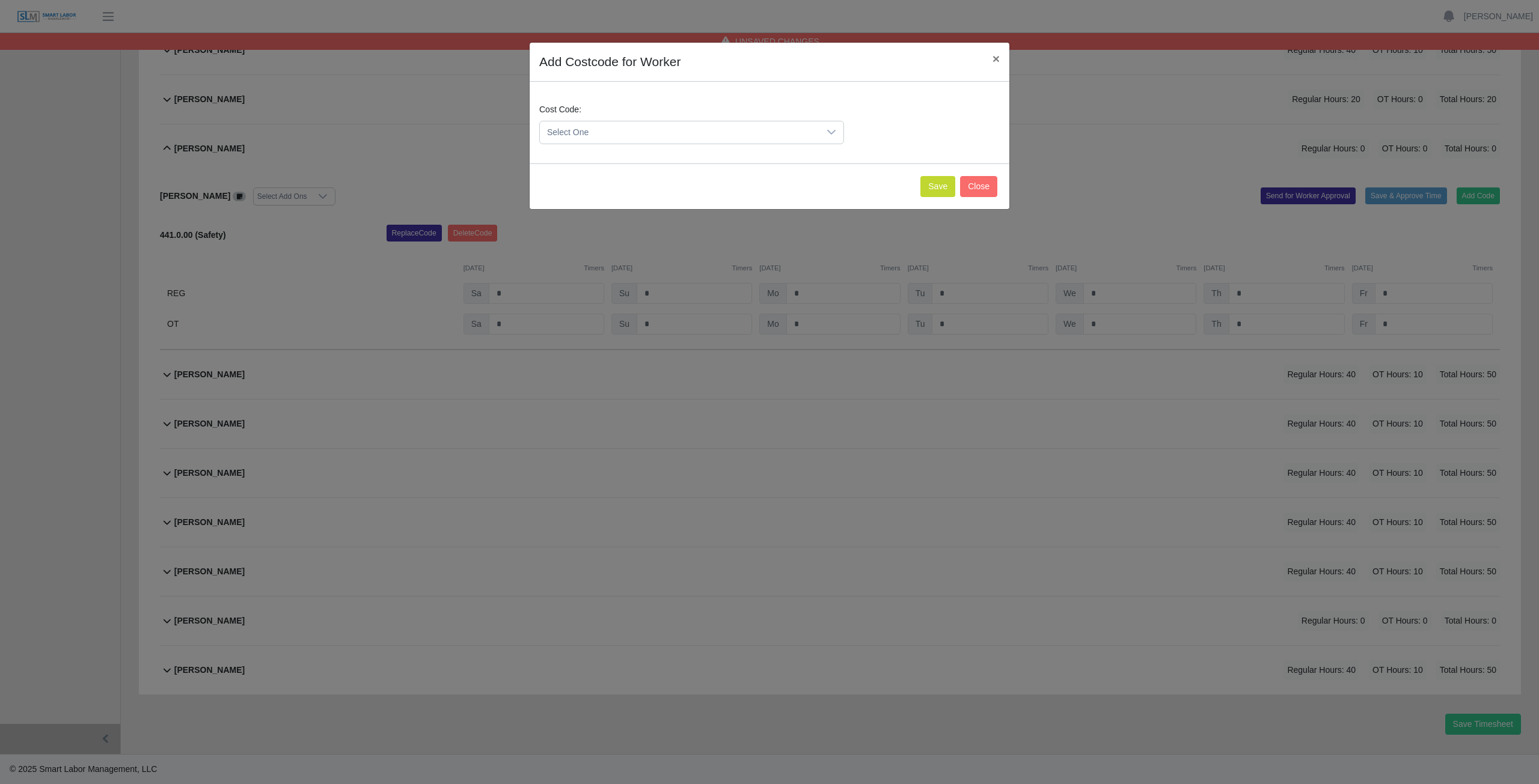
click at [590, 136] on span "Select One" at bounding box center [680, 132] width 280 height 22
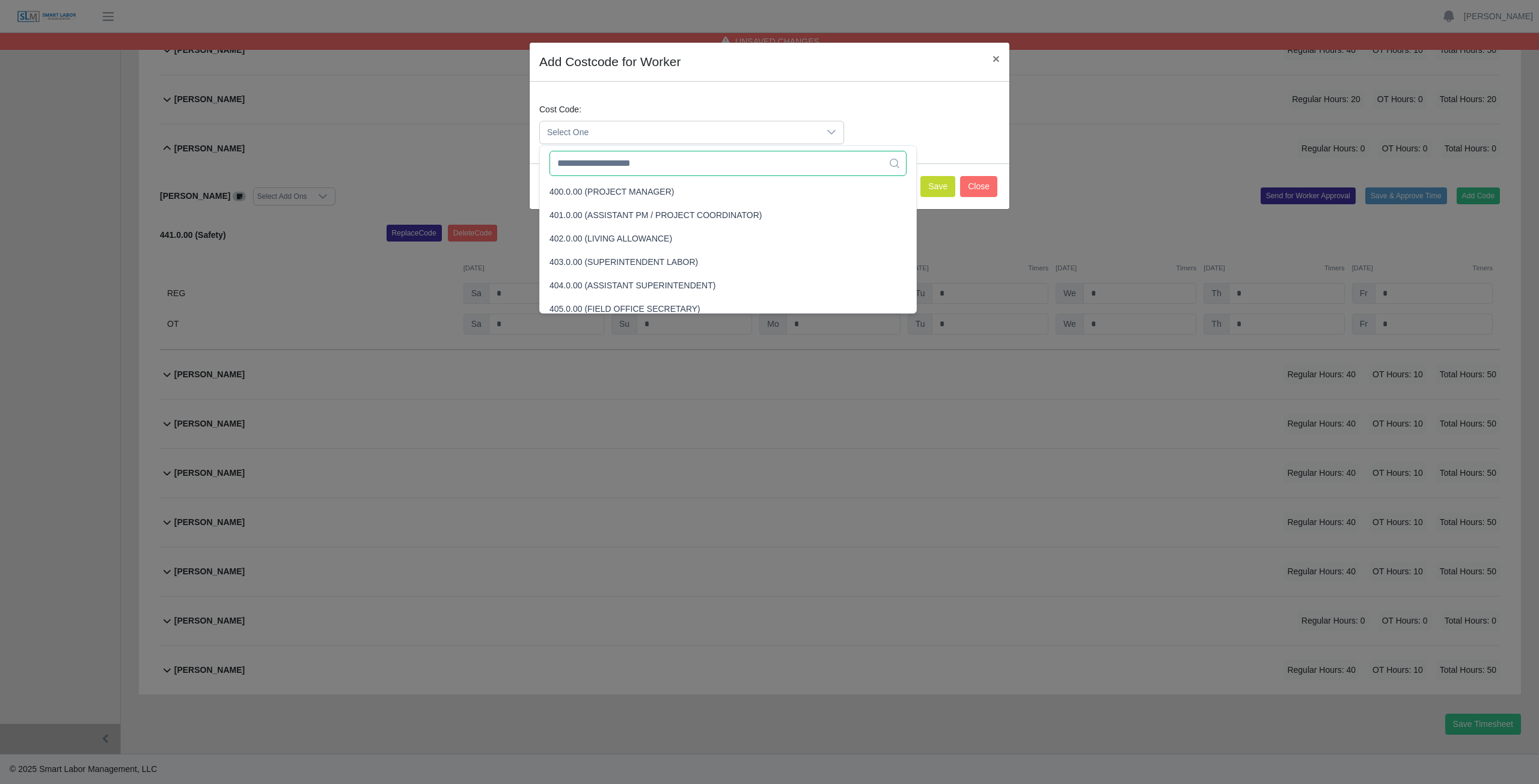
click at [592, 169] on input "text" at bounding box center [727, 164] width 357 height 26
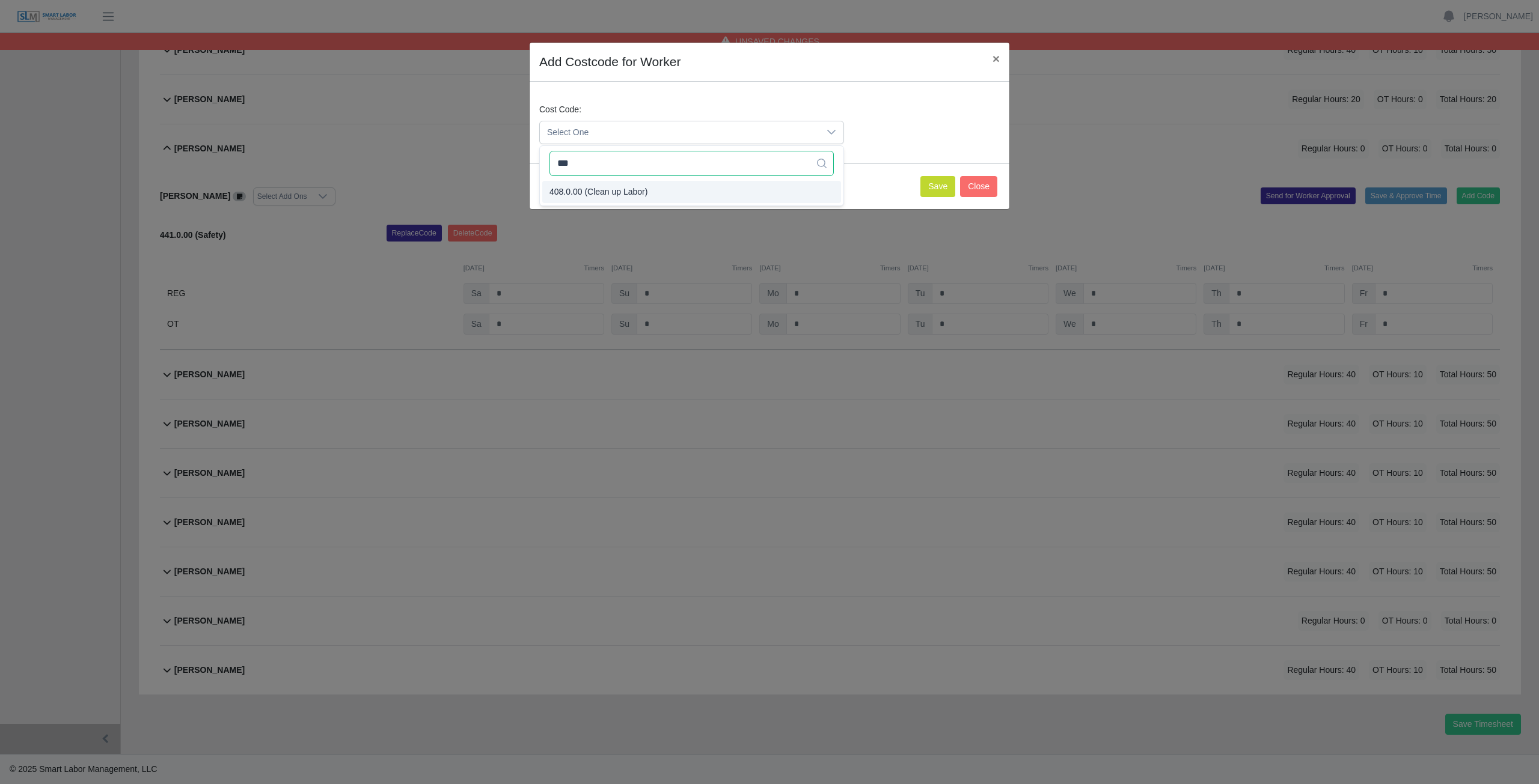
type input "***"
drag, startPoint x: 591, startPoint y: 191, endPoint x: 707, endPoint y: 181, distance: 116.4
click at [592, 190] on span "408.0.00 (Clean up Labor)" at bounding box center [598, 191] width 98 height 12
click at [929, 191] on button "Save" at bounding box center [937, 186] width 35 height 21
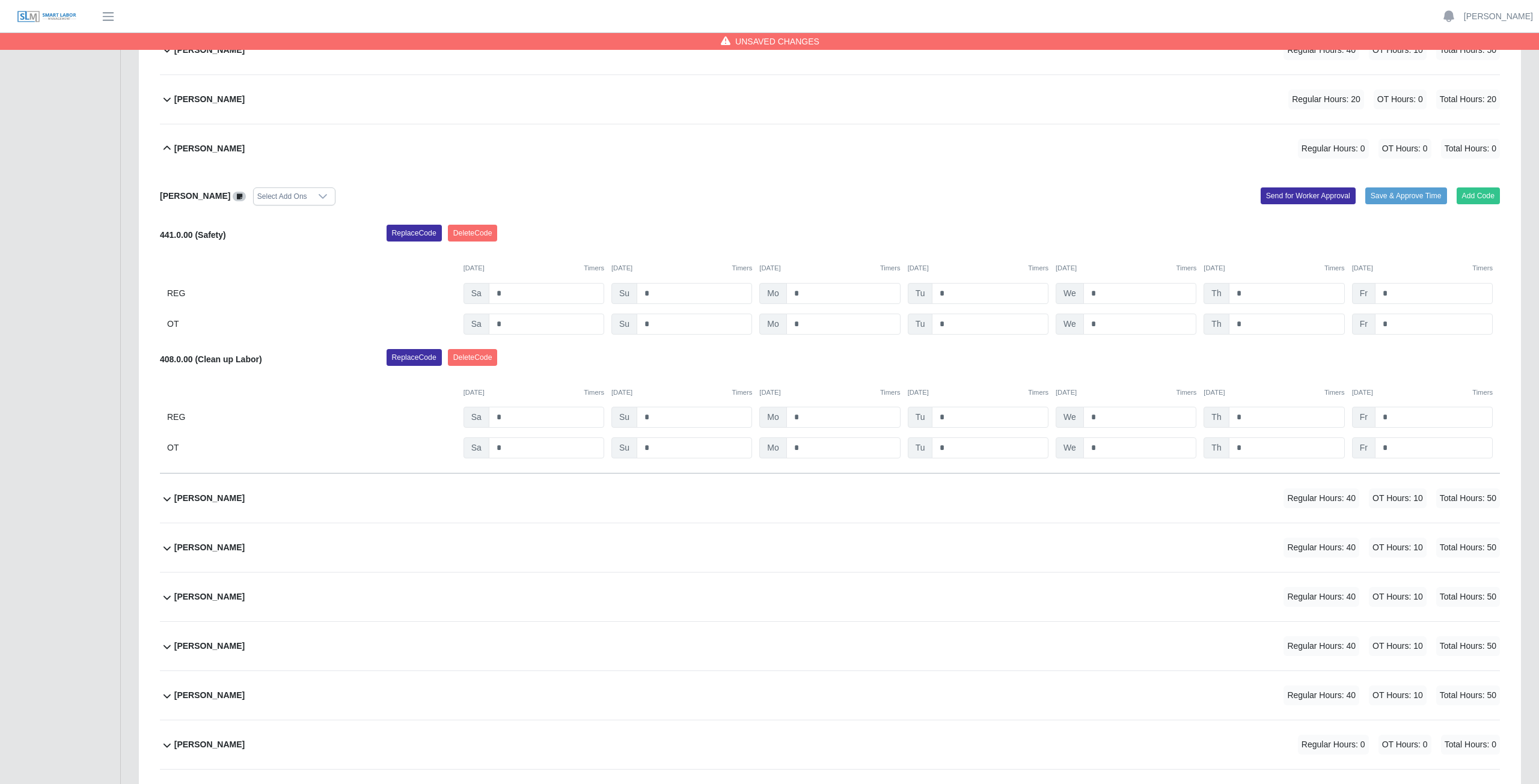
scroll to position [501, 0]
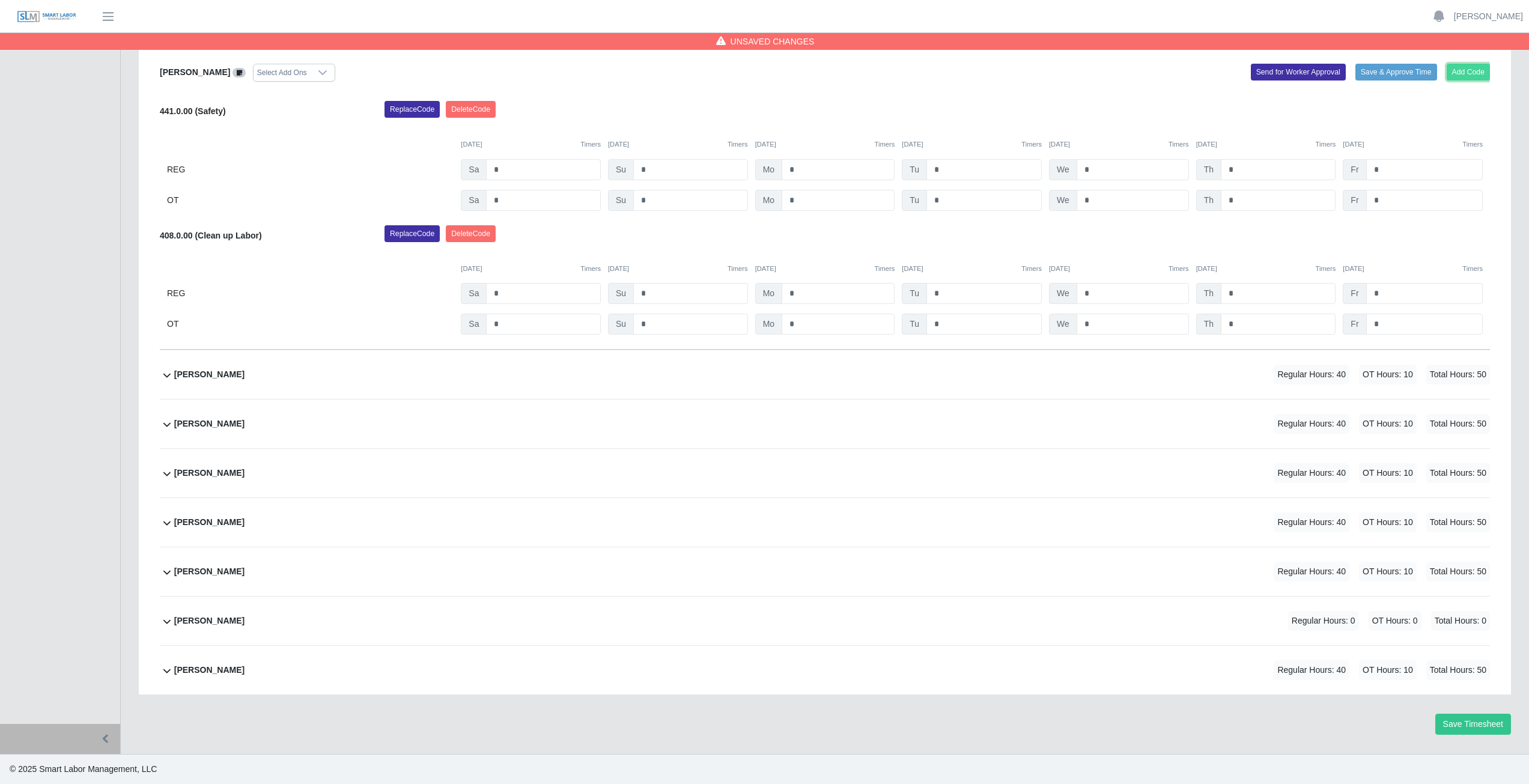
click at [1470, 70] on button "Add Code" at bounding box center [1469, 72] width 44 height 17
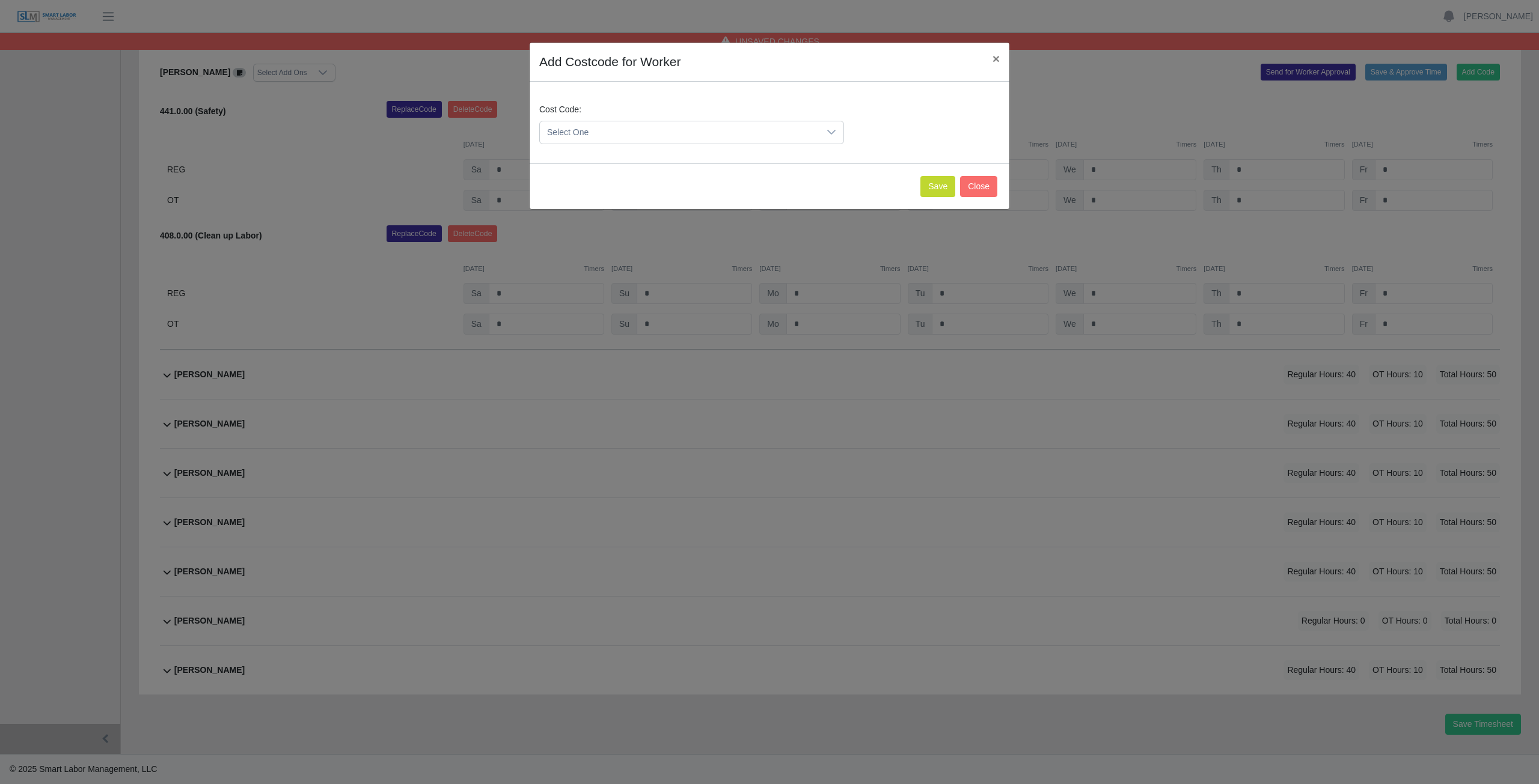
click at [595, 133] on span "Select One" at bounding box center [680, 132] width 280 height 22
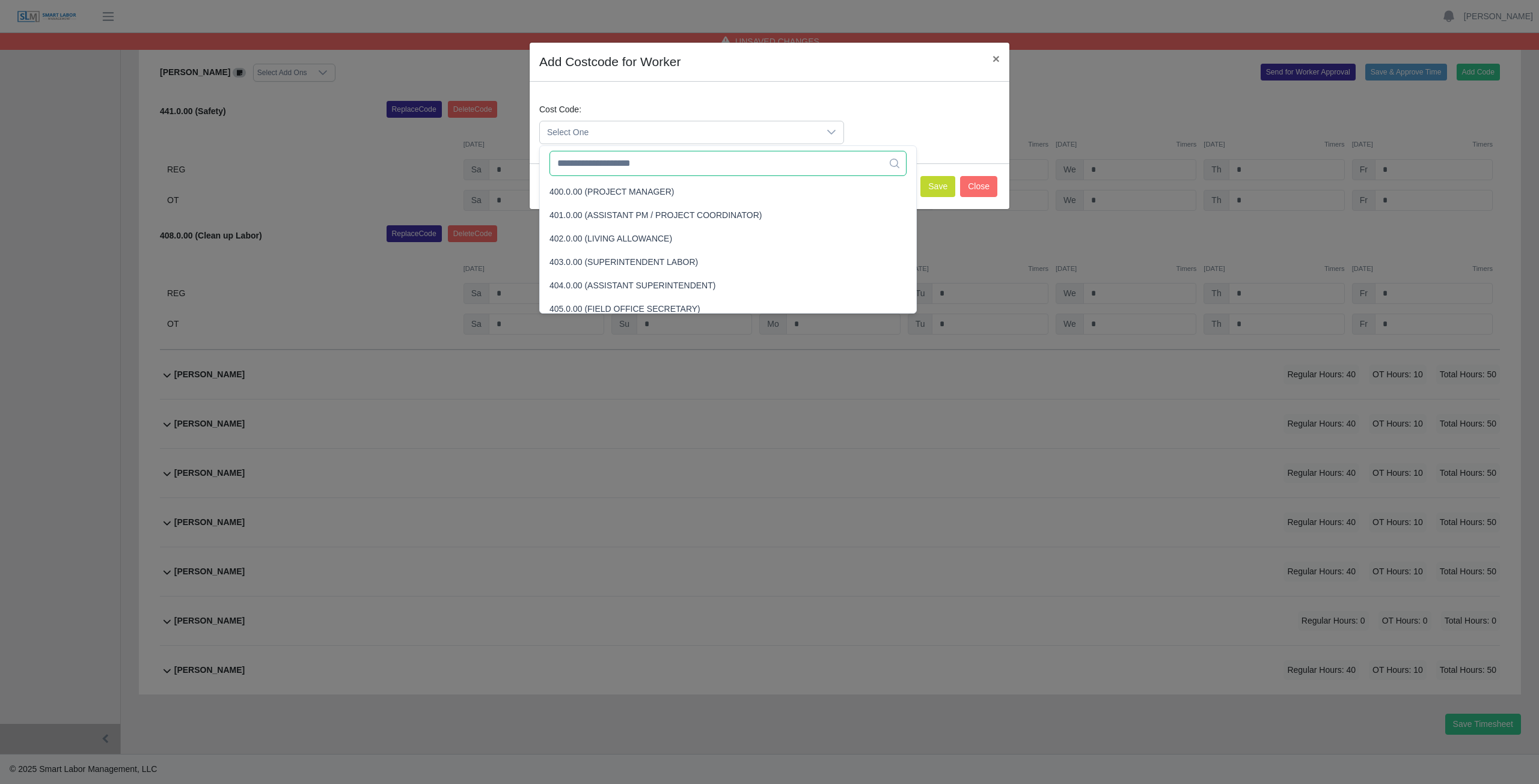
click at [595, 169] on input "text" at bounding box center [727, 164] width 357 height 26
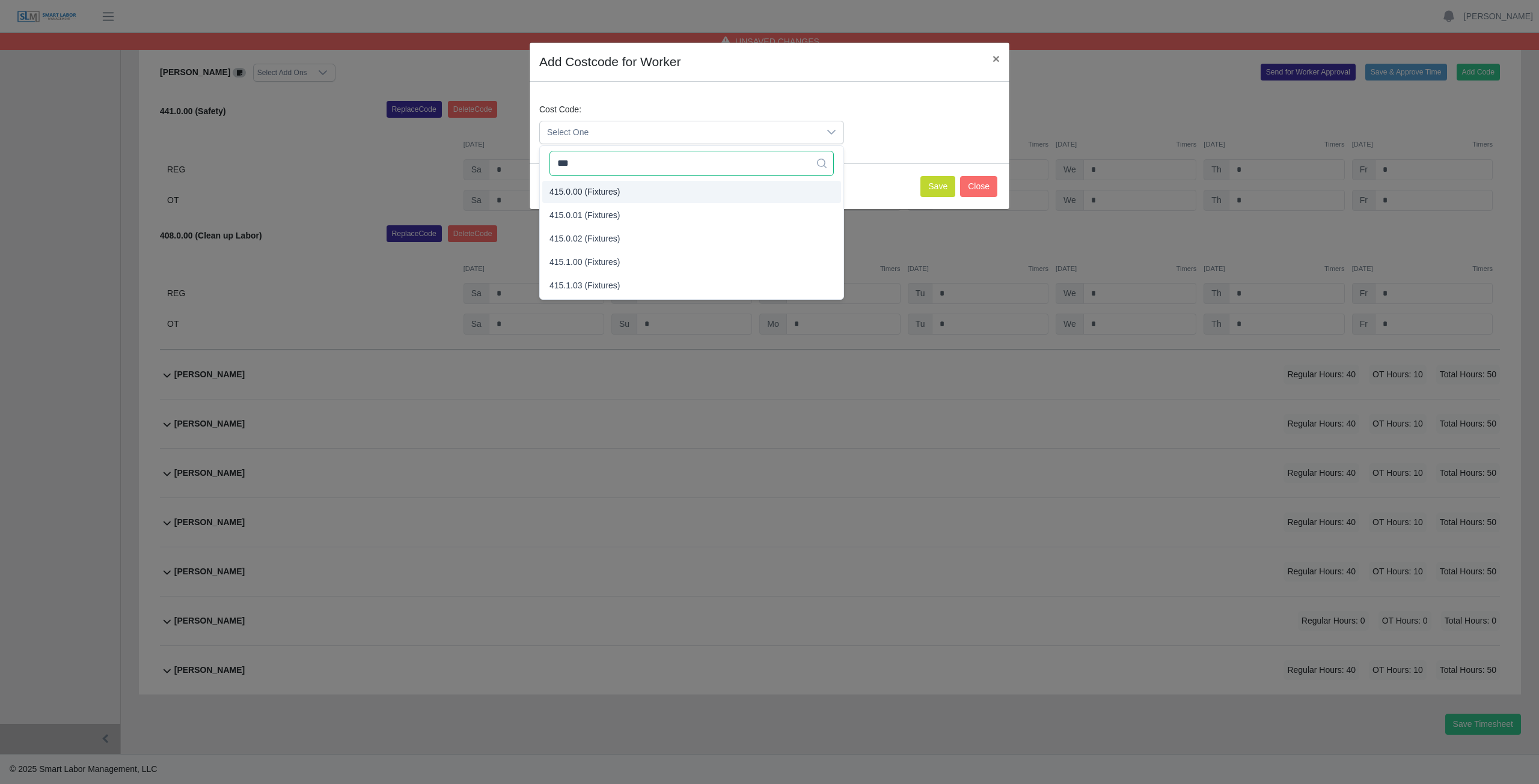
type input "***"
drag, startPoint x: 590, startPoint y: 190, endPoint x: 660, endPoint y: 188, distance: 70.0
click at [595, 190] on span "415.0.00 (Fixtures)" at bounding box center [584, 191] width 71 height 12
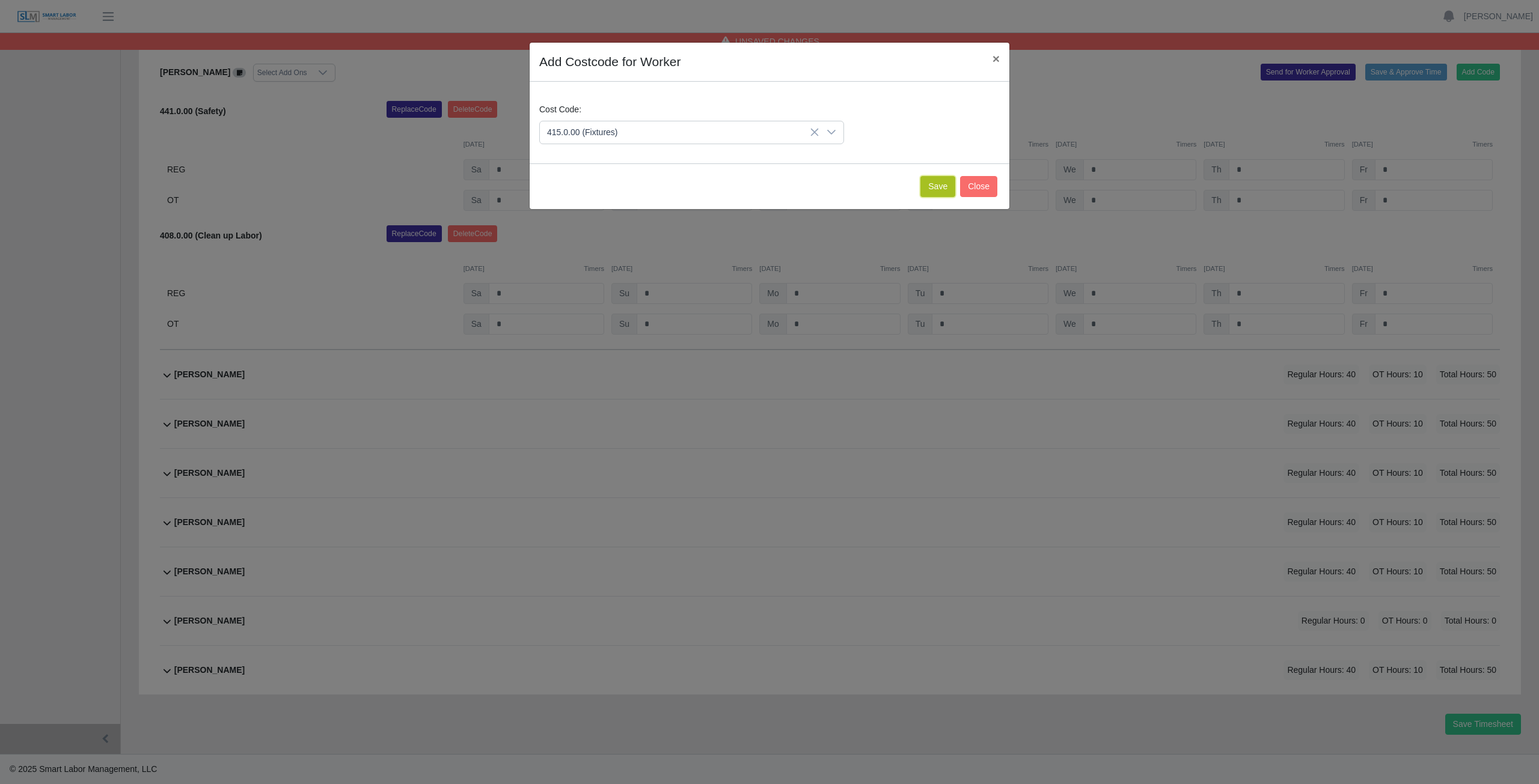
click at [938, 186] on button "Save" at bounding box center [937, 186] width 35 height 21
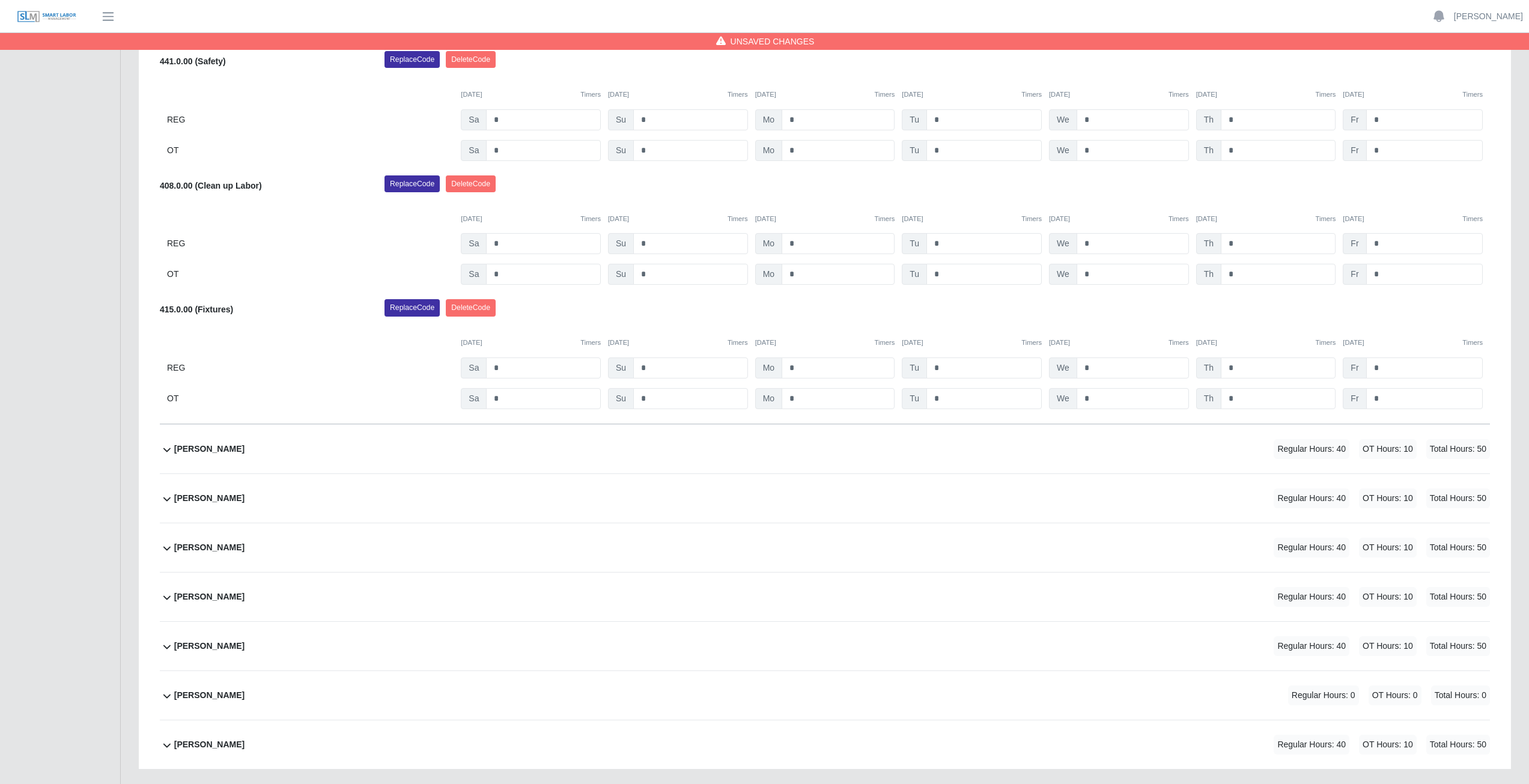
scroll to position [445, 0]
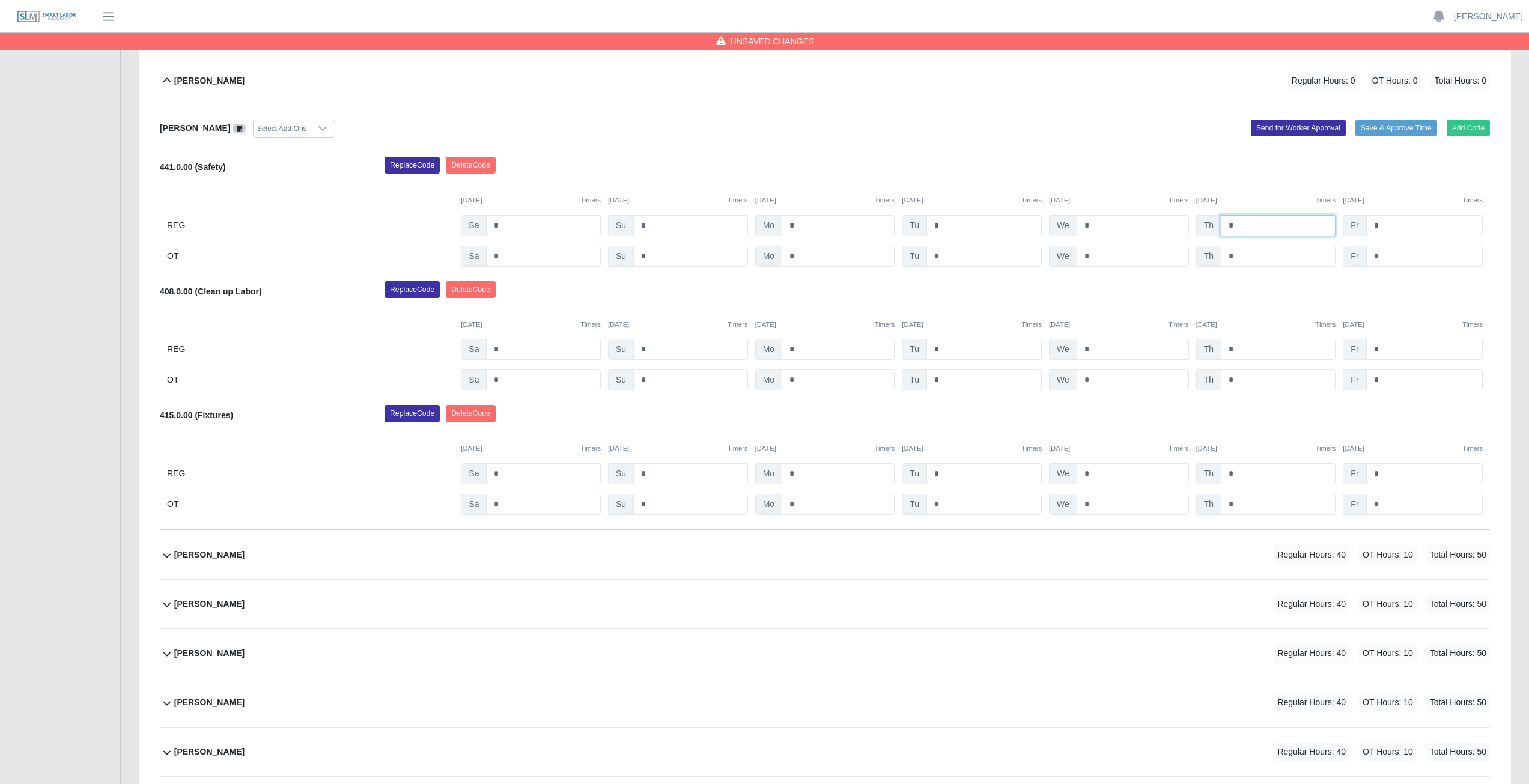
click at [1240, 226] on input "*" at bounding box center [1278, 225] width 115 height 21
type input "*"
click at [1239, 351] on input "*" at bounding box center [1278, 349] width 115 height 21
type input "*"
click at [1243, 474] on input "*" at bounding box center [1278, 474] width 115 height 21
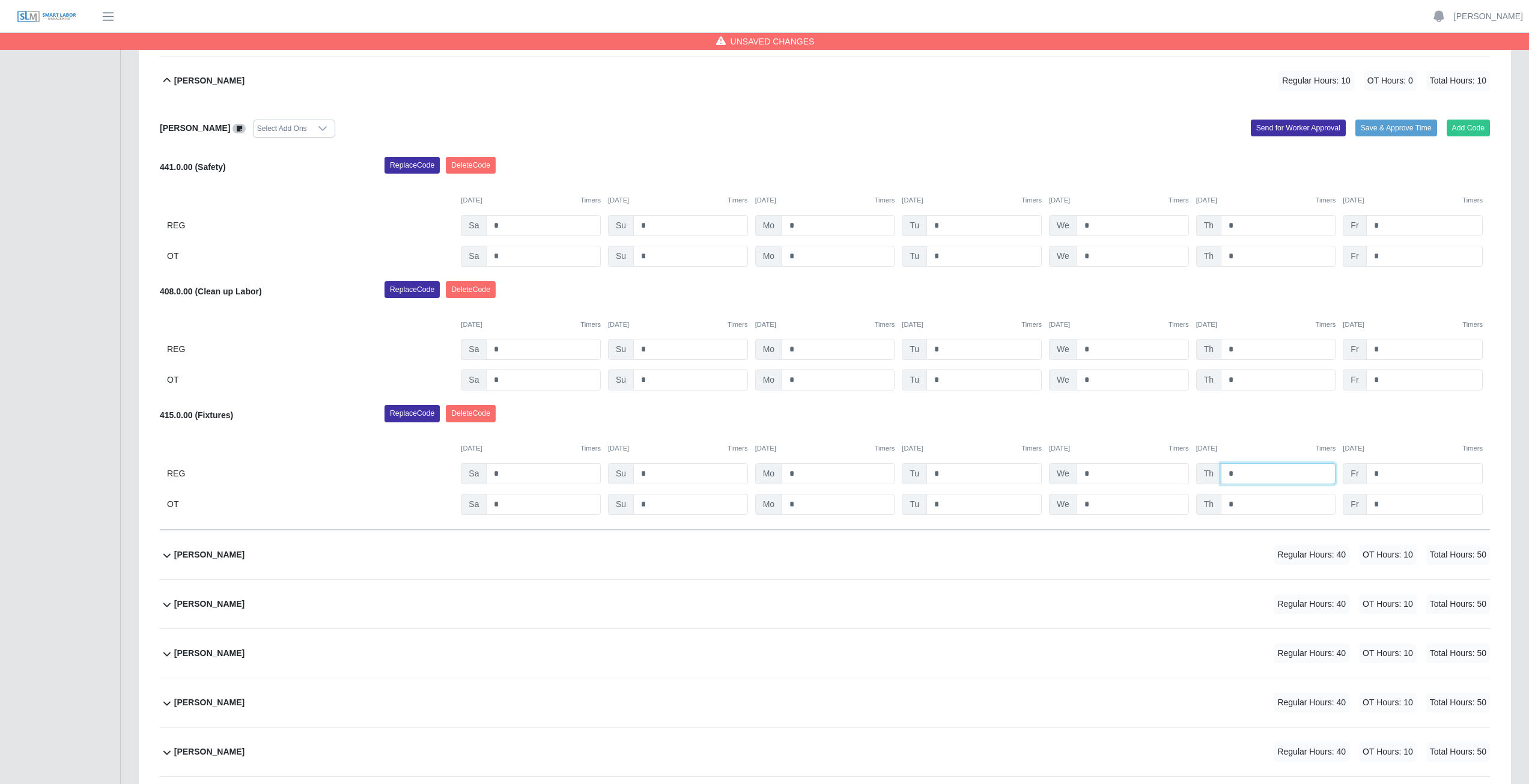
type input "*"
click at [1388, 477] on input "*" at bounding box center [1424, 474] width 117 height 21
type input "*"
click at [1381, 350] on input "*" at bounding box center [1424, 349] width 117 height 21
type input "*"
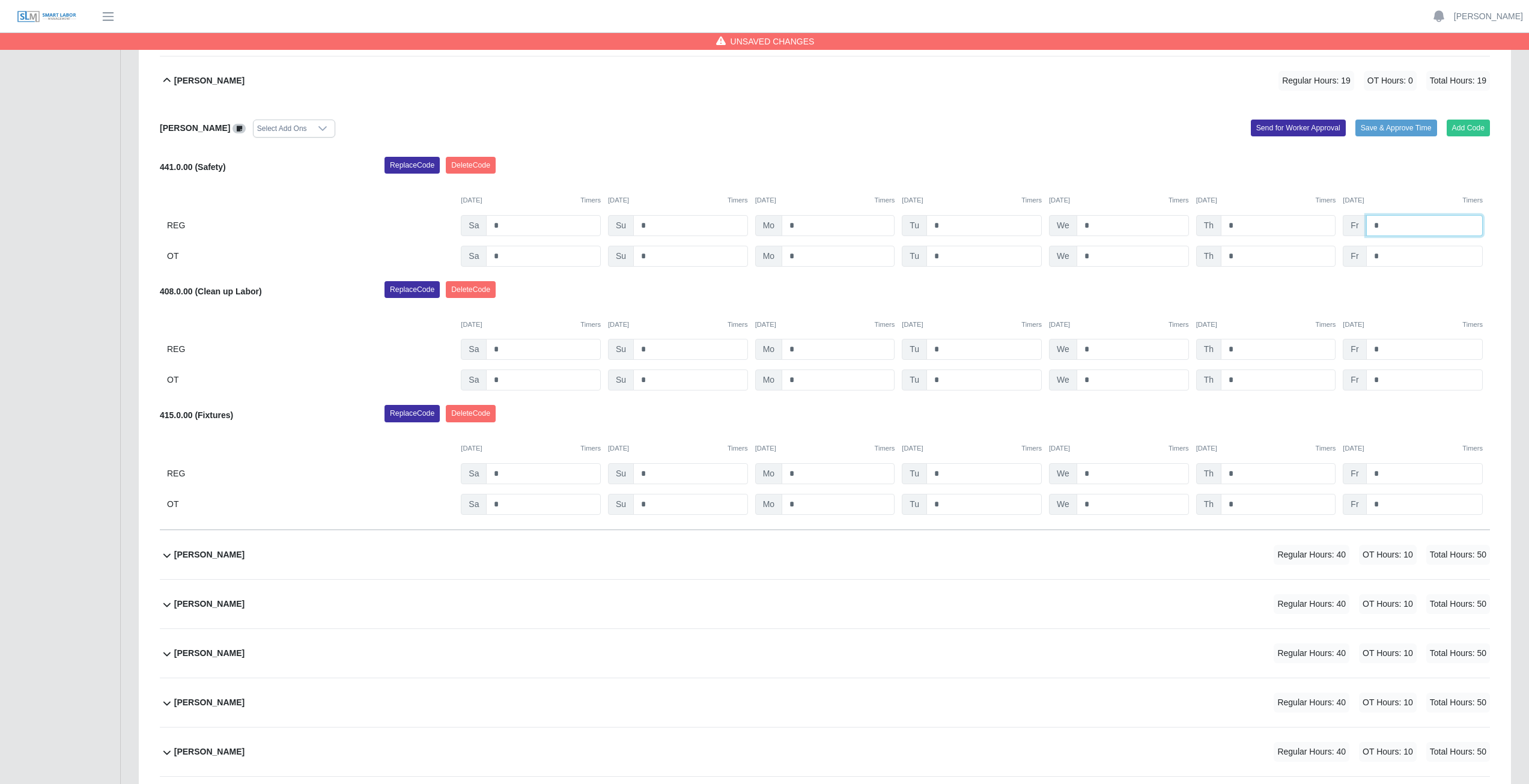
click at [1382, 225] on input "*" at bounding box center [1424, 225] width 117 height 21
type input "*"
click at [1406, 172] on div "Replace Code Delete Code" at bounding box center [937, 168] width 1124 height 24
click at [167, 80] on icon at bounding box center [167, 80] width 14 height 14
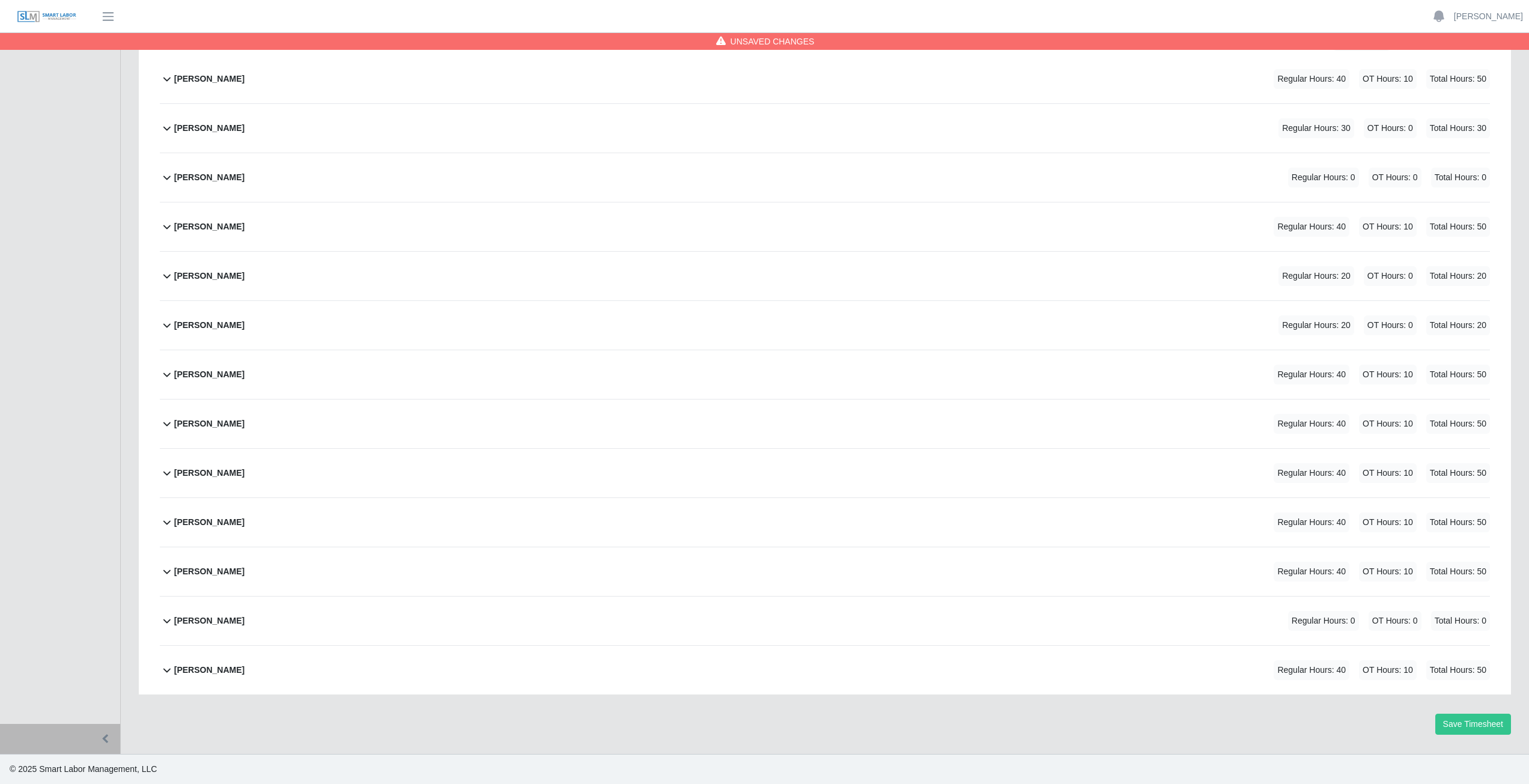
scroll to position [201, 0]
drag, startPoint x: 513, startPoint y: 261, endPoint x: 520, endPoint y: 524, distance: 263.1
click at [519, 363] on div "Aiden Gavina Regular Hours: 40 OT Hours: 10 Total Hours: 50 Aiden Gavina Select…" at bounding box center [825, 374] width 1348 height 640
click at [1474, 722] on button "Save Timesheet" at bounding box center [1474, 724] width 76 height 21
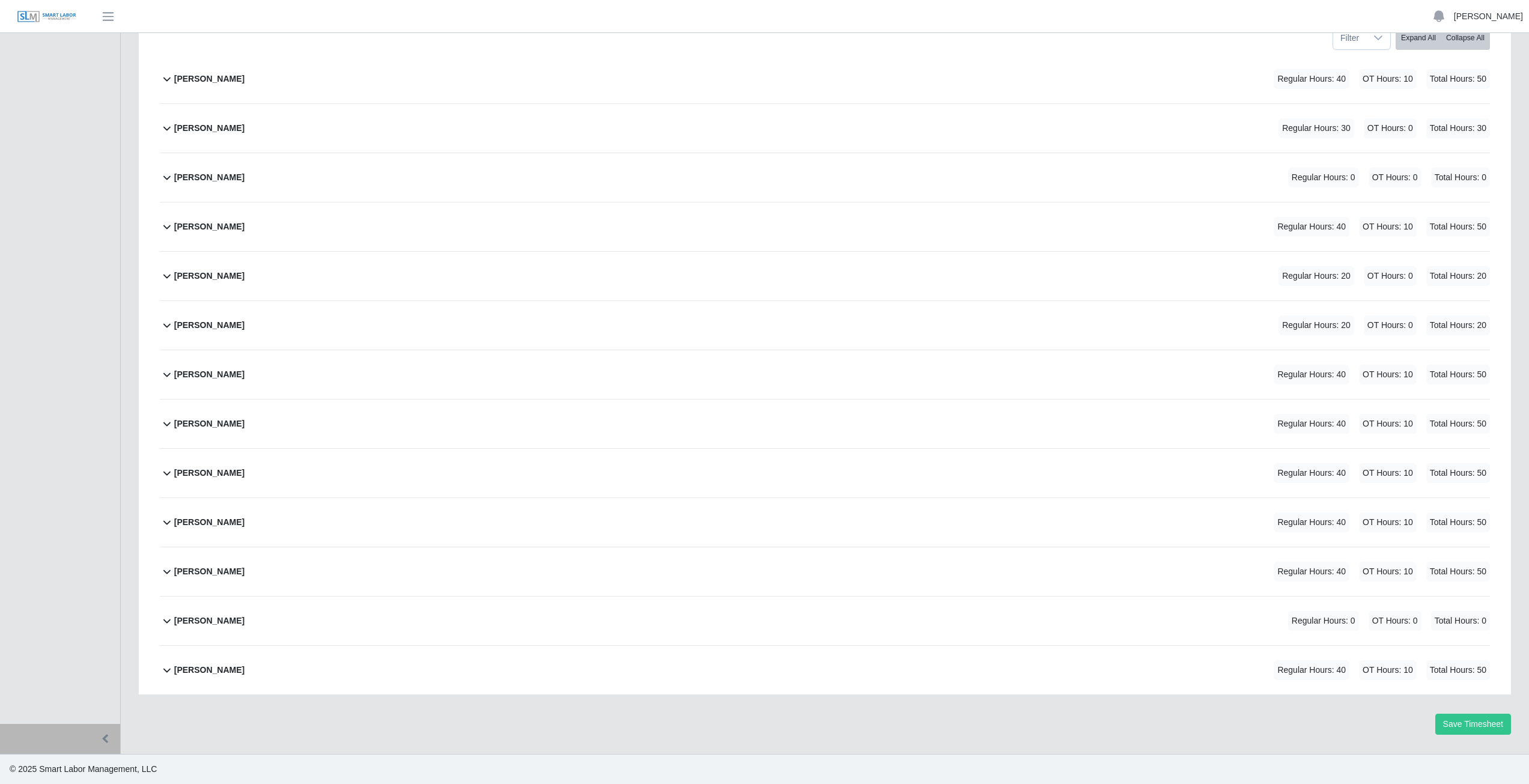
click at [1490, 16] on link "[PERSON_NAME]" at bounding box center [1488, 16] width 69 height 12
click at [1469, 86] on link "Logout" at bounding box center [1475, 84] width 108 height 26
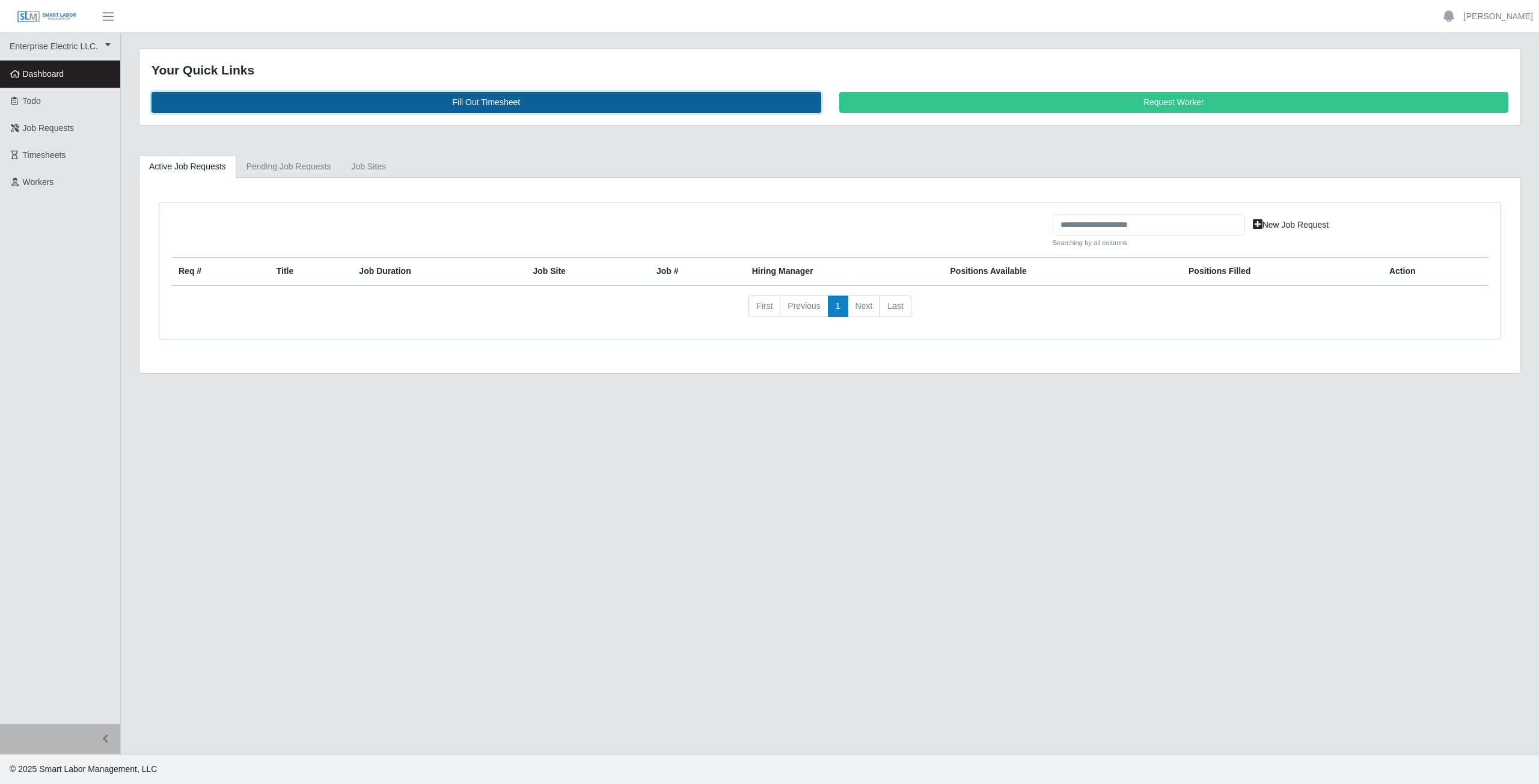
click at [479, 101] on link "Fill Out Timesheet" at bounding box center [486, 103] width 670 height 21
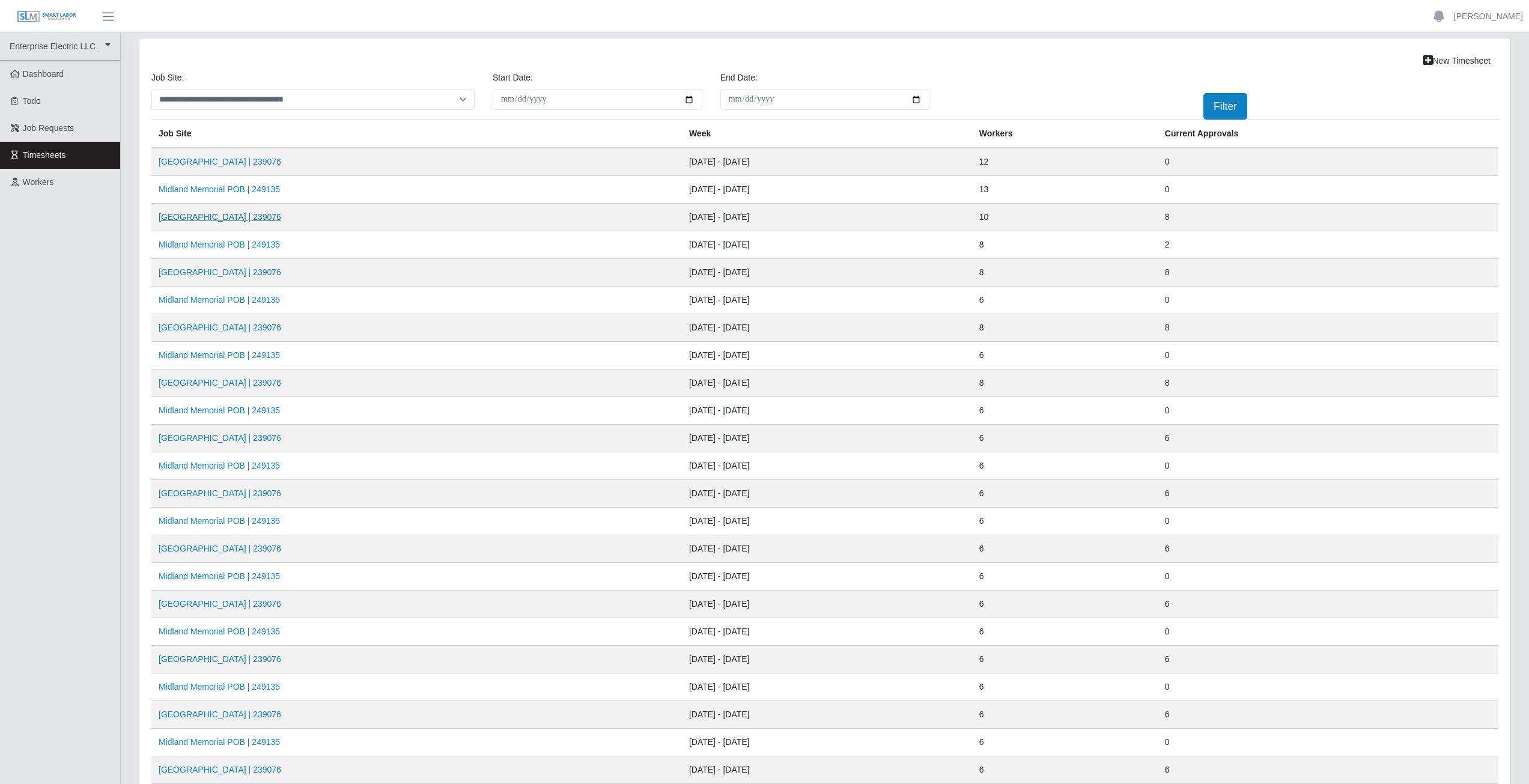
click at [236, 220] on link "[GEOGRAPHIC_DATA] | 239076" at bounding box center [220, 217] width 123 height 10
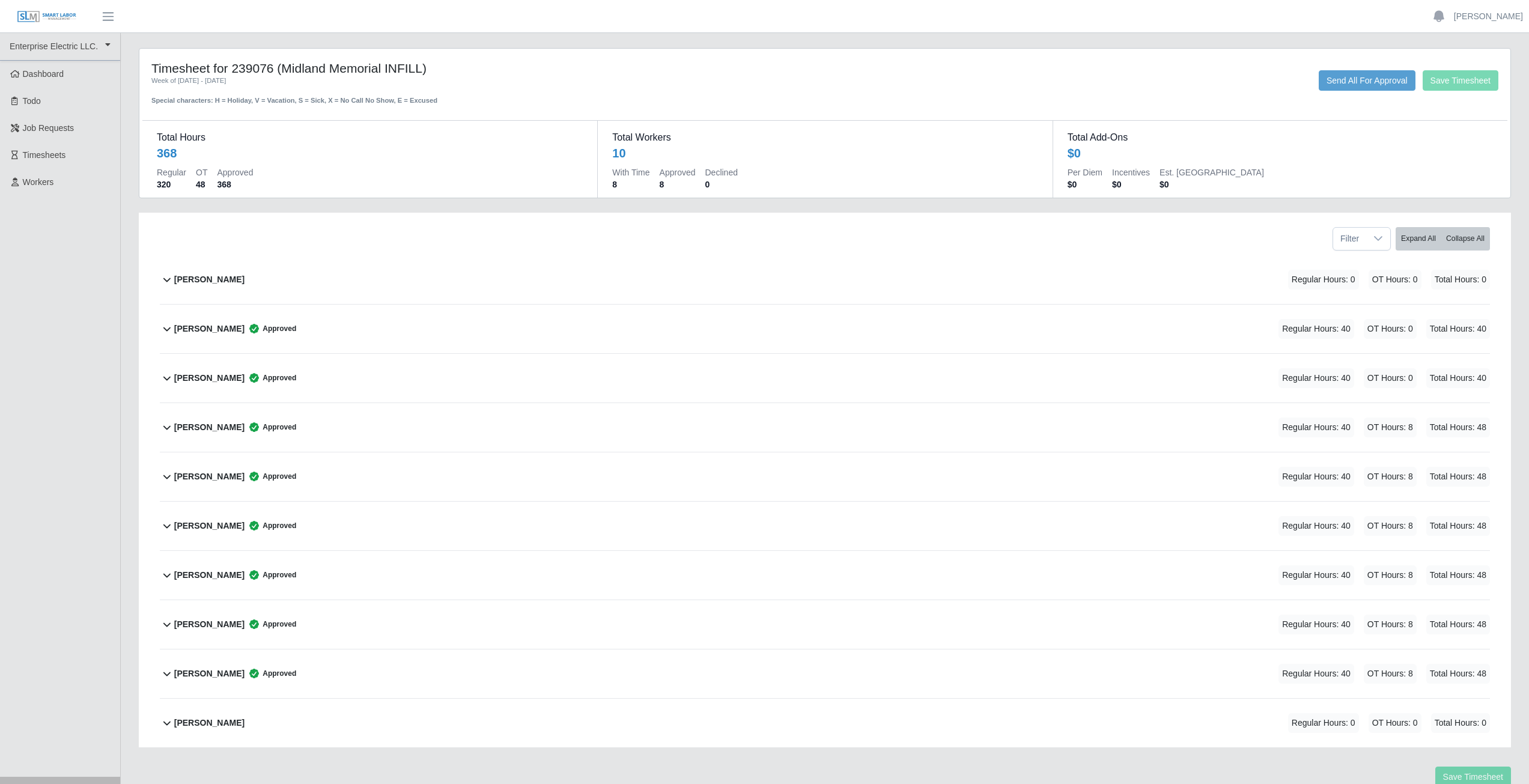
click at [606, 406] on div "[PERSON_NAME] Approved Regular Hours: 40 OT Hours: 8 Total Hours: 48" at bounding box center [832, 427] width 1316 height 49
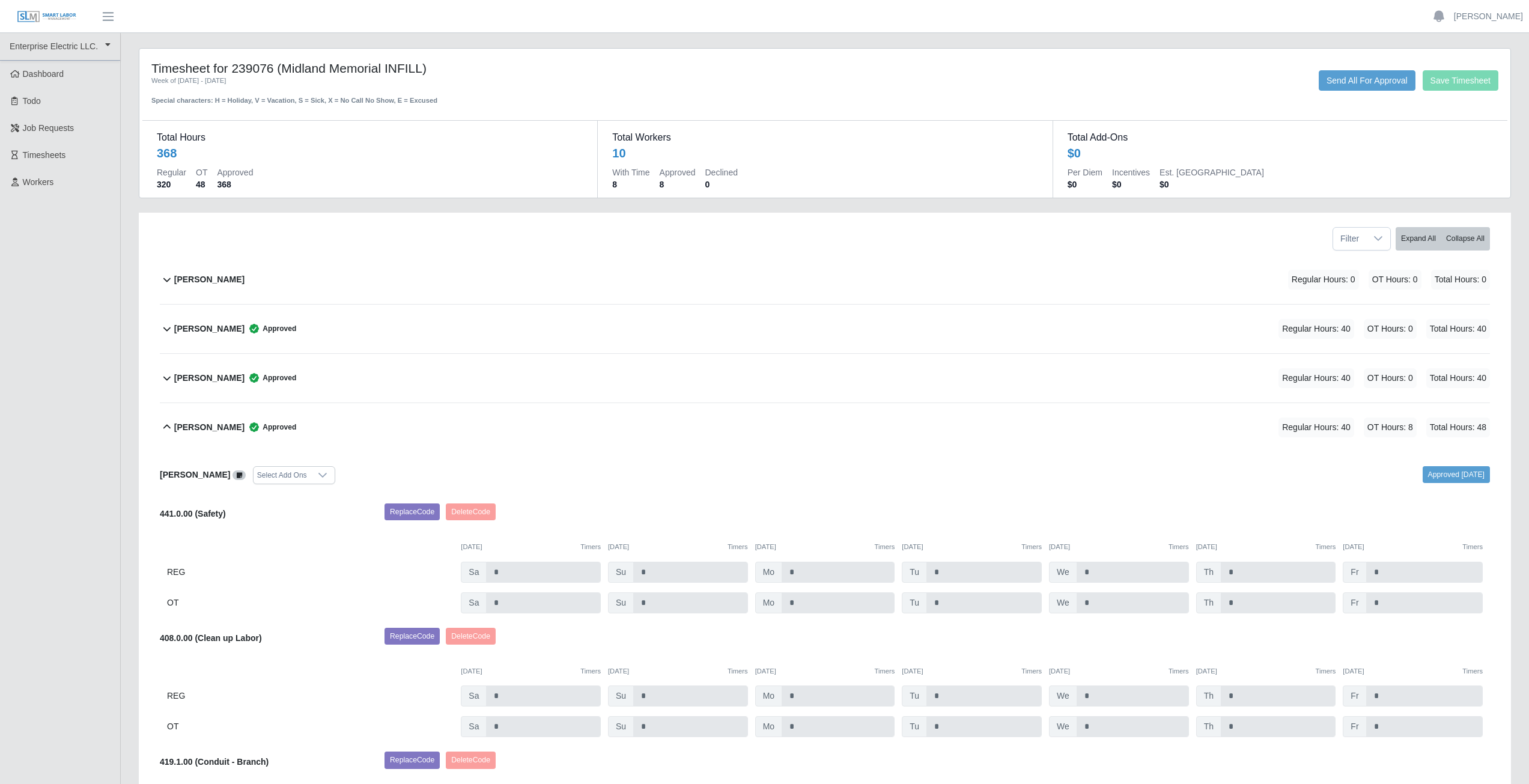
drag, startPoint x: 606, startPoint y: 406, endPoint x: 1004, endPoint y: 559, distance: 426.4
click at [989, 547] on div "[PERSON_NAME] Approved Regular Hours: 40 OT Hours: 8 Total Hours: 48 [PERSON_NA…" at bounding box center [825, 764] width 1330 height 723
drag, startPoint x: 968, startPoint y: 586, endPoint x: 720, endPoint y: 293, distance: 383.9
click at [720, 293] on div "[PERSON_NAME] Regular Hours: 0 OT Hours: 0 Total Hours: 0" at bounding box center [832, 279] width 1316 height 49
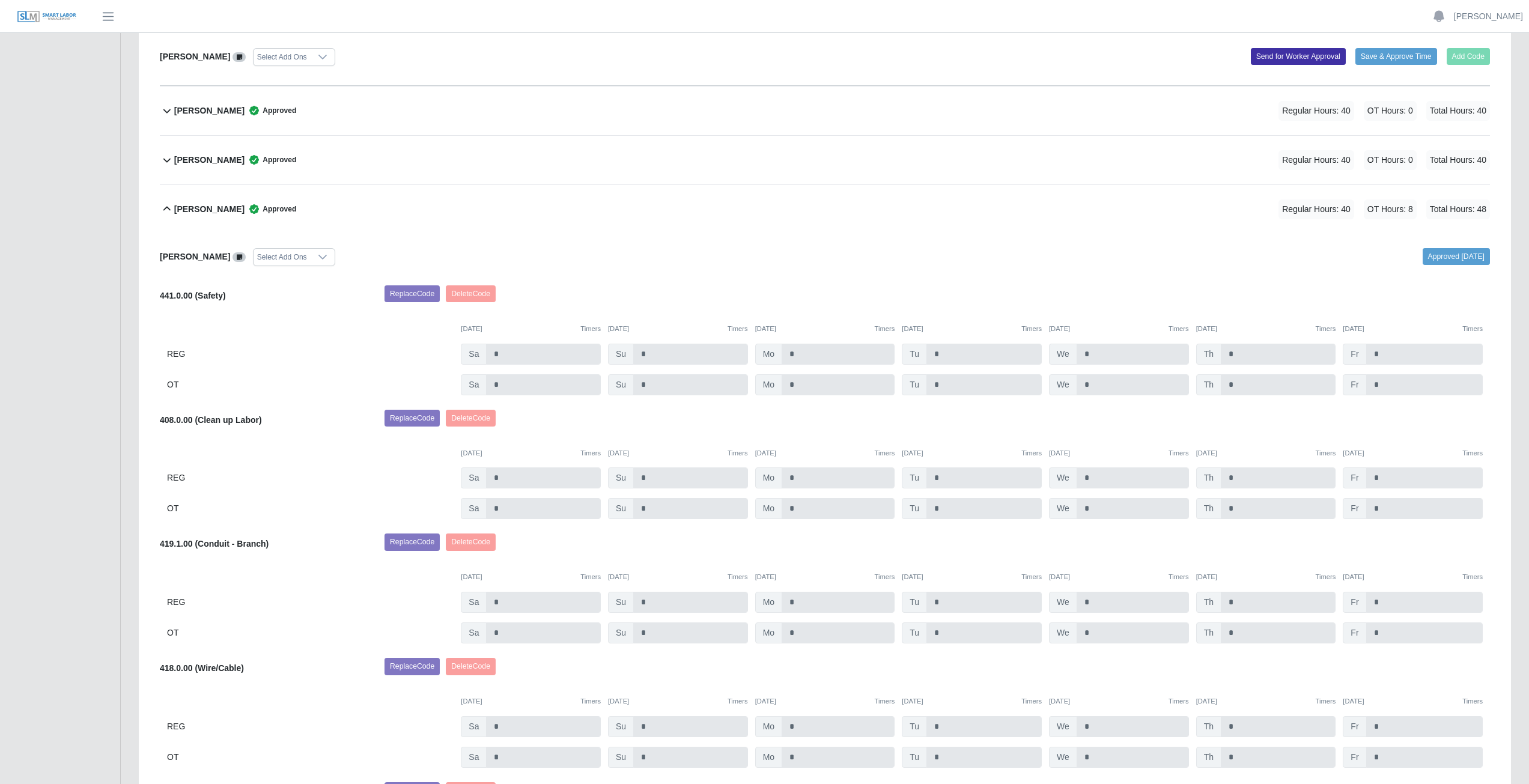
scroll to position [241, 0]
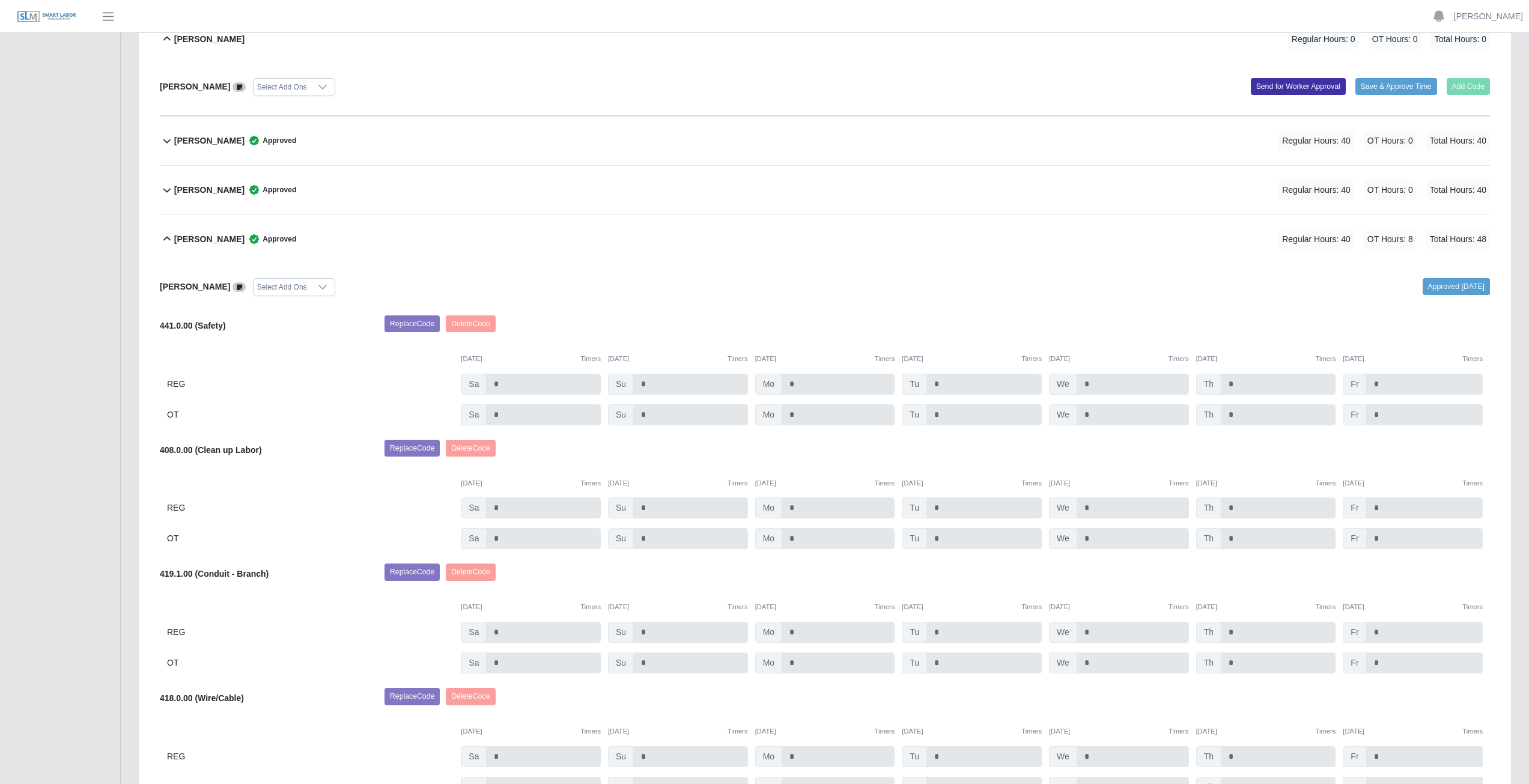
click at [166, 235] on icon at bounding box center [167, 239] width 14 height 14
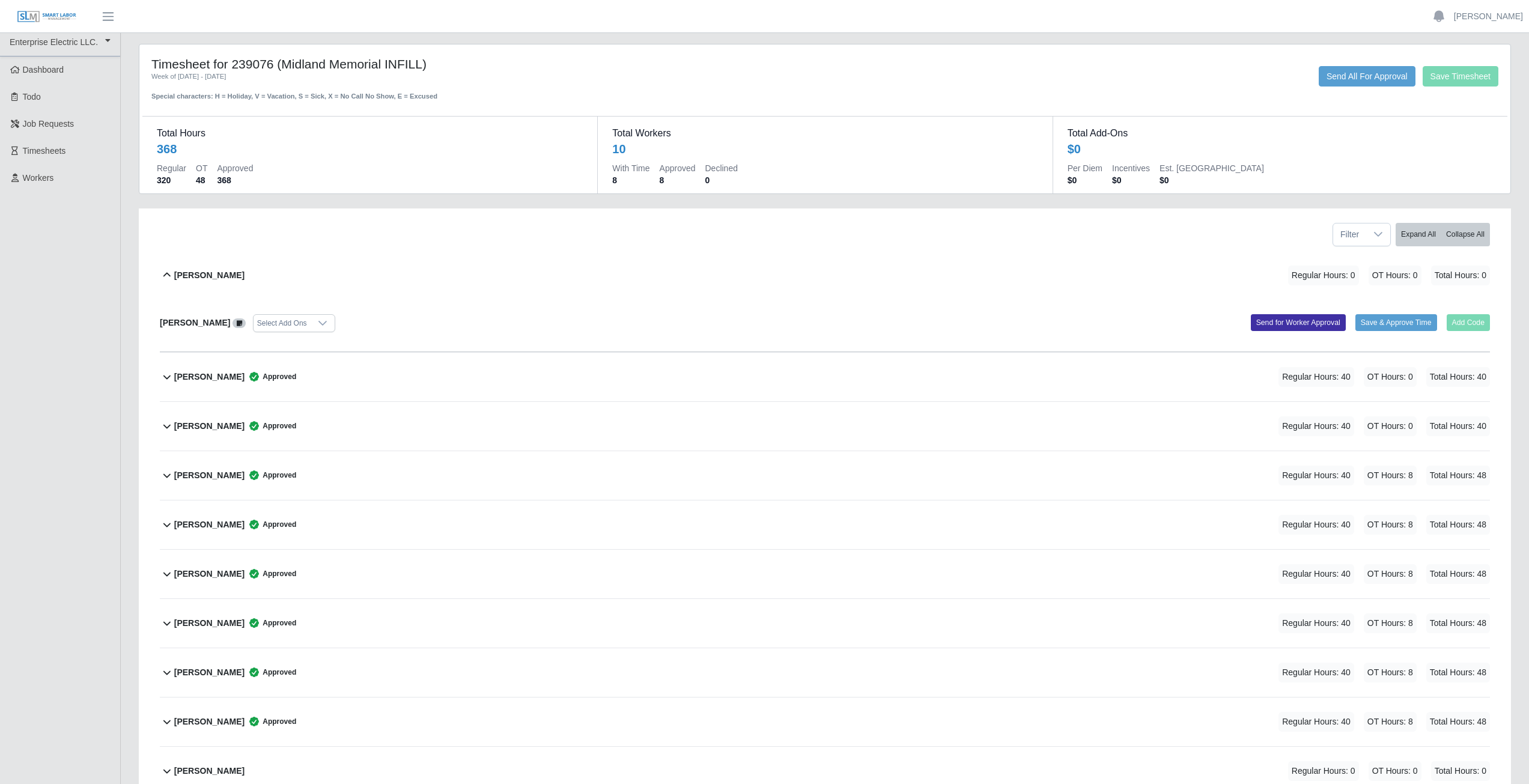
scroll to position [0, 0]
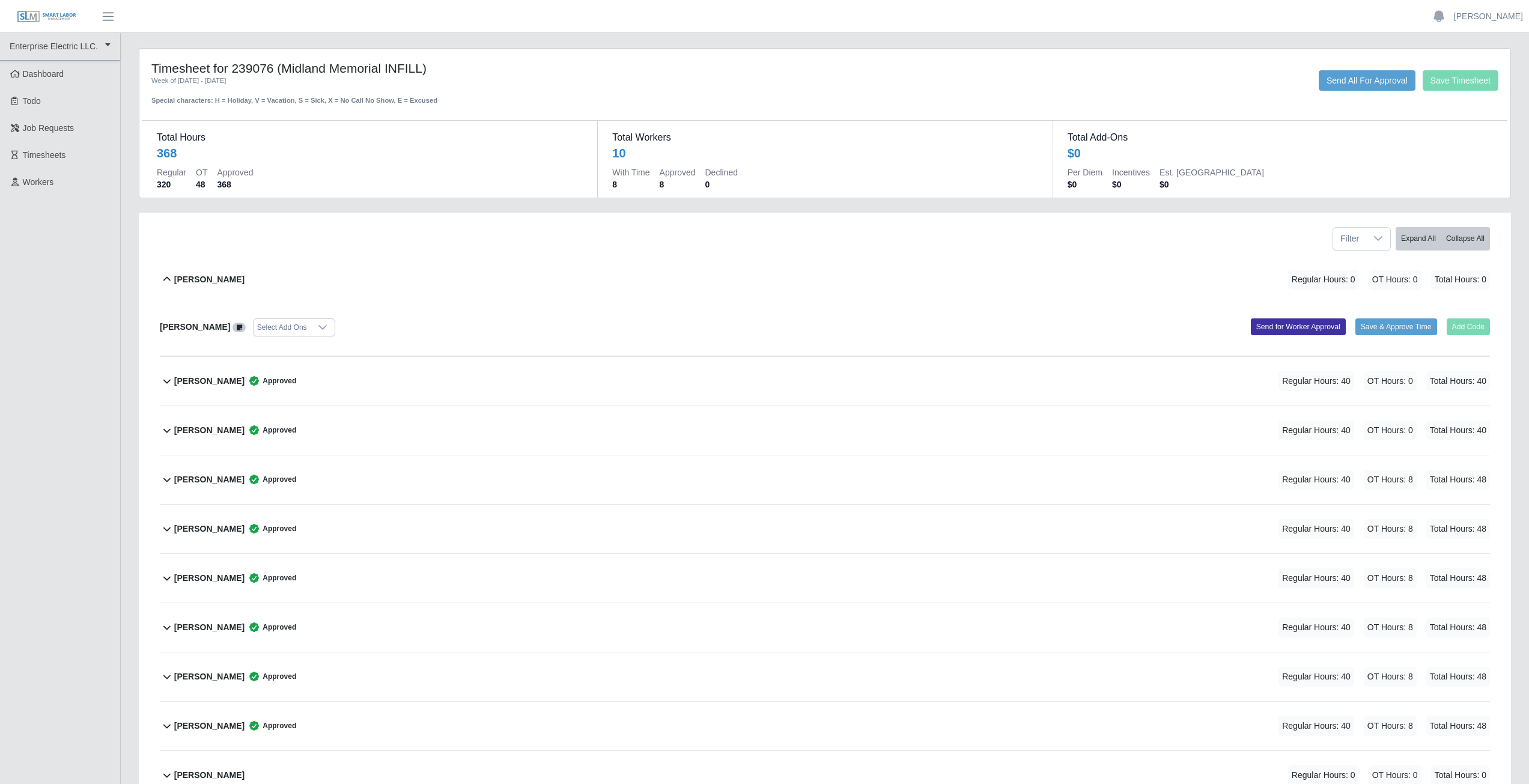
click at [166, 278] on icon at bounding box center [167, 279] width 14 height 14
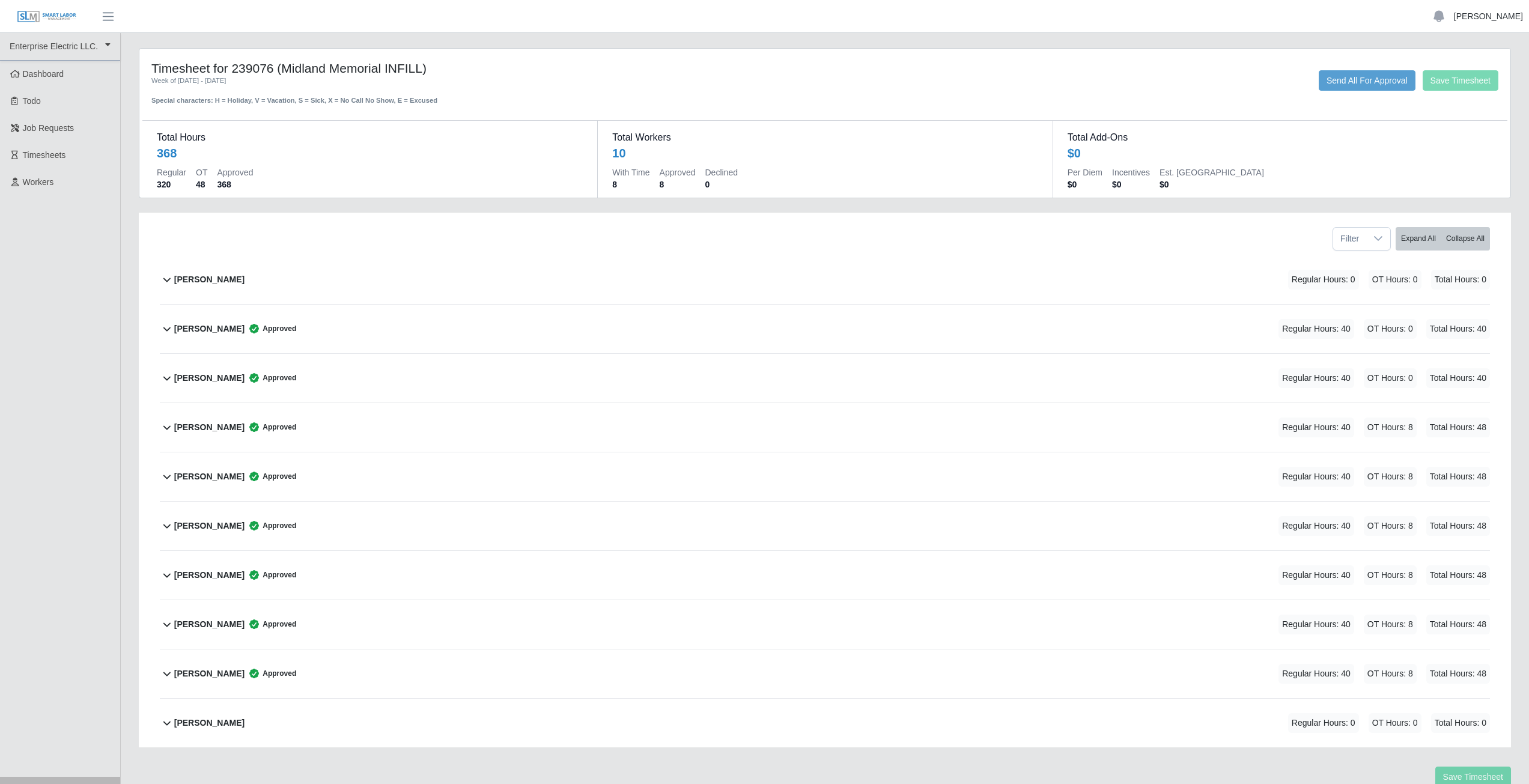
click at [1487, 19] on link "[PERSON_NAME]" at bounding box center [1488, 16] width 69 height 12
click at [1459, 88] on link "Logout" at bounding box center [1475, 84] width 108 height 26
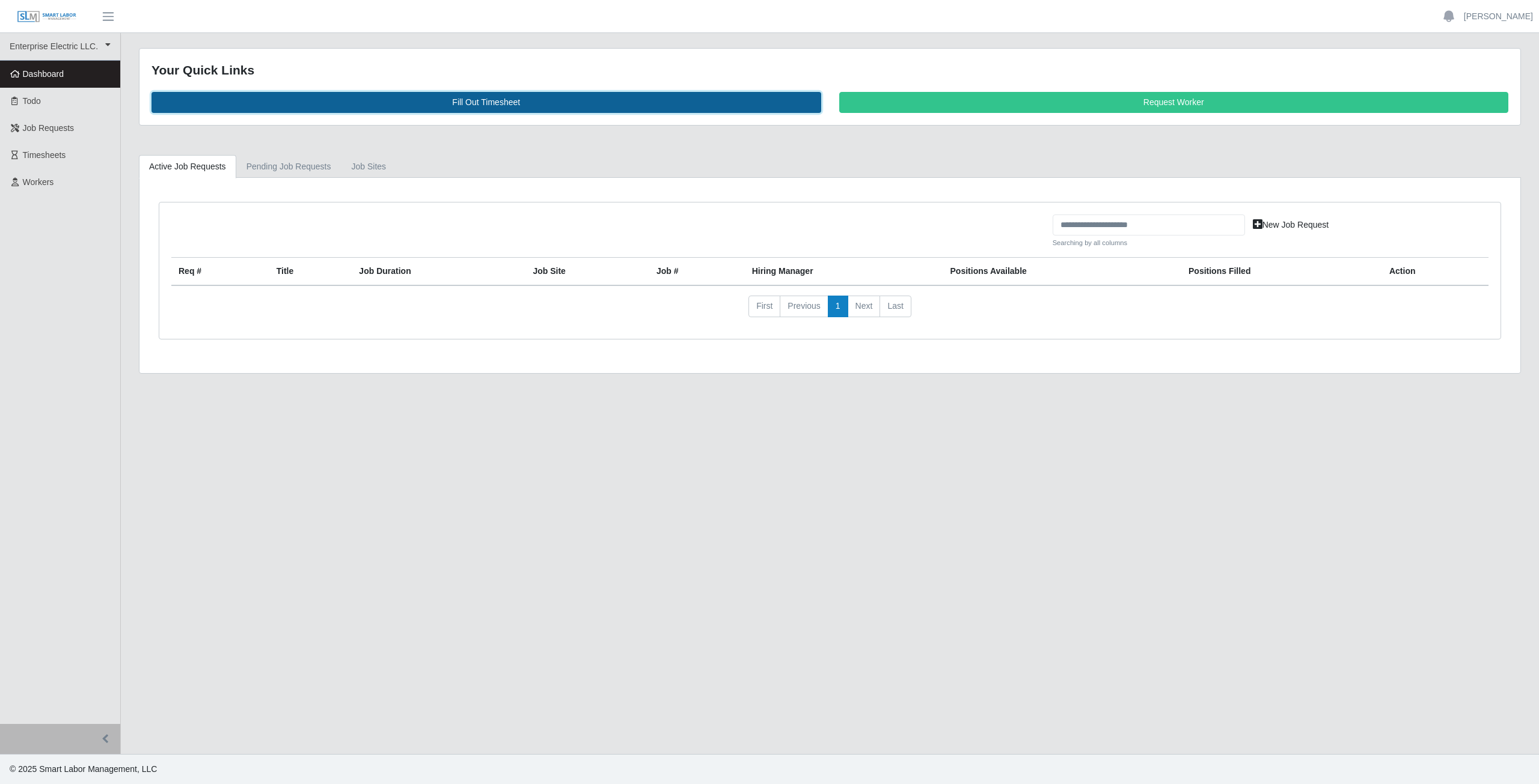
click at [484, 105] on link "Fill Out Timesheet" at bounding box center [486, 103] width 670 height 21
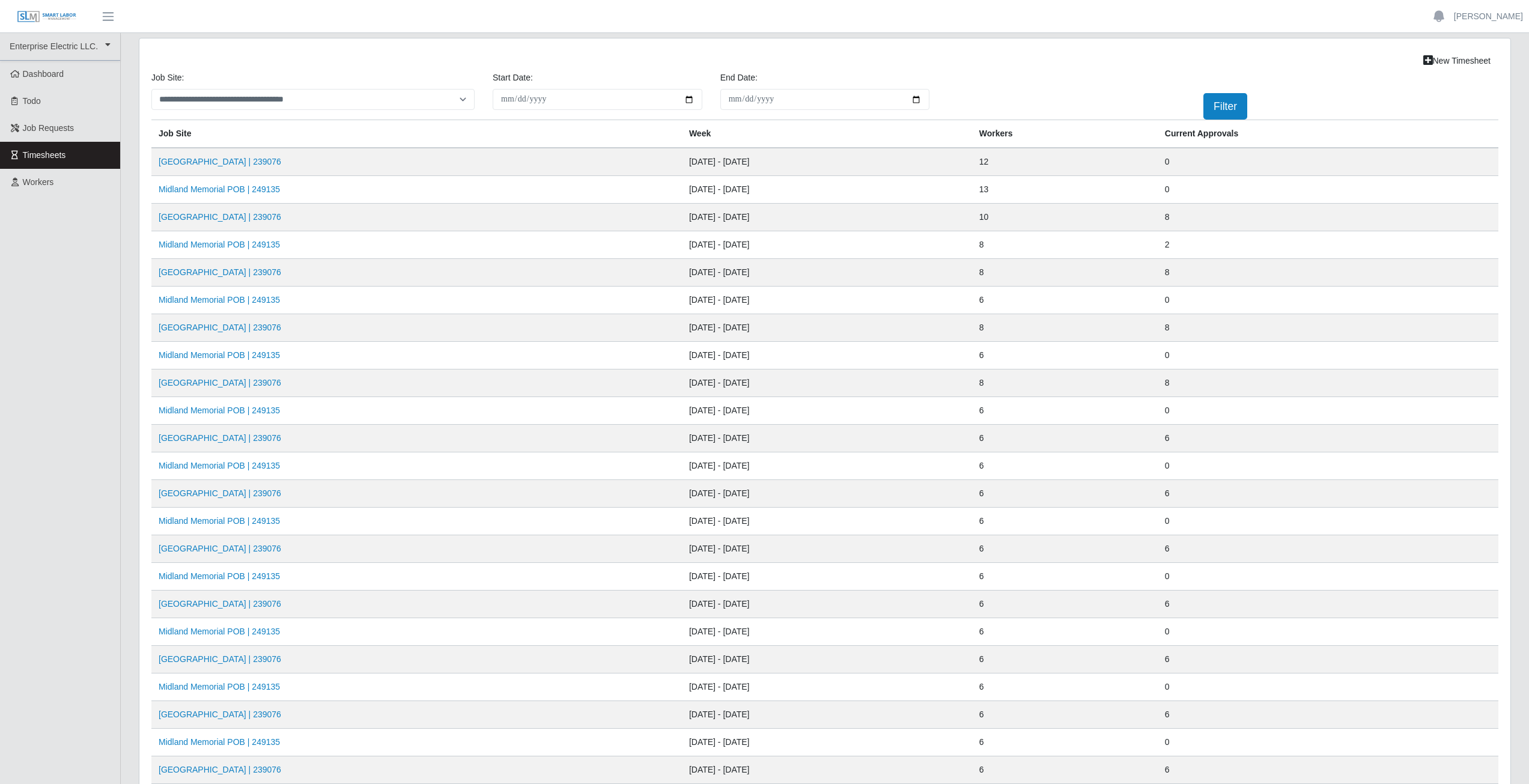
click at [225, 253] on td "Midland Memorial POB | 249135" at bounding box center [417, 245] width 531 height 28
click at [227, 243] on link "Midland Memorial POB | 249135" at bounding box center [220, 245] width 122 height 10
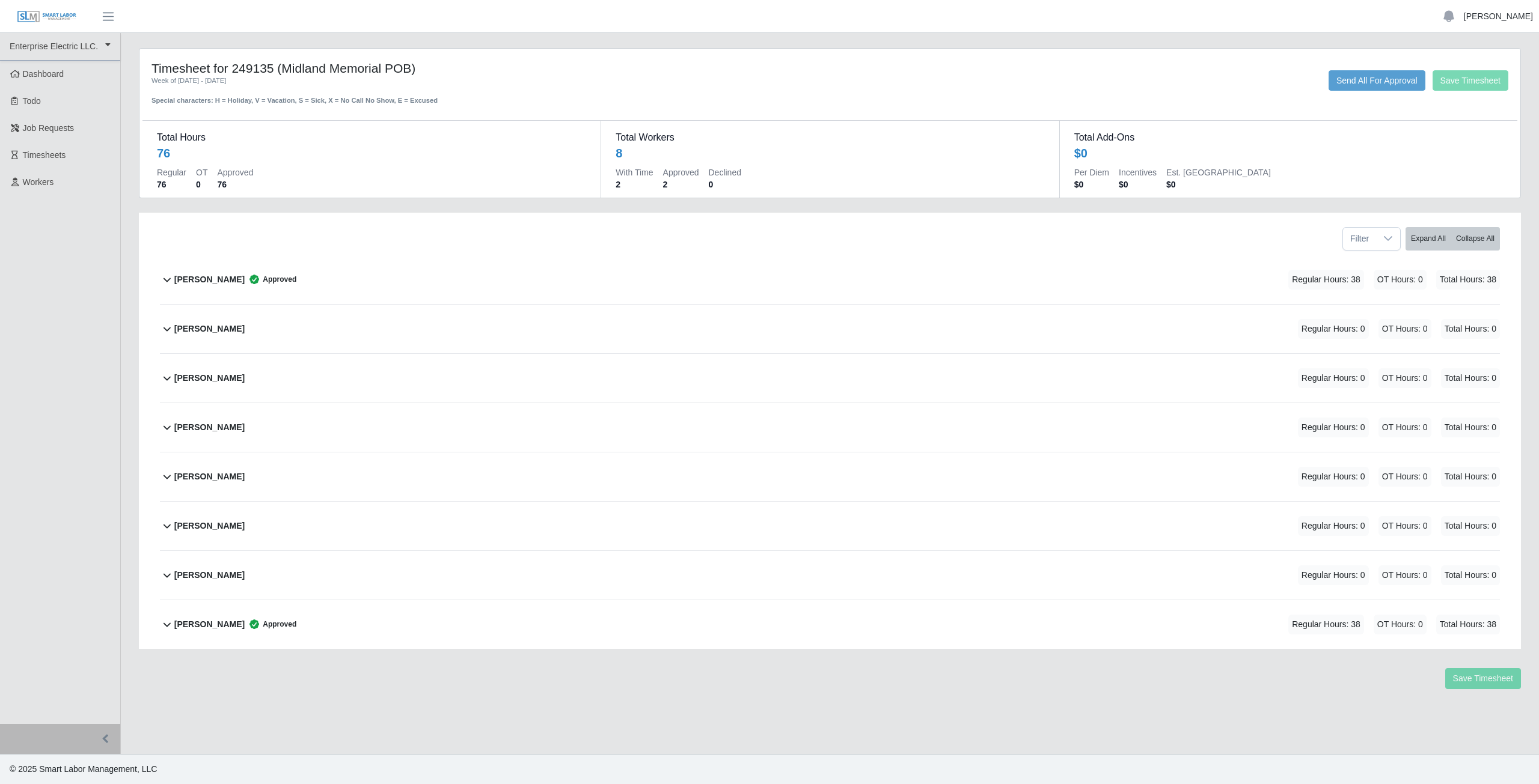
click at [1504, 20] on link "[PERSON_NAME]" at bounding box center [1498, 16] width 69 height 12
click at [1479, 90] on link "Logout" at bounding box center [1485, 84] width 109 height 26
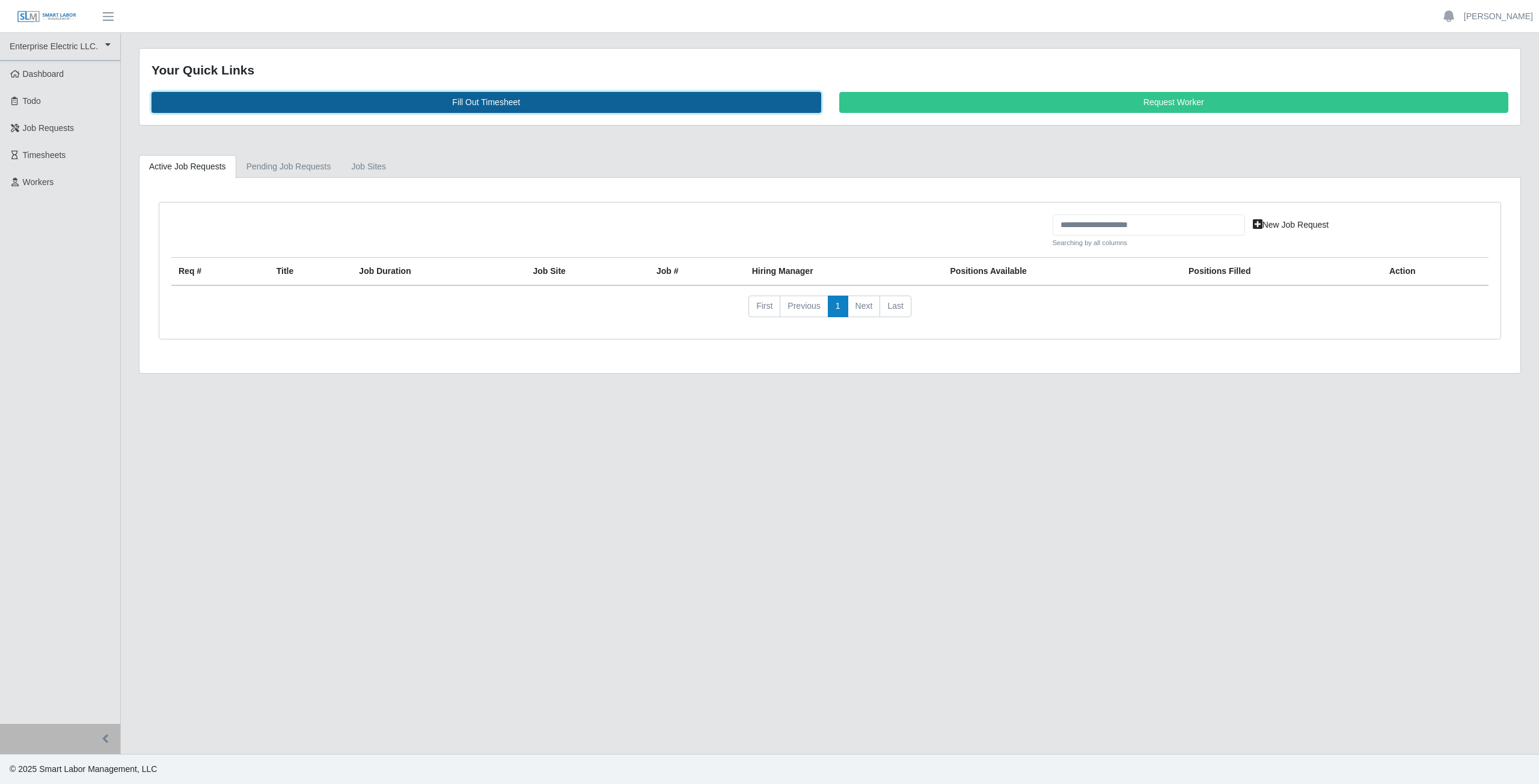
click at [477, 103] on link "Fill Out Timesheet" at bounding box center [486, 103] width 670 height 21
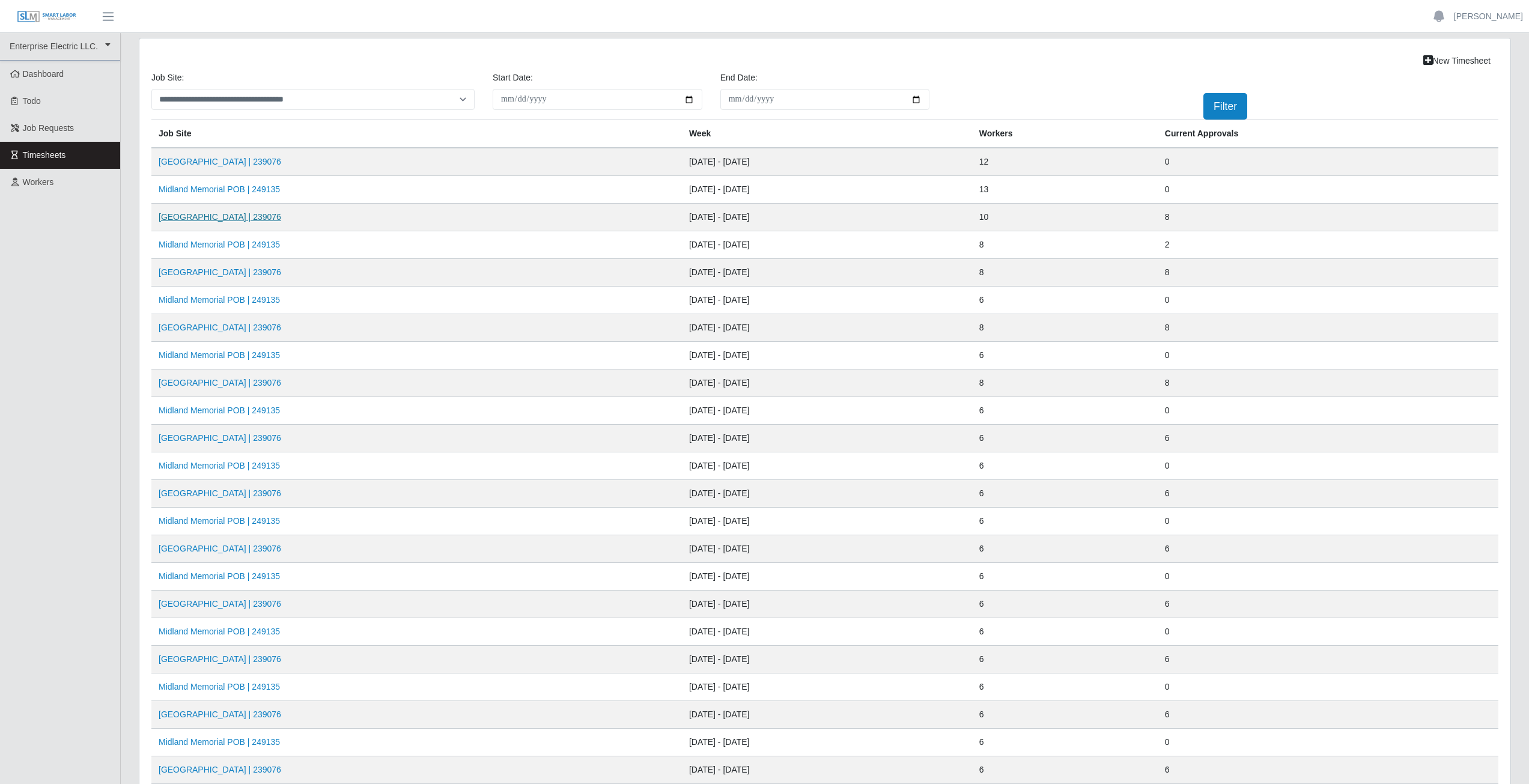
click at [239, 217] on link "Midland Memorial INFILL | 239076" at bounding box center [220, 217] width 123 height 10
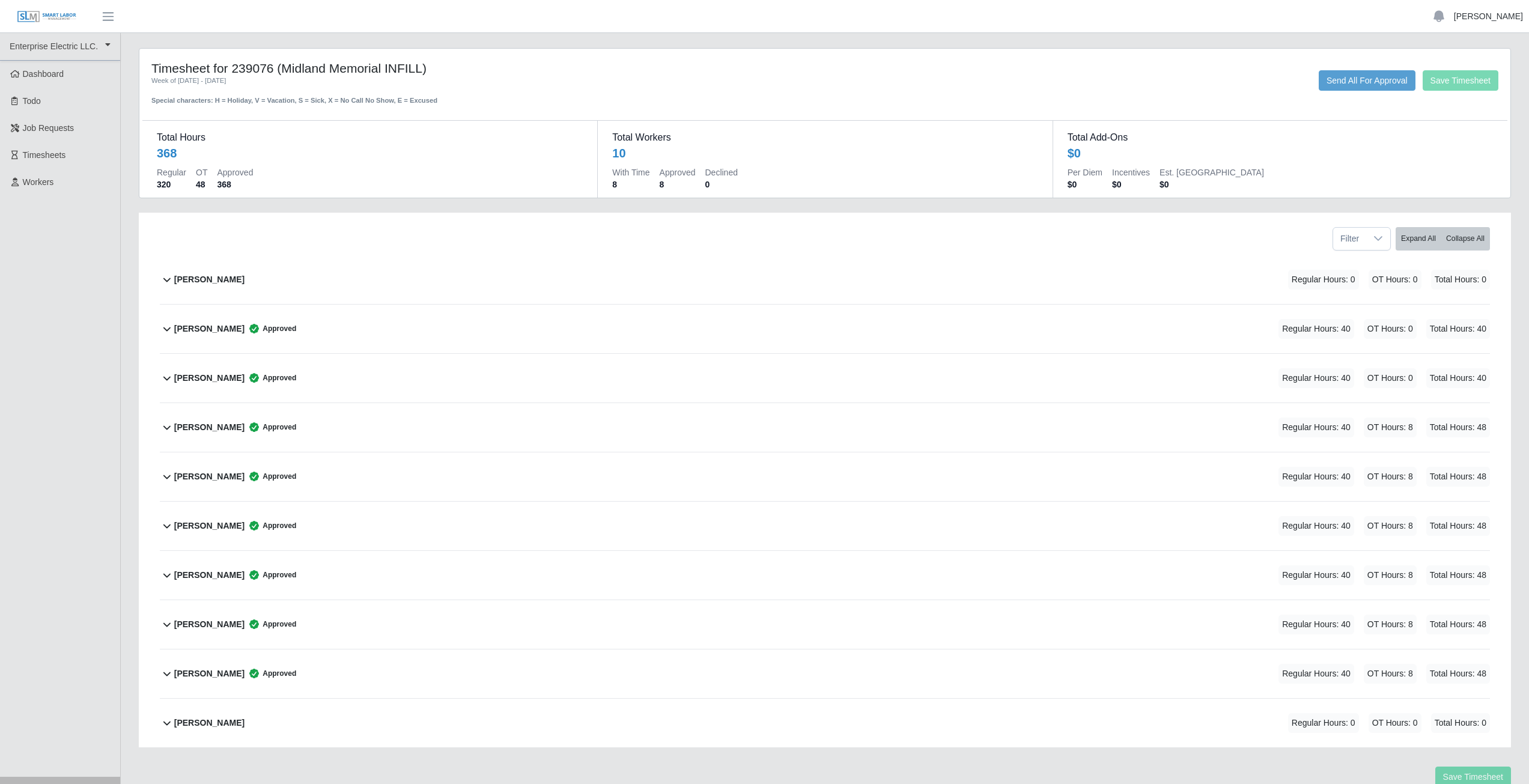
click at [1487, 18] on link "[PERSON_NAME]" at bounding box center [1488, 16] width 69 height 12
click at [1449, 85] on link "Logout" at bounding box center [1475, 84] width 108 height 26
